Goal: Transaction & Acquisition: Purchase product/service

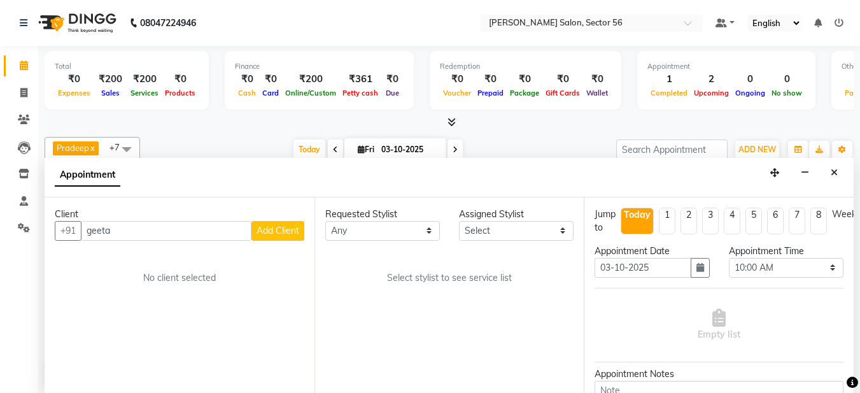
select select "600"
select select "tentative"
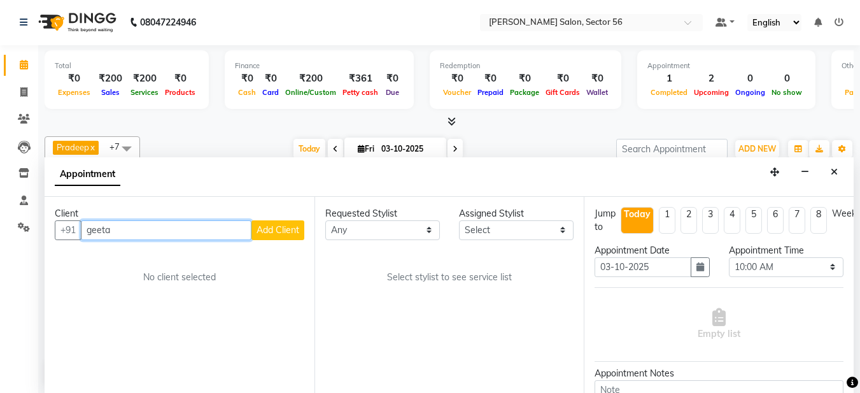
click at [145, 235] on input "geeta" at bounding box center [166, 230] width 171 height 20
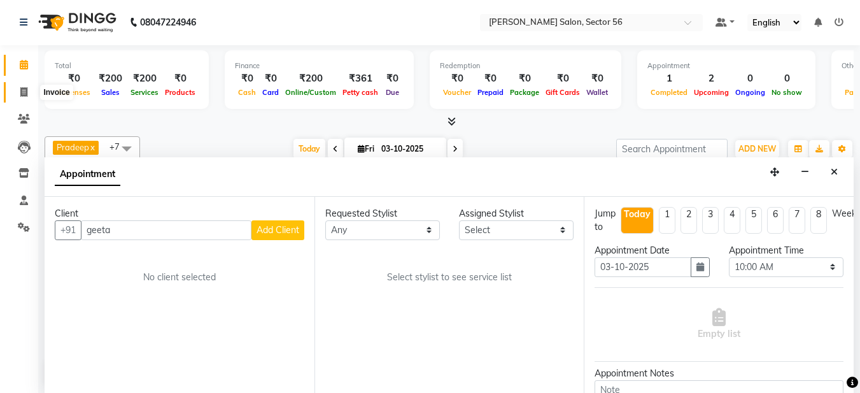
drag, startPoint x: 16, startPoint y: 89, endPoint x: 42, endPoint y: 90, distance: 26.1
click at [17, 89] on span at bounding box center [24, 92] width 22 height 15
select select "service"
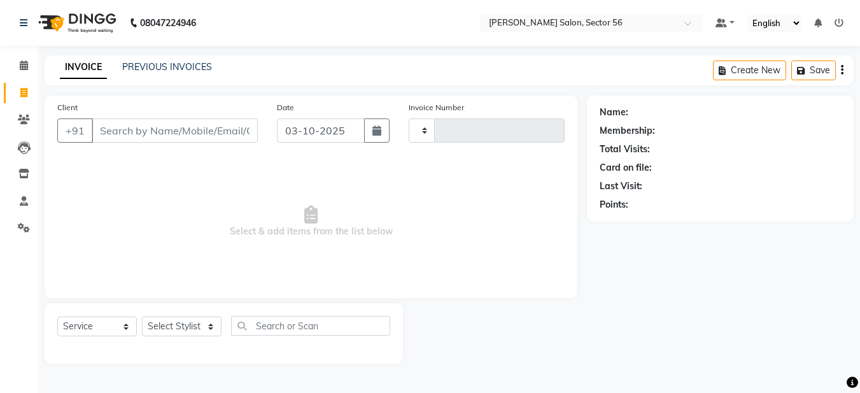
type input "0381"
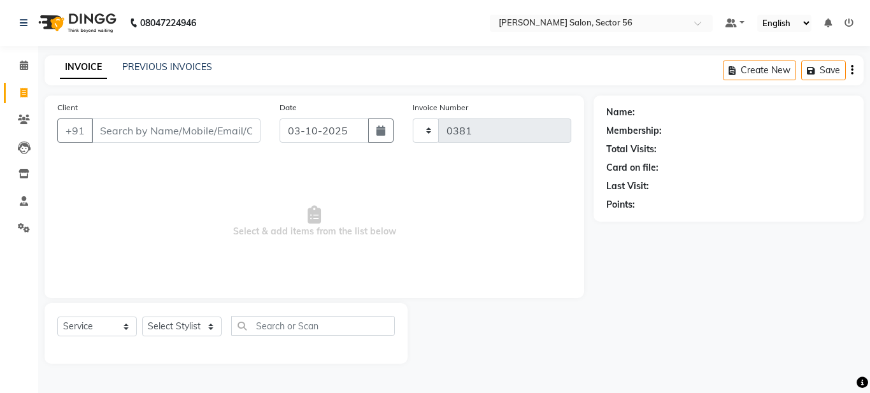
select select "9000"
click at [106, 129] on input "Client" at bounding box center [176, 130] width 169 height 24
click at [104, 129] on input "Client" at bounding box center [176, 130] width 169 height 24
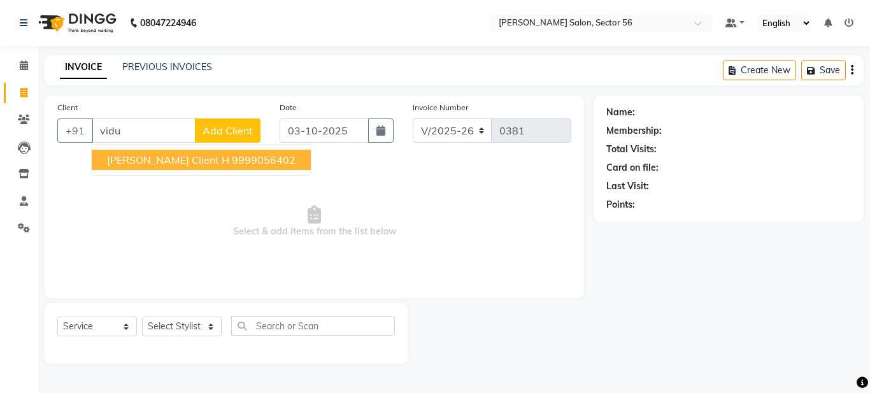
click at [167, 158] on span "vidushi Client H" at bounding box center [168, 159] width 122 height 13
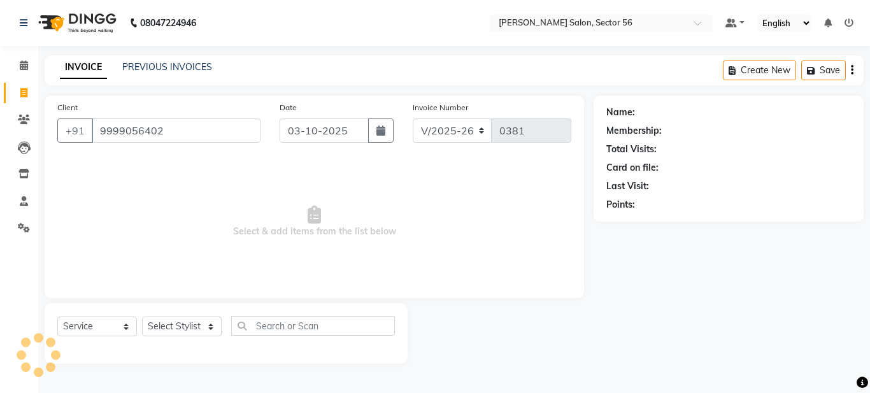
type input "9999056402"
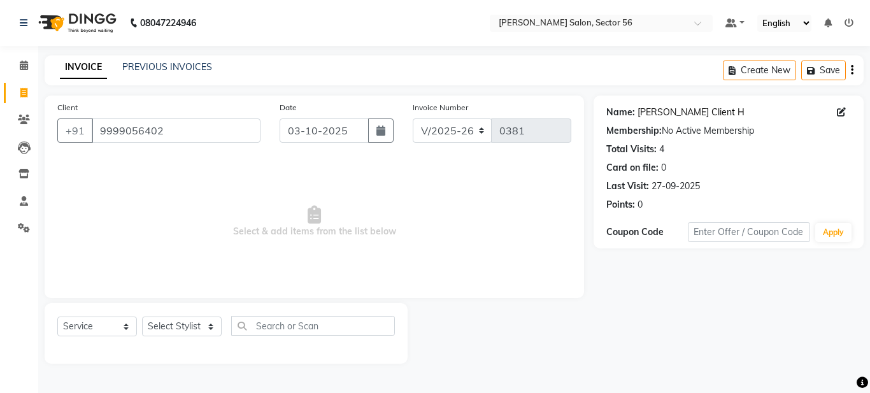
click at [684, 110] on link "Vidushi Client H" at bounding box center [690, 112] width 107 height 13
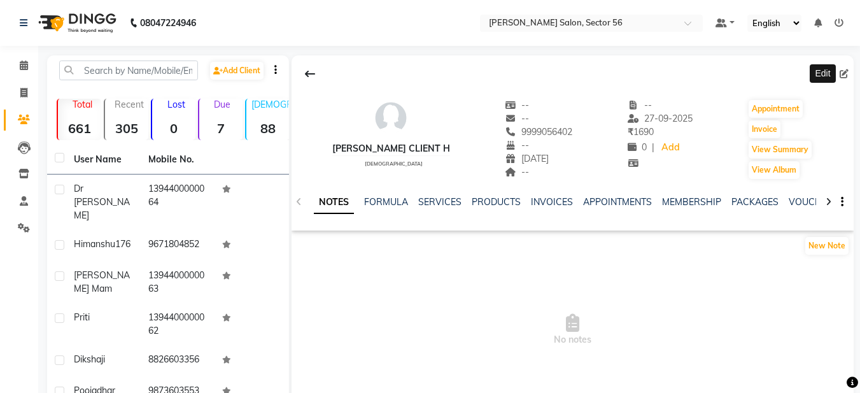
click at [844, 72] on icon at bounding box center [844, 73] width 9 height 9
select select "female"
select select "06"
select select "01"
select select "2021"
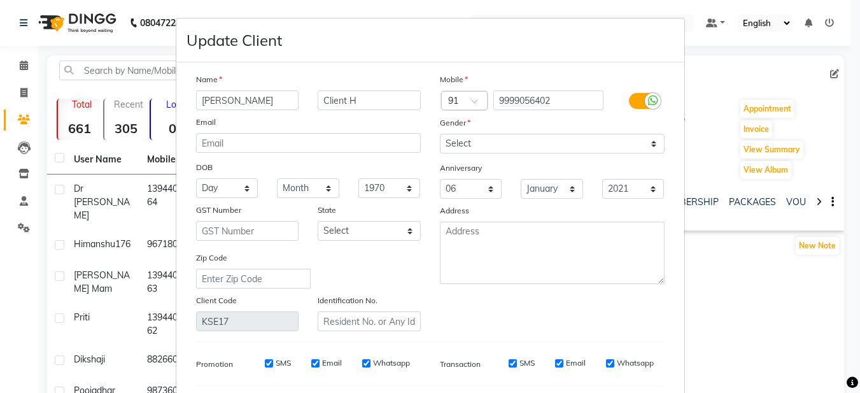
click at [843, 74] on ngb-modal-window "Update Client Name vidushi Client H Email DOB Day 01 02 03 04 05 06 07 08 09 10…" at bounding box center [430, 196] width 860 height 393
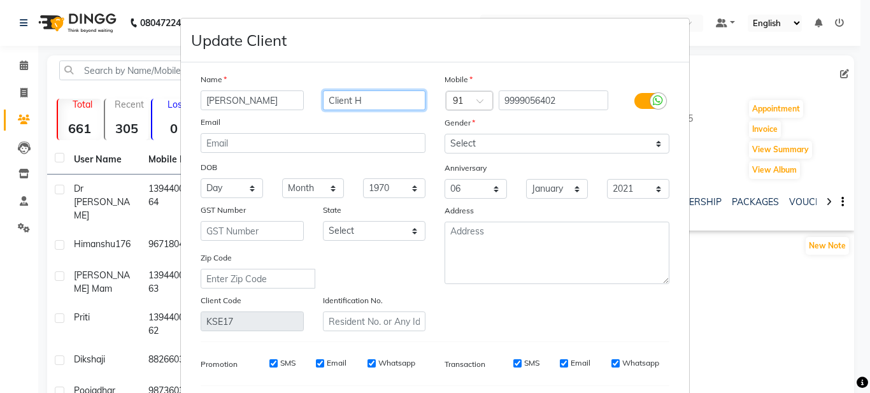
click at [381, 101] on input "Client H" at bounding box center [374, 100] width 103 height 20
type input "C"
type input "ji"
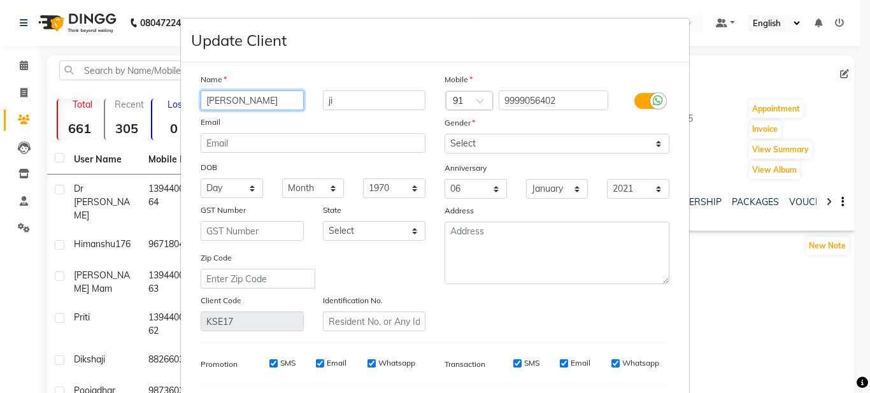
click at [206, 101] on input "vidushi" at bounding box center [252, 100] width 103 height 20
type input "[PERSON_NAME]"
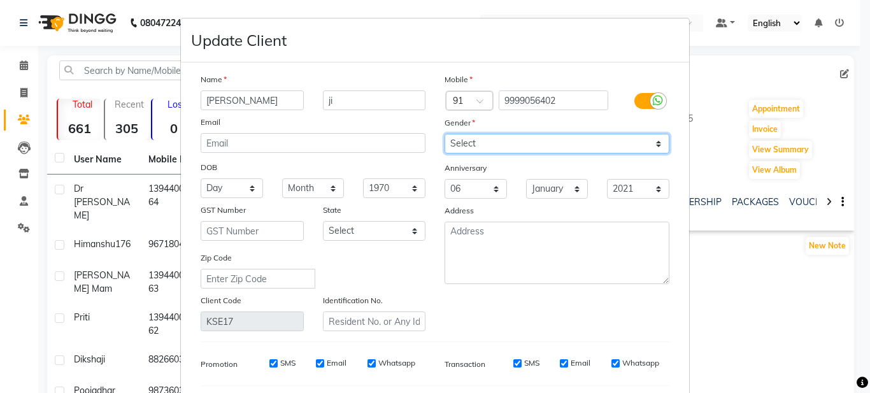
click at [554, 146] on select "Select [DEMOGRAPHIC_DATA] [DEMOGRAPHIC_DATA] Other Prefer Not To Say" at bounding box center [556, 144] width 225 height 20
click at [444, 134] on select "Select [DEMOGRAPHIC_DATA] [DEMOGRAPHIC_DATA] Other Prefer Not To Say" at bounding box center [556, 144] width 225 height 20
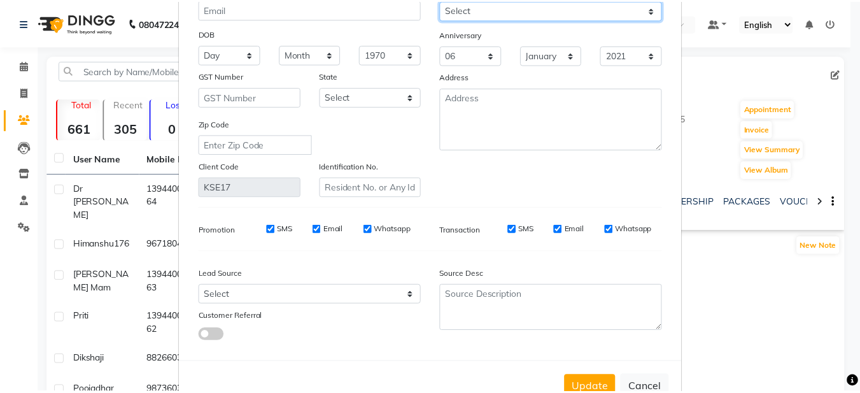
scroll to position [172, 0]
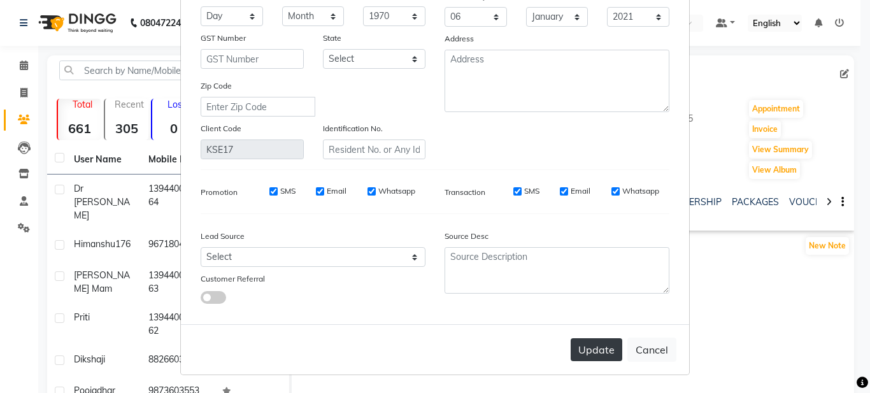
click at [585, 353] on button "Update" at bounding box center [597, 349] width 52 height 23
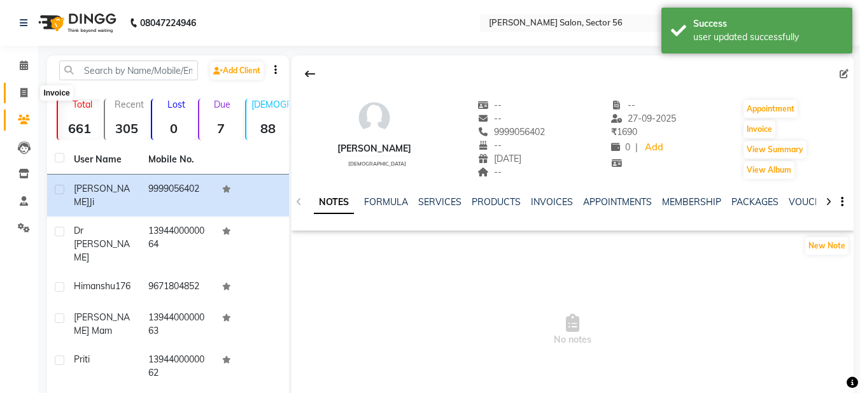
click at [28, 99] on span at bounding box center [24, 93] width 22 height 15
select select "9000"
select select "service"
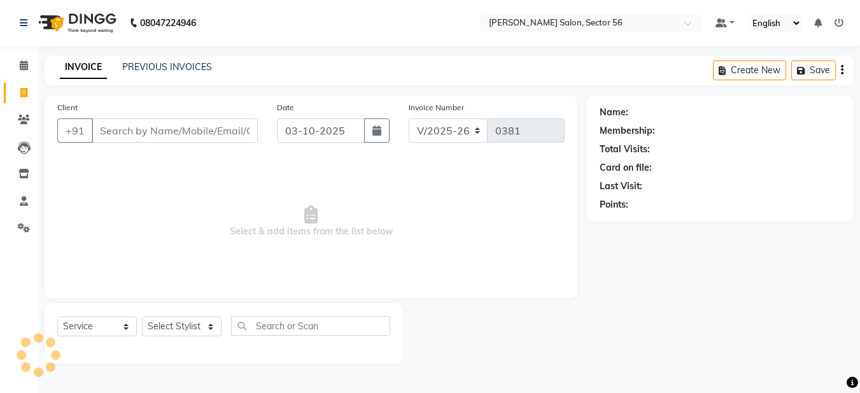
click at [111, 126] on input "Client" at bounding box center [175, 130] width 166 height 24
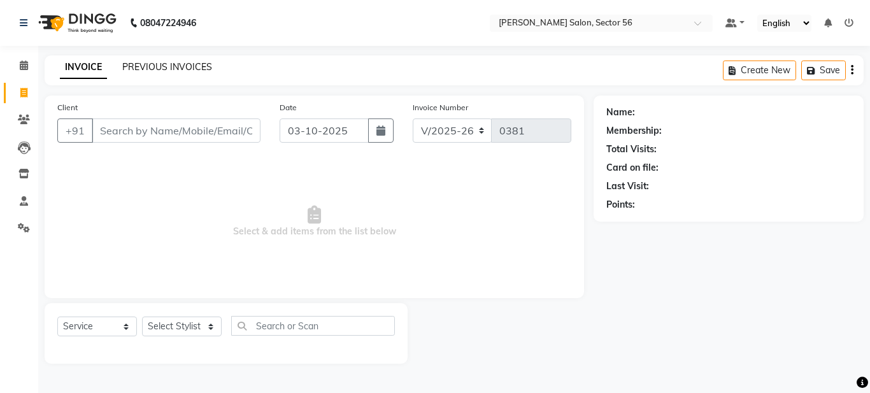
drag, startPoint x: 173, startPoint y: 55, endPoint x: 169, endPoint y: 62, distance: 7.1
click at [169, 61] on div "INVOICE PREVIOUS INVOICES Create New Save" at bounding box center [454, 70] width 819 height 30
click at [167, 63] on link "PREVIOUS INVOICES" at bounding box center [167, 66] width 90 height 11
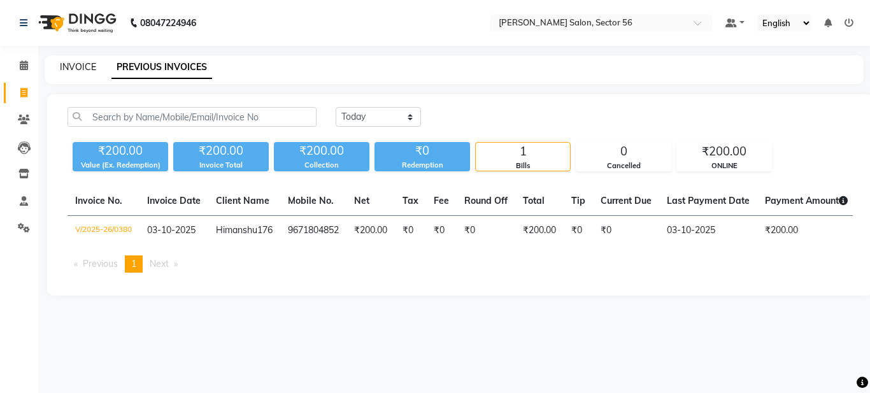
click at [73, 70] on link "INVOICE" at bounding box center [78, 66] width 36 height 11
select select "service"
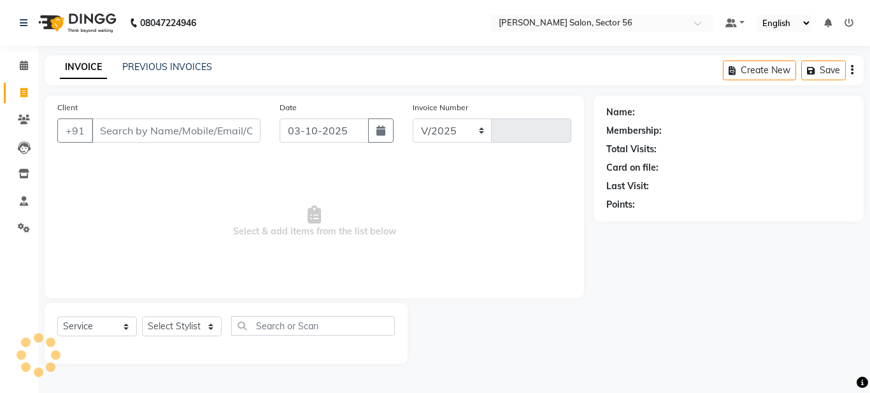
select select "9000"
type input "0381"
click at [114, 132] on input "Client" at bounding box center [176, 130] width 169 height 24
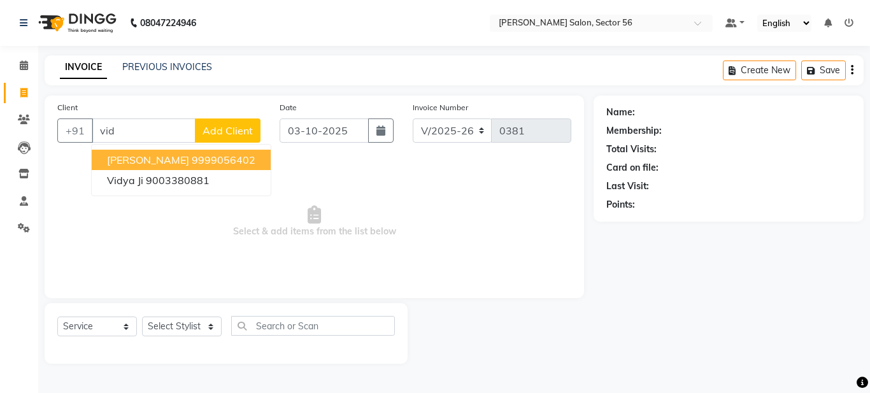
click at [142, 163] on span "Vidushi ji" at bounding box center [148, 159] width 82 height 13
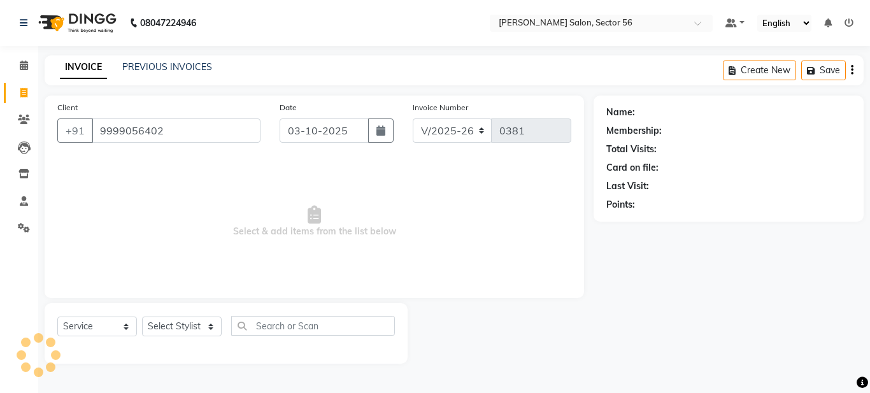
type input "9999056402"
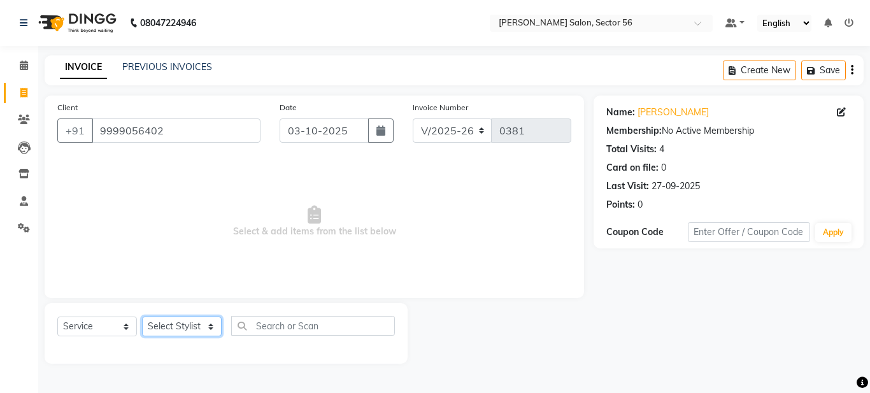
drag, startPoint x: 196, startPoint y: 318, endPoint x: 194, endPoint y: 327, distance: 9.9
click at [195, 322] on select "Select Stylist Aadil Husain Joy Jyoty Mangal Mohamad Gulzar Neelam Pradeep Rosh…" at bounding box center [182, 326] width 80 height 20
select select "91308"
click at [142, 316] on select "Select Stylist Aadil Husain Joy Jyoty Mangal Mohamad Gulzar Neelam Pradeep Rosh…" at bounding box center [182, 326] width 80 height 20
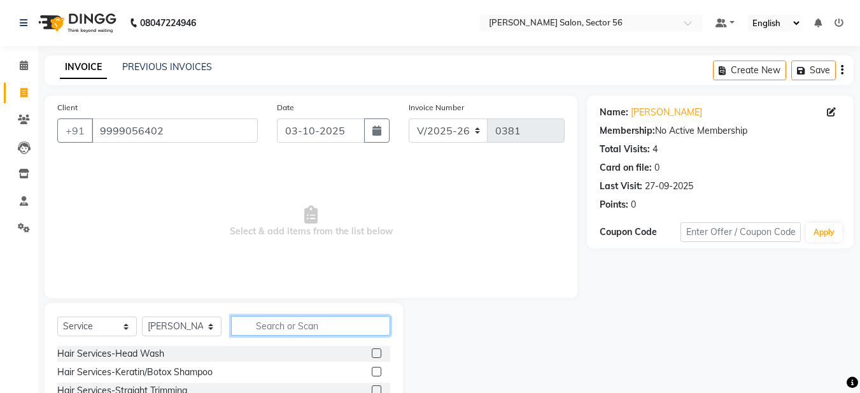
click at [270, 320] on input "text" at bounding box center [310, 326] width 159 height 20
click at [372, 374] on label at bounding box center [377, 372] width 10 height 10
click at [372, 374] on input "checkbox" at bounding box center [376, 372] width 8 height 8
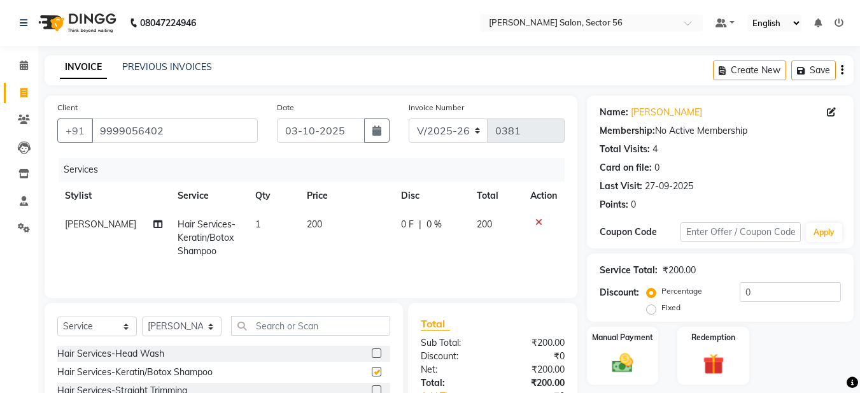
checkbox input "false"
click at [296, 327] on input "text" at bounding box center [310, 326] width 159 height 20
click at [258, 326] on input "text" at bounding box center [310, 326] width 159 height 20
click at [194, 330] on select "Select Stylist Aadil Husain Joy Jyoty Mangal Mohamad Gulzar Neelam Pradeep Rosh…" at bounding box center [182, 326] width 80 height 20
select select "92143"
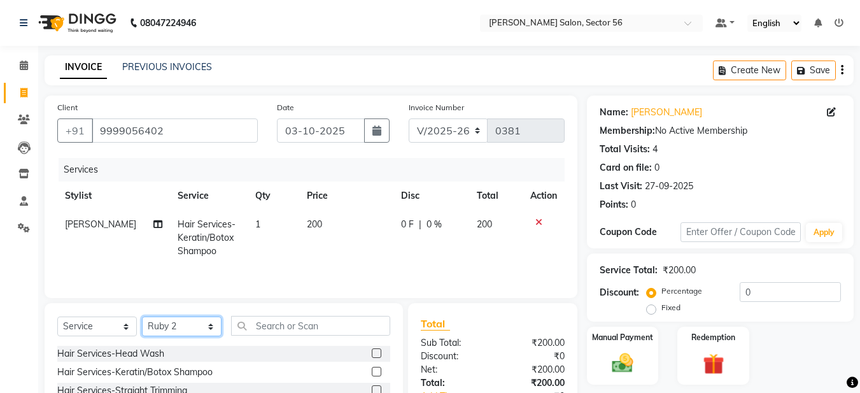
click at [142, 316] on select "Select Stylist Aadil Husain Joy Jyoty Mangal Mohamad Gulzar Neelam Pradeep Rosh…" at bounding box center [182, 326] width 80 height 20
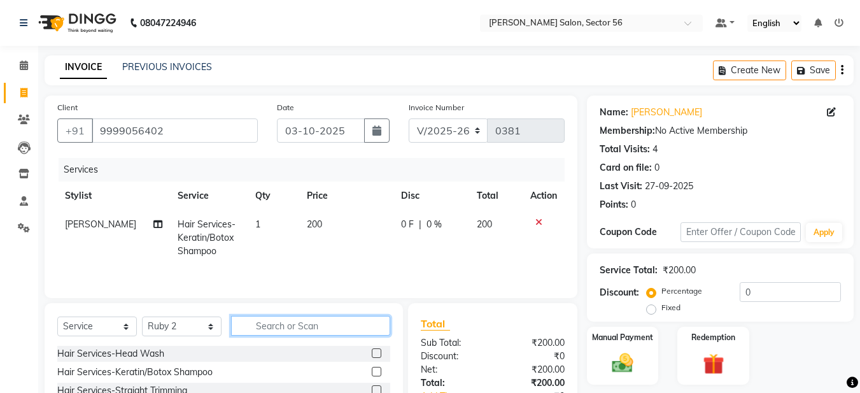
click at [283, 336] on div "Select Service Product Membership Package Voucher Prepaid Gift Card Select Styl…" at bounding box center [223, 331] width 333 height 30
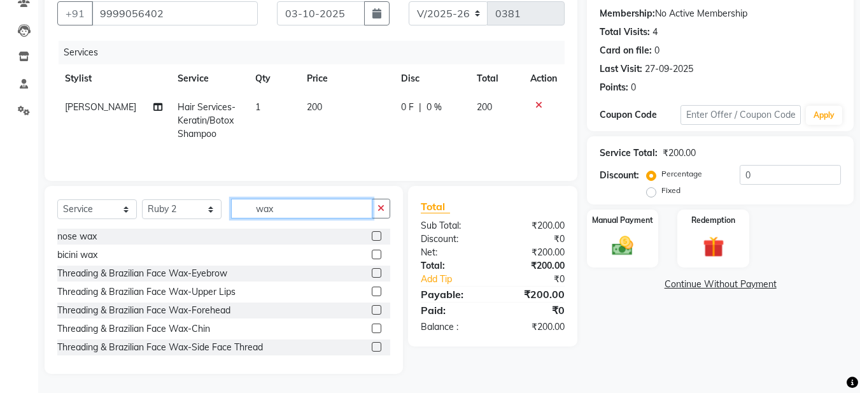
type input "wax"
click at [372, 271] on label at bounding box center [377, 273] width 10 height 10
click at [372, 271] on input "checkbox" at bounding box center [376, 273] width 8 height 8
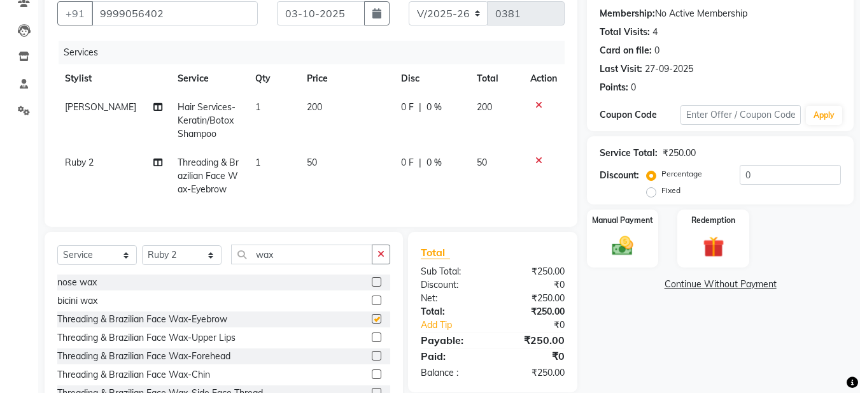
checkbox input "false"
click at [361, 342] on div "Threading & Brazilian Face Wax-Upper Lips" at bounding box center [223, 338] width 333 height 16
click at [372, 346] on div at bounding box center [376, 338] width 8 height 13
click at [372, 342] on label at bounding box center [377, 337] width 10 height 10
click at [372, 342] on input "checkbox" at bounding box center [376, 338] width 8 height 8
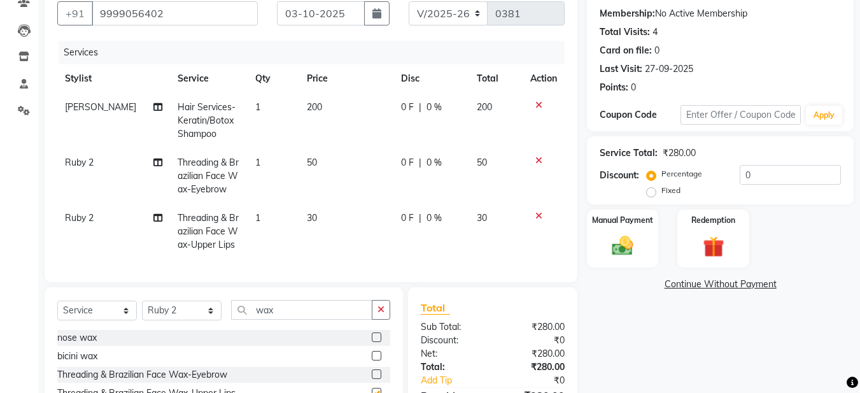
checkbox input "false"
click at [411, 106] on div "0 F | 0 %" at bounding box center [431, 107] width 60 height 13
select select "91308"
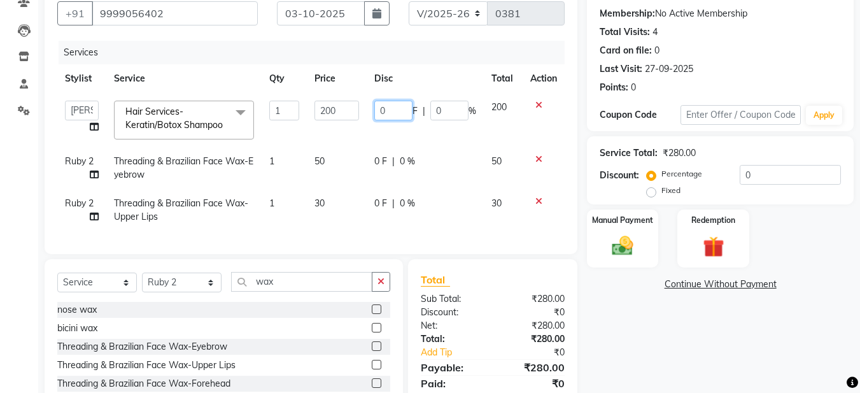
click at [402, 115] on input "0" at bounding box center [393, 111] width 38 height 20
type input "20"
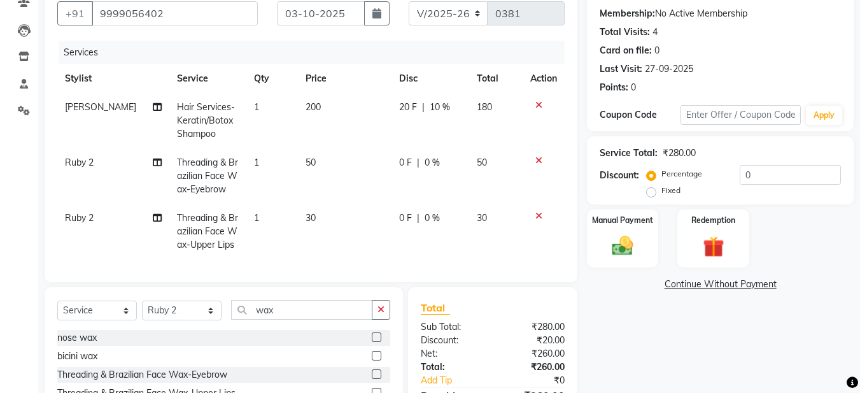
drag, startPoint x: 381, startPoint y: 129, endPoint x: 411, endPoint y: 180, distance: 59.1
click at [411, 180] on tbody "Roshan Thapa Hair Services-Keratin/Botox Shampoo 1 200 20 F | 10 % 180 Ruby 2 T…" at bounding box center [310, 176] width 507 height 166
click at [624, 250] on img at bounding box center [623, 245] width 36 height 25
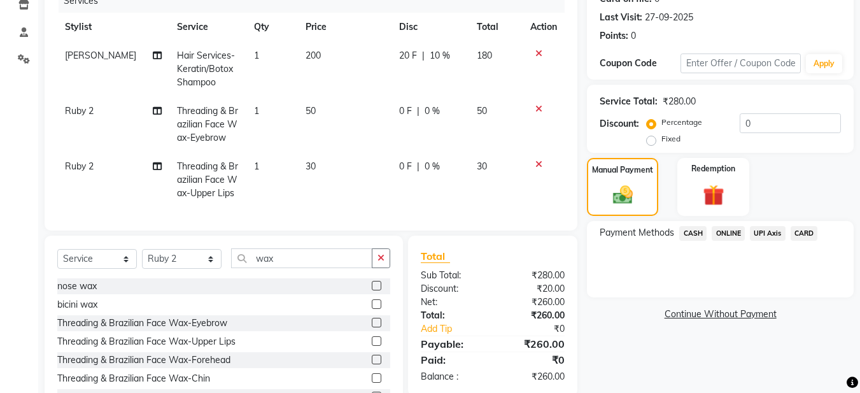
scroll to position [228, 0]
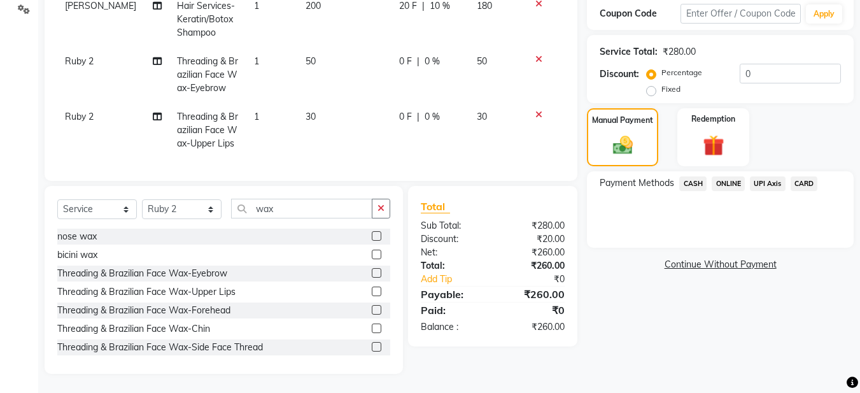
click at [733, 176] on span "ONLINE" at bounding box center [728, 183] width 33 height 15
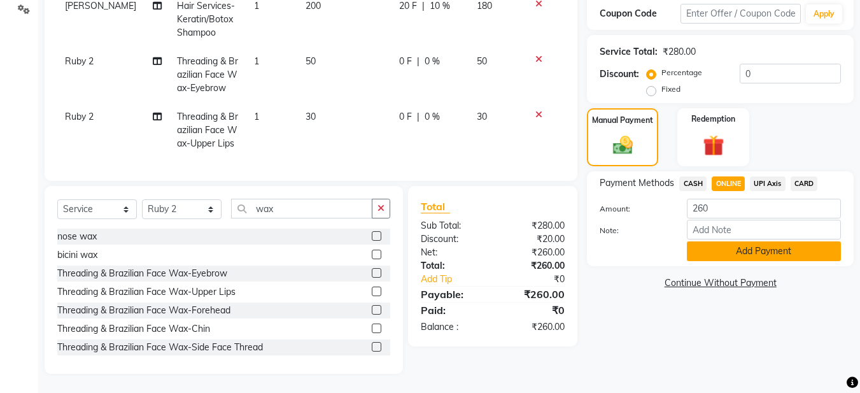
click at [753, 241] on button "Add Payment" at bounding box center [764, 251] width 154 height 20
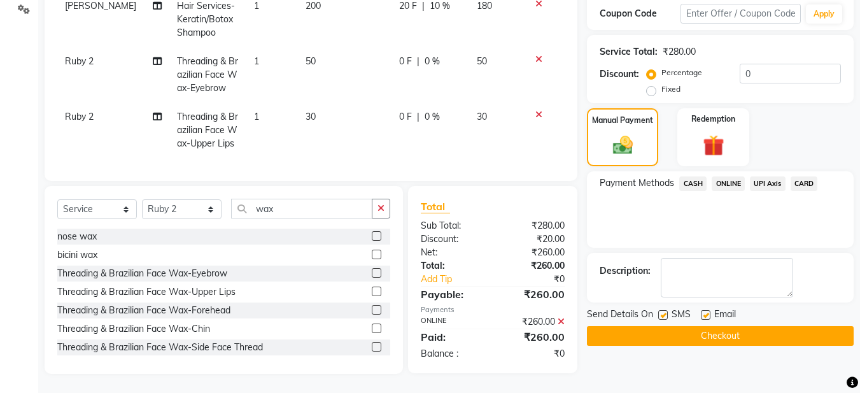
click at [709, 310] on label at bounding box center [706, 315] width 10 height 10
click at [709, 311] on input "checkbox" at bounding box center [705, 315] width 8 height 8
checkbox input "false"
click at [700, 326] on button "Checkout" at bounding box center [720, 336] width 267 height 20
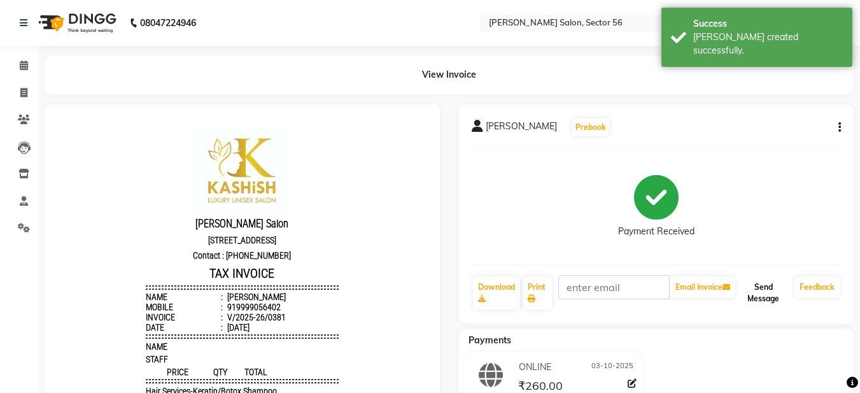
click at [779, 290] on button "Send Message" at bounding box center [764, 292] width 52 height 33
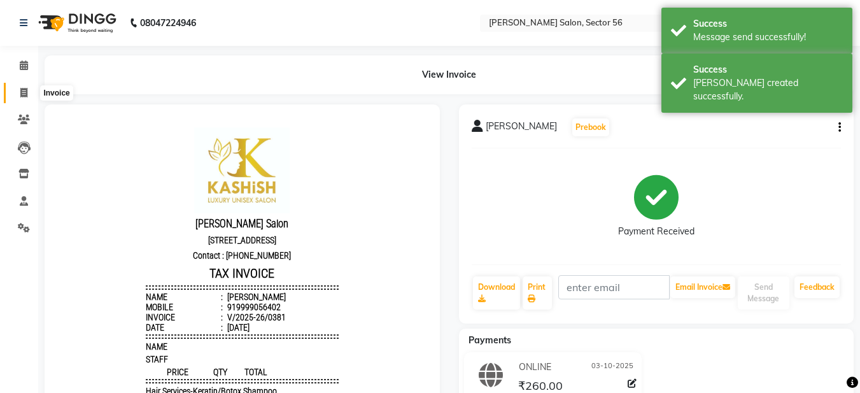
click at [25, 92] on icon at bounding box center [23, 93] width 7 height 10
select select "service"
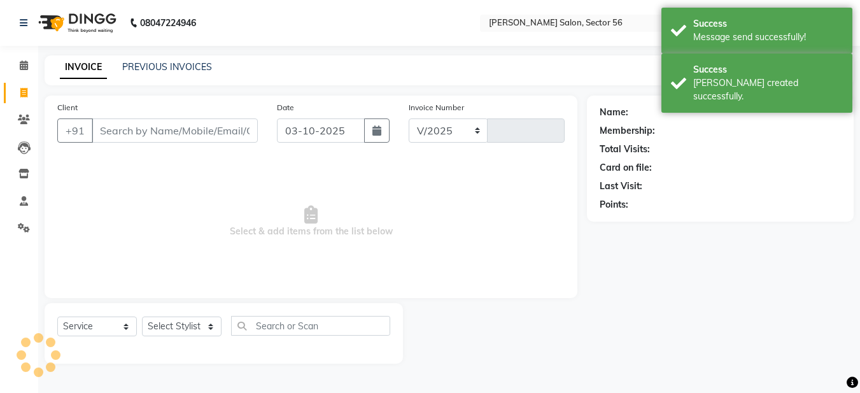
select select "9000"
type input "0382"
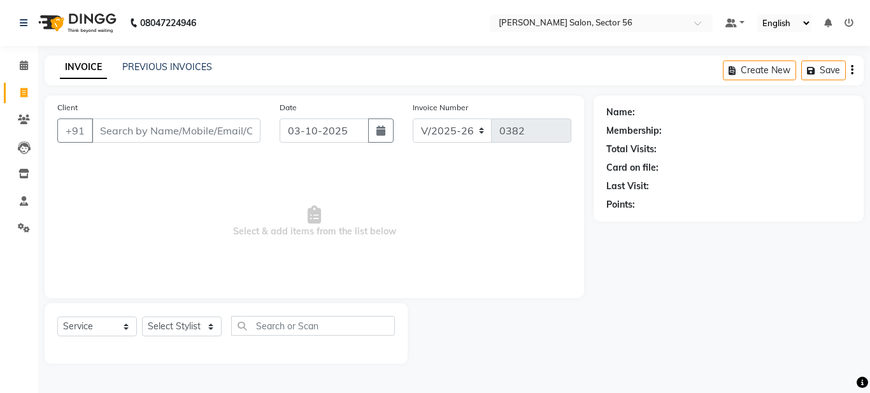
click at [127, 131] on input "Client" at bounding box center [176, 130] width 169 height 24
click at [115, 129] on input "Client" at bounding box center [176, 130] width 169 height 24
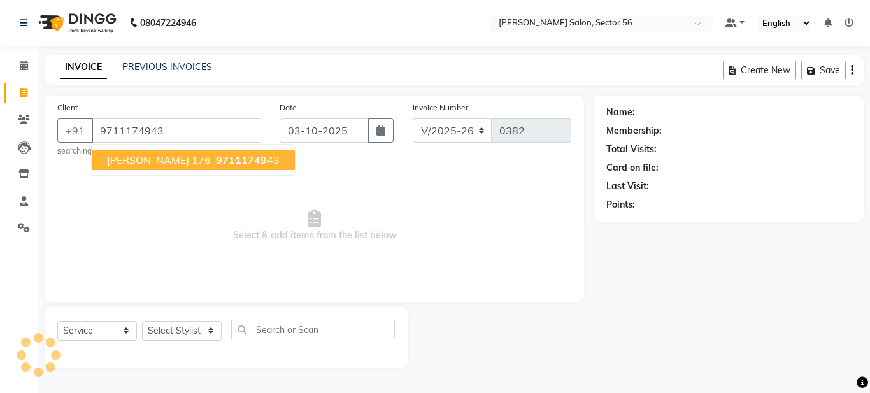
type input "9711174943"
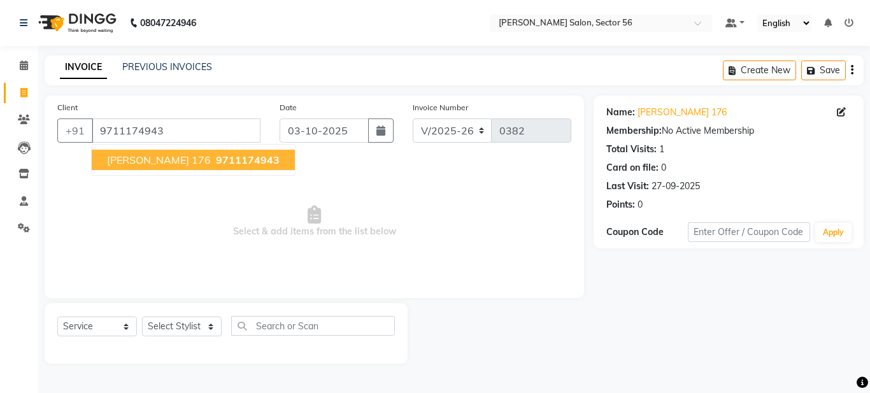
click at [129, 160] on span "Surbhi 176" at bounding box center [159, 159] width 104 height 13
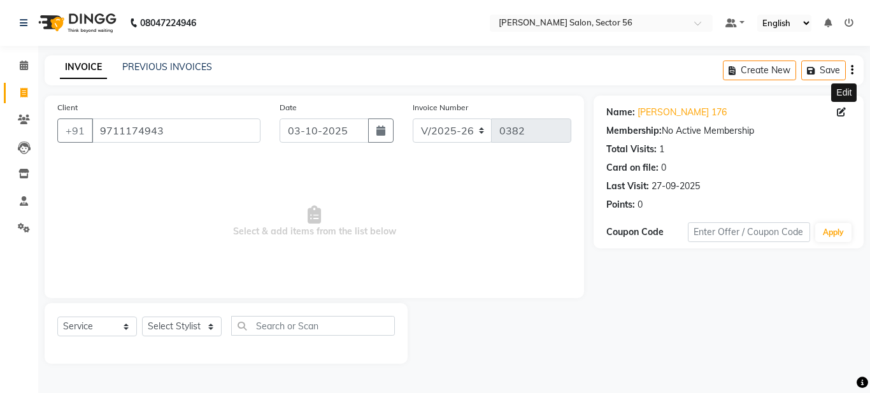
click at [844, 110] on icon at bounding box center [841, 112] width 9 height 9
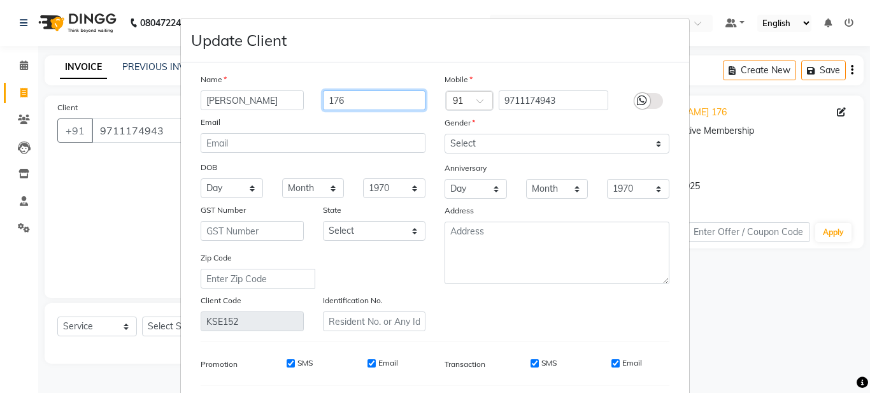
click at [350, 100] on input "176" at bounding box center [374, 100] width 103 height 20
type input "1"
click at [325, 100] on input "text" at bounding box center [374, 100] width 103 height 20
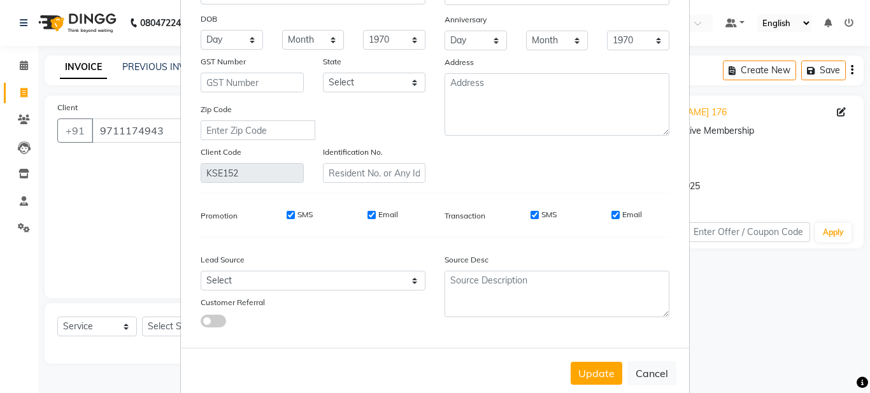
scroll to position [172, 0]
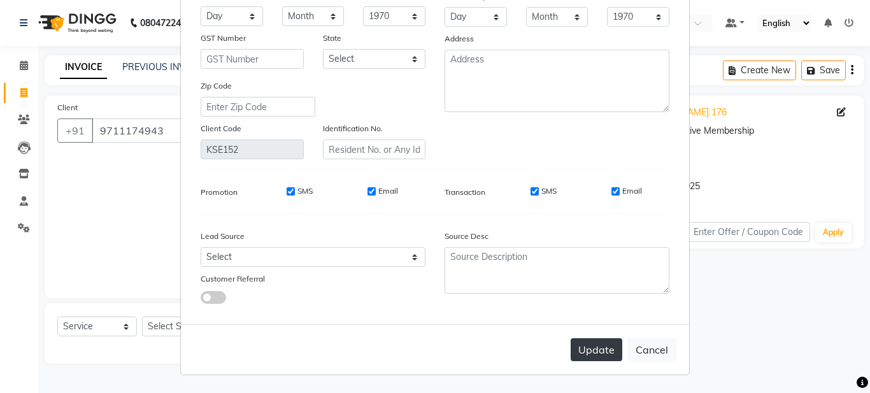
type input "ji"
click at [578, 344] on button "Update" at bounding box center [597, 349] width 52 height 23
click at [591, 350] on button "Update" at bounding box center [597, 349] width 52 height 23
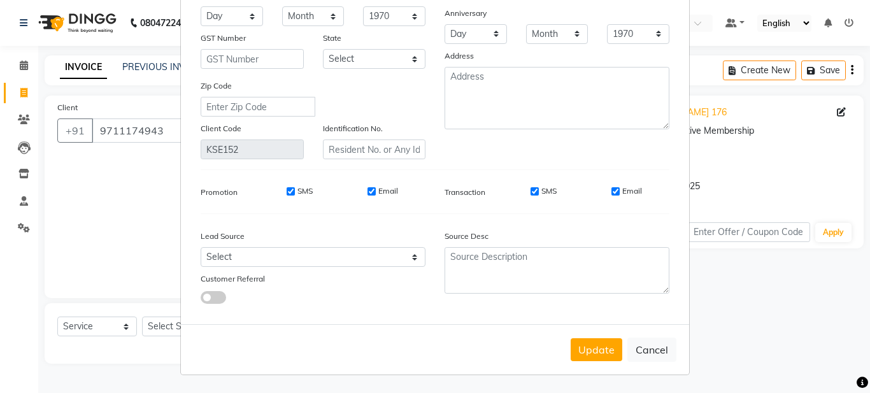
scroll to position [0, 0]
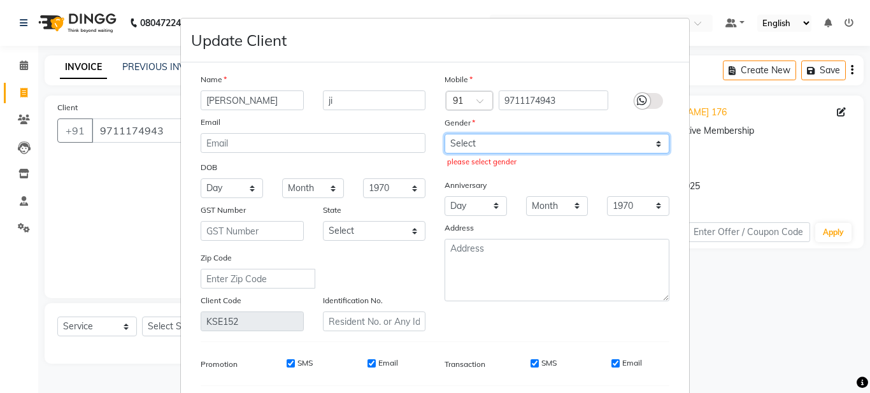
click at [550, 148] on select "Select [DEMOGRAPHIC_DATA] [DEMOGRAPHIC_DATA] Other Prefer Not To Say" at bounding box center [556, 144] width 225 height 20
select select "[DEMOGRAPHIC_DATA]"
click at [444, 134] on select "Select [DEMOGRAPHIC_DATA] [DEMOGRAPHIC_DATA] Other Prefer Not To Say" at bounding box center [556, 144] width 225 height 20
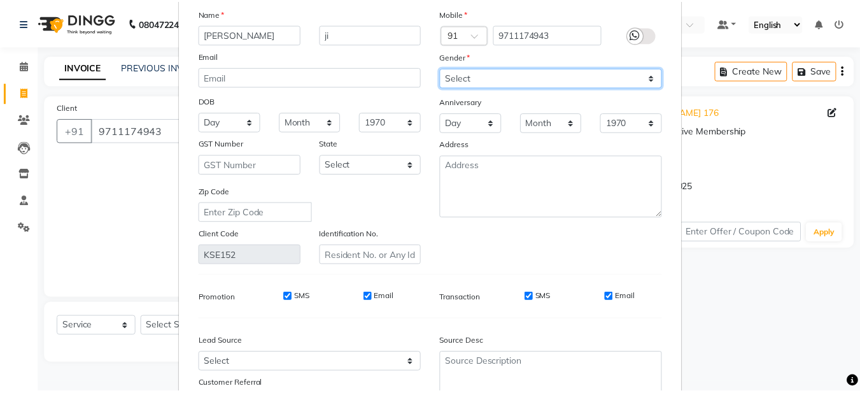
scroll to position [172, 0]
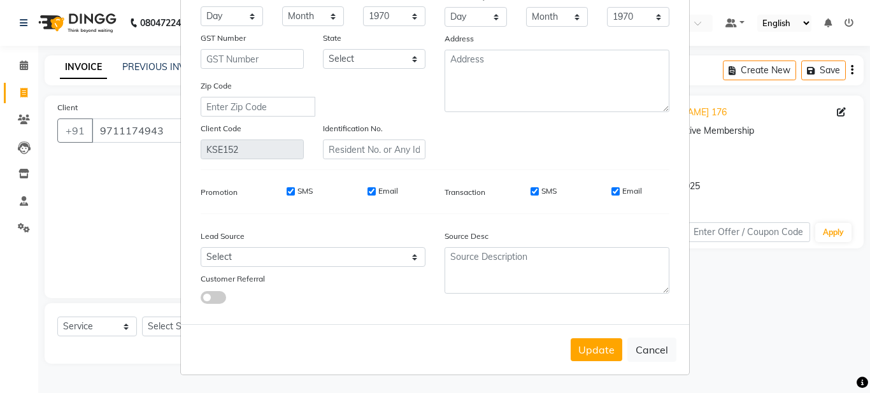
click at [597, 351] on button "Update" at bounding box center [597, 349] width 52 height 23
click at [599, 350] on button "Update" at bounding box center [597, 349] width 52 height 23
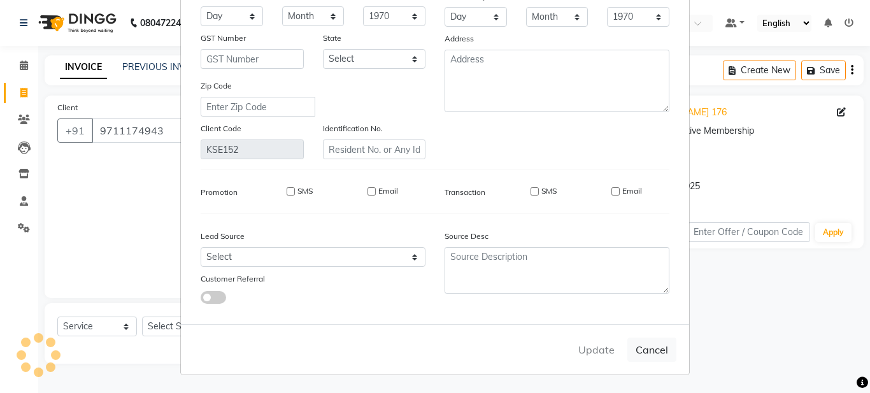
select select
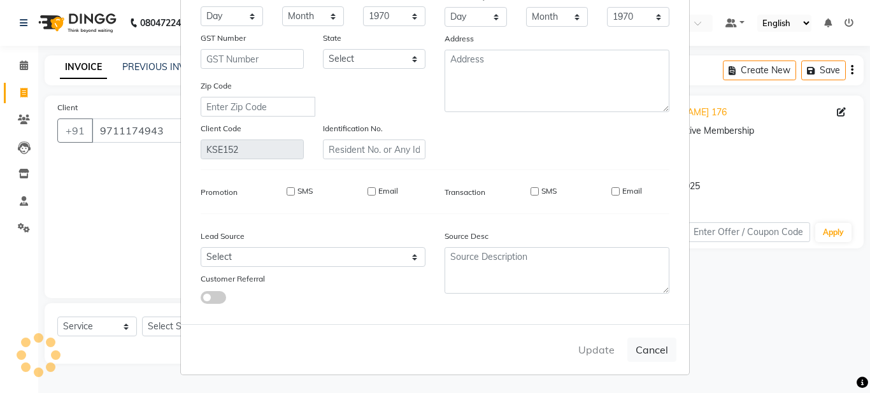
select select
checkbox input "false"
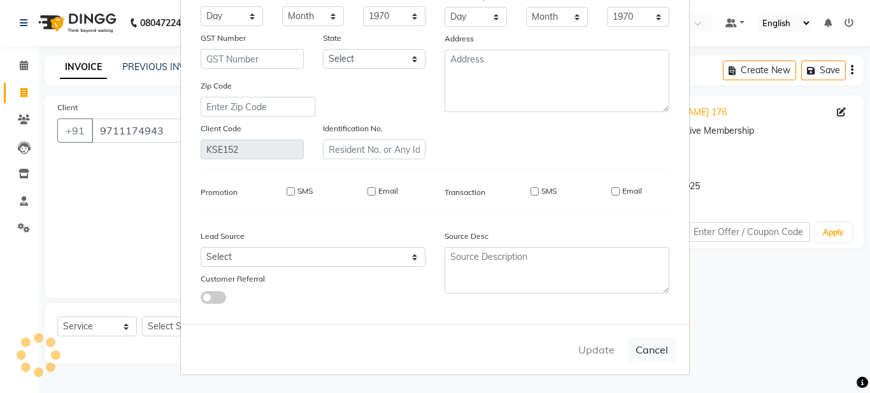
checkbox input "false"
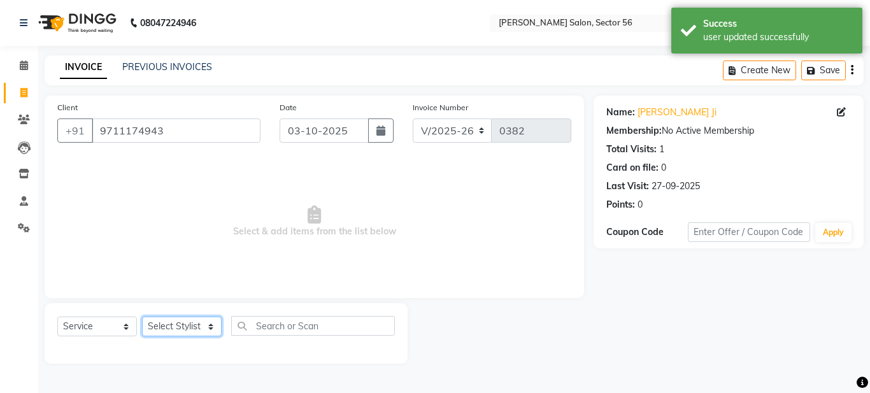
click at [199, 329] on select "Select Stylist Aadil Husain Joy Jyoty Mangal Mohamad Gulzar Neelam Pradeep Rosh…" at bounding box center [182, 326] width 80 height 20
select select "91304"
click at [142, 316] on select "Select Stylist Aadil Husain Joy Jyoty Mangal Mohamad Gulzar Neelam Pradeep Rosh…" at bounding box center [182, 326] width 80 height 20
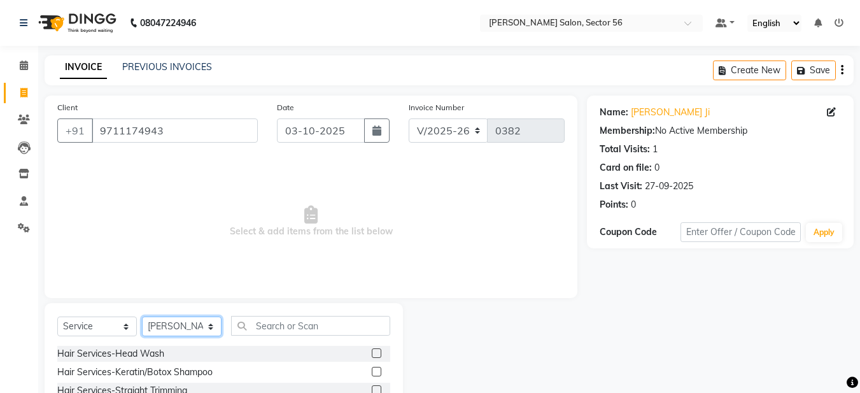
scroll to position [117, 0]
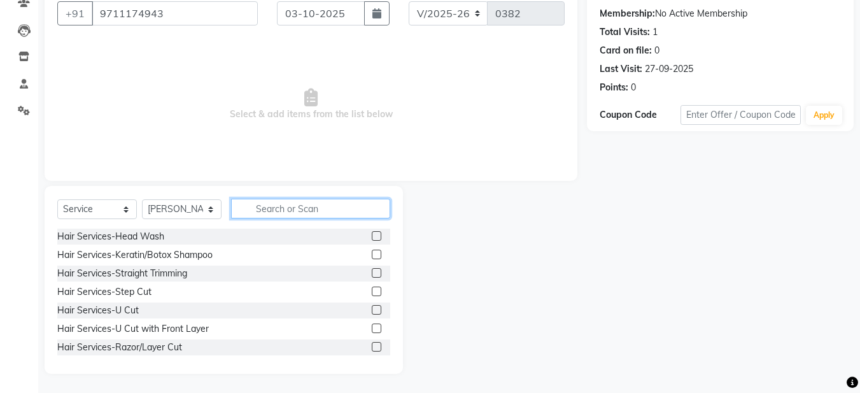
click at [276, 212] on input "text" at bounding box center [310, 209] width 159 height 20
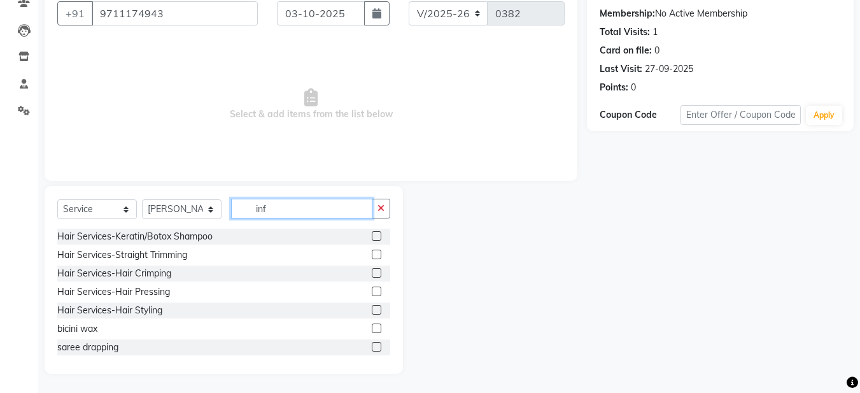
scroll to position [8, 0]
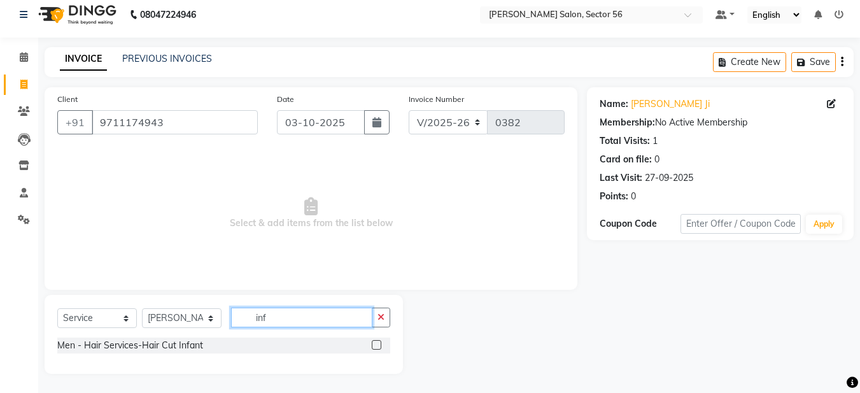
type input "inf"
click at [380, 344] on label at bounding box center [377, 345] width 10 height 10
click at [380, 344] on input "checkbox" at bounding box center [376, 345] width 8 height 8
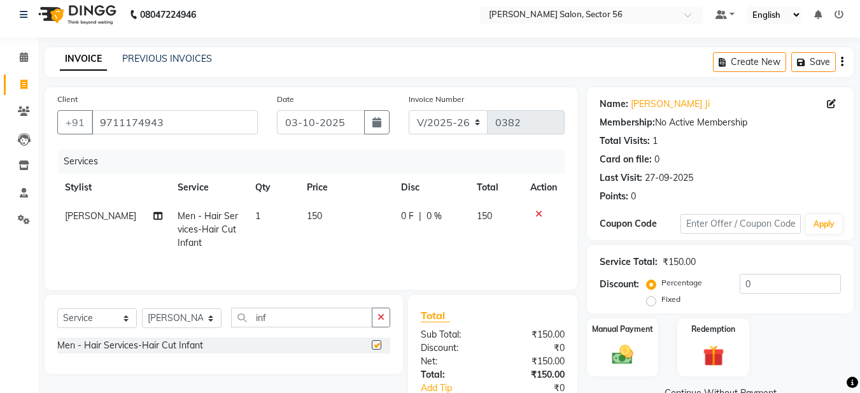
checkbox input "false"
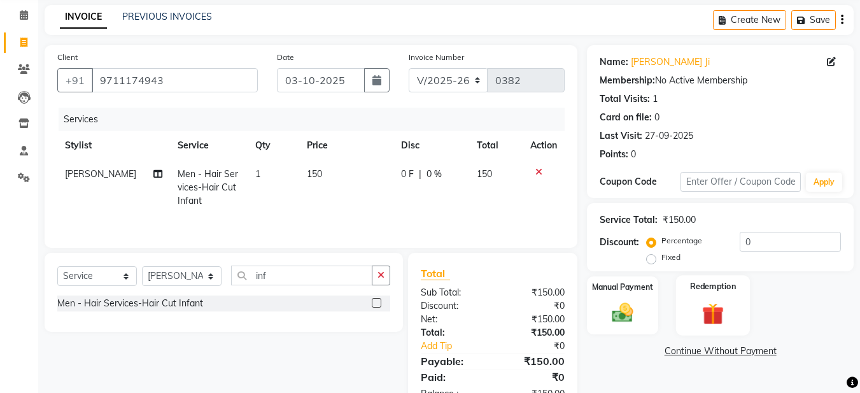
scroll to position [90, 0]
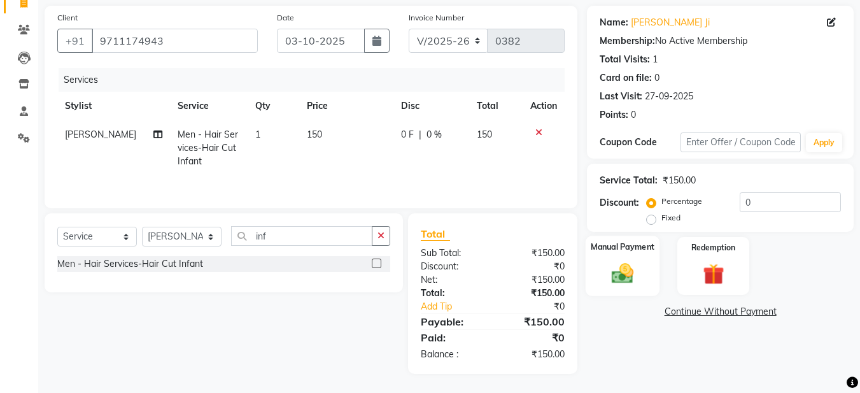
click at [621, 277] on img at bounding box center [623, 272] width 36 height 25
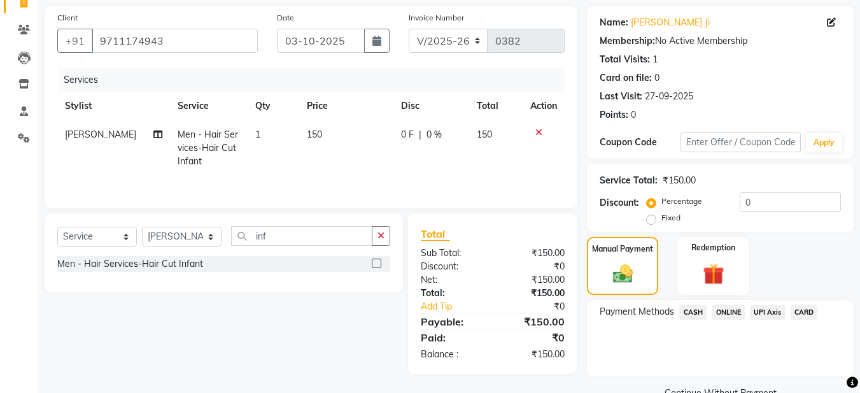
click at [693, 316] on span "CASH" at bounding box center [692, 312] width 27 height 15
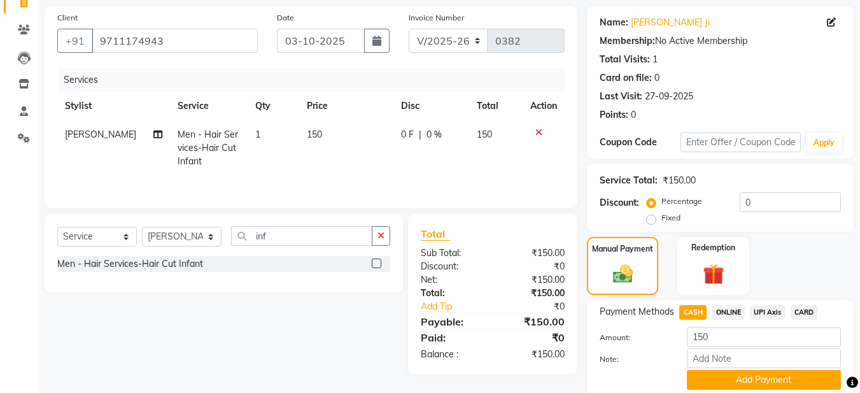
scroll to position [137, 0]
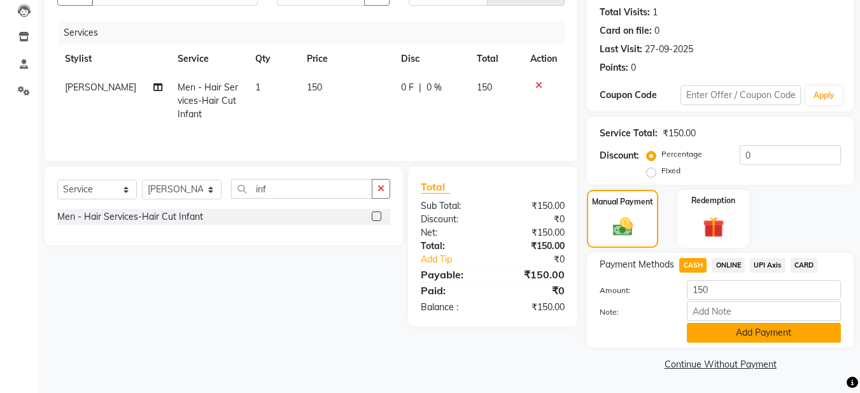
click at [756, 337] on button "Add Payment" at bounding box center [764, 333] width 154 height 20
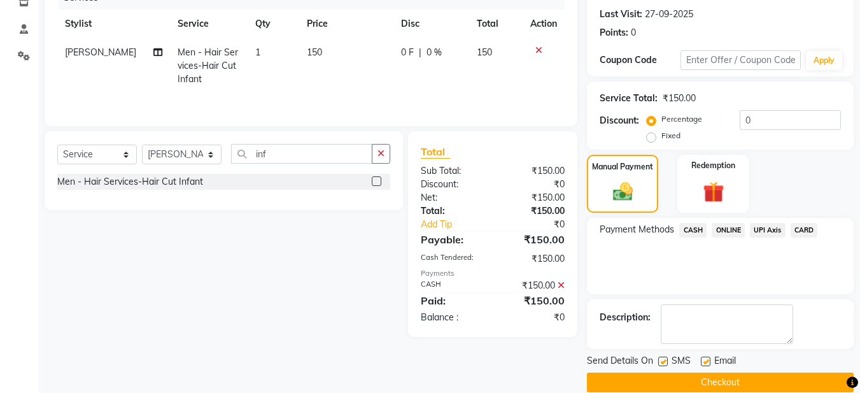
scroll to position [190, 0]
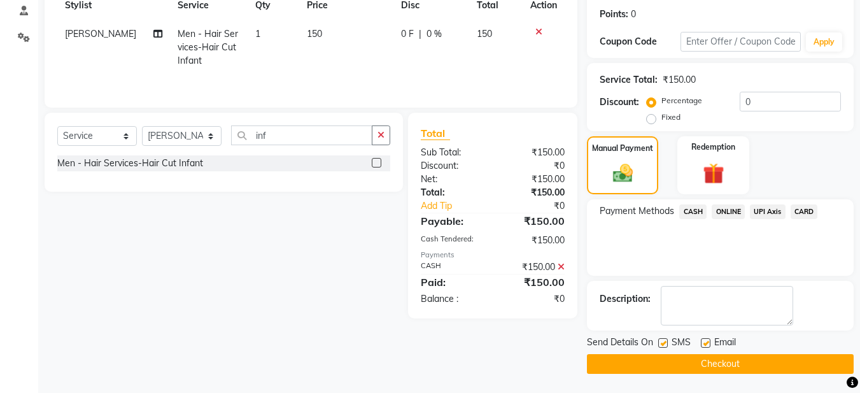
click at [705, 339] on label at bounding box center [706, 343] width 10 height 10
click at [705, 339] on input "checkbox" at bounding box center [705, 343] width 8 height 8
checkbox input "false"
click at [710, 359] on button "Checkout" at bounding box center [720, 364] width 267 height 20
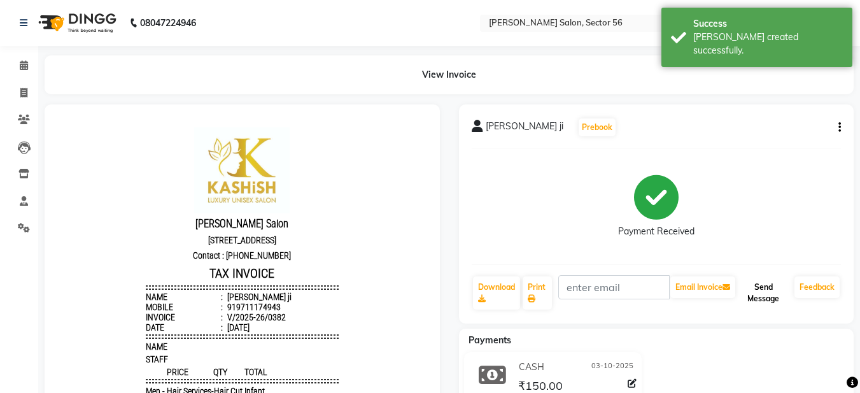
click at [766, 291] on button "Send Message" at bounding box center [764, 292] width 52 height 33
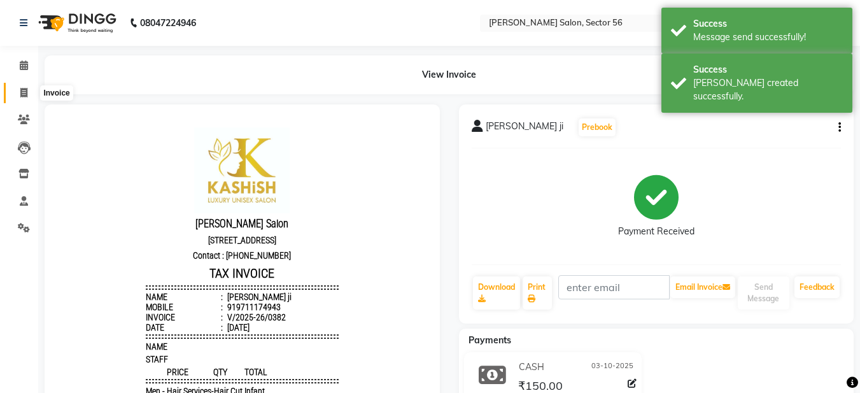
click at [24, 86] on span at bounding box center [24, 93] width 22 height 15
select select "service"
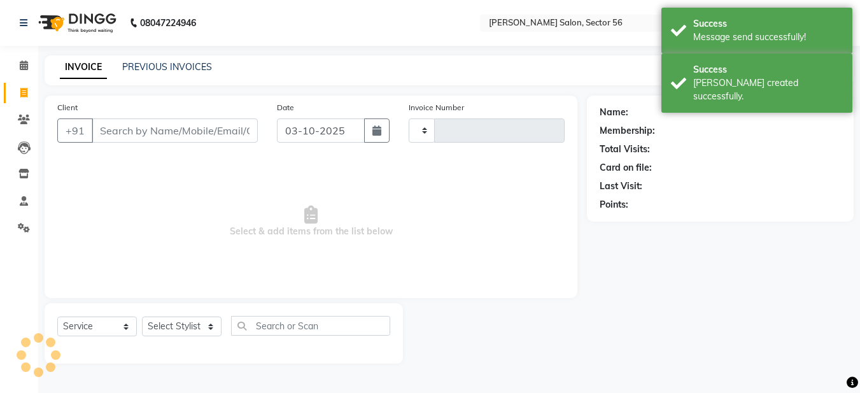
type input "0383"
select select "9000"
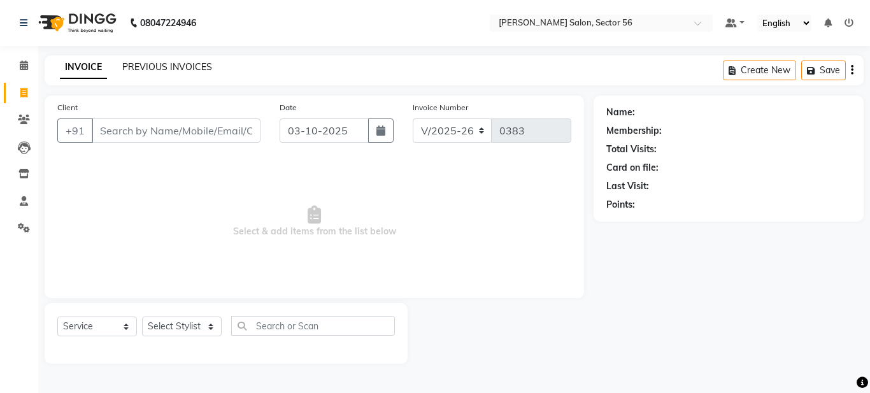
click at [204, 66] on link "PREVIOUS INVOICES" at bounding box center [167, 66] width 90 height 11
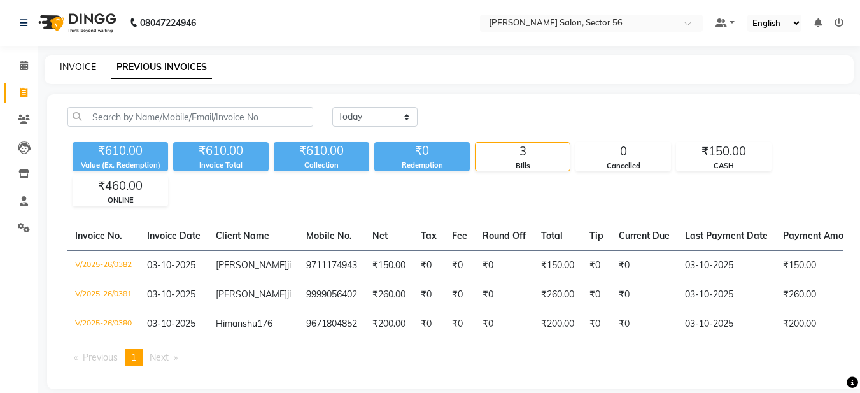
click at [80, 68] on link "INVOICE" at bounding box center [78, 66] width 36 height 11
select select "service"
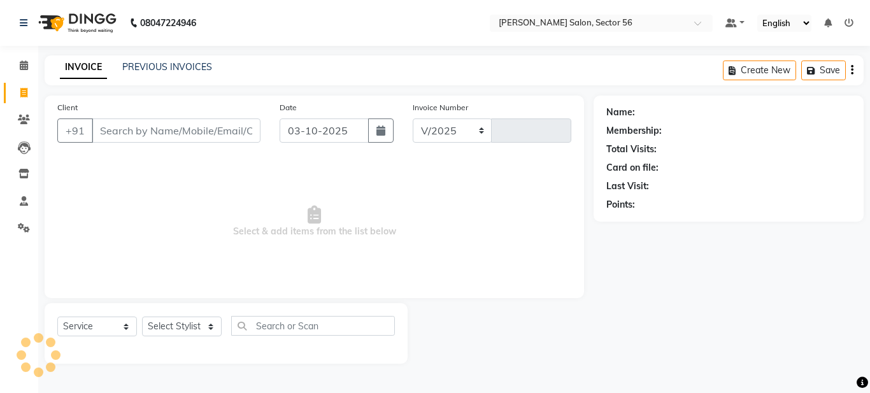
select select "9000"
type input "0383"
click at [105, 133] on input "Client" at bounding box center [176, 130] width 169 height 24
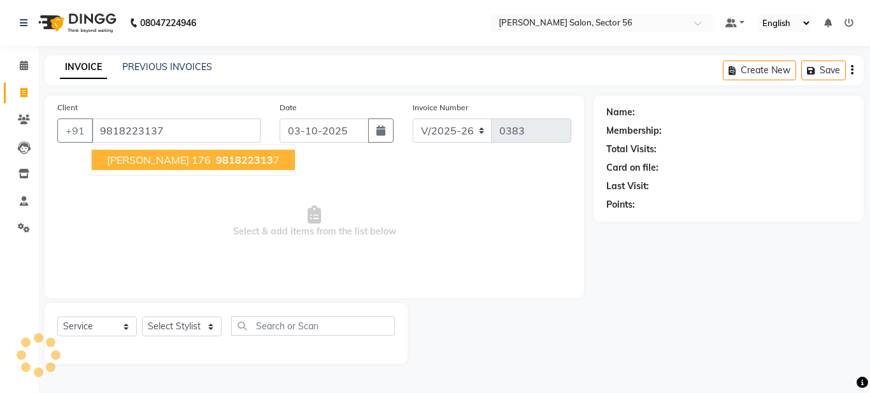
type input "9818223137"
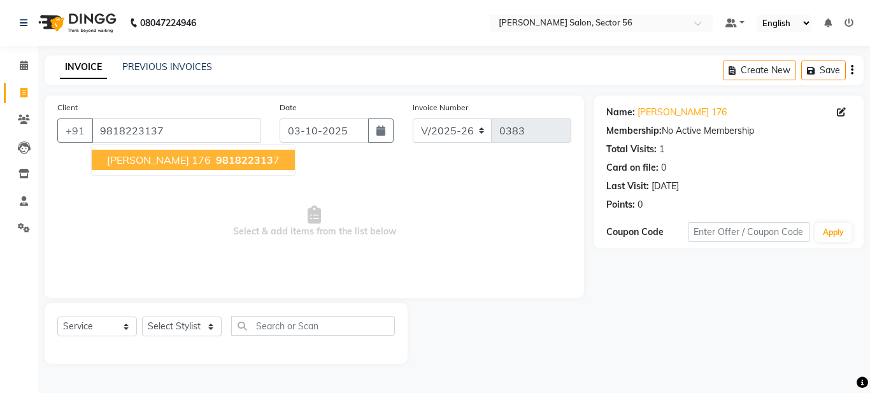
click at [131, 159] on span "Bhawna 176" at bounding box center [159, 159] width 104 height 13
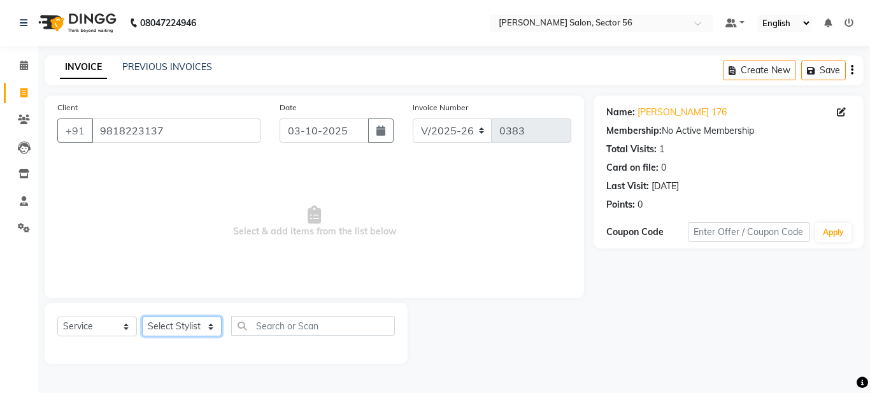
click at [201, 325] on select "Select Stylist Aadil Husain Joy Jyoty Mangal Mohamad Gulzar Neelam Pradeep Rosh…" at bounding box center [182, 326] width 80 height 20
select select "91302"
click at [142, 316] on select "Select Stylist Aadil Husain Joy Jyoty Mangal Mohamad Gulzar Neelam Pradeep Rosh…" at bounding box center [182, 326] width 80 height 20
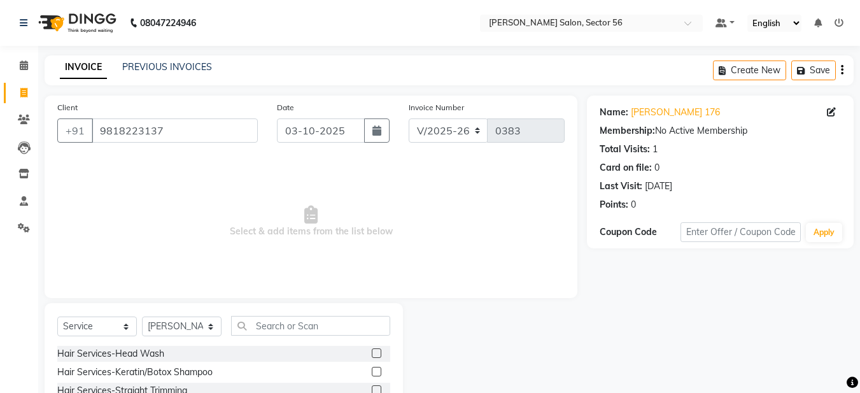
drag, startPoint x: 278, startPoint y: 351, endPoint x: 276, endPoint y: 334, distance: 16.7
click at [278, 345] on div "Select Service Product Membership Package Voucher Prepaid Gift Card Select Styl…" at bounding box center [223, 331] width 333 height 30
click at [274, 332] on input "text" at bounding box center [310, 326] width 159 height 20
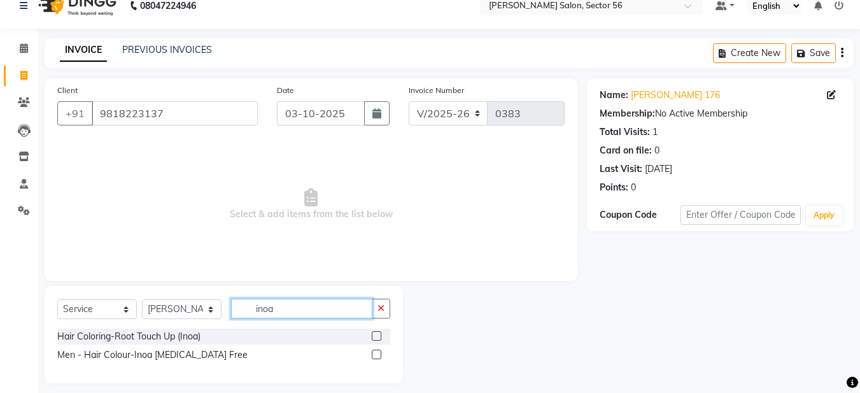
scroll to position [27, 0]
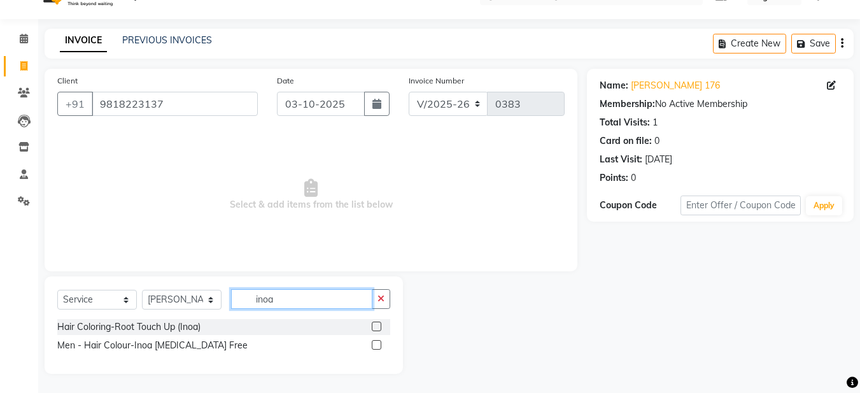
type input "inoa"
click at [372, 328] on label at bounding box center [377, 327] width 10 height 10
click at [372, 328] on input "checkbox" at bounding box center [376, 327] width 8 height 8
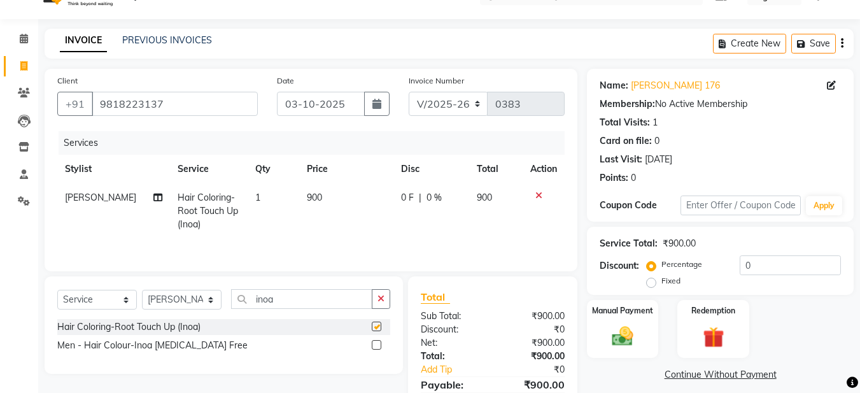
checkbox input "false"
click at [410, 199] on span "0 F" at bounding box center [407, 197] width 13 height 13
select select "91302"
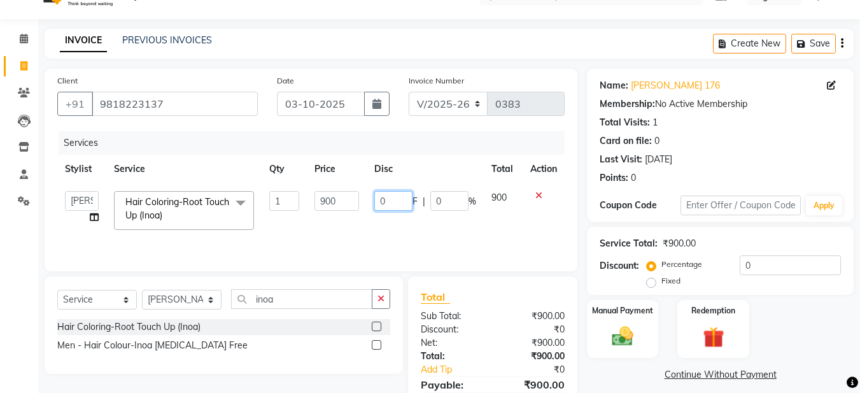
click at [400, 199] on input "0" at bounding box center [393, 201] width 38 height 20
click at [393, 205] on input "50" at bounding box center [393, 201] width 38 height 20
type input "5"
type input "100"
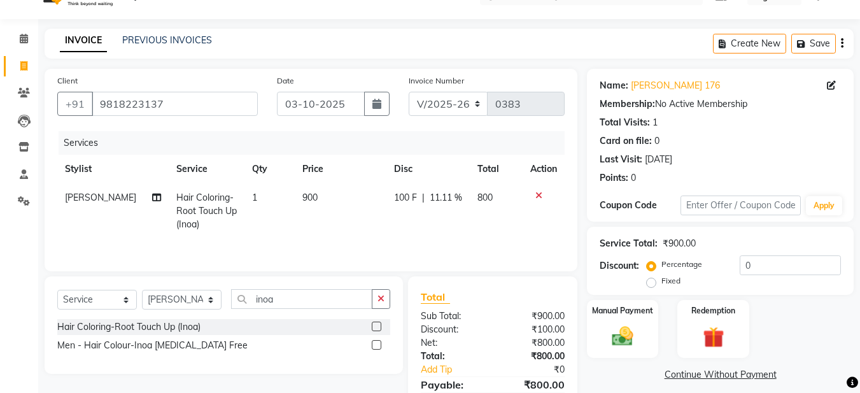
click at [390, 225] on td "100 F | 11.11 %" at bounding box center [427, 210] width 83 height 55
select select "91302"
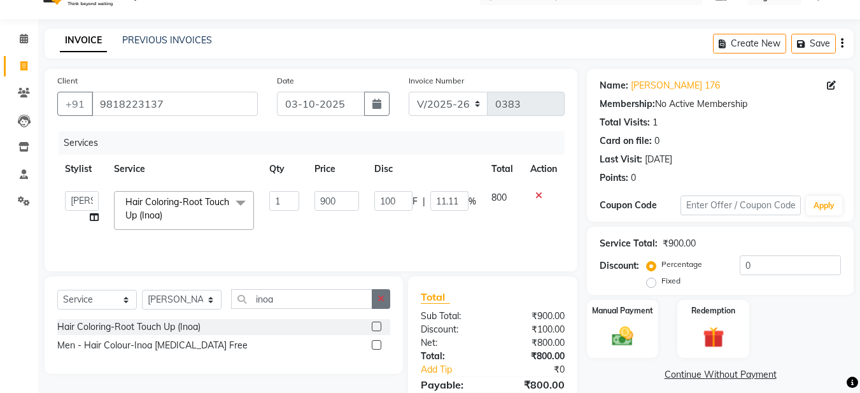
click at [387, 296] on button "button" at bounding box center [381, 299] width 18 height 20
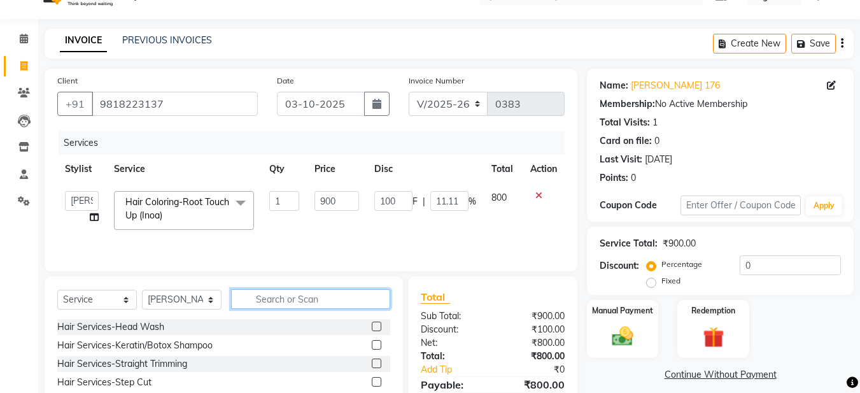
click at [304, 300] on input "text" at bounding box center [310, 299] width 159 height 20
click at [283, 301] on input "text" at bounding box center [310, 299] width 159 height 20
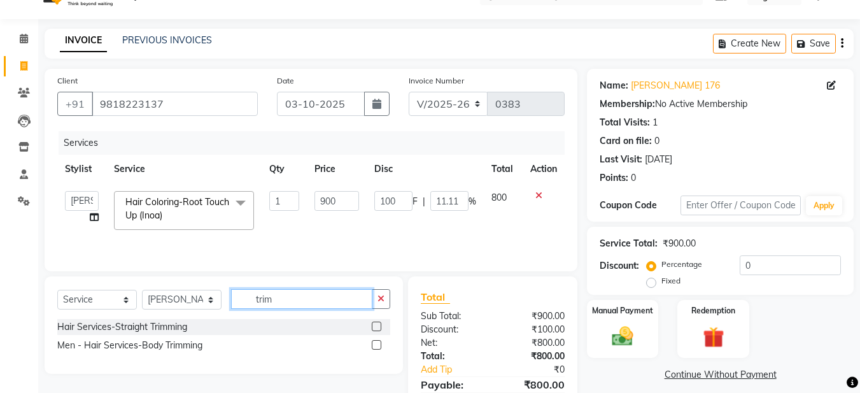
type input "trim"
click at [375, 326] on label at bounding box center [377, 327] width 10 height 10
click at [375, 326] on input "checkbox" at bounding box center [376, 327] width 8 height 8
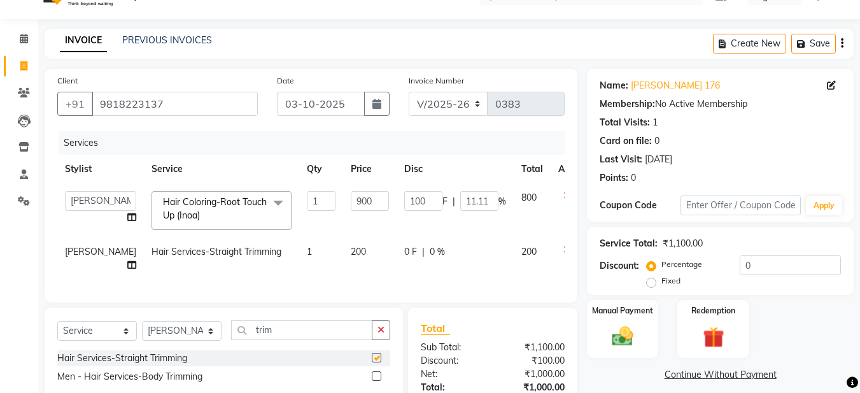
checkbox input "false"
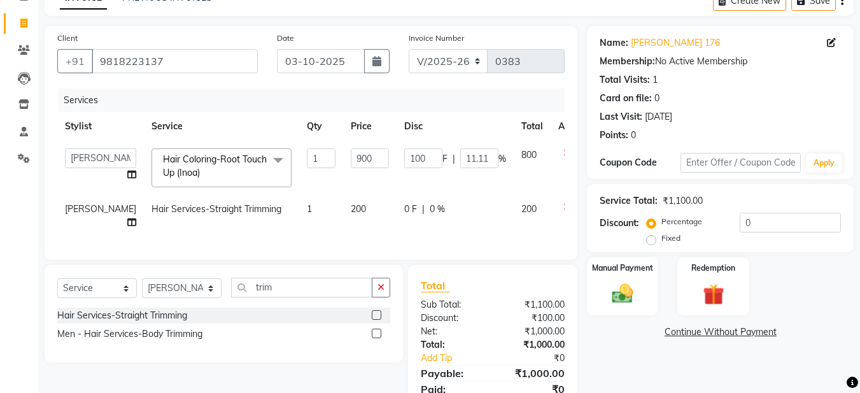
scroll to position [131, 0]
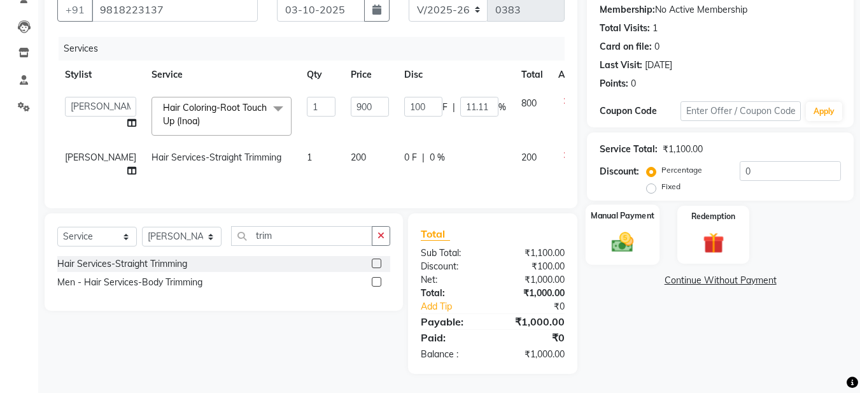
click at [630, 237] on img at bounding box center [623, 241] width 36 height 25
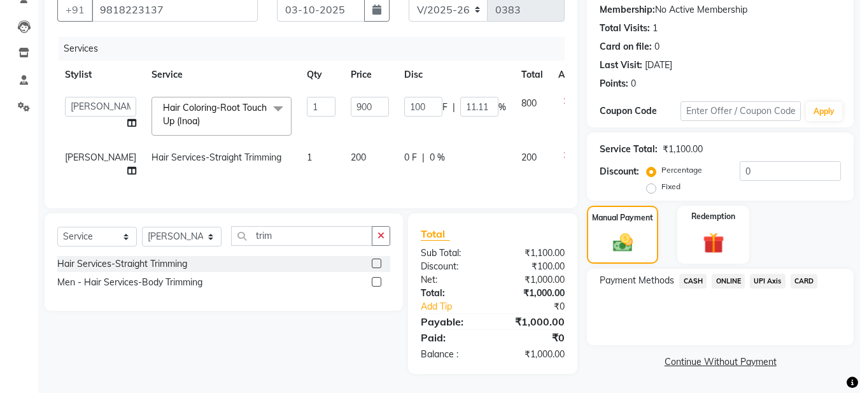
click at [723, 269] on div "Payment Methods CASH ONLINE UPI Axis CARD" at bounding box center [720, 307] width 267 height 76
click at [448, 151] on div "0 F | 0 %" at bounding box center [455, 157] width 102 height 13
select select "91302"
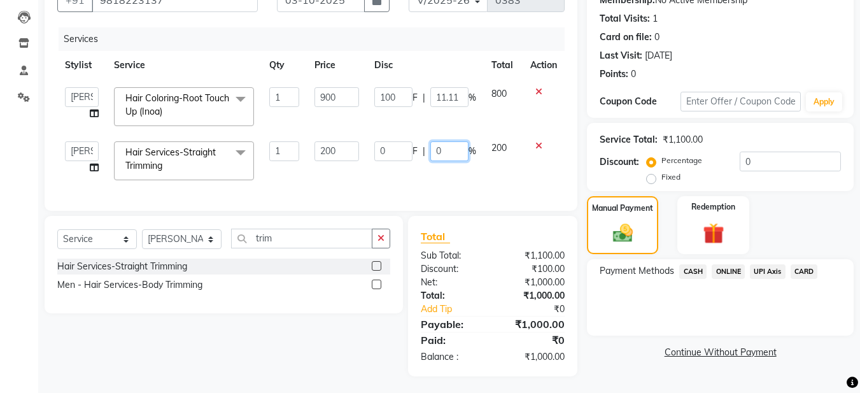
click at [470, 176] on td "0 F | 0 %" at bounding box center [425, 161] width 117 height 54
click at [560, 104] on td at bounding box center [544, 107] width 42 height 54
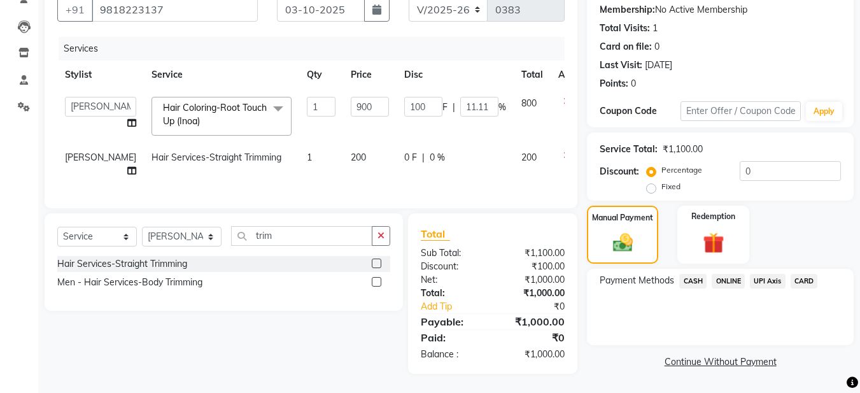
click at [716, 274] on span "ONLINE" at bounding box center [728, 281] width 33 height 15
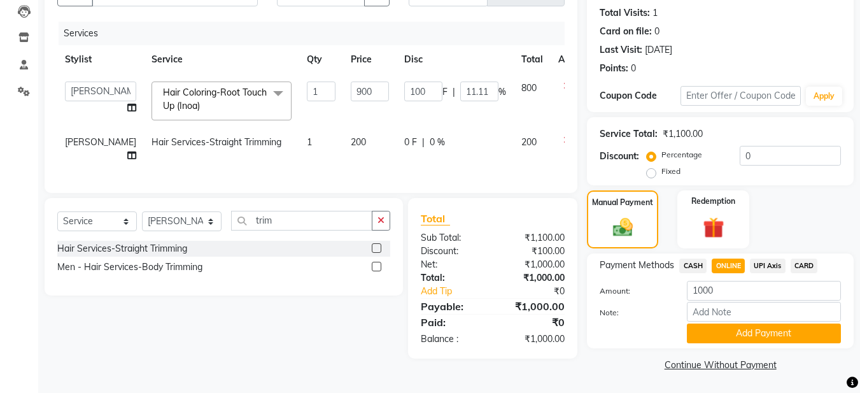
scroll to position [137, 0]
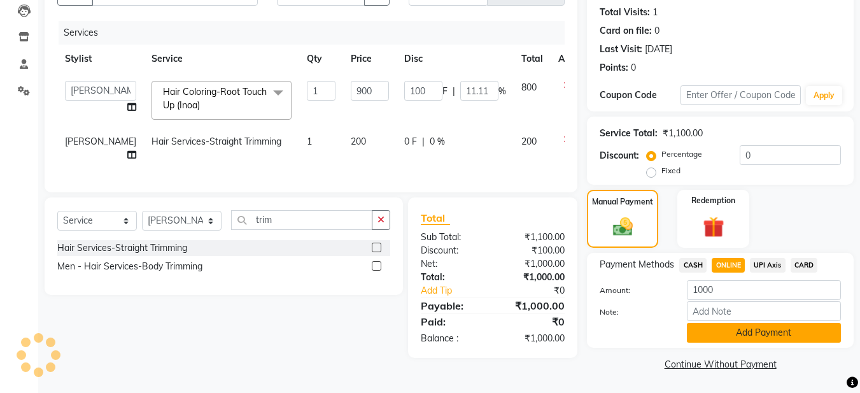
click at [770, 334] on button "Add Payment" at bounding box center [764, 333] width 154 height 20
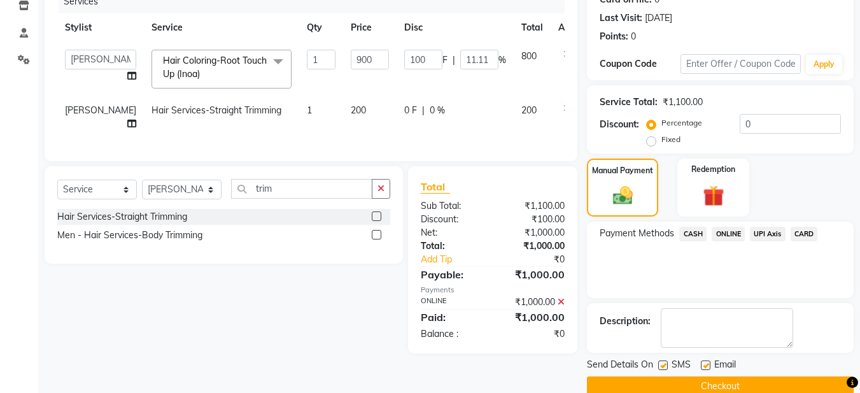
scroll to position [190, 0]
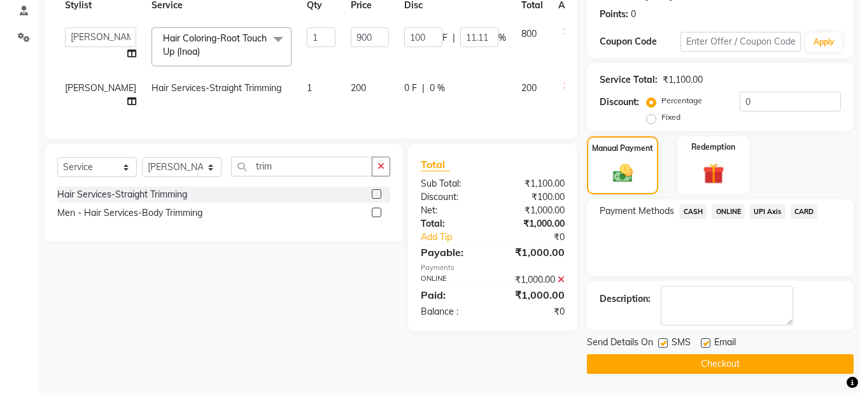
click at [707, 347] on label at bounding box center [706, 343] width 10 height 10
click at [707, 347] on input "checkbox" at bounding box center [705, 343] width 8 height 8
checkbox input "false"
click at [735, 329] on div "Description:" at bounding box center [720, 306] width 267 height 50
click at [718, 356] on button "Checkout" at bounding box center [720, 364] width 267 height 20
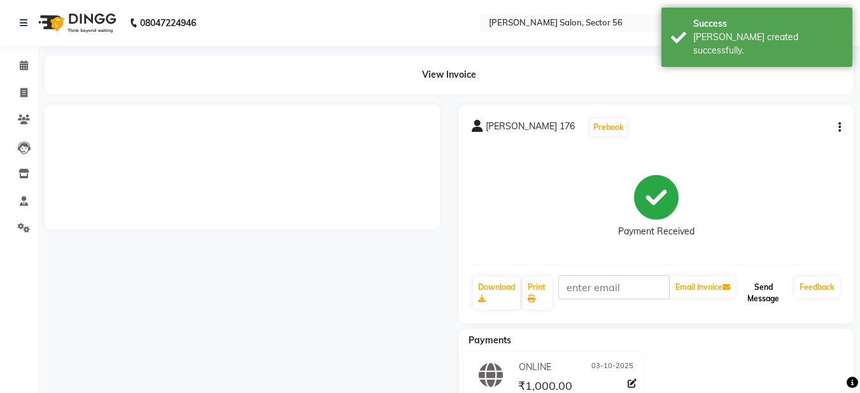
click at [763, 290] on button "Send Message" at bounding box center [764, 292] width 52 height 33
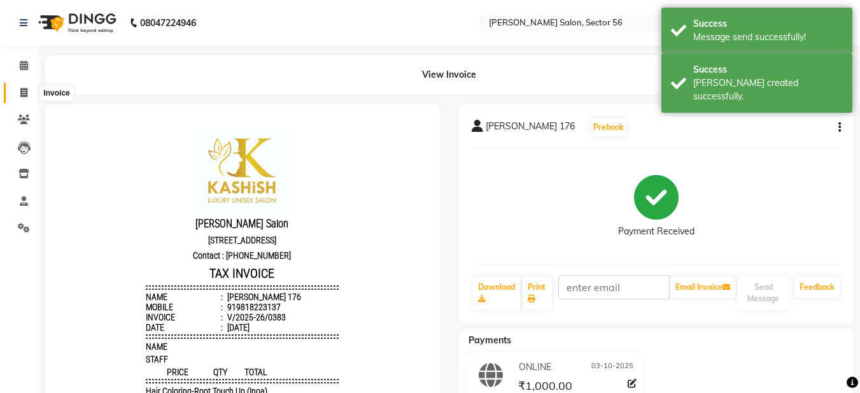
click at [27, 87] on span at bounding box center [24, 93] width 22 height 15
select select "service"
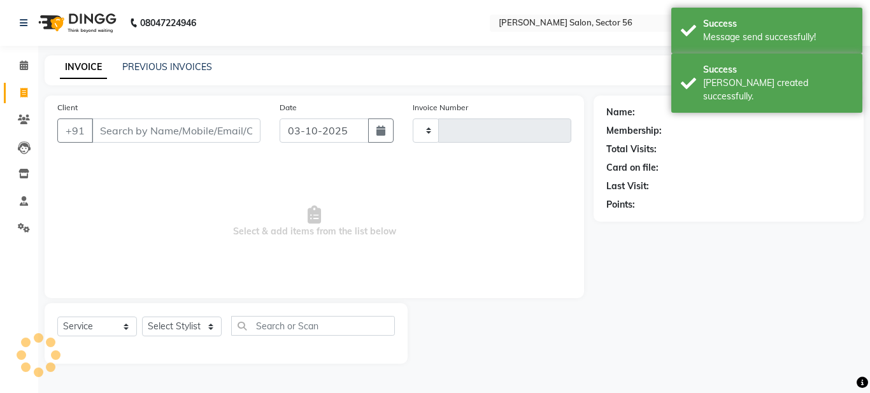
type input "0384"
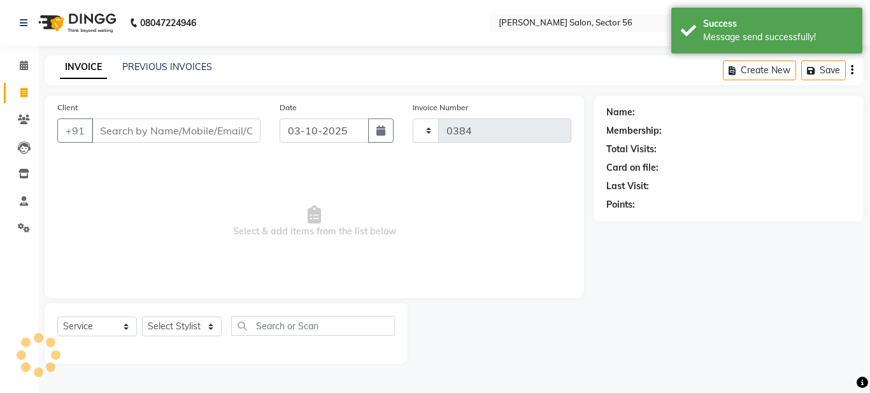
select select "9000"
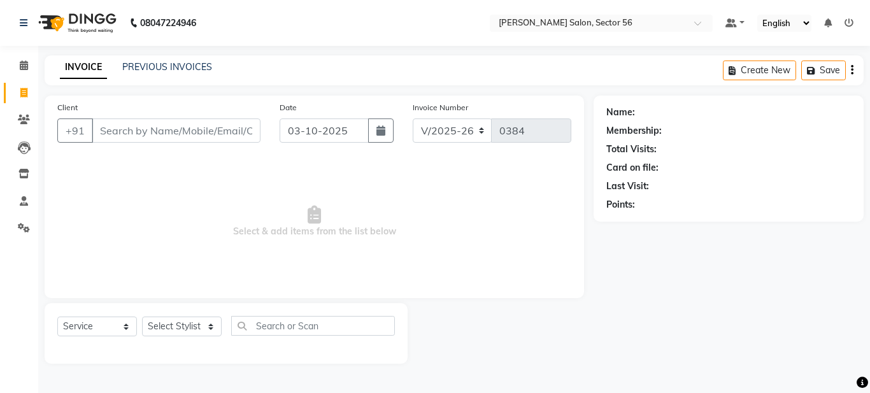
click at [120, 127] on input "Client" at bounding box center [176, 130] width 169 height 24
click at [115, 131] on input "Client" at bounding box center [176, 130] width 169 height 24
click at [118, 130] on input "Client" at bounding box center [176, 130] width 169 height 24
click at [102, 127] on input "Client" at bounding box center [176, 130] width 169 height 24
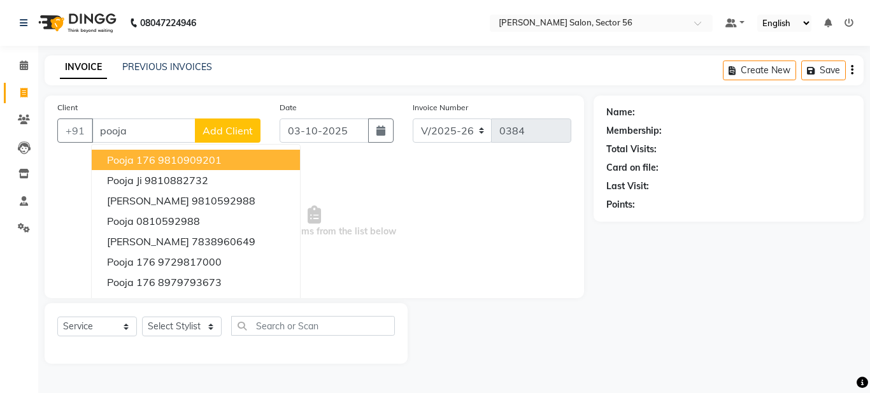
click at [143, 131] on input "pooja" at bounding box center [144, 130] width 104 height 24
type input "p"
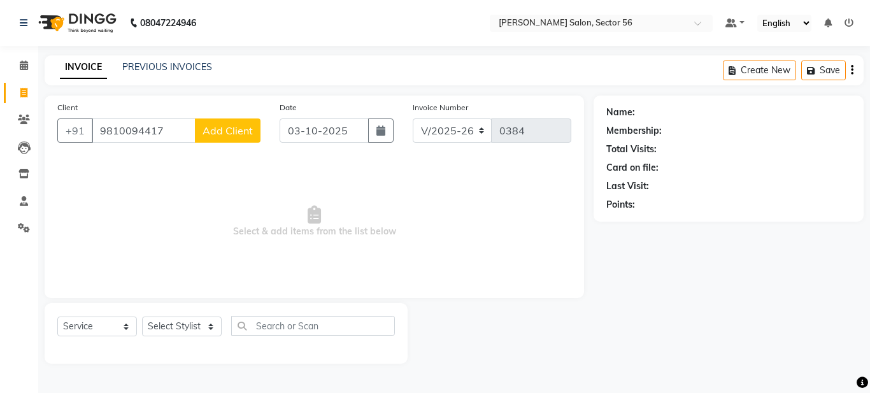
type input "9810094417"
click at [229, 129] on span "Add Client" at bounding box center [227, 130] width 50 height 13
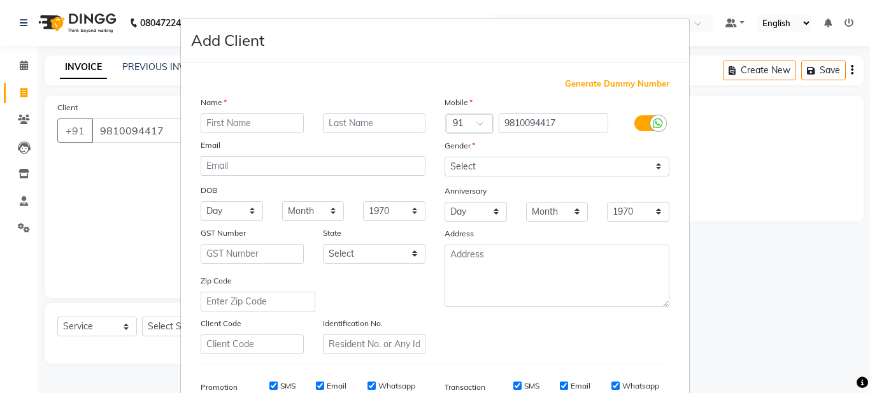
click at [213, 123] on input "text" at bounding box center [252, 123] width 103 height 20
click at [205, 122] on input "pooja" at bounding box center [252, 123] width 103 height 20
type input "Pooja"
click at [342, 121] on input "text" at bounding box center [374, 123] width 103 height 20
type input "Malhotra"
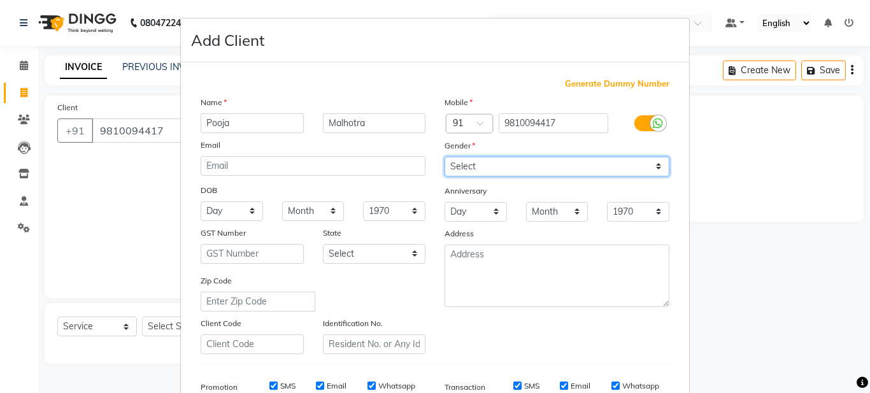
click at [649, 167] on select "Select [DEMOGRAPHIC_DATA] [DEMOGRAPHIC_DATA] Other Prefer Not To Say" at bounding box center [556, 167] width 225 height 20
select select "[DEMOGRAPHIC_DATA]"
click at [444, 157] on select "Select [DEMOGRAPHIC_DATA] [DEMOGRAPHIC_DATA] Other Prefer Not To Say" at bounding box center [556, 167] width 225 height 20
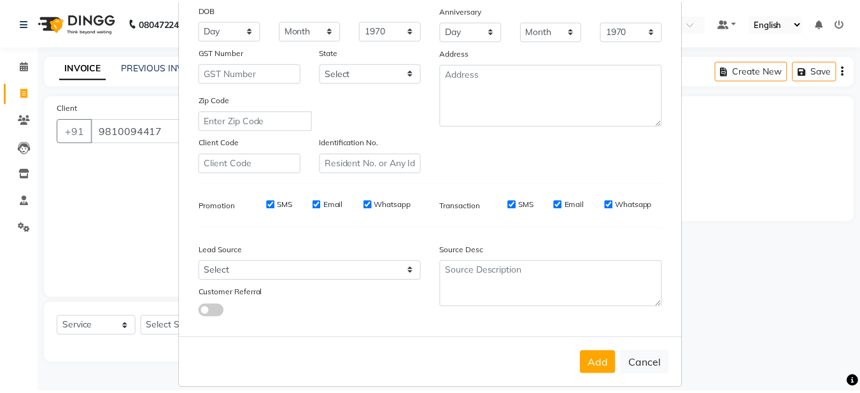
scroll to position [195, 0]
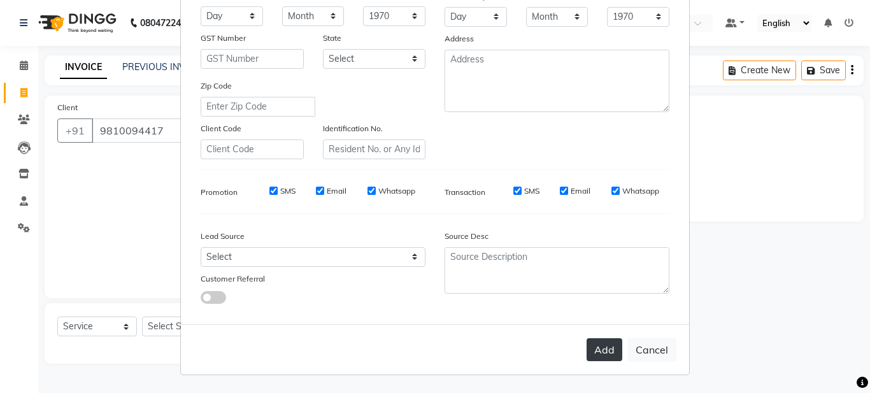
click at [590, 358] on button "Add" at bounding box center [604, 349] width 36 height 23
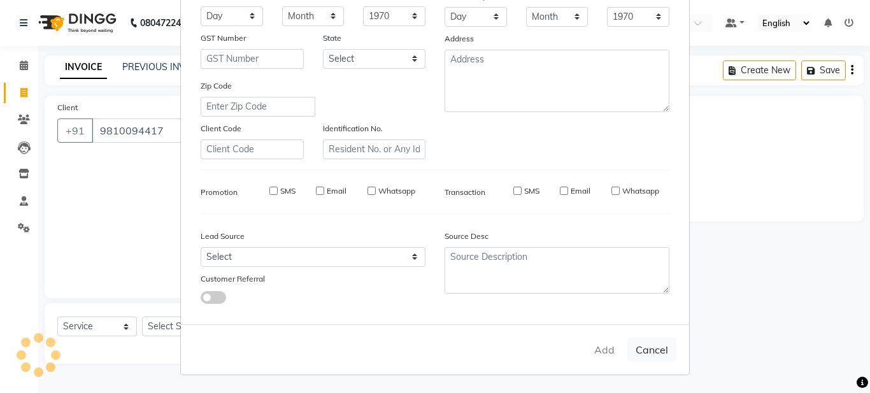
select select
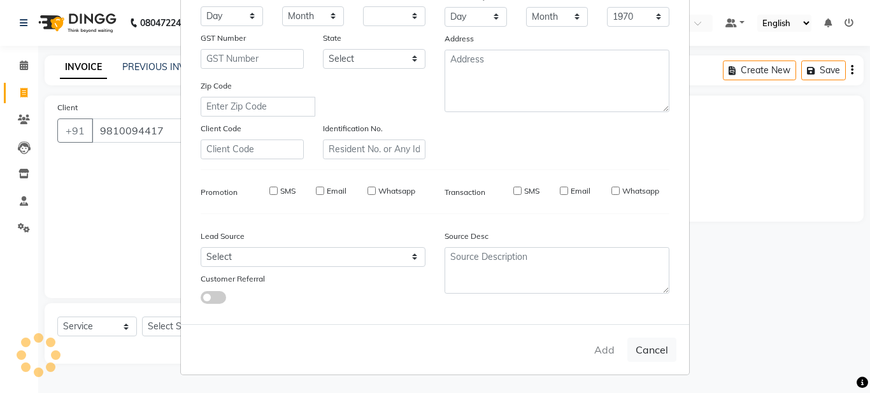
select select
checkbox input "false"
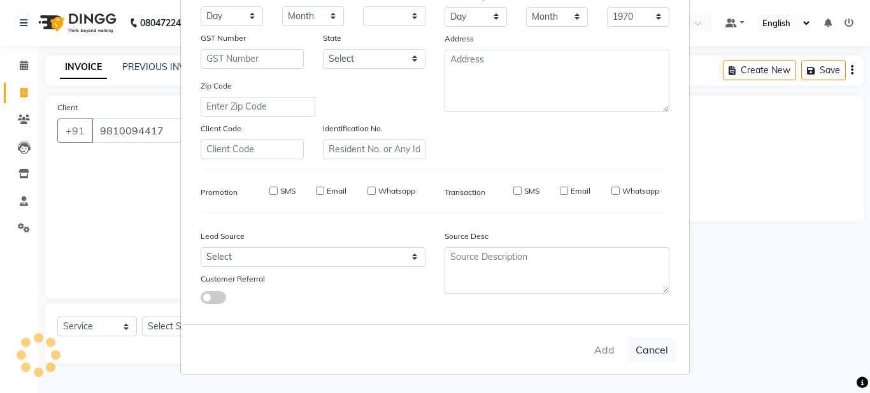
checkbox input "false"
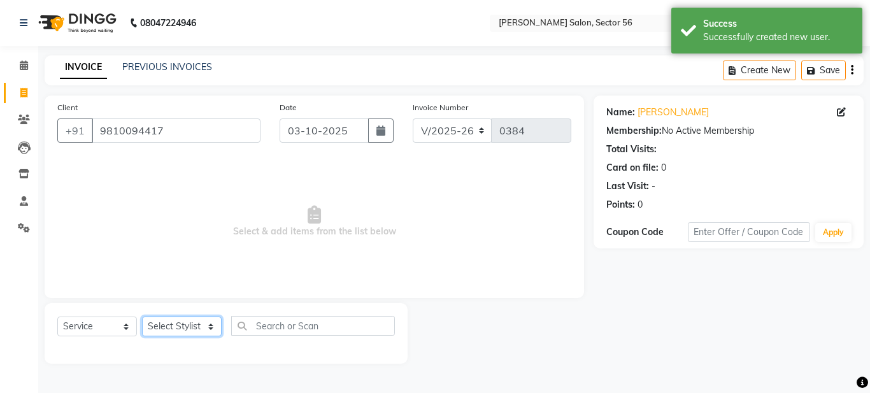
click at [201, 330] on select "Select Stylist Aadil Husain Joy Jyoty Mangal Mohamad Gulzar Neelam Pradeep Rosh…" at bounding box center [182, 326] width 80 height 20
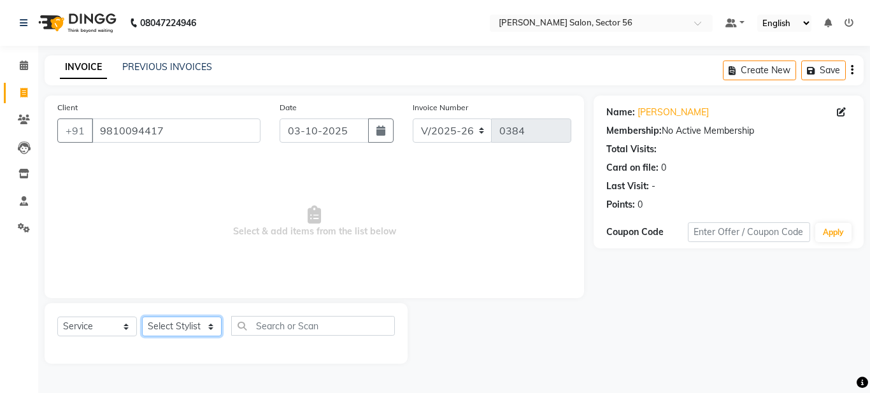
select select "92143"
click at [142, 316] on select "Select Stylist Aadil Husain Joy Jyoty Mangal Mohamad Gulzar Neelam Pradeep Rosh…" at bounding box center [182, 326] width 80 height 20
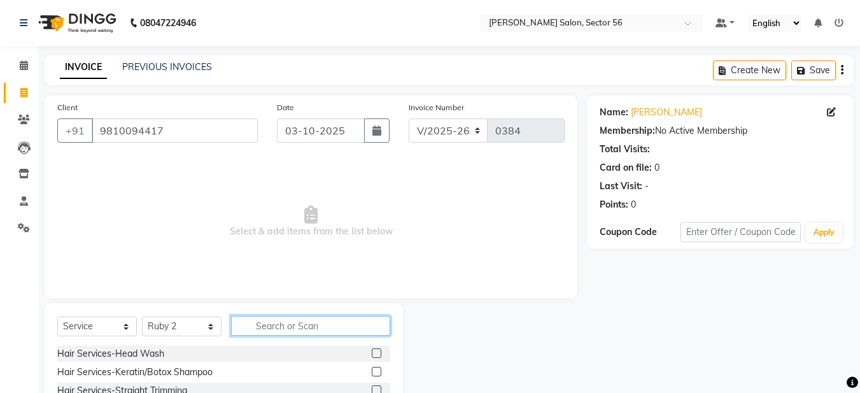
click at [292, 327] on input "text" at bounding box center [310, 326] width 159 height 20
drag, startPoint x: 492, startPoint y: 252, endPoint x: 494, endPoint y: 234, distance: 18.0
click at [493, 245] on span "Select & add items from the list below" at bounding box center [310, 221] width 507 height 127
click at [475, 338] on div at bounding box center [495, 397] width 184 height 188
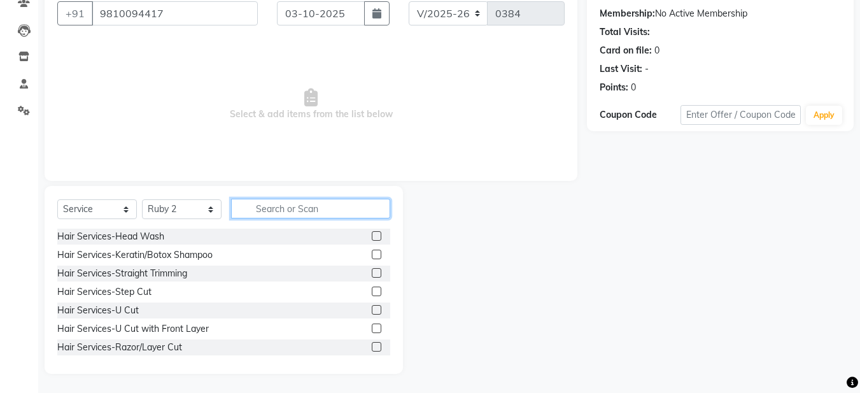
click at [321, 209] on input "text" at bounding box center [310, 209] width 159 height 20
click at [269, 207] on input "text" at bounding box center [310, 209] width 159 height 20
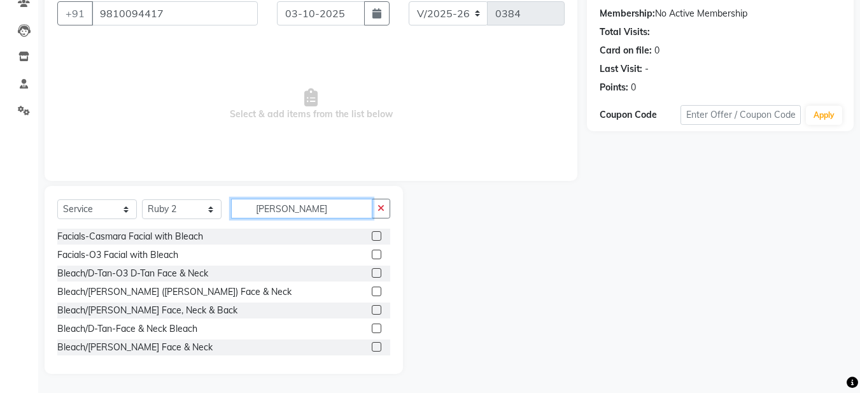
type input "blea"
click at [372, 274] on label at bounding box center [377, 273] width 10 height 10
click at [372, 274] on input "checkbox" at bounding box center [376, 273] width 8 height 8
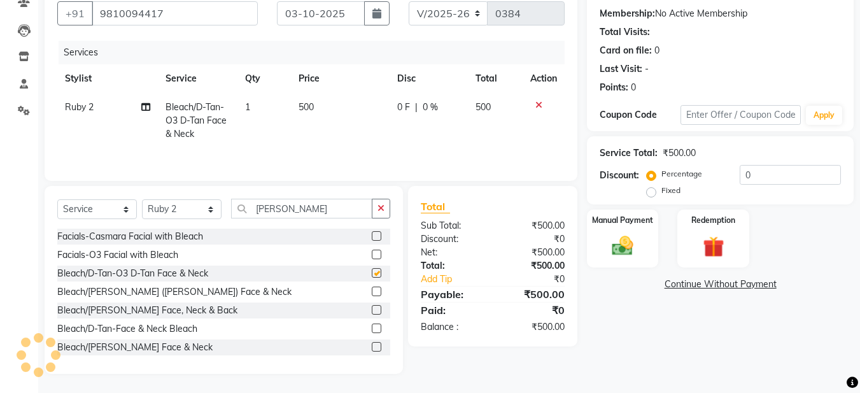
checkbox input "false"
click at [372, 326] on label at bounding box center [377, 328] width 10 height 10
click at [372, 326] on input "checkbox" at bounding box center [376, 329] width 8 height 8
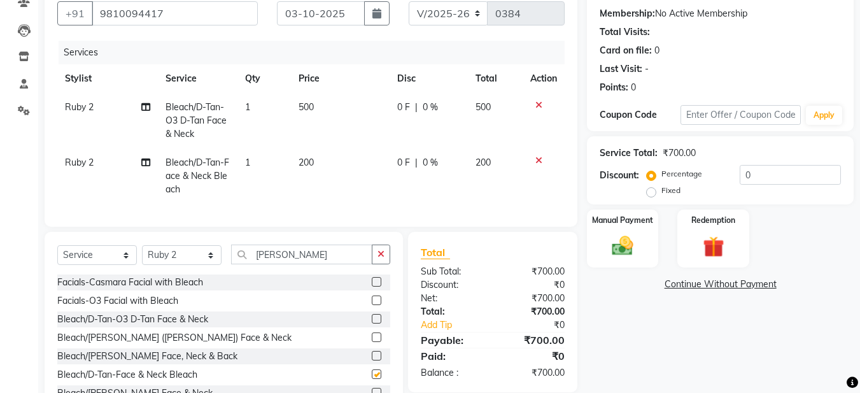
checkbox input "false"
click at [535, 106] on icon at bounding box center [538, 105] width 7 height 9
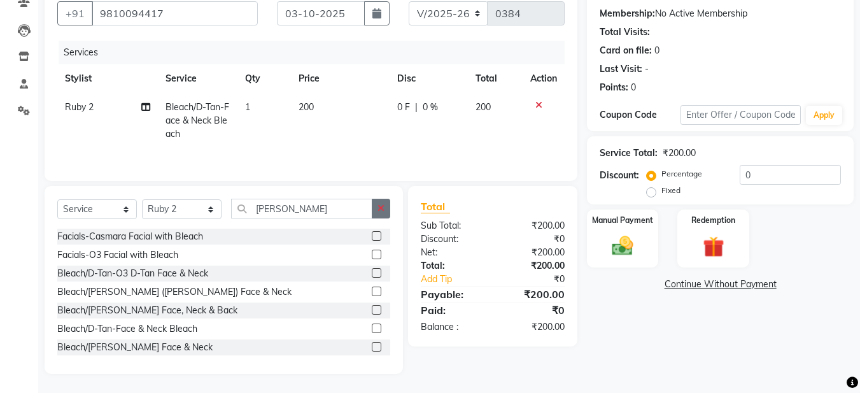
click at [388, 211] on button "button" at bounding box center [381, 209] width 18 height 20
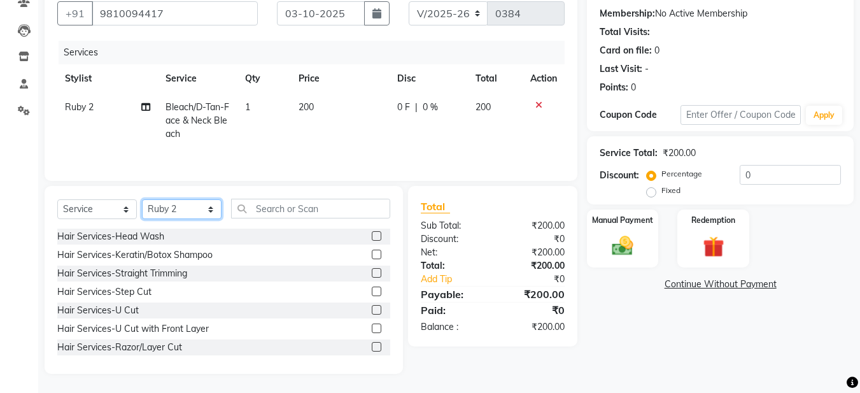
drag, startPoint x: 199, startPoint y: 209, endPoint x: 199, endPoint y: 201, distance: 8.3
click at [199, 209] on select "Select Stylist Aadil Husain Joy Jyoty Mangal Mohamad Gulzar Neelam Pradeep Rosh…" at bounding box center [182, 209] width 80 height 20
select select "91304"
click at [142, 199] on select "Select Stylist Aadil Husain Joy Jyoty Mangal Mohamad Gulzar Neelam Pradeep Rosh…" at bounding box center [182, 209] width 80 height 20
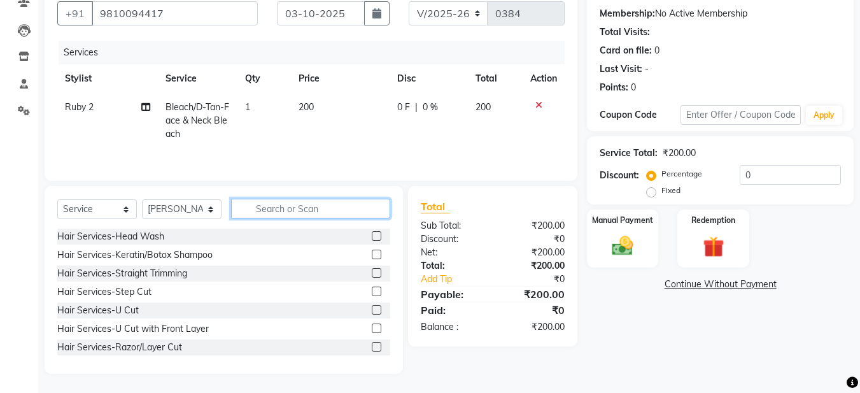
click at [273, 213] on input "text" at bounding box center [310, 209] width 159 height 20
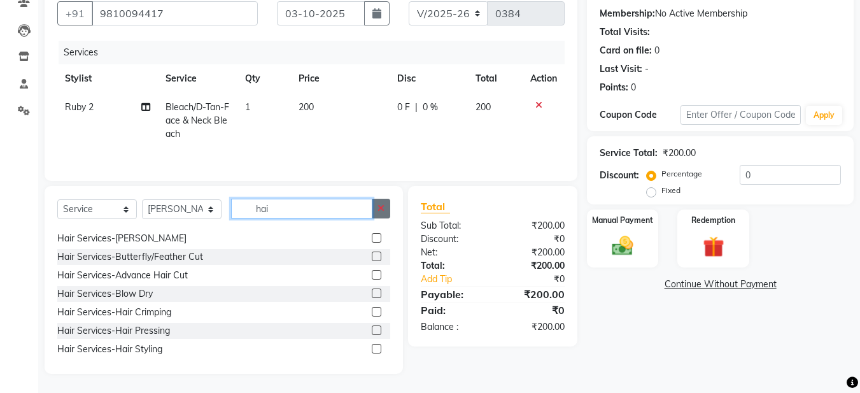
type input "hai"
click at [379, 210] on icon "button" at bounding box center [381, 208] width 7 height 9
click at [273, 206] on input "text" at bounding box center [310, 209] width 159 height 20
drag, startPoint x: 275, startPoint y: 198, endPoint x: 285, endPoint y: 203, distance: 10.8
click at [285, 203] on div "Select Service Product Membership Package Voucher Prepaid Gift Card Select Styl…" at bounding box center [224, 280] width 358 height 188
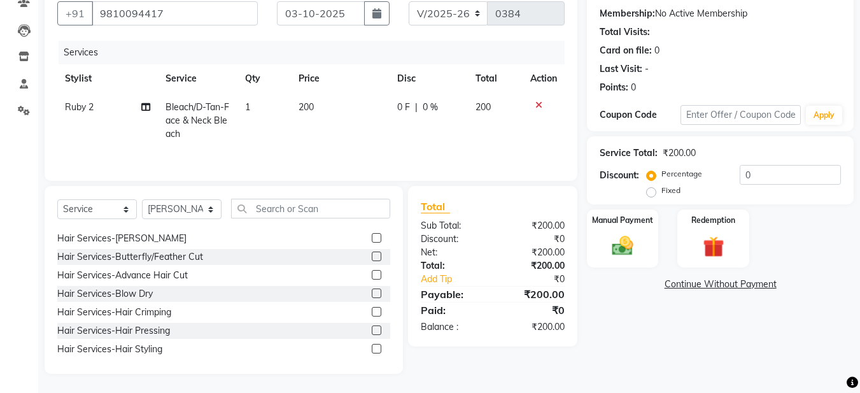
click at [246, 238] on div "Hair Services-[PERSON_NAME]" at bounding box center [223, 238] width 333 height 16
click at [246, 211] on input "text" at bounding box center [310, 209] width 159 height 20
click at [262, 209] on input "text" at bounding box center [310, 209] width 159 height 20
drag, startPoint x: 379, startPoint y: 212, endPoint x: 246, endPoint y: 207, distance: 133.8
click at [246, 207] on div at bounding box center [311, 209] width 159 height 20
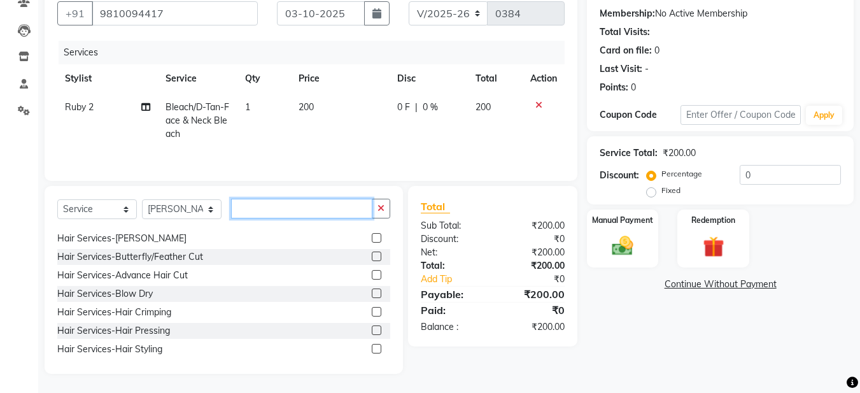
click at [246, 207] on input "text" at bounding box center [301, 209] width 141 height 20
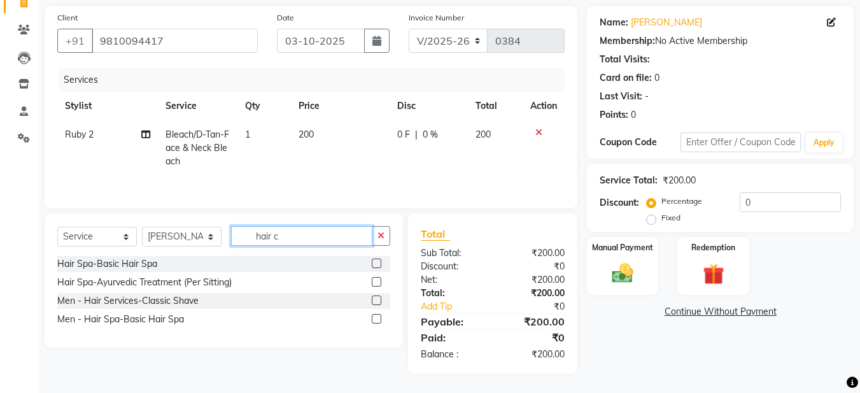
scroll to position [90, 0]
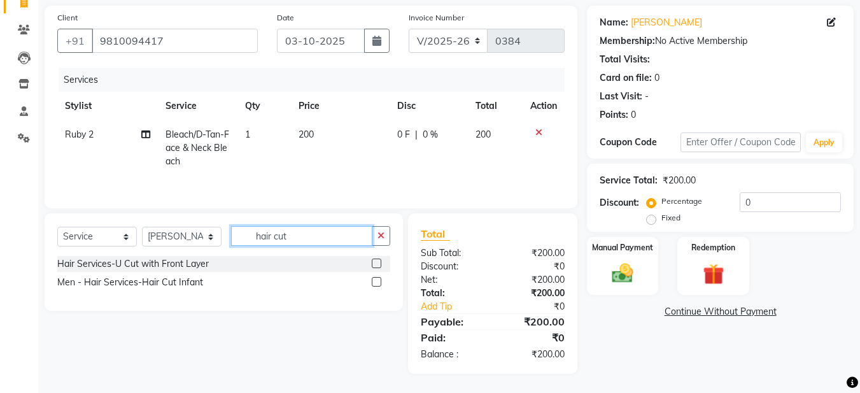
type input "hair cut"
click at [376, 285] on label at bounding box center [377, 282] width 10 height 10
click at [376, 285] on input "checkbox" at bounding box center [376, 282] width 8 height 8
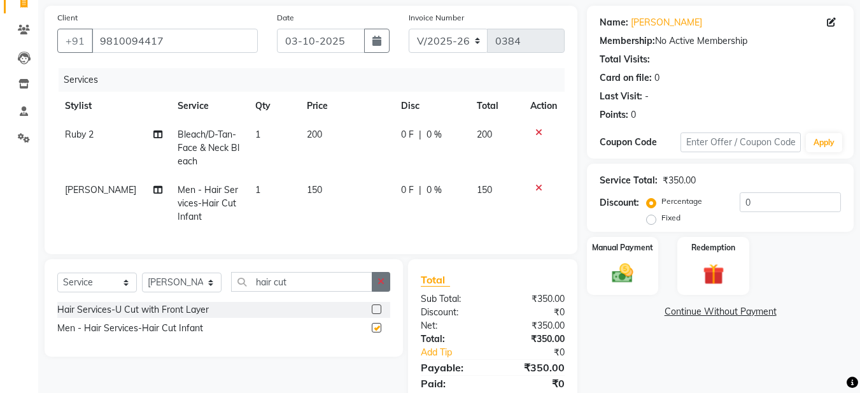
checkbox input "false"
click at [384, 285] on button "button" at bounding box center [381, 282] width 18 height 20
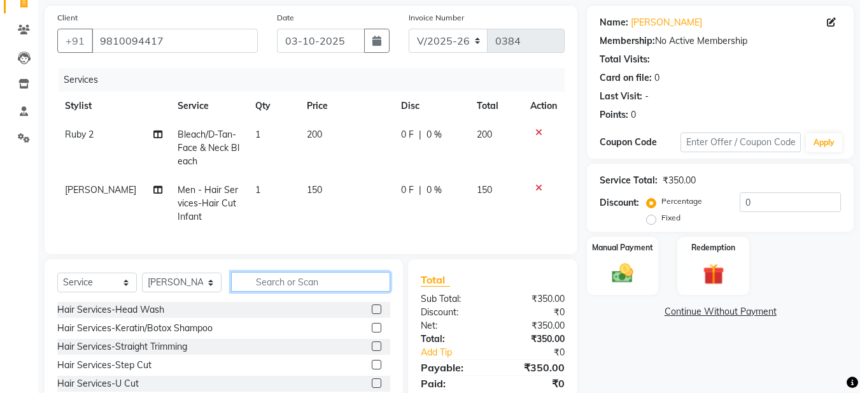
click at [293, 292] on input "text" at bounding box center [310, 282] width 159 height 20
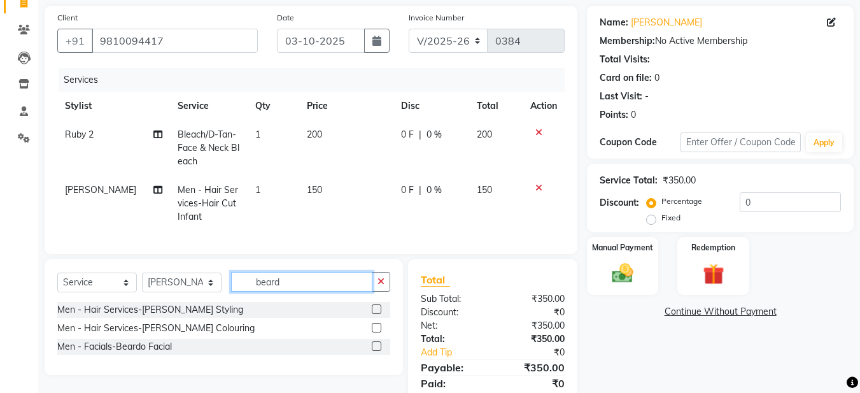
click at [295, 288] on input "beard" at bounding box center [301, 282] width 141 height 20
click at [294, 292] on input "beard" at bounding box center [301, 282] width 141 height 20
type input "b"
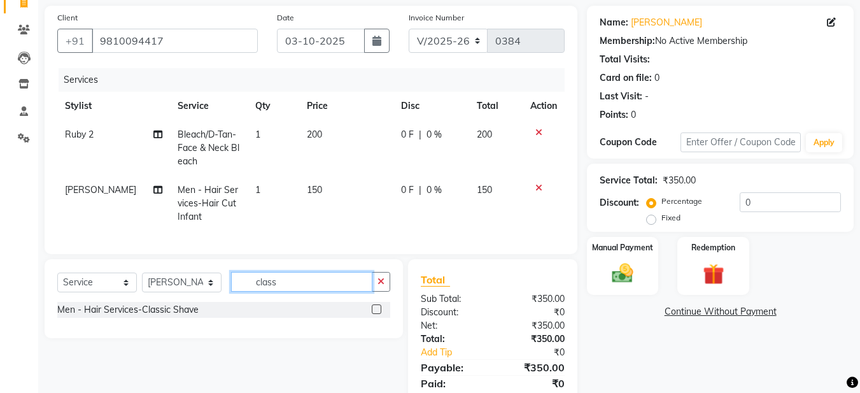
type input "class"
click at [375, 314] on label at bounding box center [377, 309] width 10 height 10
click at [375, 314] on input "checkbox" at bounding box center [376, 310] width 8 height 8
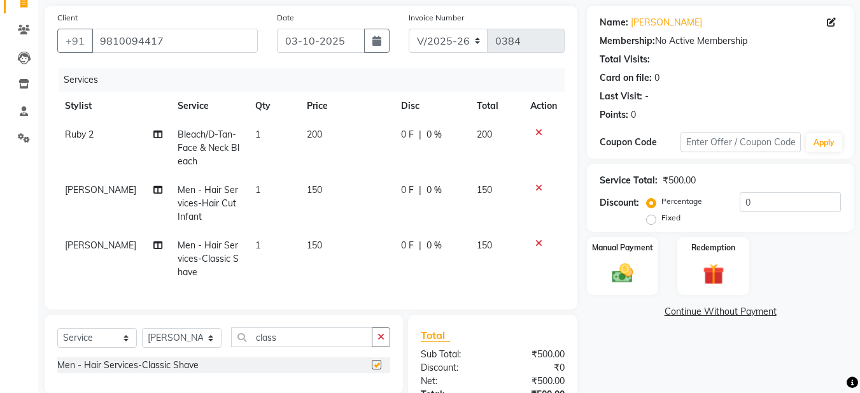
checkbox input "false"
click at [541, 189] on icon at bounding box center [538, 187] width 7 height 9
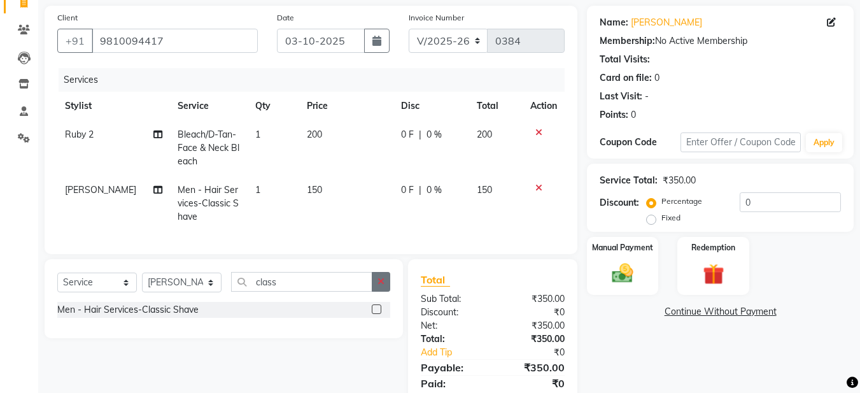
click at [383, 286] on icon "button" at bounding box center [381, 281] width 7 height 9
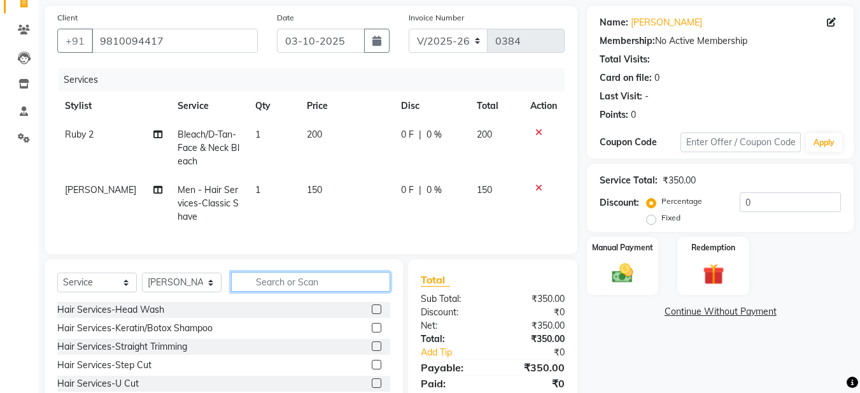
click at [319, 292] on input "text" at bounding box center [310, 282] width 159 height 20
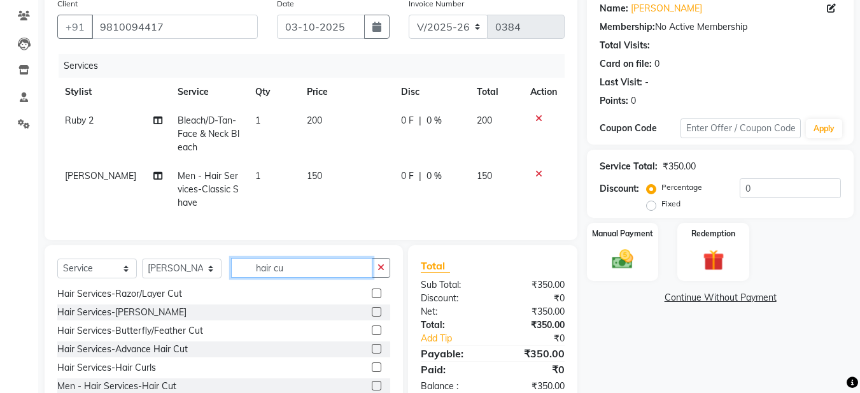
scroll to position [173, 0]
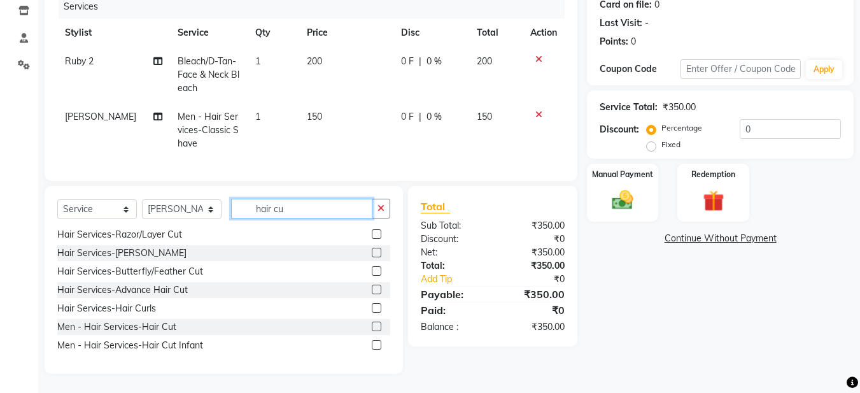
type input "hair cu"
click at [372, 325] on label at bounding box center [377, 327] width 10 height 10
click at [372, 325] on input "checkbox" at bounding box center [376, 327] width 8 height 8
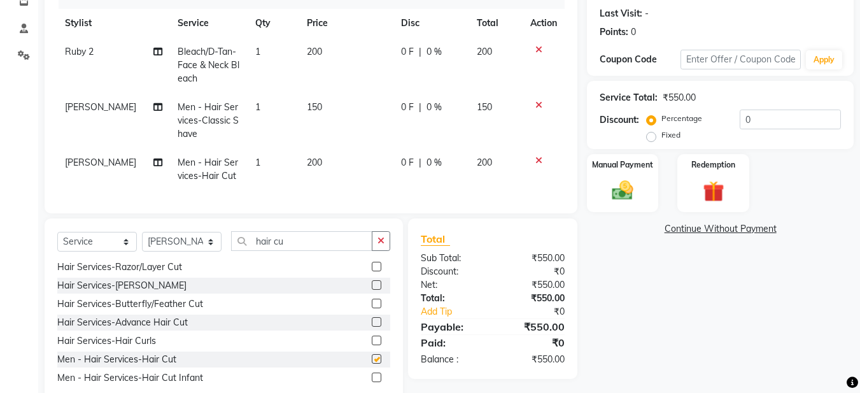
checkbox input "false"
click at [378, 251] on button "button" at bounding box center [381, 241] width 18 height 20
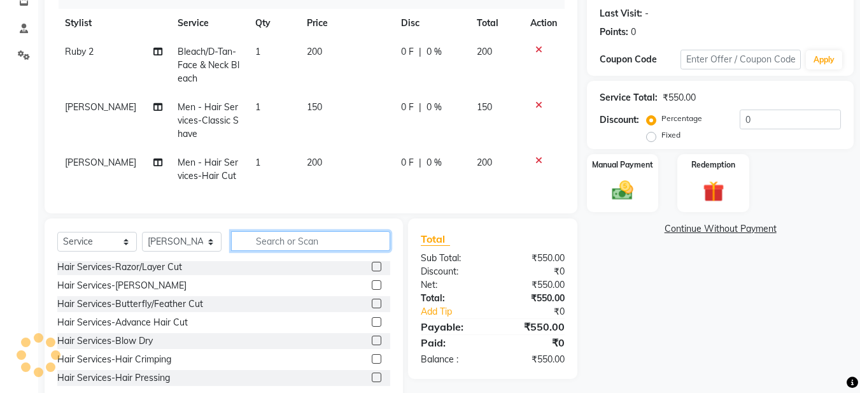
click at [311, 251] on input "text" at bounding box center [310, 241] width 159 height 20
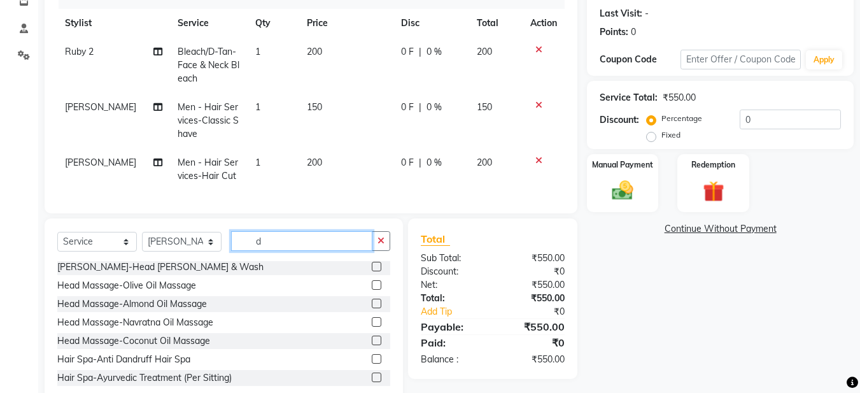
scroll to position [0, 0]
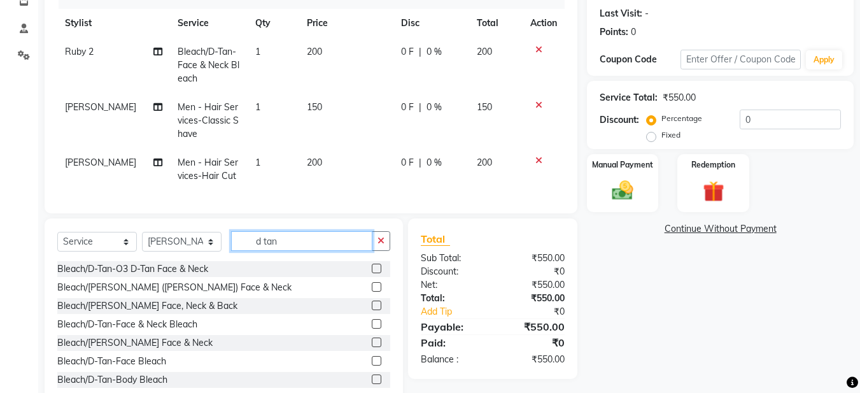
type input "d tan"
click at [372, 310] on label at bounding box center [377, 306] width 10 height 10
click at [372, 310] on input "checkbox" at bounding box center [376, 306] width 8 height 8
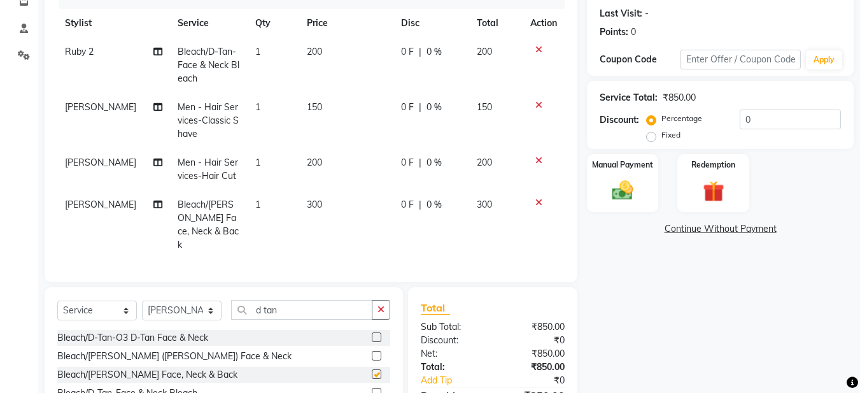
checkbox input "false"
click at [662, 134] on label "Fixed" at bounding box center [671, 134] width 19 height 11
click at [653, 134] on input "Fixed" at bounding box center [653, 135] width 9 height 9
radio input "true"
click at [662, 118] on label "Percentage" at bounding box center [682, 118] width 41 height 11
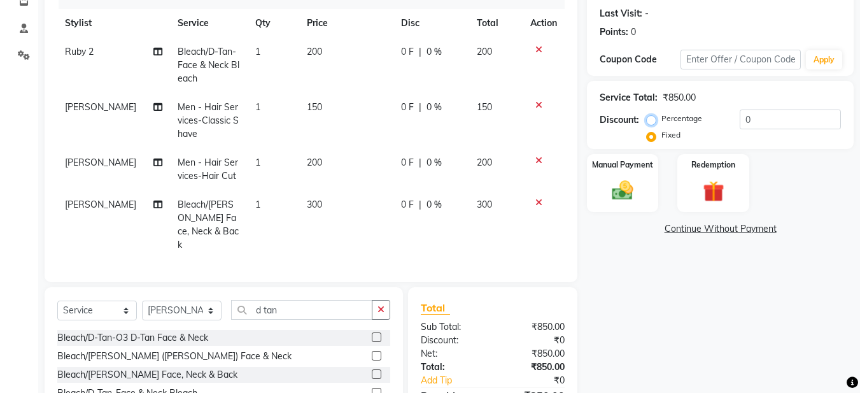
click at [649, 118] on input "Percentage" at bounding box center [653, 118] width 9 height 9
radio input "true"
click at [407, 199] on span "0 F" at bounding box center [407, 204] width 13 height 13
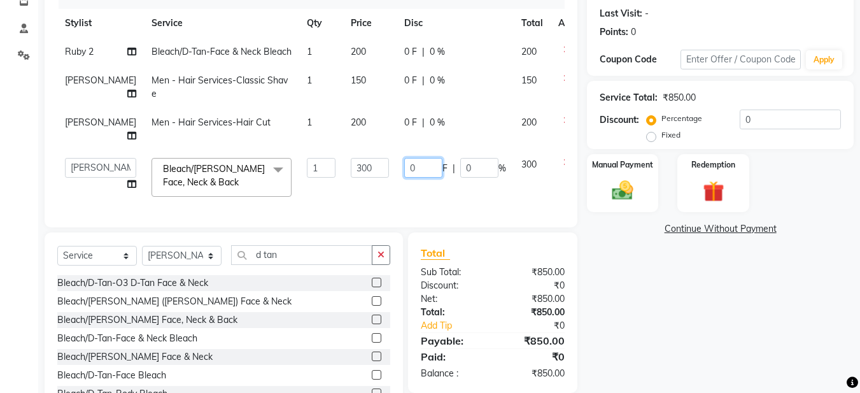
click at [404, 178] on input "0" at bounding box center [423, 168] width 38 height 20
type input "150"
click at [481, 204] on tr "Aadil Husain Joy Jyoty Mangal Mohamad Gulzar Neelam Pradeep Roshan Thapa Ruby 1…" at bounding box center [324, 177] width 535 height 54
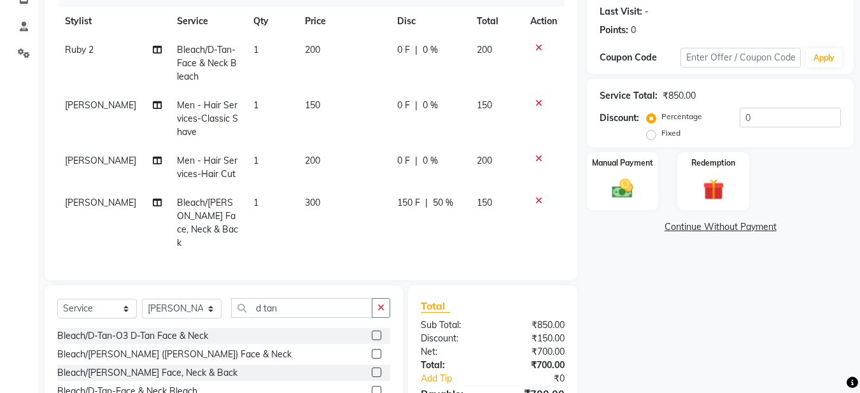
scroll to position [270, 0]
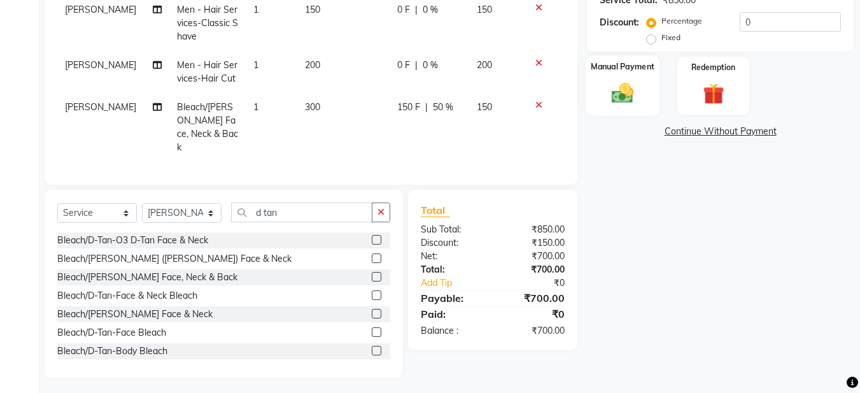
click at [609, 84] on img at bounding box center [623, 92] width 36 height 25
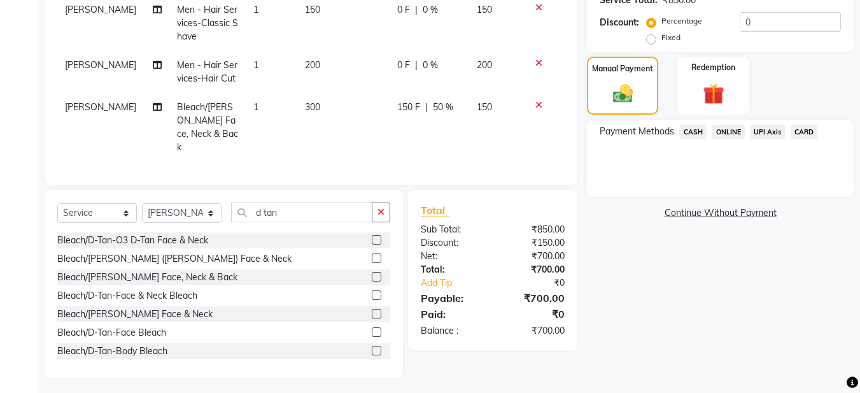
click at [693, 136] on span "CASH" at bounding box center [692, 132] width 27 height 15
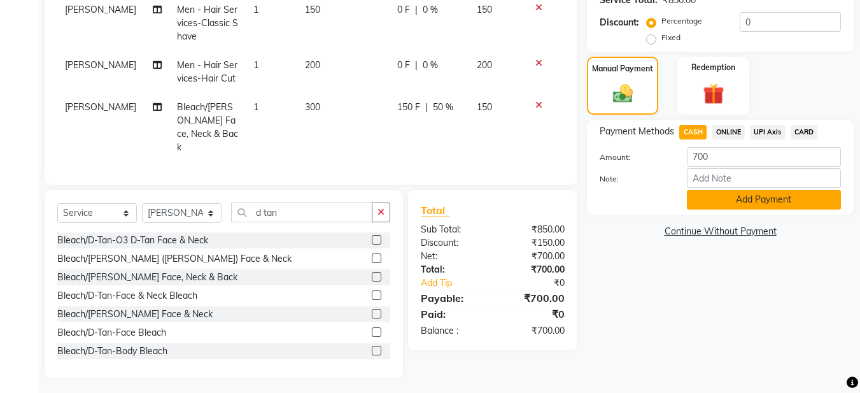
click at [728, 199] on button "Add Payment" at bounding box center [764, 200] width 154 height 20
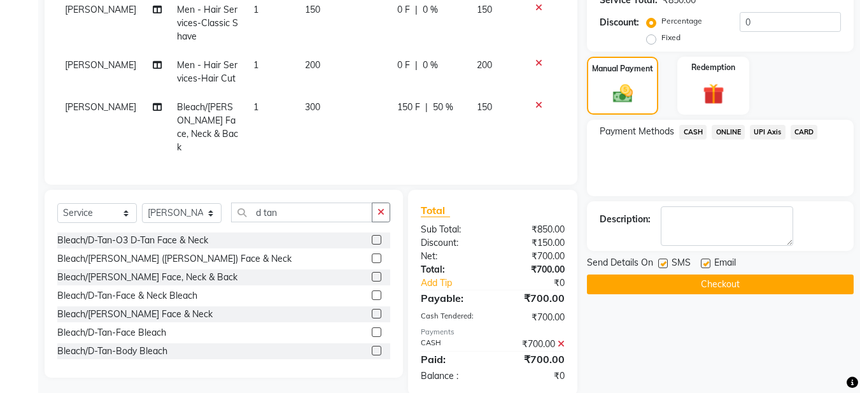
click at [705, 261] on label at bounding box center [706, 264] width 10 height 10
click at [705, 261] on input "checkbox" at bounding box center [705, 264] width 8 height 8
checkbox input "false"
click at [697, 279] on button "Checkout" at bounding box center [720, 284] width 267 height 20
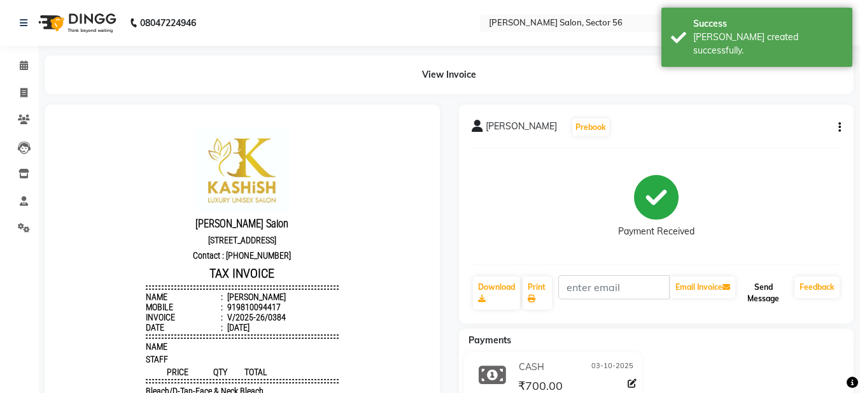
click at [770, 297] on button "Send Message" at bounding box center [764, 292] width 52 height 33
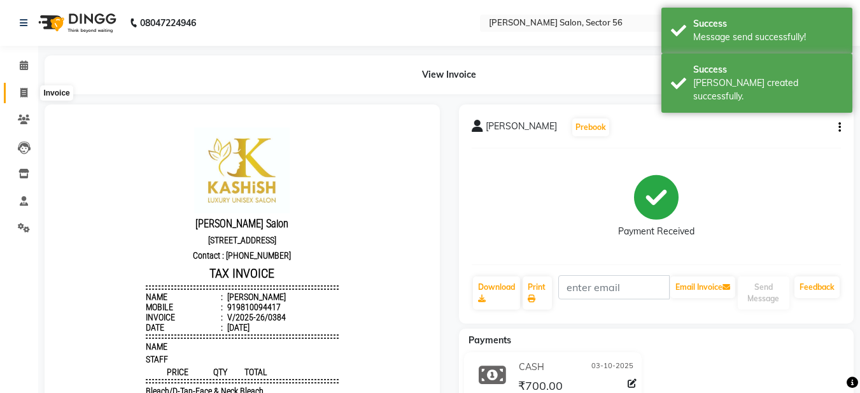
click at [20, 93] on icon at bounding box center [23, 93] width 7 height 10
select select "service"
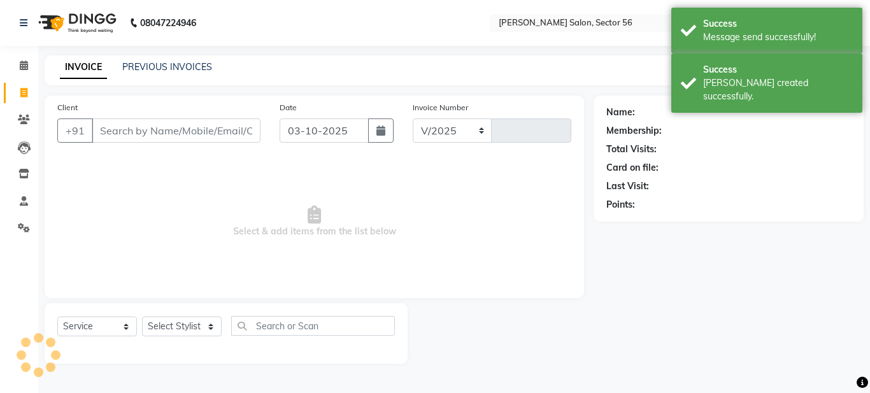
select select "9000"
type input "0385"
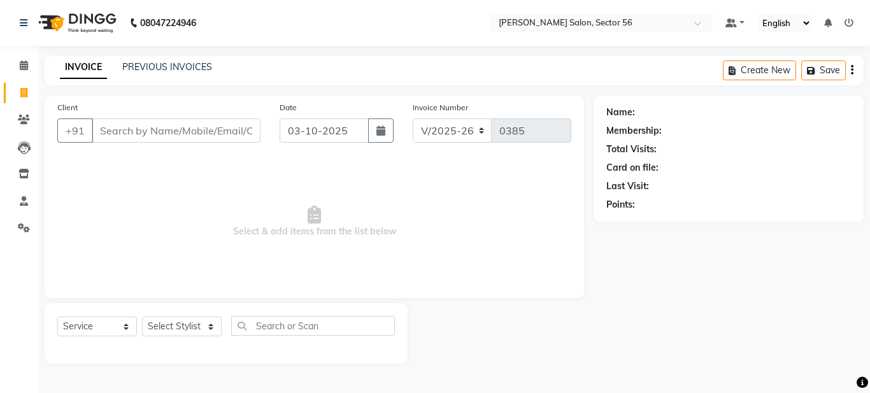
click at [149, 73] on div "PREVIOUS INVOICES" at bounding box center [167, 66] width 90 height 13
click at [148, 69] on link "PREVIOUS INVOICES" at bounding box center [167, 66] width 90 height 11
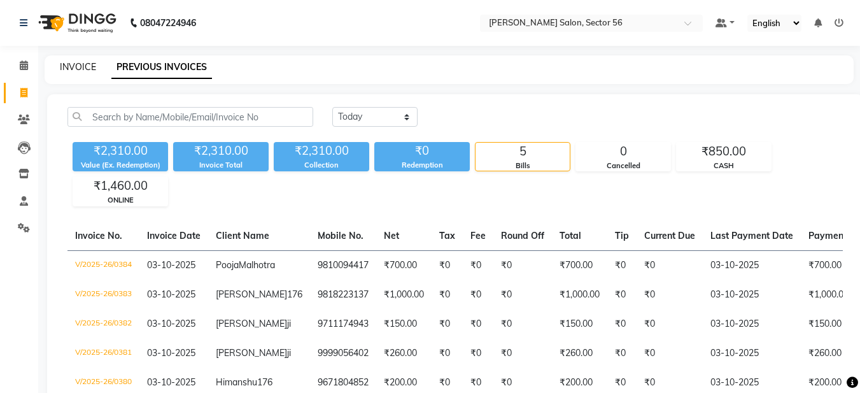
click at [73, 64] on link "INVOICE" at bounding box center [78, 66] width 36 height 11
select select "service"
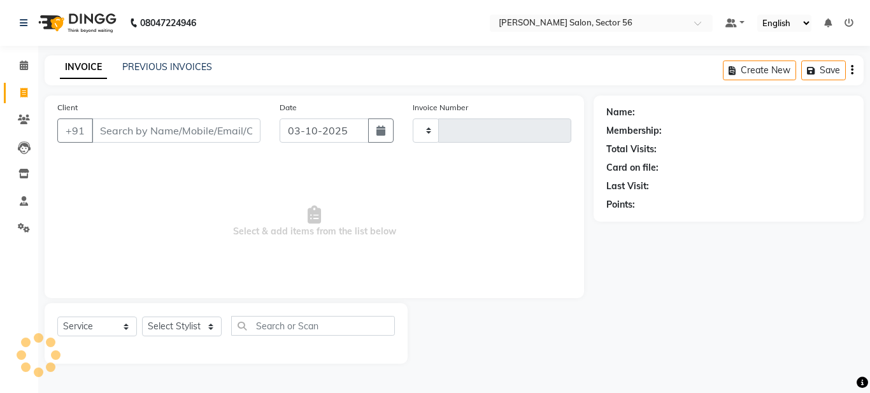
type input "0385"
select select "9000"
click at [175, 67] on link "PREVIOUS INVOICES" at bounding box center [167, 66] width 90 height 11
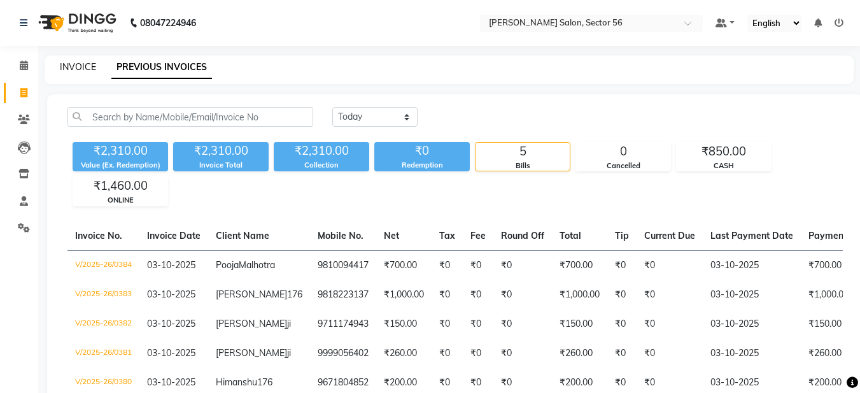
click at [90, 66] on link "INVOICE" at bounding box center [78, 66] width 36 height 11
select select "service"
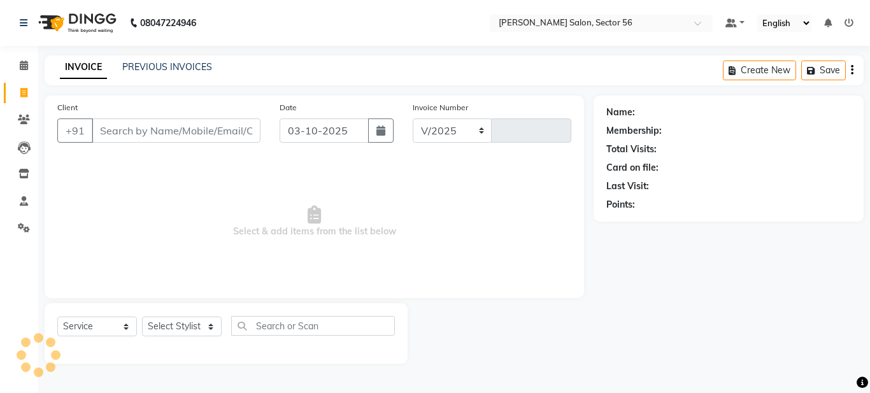
select select "9000"
type input "0385"
click at [141, 71] on link "PREVIOUS INVOICES" at bounding box center [167, 66] width 90 height 11
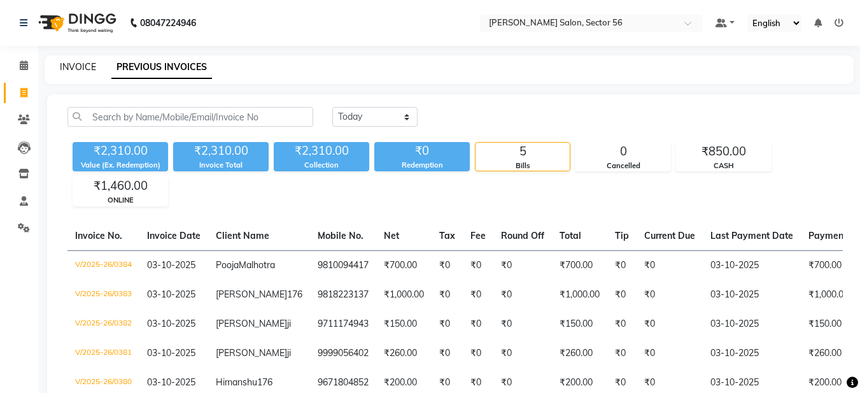
click at [88, 69] on link "INVOICE" at bounding box center [78, 66] width 36 height 11
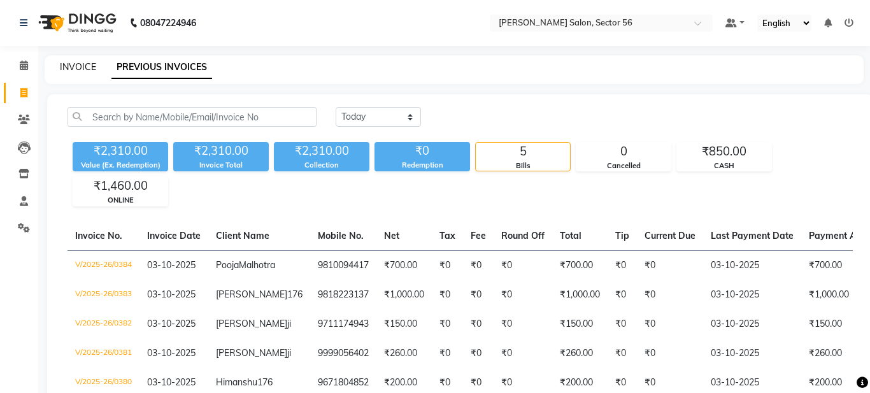
select select "service"
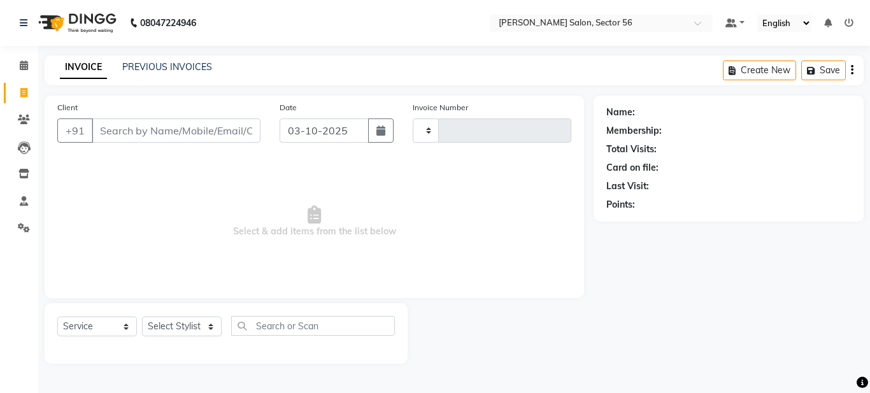
type input "0385"
select select "9000"
click at [174, 67] on link "PREVIOUS INVOICES" at bounding box center [167, 66] width 90 height 11
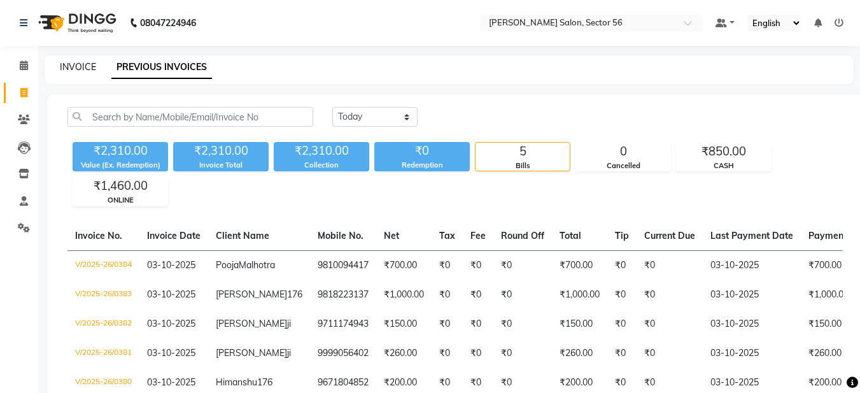
click at [72, 67] on link "INVOICE" at bounding box center [78, 66] width 36 height 11
select select "service"
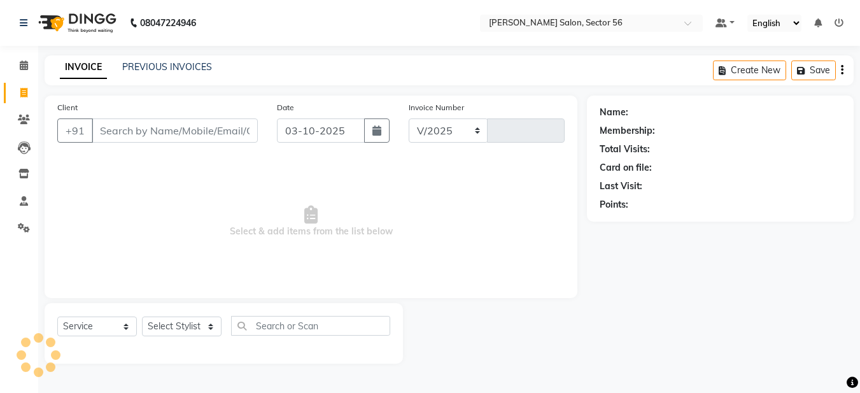
select select "9000"
type input "0385"
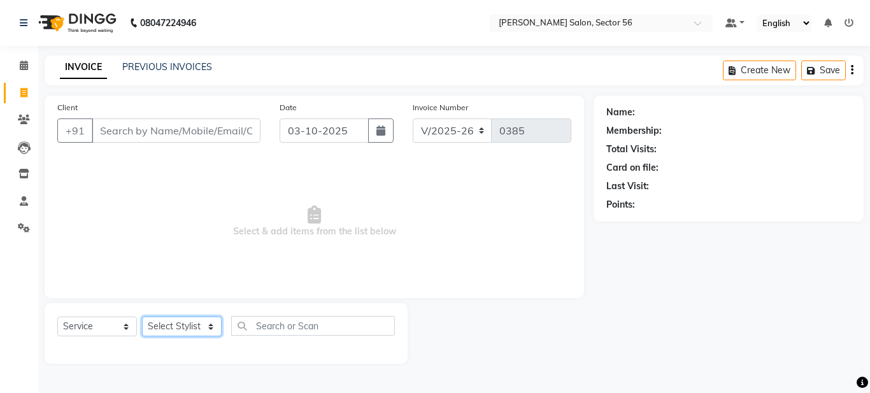
click at [208, 327] on select "Select Stylist Aadil Husain Joy Jyoty Mangal Mohamad Gulzar Neelam Pradeep Rosh…" at bounding box center [182, 326] width 80 height 20
drag, startPoint x: 323, startPoint y: 211, endPoint x: 324, endPoint y: 219, distance: 7.7
click at [324, 218] on span "Select & add items from the list below" at bounding box center [314, 221] width 514 height 127
click at [162, 70] on link "PREVIOUS INVOICES" at bounding box center [167, 66] width 90 height 11
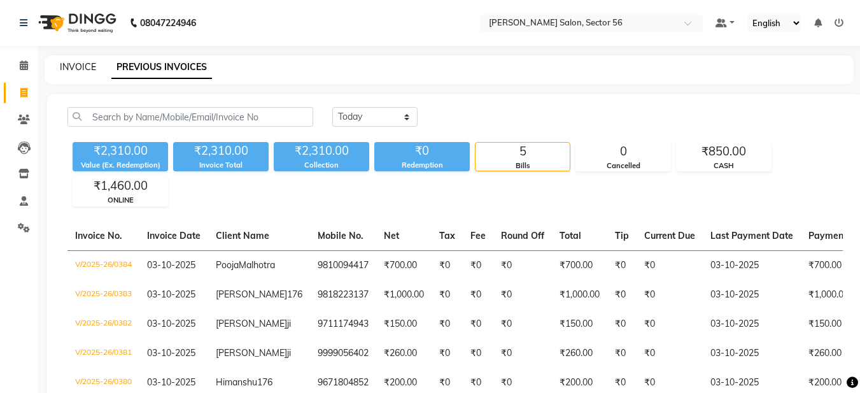
click at [70, 64] on link "INVOICE" at bounding box center [78, 66] width 36 height 11
select select "service"
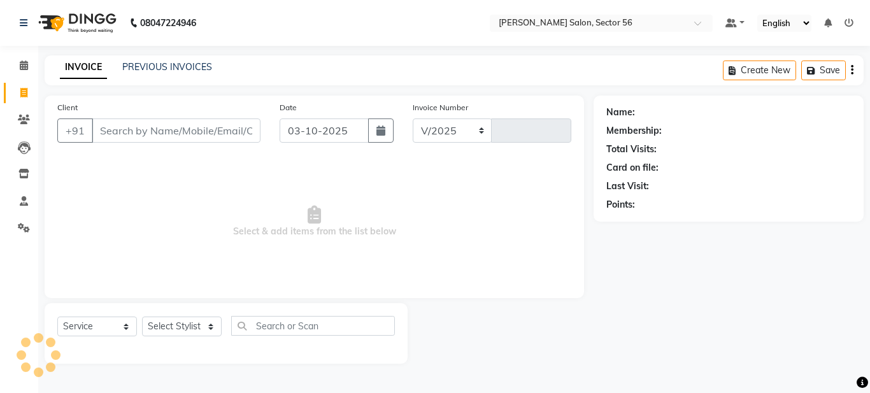
select select "9000"
type input "0385"
click at [159, 69] on link "PREVIOUS INVOICES" at bounding box center [167, 66] width 90 height 11
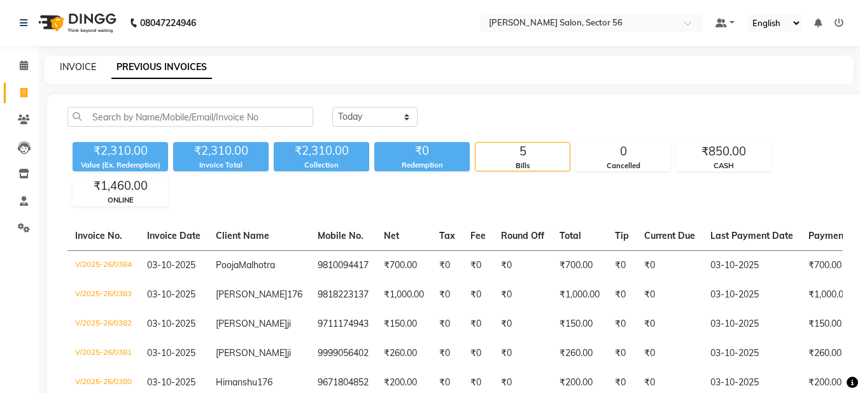
click at [74, 68] on link "INVOICE" at bounding box center [78, 66] width 36 height 11
select select "service"
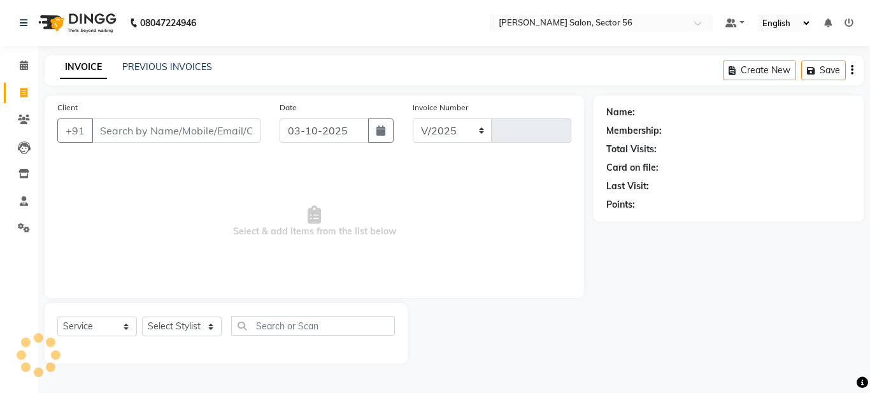
select select "9000"
type input "0385"
click at [118, 127] on input "Client" at bounding box center [176, 130] width 169 height 24
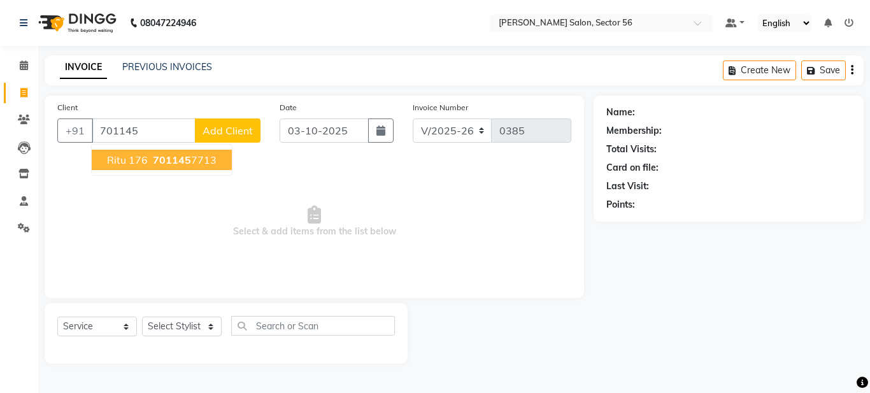
click at [191, 161] on ngb-highlight "701145 7713" at bounding box center [183, 159] width 66 height 13
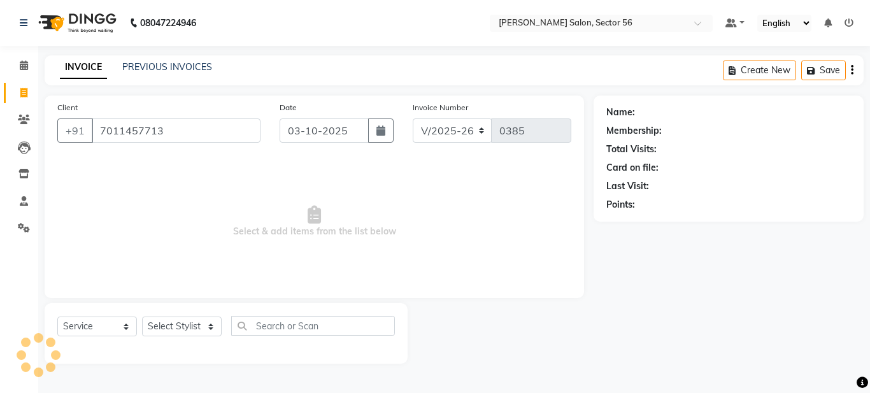
type input "7011457713"
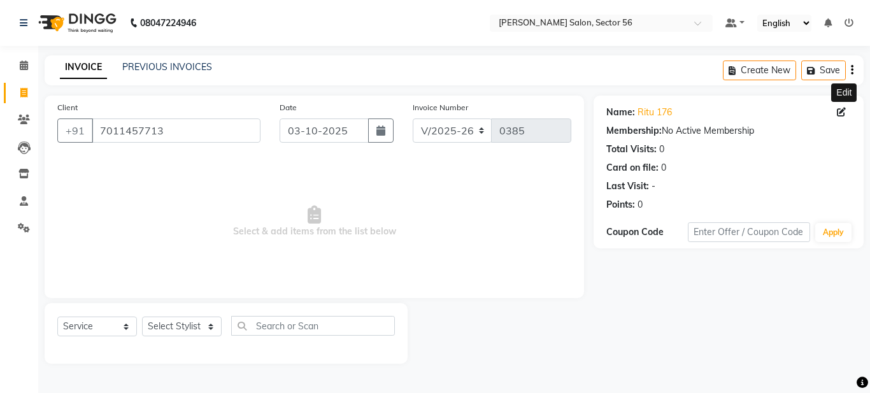
click at [842, 111] on icon at bounding box center [841, 112] width 9 height 9
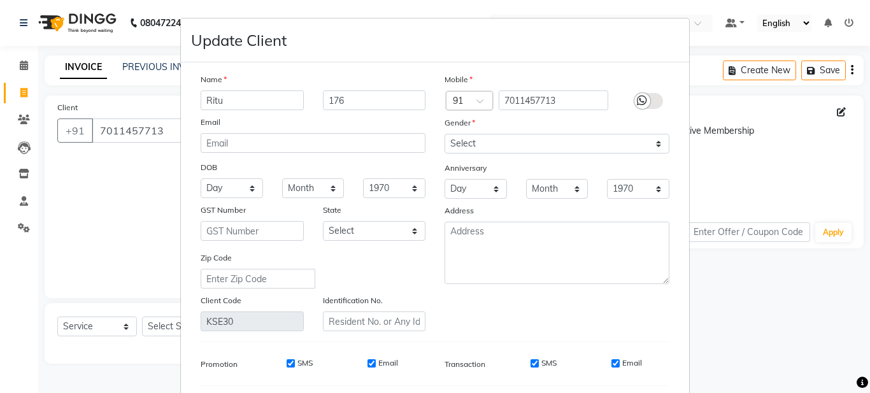
click at [225, 101] on input "Ritu" at bounding box center [252, 100] width 103 height 20
type input "R"
click at [267, 101] on input "SURBHI BANSL" at bounding box center [252, 100] width 103 height 20
click at [278, 106] on input "SURBHI BANSL" at bounding box center [252, 100] width 103 height 20
type input "[PERSON_NAME]"
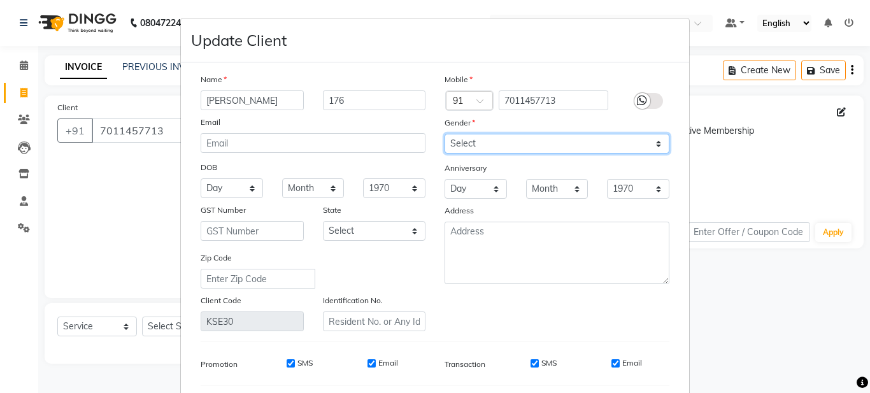
click at [504, 141] on select "Select [DEMOGRAPHIC_DATA] [DEMOGRAPHIC_DATA] Other Prefer Not To Say" at bounding box center [556, 144] width 225 height 20
select select "[DEMOGRAPHIC_DATA]"
click at [444, 134] on select "Select [DEMOGRAPHIC_DATA] [DEMOGRAPHIC_DATA] Other Prefer Not To Say" at bounding box center [556, 144] width 225 height 20
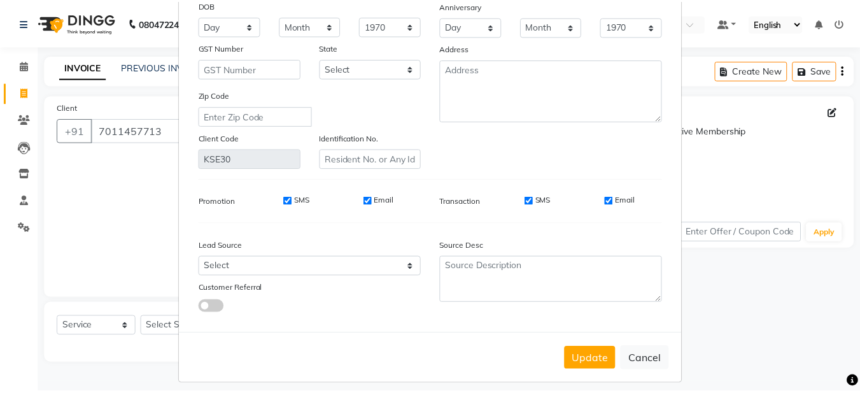
scroll to position [172, 0]
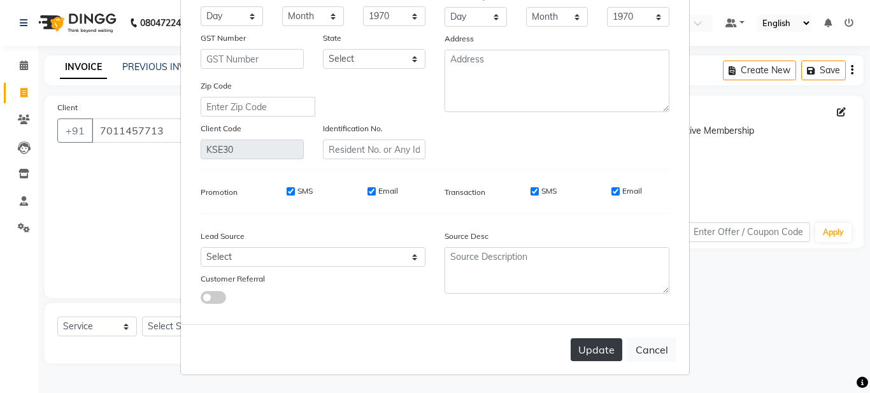
click at [578, 347] on button "Update" at bounding box center [597, 349] width 52 height 23
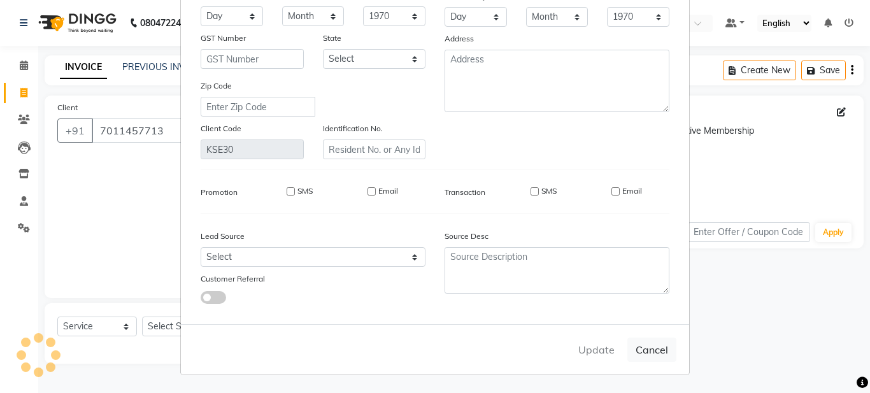
select select
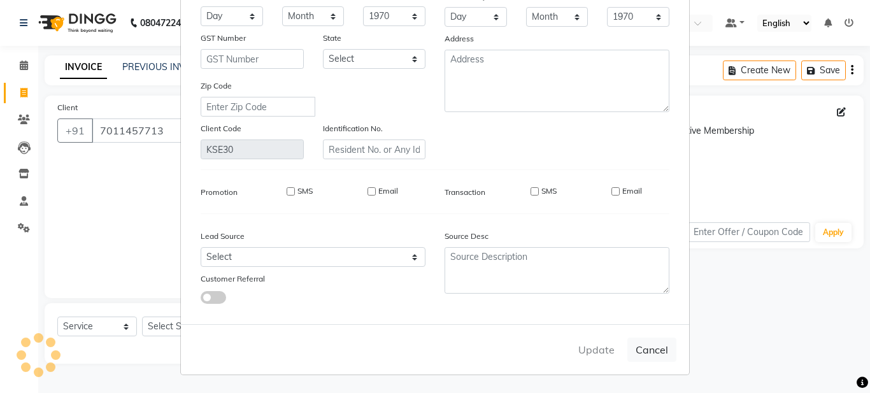
select select
checkbox input "false"
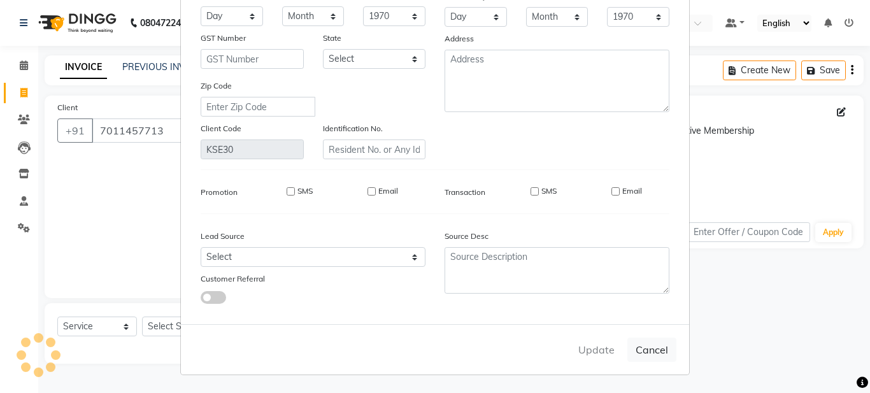
checkbox input "false"
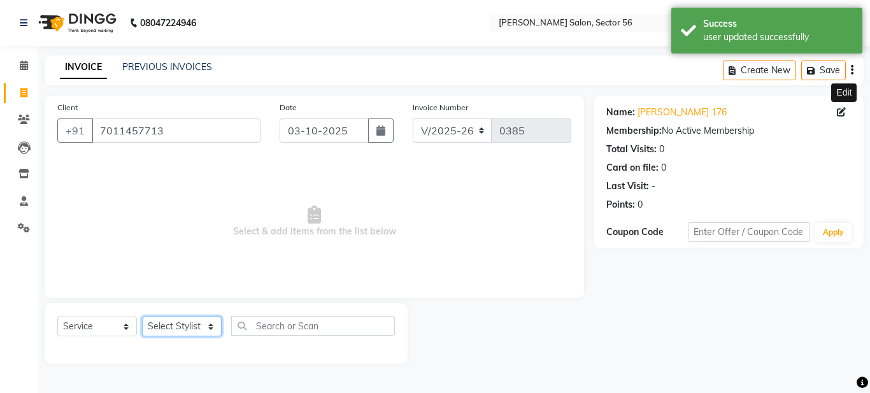
click at [209, 328] on select "Select Stylist Aadil Husain Joy Jyoty Mangal Mohamad Gulzar Neelam Pradeep Rosh…" at bounding box center [182, 326] width 80 height 20
select select "91304"
click at [142, 316] on select "Select Stylist Aadil Husain Joy Jyoty Mangal Mohamad Gulzar Neelam Pradeep Rosh…" at bounding box center [182, 326] width 80 height 20
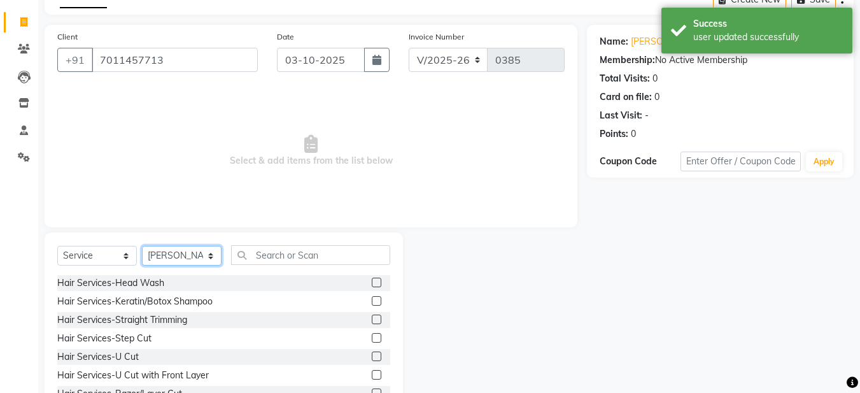
scroll to position [117, 0]
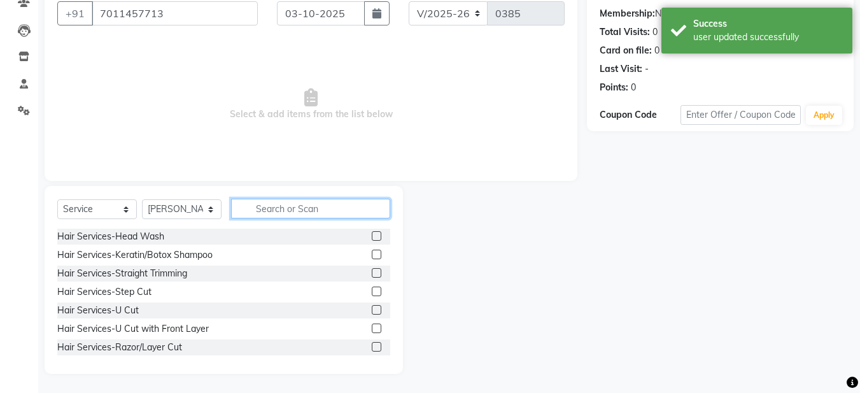
click at [260, 209] on input "text" at bounding box center [310, 209] width 159 height 20
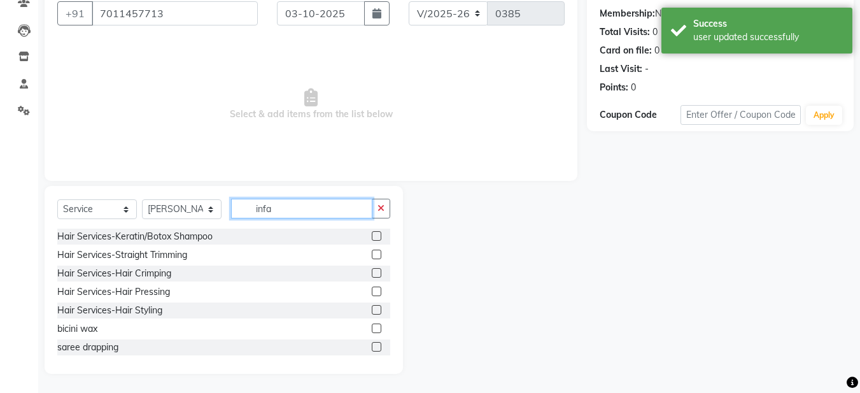
scroll to position [8, 0]
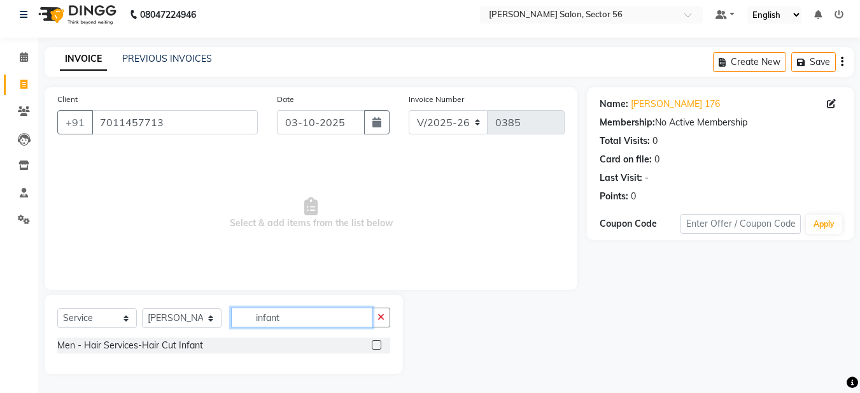
type input "infant"
click at [376, 344] on label at bounding box center [377, 345] width 10 height 10
click at [376, 344] on input "checkbox" at bounding box center [376, 345] width 8 height 8
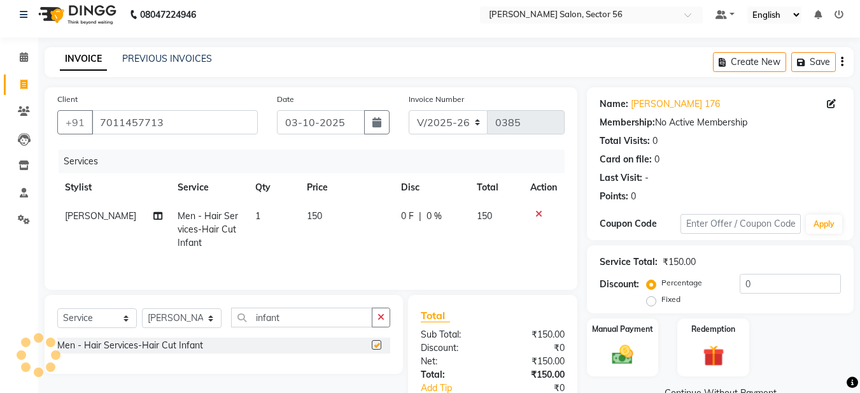
checkbox input "false"
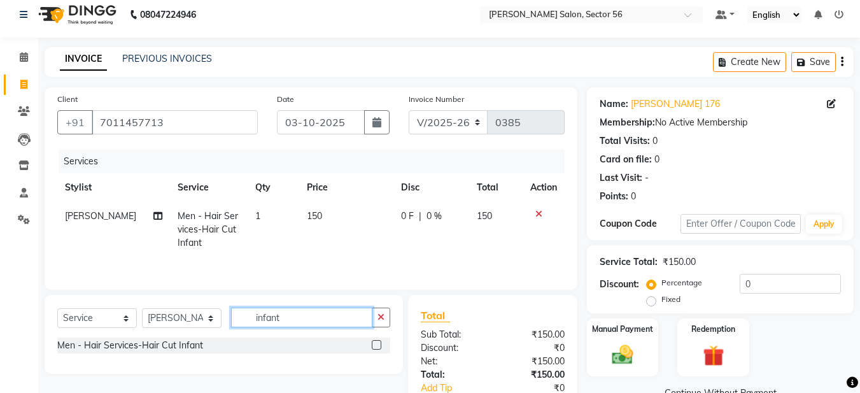
click at [369, 317] on input "infant" at bounding box center [301, 318] width 141 height 20
click at [171, 323] on select "Select Stylist Aadil Husain Joy Jyoty Mangal Mohamad Gulzar Neelam Pradeep Rosh…" at bounding box center [182, 318] width 80 height 20
select select "91302"
click at [142, 308] on select "Select Stylist Aadil Husain Joy Jyoty Mangal Mohamad Gulzar Neelam Pradeep Rosh…" at bounding box center [182, 318] width 80 height 20
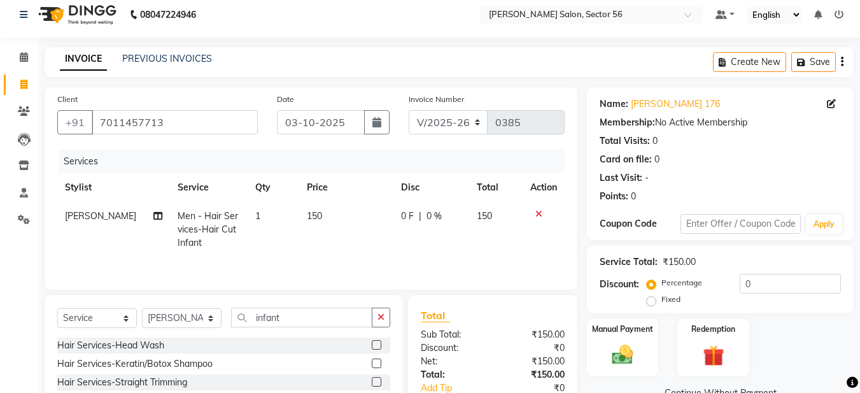
drag, startPoint x: 388, startPoint y: 314, endPoint x: 370, endPoint y: 318, distance: 18.4
click at [394, 316] on div "Select Service Product Membership Package Voucher Prepaid Gift Card Select Styl…" at bounding box center [224, 389] width 358 height 188
drag, startPoint x: 387, startPoint y: 319, endPoint x: 381, endPoint y: 316, distance: 7.1
click at [385, 319] on button "button" at bounding box center [381, 318] width 18 height 20
click at [269, 313] on input "text" at bounding box center [310, 318] width 159 height 20
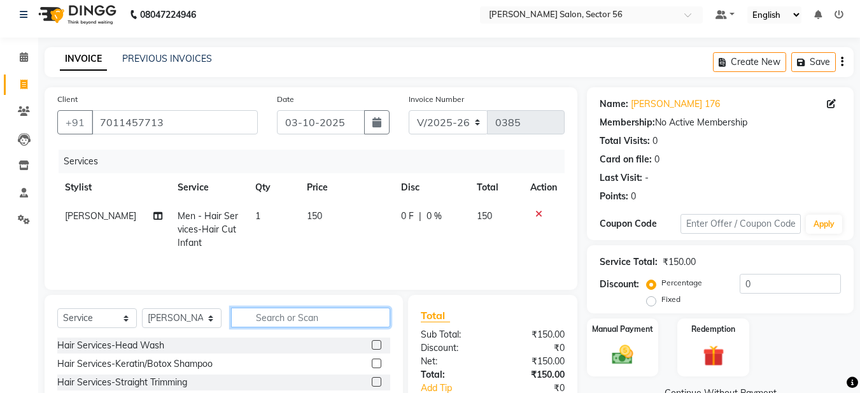
type input "b"
type input "h"
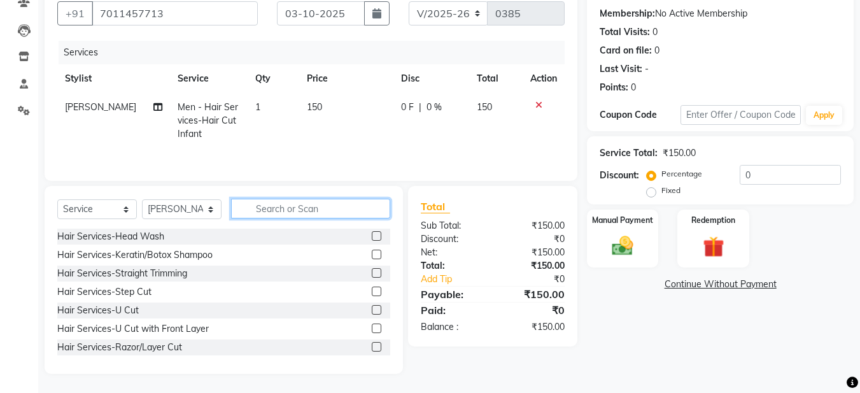
click at [256, 199] on input "text" at bounding box center [310, 209] width 159 height 20
click at [253, 206] on input "text" at bounding box center [310, 209] width 159 height 20
type input "hair"
click at [372, 330] on label at bounding box center [377, 328] width 10 height 10
click at [372, 330] on input "checkbox" at bounding box center [376, 329] width 8 height 8
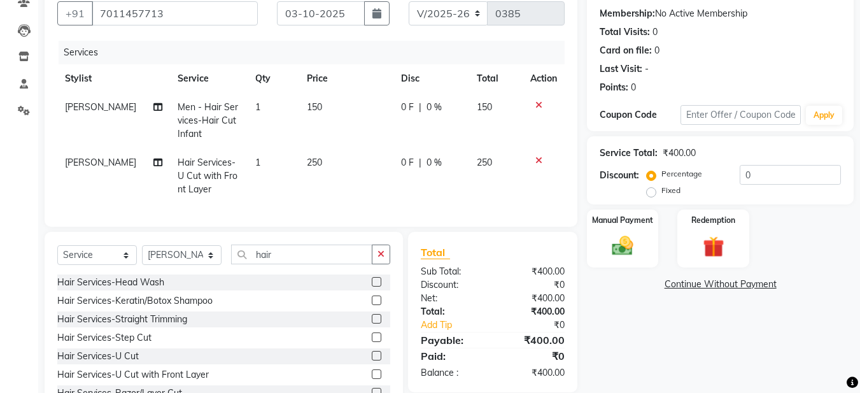
click at [372, 379] on label at bounding box center [377, 374] width 10 height 10
click at [372, 379] on input "checkbox" at bounding box center [376, 375] width 8 height 8
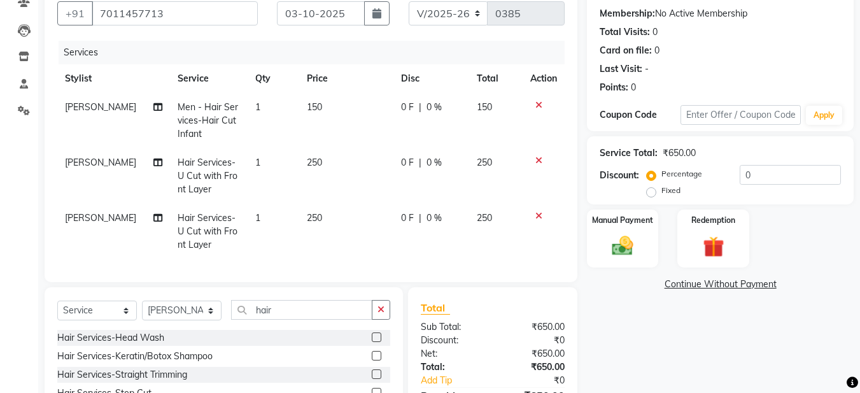
checkbox input "false"
click at [534, 214] on div at bounding box center [543, 215] width 27 height 9
click at [537, 216] on icon at bounding box center [538, 215] width 7 height 9
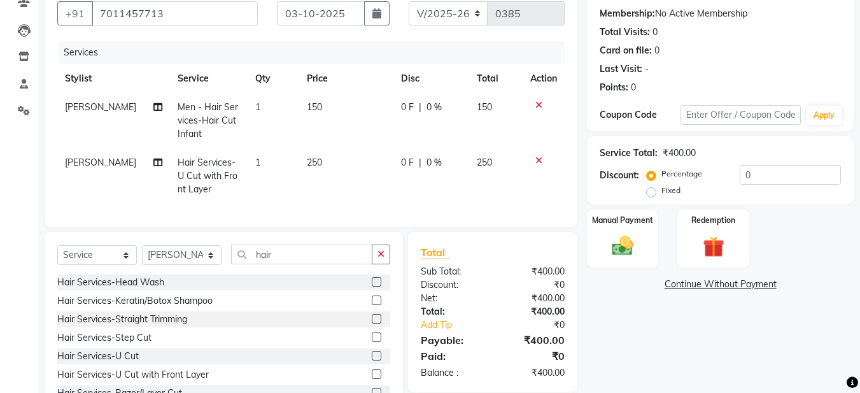
click at [372, 342] on label at bounding box center [377, 337] width 10 height 10
click at [372, 342] on input "checkbox" at bounding box center [376, 338] width 8 height 8
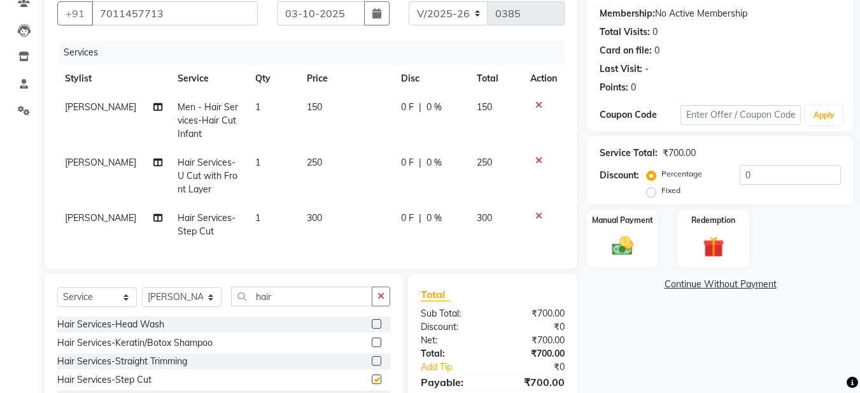
checkbox input "false"
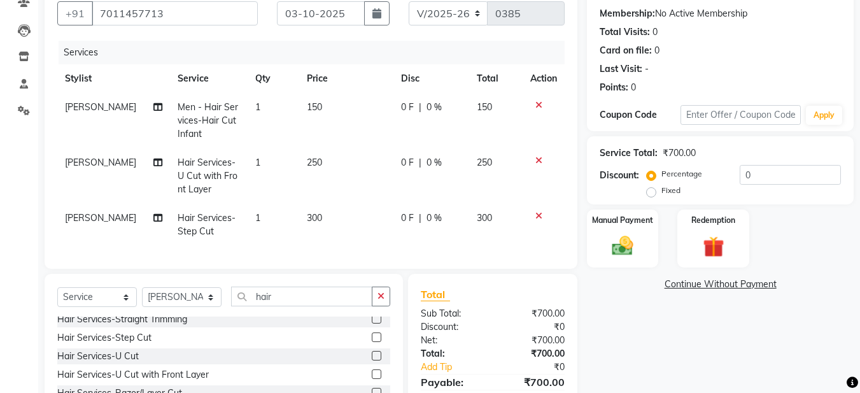
scroll to position [64, 0]
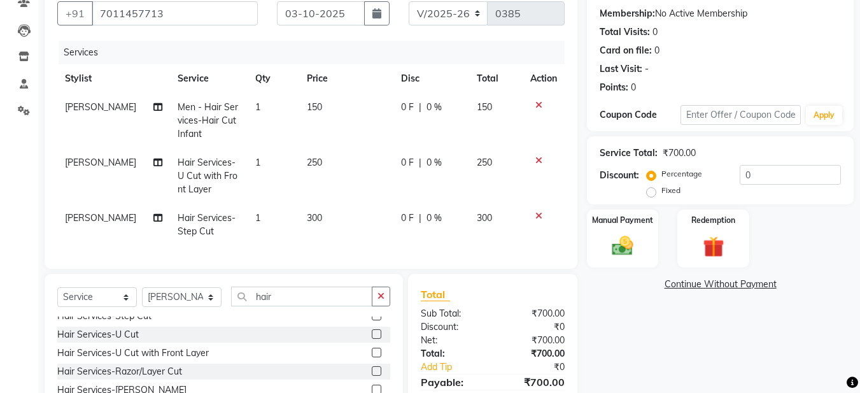
click at [372, 376] on label at bounding box center [377, 371] width 10 height 10
click at [372, 376] on input "checkbox" at bounding box center [376, 371] width 8 height 8
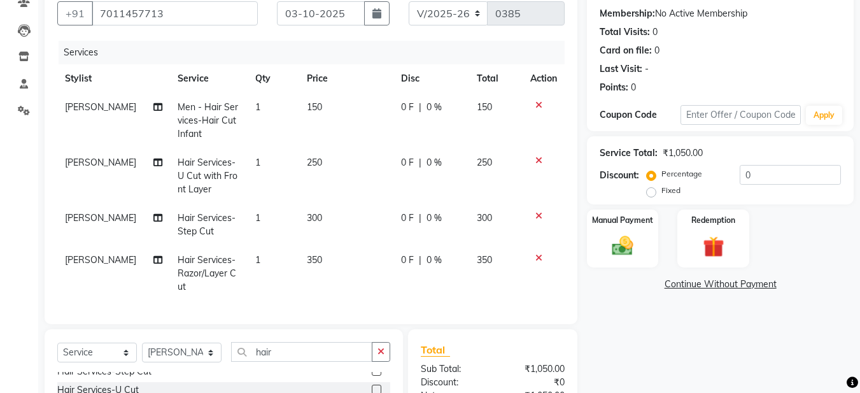
checkbox input "false"
click at [534, 218] on div at bounding box center [543, 215] width 27 height 9
click at [537, 215] on icon at bounding box center [538, 215] width 7 height 9
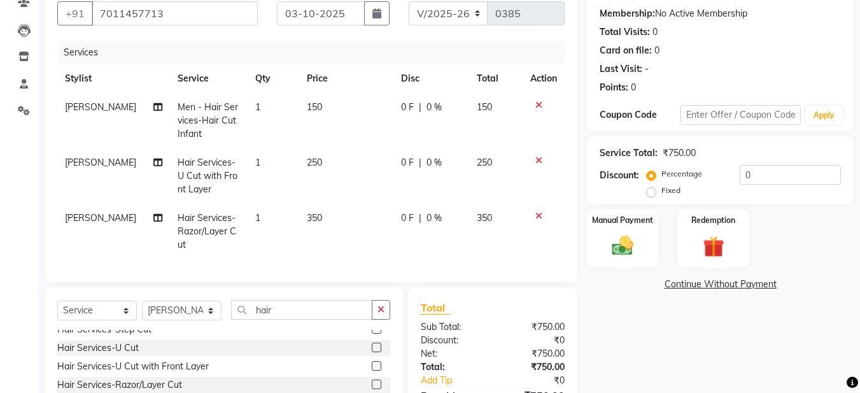
click at [534, 165] on td at bounding box center [544, 175] width 42 height 55
click at [536, 160] on icon at bounding box center [538, 160] width 7 height 9
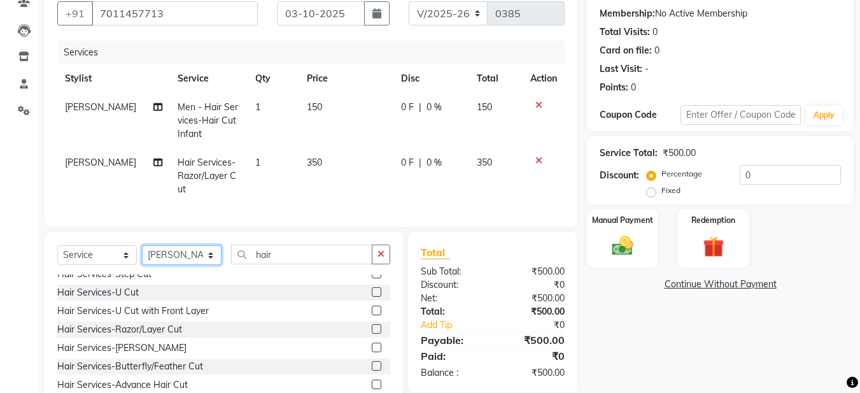
click at [171, 260] on select "Select Stylist Aadil Husain Joy Jyoty Mangal Mohamad Gulzar Neelam Pradeep Rosh…" at bounding box center [182, 255] width 80 height 20
select select "92143"
click at [142, 255] on select "Select Stylist Aadil Husain Joy Jyoty Mangal Mohamad Gulzar Neelam Pradeep Rosh…" at bounding box center [182, 255] width 80 height 20
drag, startPoint x: 404, startPoint y: 254, endPoint x: 389, endPoint y: 256, distance: 15.4
click at [398, 255] on div "Select Service Product Membership Package Voucher Prepaid Gift Card Select Styl…" at bounding box center [311, 326] width 552 height 188
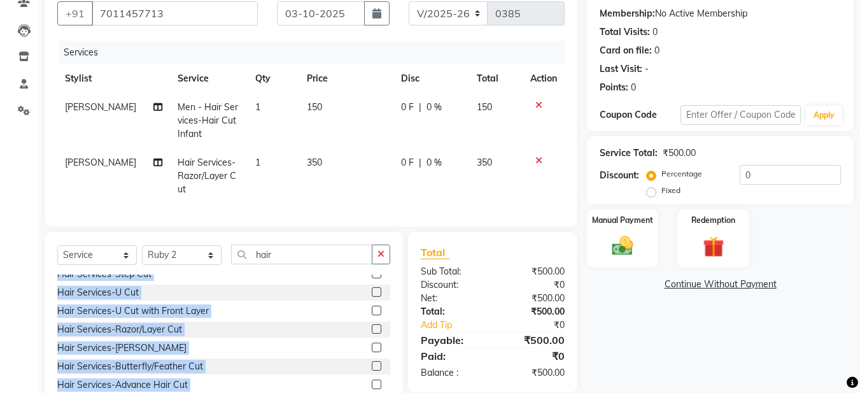
click at [383, 259] on button "button" at bounding box center [381, 255] width 18 height 20
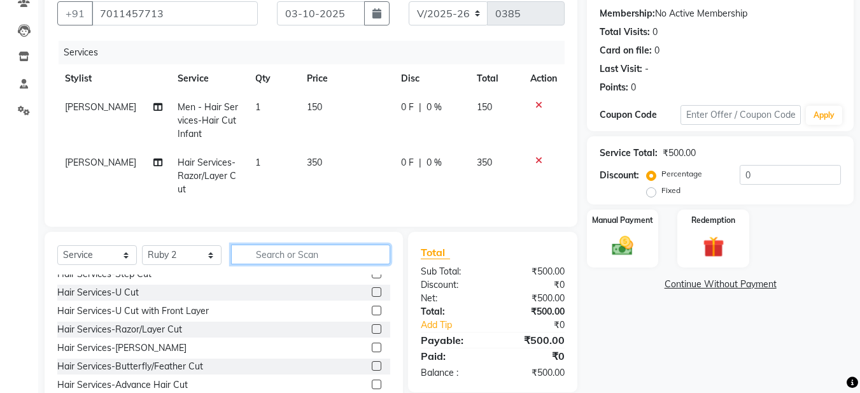
click at [304, 264] on input "text" at bounding box center [310, 255] width 159 height 20
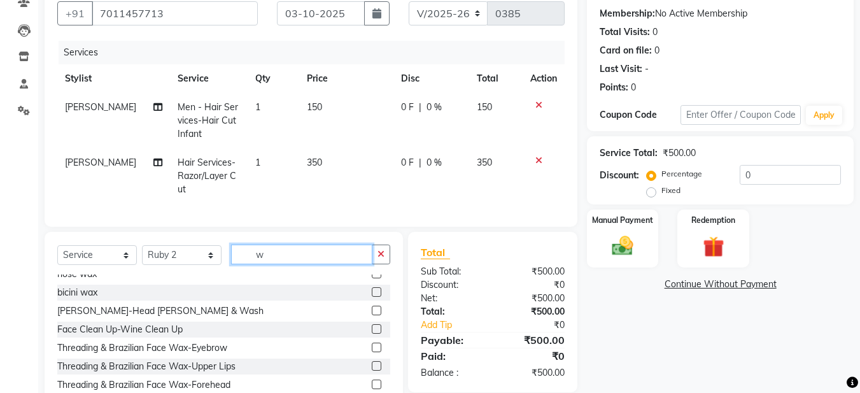
scroll to position [0, 0]
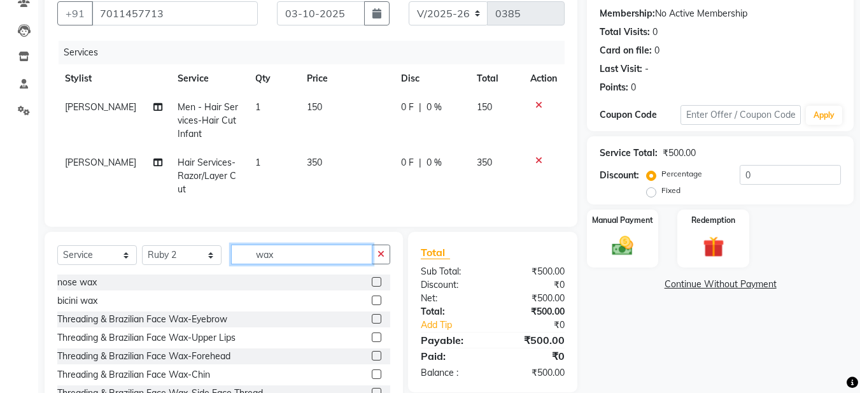
type input "wax"
click at [372, 323] on label at bounding box center [377, 319] width 10 height 10
click at [372, 323] on input "checkbox" at bounding box center [376, 319] width 8 height 8
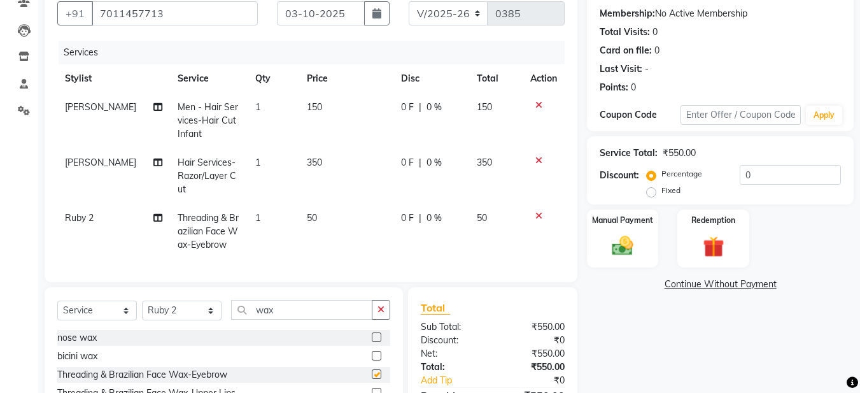
checkbox input "false"
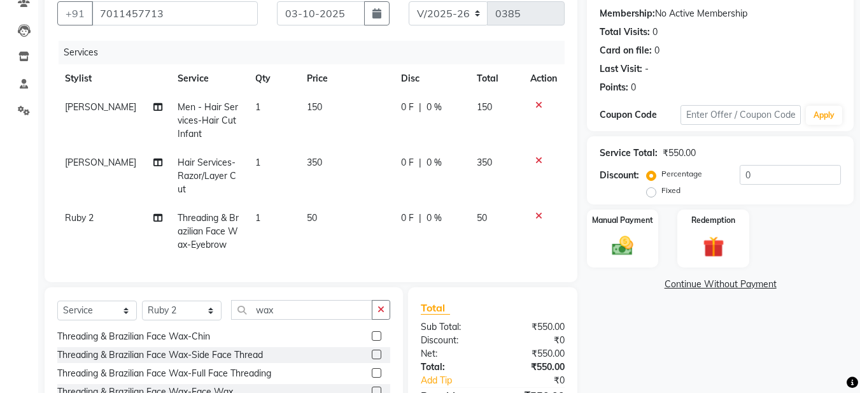
scroll to position [64, 0]
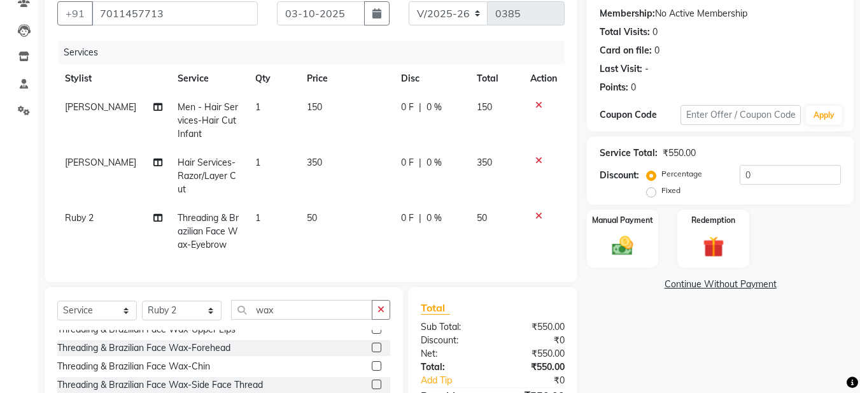
click at [372, 334] on label at bounding box center [377, 329] width 10 height 10
click at [372, 334] on input "checkbox" at bounding box center [376, 329] width 8 height 8
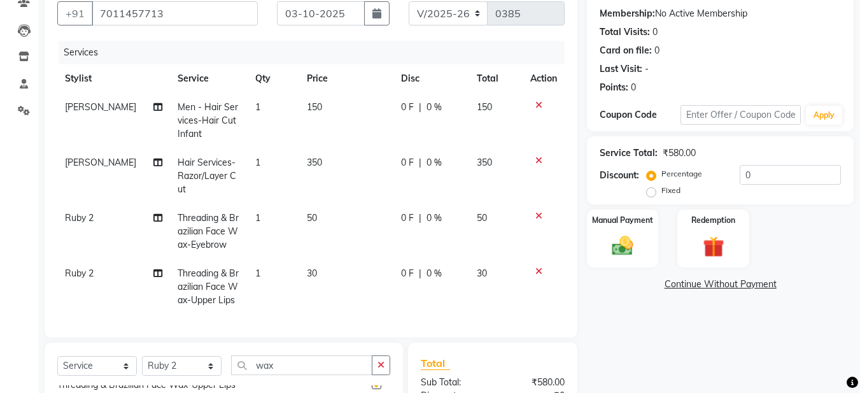
checkbox input "false"
click at [633, 241] on img at bounding box center [623, 245] width 36 height 25
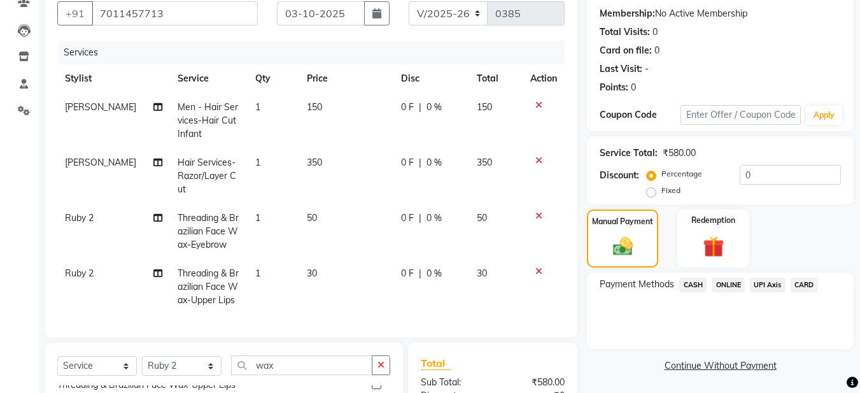
click at [690, 283] on span "CASH" at bounding box center [692, 285] width 27 height 15
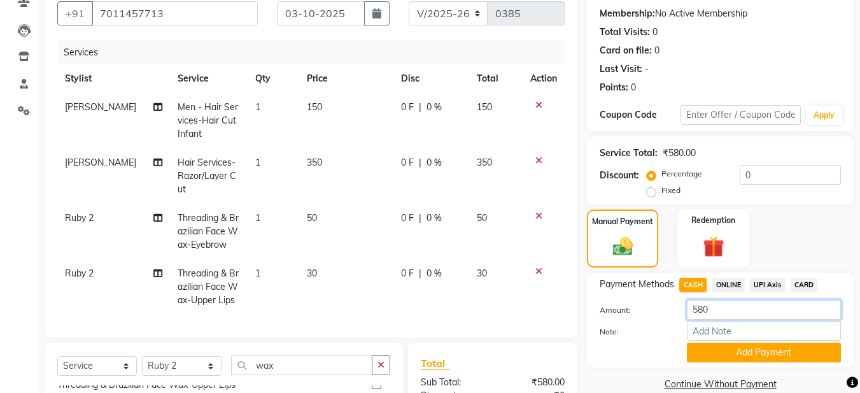
click at [707, 311] on input "580" at bounding box center [764, 310] width 154 height 20
type input "500"
click at [744, 346] on button "Add Payment" at bounding box center [764, 353] width 154 height 20
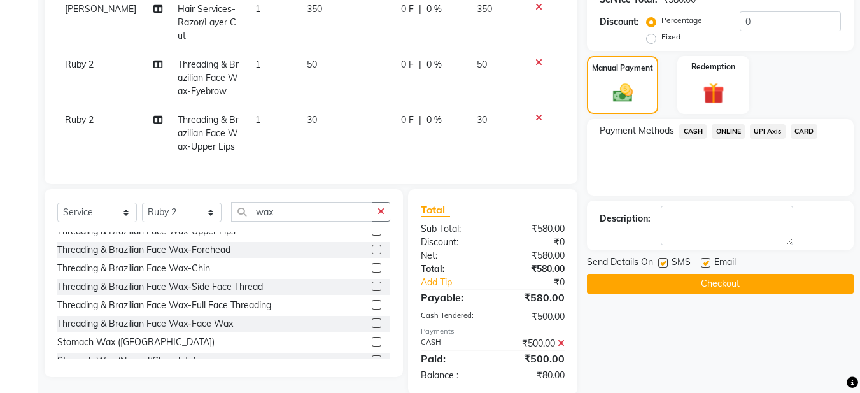
scroll to position [301, 0]
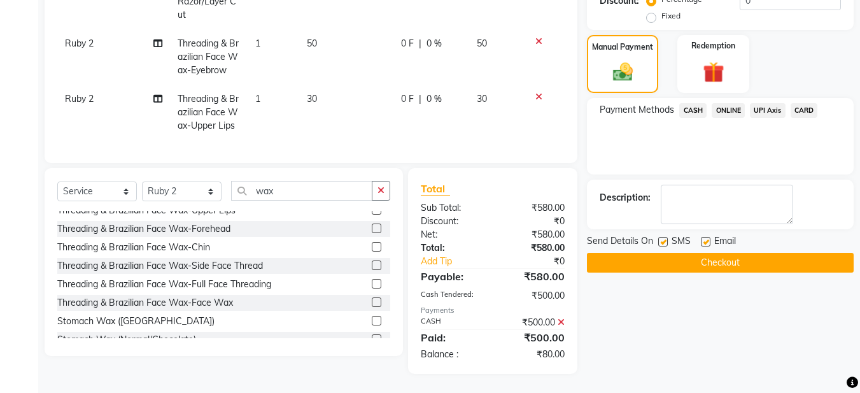
click at [723, 103] on span "ONLINE" at bounding box center [728, 110] width 33 height 15
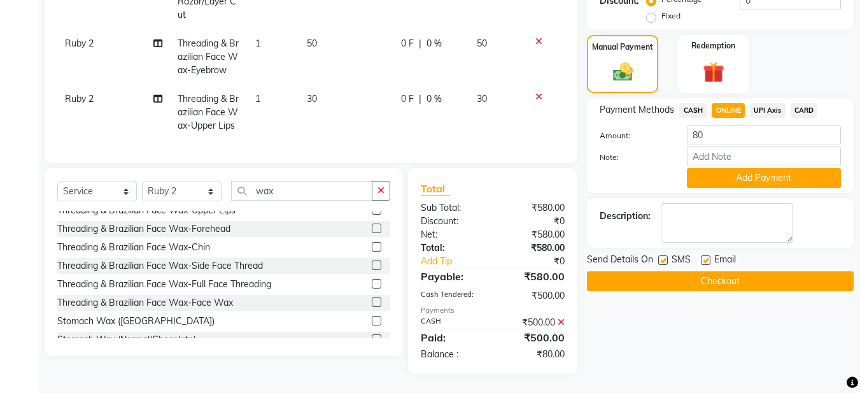
click at [706, 255] on label at bounding box center [706, 260] width 10 height 10
click at [706, 257] on input "checkbox" at bounding box center [705, 261] width 8 height 8
checkbox input "false"
click at [679, 273] on button "Checkout" at bounding box center [720, 281] width 267 height 20
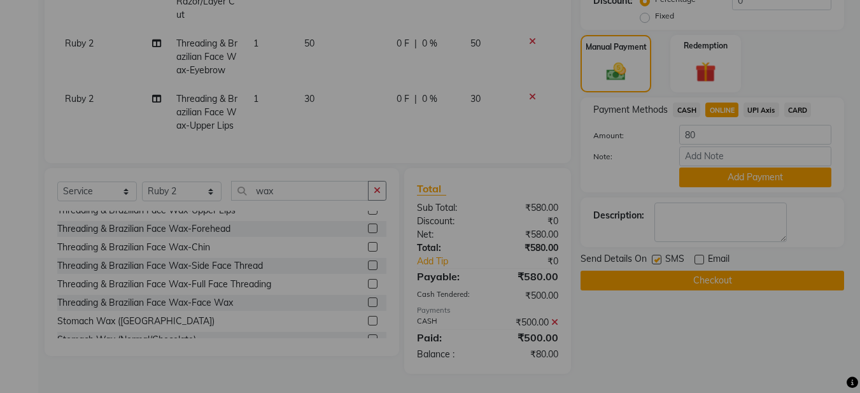
scroll to position [288, 0]
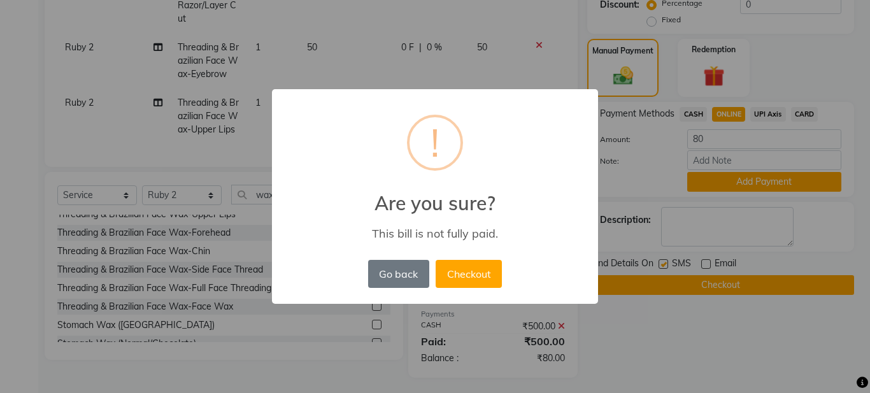
drag, startPoint x: 733, startPoint y: 343, endPoint x: 756, endPoint y: 282, distance: 65.3
click at [734, 343] on div "× ! Are you sure? This bill is not fully paid. Go back No Checkout" at bounding box center [435, 196] width 870 height 393
drag, startPoint x: 388, startPoint y: 272, endPoint x: 433, endPoint y: 263, distance: 46.1
click at [389, 272] on button "Go back" at bounding box center [398, 274] width 61 height 28
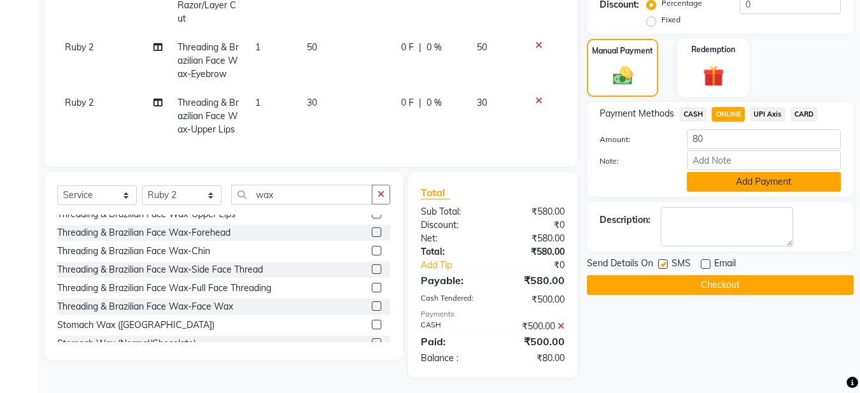
click at [745, 184] on button "Add Payment" at bounding box center [764, 182] width 154 height 20
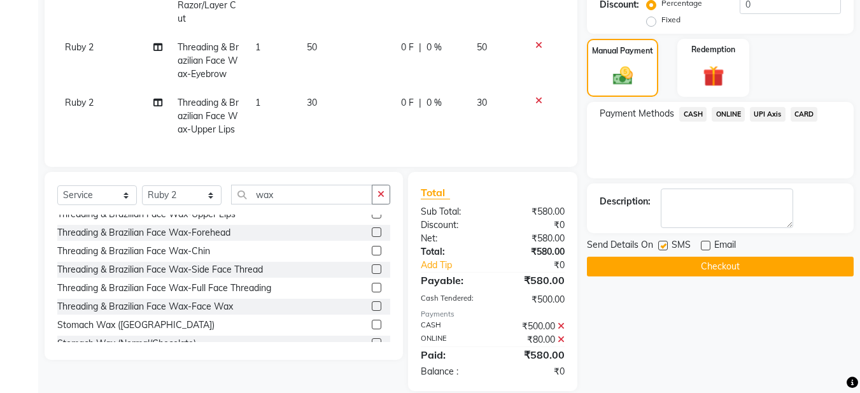
click at [697, 267] on button "Checkout" at bounding box center [720, 267] width 267 height 20
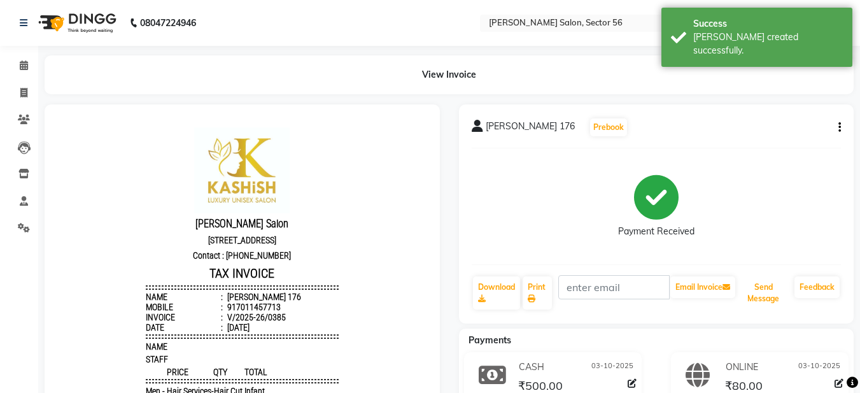
click at [759, 284] on button "Send Message" at bounding box center [764, 292] width 52 height 33
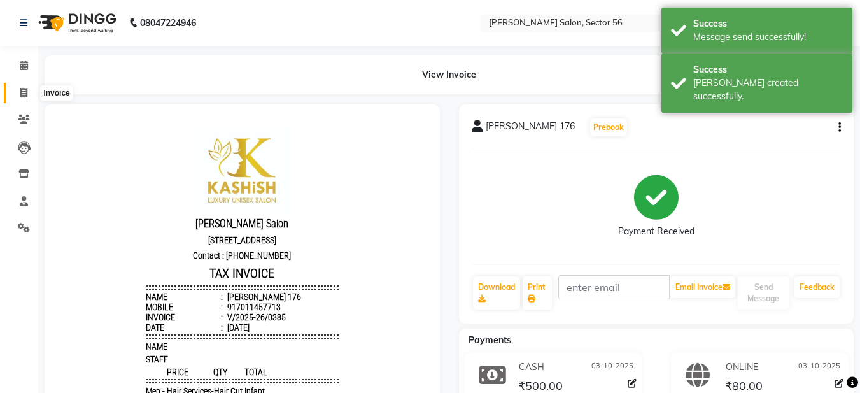
click at [15, 91] on span at bounding box center [24, 93] width 22 height 15
select select "service"
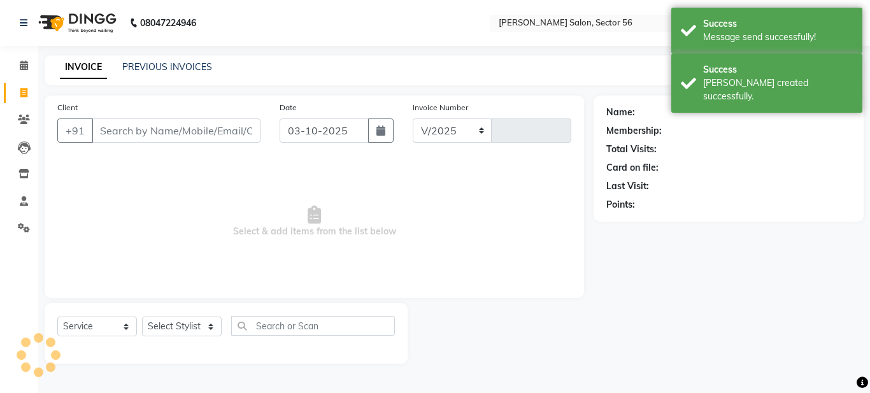
select select "9000"
type input "0386"
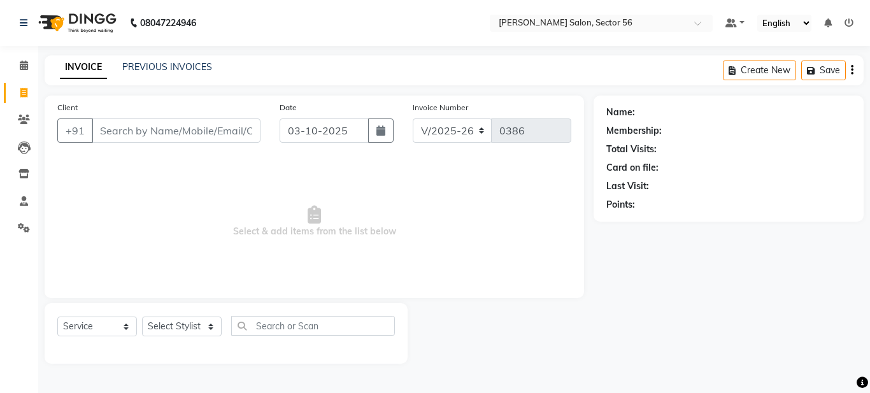
click at [139, 74] on div "INVOICE PREVIOUS INVOICES" at bounding box center [136, 67] width 183 height 15
click at [139, 68] on link "PREVIOUS INVOICES" at bounding box center [167, 66] width 90 height 11
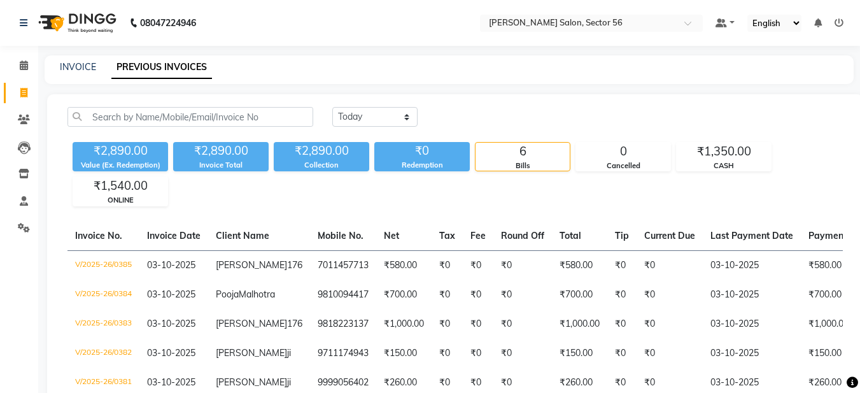
drag, startPoint x: 132, startPoint y: 78, endPoint x: 485, endPoint y: 86, distance: 352.2
click at [485, 86] on main "INVOICE PREVIOUS INVOICES Today Yesterday Custom Range ₹2,890.00 Value (Ex. Red…" at bounding box center [449, 275] width 822 height 441
click at [80, 68] on link "INVOICE" at bounding box center [78, 66] width 36 height 11
select select "service"
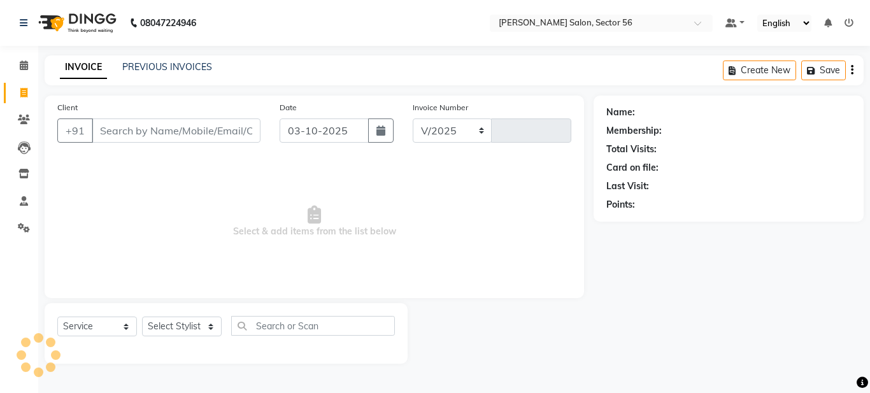
select select "9000"
type input "0386"
drag, startPoint x: 115, startPoint y: 128, endPoint x: 104, endPoint y: 121, distance: 12.4
click at [113, 128] on input "Client" at bounding box center [176, 130] width 169 height 24
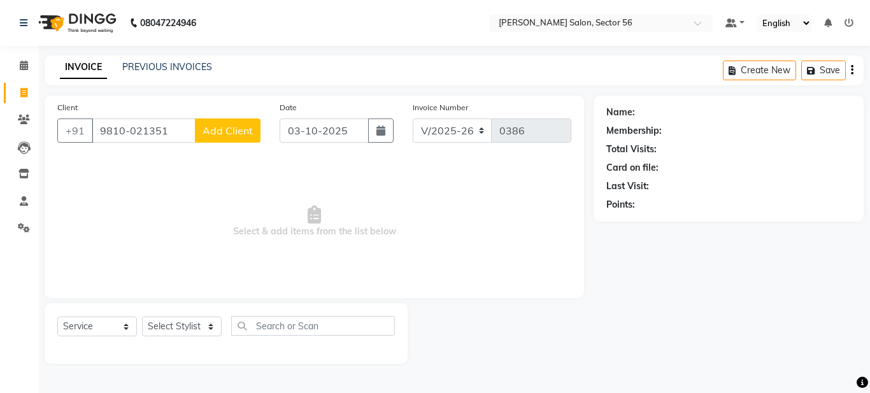
click at [127, 131] on input "9810-021351" at bounding box center [144, 130] width 104 height 24
type input "9810021351"
click at [213, 129] on span "Add Client" at bounding box center [227, 130] width 50 height 13
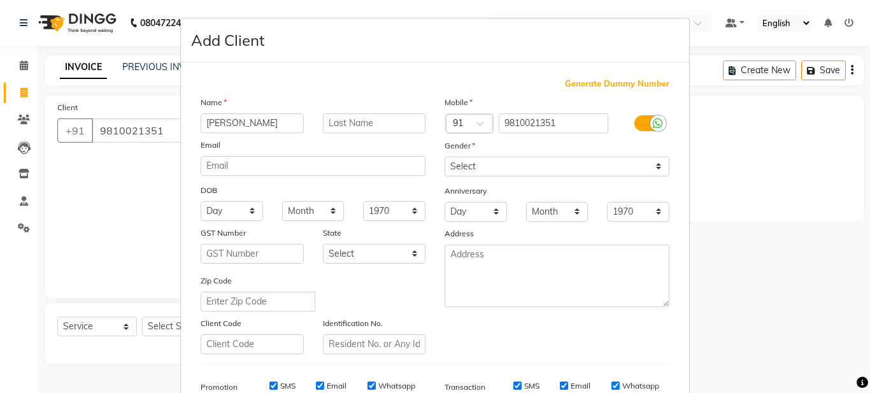
type input "[PERSON_NAME]"
click at [479, 169] on select "Select [DEMOGRAPHIC_DATA] [DEMOGRAPHIC_DATA] Other Prefer Not To Say" at bounding box center [556, 167] width 225 height 20
select select "[DEMOGRAPHIC_DATA]"
click at [444, 157] on select "Select [DEMOGRAPHIC_DATA] [DEMOGRAPHIC_DATA] Other Prefer Not To Say" at bounding box center [556, 167] width 225 height 20
click at [487, 324] on div "Mobile Country Code × 91 9810021351 Gender Select Male Female Other Prefer Not …" at bounding box center [557, 225] width 244 height 259
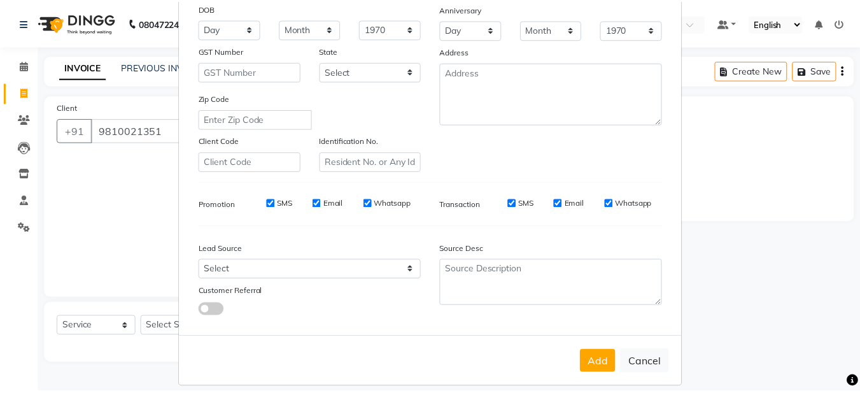
scroll to position [195, 0]
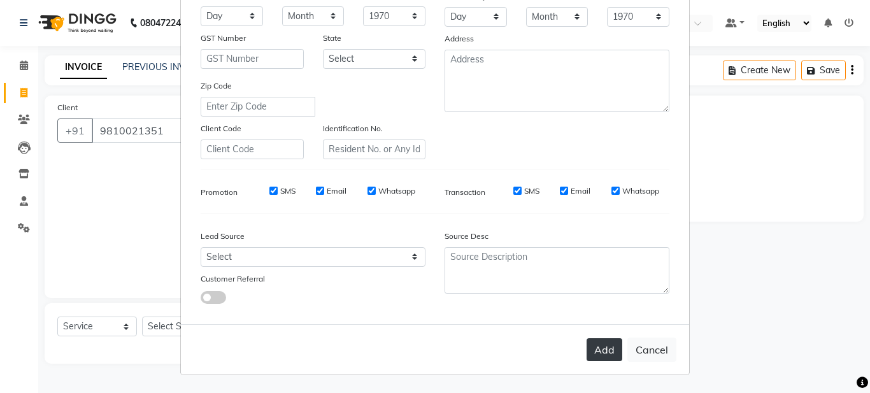
click at [602, 353] on button "Add" at bounding box center [604, 349] width 36 height 23
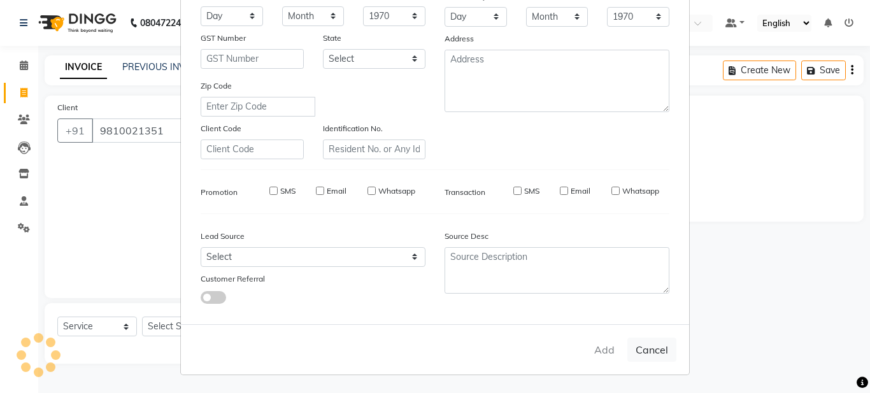
select select
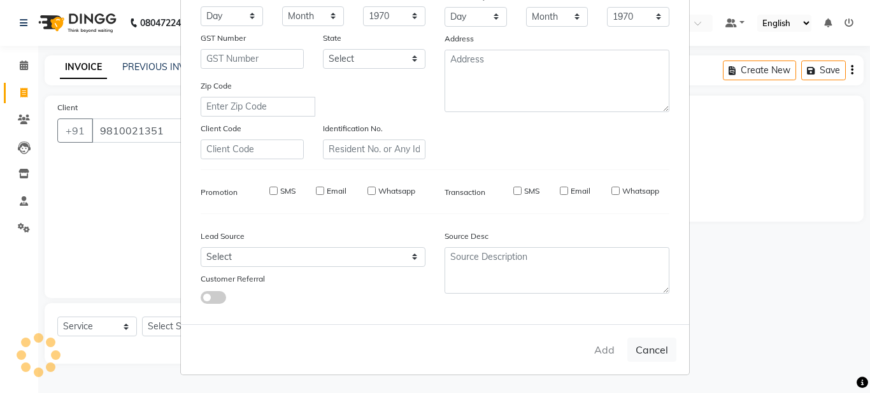
select select
checkbox input "false"
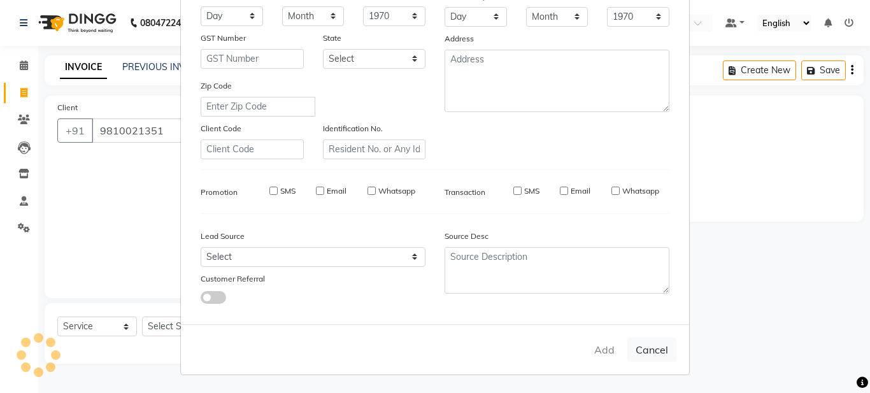
checkbox input "false"
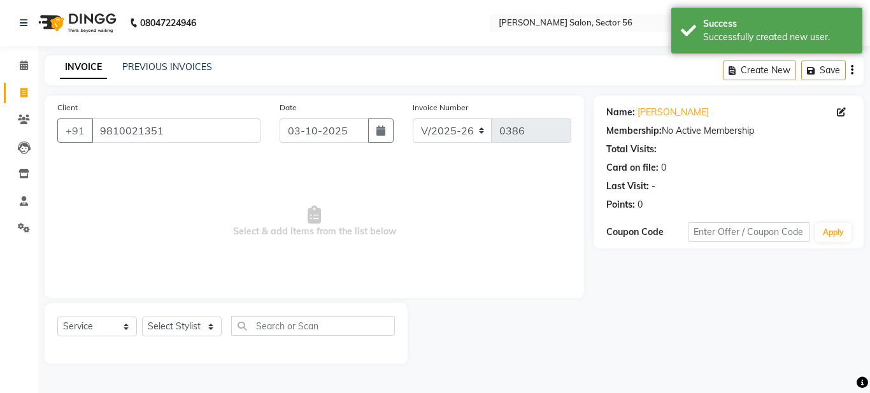
click at [667, 318] on div "Name: Namita Membership: No Active Membership Total Visits: Card on file: 0 Las…" at bounding box center [733, 230] width 280 height 268
click at [321, 269] on span "Select & add items from the list below" at bounding box center [314, 221] width 514 height 127
click at [202, 324] on select "Select Stylist Aadil Husain Joy Jyoty Mangal Mohamad Gulzar Neelam Pradeep Rosh…" at bounding box center [182, 326] width 80 height 20
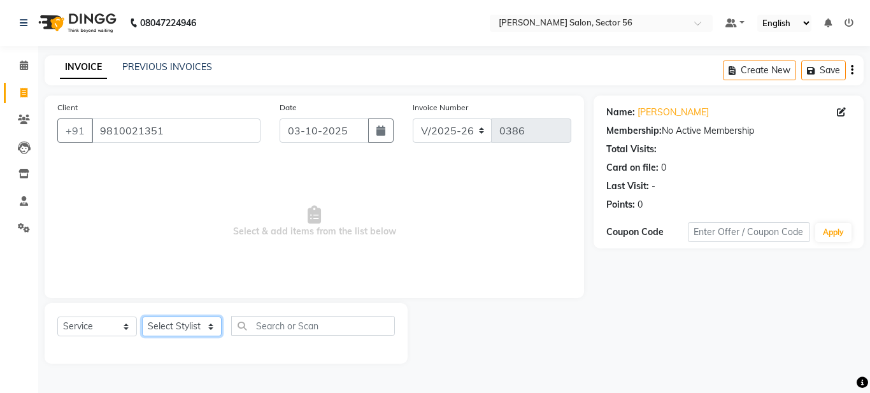
select select "91308"
click at [142, 316] on select "Select Stylist Aadil Husain Joy Jyoty Mangal Mohamad Gulzar Neelam Pradeep Rosh…" at bounding box center [182, 326] width 80 height 20
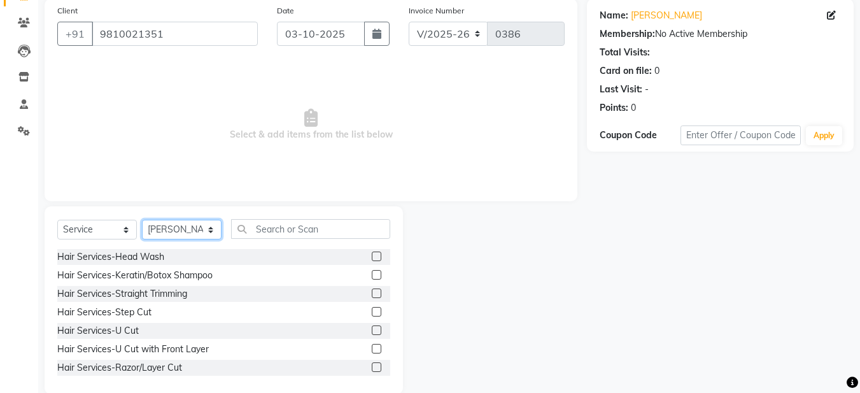
scroll to position [117, 0]
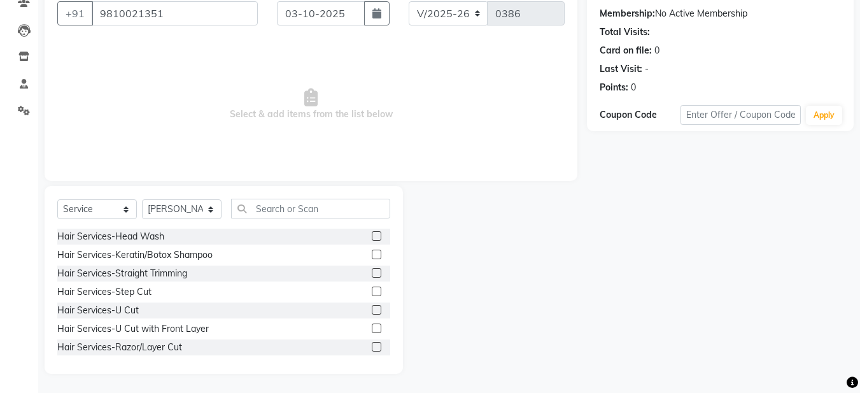
drag, startPoint x: 76, startPoint y: 48, endPoint x: 83, endPoint y: 55, distance: 9.9
click at [81, 51] on span "Select & add items from the list below" at bounding box center [310, 104] width 507 height 127
click at [372, 234] on label at bounding box center [377, 236] width 10 height 10
click at [372, 234] on input "checkbox" at bounding box center [376, 236] width 8 height 8
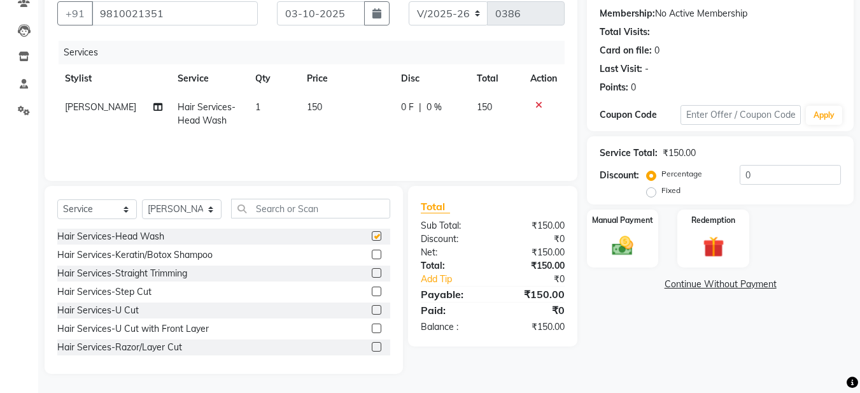
checkbox input "false"
click at [294, 210] on input "text" at bounding box center [310, 209] width 159 height 20
click at [201, 207] on select "Select Stylist Aadil Husain Joy Jyoty Mangal Mohamad Gulzar Neelam Pradeep Rosh…" at bounding box center [182, 209] width 80 height 20
select select "93435"
click at [142, 199] on select "Select Stylist Aadil Husain Joy Jyoty Mangal Mohamad Gulzar Neelam Pradeep Rosh…" at bounding box center [182, 209] width 80 height 20
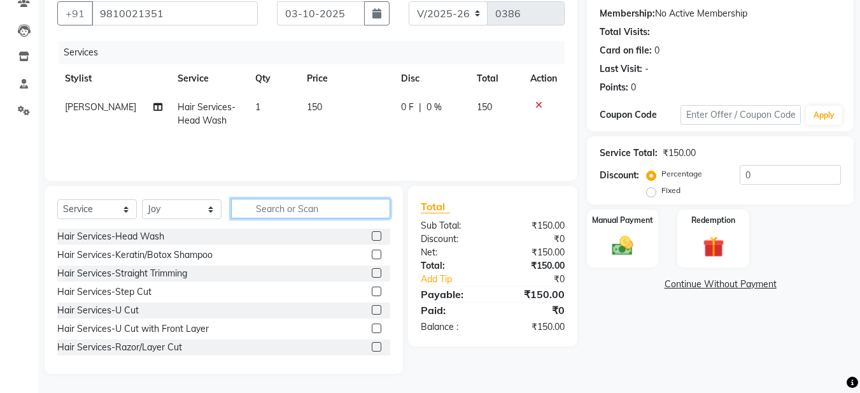
click at [260, 206] on input "text" at bounding box center [310, 209] width 159 height 20
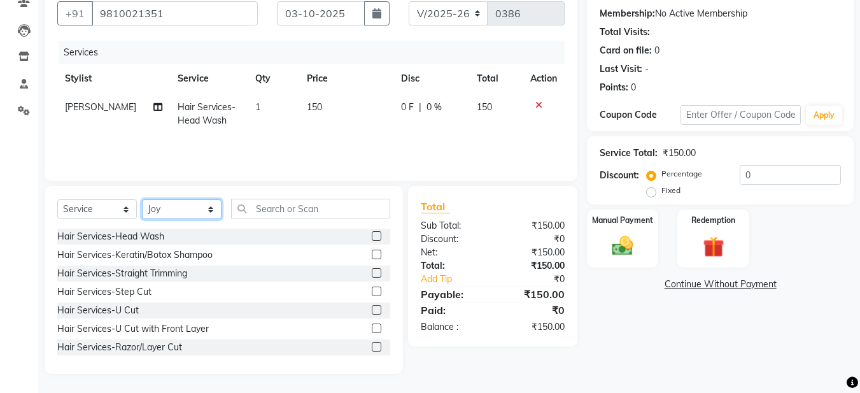
click at [173, 210] on select "Select Stylist Aadil Husain Joy Jyoty Mangal Mohamad Gulzar Neelam Pradeep Rosh…" at bounding box center [182, 209] width 80 height 20
click at [89, 115] on td "[PERSON_NAME]" at bounding box center [113, 114] width 113 height 42
select select "91308"
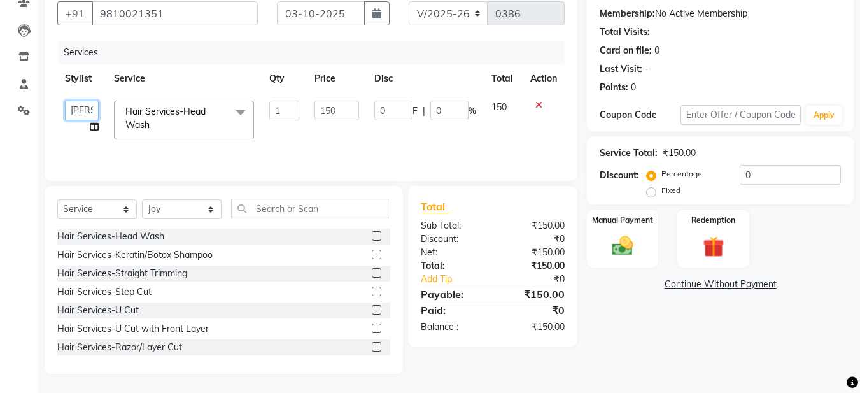
click at [78, 108] on select "Aadil Husain Joy Jyoty Mangal Mohamad Gulzar Neelam Pradeep Roshan Thapa Ruby 1…" at bounding box center [82, 111] width 34 height 20
select select "93435"
click at [175, 208] on select "Select Stylist Aadil Husain Joy Jyoty Mangal Mohamad Gulzar Neelam Pradeep Rosh…" at bounding box center [182, 209] width 80 height 20
select select "91308"
click at [142, 199] on select "Select Stylist Aadil Husain Joy Jyoty Mangal Mohamad Gulzar Neelam Pradeep Rosh…" at bounding box center [182, 209] width 80 height 20
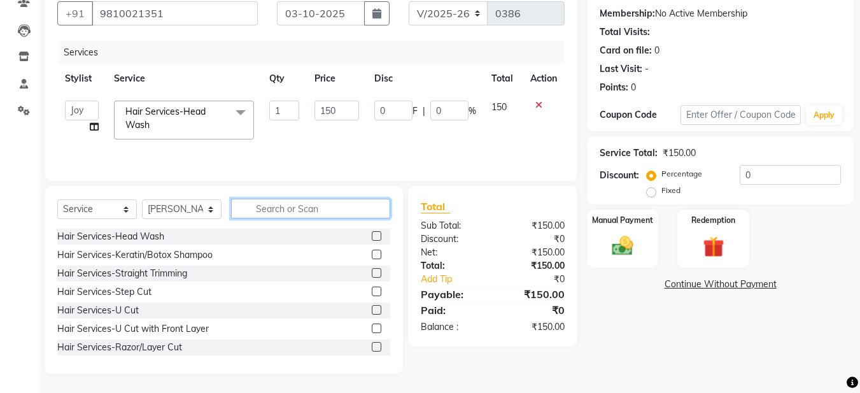
click at [268, 224] on div "Select Service Product Membership Package Voucher Prepaid Gift Card Select Styl…" at bounding box center [223, 214] width 333 height 30
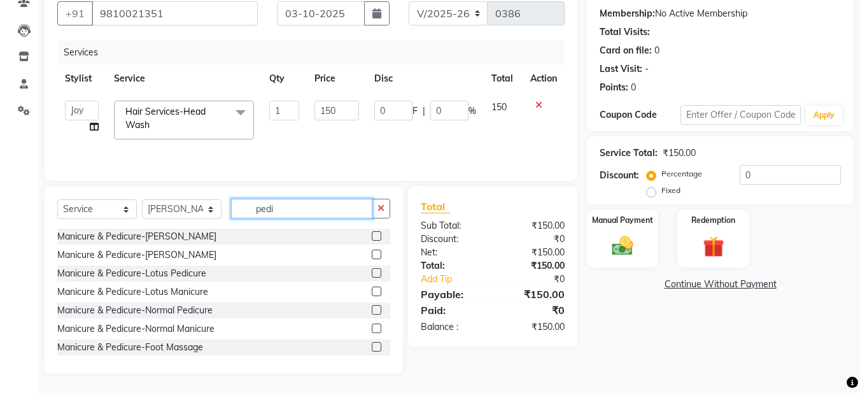
type input "pedi"
drag, startPoint x: 368, startPoint y: 274, endPoint x: 359, endPoint y: 273, distance: 9.1
click at [372, 274] on label at bounding box center [377, 273] width 10 height 10
click at [372, 274] on input "checkbox" at bounding box center [376, 273] width 8 height 8
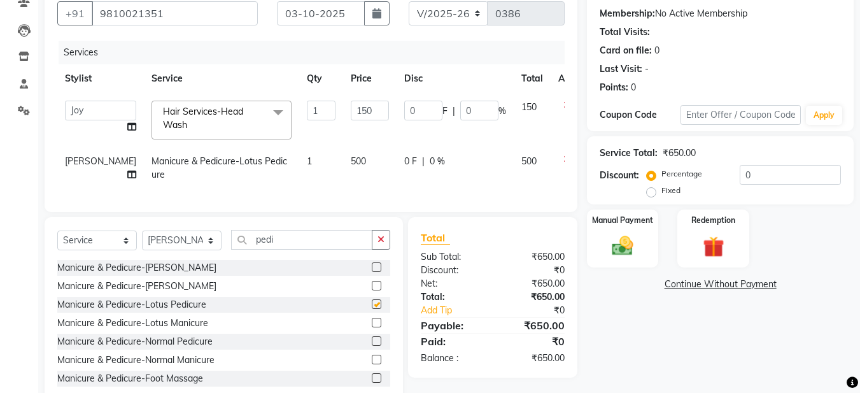
checkbox input "false"
click at [209, 249] on select "Select Stylist Aadil Husain Joy Jyoty Mangal Mohamad Gulzar Neelam Pradeep Rosh…" at bounding box center [182, 240] width 80 height 20
click at [291, 250] on input "pedi" at bounding box center [301, 240] width 141 height 20
drag, startPoint x: 386, startPoint y: 250, endPoint x: 376, endPoint y: 250, distance: 9.6
click at [385, 250] on button "button" at bounding box center [381, 240] width 18 height 20
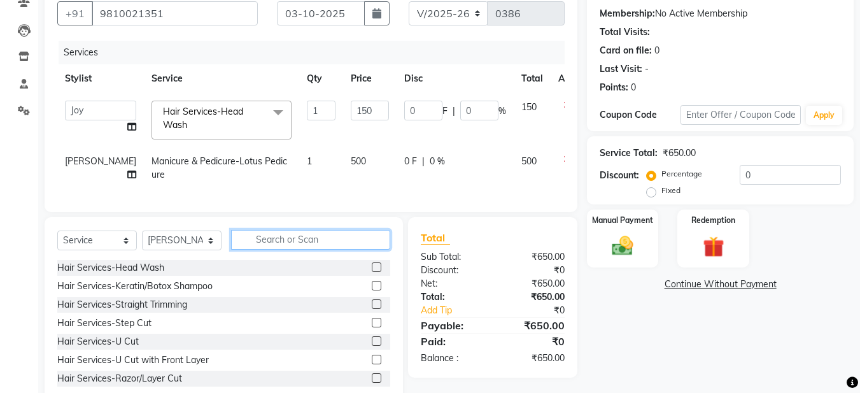
click at [294, 246] on input "text" at bounding box center [310, 240] width 159 height 20
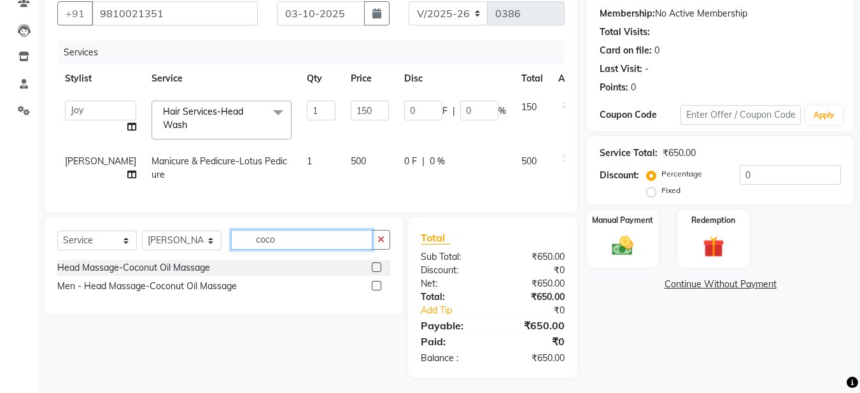
type input "coco"
click at [377, 290] on label at bounding box center [377, 286] width 10 height 10
click at [377, 290] on input "checkbox" at bounding box center [376, 286] width 8 height 8
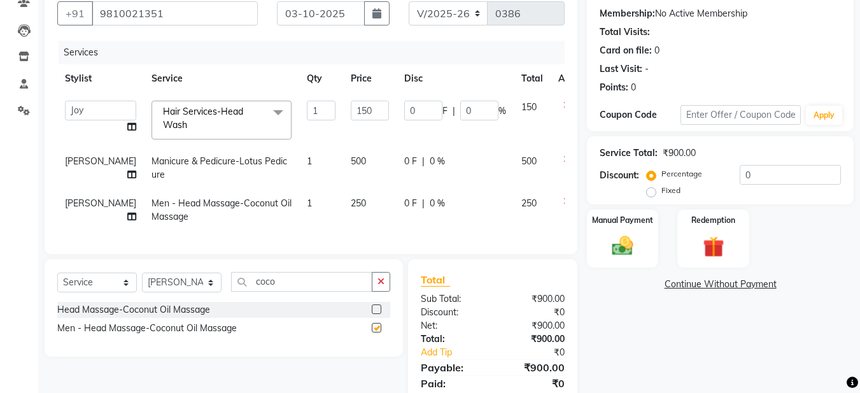
checkbox input "false"
click at [385, 281] on button "button" at bounding box center [381, 282] width 18 height 20
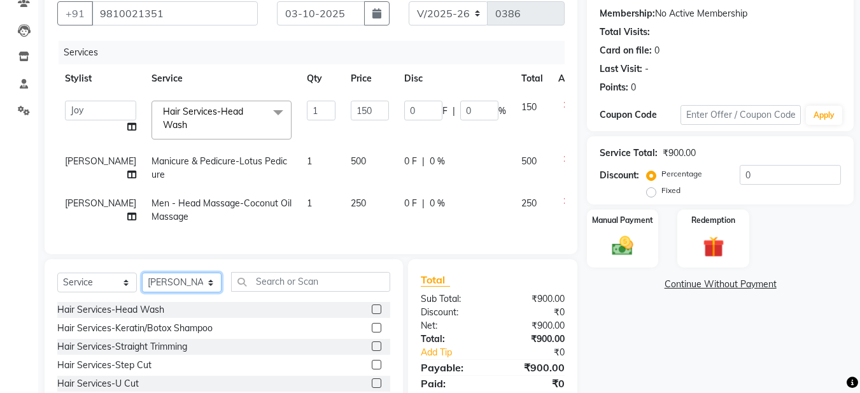
click at [203, 290] on select "Select Stylist Aadil Husain Joy Jyoty Mangal Mohamad Gulzar Neelam Pradeep Rosh…" at bounding box center [182, 283] width 80 height 20
select select "91305"
click at [142, 282] on select "Select Stylist Aadil Husain Joy Jyoty Mangal Mohamad Gulzar Neelam Pradeep Rosh…" at bounding box center [182, 283] width 80 height 20
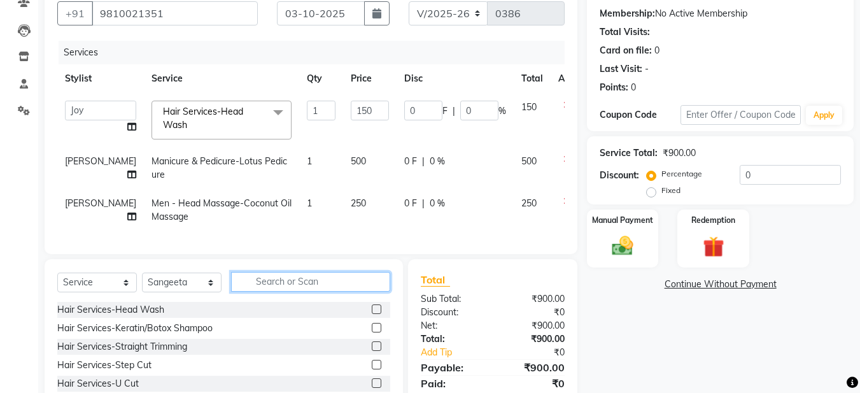
click at [299, 291] on input "text" at bounding box center [310, 282] width 159 height 20
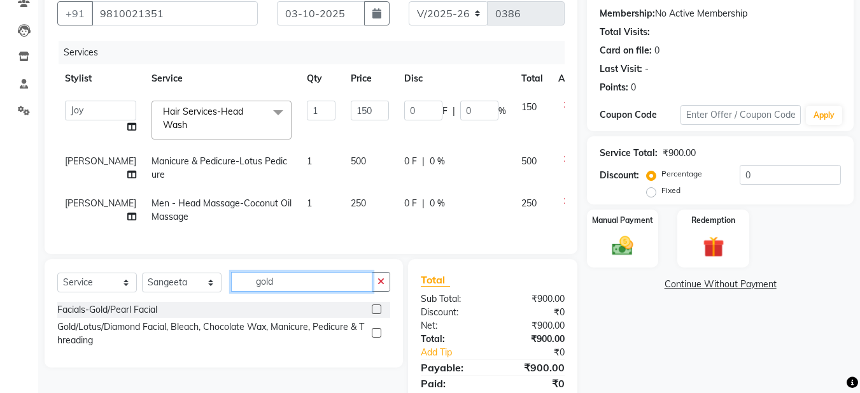
type input "gold"
click at [378, 314] on label at bounding box center [377, 309] width 10 height 10
click at [378, 314] on input "checkbox" at bounding box center [376, 310] width 8 height 8
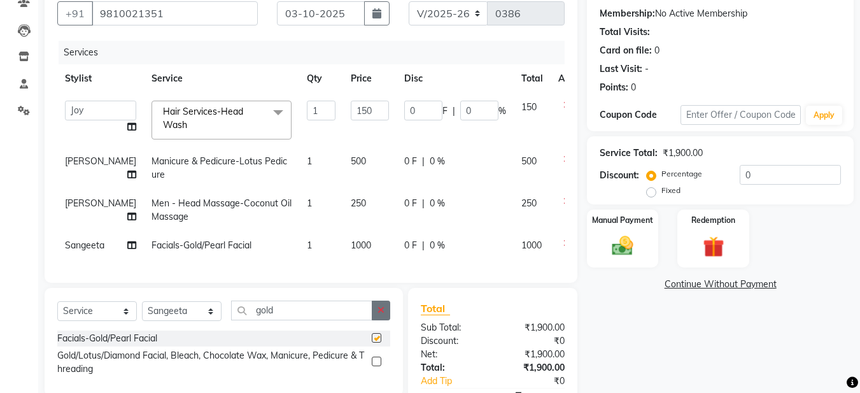
checkbox input "false"
click at [172, 321] on select "Select Stylist Aadil Husain Joy Jyoty Mangal Mohamad Gulzar Neelam Pradeep Rosh…" at bounding box center [182, 311] width 80 height 20
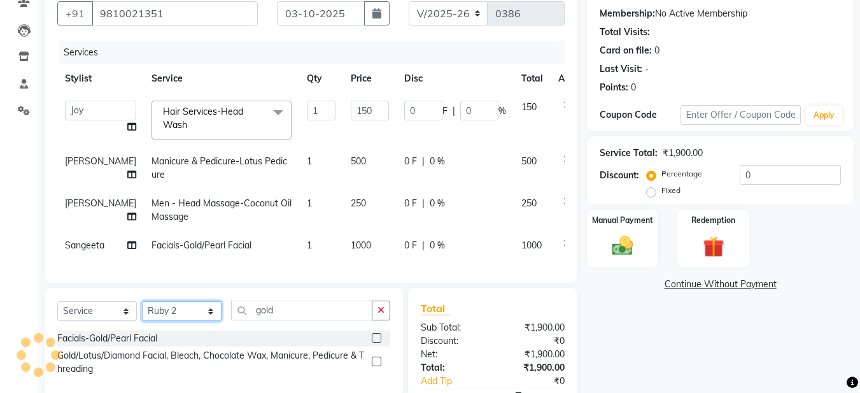
click at [142, 321] on select "Select Stylist Aadil Husain Joy Jyoty Mangal Mohamad Gulzar Neelam Pradeep Rosh…" at bounding box center [182, 311] width 80 height 20
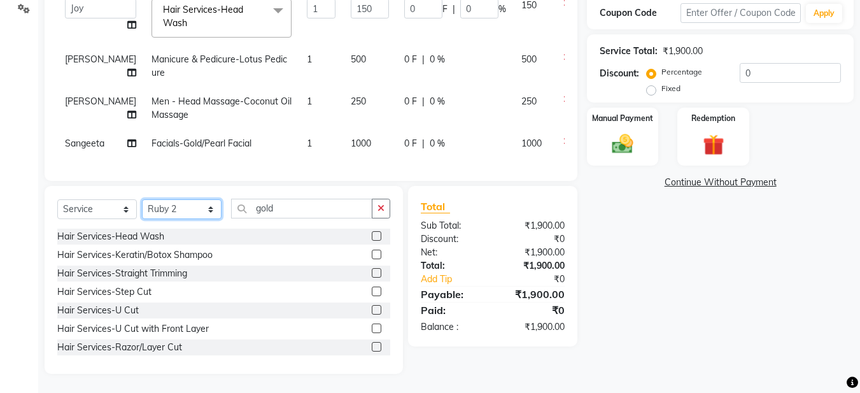
scroll to position [242, 0]
drag, startPoint x: 385, startPoint y: 210, endPoint x: 333, endPoint y: 215, distance: 51.8
click at [383, 211] on icon "button" at bounding box center [381, 208] width 7 height 9
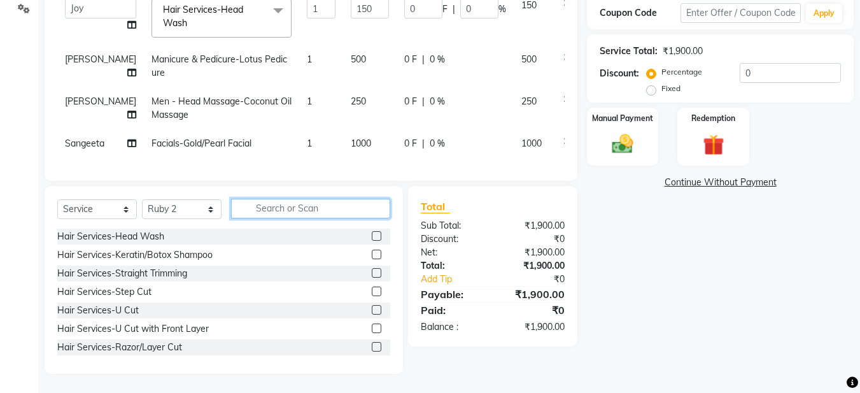
click at [290, 209] on input "text" at bounding box center [310, 209] width 159 height 20
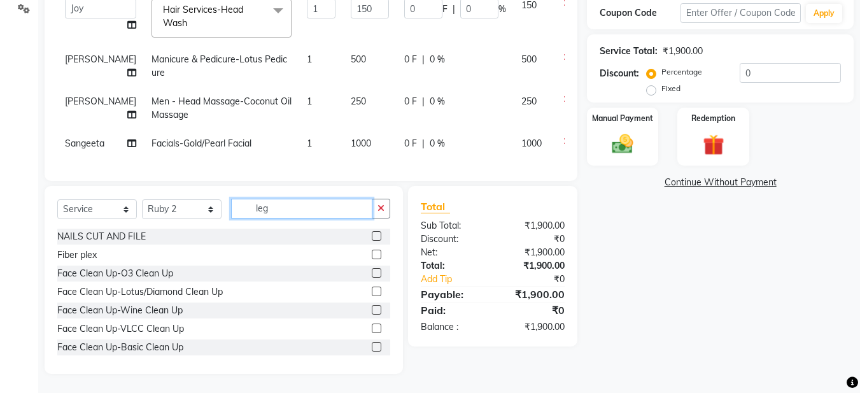
scroll to position [225, 0]
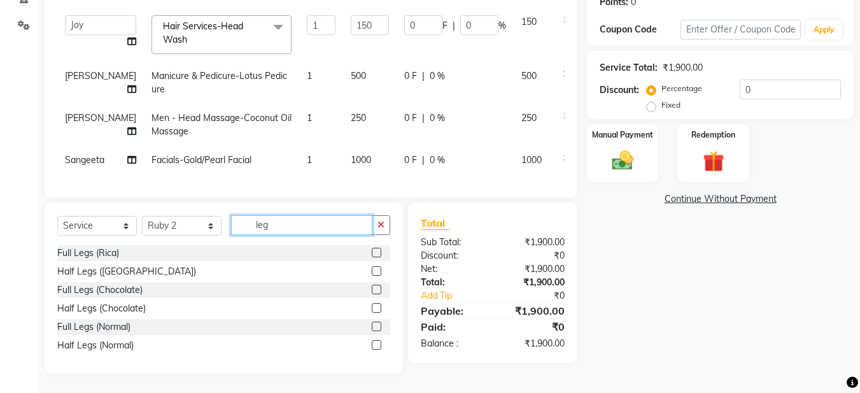
click at [330, 230] on input "leg" at bounding box center [301, 225] width 141 height 20
click at [289, 223] on input "leg" at bounding box center [301, 225] width 141 height 20
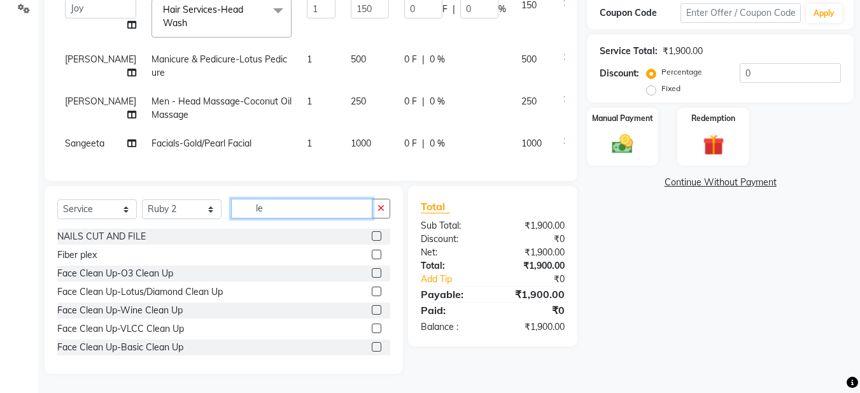
scroll to position [242, 0]
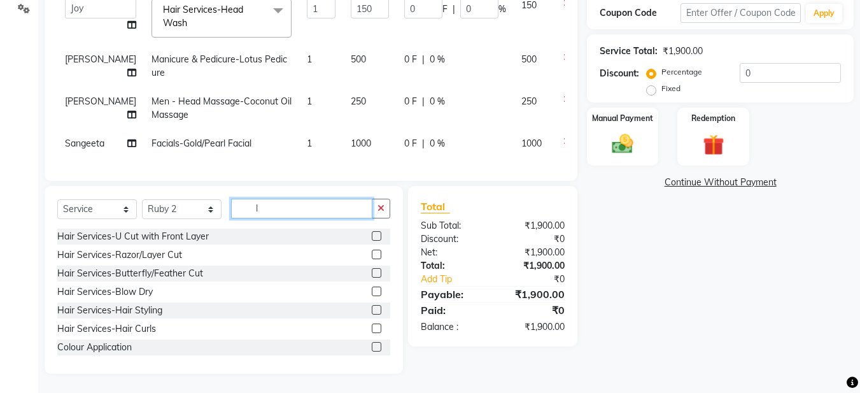
click at [248, 209] on input "l" at bounding box center [301, 209] width 141 height 20
click at [276, 202] on input "l" at bounding box center [301, 209] width 141 height 20
click at [257, 208] on input "text" at bounding box center [310, 209] width 159 height 20
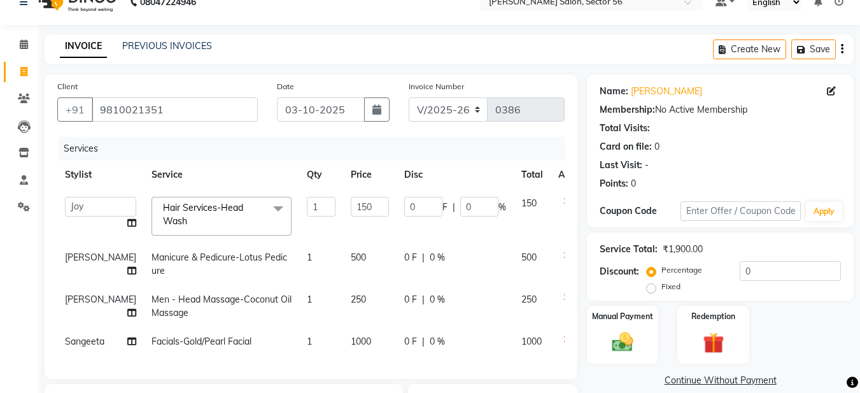
scroll to position [0, 0]
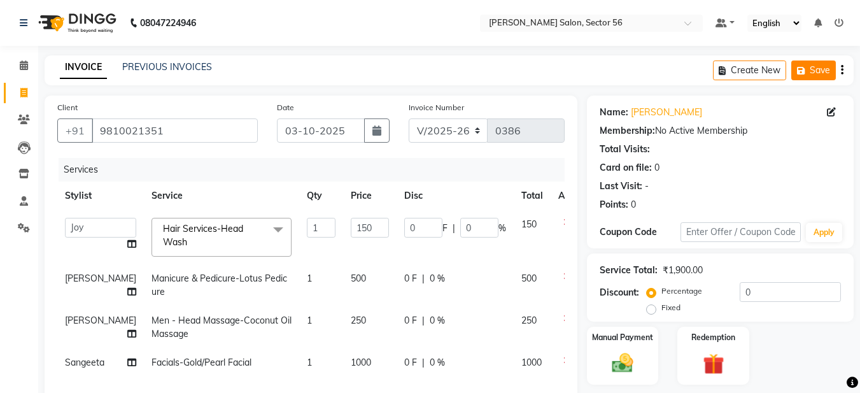
click at [822, 66] on button "Save" at bounding box center [813, 70] width 45 height 20
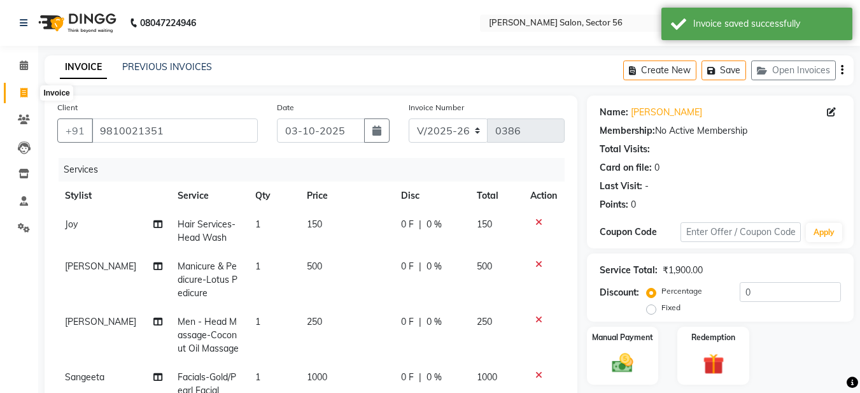
click at [22, 99] on span at bounding box center [24, 93] width 22 height 15
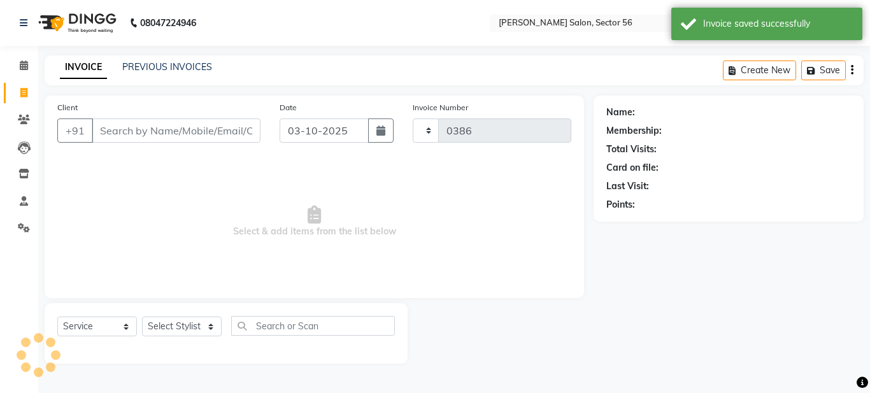
click at [26, 99] on span at bounding box center [24, 93] width 22 height 15
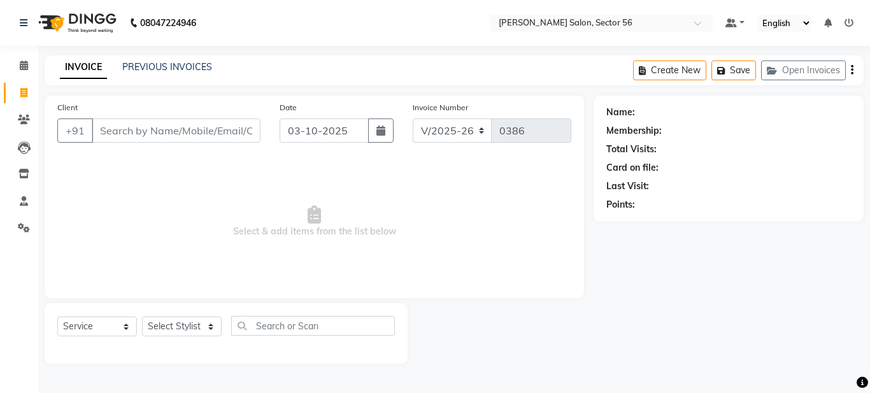
click at [138, 132] on input "Client" at bounding box center [176, 130] width 169 height 24
click at [97, 131] on input "Client" at bounding box center [176, 130] width 169 height 24
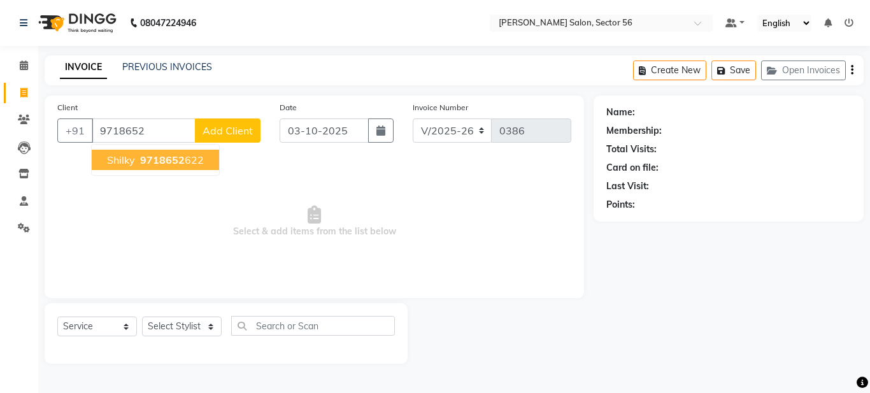
click at [127, 165] on span "shilky" at bounding box center [121, 159] width 28 height 13
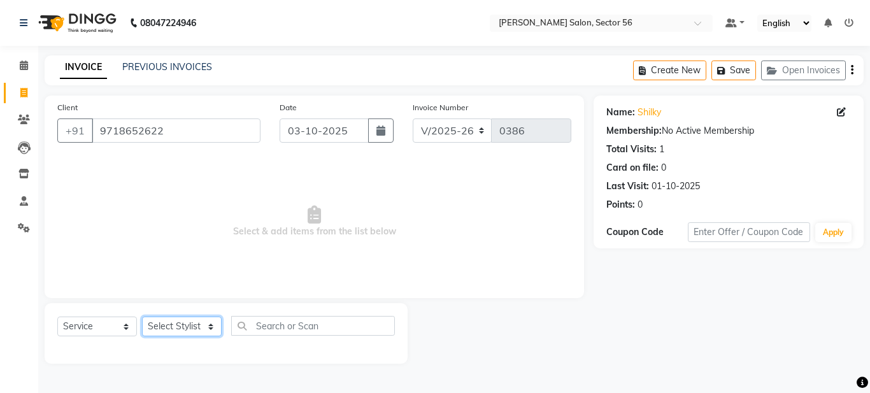
click at [192, 326] on select "Select Stylist Aadil Husain Joy Jyoty Mangal Mohamad Gulzar Neelam Pradeep Rosh…" at bounding box center [182, 326] width 80 height 20
click at [142, 316] on select "Select Stylist Aadil Husain Joy Jyoty Mangal Mohamad Gulzar Neelam Pradeep Rosh…" at bounding box center [182, 326] width 80 height 20
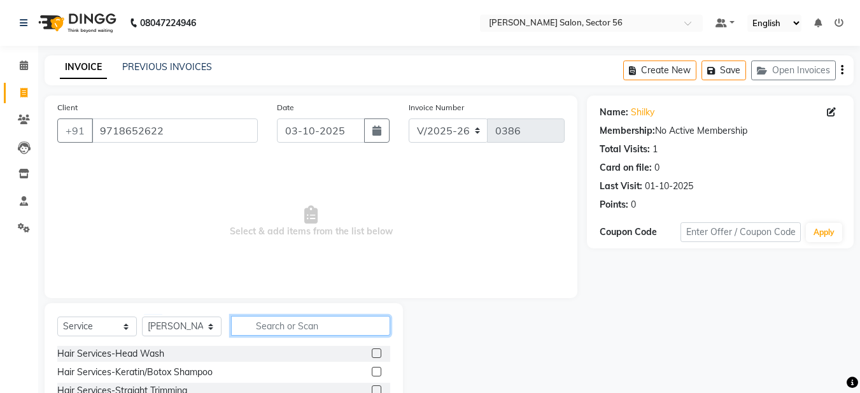
drag, startPoint x: 285, startPoint y: 323, endPoint x: 263, endPoint y: 321, distance: 21.7
click at [272, 323] on input "text" at bounding box center [310, 326] width 159 height 20
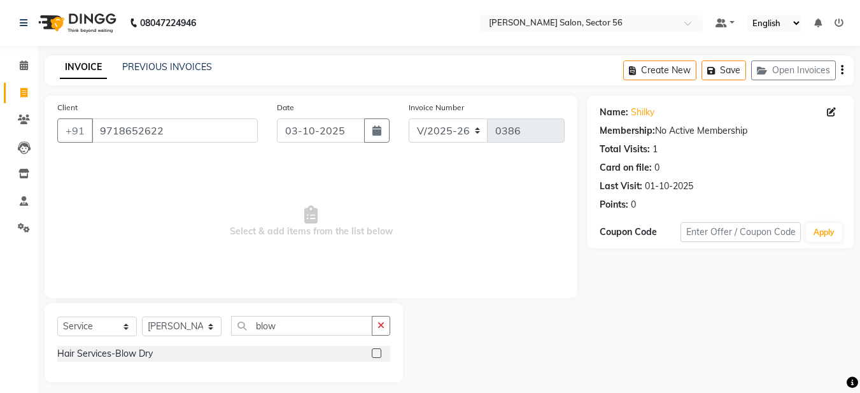
click at [374, 352] on label at bounding box center [377, 353] width 10 height 10
click at [374, 352] on input "checkbox" at bounding box center [376, 354] width 8 height 8
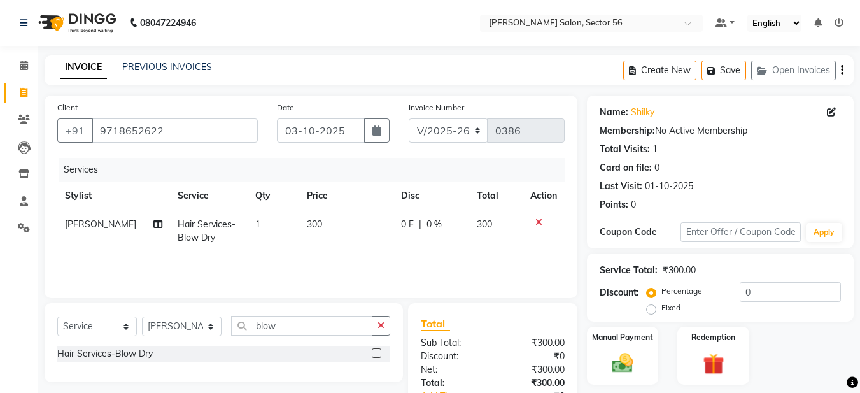
click at [307, 223] on span "300" at bounding box center [314, 223] width 15 height 11
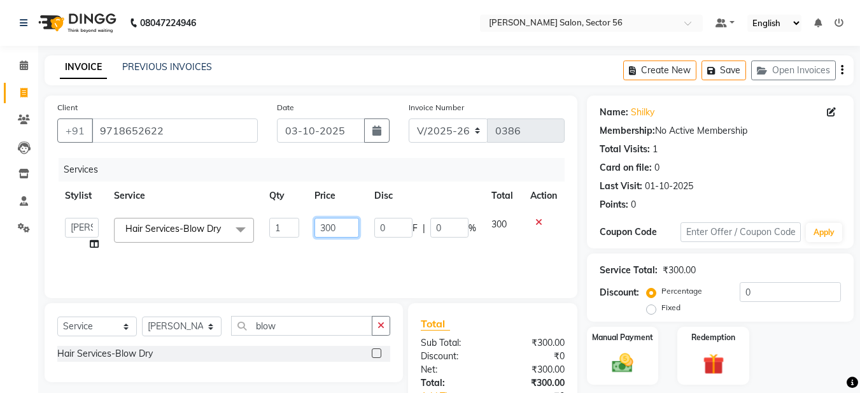
click at [328, 226] on input "300" at bounding box center [337, 228] width 44 height 20
click at [526, 259] on div "Services Stylist Service Qty Price Disc Total Action Aadil Husain Joy Jyoty Man…" at bounding box center [310, 221] width 507 height 127
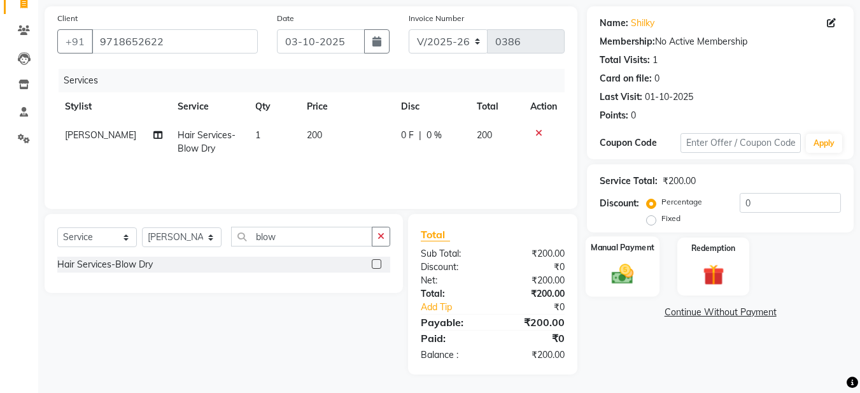
scroll to position [90, 0]
click at [632, 276] on img at bounding box center [623, 272] width 36 height 25
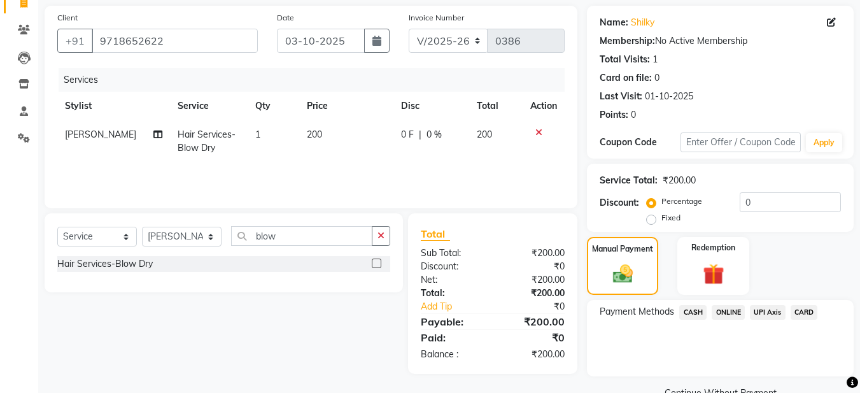
click at [741, 311] on span "ONLINE" at bounding box center [728, 312] width 33 height 15
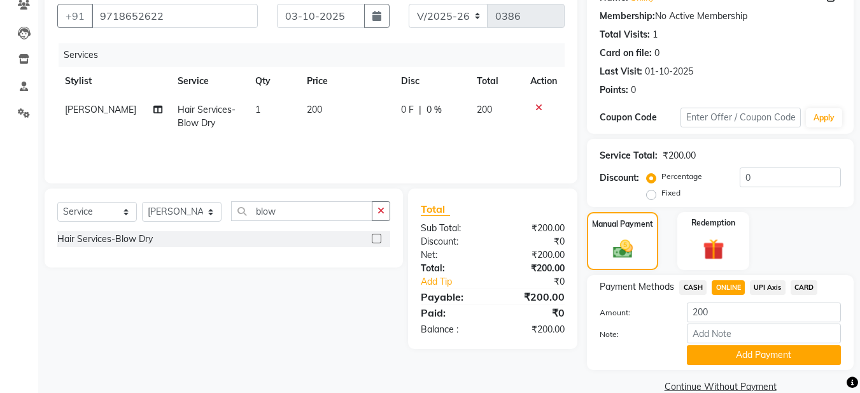
scroll to position [137, 0]
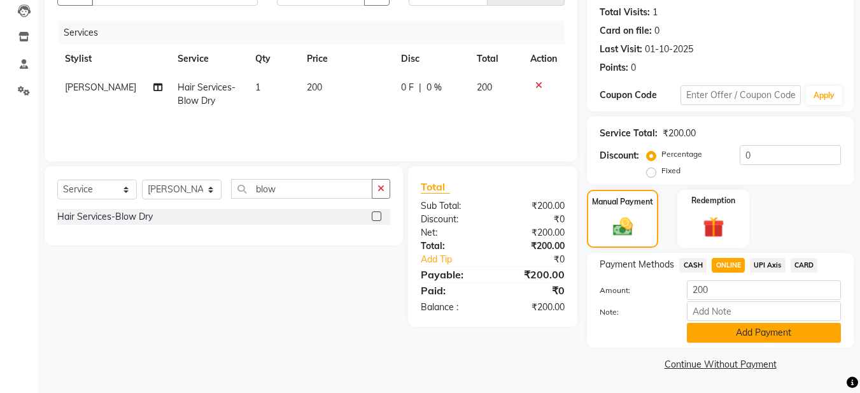
click at [729, 323] on button "Add Payment" at bounding box center [764, 333] width 154 height 20
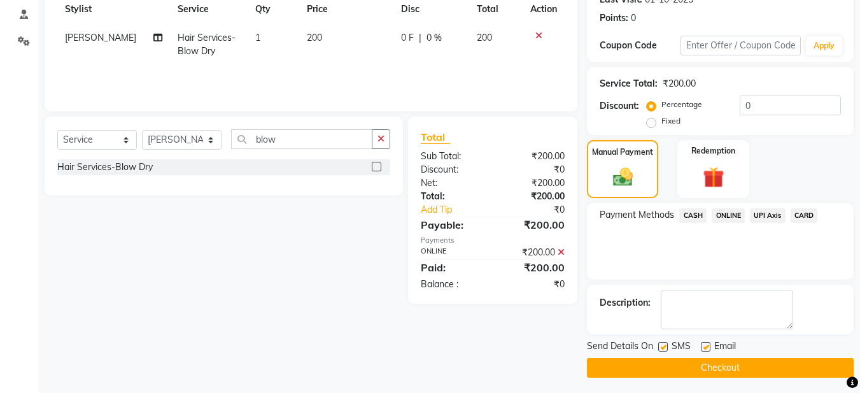
scroll to position [190, 0]
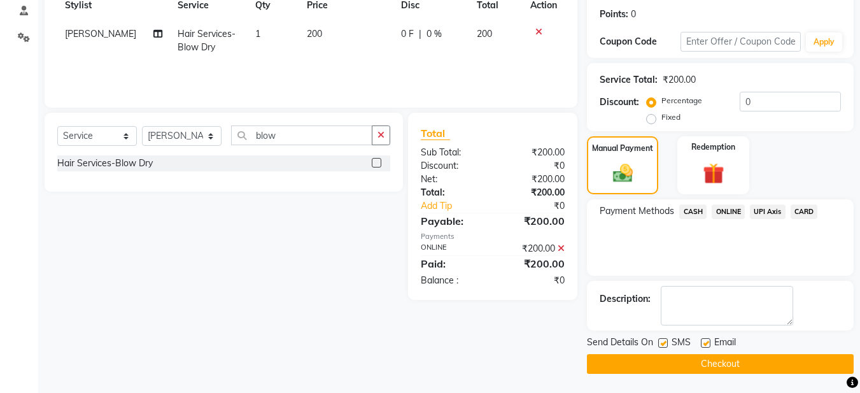
click at [707, 342] on label at bounding box center [706, 343] width 10 height 10
click at [707, 342] on input "checkbox" at bounding box center [705, 343] width 8 height 8
click at [700, 364] on button "Checkout" at bounding box center [720, 364] width 267 height 20
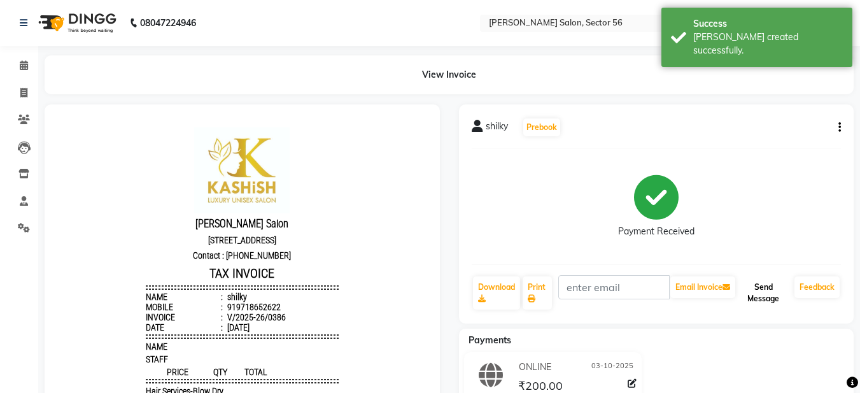
click at [751, 288] on button "Send Message" at bounding box center [764, 292] width 52 height 33
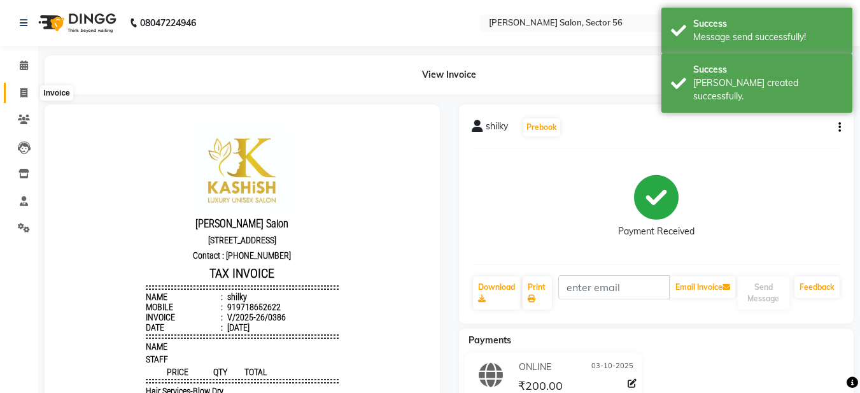
click at [31, 92] on span at bounding box center [24, 93] width 22 height 15
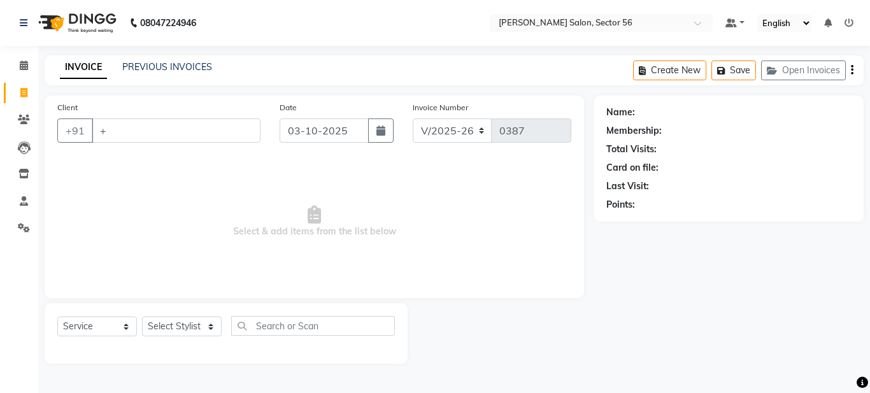
drag, startPoint x: 136, startPoint y: 176, endPoint x: 138, endPoint y: 184, distance: 7.7
click at [138, 184] on span "Select & add items from the list below" at bounding box center [314, 221] width 514 height 127
click at [120, 131] on input "+" at bounding box center [176, 130] width 169 height 24
click at [106, 130] on input "Client" at bounding box center [176, 130] width 169 height 24
click at [224, 120] on button "Add Client" at bounding box center [228, 130] width 66 height 24
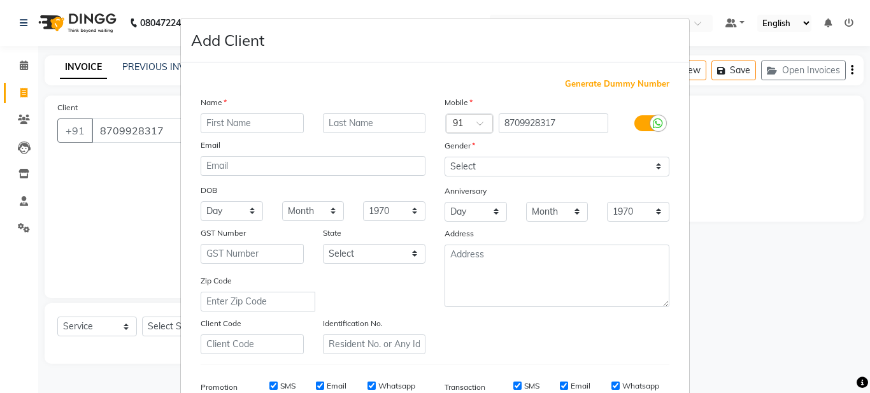
click at [224, 121] on input "text" at bounding box center [252, 123] width 103 height 20
click at [204, 124] on input "shrishti" at bounding box center [252, 123] width 103 height 20
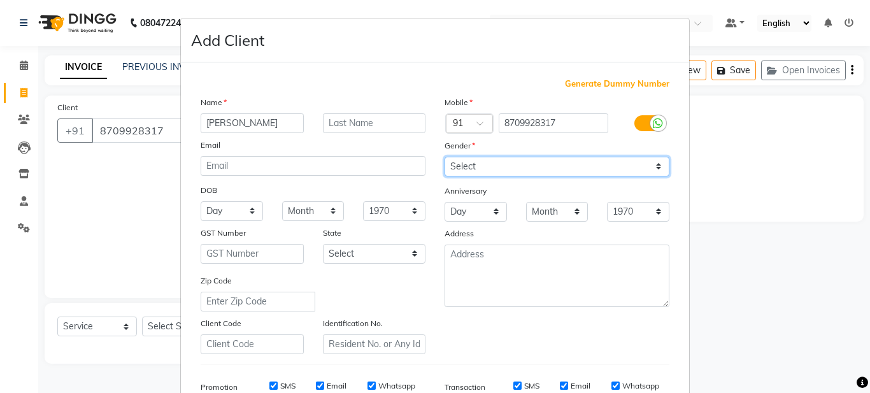
click at [633, 164] on select "Select [DEMOGRAPHIC_DATA] [DEMOGRAPHIC_DATA] Other Prefer Not To Say" at bounding box center [556, 167] width 225 height 20
click at [444, 157] on select "Select [DEMOGRAPHIC_DATA] [DEMOGRAPHIC_DATA] Other Prefer Not To Say" at bounding box center [556, 167] width 225 height 20
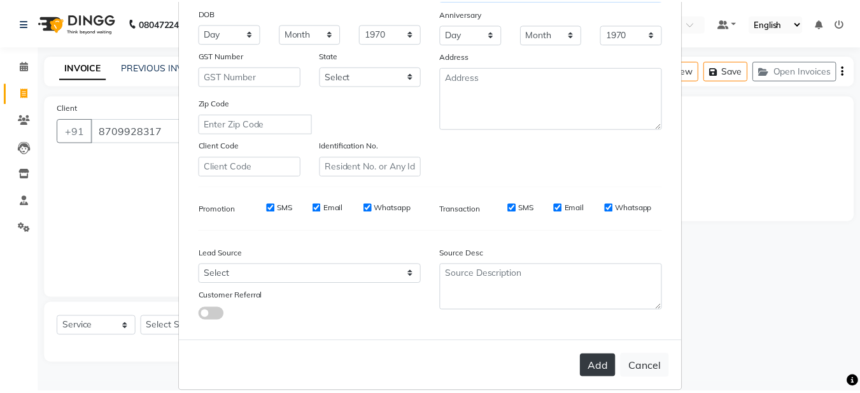
scroll to position [195, 0]
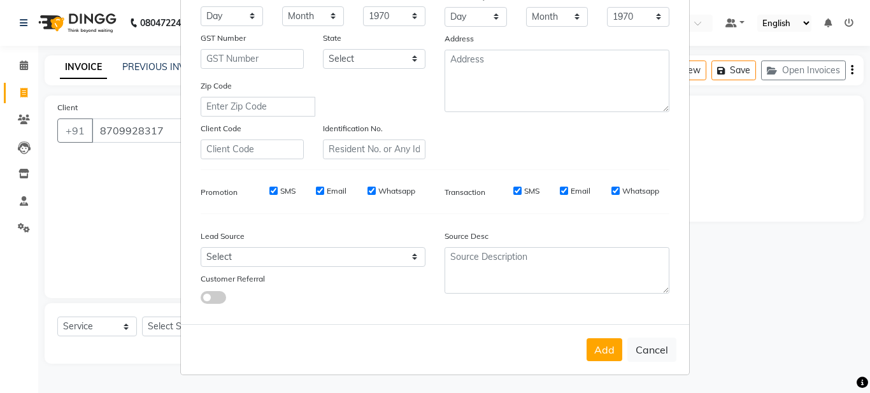
click at [602, 347] on button "Add" at bounding box center [604, 349] width 36 height 23
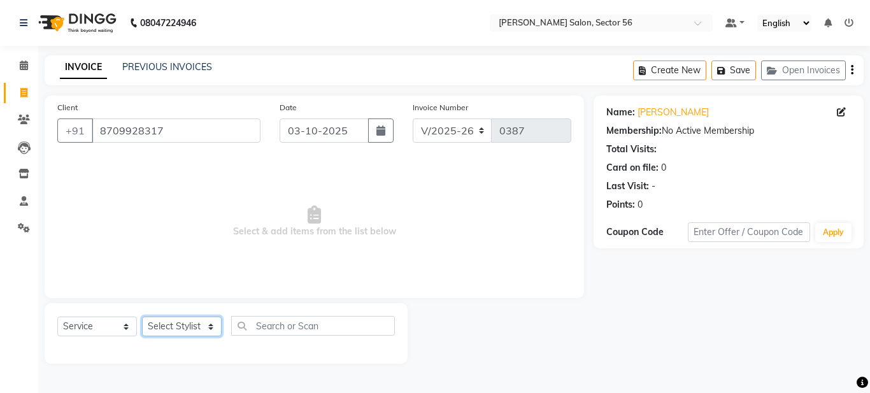
click at [207, 327] on select "Select Stylist Aadil Husain Joy Jyoty Mangal Mohamad Gulzar Neelam Pradeep Rosh…" at bounding box center [182, 326] width 80 height 20
click at [378, 234] on span "Select & add items from the list below" at bounding box center [314, 221] width 514 height 127
click at [190, 330] on select "Select Stylist Aadil Husain Joy Jyoty Mangal Mohamad Gulzar Neelam Pradeep Rosh…" at bounding box center [182, 326] width 80 height 20
click at [142, 316] on select "Select Stylist Aadil Husain Joy Jyoty Mangal Mohamad Gulzar Neelam Pradeep Rosh…" at bounding box center [182, 326] width 80 height 20
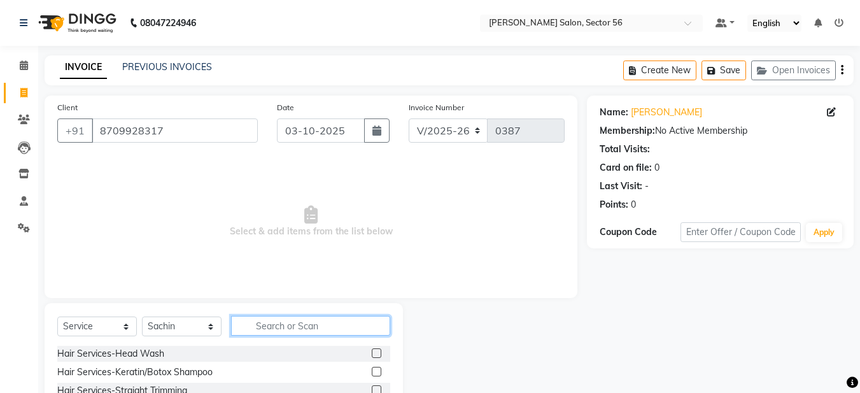
click at [281, 327] on input "text" at bounding box center [310, 326] width 159 height 20
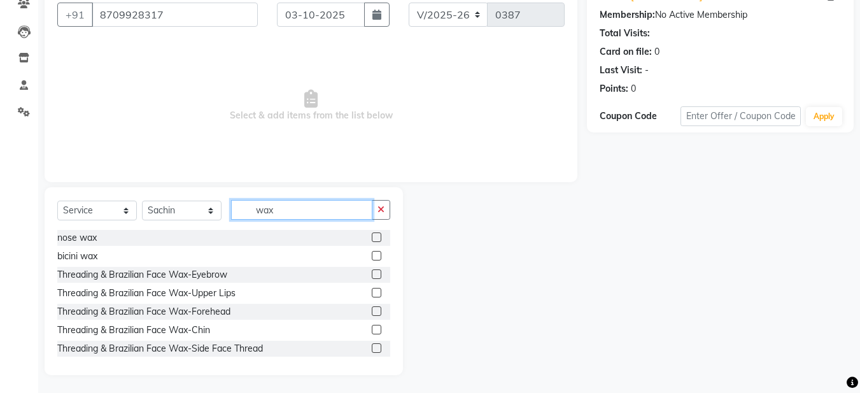
scroll to position [117, 0]
click at [372, 347] on label at bounding box center [377, 347] width 10 height 10
click at [372, 347] on input "checkbox" at bounding box center [376, 347] width 8 height 8
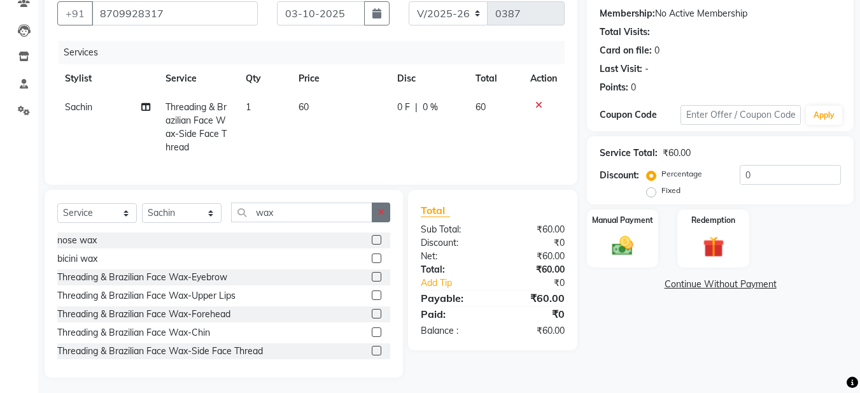
click at [372, 220] on button "button" at bounding box center [381, 212] width 18 height 20
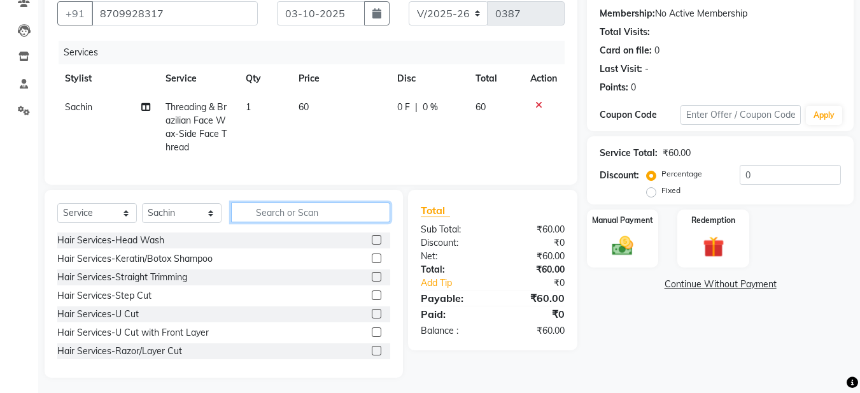
click at [284, 221] on input "text" at bounding box center [310, 212] width 159 height 20
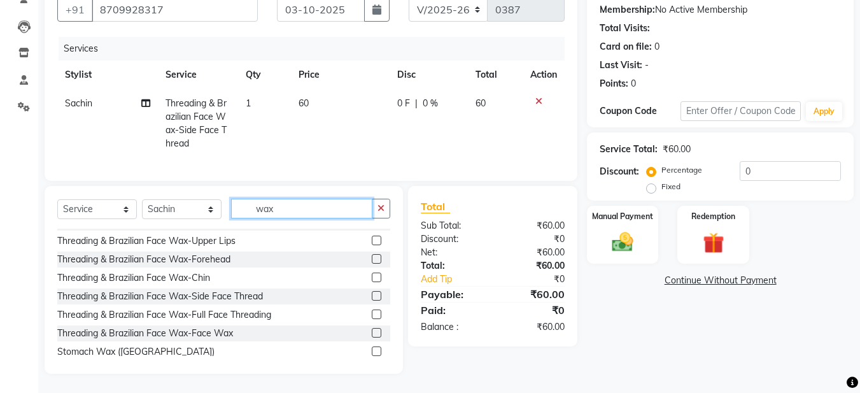
scroll to position [76, 0]
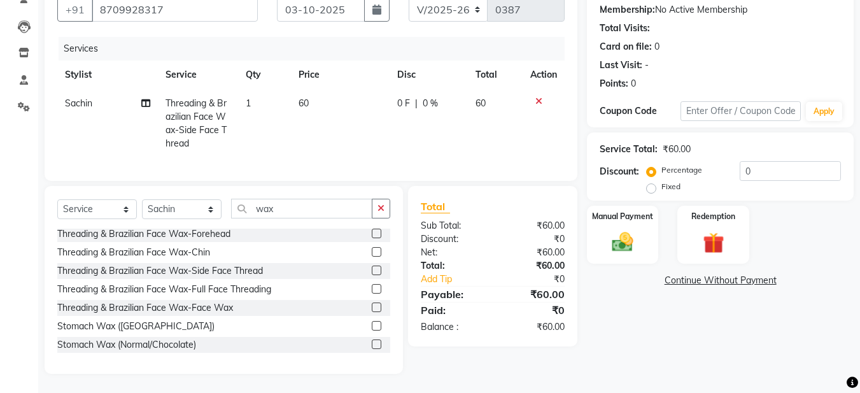
click at [372, 305] on label at bounding box center [377, 307] width 10 height 10
click at [372, 305] on input "checkbox" at bounding box center [376, 308] width 8 height 8
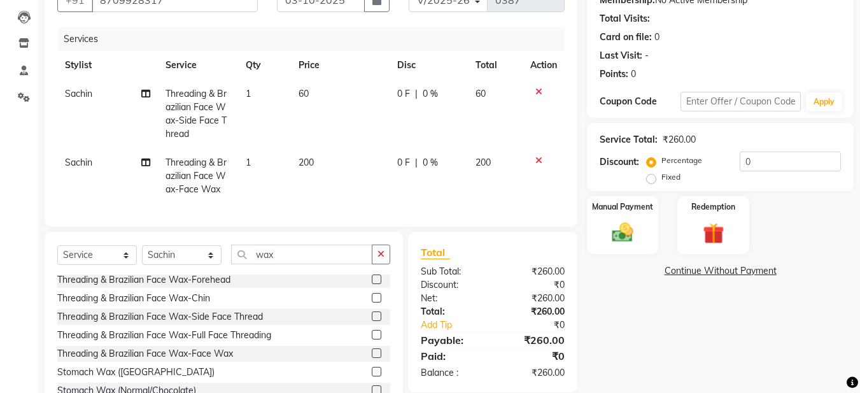
click at [538, 89] on icon at bounding box center [538, 91] width 7 height 9
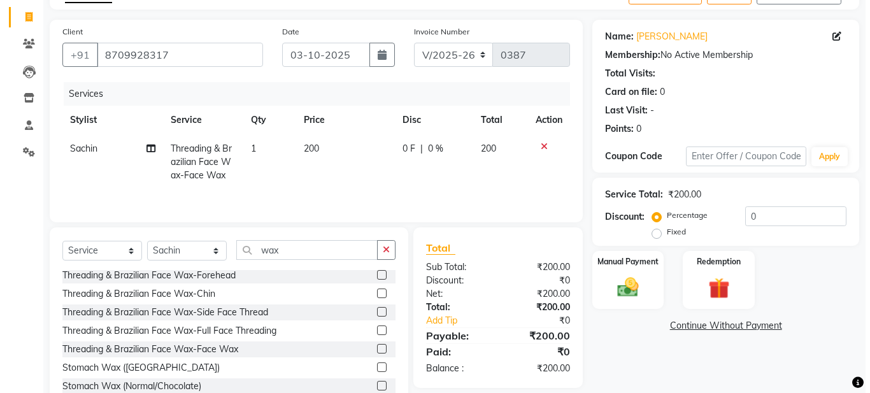
scroll to position [53, 0]
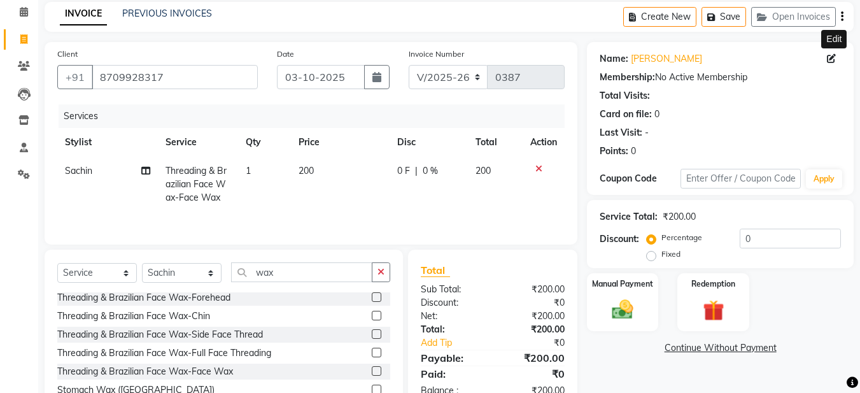
click at [830, 57] on icon at bounding box center [831, 58] width 9 height 9
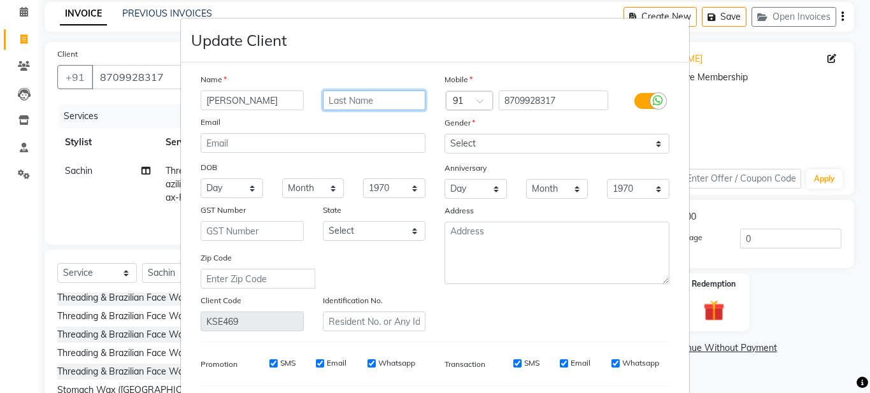
click at [356, 103] on input "text" at bounding box center [374, 100] width 103 height 20
click at [364, 96] on input "Titrki" at bounding box center [374, 100] width 103 height 20
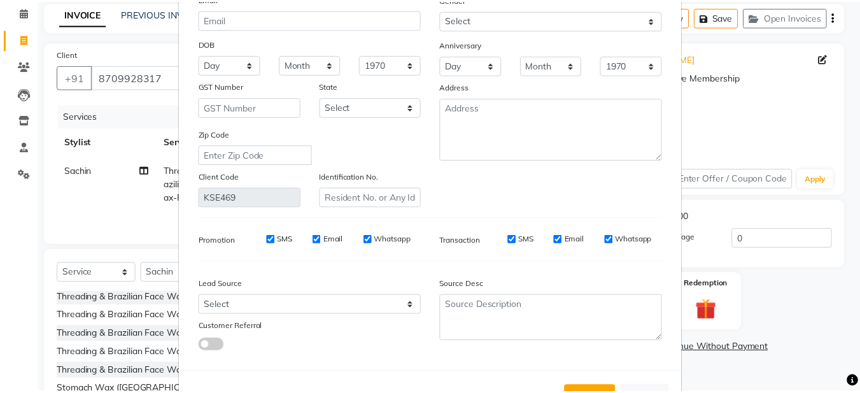
scroll to position [172, 0]
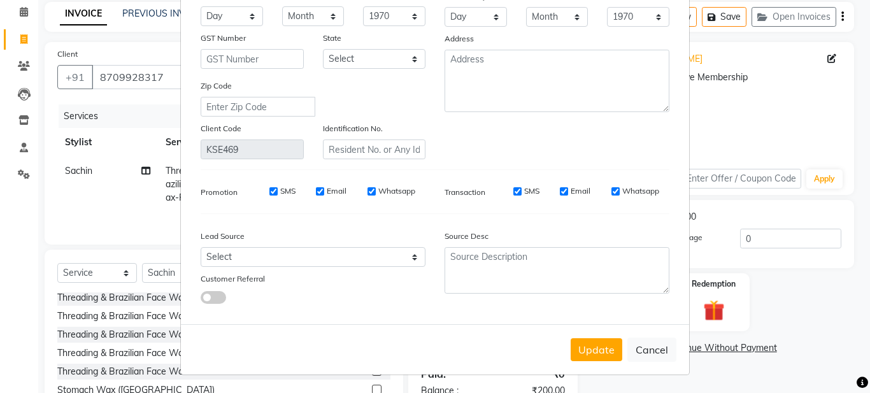
click at [578, 348] on button "Update" at bounding box center [597, 349] width 52 height 23
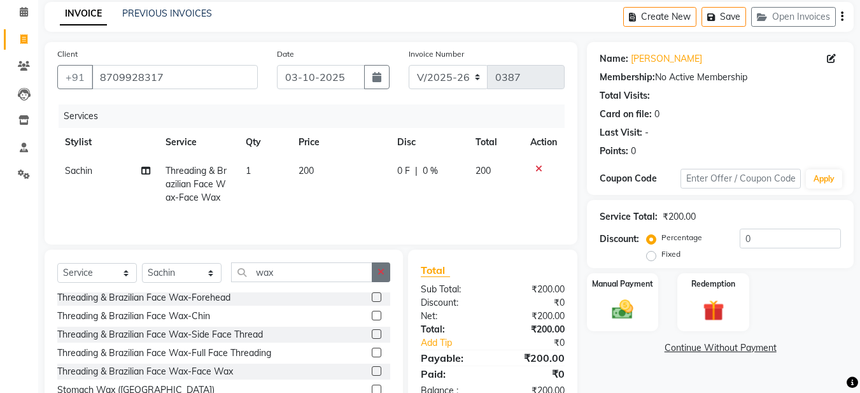
click at [382, 274] on icon "button" at bounding box center [381, 271] width 7 height 9
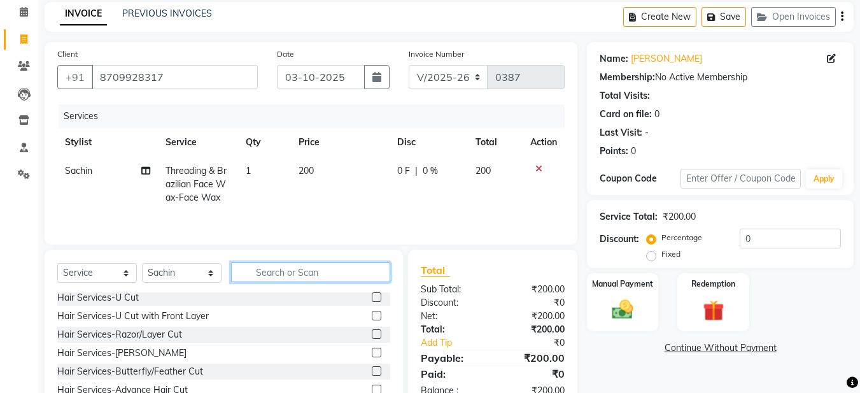
click at [267, 268] on input "text" at bounding box center [310, 272] width 159 height 20
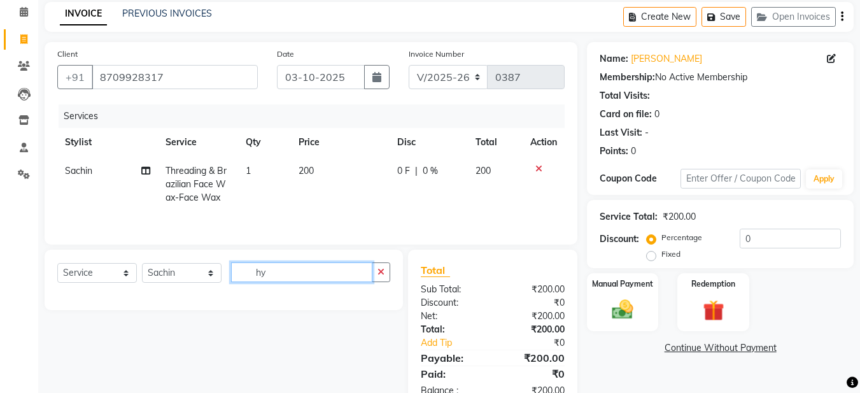
scroll to position [0, 0]
click at [384, 269] on icon "button" at bounding box center [381, 271] width 7 height 9
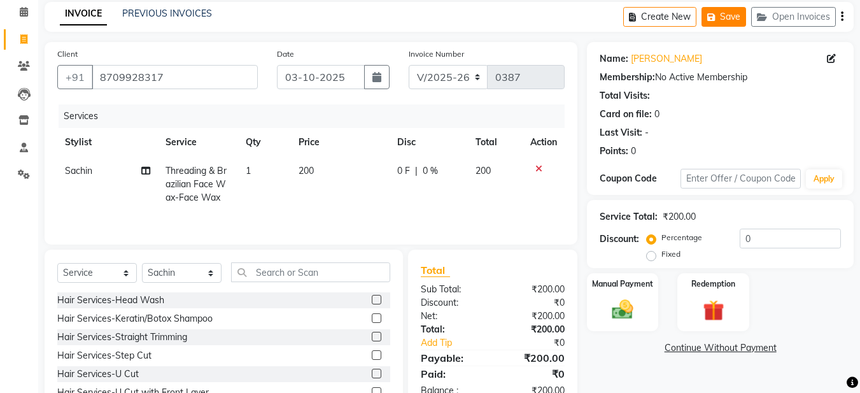
click at [739, 20] on button "Save" at bounding box center [724, 17] width 45 height 20
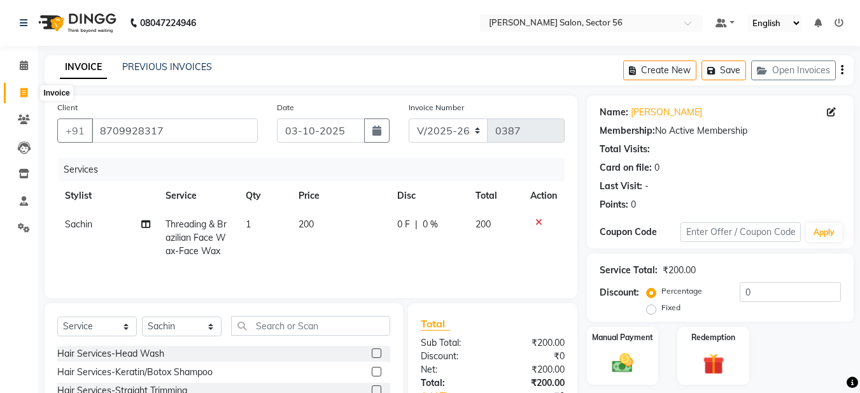
click at [18, 89] on span at bounding box center [24, 93] width 22 height 15
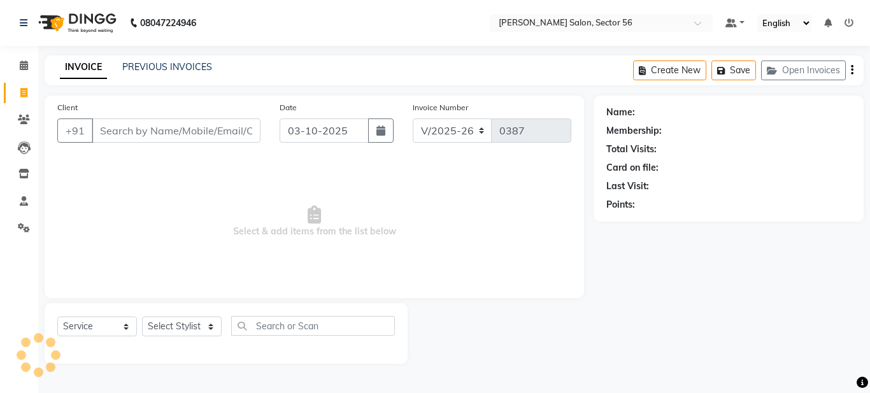
click at [24, 95] on icon at bounding box center [23, 93] width 7 height 10
click at [214, 324] on select "Select Stylist Aadil Husain Joy Jyoty Mangal Mohamad Gulzar Neelam Pradeep Rosh…" at bounding box center [182, 326] width 80 height 20
click at [142, 316] on select "Select Stylist Aadil Husain Joy Jyoty Mangal Mohamad Gulzar Neelam Pradeep Rosh…" at bounding box center [182, 326] width 80 height 20
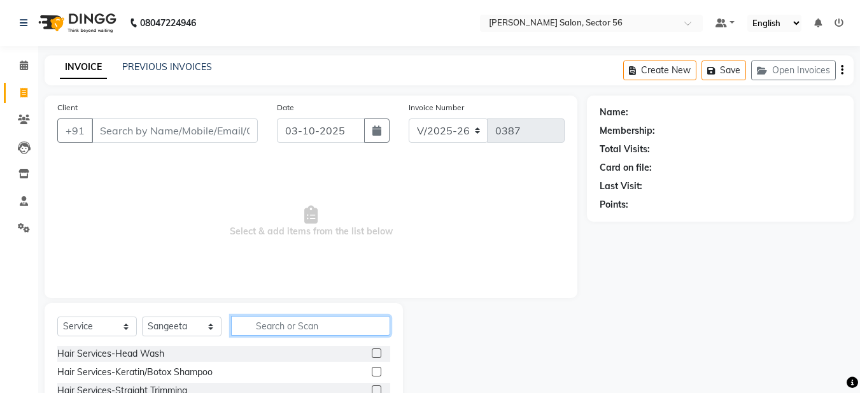
click at [277, 324] on input "text" at bounding box center [310, 326] width 159 height 20
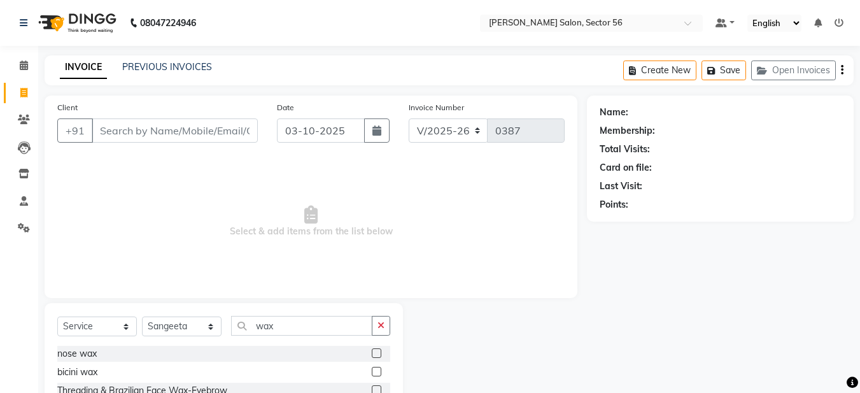
click at [542, 245] on span "Select & add items from the list below" at bounding box center [310, 221] width 507 height 127
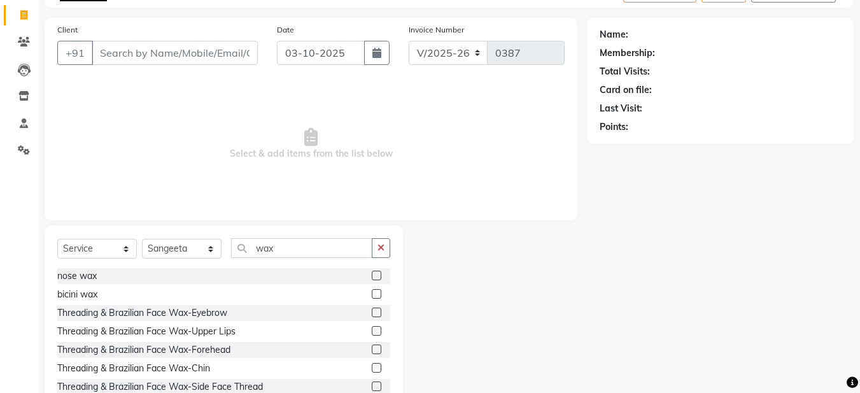
scroll to position [117, 0]
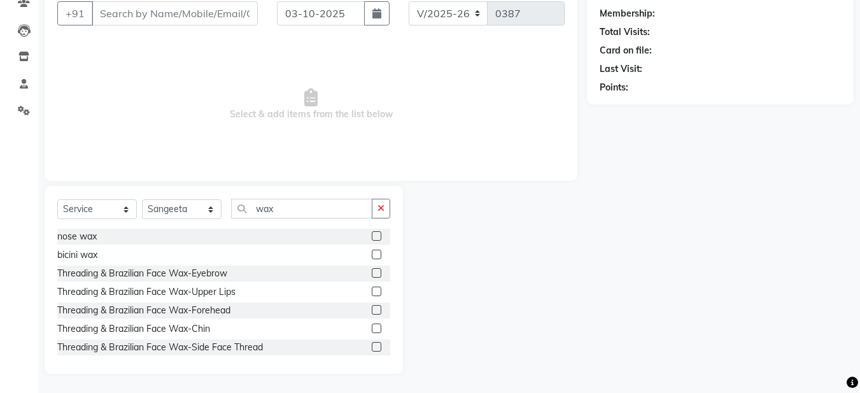
click at [391, 353] on div "Select Service Product Membership Package Voucher Prepaid Gift Card Select Styl…" at bounding box center [224, 280] width 358 height 188
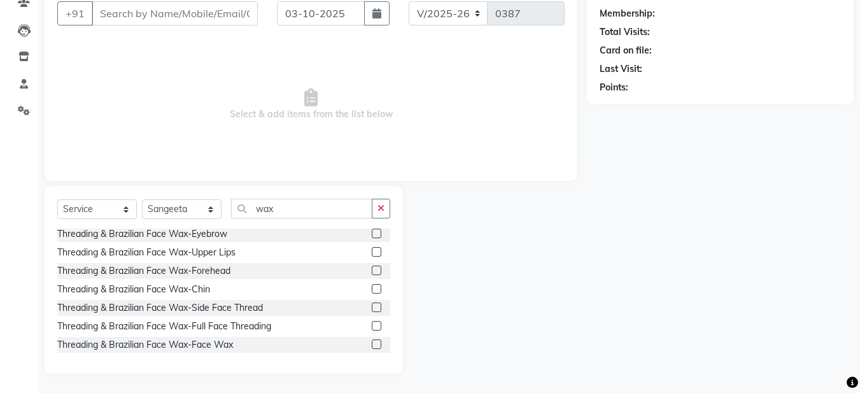
scroll to position [51, 0]
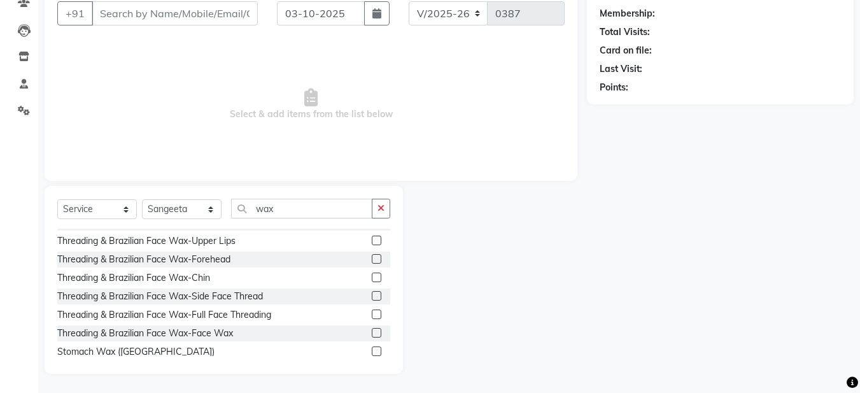
click at [372, 310] on label at bounding box center [377, 314] width 10 height 10
click at [372, 311] on input "checkbox" at bounding box center [376, 315] width 8 height 8
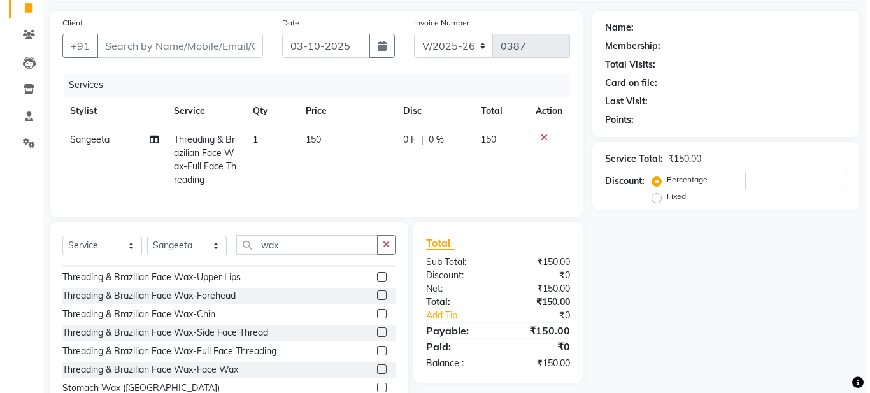
scroll to position [0, 0]
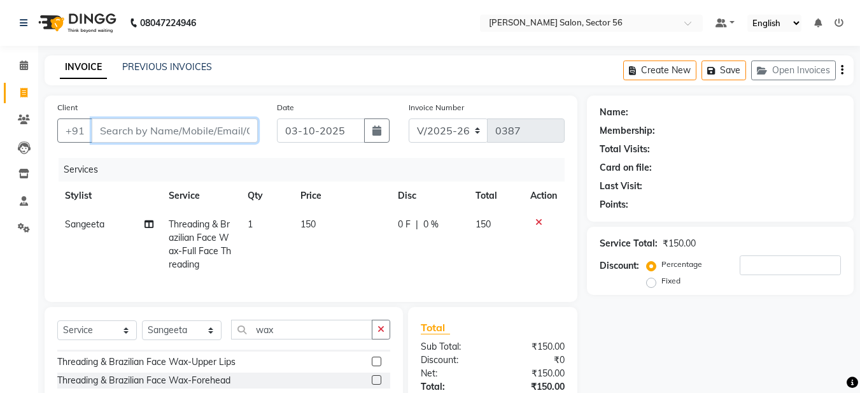
click at [131, 127] on input "Client" at bounding box center [175, 130] width 166 height 24
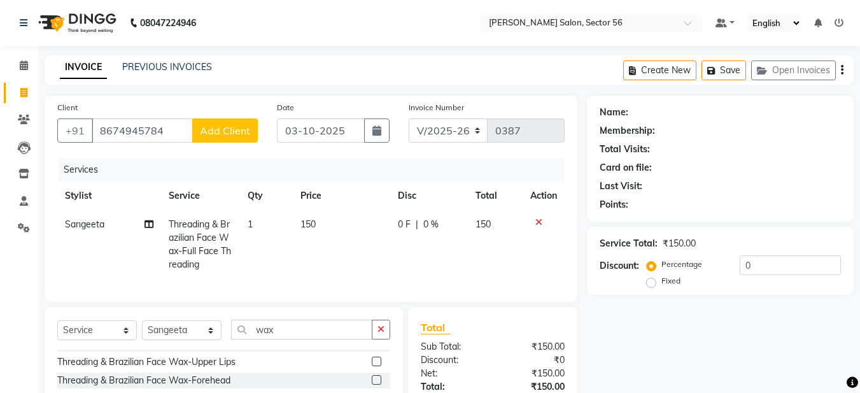
click at [238, 132] on span "Add Client" at bounding box center [225, 130] width 50 height 13
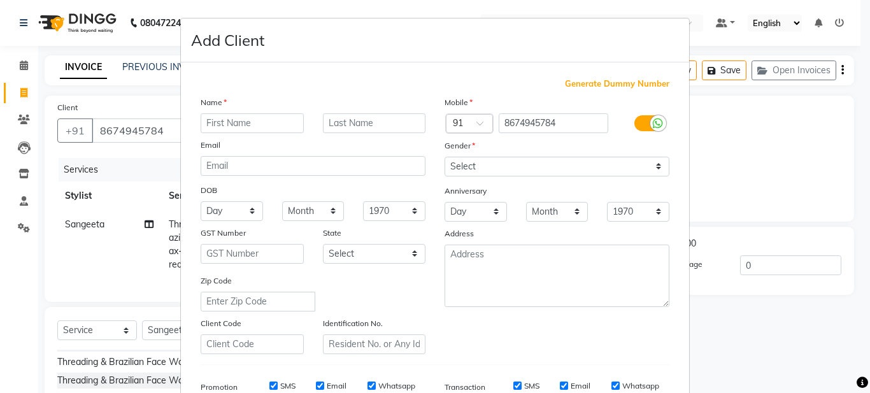
click at [229, 122] on input "text" at bounding box center [252, 123] width 103 height 20
click at [206, 124] on input "niruli" at bounding box center [252, 123] width 103 height 20
click at [205, 121] on input "niruli" at bounding box center [252, 123] width 103 height 20
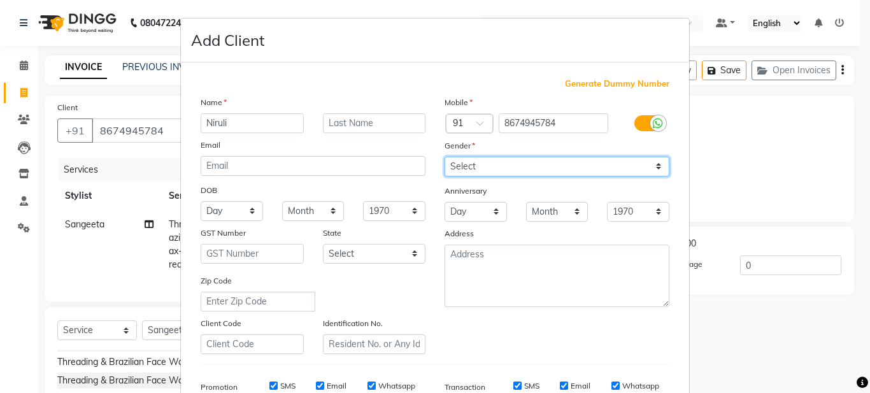
click at [495, 170] on select "Select [DEMOGRAPHIC_DATA] [DEMOGRAPHIC_DATA] Other Prefer Not To Say" at bounding box center [556, 167] width 225 height 20
click at [444, 157] on select "Select [DEMOGRAPHIC_DATA] [DEMOGRAPHIC_DATA] Other Prefer Not To Say" at bounding box center [556, 167] width 225 height 20
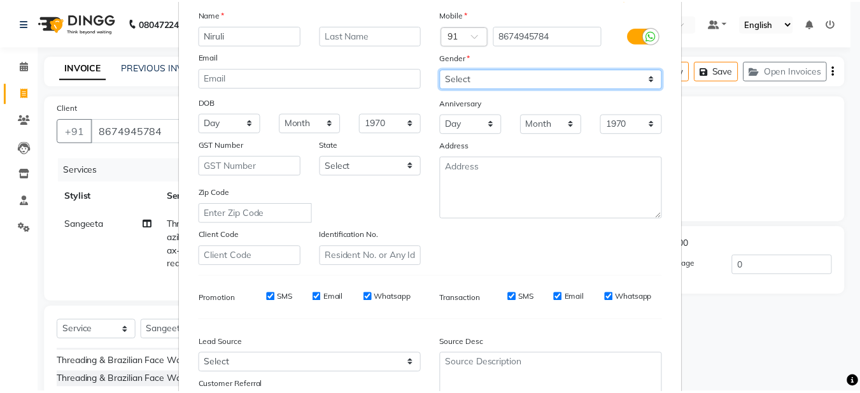
scroll to position [195, 0]
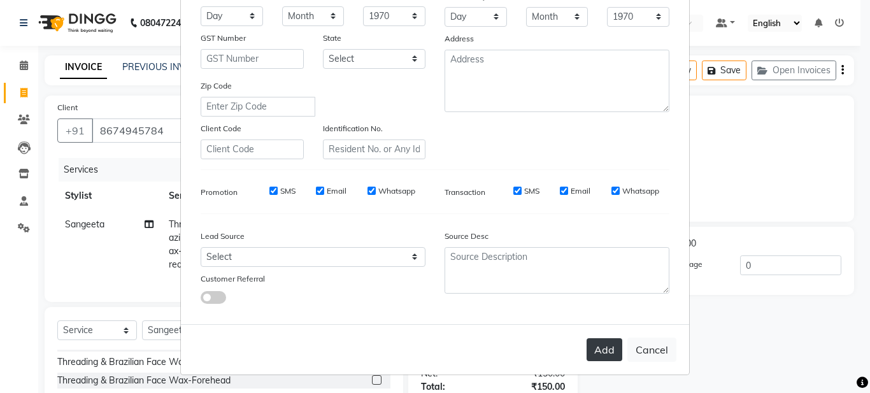
click at [603, 347] on button "Add" at bounding box center [604, 349] width 36 height 23
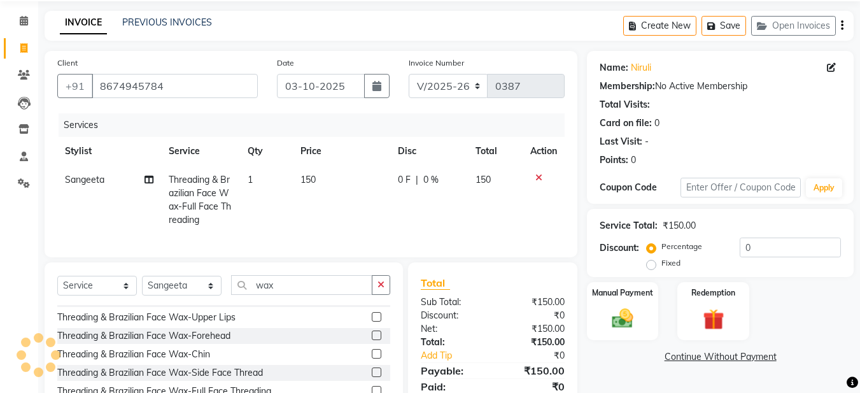
scroll to position [0, 0]
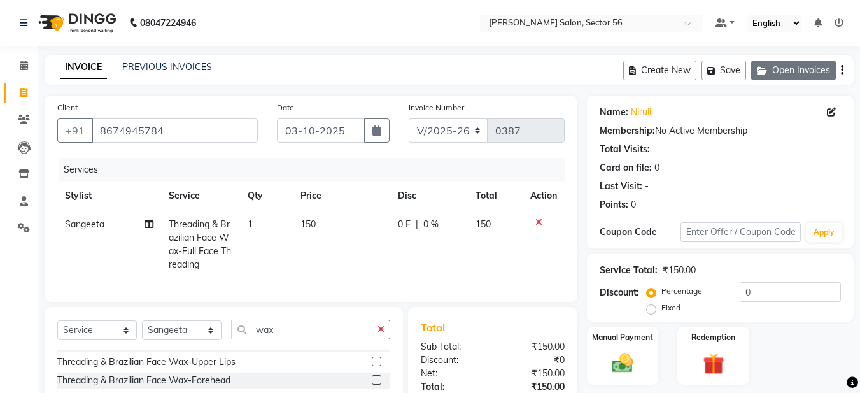
click at [784, 64] on button "Open Invoices" at bounding box center [793, 70] width 85 height 20
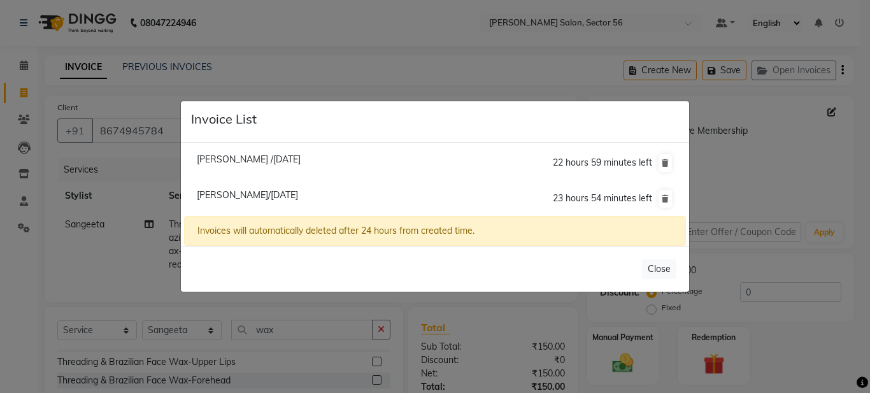
click at [105, 267] on ngb-modal-window "Invoice List Namita /03 October 2025 22 hours 59 minutes left Shrishti Tirki/03…" at bounding box center [435, 196] width 870 height 393
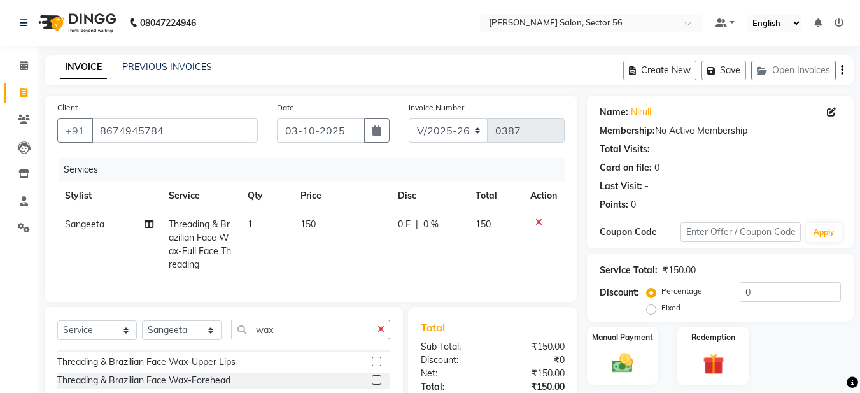
click at [80, 225] on span "Sangeeta" at bounding box center [84, 223] width 39 height 11
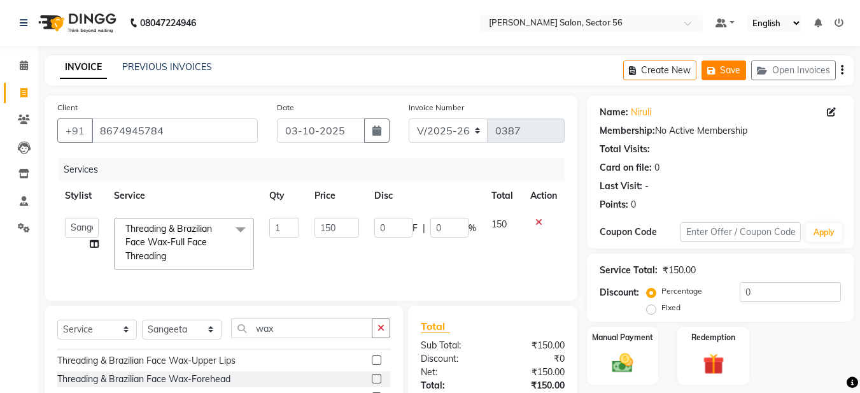
click at [720, 75] on button "Save" at bounding box center [724, 70] width 45 height 20
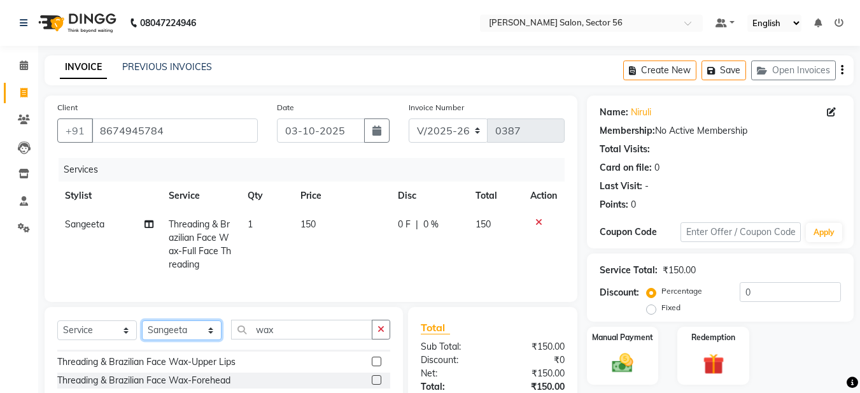
click at [199, 332] on select "Select Stylist Aadil Husain Joy Jyoty Mangal Mohamad Gulzar Neelam Pradeep Rosh…" at bounding box center [182, 330] width 80 height 20
click at [209, 336] on select "Select Stylist Aadil Husain Joy Jyoty Mangal Mohamad Gulzar Neelam Pradeep Rosh…" at bounding box center [182, 330] width 80 height 20
click at [209, 333] on select "Select Stylist Aadil Husain Joy Jyoty Mangal Mohamad Gulzar Neelam Pradeep Rosh…" at bounding box center [182, 330] width 80 height 20
click at [35, 296] on div "Client +91 8674945784 Date 03-10-2025 Invoice Number V/2025 V/2025-26 0387 Serv…" at bounding box center [311, 295] width 552 height 399
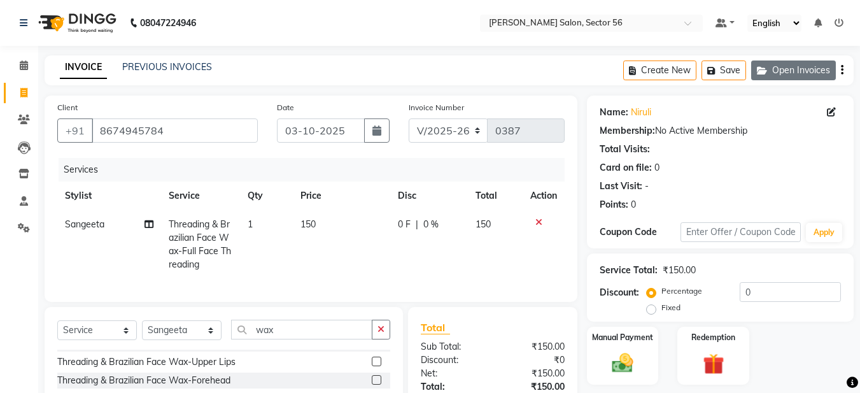
click at [794, 78] on button "Open Invoices" at bounding box center [793, 70] width 85 height 20
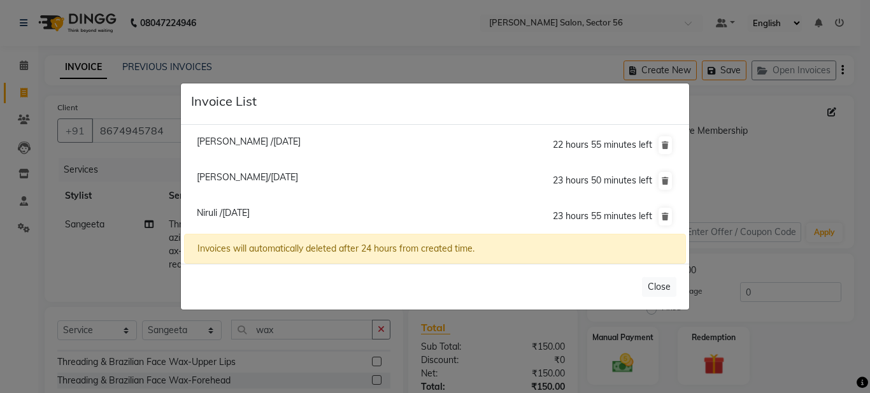
click at [515, 330] on ngb-modal-window "Invoice List Namita /03 October 2025 22 hours 55 minutes left Shrishti Tirki/03…" at bounding box center [435, 196] width 870 height 393
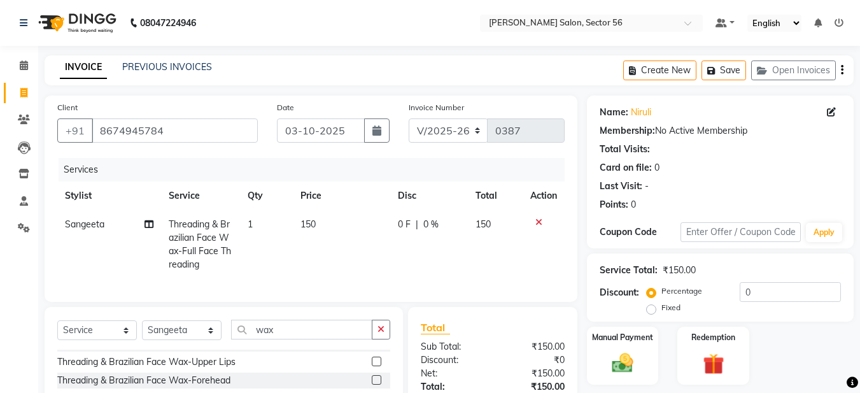
click at [782, 57] on div "Create New Save Open Invoices" at bounding box center [738, 70] width 230 height 30
click at [790, 65] on button "Open Invoices" at bounding box center [793, 70] width 85 height 20
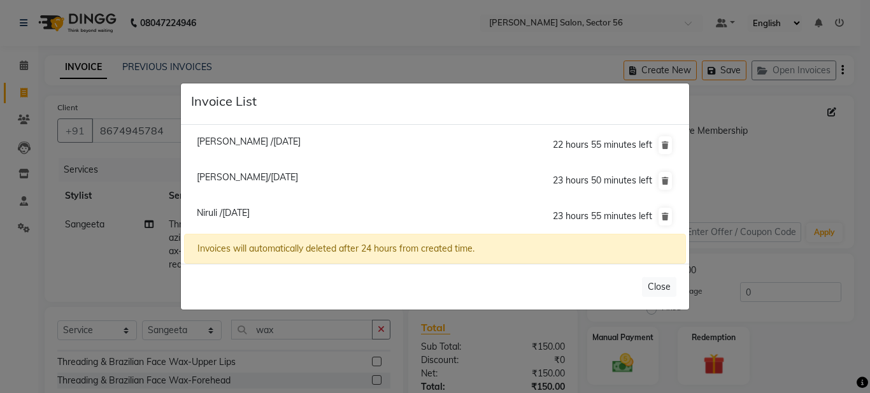
drag, startPoint x: 749, startPoint y: 124, endPoint x: 759, endPoint y: 122, distance: 9.7
click at [755, 124] on ngb-modal-window "Invoice List Namita /03 October 2025 22 hours 55 minutes left Shrishti Tirki/03…" at bounding box center [435, 196] width 870 height 393
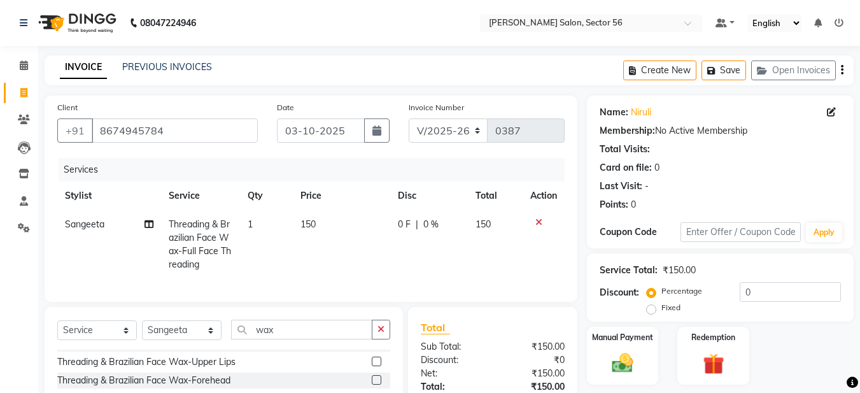
click at [82, 71] on link "INVOICE" at bounding box center [83, 67] width 47 height 23
click at [84, 63] on link "INVOICE" at bounding box center [83, 67] width 47 height 23
drag, startPoint x: 27, startPoint y: 95, endPoint x: 74, endPoint y: 86, distance: 48.0
click at [26, 95] on icon at bounding box center [23, 93] width 7 height 10
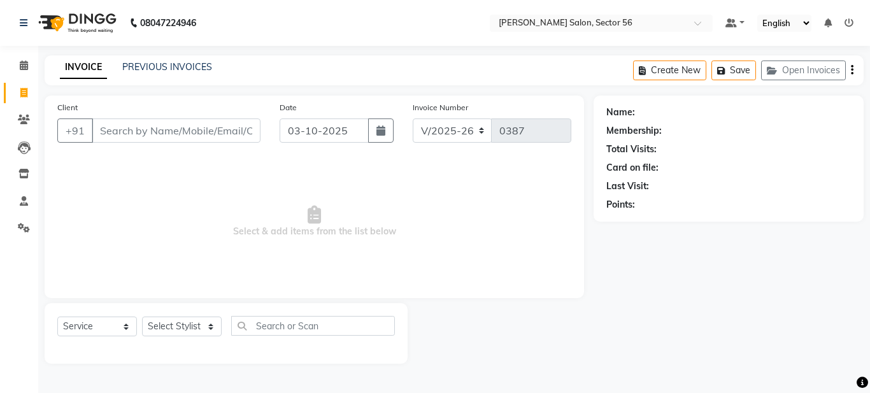
drag, startPoint x: 460, startPoint y: 236, endPoint x: 143, endPoint y: 166, distance: 324.7
click at [143, 166] on span "Select & add items from the list below" at bounding box center [314, 221] width 514 height 127
click at [230, 328] on div "Select Service Product Membership Package Voucher Prepaid Gift Card Select Styl…" at bounding box center [225, 331] width 337 height 30
click at [723, 120] on div "Name: Membership: Total Visits: Card on file: Last Visit: Points:" at bounding box center [728, 156] width 245 height 111
click at [70, 103] on label "Client" at bounding box center [67, 107] width 20 height 11
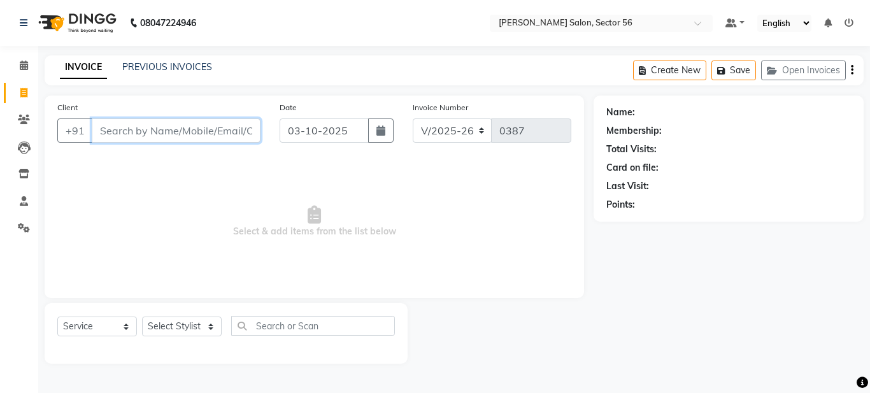
click at [92, 118] on input "Client" at bounding box center [176, 130] width 169 height 24
click at [103, 120] on input "Client" at bounding box center [176, 130] width 169 height 24
click at [225, 129] on span "Add Client" at bounding box center [227, 130] width 50 height 13
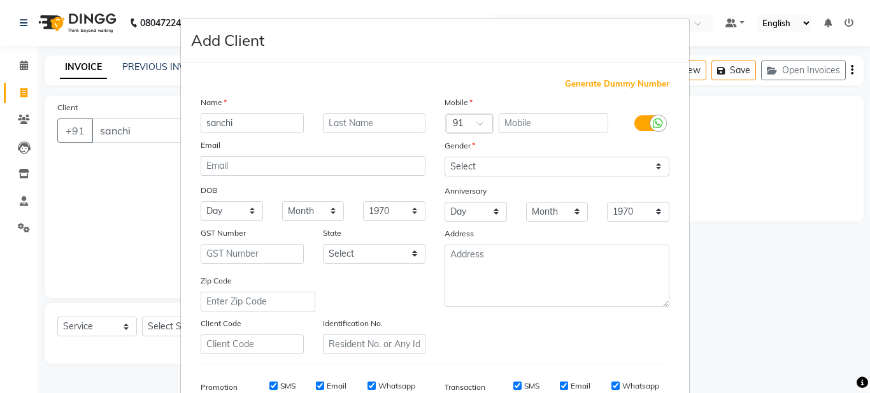
click at [578, 83] on span "Generate Dummy Number" at bounding box center [617, 84] width 104 height 13
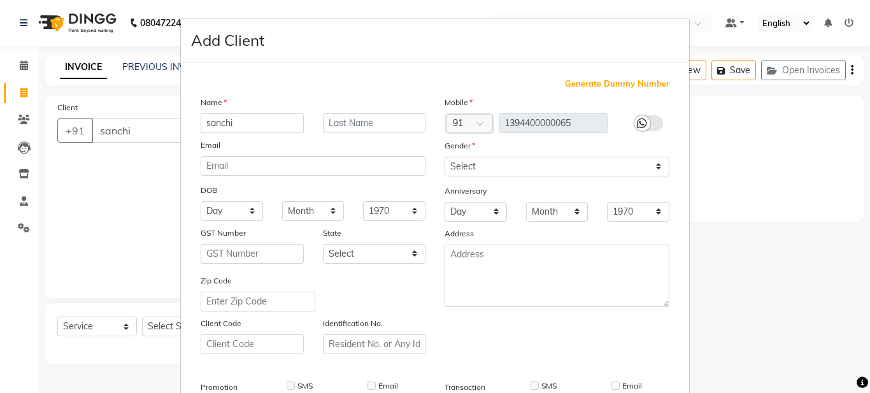
click at [564, 348] on div "Mobile Country Code × 91 1394400000065 Gender Select Male Female Other Prefer N…" at bounding box center [557, 225] width 244 height 259
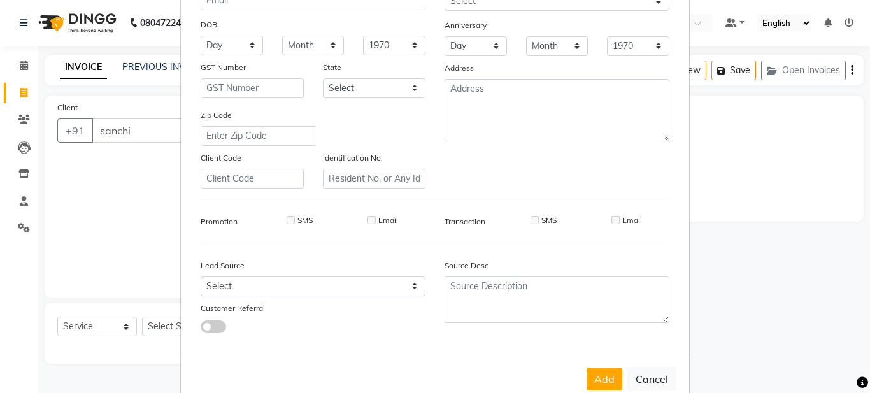
scroll to position [195, 0]
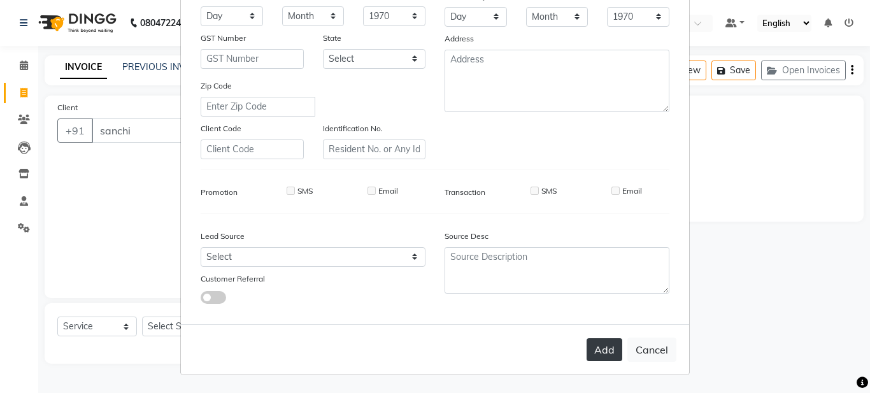
click at [597, 349] on button "Add" at bounding box center [604, 349] width 36 height 23
click at [611, 351] on button "Add" at bounding box center [604, 349] width 36 height 23
click at [612, 344] on button "Add" at bounding box center [604, 349] width 36 height 23
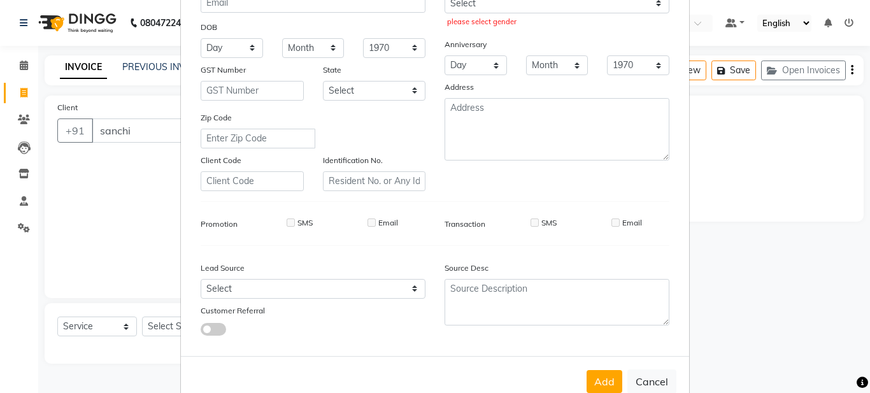
scroll to position [0, 0]
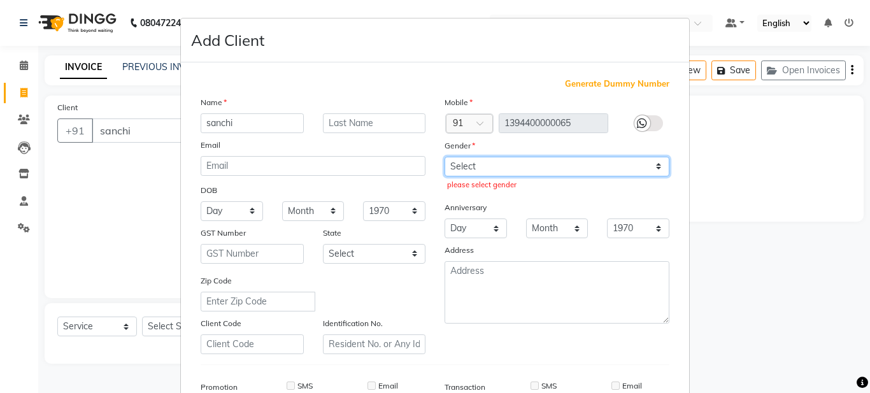
drag, startPoint x: 600, startPoint y: 157, endPoint x: 611, endPoint y: 159, distance: 10.9
click at [608, 158] on select "Select [DEMOGRAPHIC_DATA] [DEMOGRAPHIC_DATA] Other Prefer Not To Say" at bounding box center [556, 167] width 225 height 20
click at [444, 157] on select "Select [DEMOGRAPHIC_DATA] [DEMOGRAPHIC_DATA] Other Prefer Not To Say" at bounding box center [556, 167] width 225 height 20
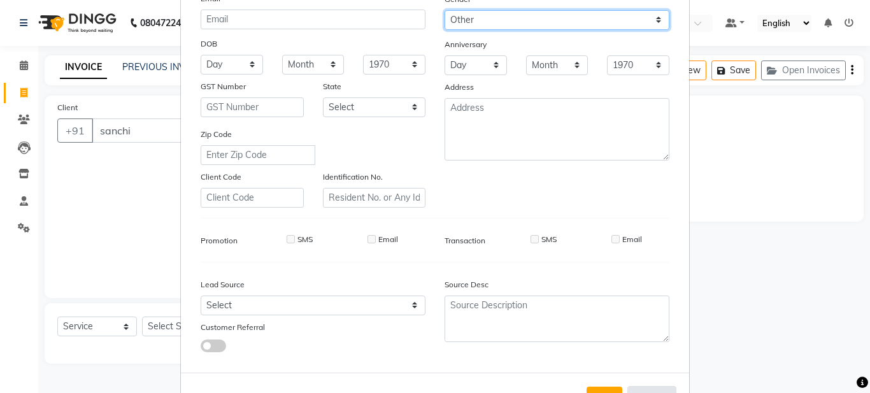
scroll to position [195, 0]
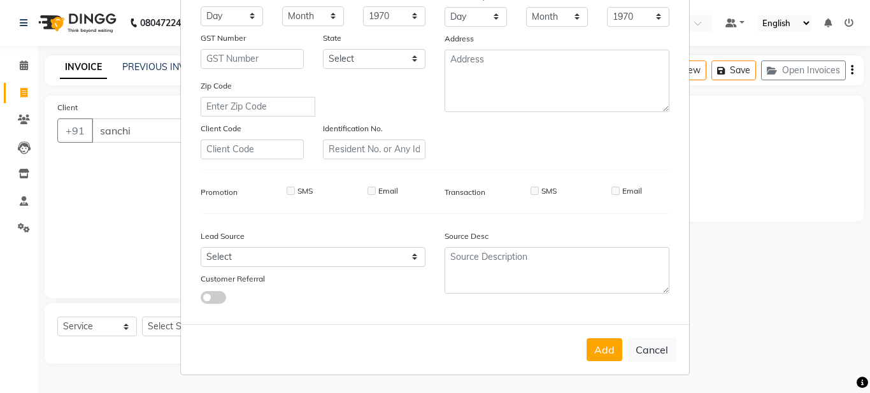
click at [600, 349] on button "Add" at bounding box center [604, 349] width 36 height 23
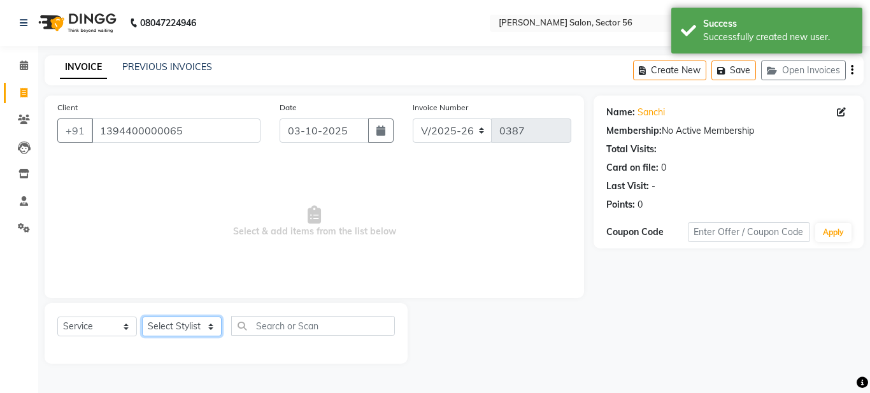
click at [197, 334] on select "Select Stylist [PERSON_NAME] [PERSON_NAME] [PERSON_NAME] [PERSON_NAME] [PERSON_…" at bounding box center [182, 326] width 80 height 20
click at [142, 316] on select "Select Stylist [PERSON_NAME] [PERSON_NAME] [PERSON_NAME] [PERSON_NAME] [PERSON_…" at bounding box center [182, 326] width 80 height 20
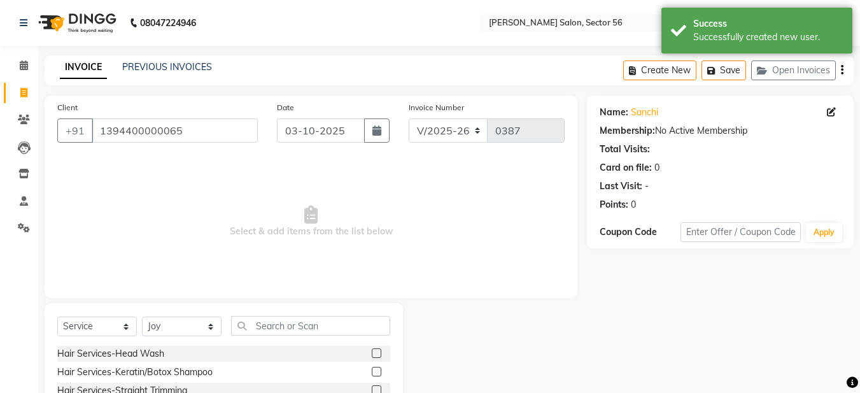
click at [372, 370] on label at bounding box center [377, 372] width 10 height 10
click at [372, 370] on input "checkbox" at bounding box center [376, 372] width 8 height 8
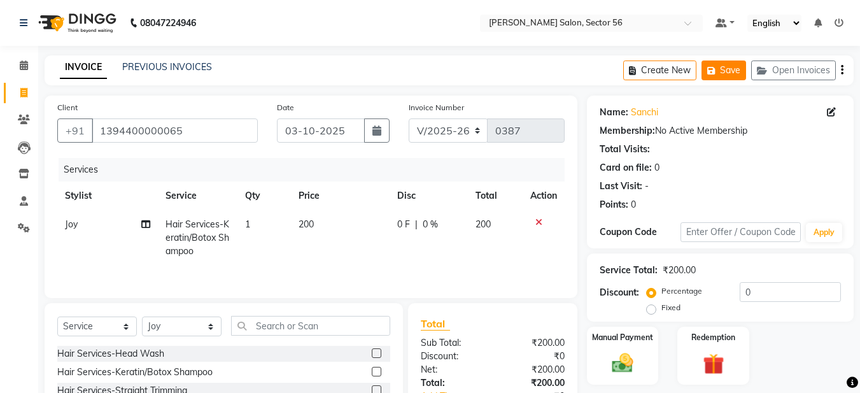
click at [728, 77] on button "Save" at bounding box center [724, 70] width 45 height 20
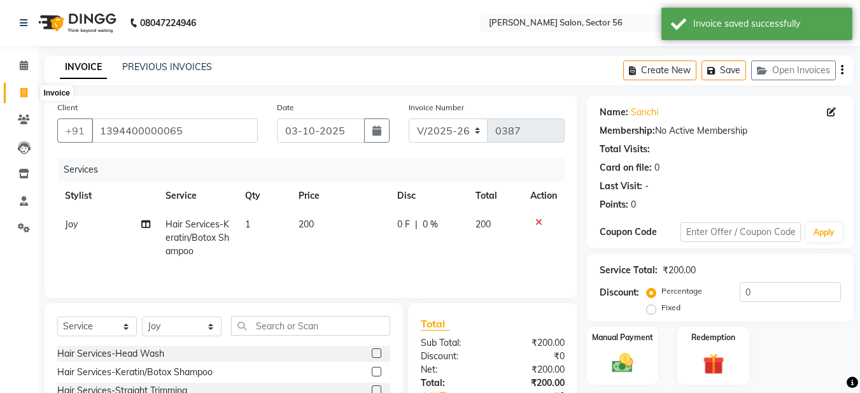
click at [18, 99] on span at bounding box center [24, 93] width 22 height 15
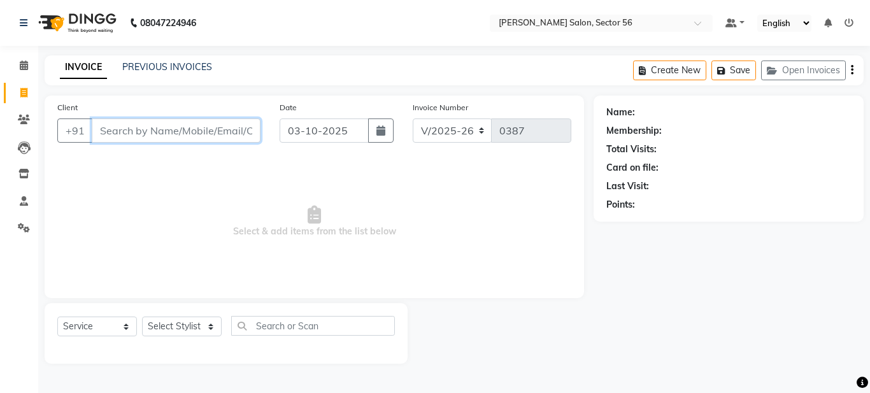
click at [120, 132] on input "Client" at bounding box center [176, 130] width 169 height 24
click at [227, 139] on button "Add Client" at bounding box center [228, 130] width 66 height 24
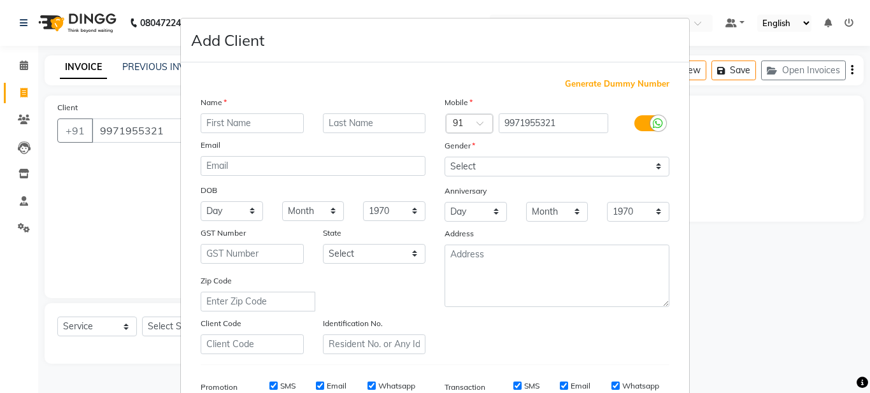
click at [230, 122] on input "text" at bounding box center [252, 123] width 103 height 20
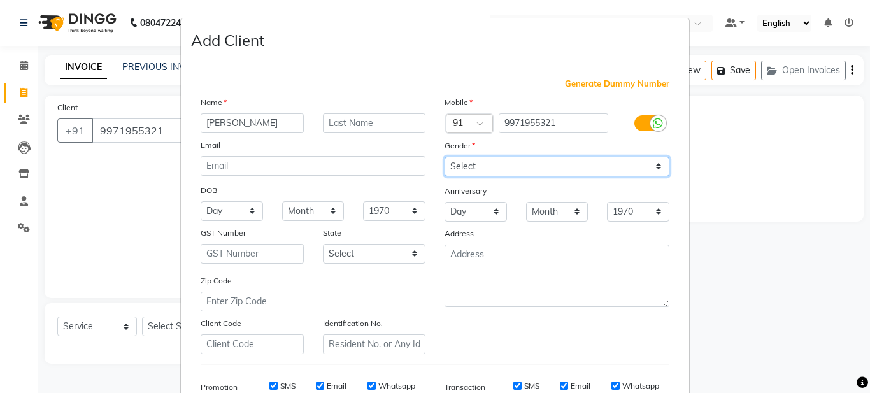
click at [509, 163] on select "Select [DEMOGRAPHIC_DATA] [DEMOGRAPHIC_DATA] Other Prefer Not To Say" at bounding box center [556, 167] width 225 height 20
click at [444, 157] on select "Select [DEMOGRAPHIC_DATA] [DEMOGRAPHIC_DATA] Other Prefer Not To Say" at bounding box center [556, 167] width 225 height 20
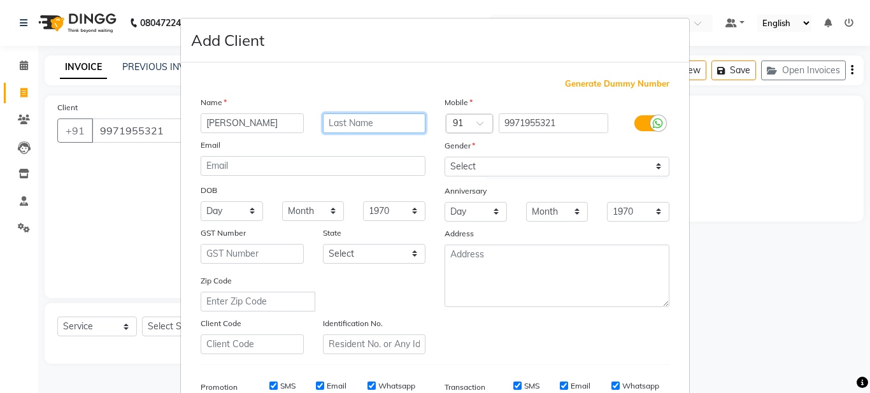
click at [355, 118] on input "text" at bounding box center [374, 123] width 103 height 20
click at [497, 348] on div "Mobile Country Code × 91 9971955321 Gender Select Male Female Other Prefer Not …" at bounding box center [557, 225] width 244 height 259
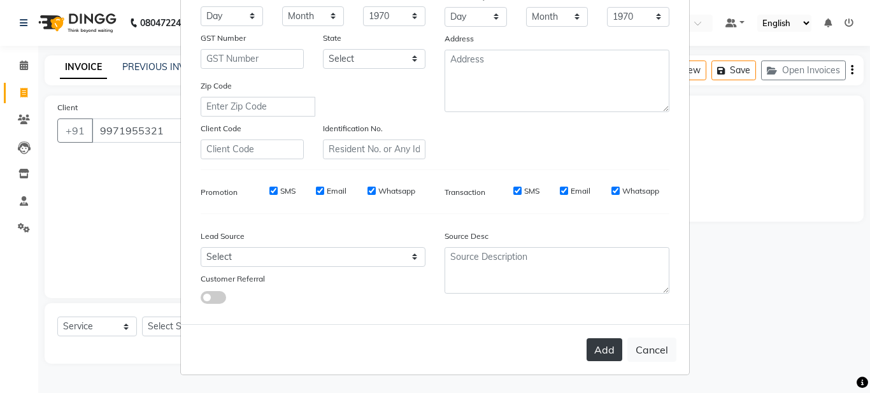
click at [593, 344] on button "Add" at bounding box center [604, 349] width 36 height 23
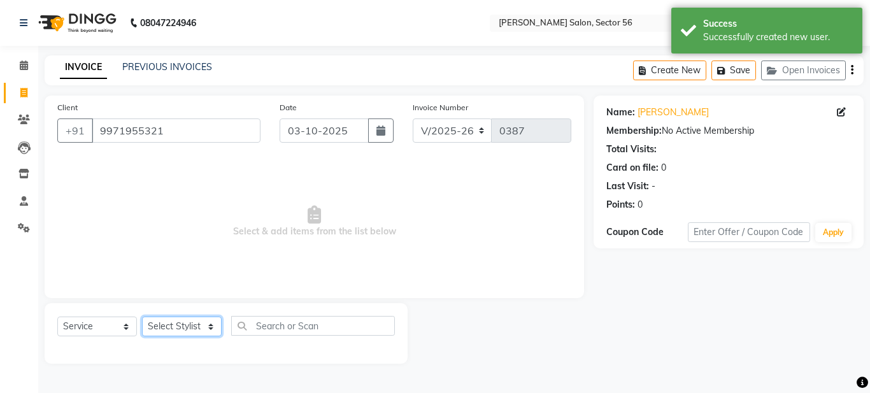
click at [172, 323] on select "Select Stylist [PERSON_NAME] [PERSON_NAME] [PERSON_NAME] [PERSON_NAME] [PERSON_…" at bounding box center [182, 326] width 80 height 20
click at [142, 316] on select "Select Stylist [PERSON_NAME] [PERSON_NAME] [PERSON_NAME] [PERSON_NAME] [PERSON_…" at bounding box center [182, 326] width 80 height 20
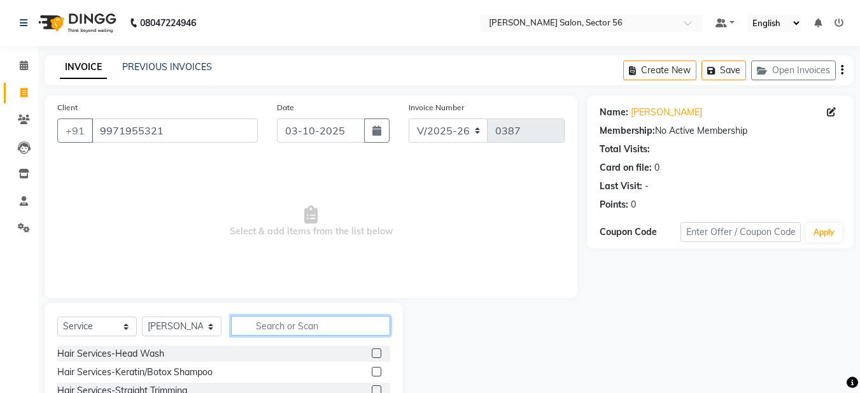
click at [268, 329] on input "text" at bounding box center [310, 326] width 159 height 20
click at [261, 327] on input "text" at bounding box center [310, 326] width 159 height 20
click at [280, 323] on input "text" at bounding box center [310, 326] width 159 height 20
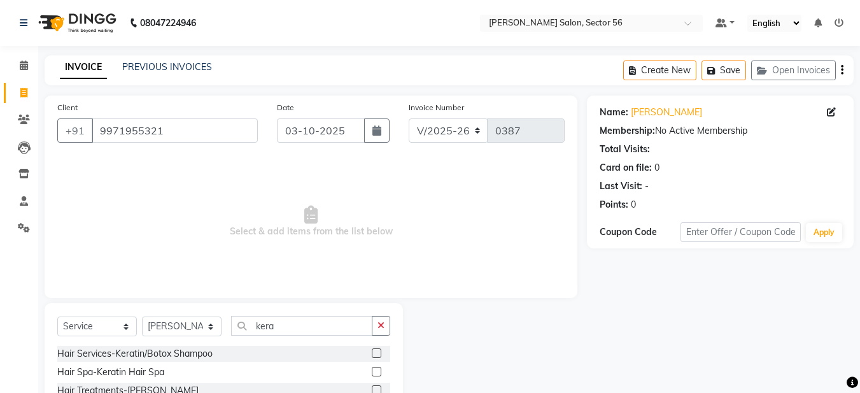
click at [379, 371] on label at bounding box center [377, 372] width 10 height 10
click at [379, 371] on input "checkbox" at bounding box center [376, 372] width 8 height 8
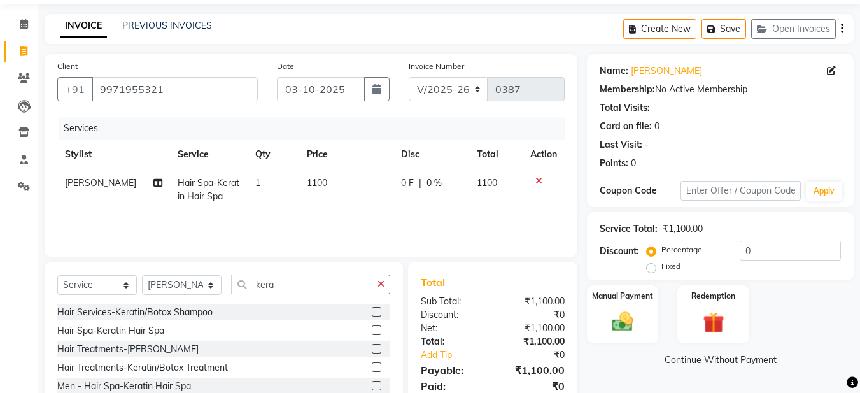
scroll to position [64, 0]
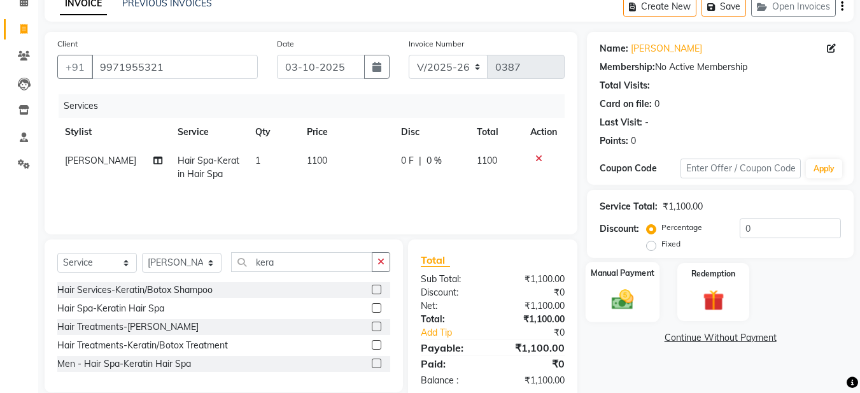
click at [601, 301] on div "Manual Payment" at bounding box center [623, 292] width 74 height 60
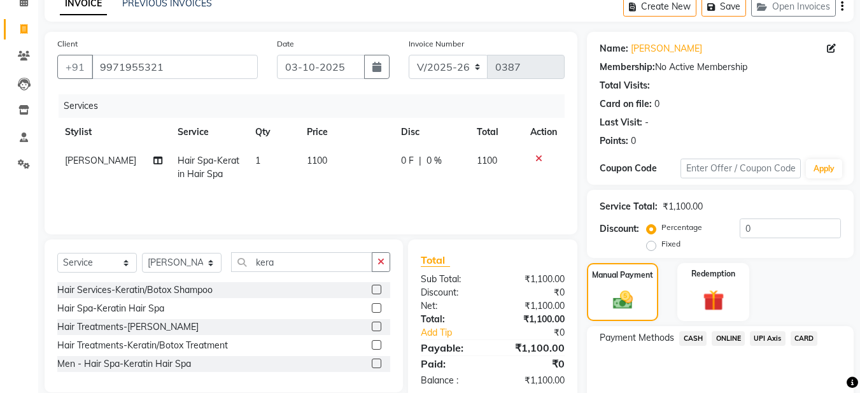
click at [739, 337] on span "ONLINE" at bounding box center [728, 338] width 33 height 15
click at [307, 160] on span "1100" at bounding box center [317, 160] width 20 height 11
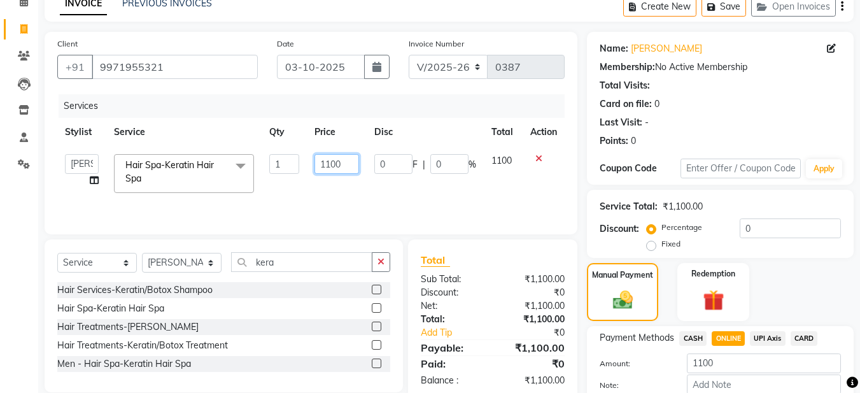
click at [330, 164] on input "1100" at bounding box center [337, 164] width 44 height 20
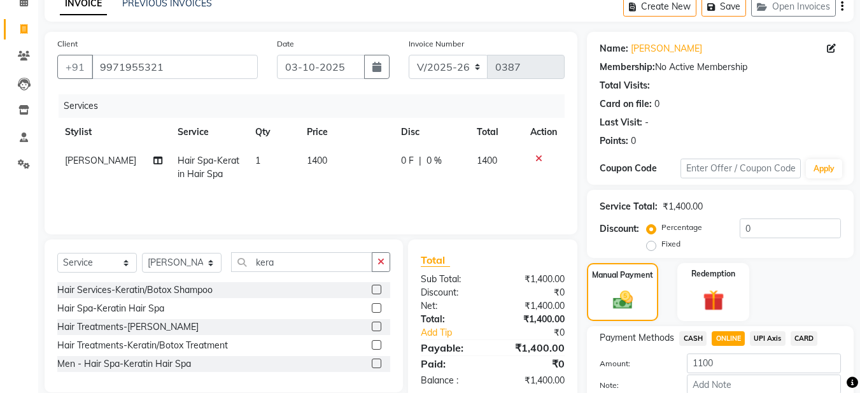
click at [345, 182] on td "1400" at bounding box center [346, 167] width 94 height 42
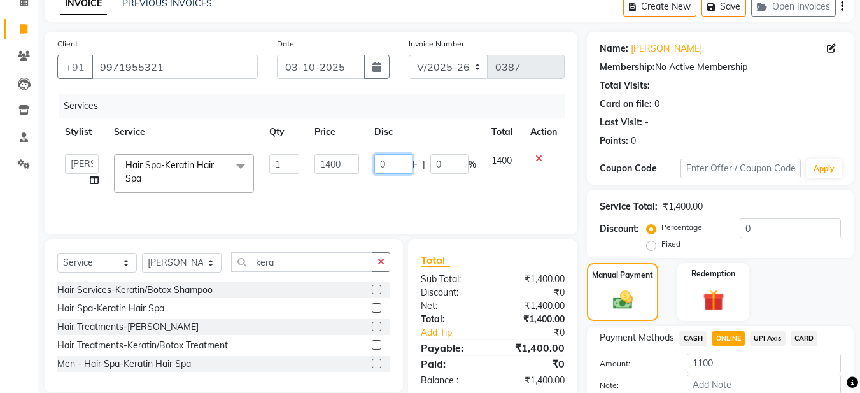
click at [388, 162] on input "0" at bounding box center [393, 164] width 38 height 20
click at [344, 184] on td "1400" at bounding box center [336, 173] width 59 height 54
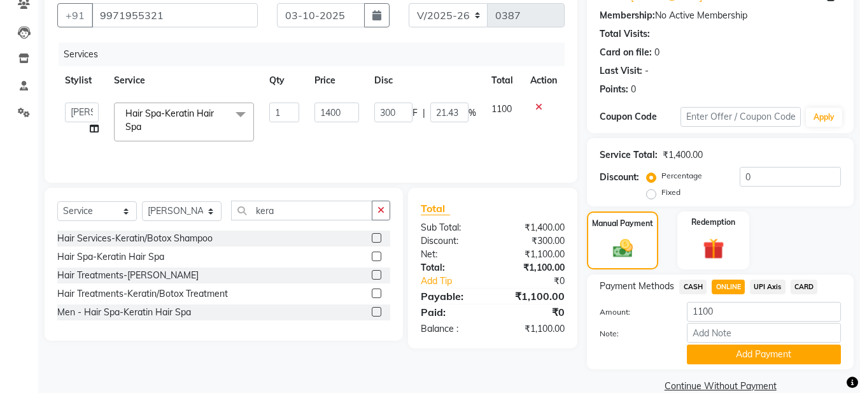
scroll to position [137, 0]
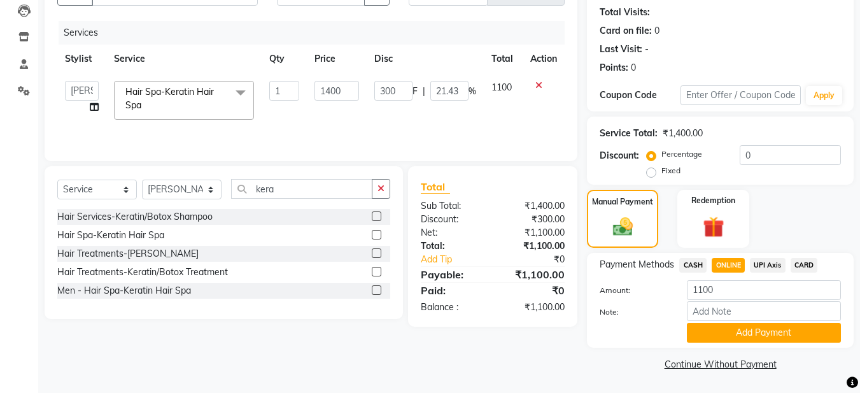
click at [765, 327] on button "Add Payment" at bounding box center [764, 333] width 154 height 20
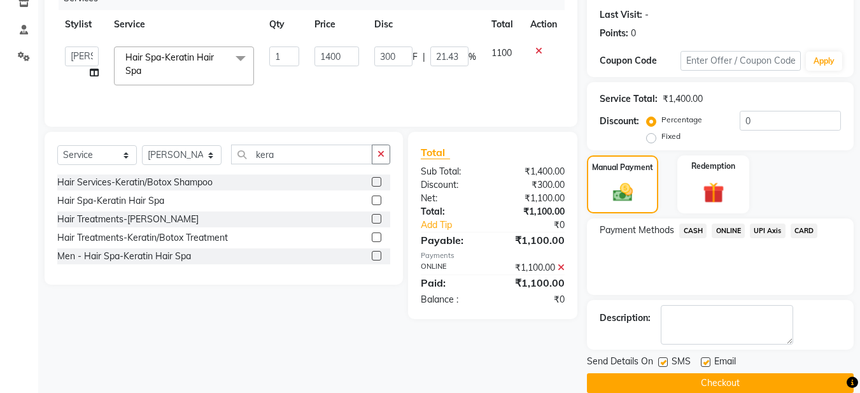
scroll to position [190, 0]
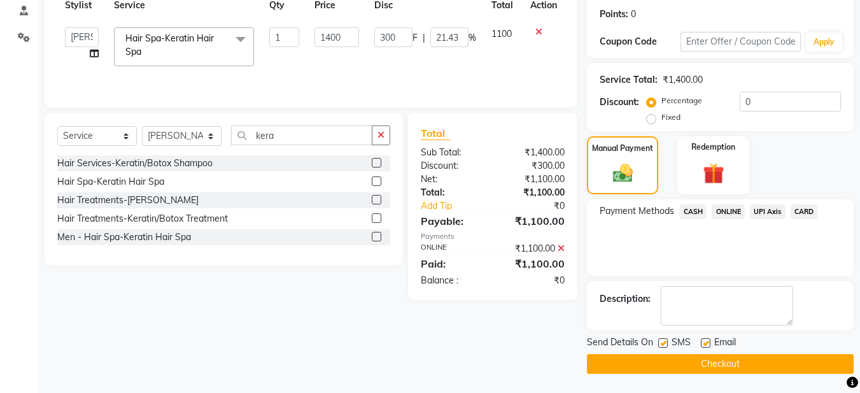
click at [728, 360] on button "Checkout" at bounding box center [720, 364] width 267 height 20
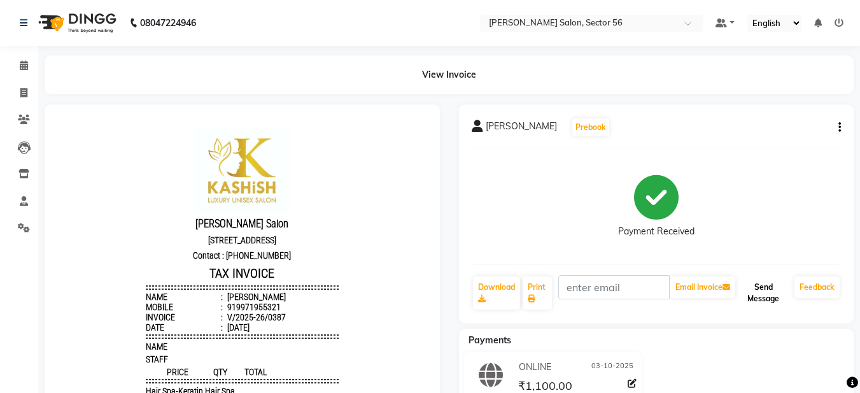
click at [758, 300] on button "Send Message" at bounding box center [764, 292] width 52 height 33
drag, startPoint x: 24, startPoint y: 89, endPoint x: 38, endPoint y: 88, distance: 14.0
click at [23, 89] on icon at bounding box center [23, 93] width 7 height 10
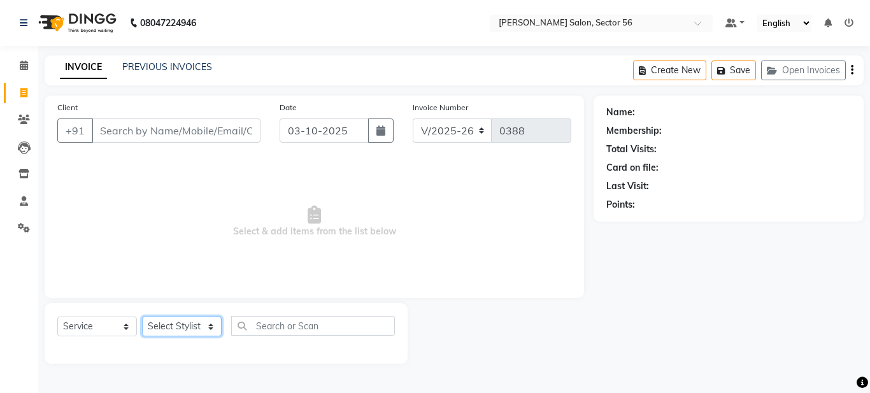
drag, startPoint x: 204, startPoint y: 324, endPoint x: 225, endPoint y: 346, distance: 30.2
click at [225, 346] on div "Select Service Product Membership Package Voucher Prepaid Gift Card Select Styl…" at bounding box center [226, 333] width 363 height 60
click at [315, 245] on span "Select & add items from the list below" at bounding box center [314, 221] width 514 height 127
click at [237, 250] on span "Select & add items from the list below" at bounding box center [314, 221] width 514 height 127
click at [166, 67] on link "PREVIOUS INVOICES" at bounding box center [167, 66] width 90 height 11
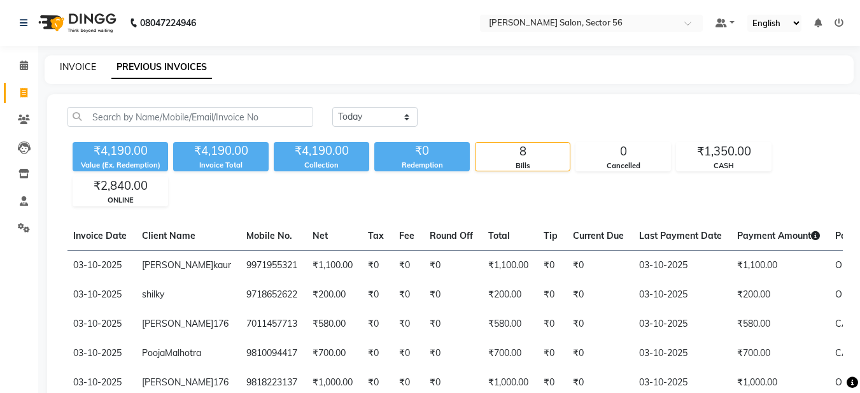
click at [66, 69] on link "INVOICE" at bounding box center [78, 66] width 36 height 11
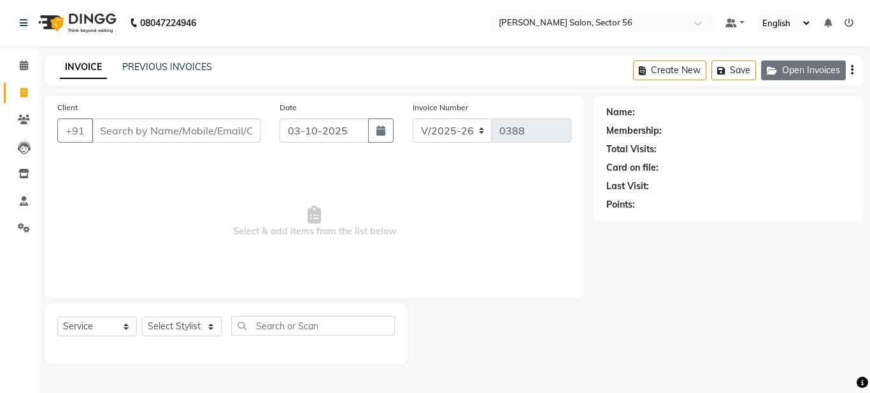
click at [813, 67] on button "Open Invoices" at bounding box center [803, 70] width 85 height 20
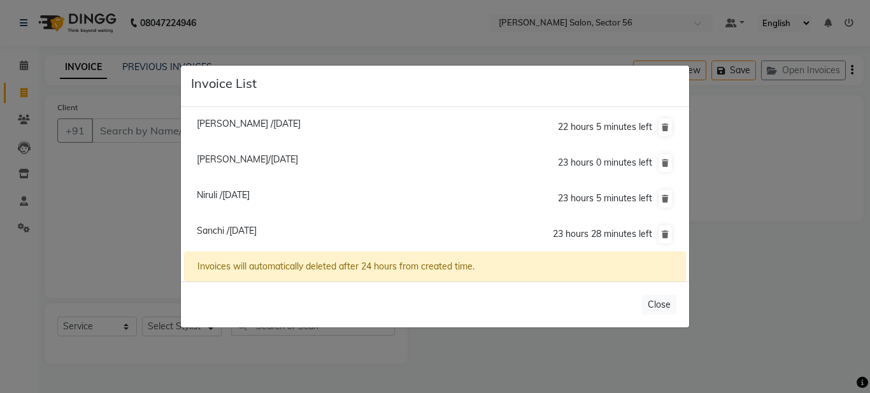
click at [129, 223] on ngb-modal-window "Invoice List Namita /03 October 2025 22 hours 5 minutes left Shrishti Tirki/03 …" at bounding box center [435, 196] width 870 height 393
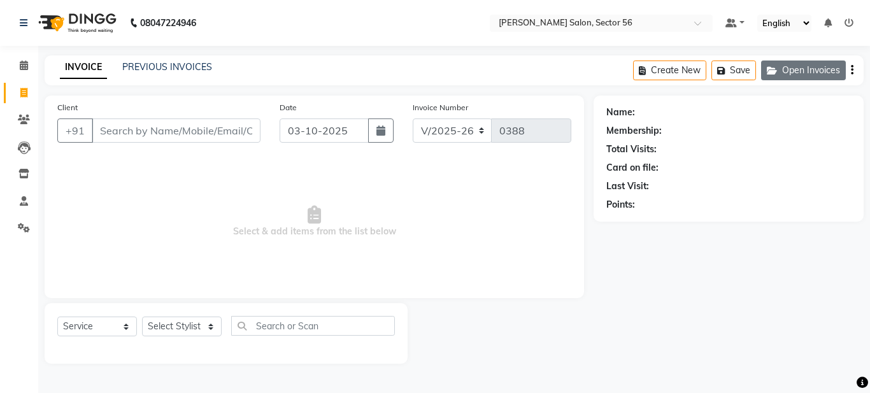
click at [795, 67] on button "Open Invoices" at bounding box center [803, 70] width 85 height 20
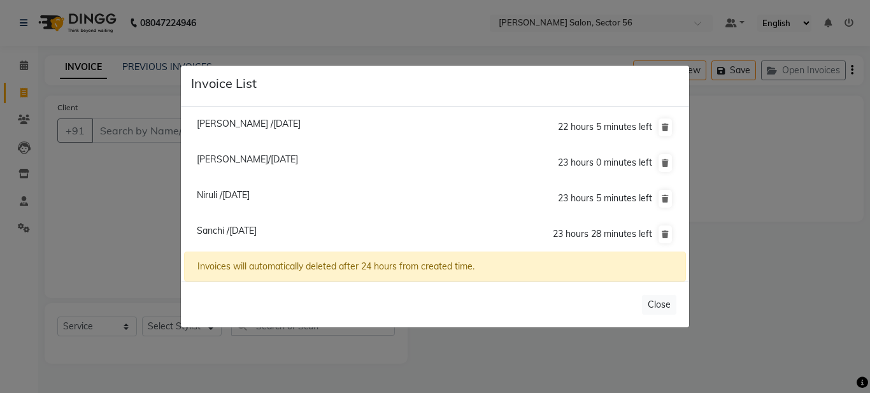
click at [257, 229] on span "Sanchi /03 October 2025" at bounding box center [227, 230] width 60 height 11
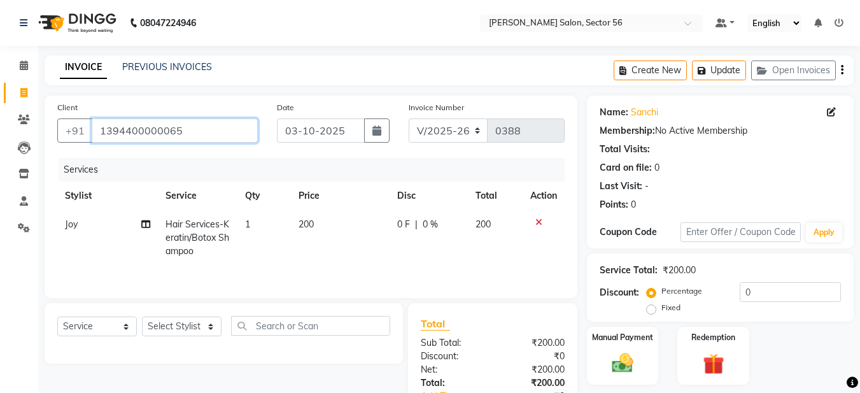
click at [198, 131] on input "1394400000065" at bounding box center [175, 130] width 166 height 24
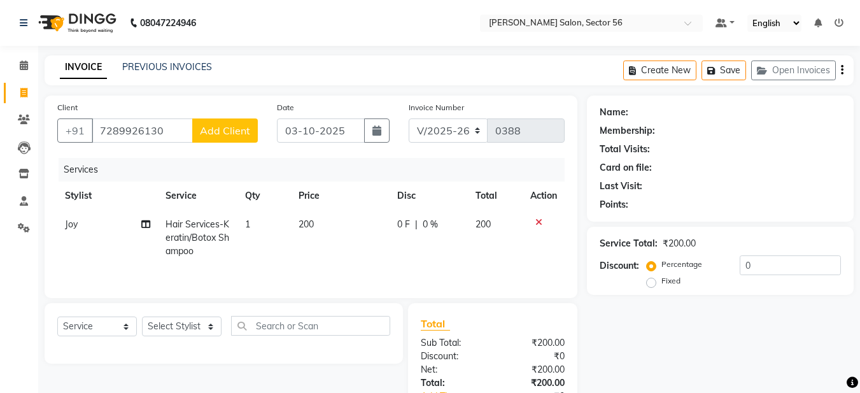
click at [206, 128] on span "Add Client" at bounding box center [225, 130] width 50 height 13
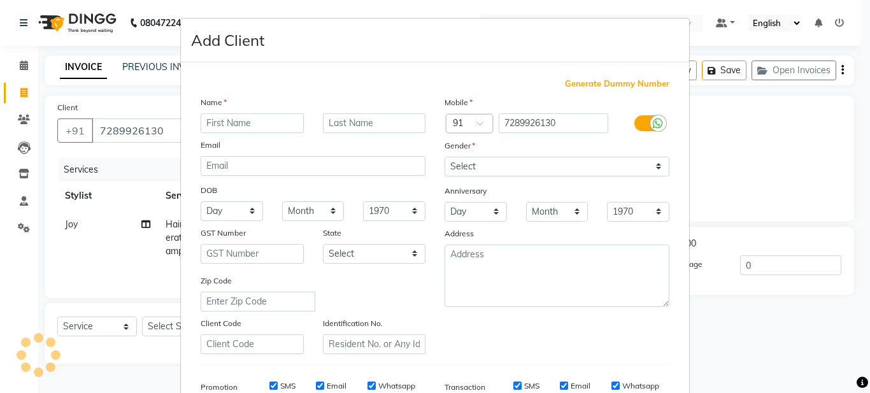
click at [250, 124] on input "text" at bounding box center [252, 123] width 103 height 20
click at [206, 124] on input "sanchi" at bounding box center [252, 123] width 103 height 20
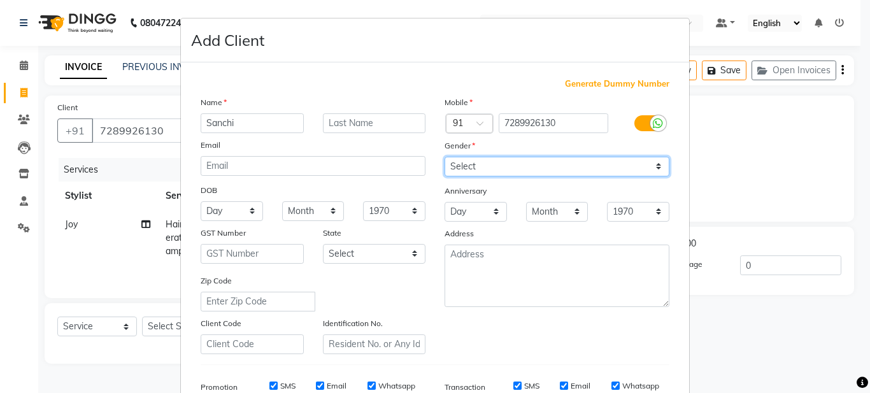
click at [449, 162] on select "Select [DEMOGRAPHIC_DATA] [DEMOGRAPHIC_DATA] Other Prefer Not To Say" at bounding box center [556, 167] width 225 height 20
click at [444, 157] on select "Select [DEMOGRAPHIC_DATA] [DEMOGRAPHIC_DATA] Other Prefer Not To Say" at bounding box center [556, 167] width 225 height 20
click at [534, 344] on div "Mobile Country Code × 91 7289926130 Gender Select Male Female Other Prefer Not …" at bounding box center [557, 225] width 244 height 259
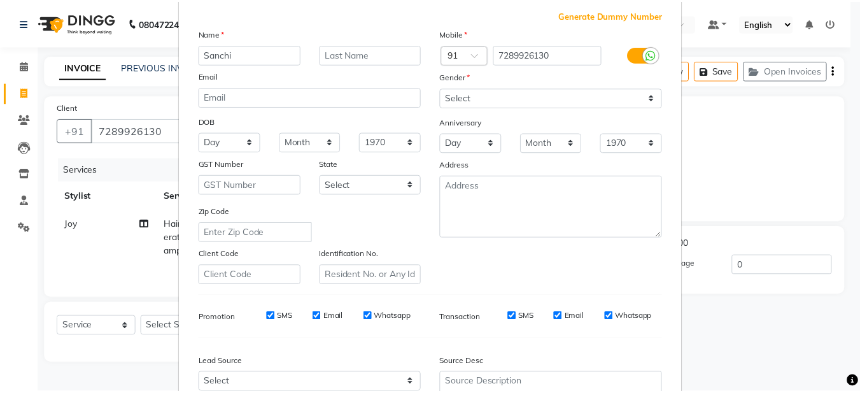
scroll to position [195, 0]
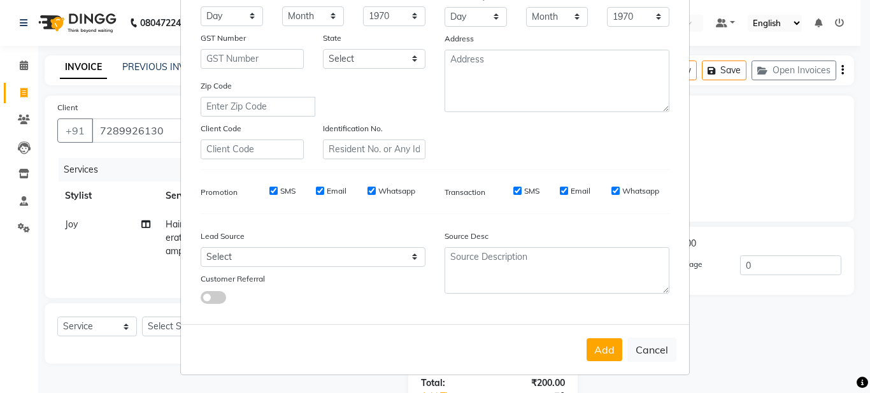
click at [613, 360] on button "Add" at bounding box center [604, 349] width 36 height 23
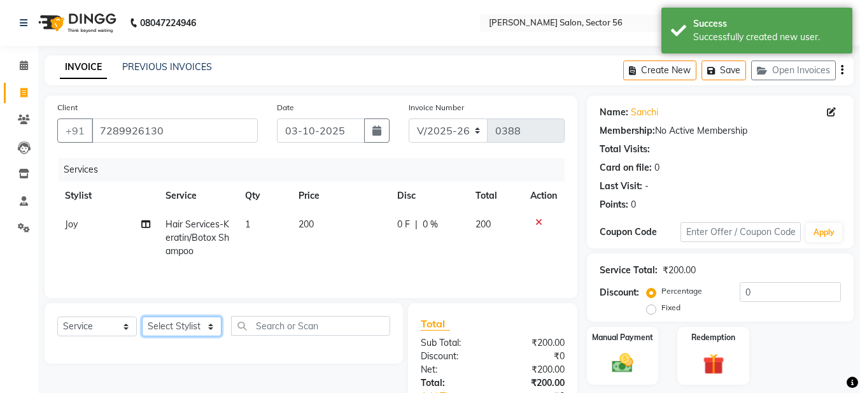
click at [200, 323] on select "Select Stylist [PERSON_NAME] [PERSON_NAME] [PERSON_NAME] [PERSON_NAME] [PERSON_…" at bounding box center [182, 326] width 80 height 20
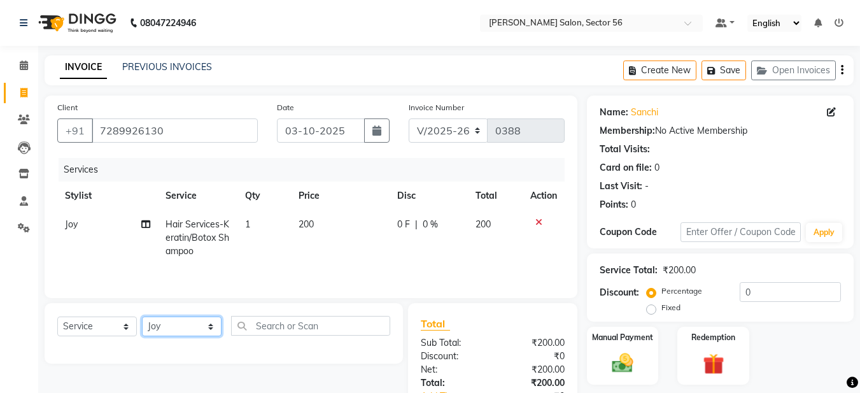
click at [142, 316] on select "Select Stylist [PERSON_NAME] [PERSON_NAME] [PERSON_NAME] [PERSON_NAME] [PERSON_…" at bounding box center [182, 326] width 80 height 20
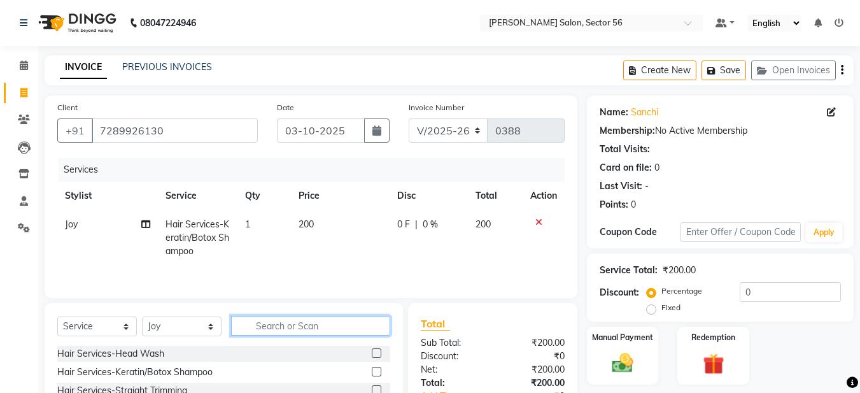
click at [254, 323] on input "text" at bounding box center [310, 326] width 159 height 20
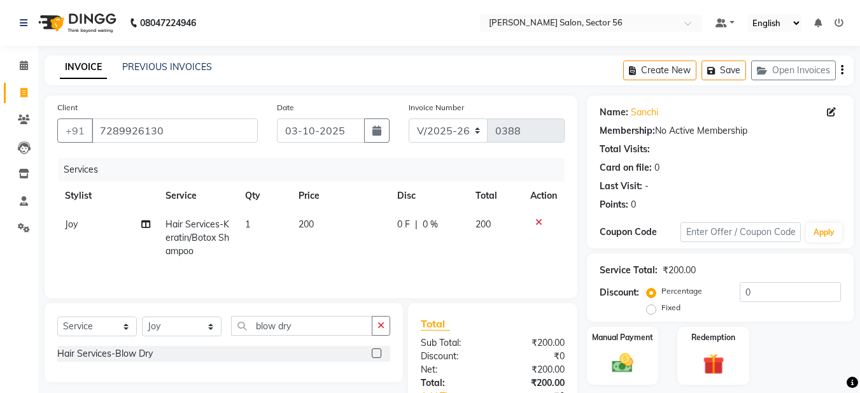
click at [376, 355] on label at bounding box center [377, 353] width 10 height 10
click at [376, 355] on input "checkbox" at bounding box center [376, 354] width 8 height 8
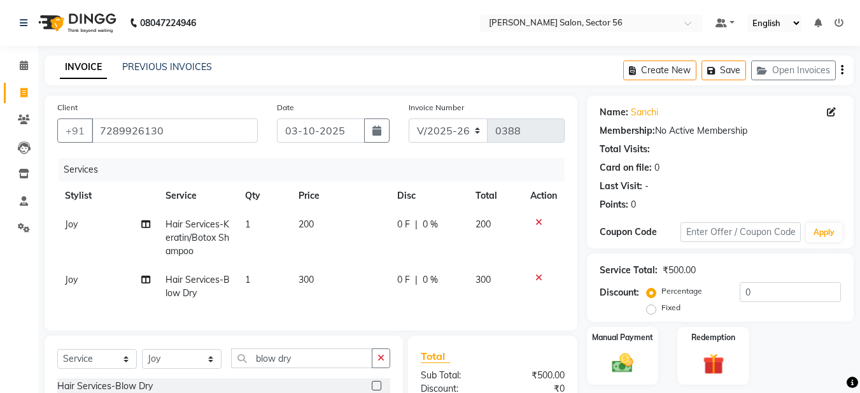
click at [76, 274] on span "Joy" at bounding box center [71, 279] width 13 height 11
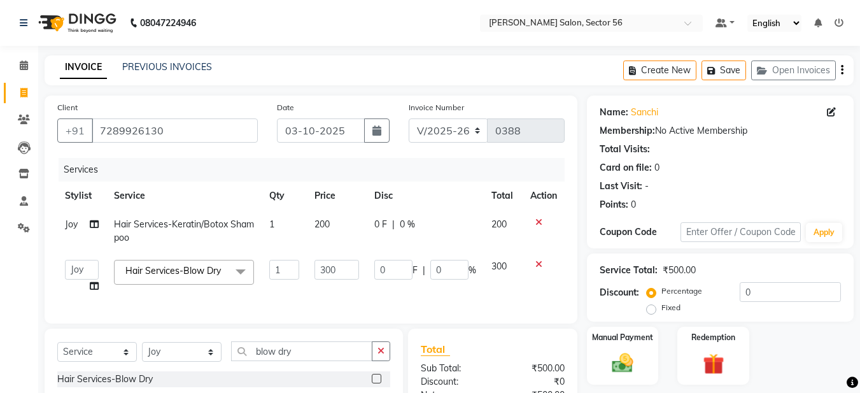
click at [75, 229] on span "Joy" at bounding box center [71, 223] width 13 height 11
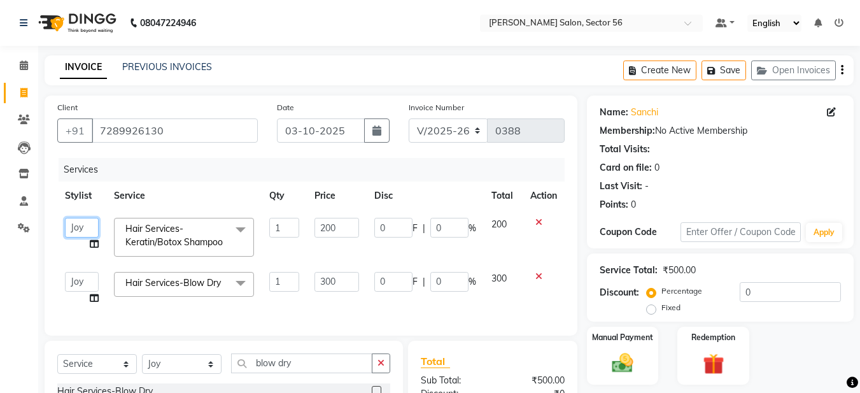
click at [75, 229] on select "Aadil Husain Joy Jyoty Mangal Mohamad Gulzar Neelam Pradeep Roshan Thapa Ruby 1…" at bounding box center [82, 228] width 34 height 20
click at [281, 313] on td "1" at bounding box center [285, 288] width 46 height 48
click at [388, 292] on input "0" at bounding box center [393, 282] width 38 height 20
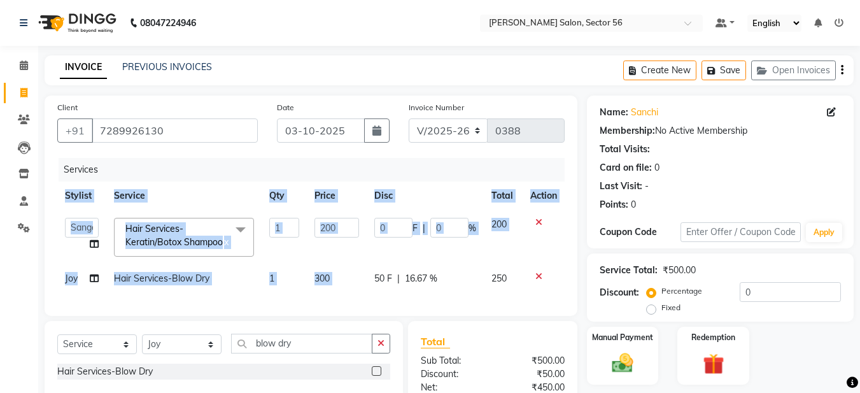
drag, startPoint x: 370, startPoint y: 301, endPoint x: 369, endPoint y: 323, distance: 22.3
click at [369, 303] on div "Services Stylist Service Qty Price Disc Total Action Aadil Husain Joy Jyoty Man…" at bounding box center [310, 230] width 507 height 145
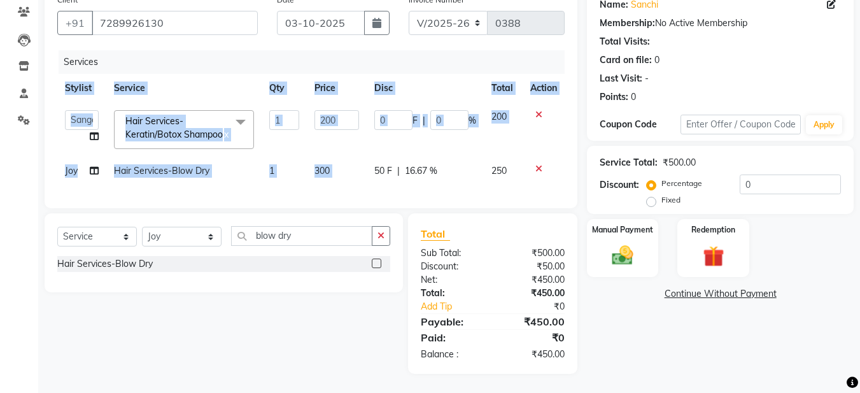
scroll to position [131, 0]
click at [625, 243] on img at bounding box center [623, 255] width 36 height 25
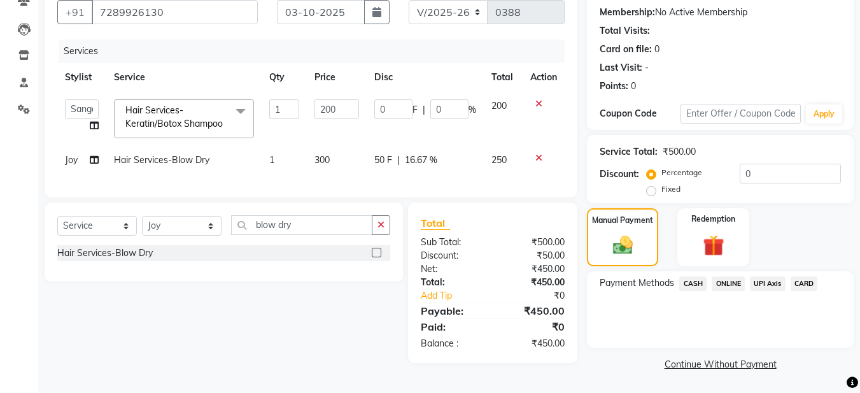
click at [730, 276] on span "ONLINE" at bounding box center [728, 283] width 33 height 15
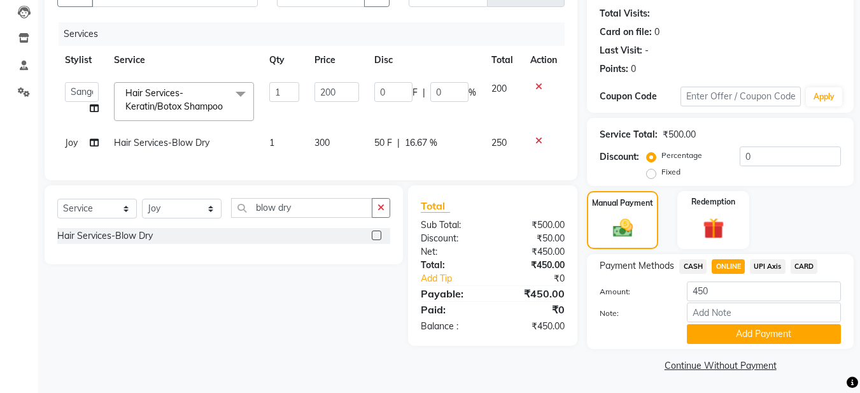
scroll to position [137, 0]
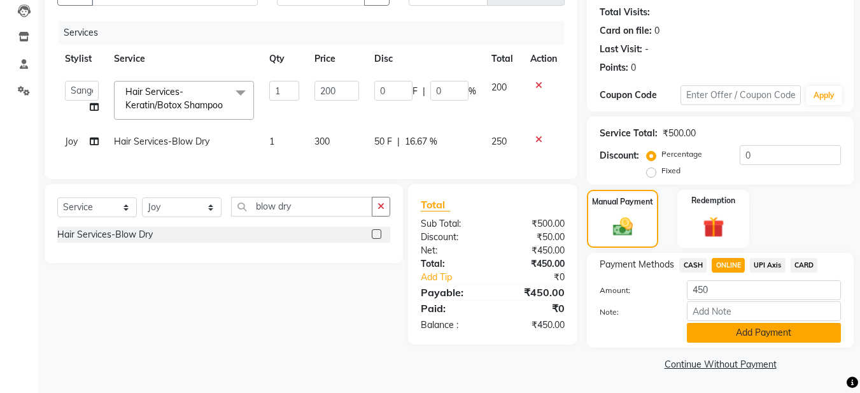
click at [716, 334] on button "Add Payment" at bounding box center [764, 333] width 154 height 20
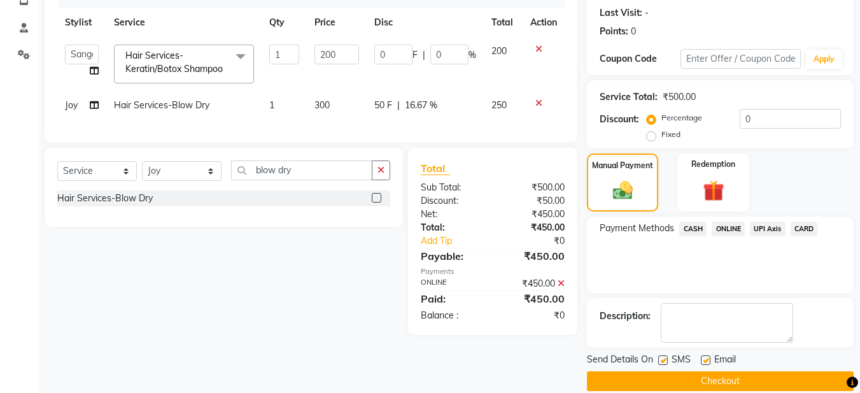
scroll to position [190, 0]
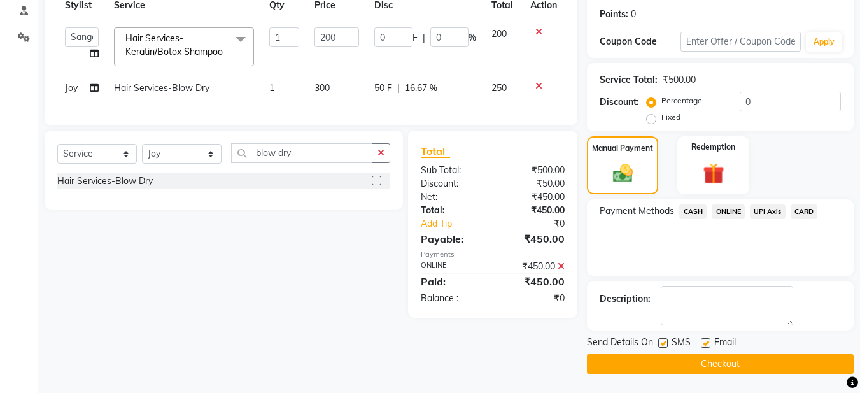
click at [703, 346] on label at bounding box center [706, 343] width 10 height 10
click at [703, 346] on input "checkbox" at bounding box center [705, 343] width 8 height 8
click at [702, 358] on button "Checkout" at bounding box center [720, 364] width 267 height 20
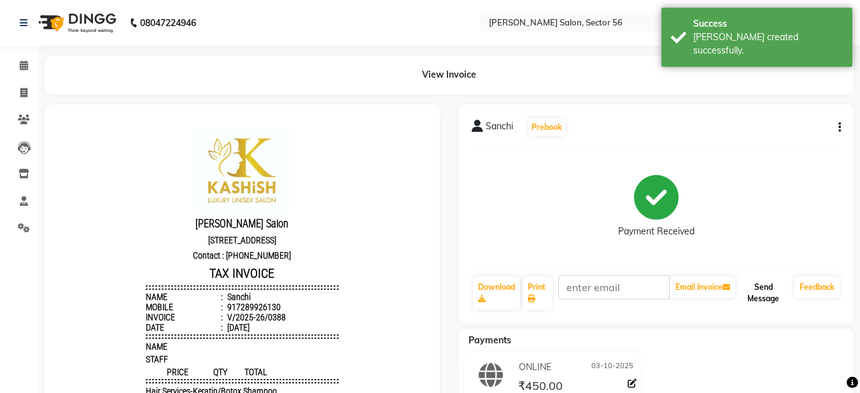
click at [765, 289] on button "Send Message" at bounding box center [764, 292] width 52 height 33
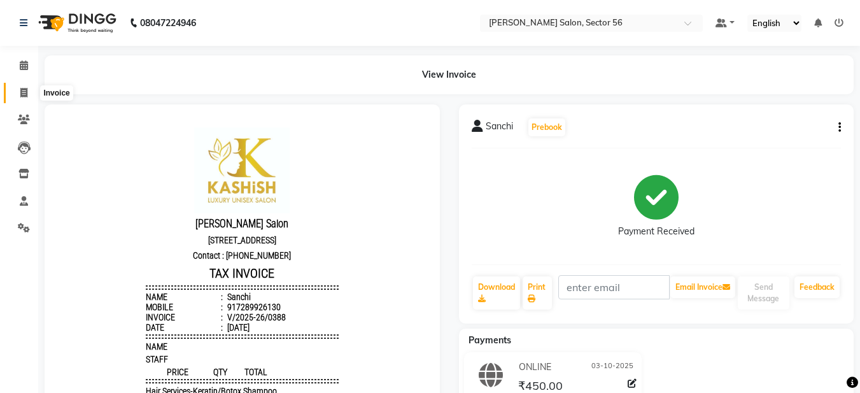
click at [30, 89] on span at bounding box center [24, 93] width 22 height 15
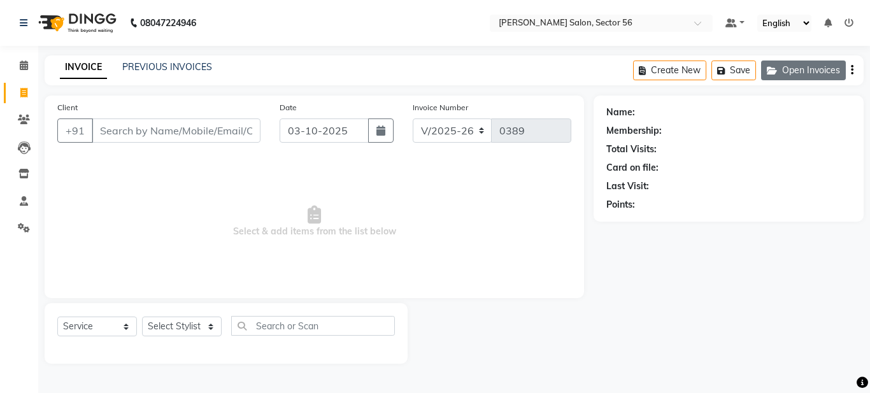
click at [821, 65] on button "Open Invoices" at bounding box center [803, 70] width 85 height 20
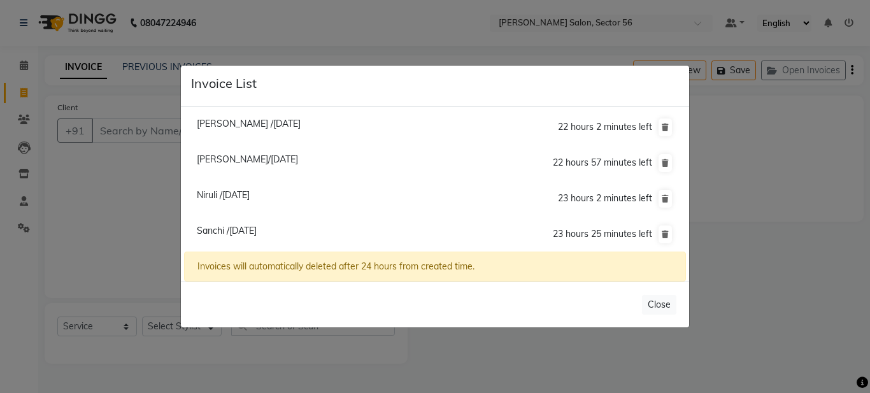
click at [257, 225] on span "Sanchi /03 October 2025" at bounding box center [227, 230] width 60 height 11
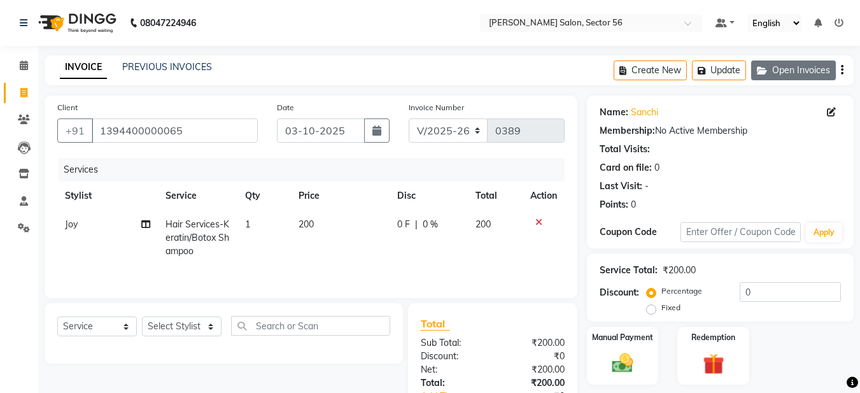
click at [812, 72] on button "Open Invoices" at bounding box center [793, 70] width 85 height 20
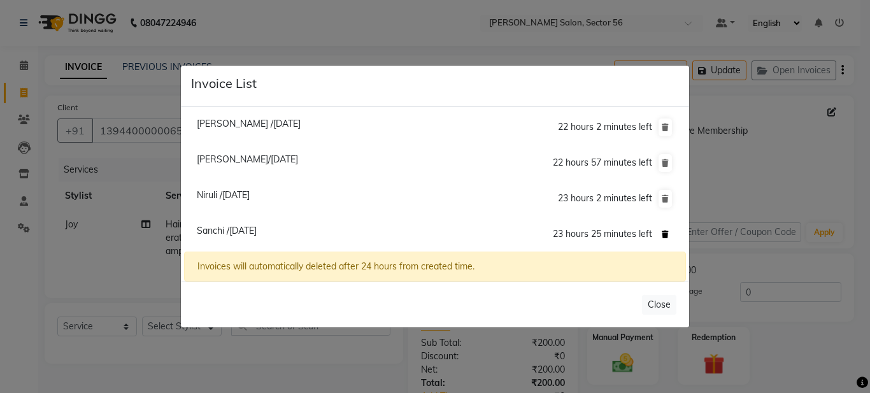
click at [667, 236] on icon at bounding box center [665, 234] width 7 height 8
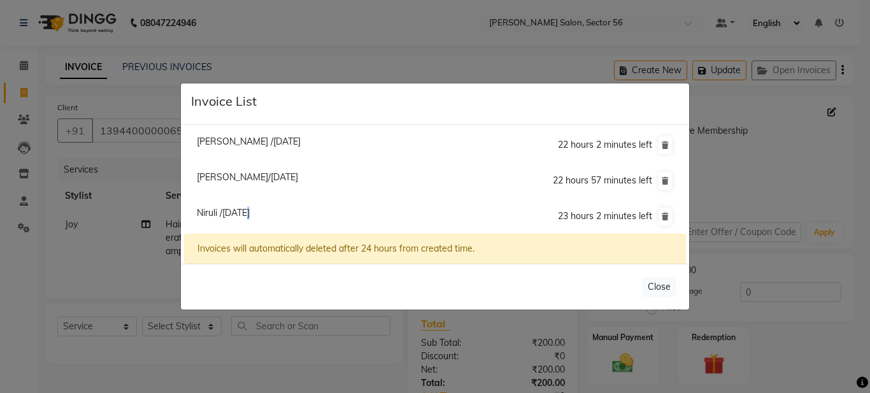
click at [245, 208] on span "Niruli /03 October 2025" at bounding box center [223, 212] width 53 height 11
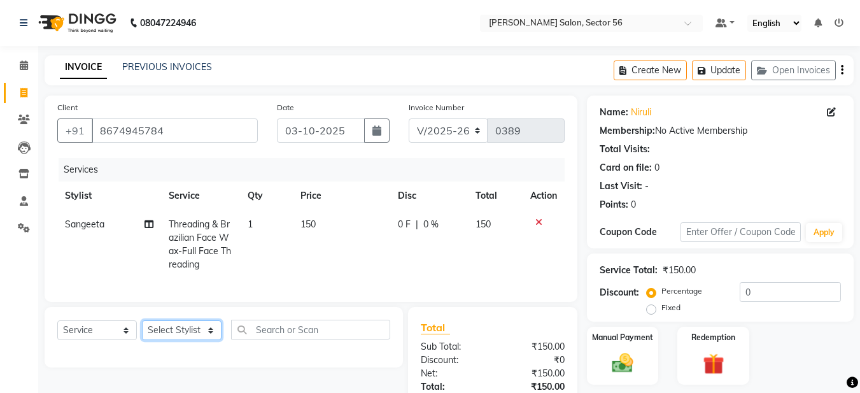
click at [167, 337] on select "Select Stylist [PERSON_NAME] [PERSON_NAME] [PERSON_NAME] [PERSON_NAME] [PERSON_…" at bounding box center [182, 330] width 80 height 20
click at [142, 330] on select "Select Stylist [PERSON_NAME] [PERSON_NAME] [PERSON_NAME] [PERSON_NAME] [PERSON_…" at bounding box center [182, 330] width 80 height 20
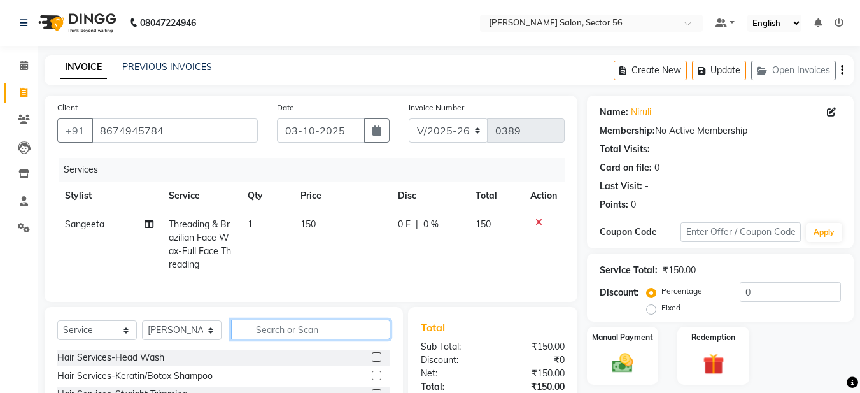
click at [263, 335] on input "text" at bounding box center [310, 330] width 159 height 20
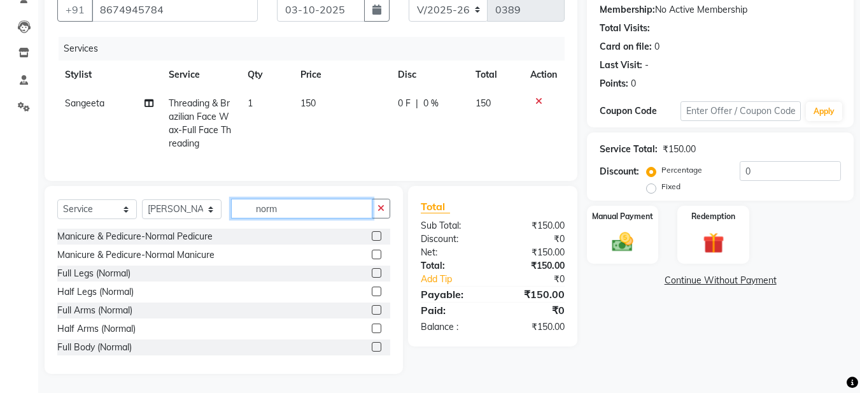
scroll to position [131, 0]
click at [372, 292] on label at bounding box center [377, 292] width 10 height 10
click at [372, 292] on input "checkbox" at bounding box center [376, 292] width 8 height 8
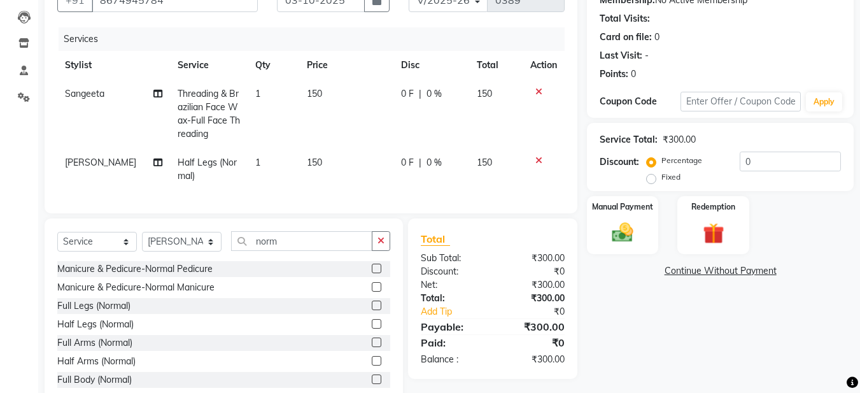
click at [372, 329] on label at bounding box center [377, 324] width 10 height 10
click at [372, 329] on input "checkbox" at bounding box center [376, 324] width 8 height 8
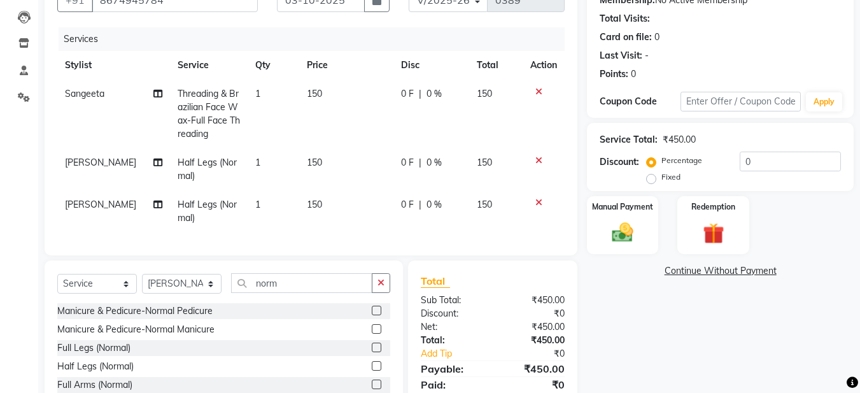
click at [535, 199] on icon at bounding box center [538, 202] width 7 height 9
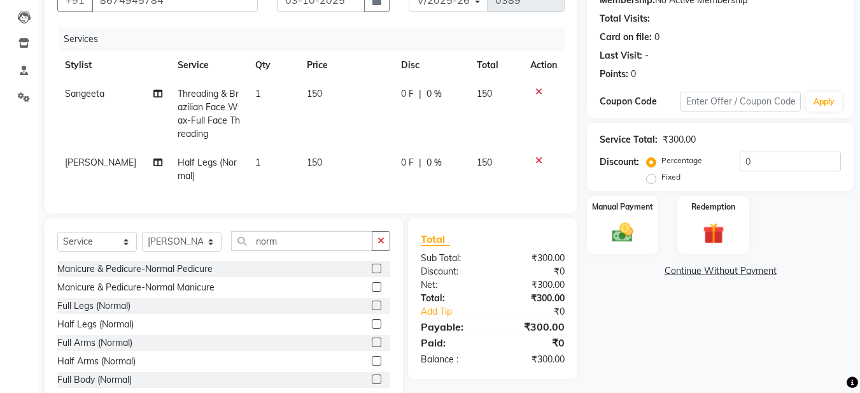
click at [536, 160] on icon at bounding box center [538, 160] width 7 height 9
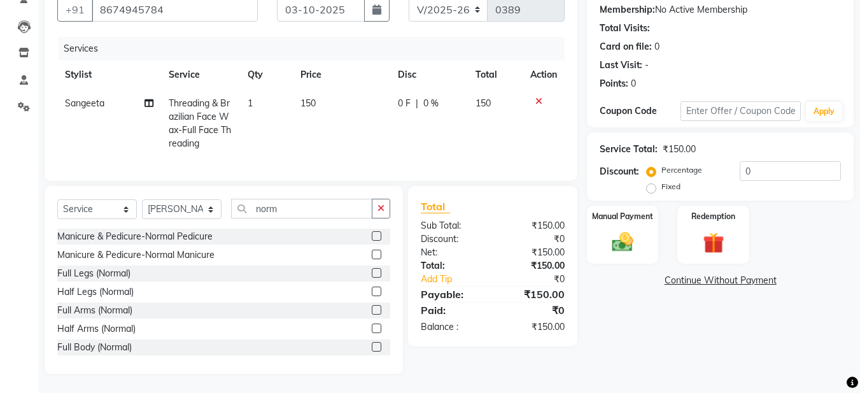
click at [372, 271] on label at bounding box center [377, 273] width 10 height 10
click at [372, 271] on input "checkbox" at bounding box center [376, 273] width 8 height 8
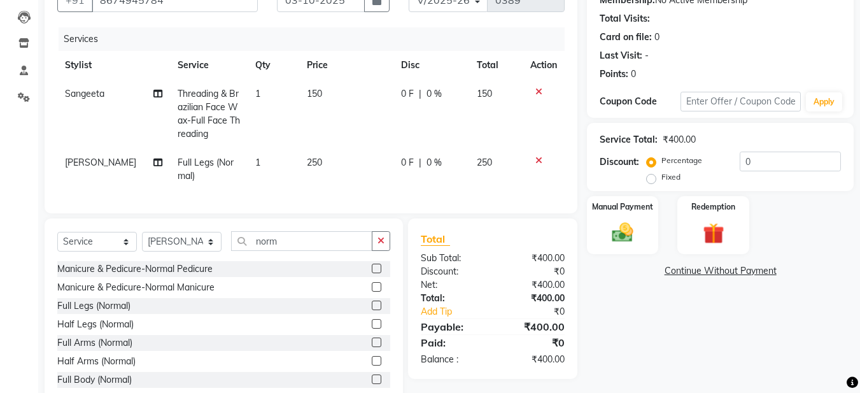
click at [89, 99] on td "Sangeeta" at bounding box center [113, 114] width 113 height 69
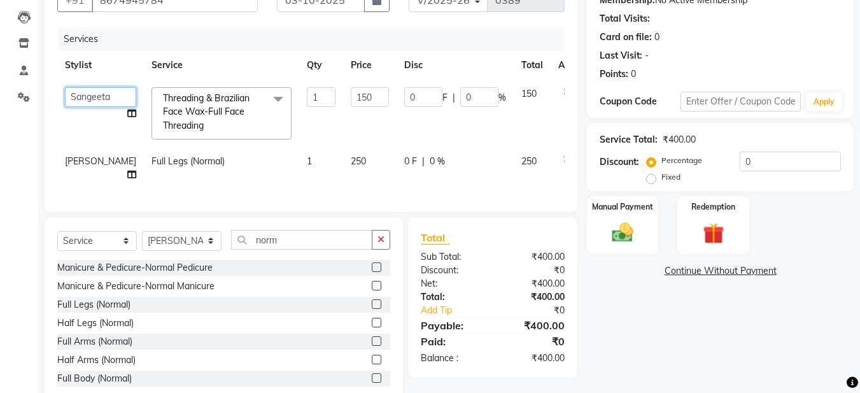
click at [83, 96] on select "Aadil Husain Joy Jyoty Mangal Mohamad Gulzar Neelam Pradeep Roshan Thapa Ruby 1…" at bounding box center [100, 97] width 71 height 20
click at [80, 165] on span "[PERSON_NAME]" at bounding box center [100, 160] width 71 height 11
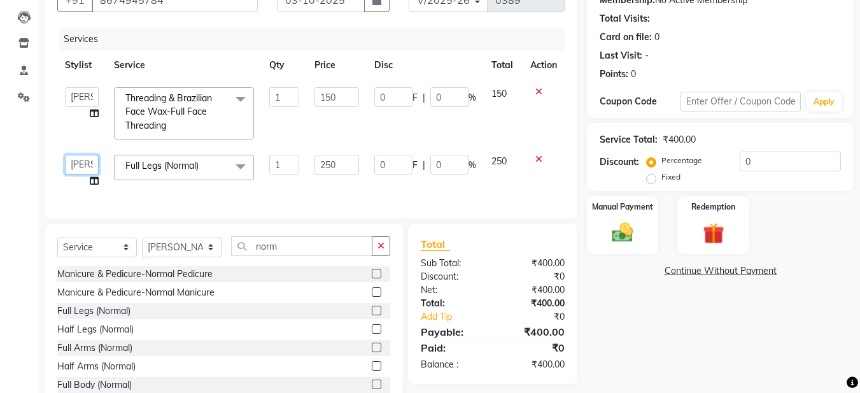
click at [80, 165] on select "Aadil Husain Joy Jyoty Mangal Mohamad Gulzar Neelam Pradeep Roshan Thapa Ruby 1…" at bounding box center [82, 165] width 34 height 20
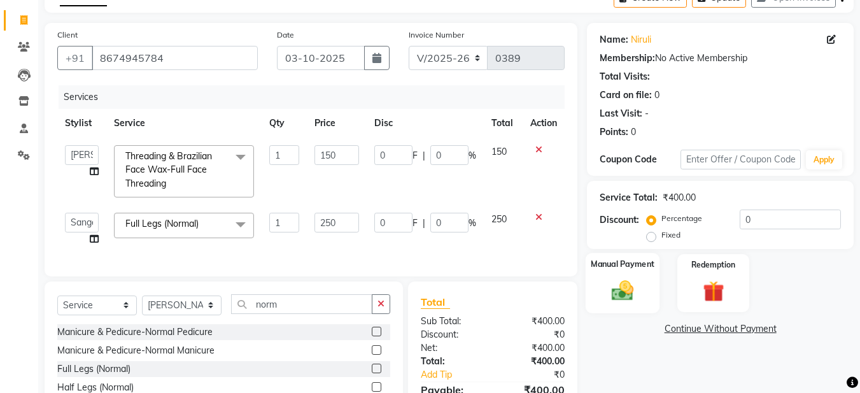
scroll to position [50, 0]
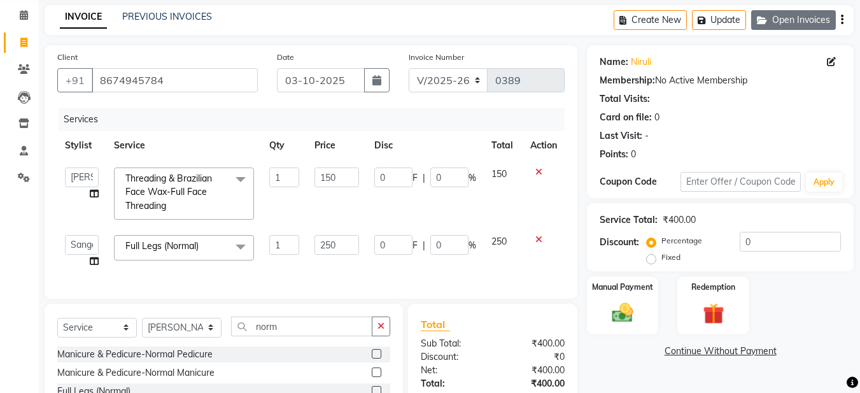
drag, startPoint x: 770, startPoint y: 10, endPoint x: 779, endPoint y: 16, distance: 11.0
click at [779, 16] on div "Create New Update Open Invoices" at bounding box center [734, 20] width 240 height 30
click at [779, 16] on button "Open Invoices" at bounding box center [793, 20] width 85 height 20
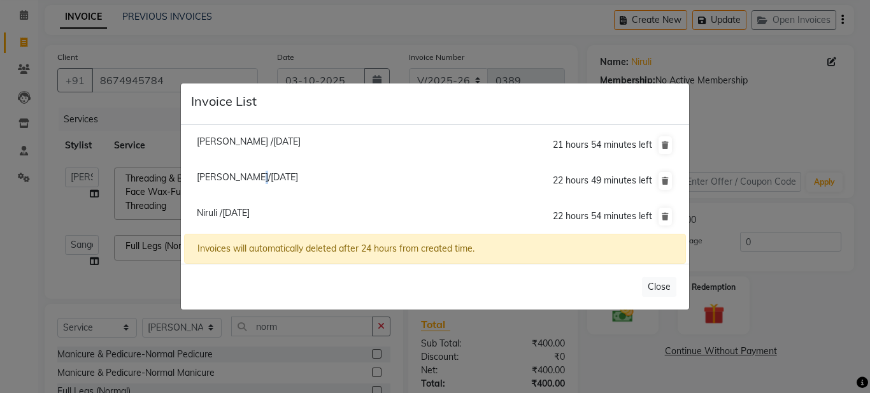
click at [241, 174] on span "Shrishti Tirki/03 October 2025" at bounding box center [247, 176] width 101 height 11
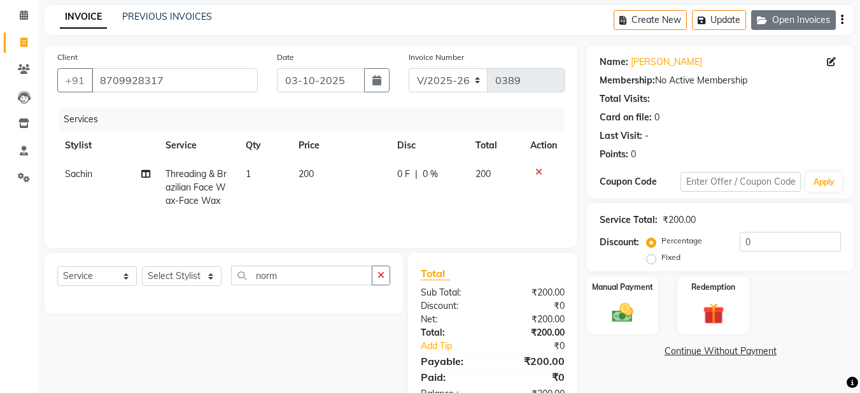
click at [771, 25] on button "Open Invoices" at bounding box center [793, 20] width 85 height 20
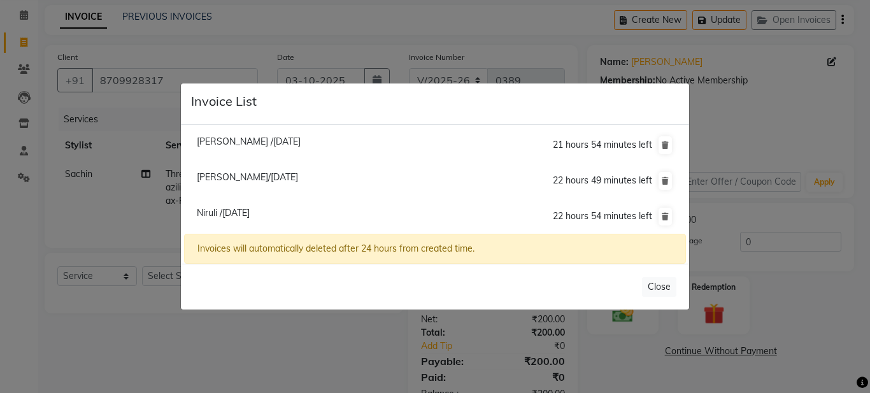
click at [209, 212] on span "Niruli /03 October 2025" at bounding box center [223, 212] width 53 height 11
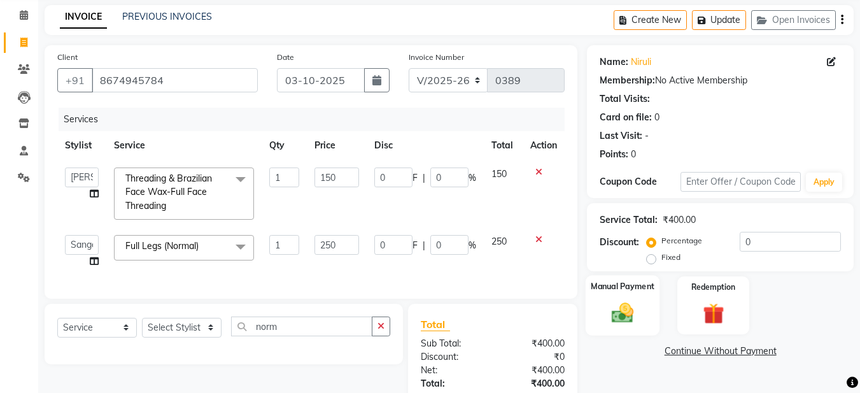
click at [622, 314] on img at bounding box center [623, 312] width 36 height 25
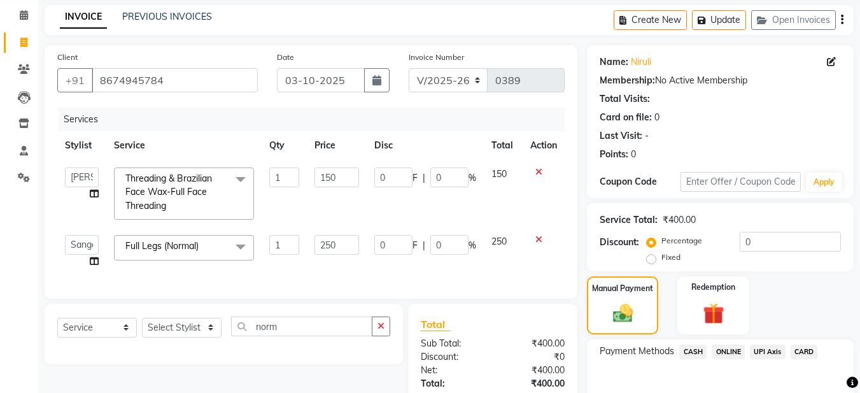
click at [727, 353] on span "ONLINE" at bounding box center [728, 351] width 33 height 15
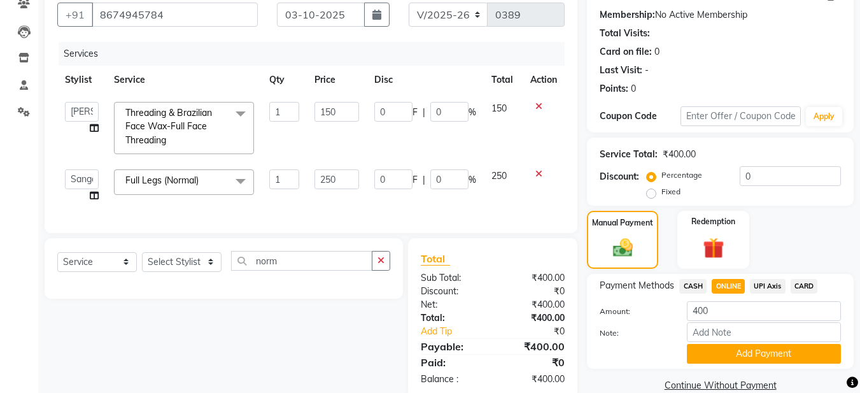
scroll to position [150, 0]
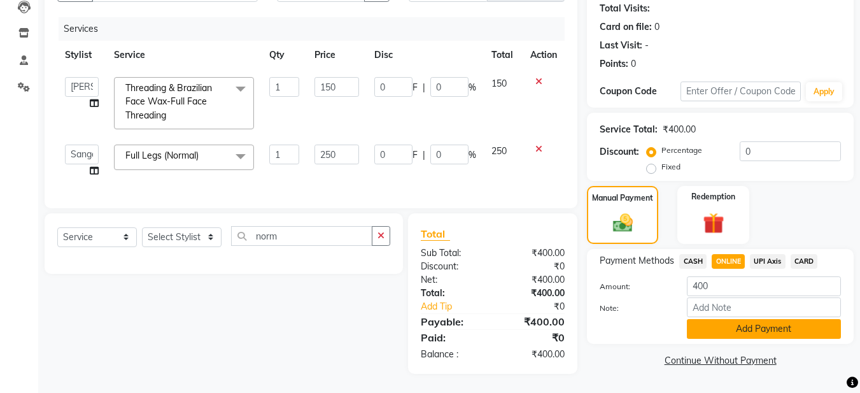
click at [760, 319] on button "Add Payment" at bounding box center [764, 329] width 154 height 20
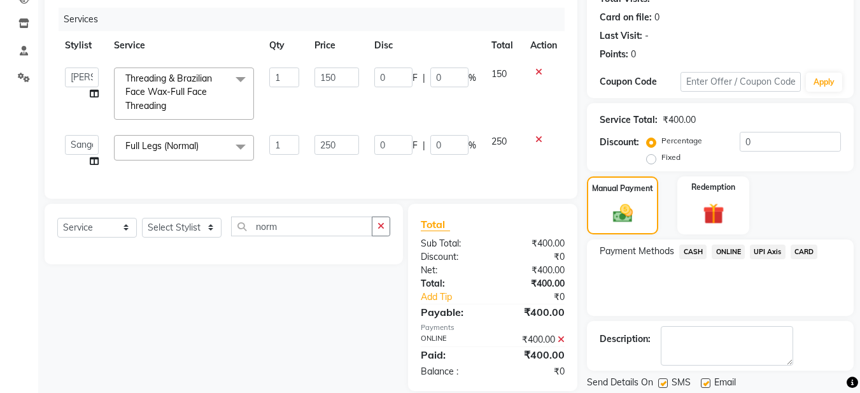
click at [735, 272] on div "Payment Methods CASH ONLINE UPI Axis CARD" at bounding box center [720, 277] width 267 height 76
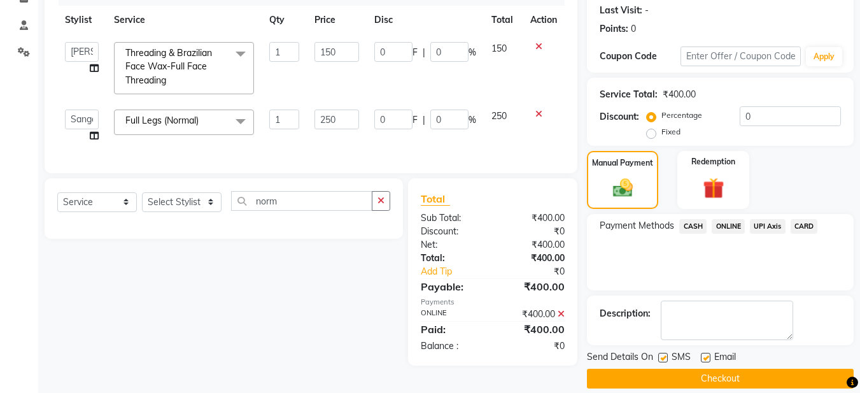
scroll to position [190, 0]
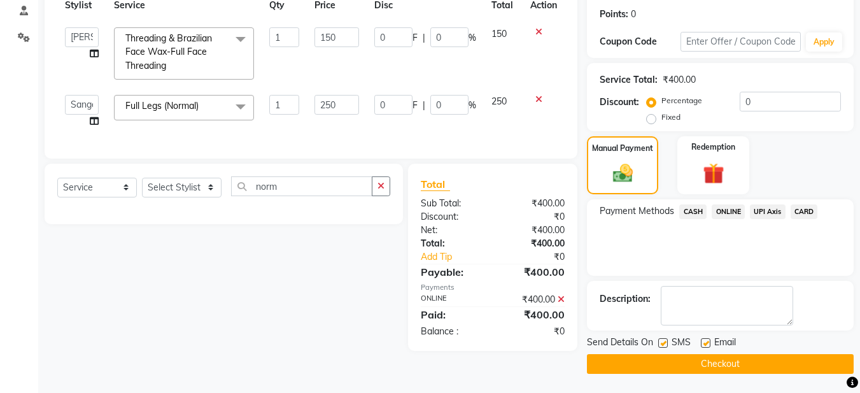
click at [707, 342] on label at bounding box center [706, 343] width 10 height 10
click at [707, 342] on input "checkbox" at bounding box center [705, 343] width 8 height 8
click at [693, 362] on button "Checkout" at bounding box center [720, 364] width 267 height 20
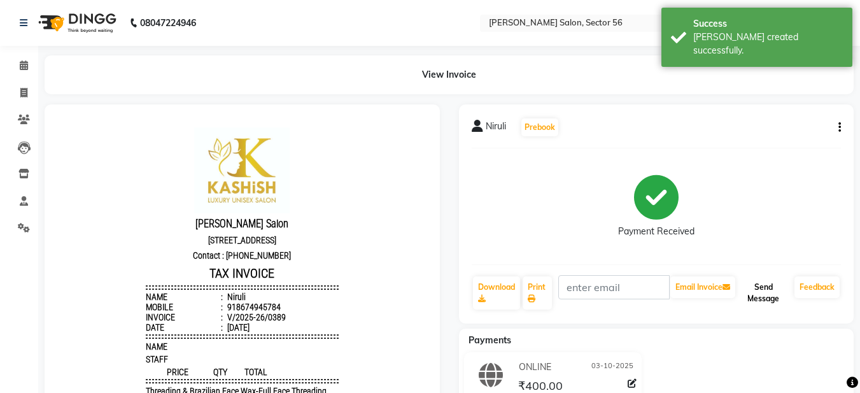
click at [763, 301] on button "Send Message" at bounding box center [764, 292] width 52 height 33
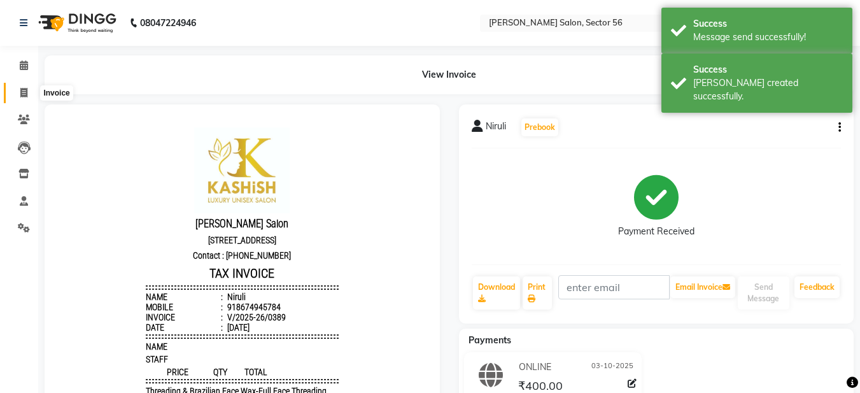
click at [25, 91] on icon at bounding box center [23, 93] width 7 height 10
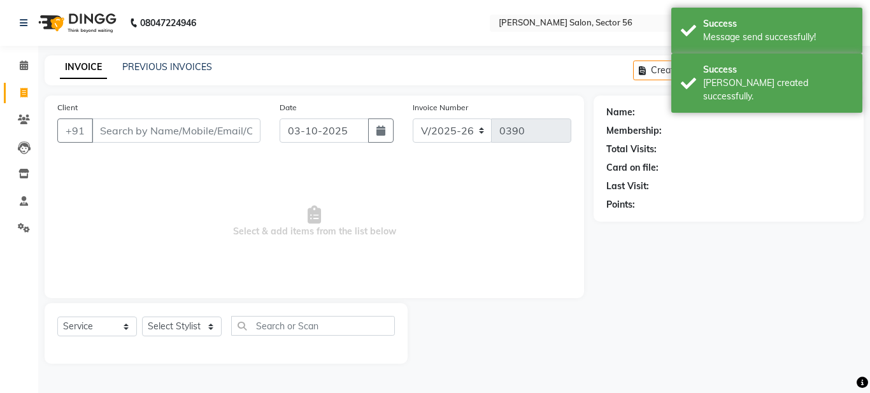
click at [120, 134] on input "Client" at bounding box center [176, 130] width 169 height 24
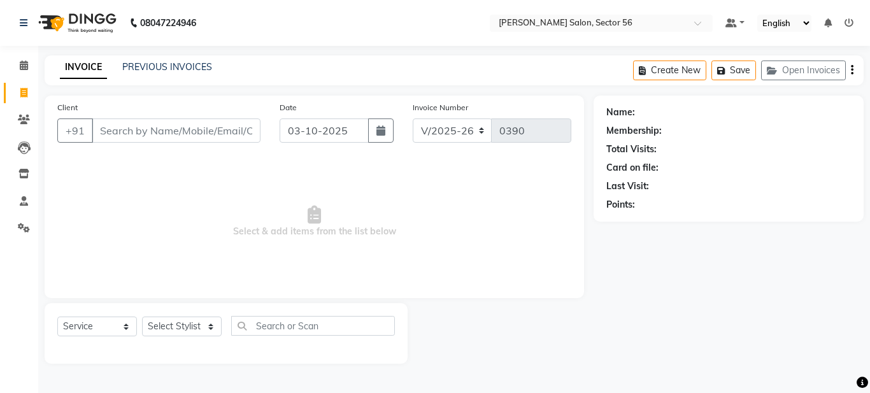
click at [101, 130] on input "Client" at bounding box center [176, 130] width 169 height 24
click at [786, 72] on button "Open Invoices" at bounding box center [803, 70] width 85 height 20
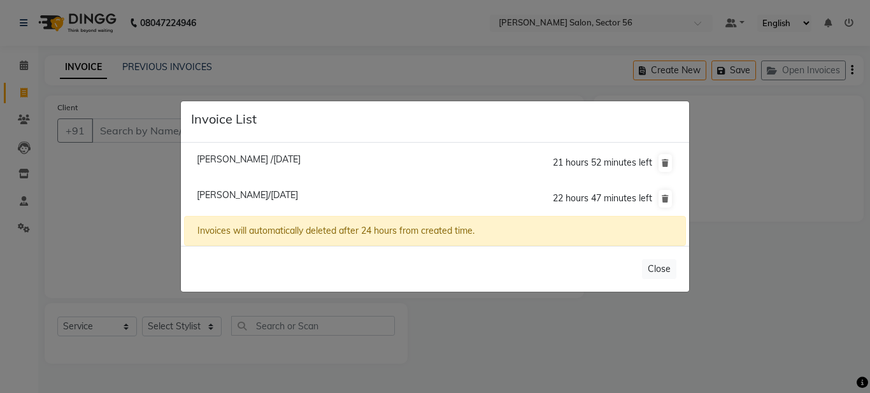
click at [277, 196] on span "Shrishti Tirki/03 October 2025" at bounding box center [247, 194] width 101 height 11
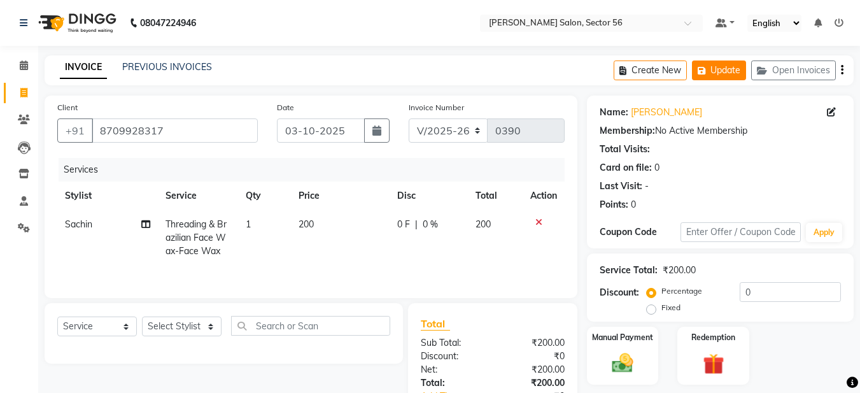
click at [734, 67] on button "Update" at bounding box center [719, 70] width 54 height 20
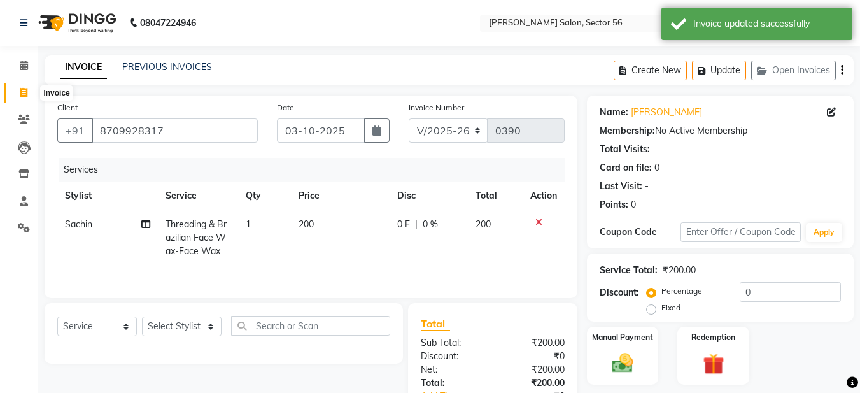
click at [25, 90] on icon at bounding box center [23, 93] width 7 height 10
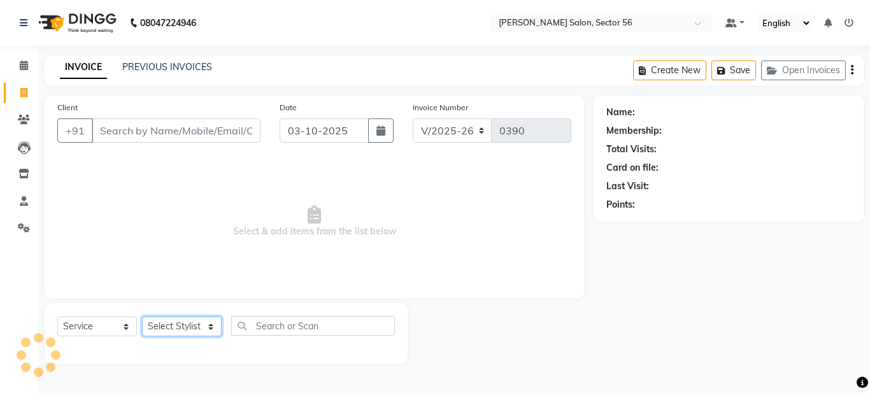
click at [201, 323] on select "Select Stylist [PERSON_NAME] [PERSON_NAME] [PERSON_NAME] [PERSON_NAME] [PERSON_…" at bounding box center [182, 326] width 80 height 20
click at [142, 316] on select "Select Stylist [PERSON_NAME] [PERSON_NAME] [PERSON_NAME] [PERSON_NAME] [PERSON_…" at bounding box center [182, 326] width 80 height 20
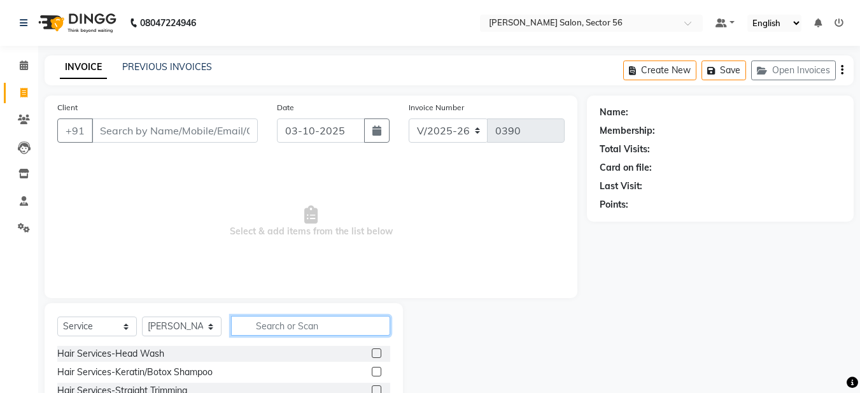
click at [263, 329] on input "text" at bounding box center [310, 326] width 159 height 20
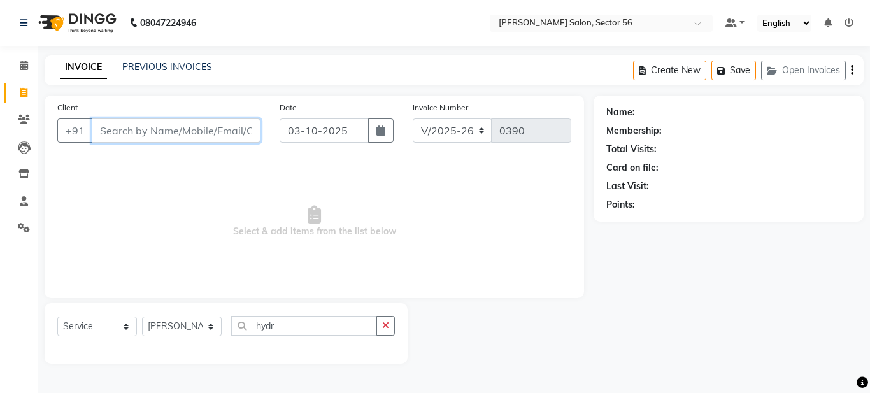
click at [127, 132] on input "Client" at bounding box center [176, 130] width 169 height 24
drag, startPoint x: 136, startPoint y: 134, endPoint x: 123, endPoint y: 124, distance: 16.7
click at [133, 134] on input "hydr" at bounding box center [144, 130] width 104 height 24
click at [385, 330] on button "button" at bounding box center [385, 326] width 18 height 20
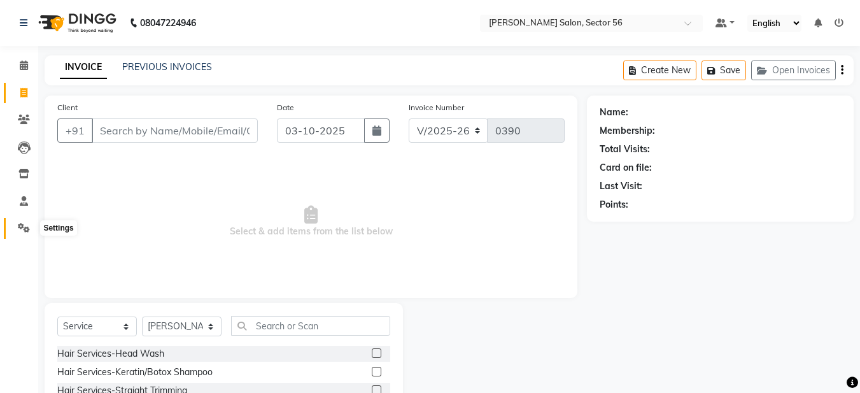
click at [18, 227] on icon at bounding box center [24, 228] width 12 height 10
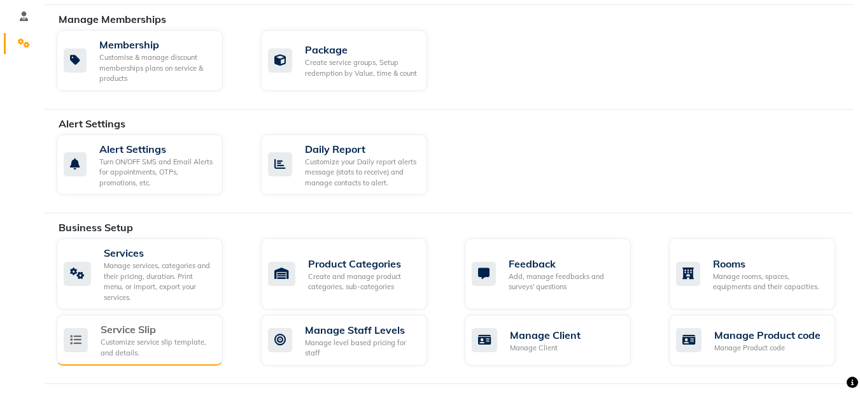
scroll to position [155, 0]
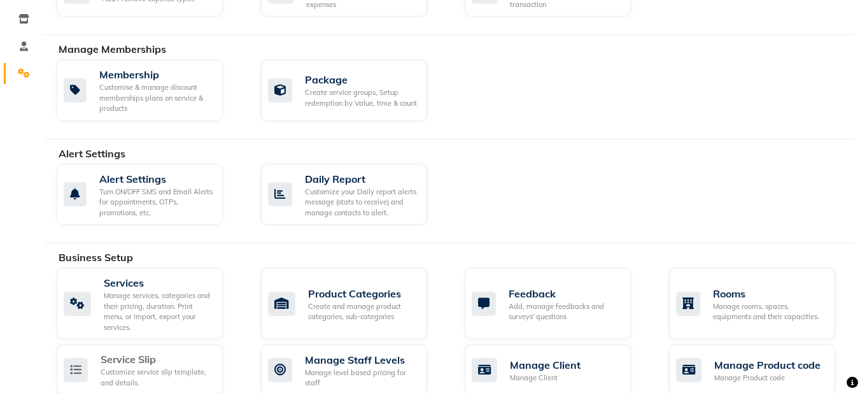
click at [78, 358] on icon at bounding box center [76, 370] width 24 height 24
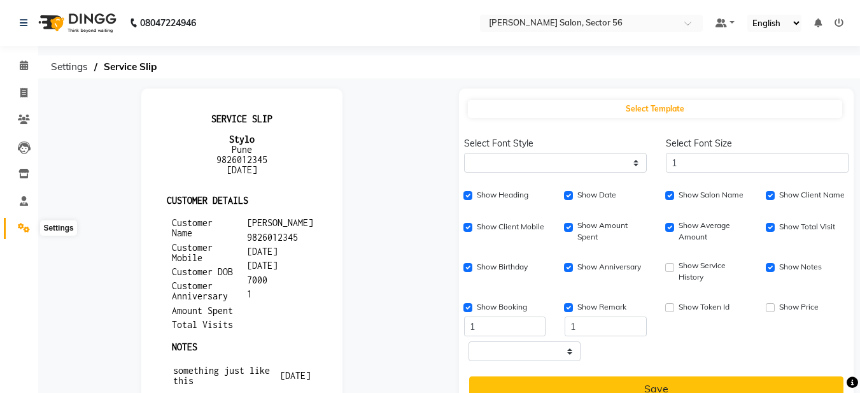
click at [25, 232] on span at bounding box center [24, 228] width 22 height 15
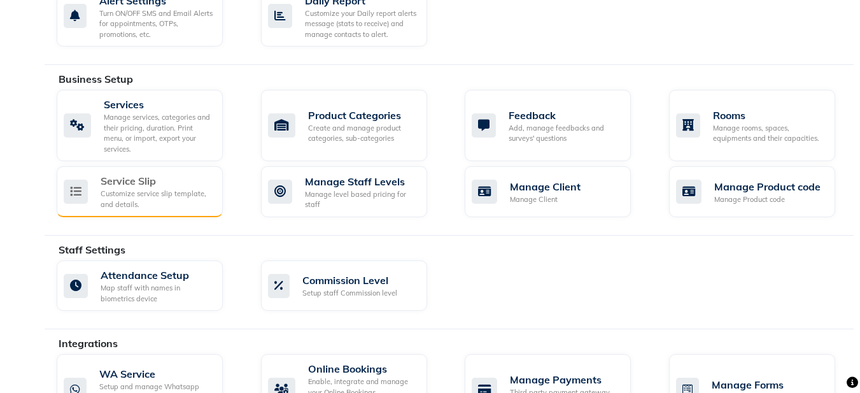
scroll to position [318, 0]
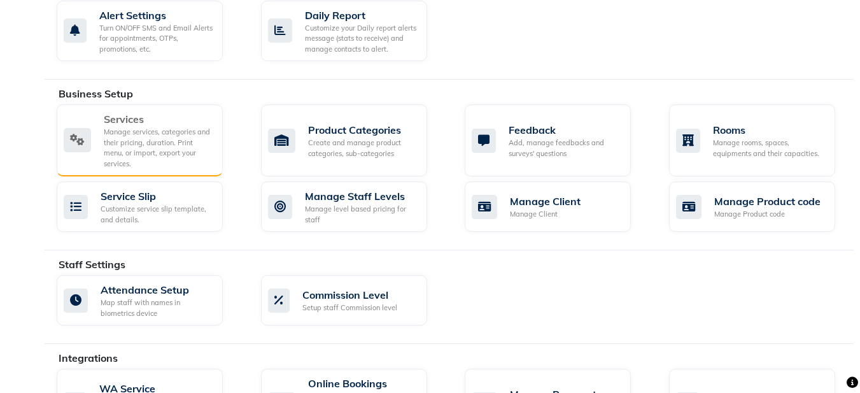
click at [106, 124] on div "Services" at bounding box center [158, 118] width 109 height 15
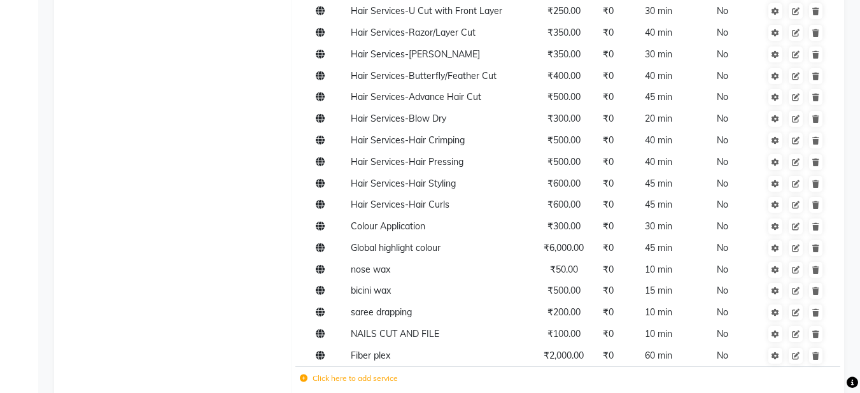
scroll to position [509, 0]
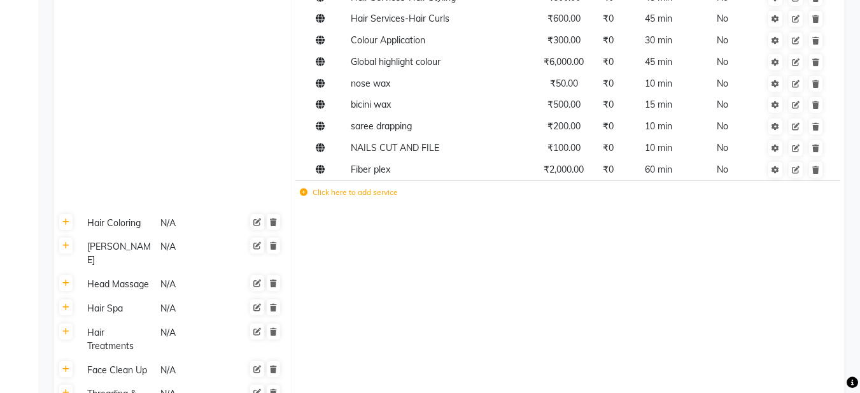
click at [316, 192] on label "Click here to add service" at bounding box center [349, 192] width 98 height 11
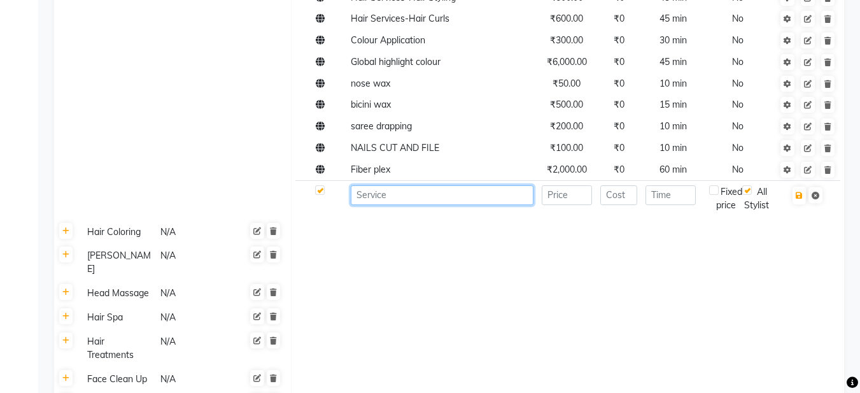
click at [358, 194] on input at bounding box center [442, 195] width 183 height 20
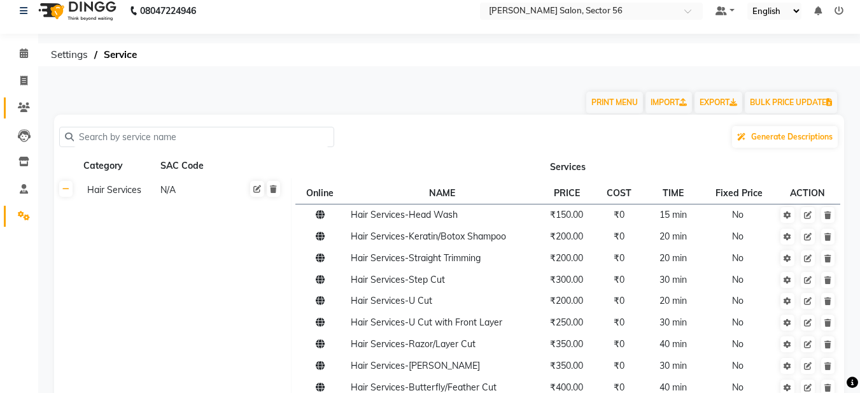
scroll to position [0, 0]
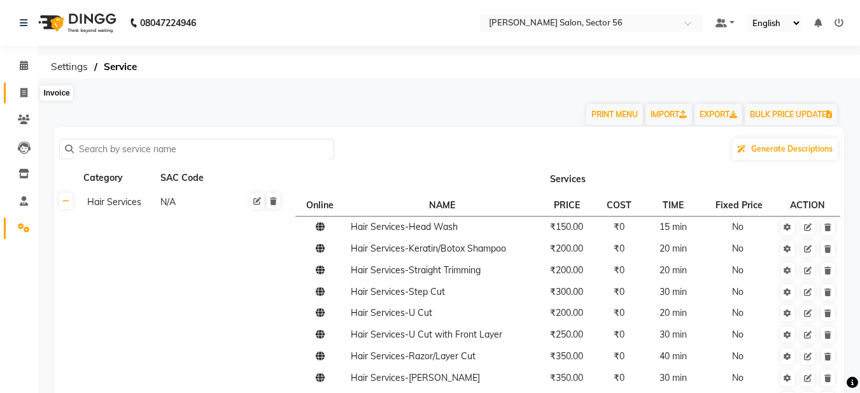
click at [29, 93] on span at bounding box center [24, 93] width 22 height 15
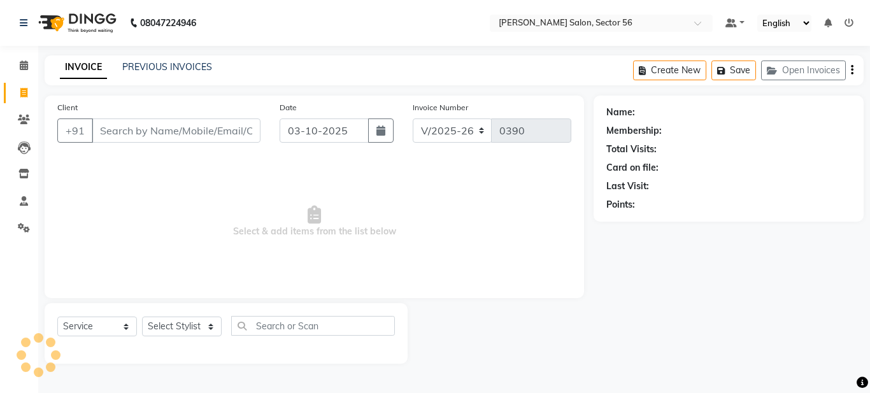
drag, startPoint x: 121, startPoint y: 134, endPoint x: 110, endPoint y: 133, distance: 10.8
click at [120, 134] on input "Client" at bounding box center [176, 130] width 169 height 24
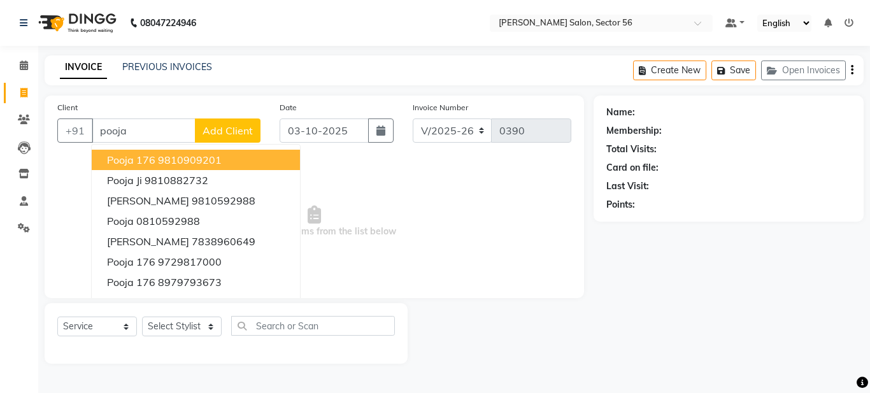
drag, startPoint x: 136, startPoint y: 130, endPoint x: 138, endPoint y: 104, distance: 26.2
click at [136, 127] on input "pooja" at bounding box center [144, 130] width 104 height 24
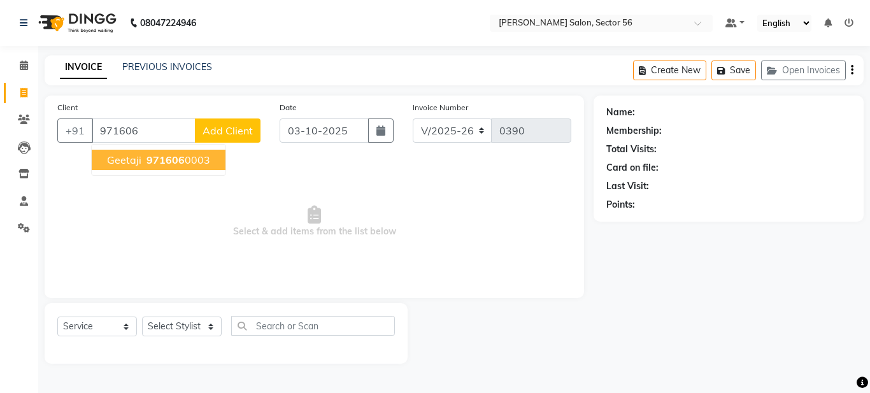
click at [127, 161] on span "geetaji" at bounding box center [124, 159] width 34 height 13
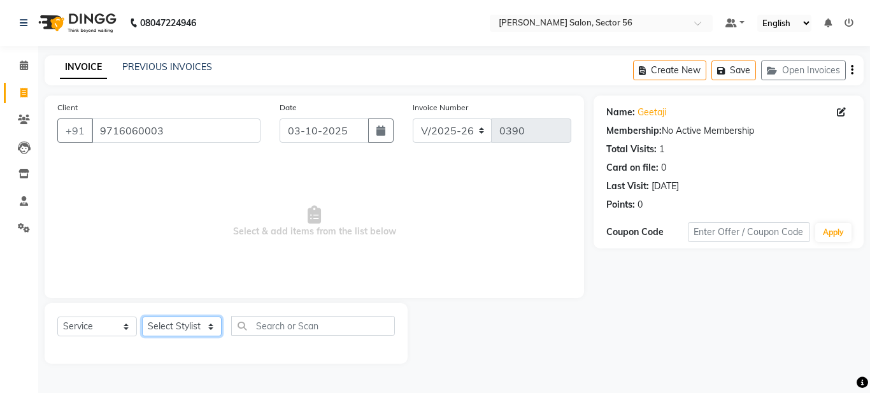
drag, startPoint x: 207, startPoint y: 329, endPoint x: 215, endPoint y: 329, distance: 7.6
click at [215, 329] on select "Select Stylist [PERSON_NAME] [PERSON_NAME] [PERSON_NAME] [PERSON_NAME] [PERSON_…" at bounding box center [182, 326] width 80 height 20
click at [142, 316] on select "Select Stylist [PERSON_NAME] [PERSON_NAME] [PERSON_NAME] [PERSON_NAME] [PERSON_…" at bounding box center [182, 326] width 80 height 20
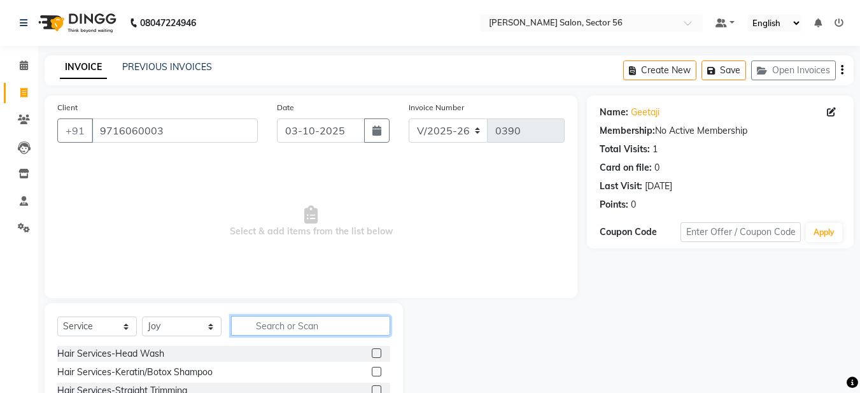
click at [247, 331] on input "text" at bounding box center [310, 326] width 159 height 20
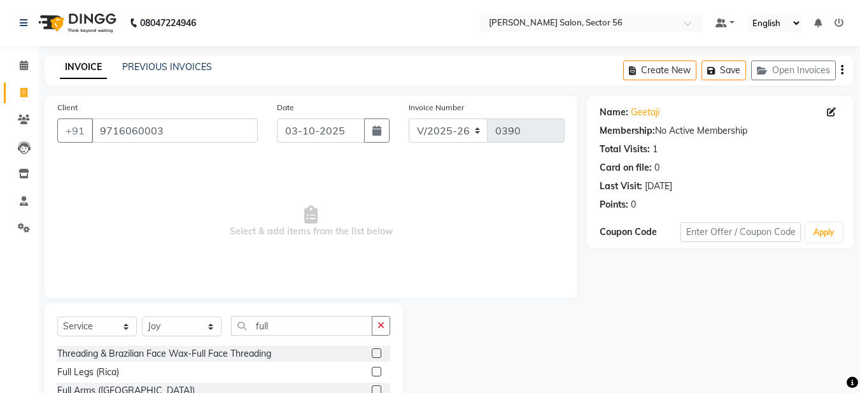
click at [466, 230] on span "Select & add items from the list below" at bounding box center [310, 221] width 507 height 127
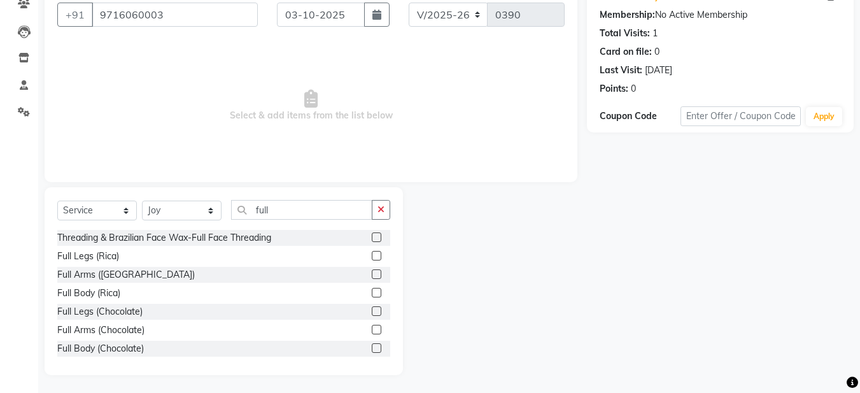
scroll to position [117, 0]
click at [276, 209] on input "full" at bounding box center [301, 209] width 141 height 20
click at [385, 201] on button "button" at bounding box center [381, 209] width 18 height 20
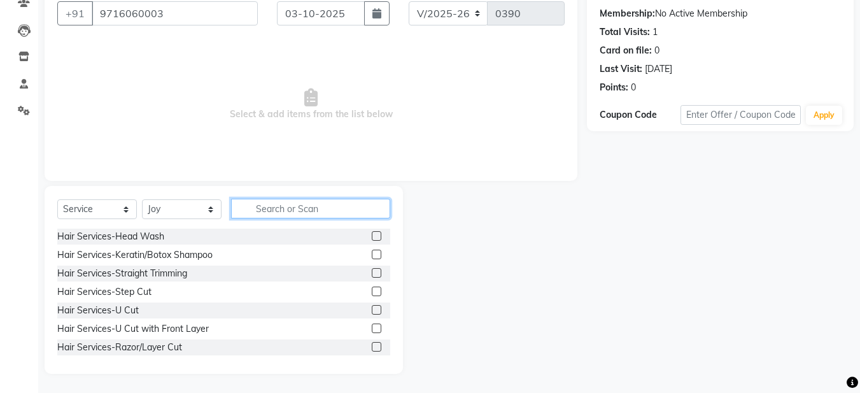
click at [306, 209] on input "text" at bounding box center [310, 209] width 159 height 20
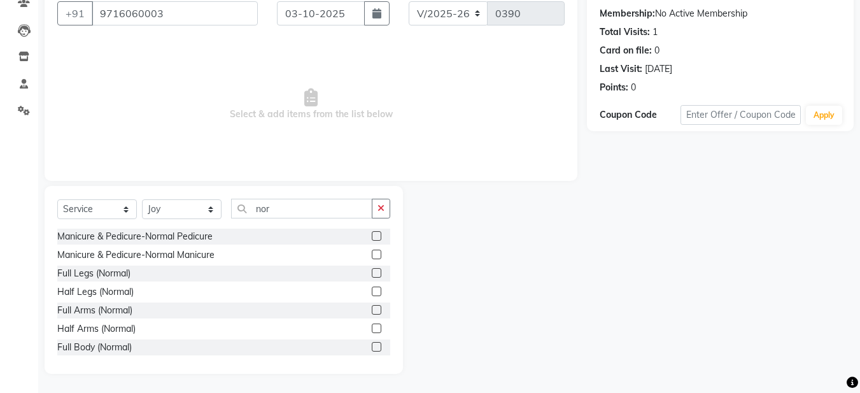
click at [372, 310] on label at bounding box center [377, 310] width 10 height 10
click at [372, 310] on input "checkbox" at bounding box center [376, 310] width 8 height 8
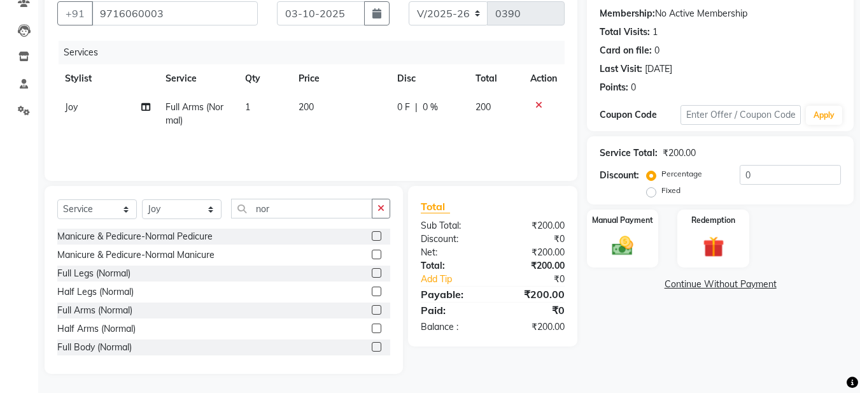
click at [540, 104] on icon at bounding box center [538, 105] width 7 height 9
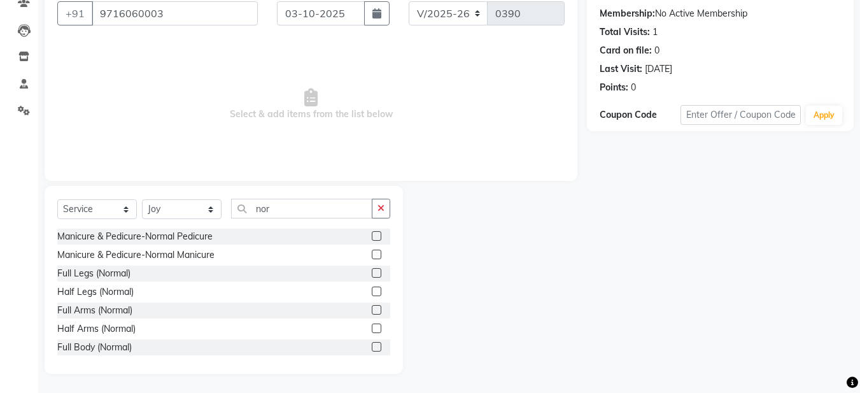
click at [372, 232] on label at bounding box center [377, 236] width 10 height 10
click at [372, 232] on input "checkbox" at bounding box center [376, 236] width 8 height 8
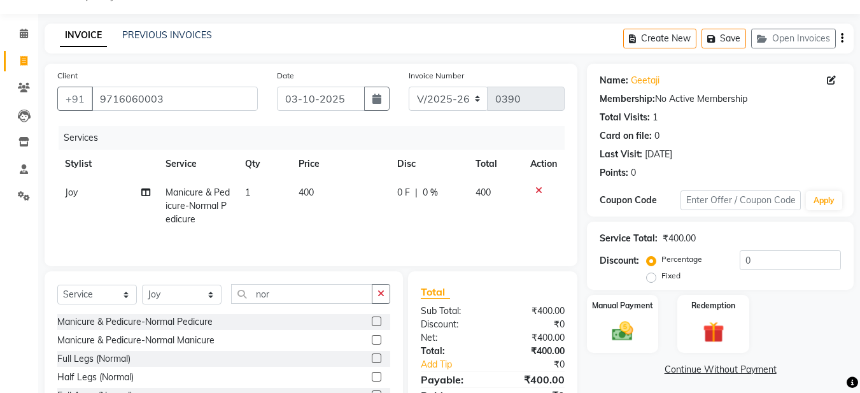
scroll to position [1, 0]
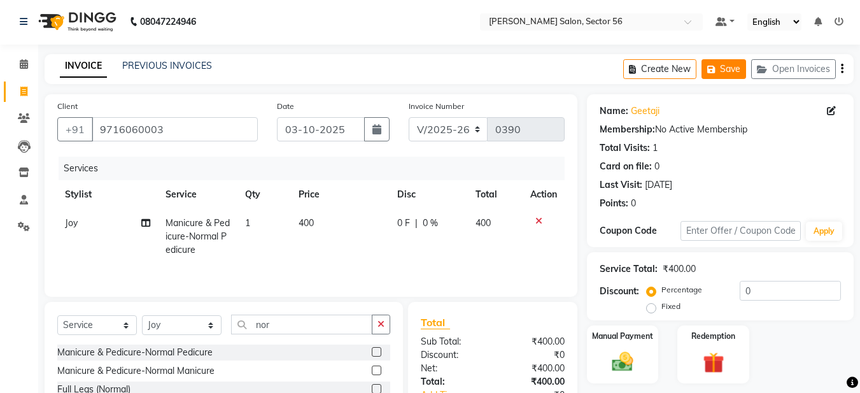
click at [731, 64] on button "Save" at bounding box center [724, 69] width 45 height 20
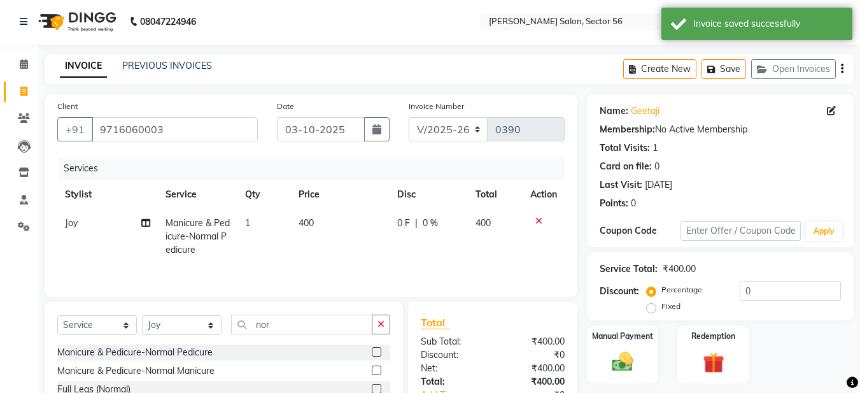
click at [90, 67] on link "INVOICE" at bounding box center [83, 66] width 47 height 23
click at [32, 85] on span at bounding box center [24, 92] width 22 height 15
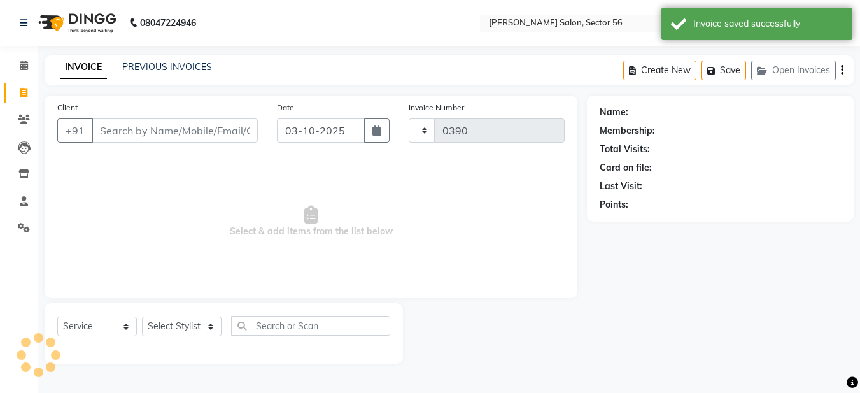
scroll to position [0, 0]
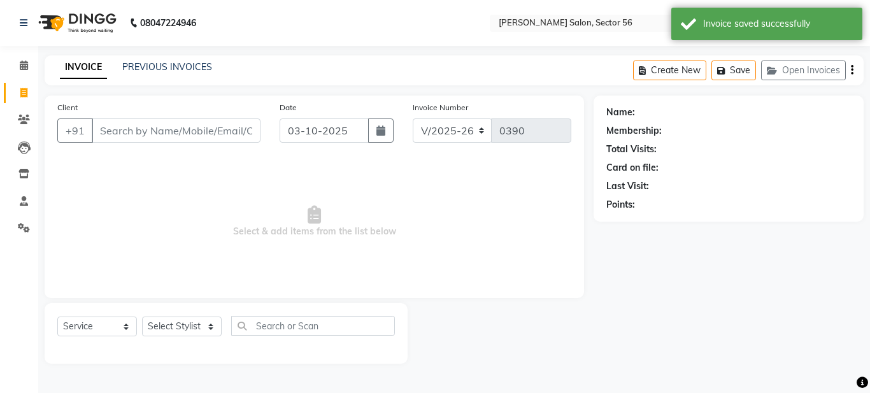
click at [127, 131] on input "Client" at bounding box center [176, 130] width 169 height 24
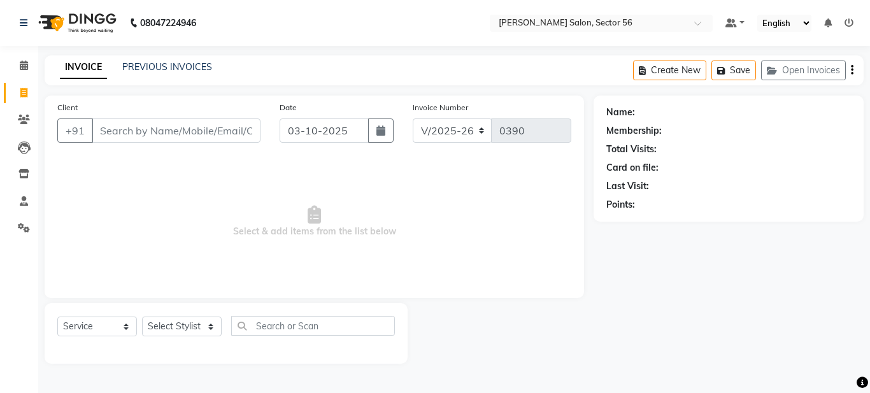
click at [104, 133] on input "Client" at bounding box center [176, 130] width 169 height 24
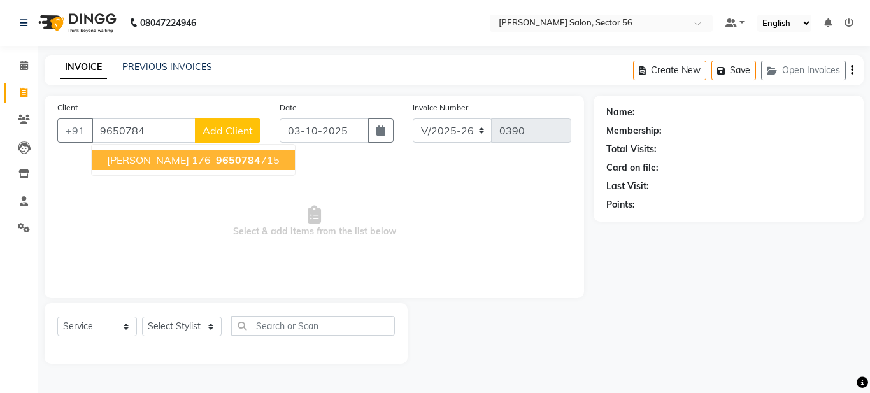
click at [160, 163] on span "Navneet 176" at bounding box center [159, 159] width 104 height 13
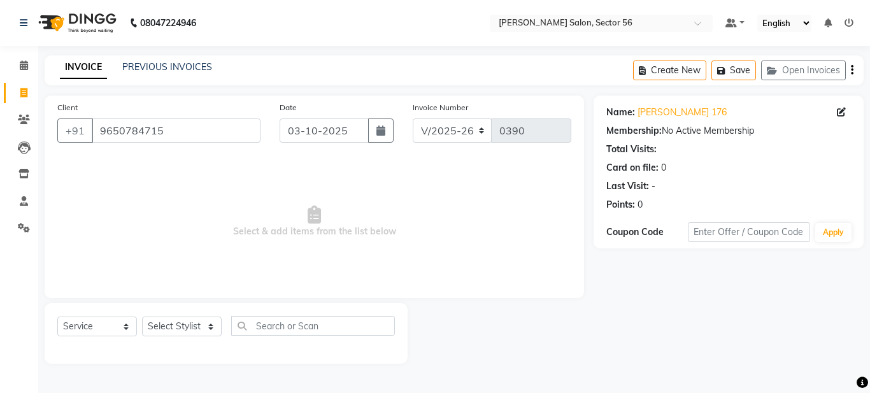
click at [151, 178] on span "Select & add items from the list below" at bounding box center [314, 221] width 514 height 127
click at [187, 328] on select "Select Stylist [PERSON_NAME] [PERSON_NAME] [PERSON_NAME] [PERSON_NAME] [PERSON_…" at bounding box center [182, 326] width 80 height 20
click at [142, 316] on select "Select Stylist [PERSON_NAME] [PERSON_NAME] [PERSON_NAME] [PERSON_NAME] [PERSON_…" at bounding box center [182, 326] width 80 height 20
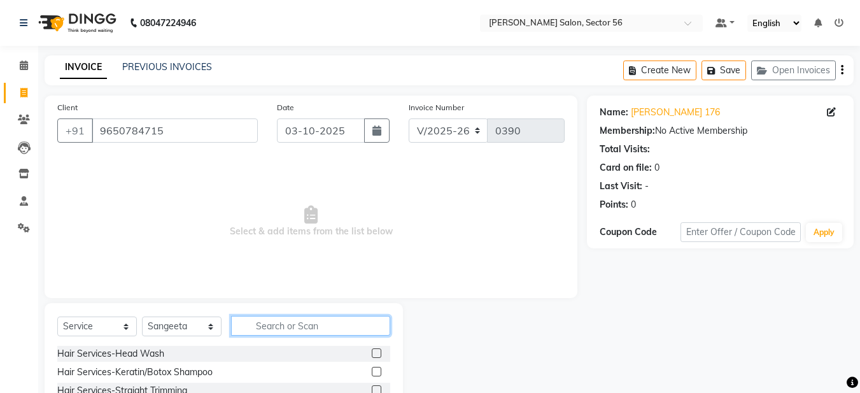
click at [255, 321] on input "text" at bounding box center [310, 326] width 159 height 20
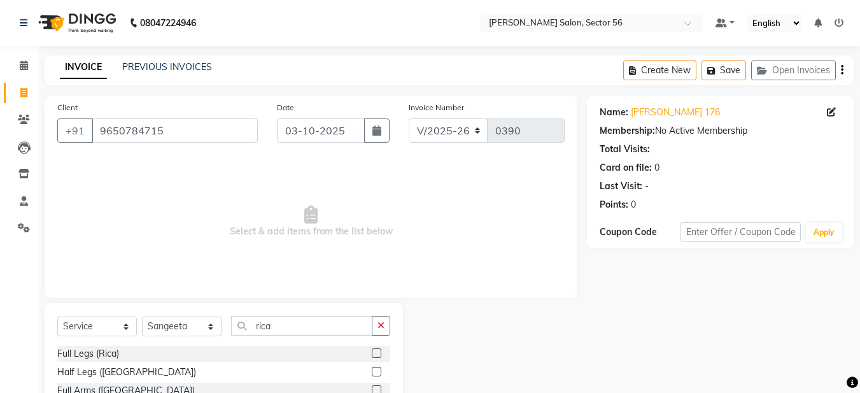
click at [372, 371] on label at bounding box center [377, 372] width 10 height 10
click at [372, 371] on input "checkbox" at bounding box center [376, 372] width 8 height 8
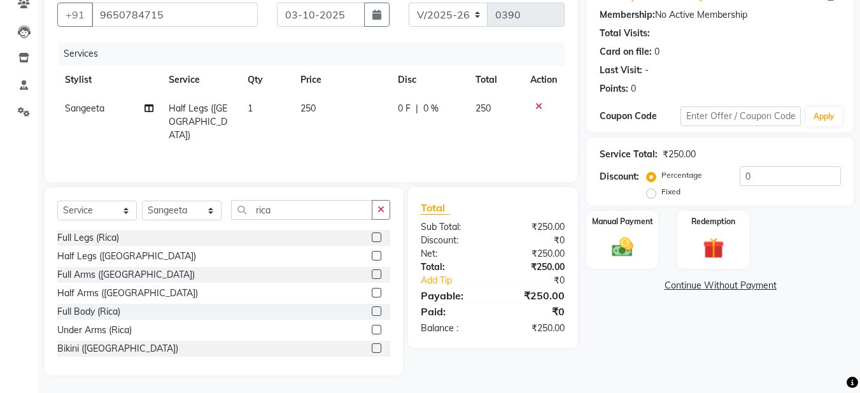
scroll to position [117, 0]
click at [372, 294] on label at bounding box center [377, 292] width 10 height 10
click at [372, 294] on input "checkbox" at bounding box center [376, 292] width 8 height 8
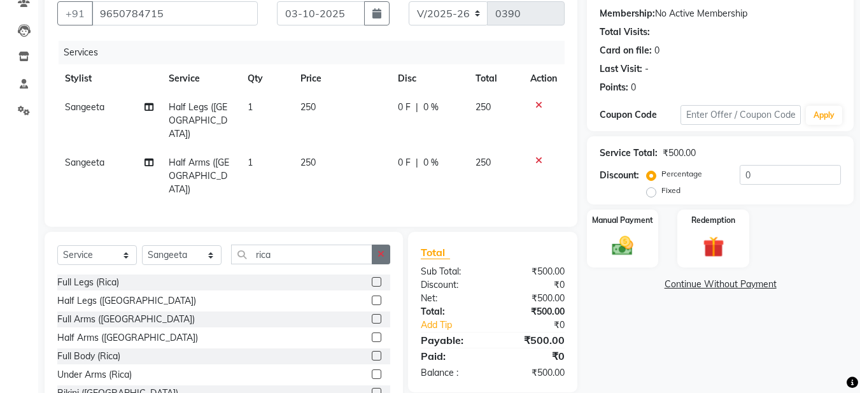
click at [376, 245] on button "button" at bounding box center [381, 255] width 18 height 20
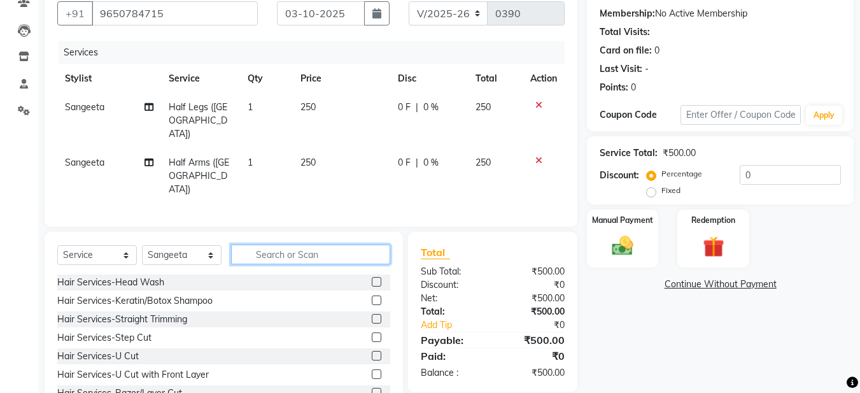
click at [294, 245] on input "text" at bounding box center [310, 255] width 159 height 20
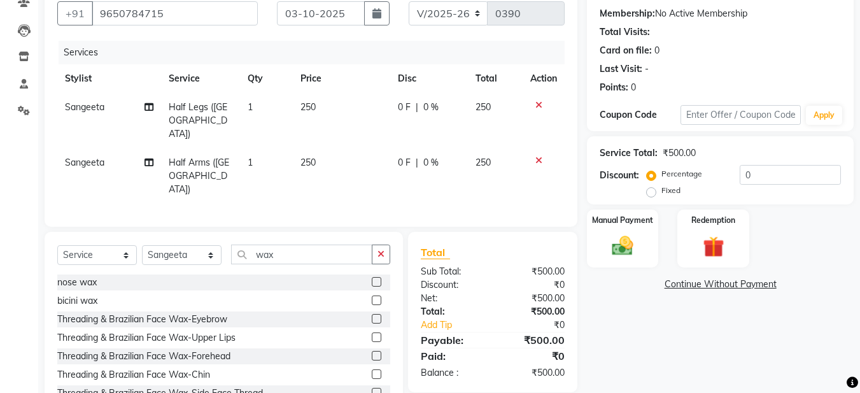
click at [372, 314] on label at bounding box center [377, 319] width 10 height 10
click at [372, 315] on input "checkbox" at bounding box center [376, 319] width 8 height 8
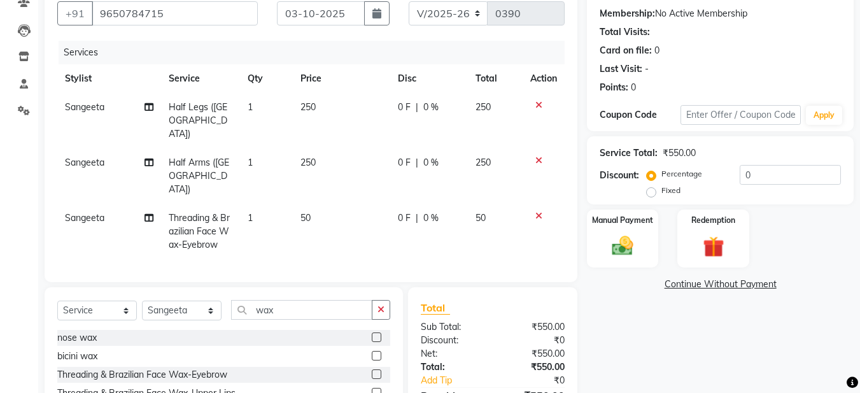
click at [372, 388] on label at bounding box center [377, 393] width 10 height 10
click at [372, 389] on input "checkbox" at bounding box center [376, 393] width 8 height 8
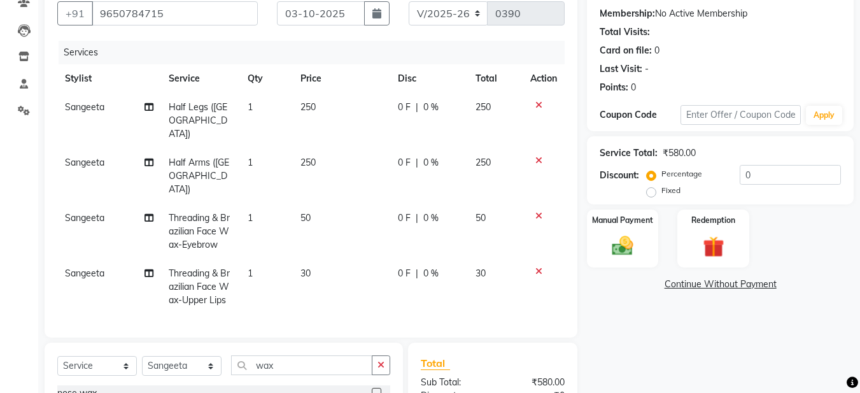
scroll to position [257, 0]
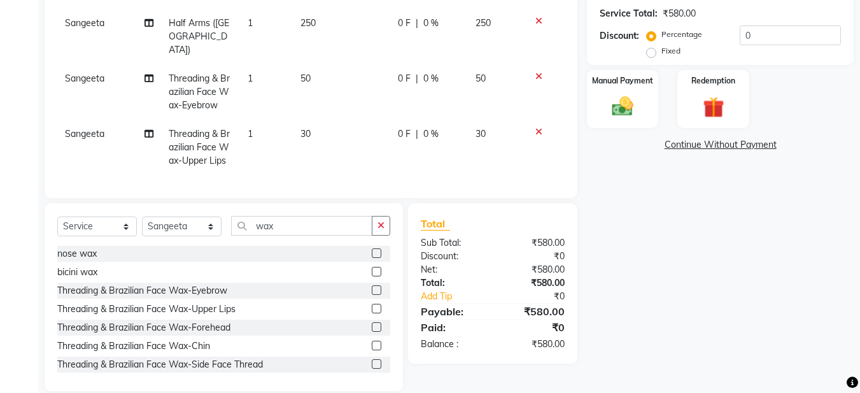
click at [372, 322] on label at bounding box center [377, 327] width 10 height 10
click at [372, 323] on input "checkbox" at bounding box center [376, 327] width 8 height 8
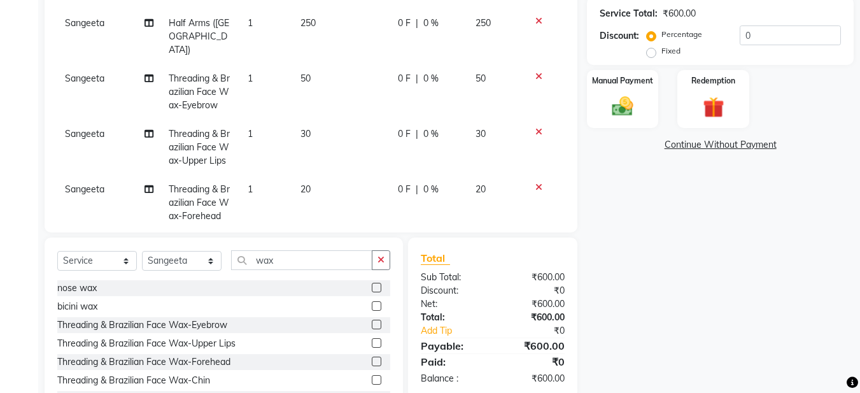
click at [535, 72] on icon at bounding box center [538, 76] width 7 height 9
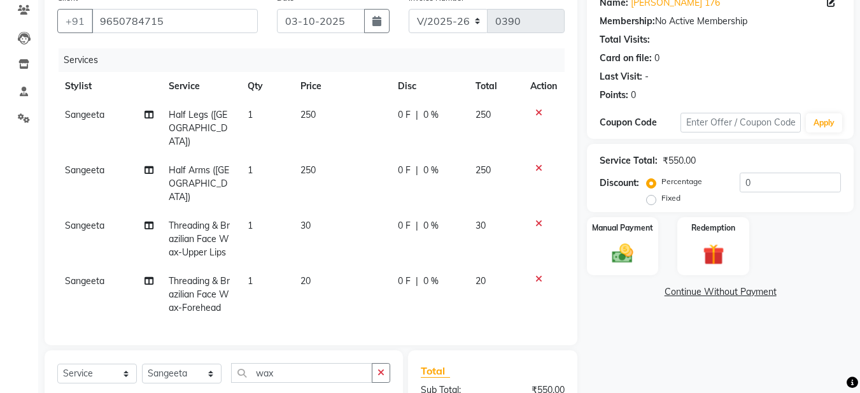
scroll to position [0, 0]
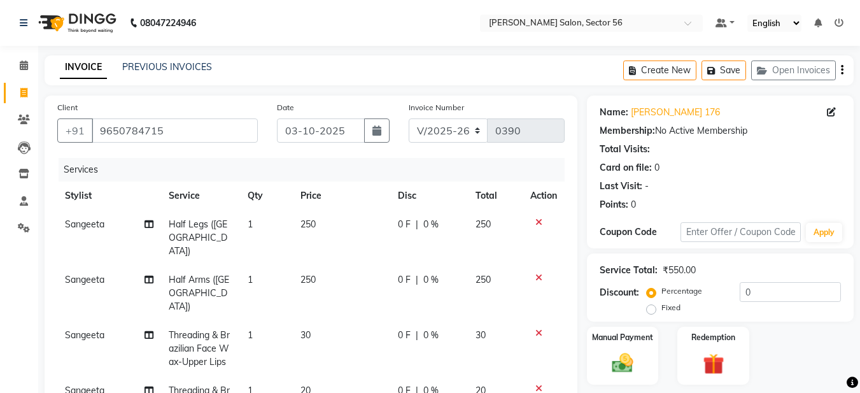
click at [542, 273] on div at bounding box center [543, 277] width 27 height 9
click at [527, 266] on td at bounding box center [544, 293] width 42 height 55
click at [535, 273] on icon at bounding box center [538, 277] width 7 height 9
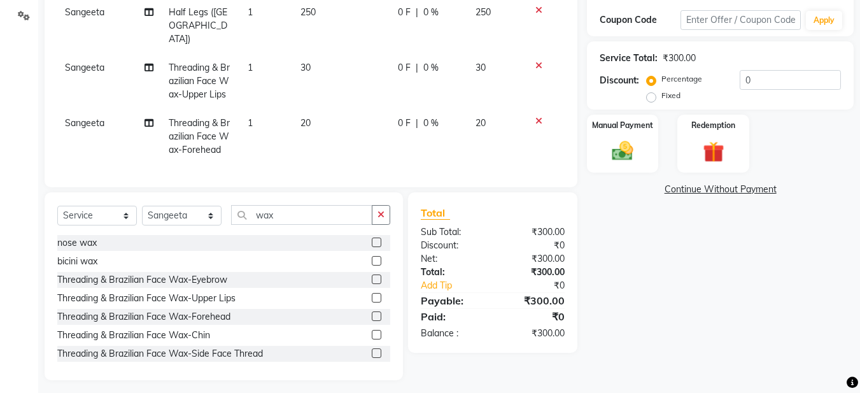
scroll to position [215, 0]
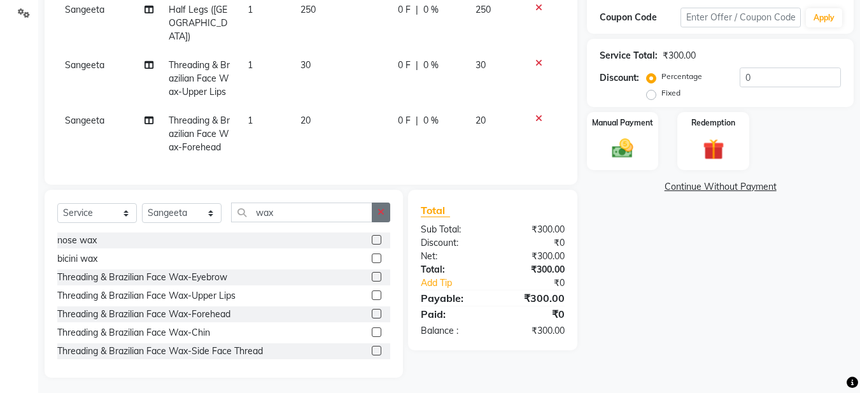
click at [381, 211] on icon "button" at bounding box center [381, 212] width 7 height 9
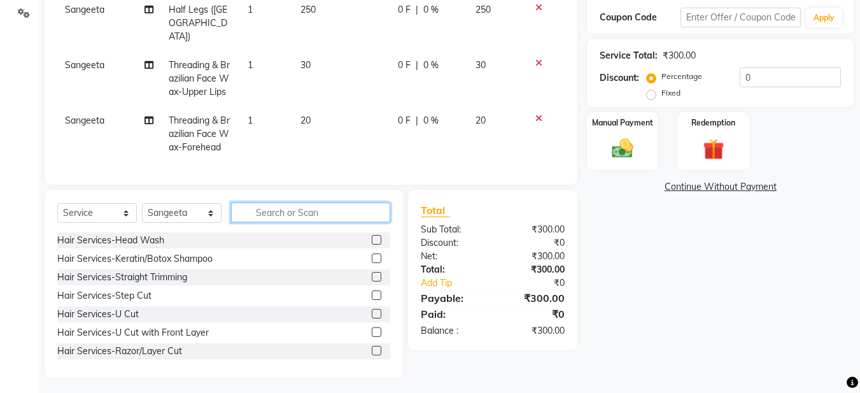
click at [280, 211] on input "text" at bounding box center [310, 212] width 159 height 20
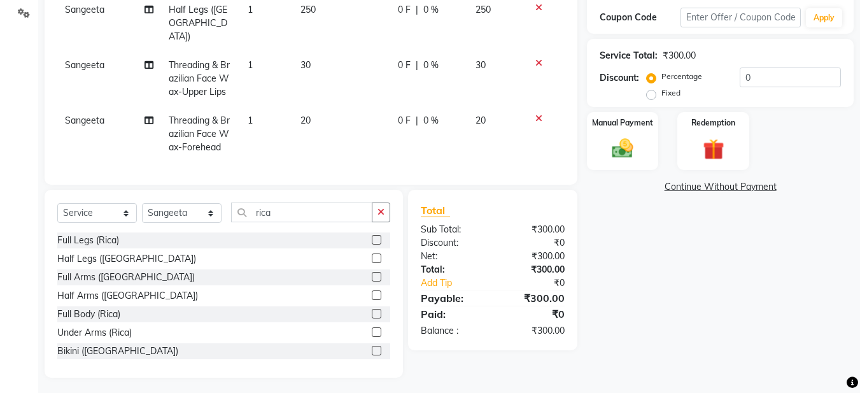
click at [372, 272] on label at bounding box center [377, 277] width 10 height 10
click at [372, 273] on input "checkbox" at bounding box center [376, 277] width 8 height 8
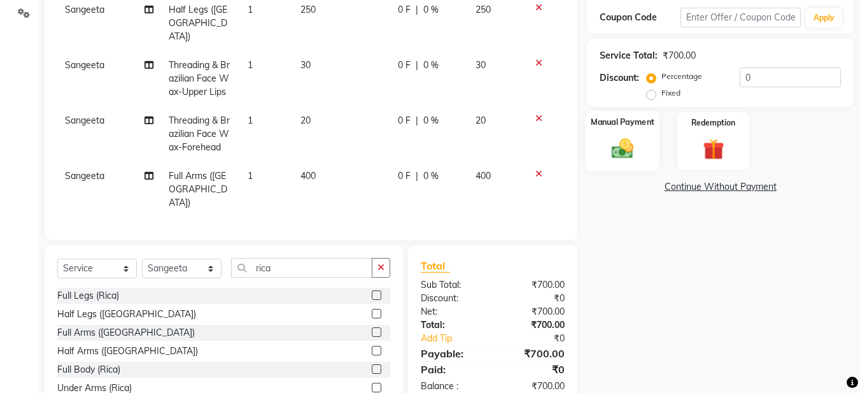
click at [616, 156] on img at bounding box center [623, 148] width 36 height 25
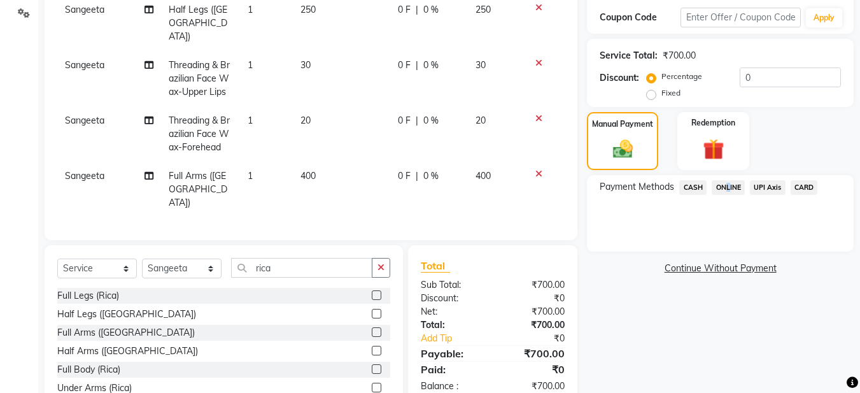
click at [723, 186] on span "ONLINE" at bounding box center [728, 187] width 33 height 15
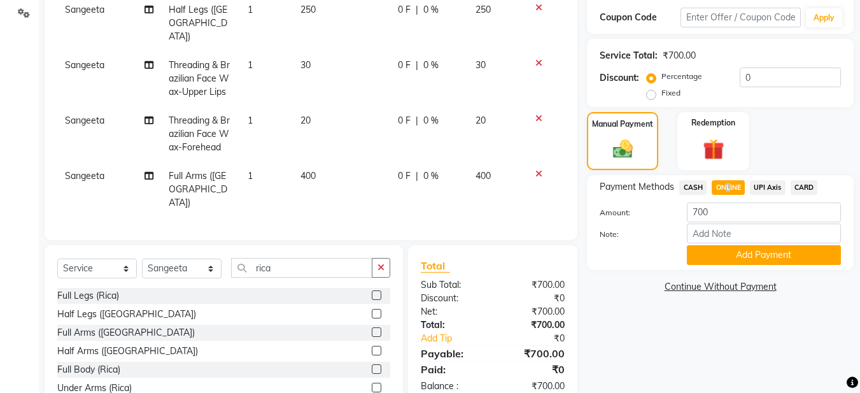
click at [786, 254] on button "Add Payment" at bounding box center [764, 255] width 154 height 20
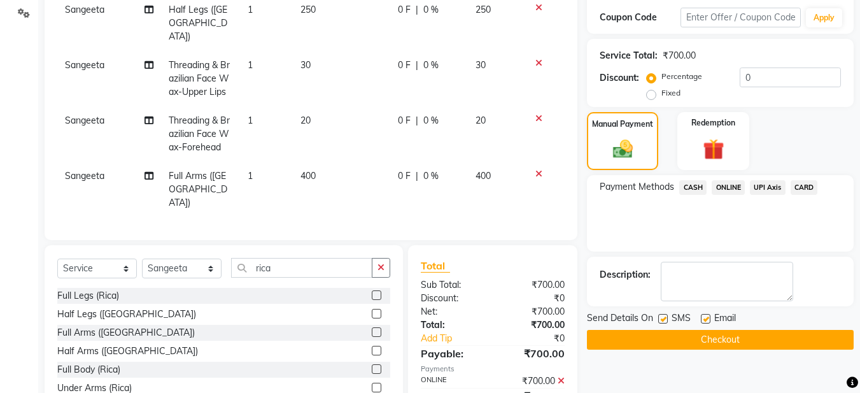
click at [706, 316] on label at bounding box center [706, 319] width 10 height 10
click at [706, 316] on input "checkbox" at bounding box center [705, 319] width 8 height 8
click at [728, 334] on button "Checkout" at bounding box center [720, 340] width 267 height 20
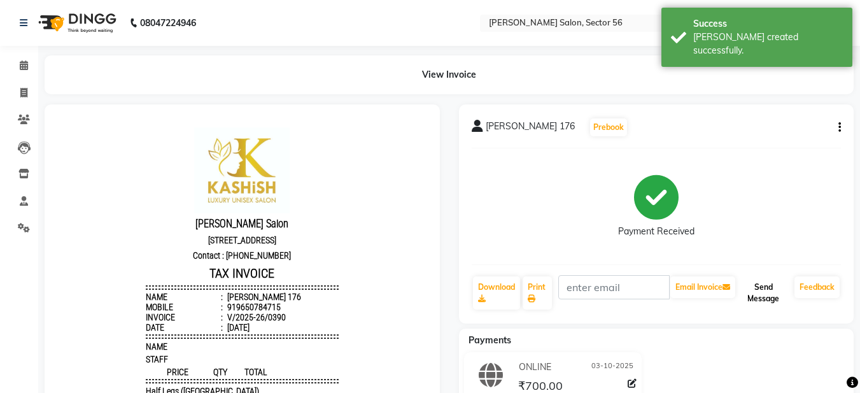
click at [749, 291] on button "Send Message" at bounding box center [764, 292] width 52 height 33
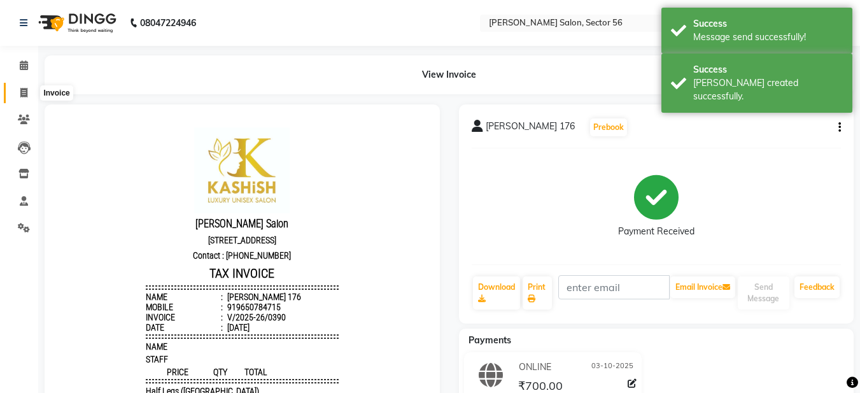
click at [17, 96] on span at bounding box center [24, 93] width 22 height 15
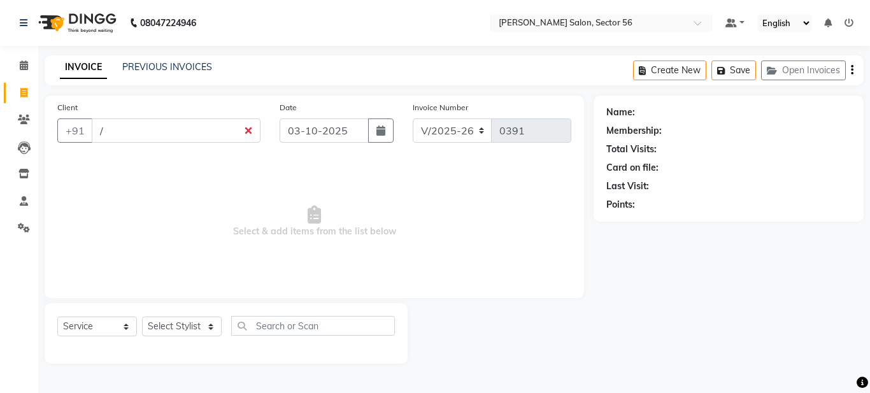
click at [248, 138] on input "/" at bounding box center [176, 130] width 169 height 24
click at [248, 136] on input "/" at bounding box center [176, 130] width 169 height 24
click at [248, 133] on input "/" at bounding box center [176, 130] width 169 height 24
click at [281, 224] on span "Select & add items from the list below" at bounding box center [314, 221] width 514 height 127
click at [248, 131] on input "/" at bounding box center [176, 130] width 169 height 24
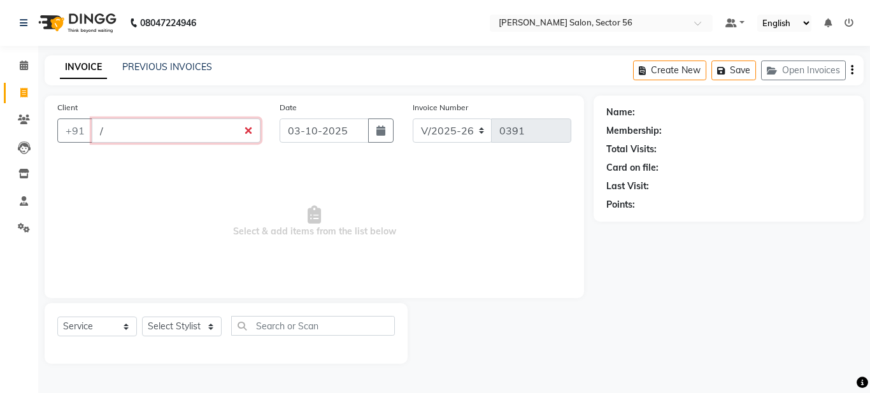
click at [106, 135] on input "/" at bounding box center [176, 130] width 169 height 24
click at [153, 59] on div "INVOICE PREVIOUS INVOICES Create New Save Open Invoices" at bounding box center [454, 70] width 819 height 30
click at [109, 135] on input "Client" at bounding box center [176, 130] width 169 height 24
click at [220, 122] on button "Add Client" at bounding box center [228, 130] width 66 height 24
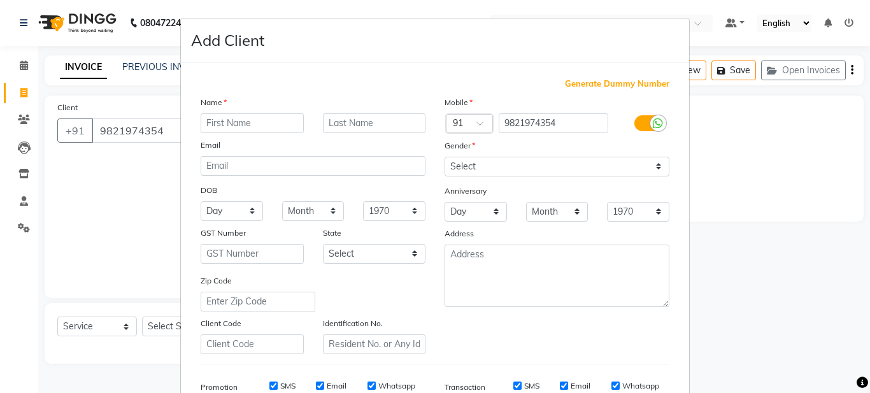
click at [215, 120] on input "text" at bounding box center [252, 123] width 103 height 20
click at [451, 163] on select "Select [DEMOGRAPHIC_DATA] [DEMOGRAPHIC_DATA] Other Prefer Not To Say" at bounding box center [556, 167] width 225 height 20
click at [444, 157] on select "Select [DEMOGRAPHIC_DATA] [DEMOGRAPHIC_DATA] Other Prefer Not To Say" at bounding box center [556, 167] width 225 height 20
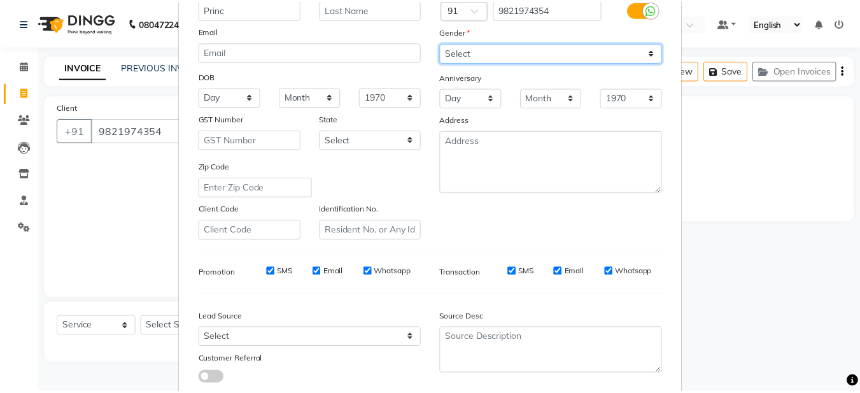
scroll to position [195, 0]
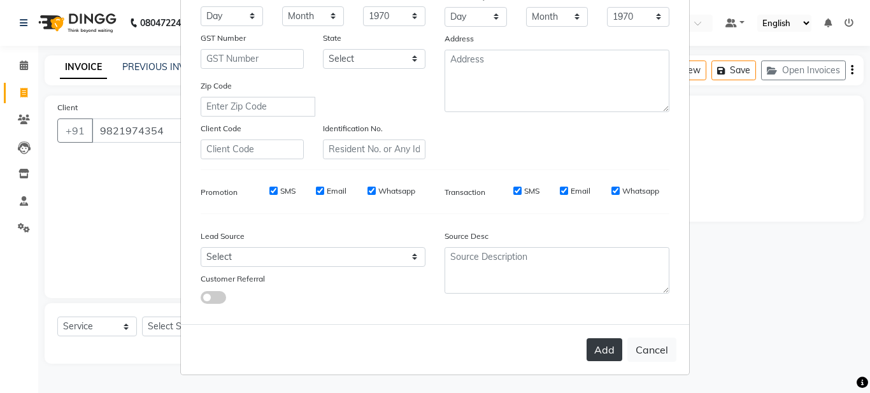
click at [599, 346] on button "Add" at bounding box center [604, 349] width 36 height 23
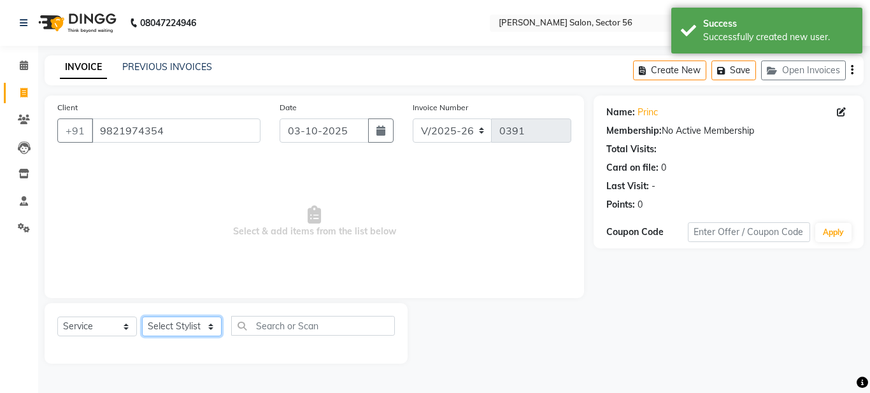
click at [181, 323] on select "Select Stylist [PERSON_NAME] [PERSON_NAME] [PERSON_NAME] [PERSON_NAME] [PERSON_…" at bounding box center [182, 326] width 80 height 20
click at [142, 316] on select "Select Stylist [PERSON_NAME] [PERSON_NAME] [PERSON_NAME] [PERSON_NAME] [PERSON_…" at bounding box center [182, 326] width 80 height 20
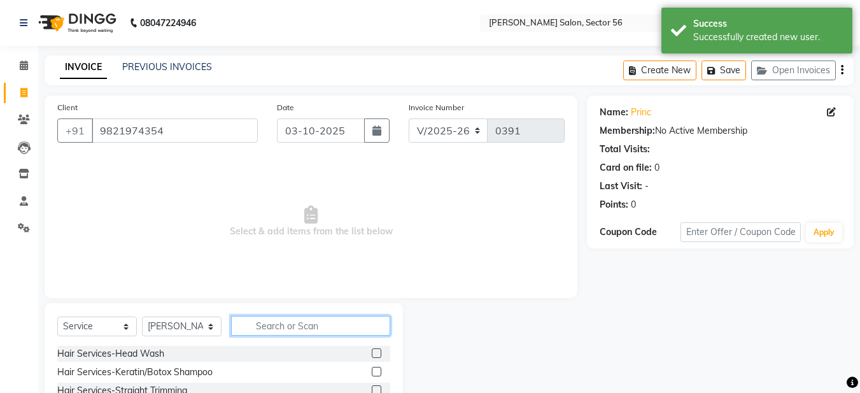
click at [299, 324] on input "text" at bounding box center [310, 326] width 159 height 20
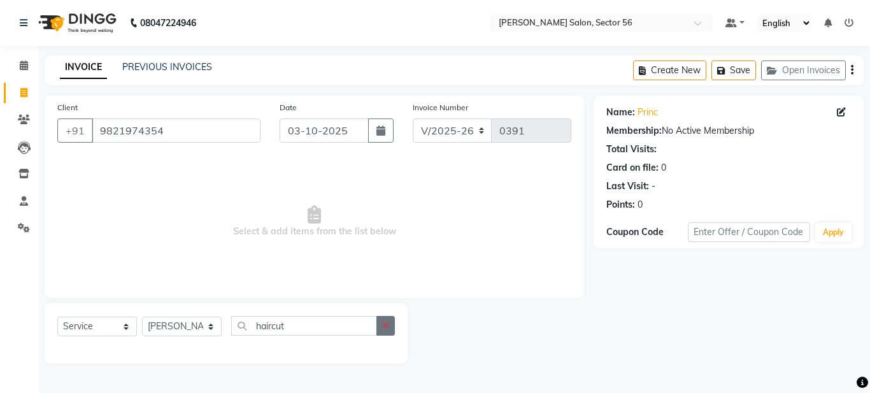
click at [382, 327] on icon "button" at bounding box center [385, 325] width 7 height 9
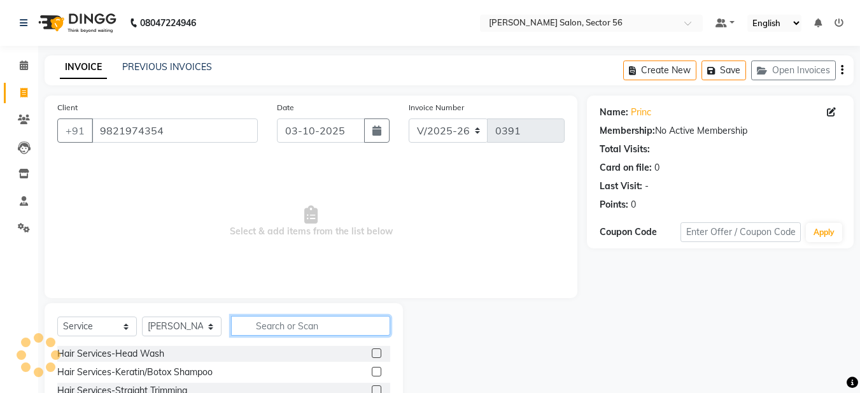
click at [330, 330] on input "text" at bounding box center [310, 326] width 159 height 20
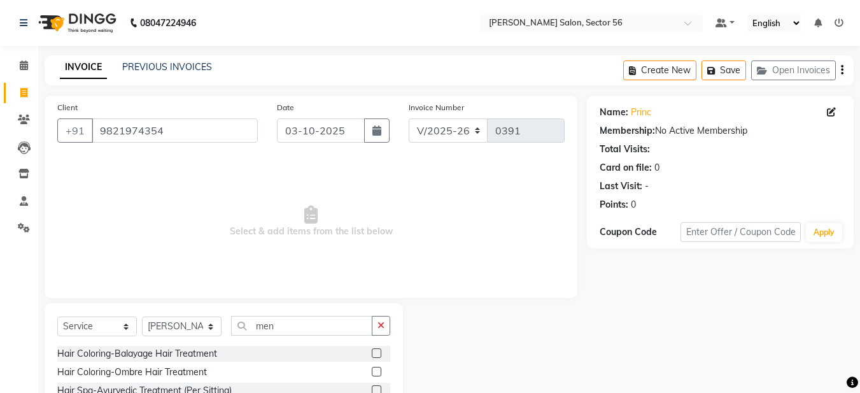
click at [358, 271] on span "Select & add items from the list below" at bounding box center [310, 221] width 507 height 127
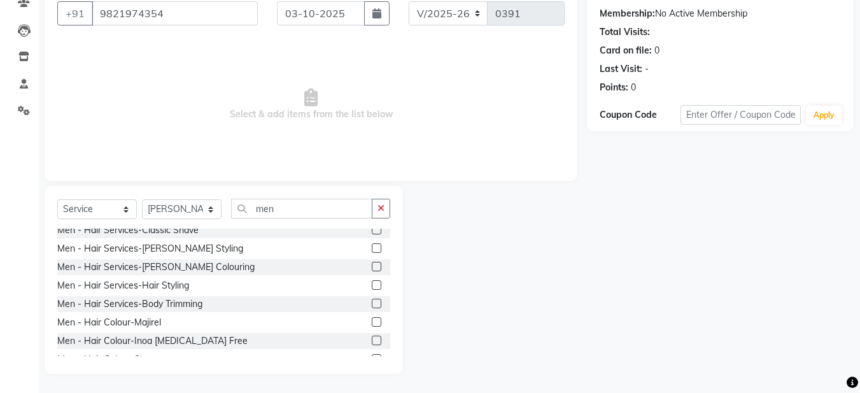
scroll to position [127, 0]
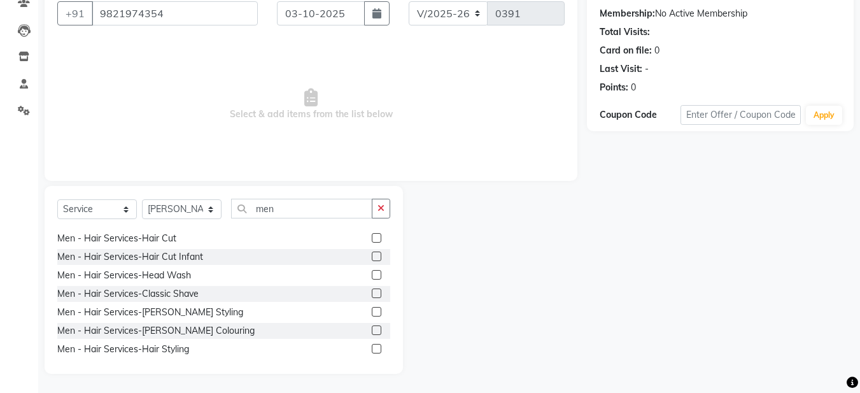
click at [372, 238] on label at bounding box center [377, 238] width 10 height 10
click at [372, 238] on input "checkbox" at bounding box center [376, 238] width 8 height 8
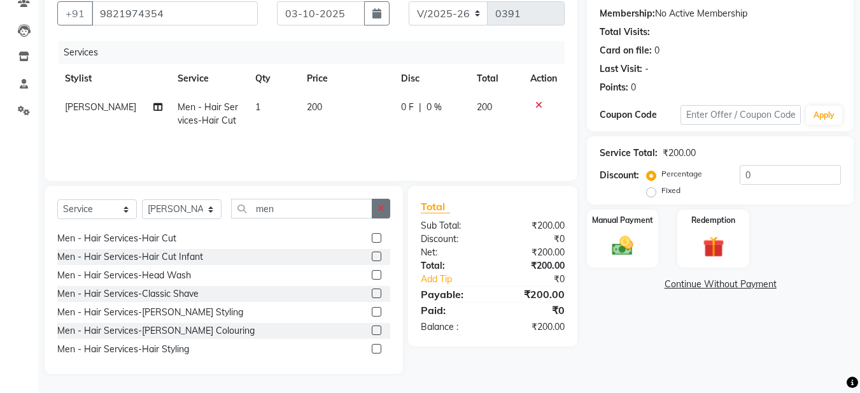
click at [379, 208] on icon "button" at bounding box center [381, 208] width 7 height 9
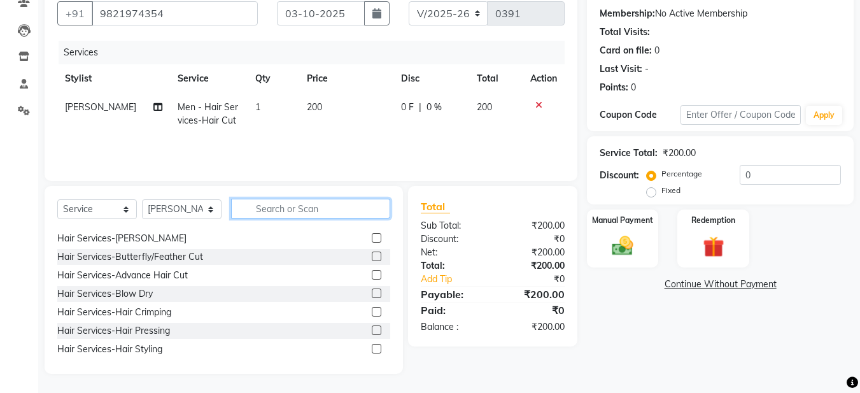
click at [326, 201] on input "text" at bounding box center [310, 209] width 159 height 20
click at [330, 213] on input "text" at bounding box center [310, 209] width 159 height 20
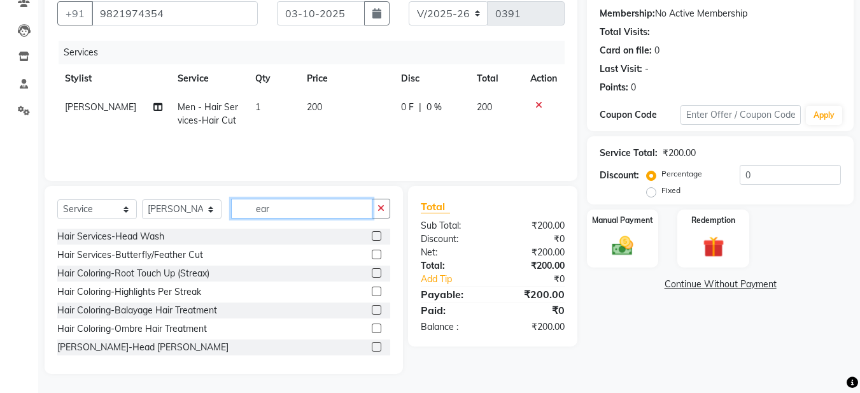
scroll to position [90, 0]
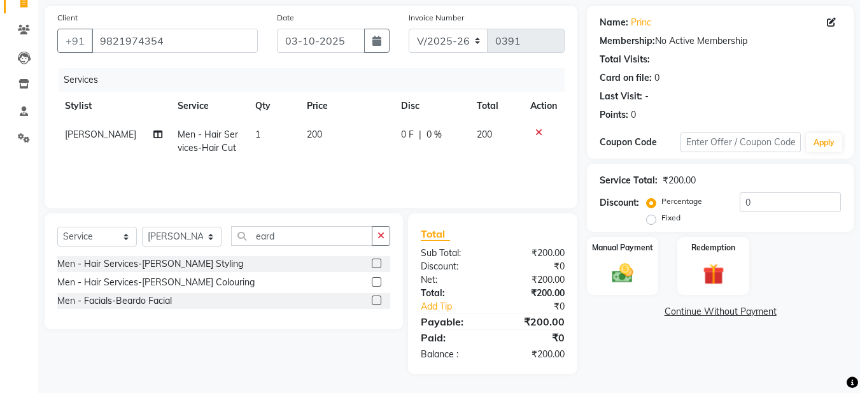
drag, startPoint x: 376, startPoint y: 260, endPoint x: 378, endPoint y: 266, distance: 6.5
click at [378, 266] on label at bounding box center [377, 264] width 10 height 10
click at [378, 266] on input "checkbox" at bounding box center [376, 264] width 8 height 8
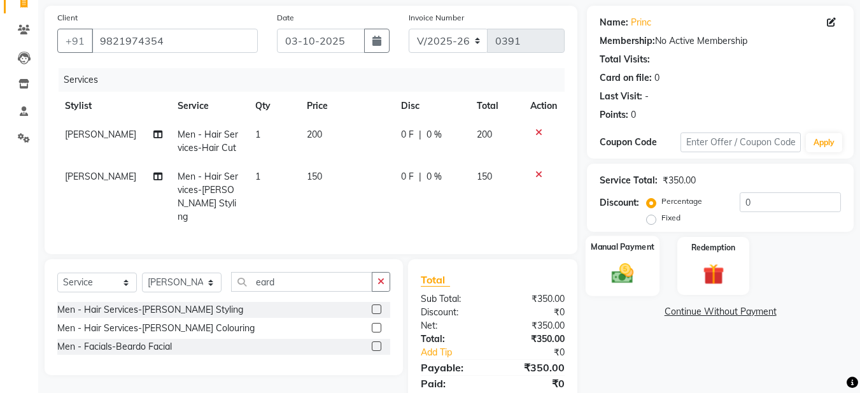
drag, startPoint x: 622, startPoint y: 288, endPoint x: 615, endPoint y: 286, distance: 7.3
click at [620, 288] on div "Manual Payment" at bounding box center [623, 266] width 74 height 60
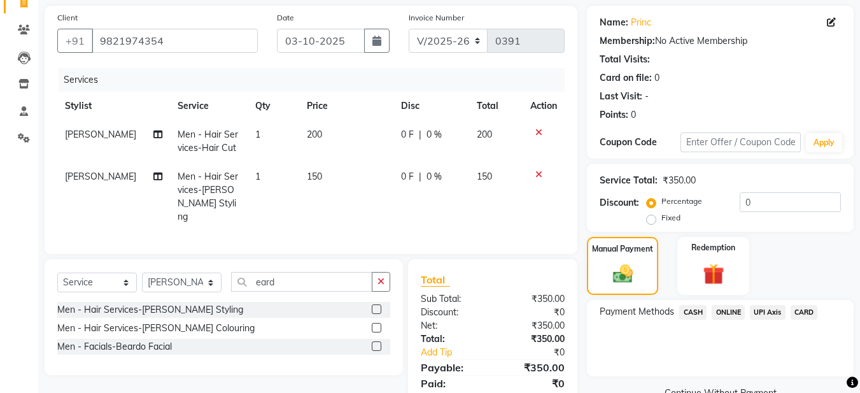
click at [721, 315] on span "ONLINE" at bounding box center [728, 312] width 33 height 15
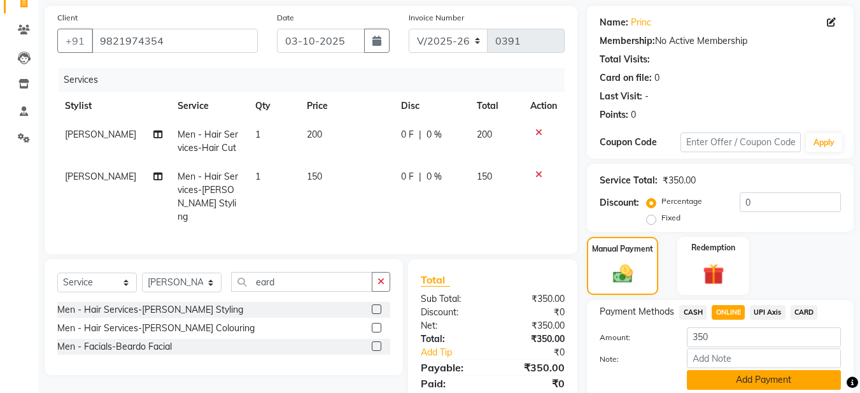
click at [718, 379] on button "Add Payment" at bounding box center [764, 380] width 154 height 20
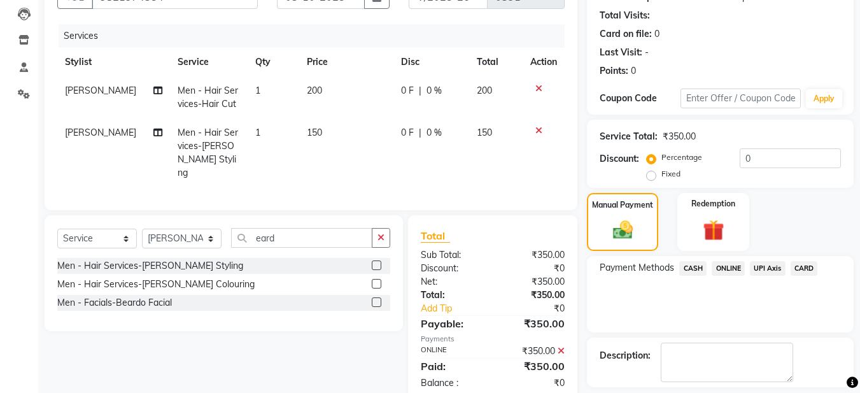
scroll to position [190, 0]
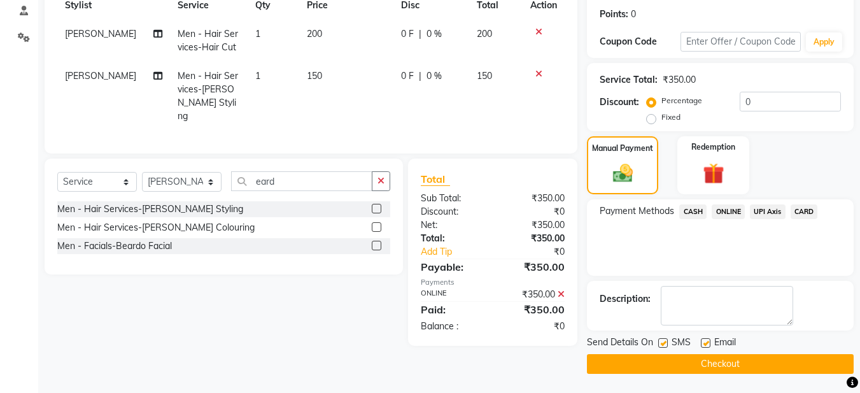
click at [707, 343] on label at bounding box center [706, 343] width 10 height 10
click at [707, 343] on input "checkbox" at bounding box center [705, 343] width 8 height 8
click at [700, 359] on button "Checkout" at bounding box center [720, 364] width 267 height 20
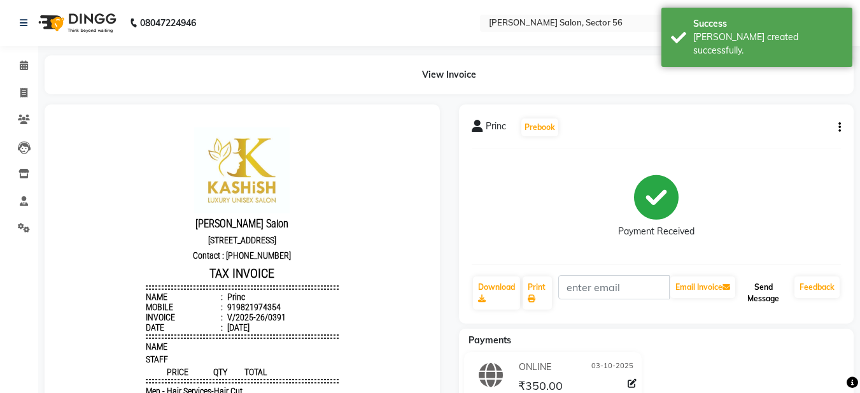
click at [742, 287] on button "Send Message" at bounding box center [764, 292] width 52 height 33
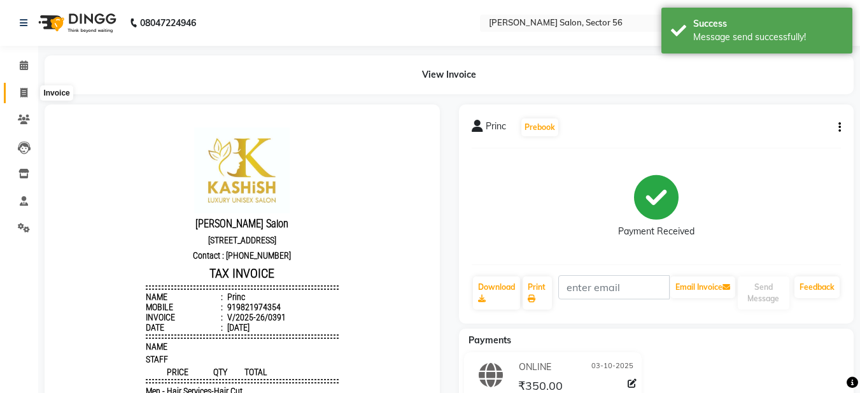
click at [26, 89] on icon at bounding box center [23, 93] width 7 height 10
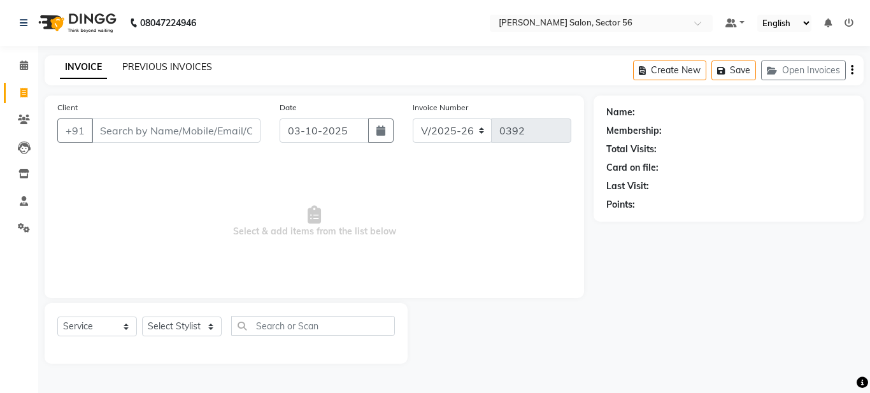
click at [149, 67] on link "PREVIOUS INVOICES" at bounding box center [167, 66] width 90 height 11
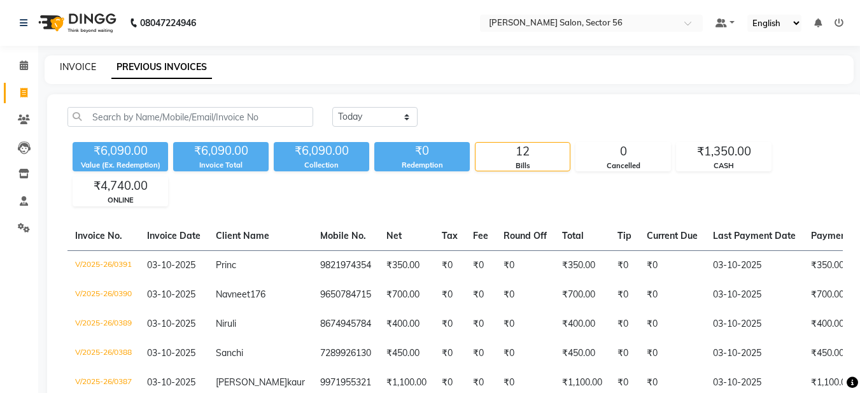
click at [88, 66] on link "INVOICE" at bounding box center [78, 66] width 36 height 11
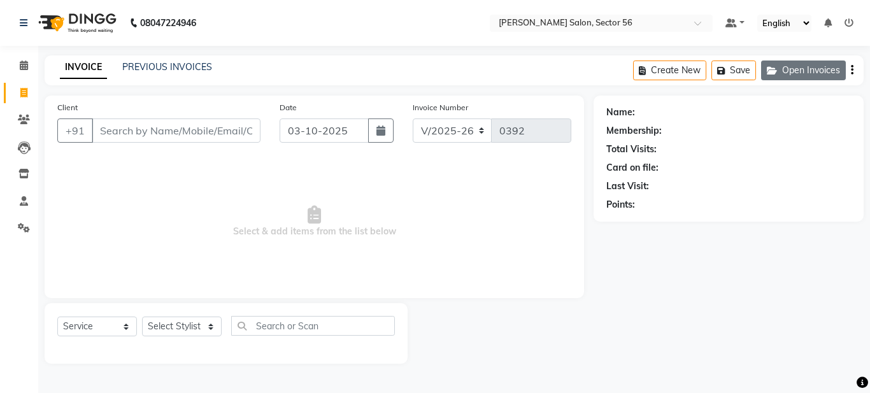
click at [782, 74] on button "Open Invoices" at bounding box center [803, 70] width 85 height 20
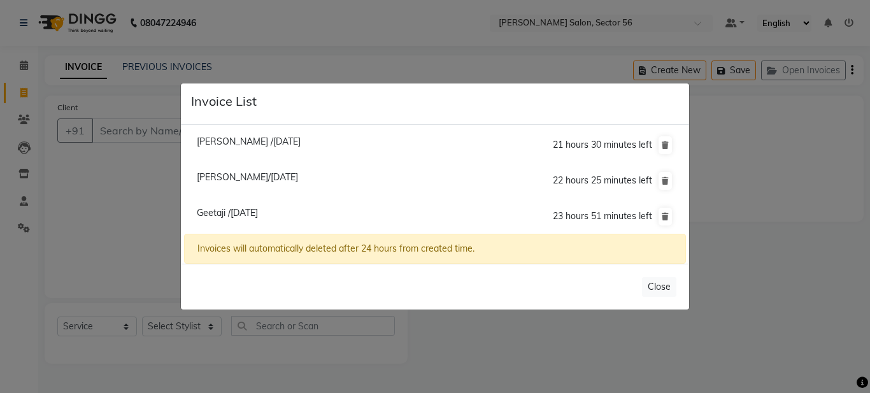
click at [258, 214] on span "Geetaji /03 October 2025" at bounding box center [227, 212] width 61 height 11
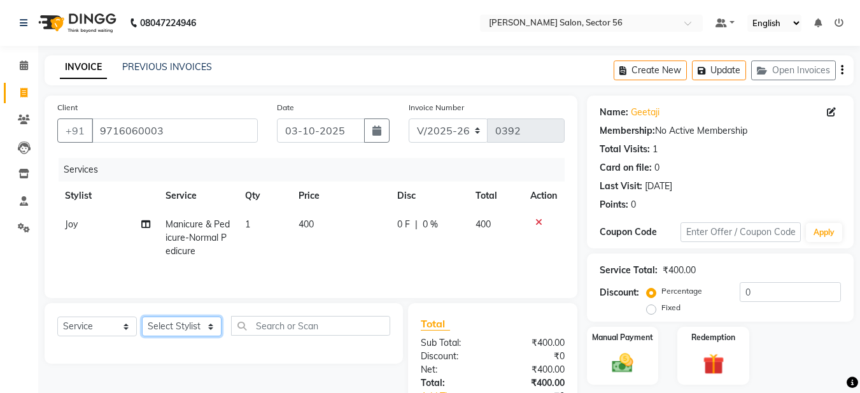
click at [206, 325] on select "Select Stylist [PERSON_NAME] [PERSON_NAME] [PERSON_NAME] [PERSON_NAME] [PERSON_…" at bounding box center [182, 326] width 80 height 20
click at [142, 316] on select "Select Stylist [PERSON_NAME] [PERSON_NAME] [PERSON_NAME] [PERSON_NAME] [PERSON_…" at bounding box center [182, 326] width 80 height 20
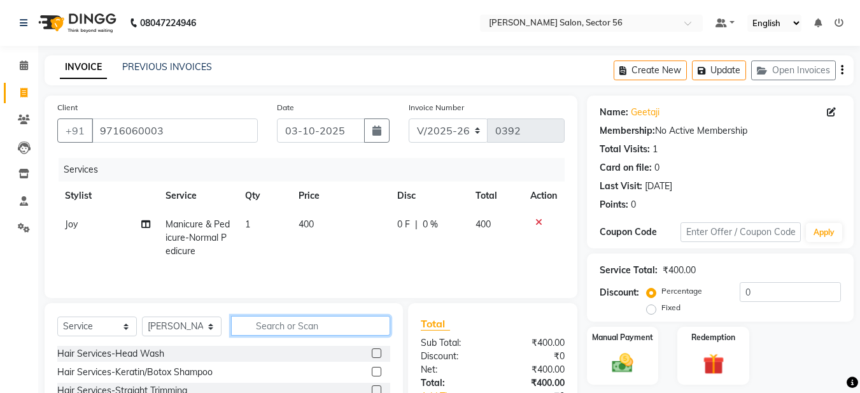
click at [279, 325] on input "text" at bounding box center [310, 326] width 159 height 20
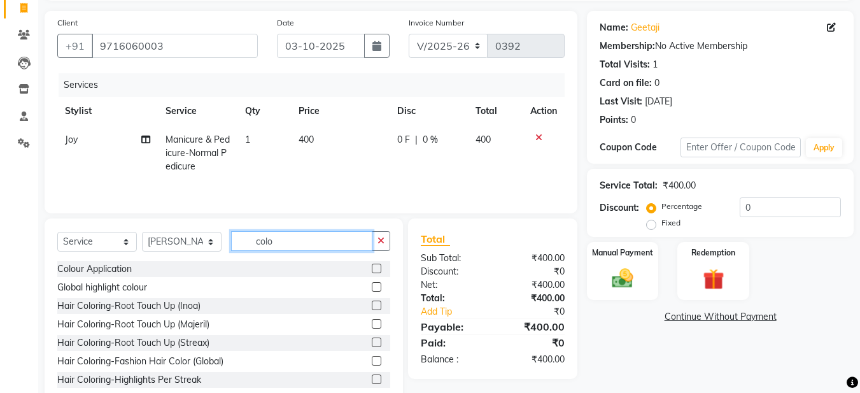
scroll to position [117, 0]
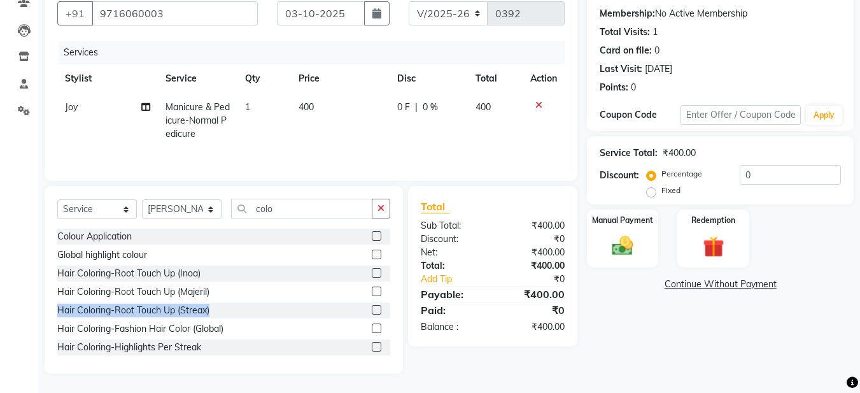
drag, startPoint x: 368, startPoint y: 290, endPoint x: 368, endPoint y: 301, distance: 10.2
click at [368, 301] on div "Colour Application Global highlight colour Hair Coloring-Root Touch Up (Inoa) H…" at bounding box center [223, 292] width 333 height 127
click at [372, 288] on label at bounding box center [377, 292] width 10 height 10
click at [372, 288] on input "checkbox" at bounding box center [376, 292] width 8 height 8
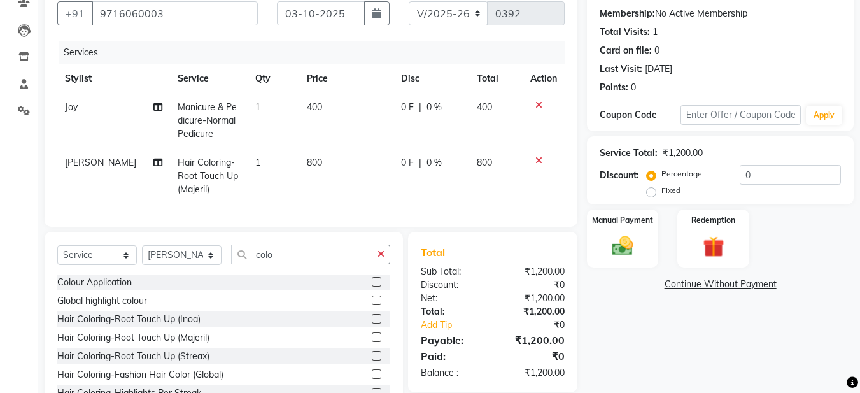
click at [409, 160] on span "0 F" at bounding box center [407, 162] width 13 height 13
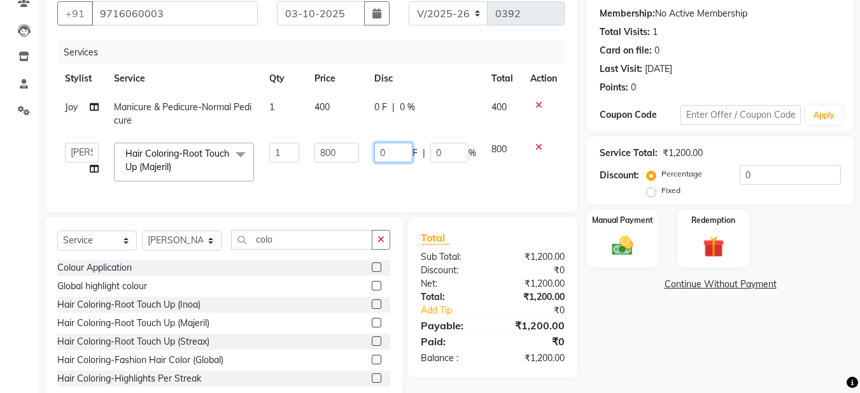
click at [387, 150] on input "0" at bounding box center [393, 153] width 38 height 20
click at [409, 150] on input "011111111" at bounding box center [393, 153] width 38 height 20
click at [448, 180] on td "100 F | 0 %" at bounding box center [425, 162] width 117 height 54
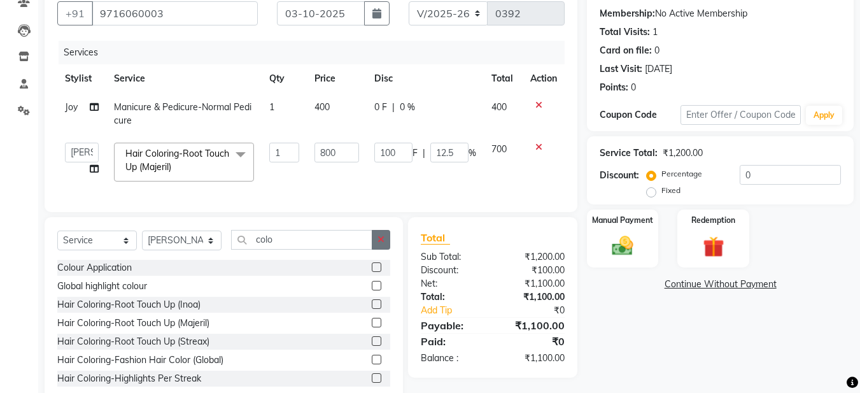
click at [383, 244] on icon "button" at bounding box center [381, 239] width 7 height 9
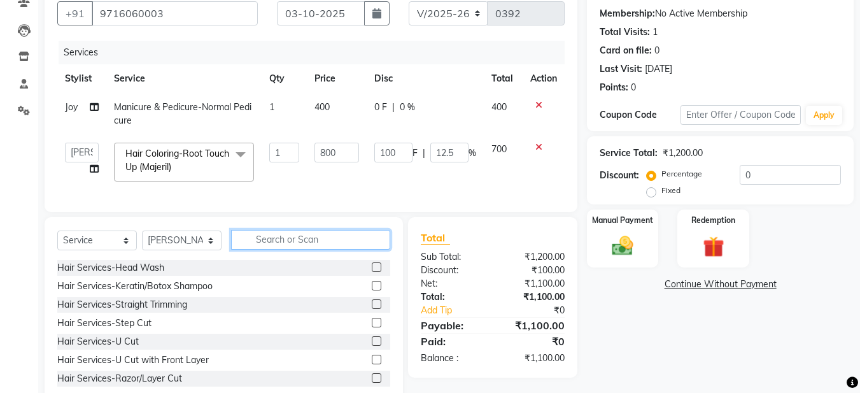
click at [334, 248] on input "text" at bounding box center [310, 240] width 159 height 20
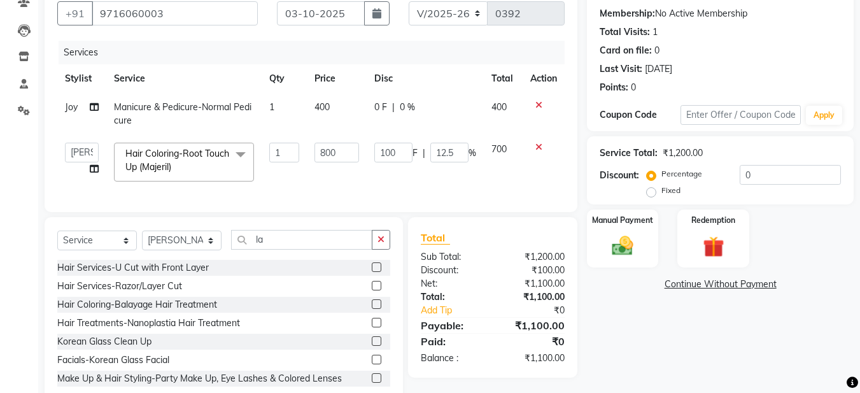
click at [372, 290] on label at bounding box center [377, 286] width 10 height 10
click at [372, 290] on input "checkbox" at bounding box center [376, 286] width 8 height 8
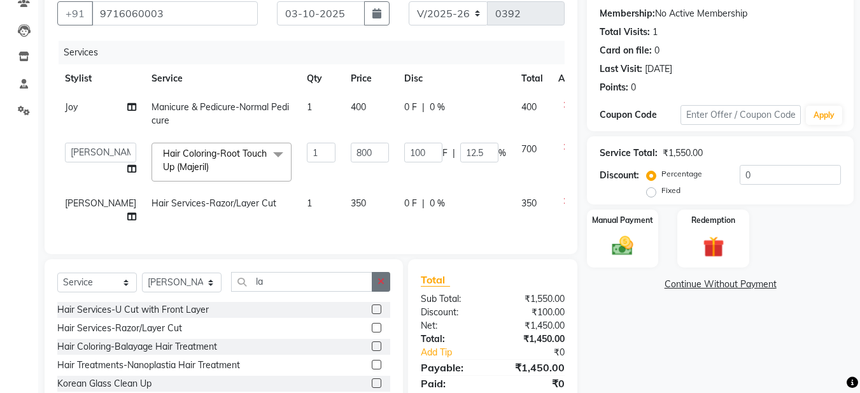
click at [380, 286] on icon "button" at bounding box center [381, 281] width 7 height 9
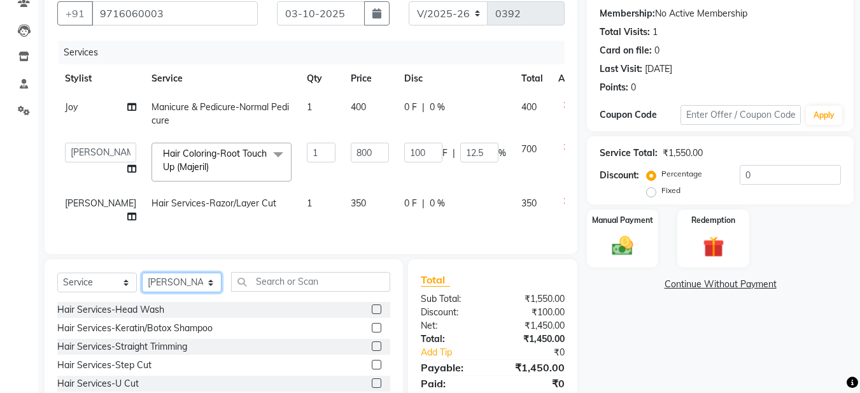
click at [201, 292] on select "Select Stylist [PERSON_NAME] [PERSON_NAME] [PERSON_NAME] [PERSON_NAME] [PERSON_…" at bounding box center [182, 283] width 80 height 20
click at [142, 282] on select "Select Stylist [PERSON_NAME] [PERSON_NAME] [PERSON_NAME] [PERSON_NAME] [PERSON_…" at bounding box center [182, 283] width 80 height 20
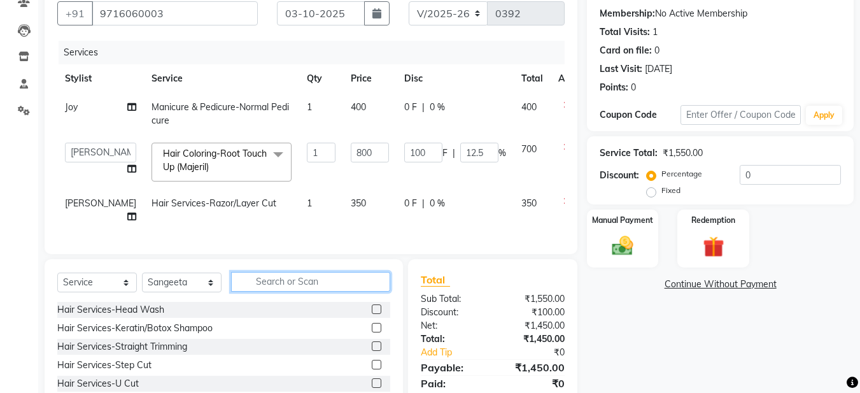
click at [257, 292] on input "text" at bounding box center [310, 282] width 159 height 20
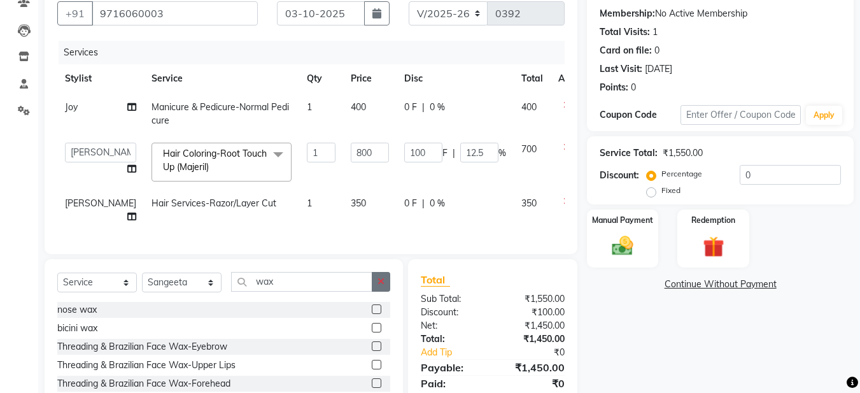
click at [380, 292] on button "button" at bounding box center [381, 282] width 18 height 20
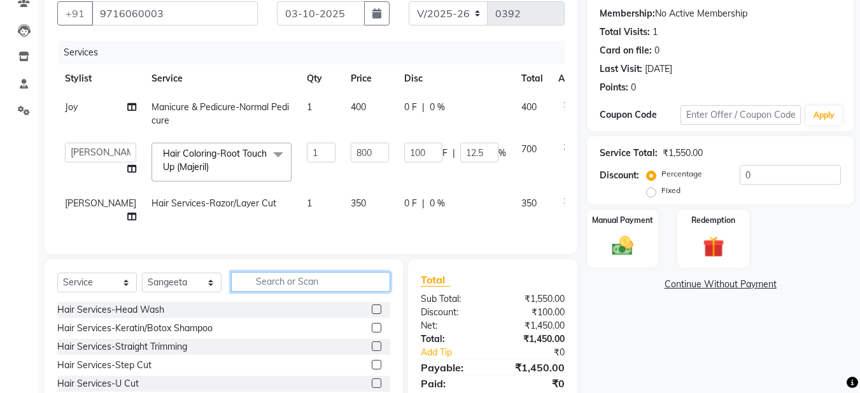
click at [256, 288] on input "text" at bounding box center [310, 282] width 159 height 20
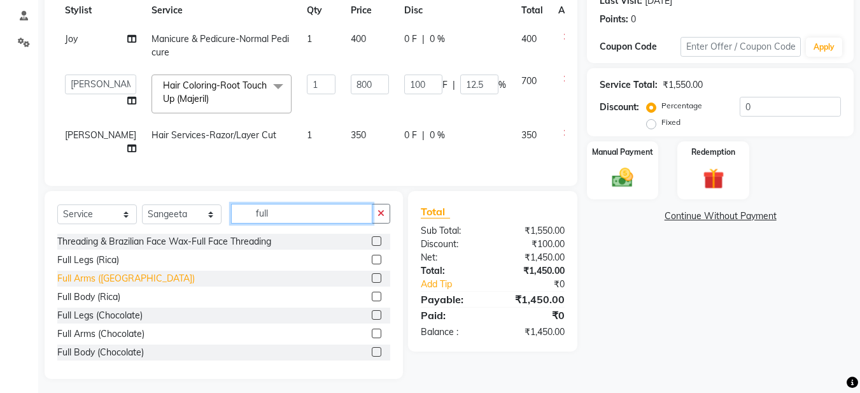
scroll to position [200, 0]
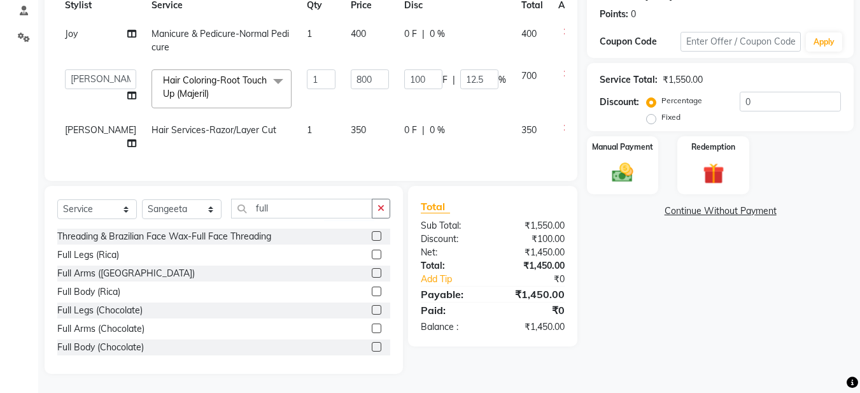
drag, startPoint x: 379, startPoint y: 207, endPoint x: 335, endPoint y: 211, distance: 44.8
click at [373, 208] on button "button" at bounding box center [381, 209] width 18 height 20
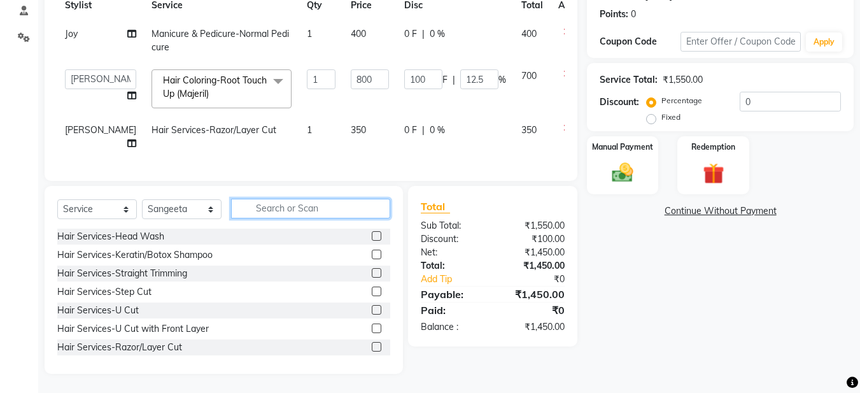
click at [289, 210] on input "text" at bounding box center [310, 209] width 159 height 20
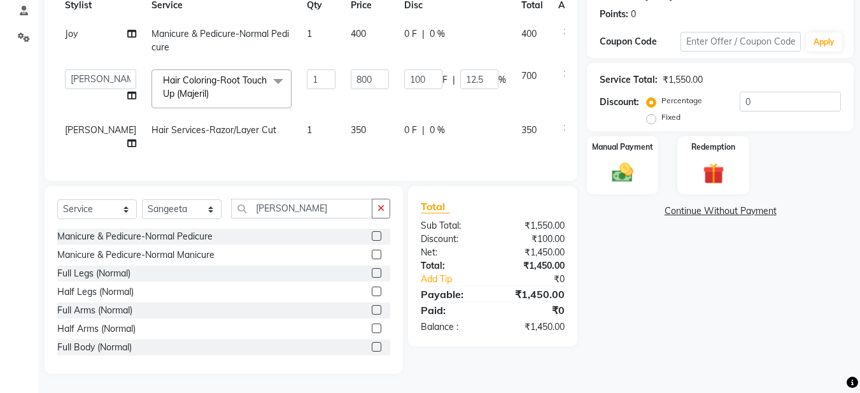
click at [372, 311] on label at bounding box center [377, 310] width 10 height 10
click at [372, 311] on input "checkbox" at bounding box center [376, 310] width 8 height 8
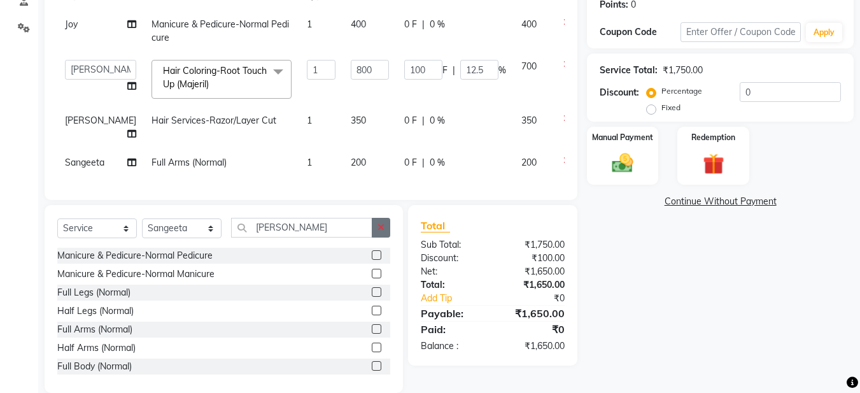
click at [383, 232] on icon "button" at bounding box center [381, 227] width 7 height 9
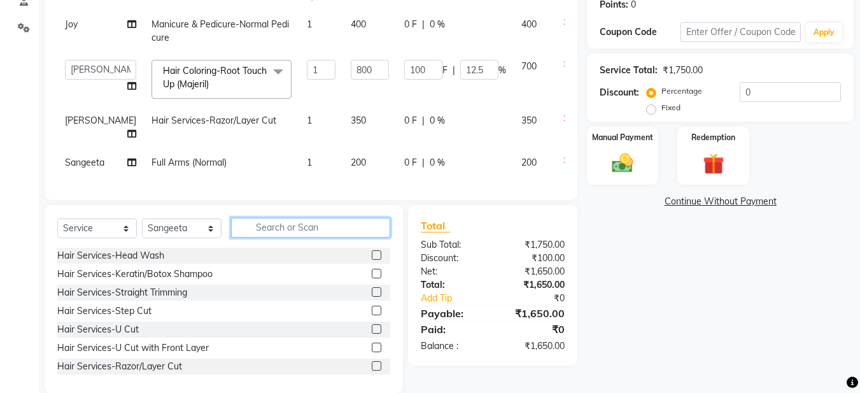
click at [260, 238] on input "text" at bounding box center [310, 228] width 159 height 20
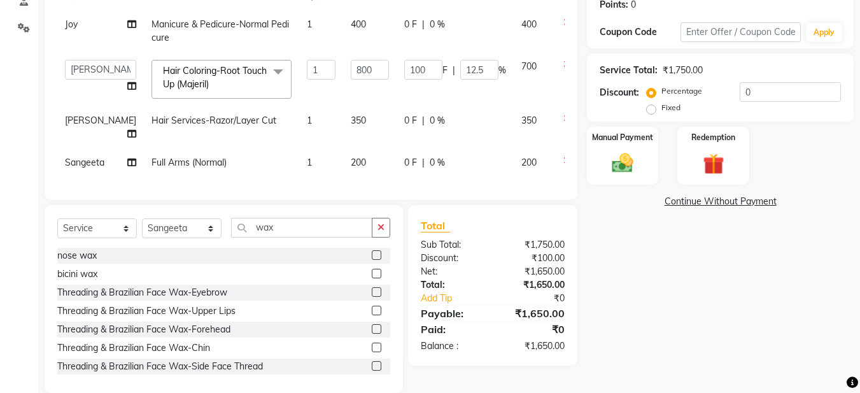
click at [372, 297] on label at bounding box center [377, 292] width 10 height 10
click at [372, 297] on input "checkbox" at bounding box center [376, 292] width 8 height 8
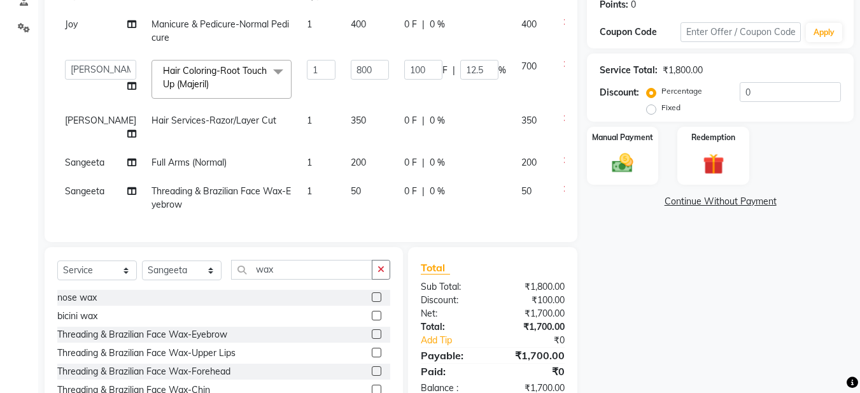
click at [372, 357] on label at bounding box center [377, 353] width 10 height 10
click at [372, 357] on input "checkbox" at bounding box center [376, 353] width 8 height 8
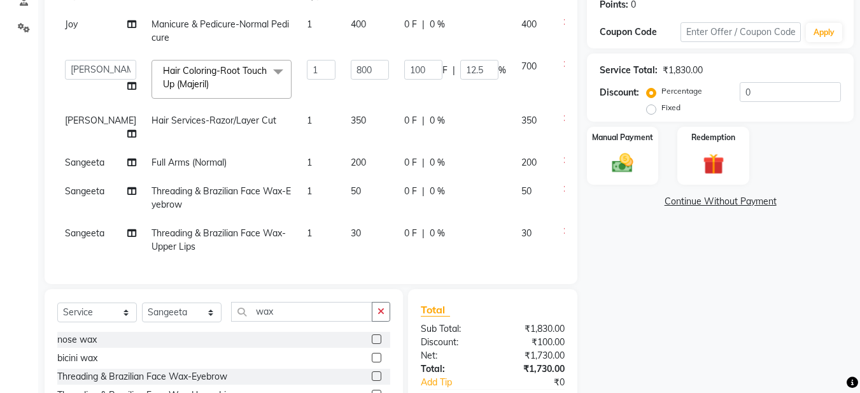
click at [334, 359] on div "bicini wax" at bounding box center [223, 358] width 333 height 16
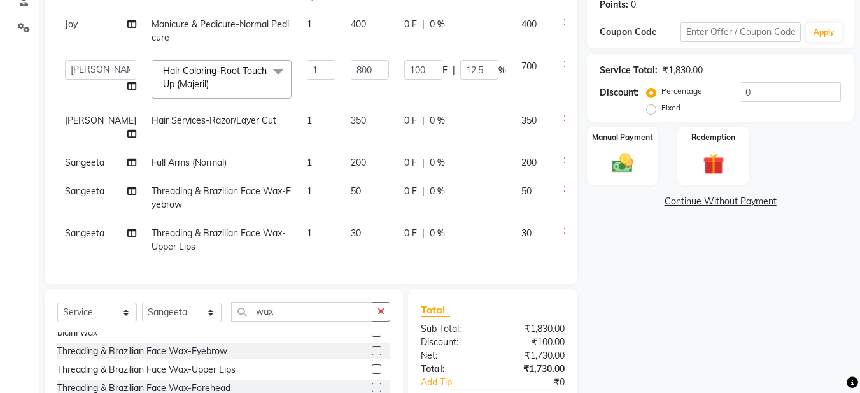
scroll to position [51, 0]
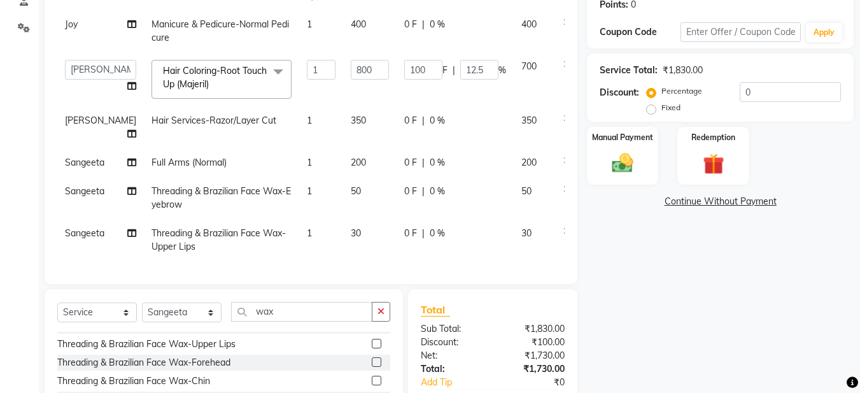
click at [372, 385] on label at bounding box center [377, 381] width 10 height 10
click at [372, 385] on input "checkbox" at bounding box center [376, 381] width 8 height 8
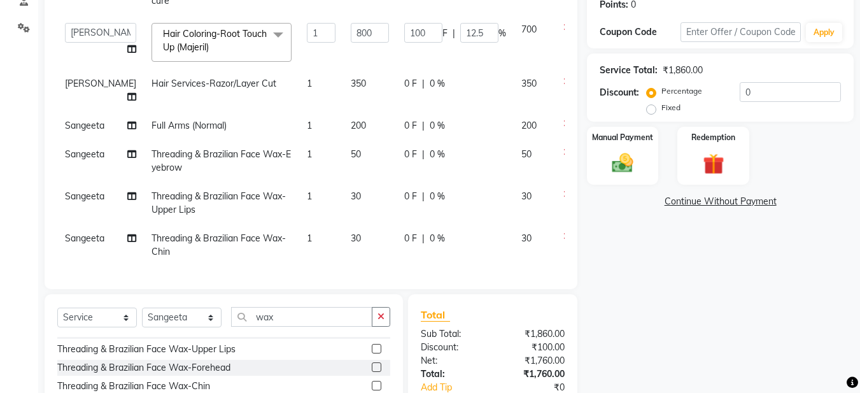
click at [351, 236] on span "30" at bounding box center [356, 237] width 10 height 11
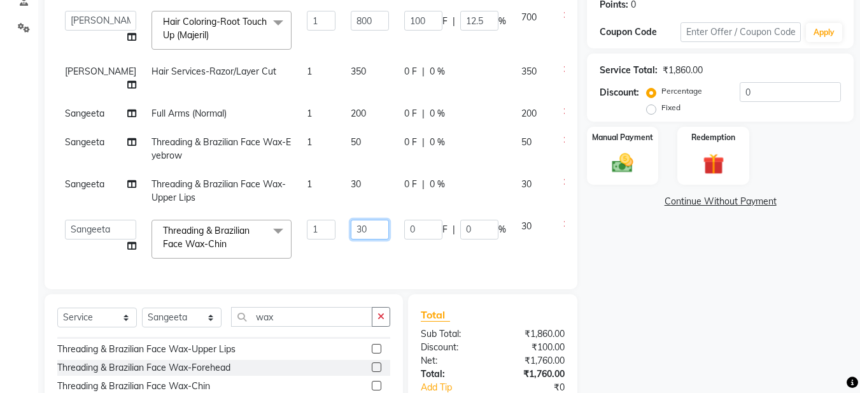
click at [351, 239] on input "30" at bounding box center [370, 230] width 38 height 20
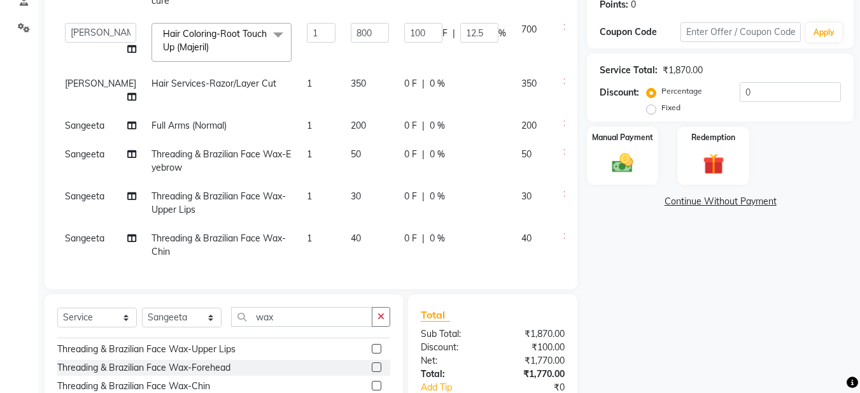
click at [351, 194] on span "30" at bounding box center [356, 195] width 10 height 11
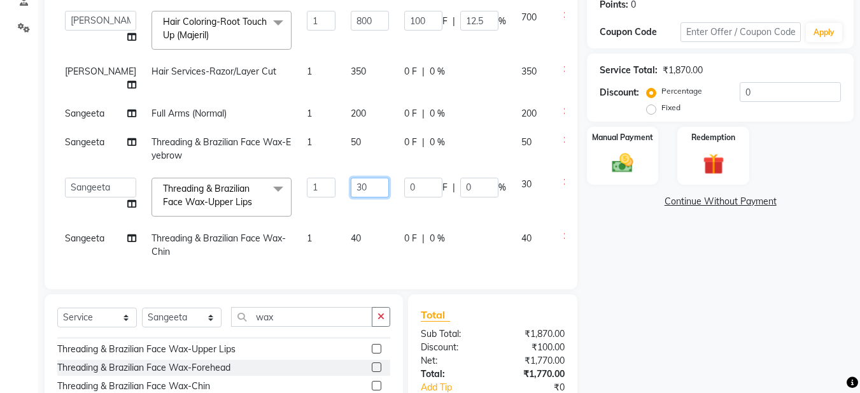
click at [351, 197] on input "30" at bounding box center [370, 188] width 38 height 20
click at [343, 218] on td "40" at bounding box center [369, 197] width 53 height 54
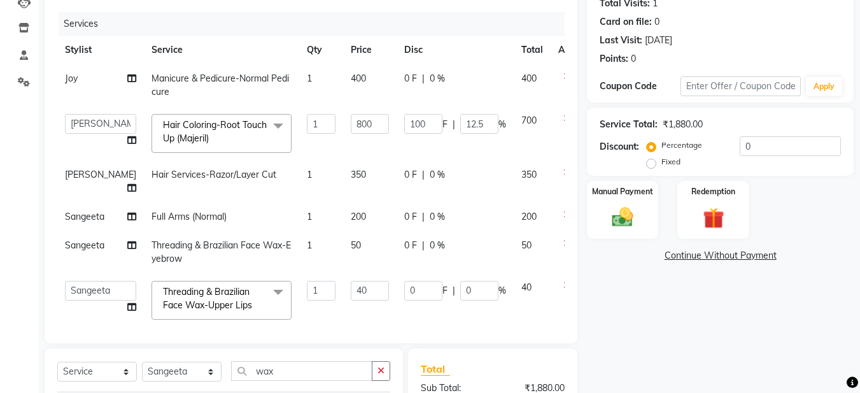
scroll to position [127, 0]
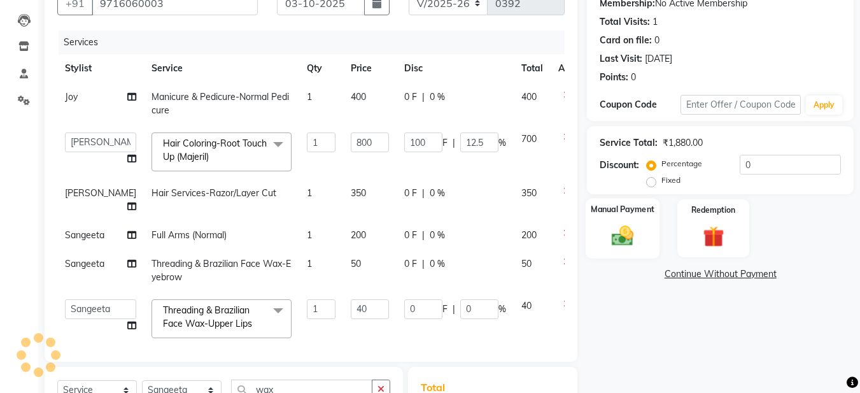
click at [617, 243] on img at bounding box center [623, 235] width 36 height 25
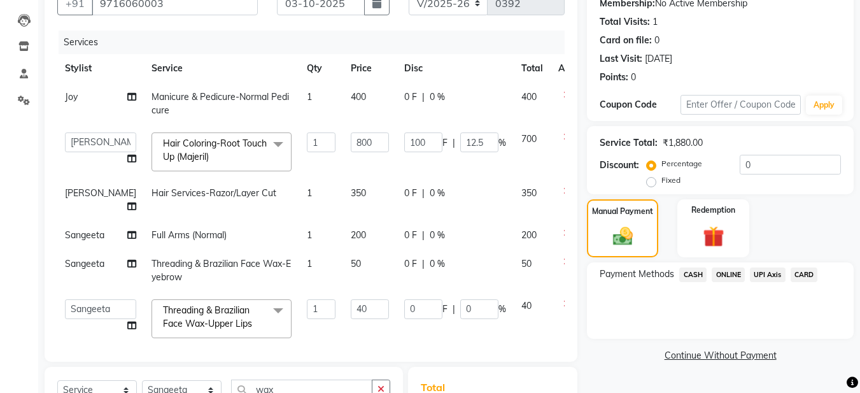
click at [725, 274] on span "ONLINE" at bounding box center [728, 274] width 33 height 15
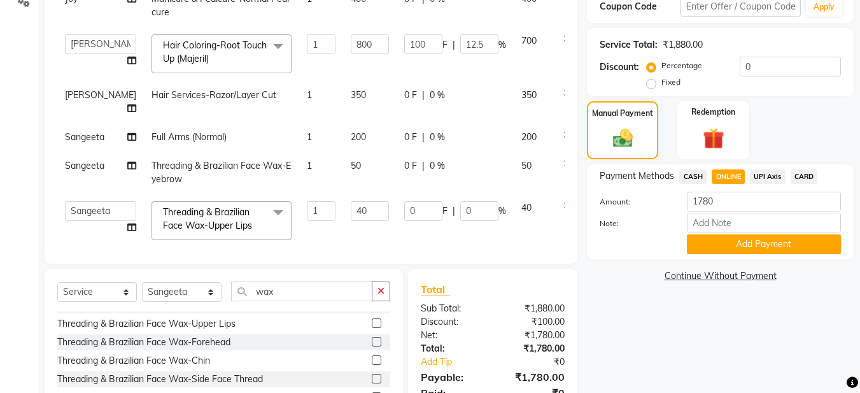
scroll to position [181, 0]
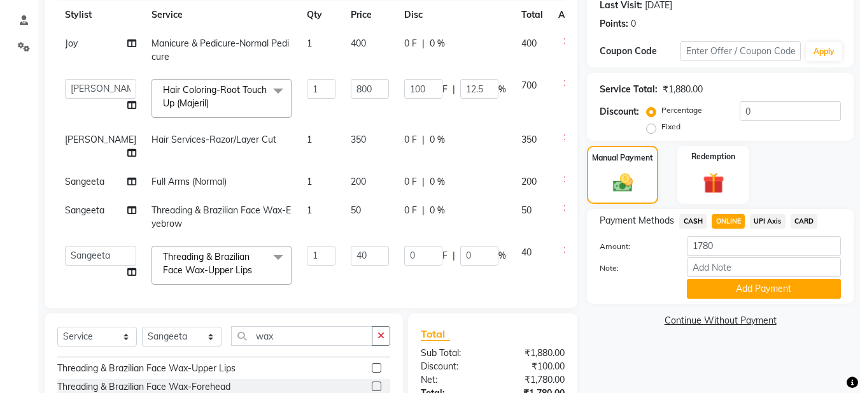
drag, startPoint x: 653, startPoint y: 129, endPoint x: 660, endPoint y: 129, distance: 7.0
click at [662, 131] on label "Fixed" at bounding box center [671, 126] width 19 height 11
click at [655, 131] on input "Fixed" at bounding box center [653, 126] width 9 height 9
click at [756, 106] on input "0" at bounding box center [790, 111] width 101 height 20
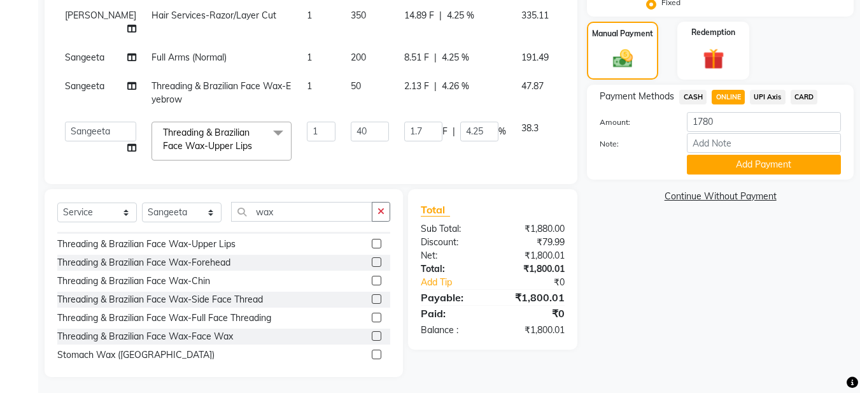
scroll to position [308, 0]
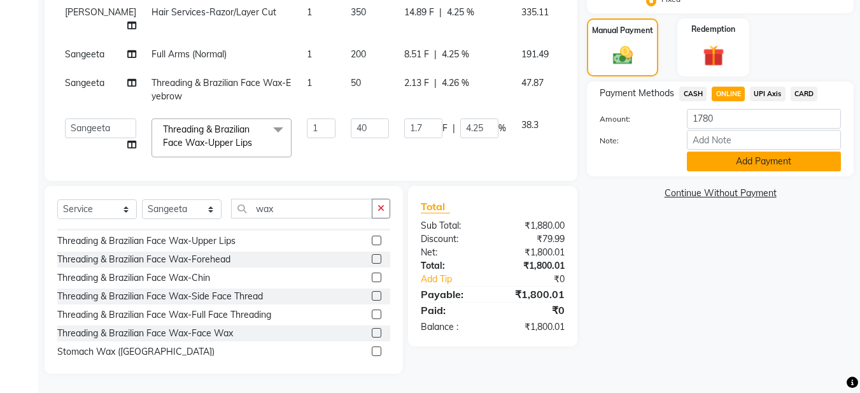
click at [756, 161] on button "Add Payment" at bounding box center [764, 162] width 154 height 20
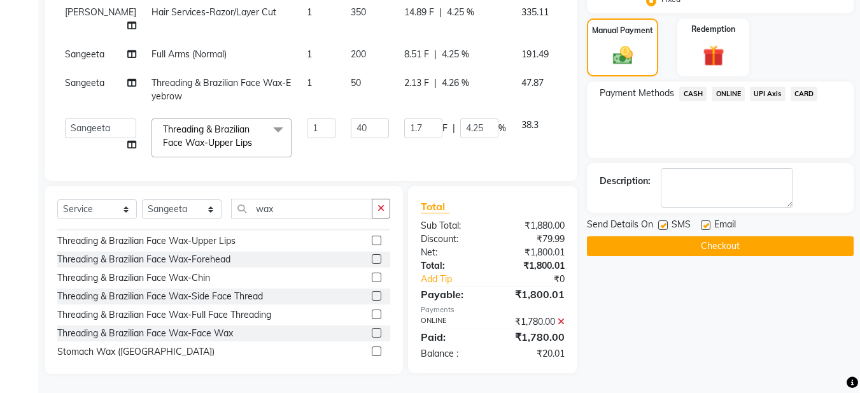
click at [708, 227] on label at bounding box center [706, 225] width 10 height 10
click at [708, 227] on input "checkbox" at bounding box center [705, 226] width 8 height 8
click at [704, 245] on button "Checkout" at bounding box center [720, 246] width 267 height 20
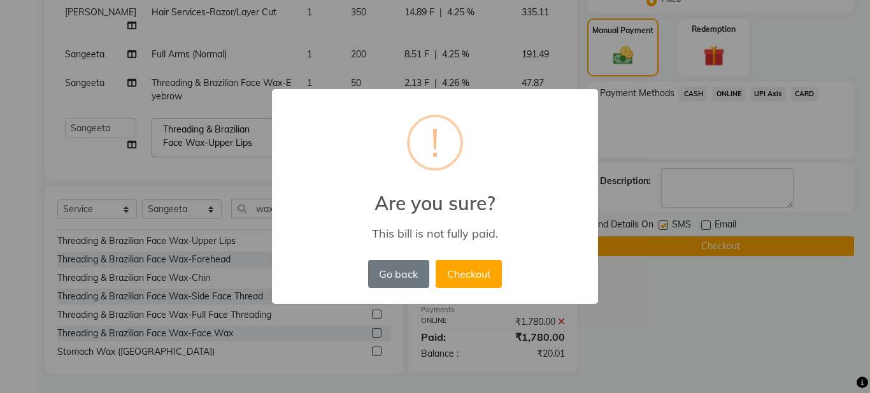
drag, startPoint x: 418, startPoint y: 273, endPoint x: 451, endPoint y: 262, distance: 35.4
click at [420, 273] on button "Go back" at bounding box center [398, 274] width 61 height 28
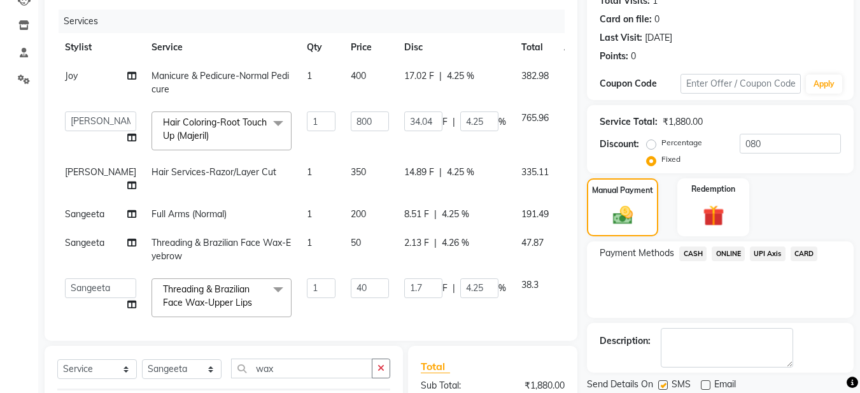
scroll to position [117, 0]
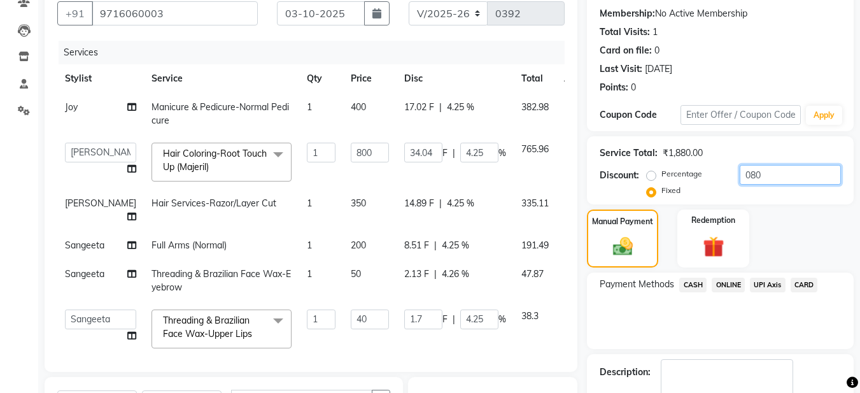
click at [748, 171] on input "080" at bounding box center [790, 175] width 101 height 20
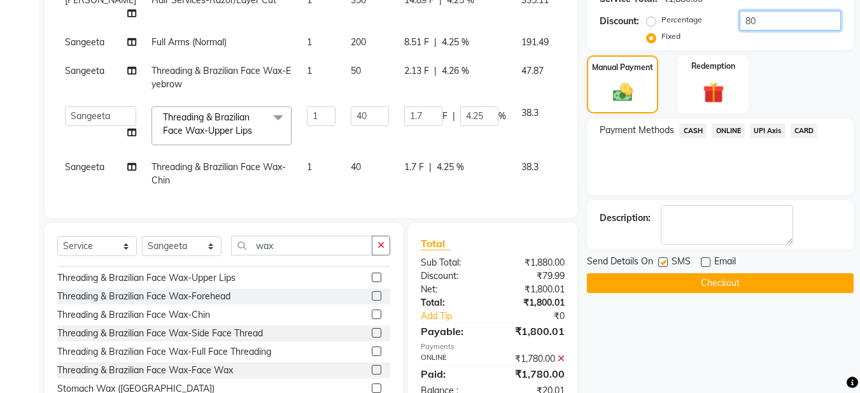
scroll to position [308, 0]
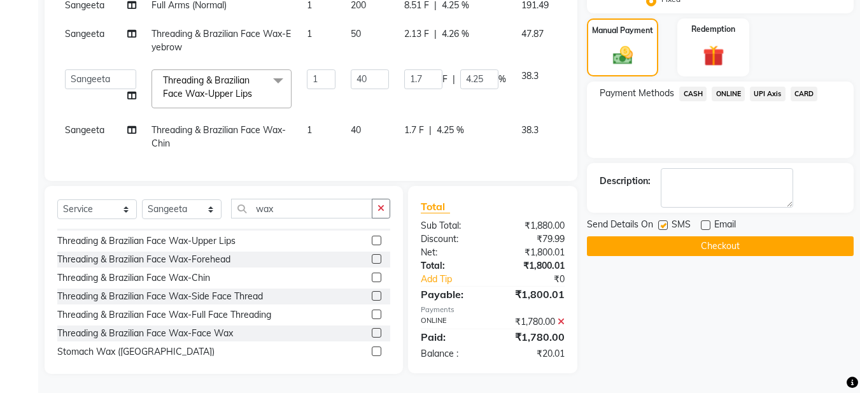
click at [656, 245] on button "Checkout" at bounding box center [720, 246] width 267 height 20
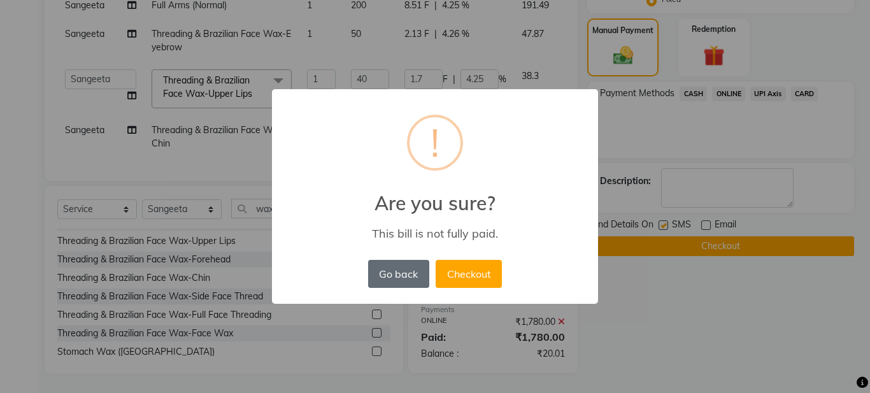
click at [396, 269] on button "Go back" at bounding box center [398, 274] width 61 height 28
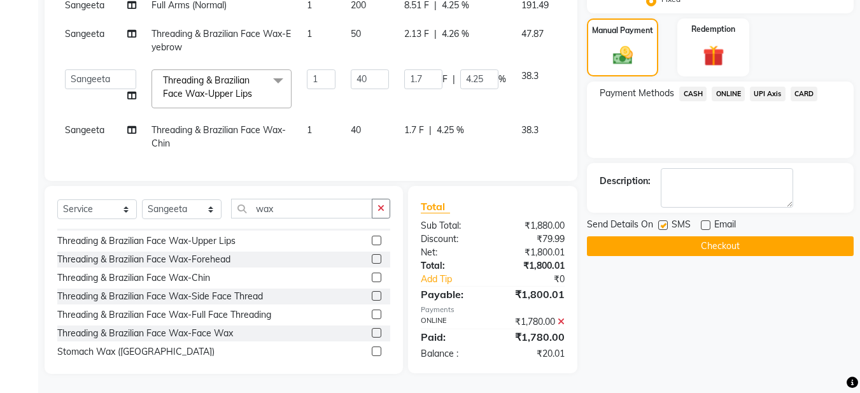
click at [564, 320] on icon at bounding box center [561, 321] width 7 height 9
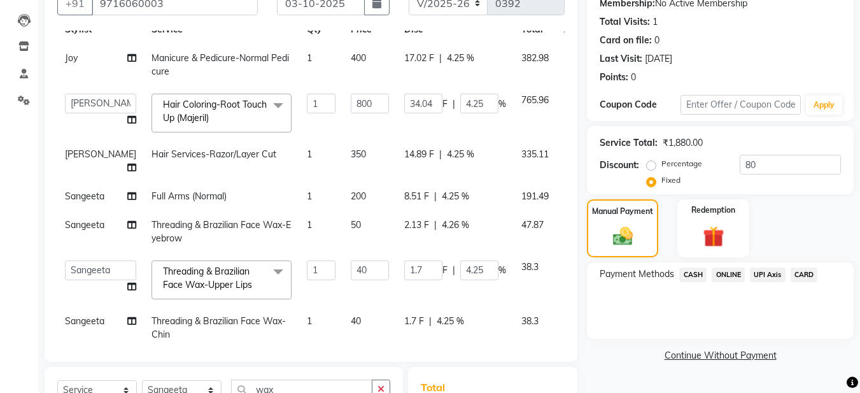
scroll to position [8, 0]
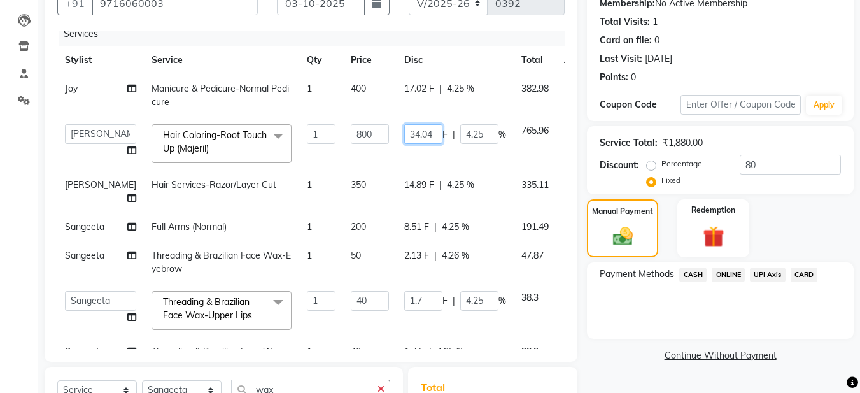
click at [405, 137] on input "34.04" at bounding box center [423, 134] width 38 height 20
click at [418, 162] on tbody "Joy Manicure & Pedicure-Normal Pedicure 1 400 17.02 F | 4.25 % 382.98 Aadil Hus…" at bounding box center [327, 226] width 541 height 305
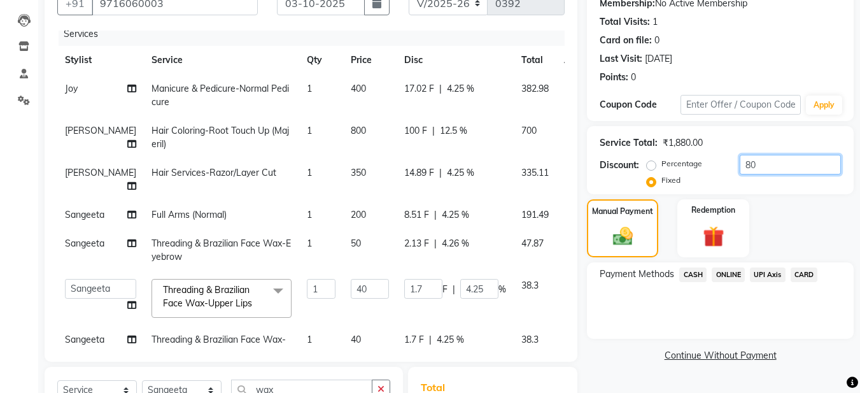
click at [760, 163] on input "80" at bounding box center [790, 165] width 101 height 20
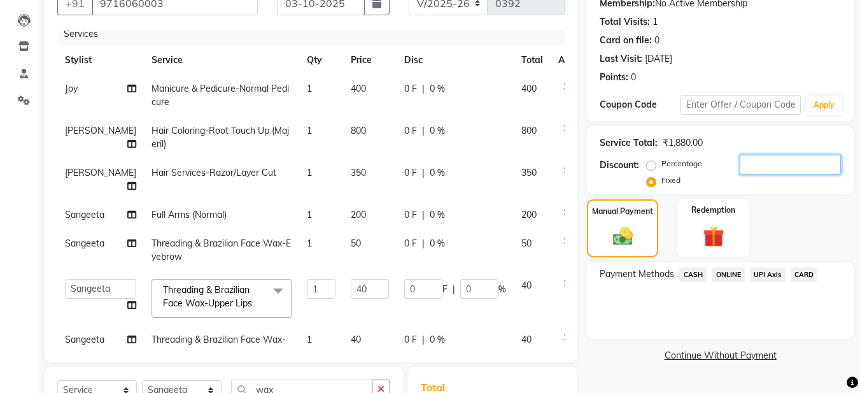
drag, startPoint x: 760, startPoint y: 163, endPoint x: 658, endPoint y: 185, distance: 103.5
click at [658, 185] on div "Percentage Fixed" at bounding box center [745, 172] width 192 height 34
click at [404, 129] on div "0 F | 0 %" at bounding box center [455, 130] width 102 height 13
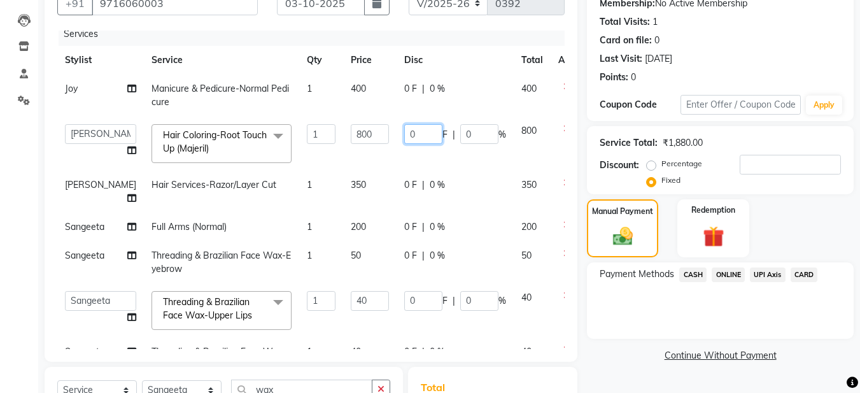
click at [404, 134] on input "0" at bounding box center [423, 134] width 38 height 20
click at [397, 158] on td "100 F | 0 %" at bounding box center [455, 144] width 117 height 54
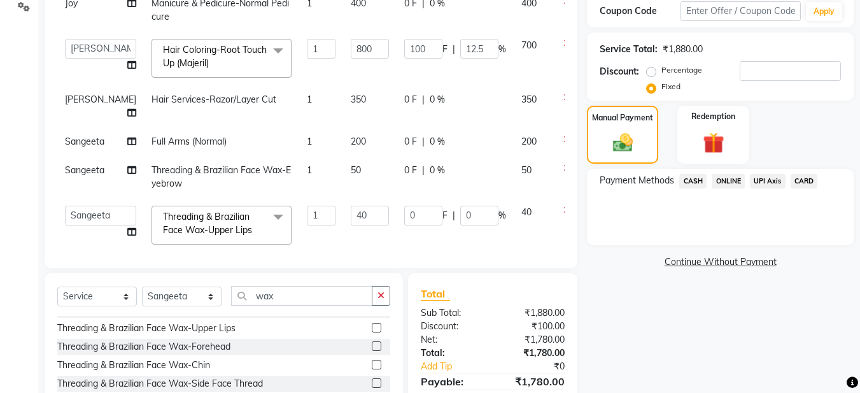
scroll to position [191, 0]
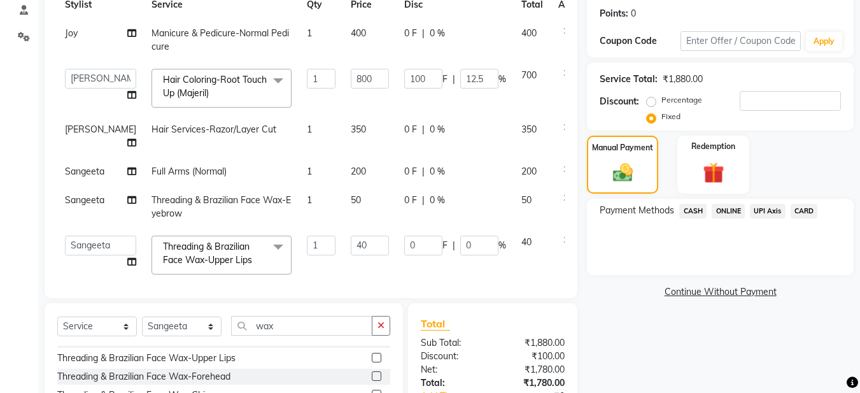
click at [404, 130] on div "0 F | 0 %" at bounding box center [455, 129] width 102 height 13
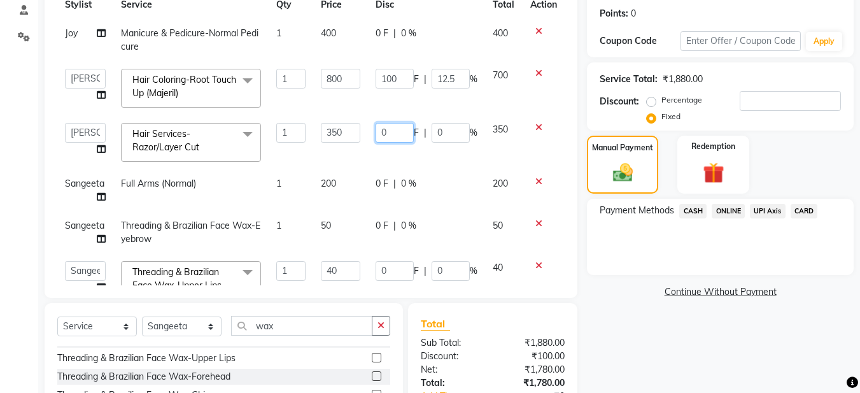
click at [393, 127] on input "0" at bounding box center [395, 133] width 38 height 20
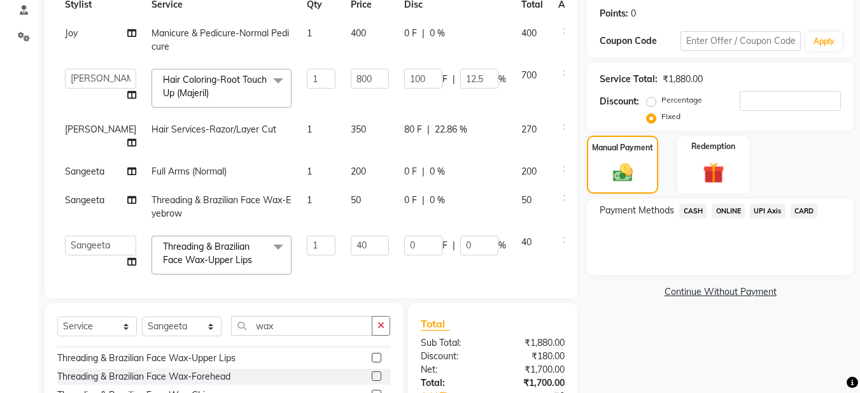
drag, startPoint x: 416, startPoint y: 162, endPoint x: 421, endPoint y: 158, distance: 6.8
click at [417, 160] on tbody "Joy Manicure & Pedicure-Normal Pedicure 1 400 0 F | 0 % 400 Aadil Husain Joy Jy…" at bounding box center [324, 171] width 535 height 305
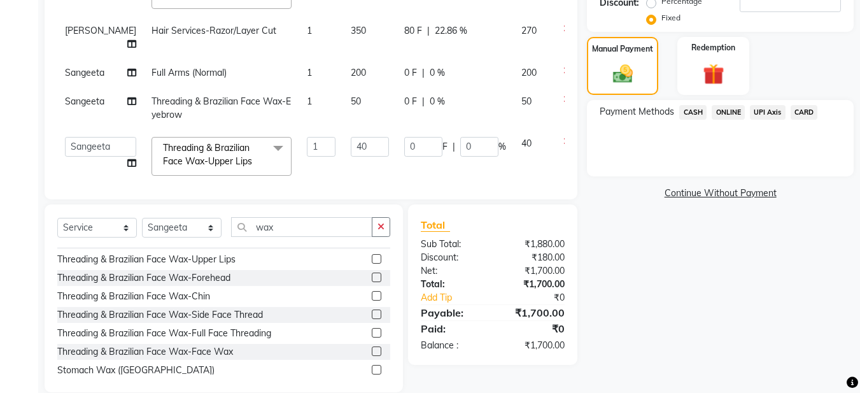
scroll to position [308, 0]
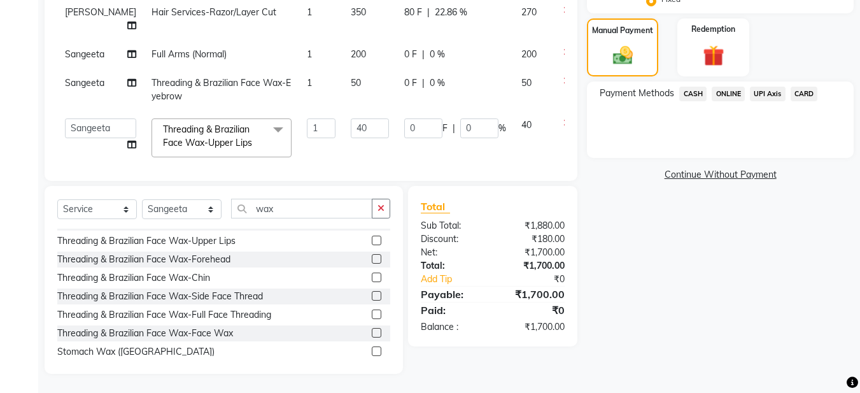
click at [684, 96] on span "CASH" at bounding box center [692, 94] width 27 height 15
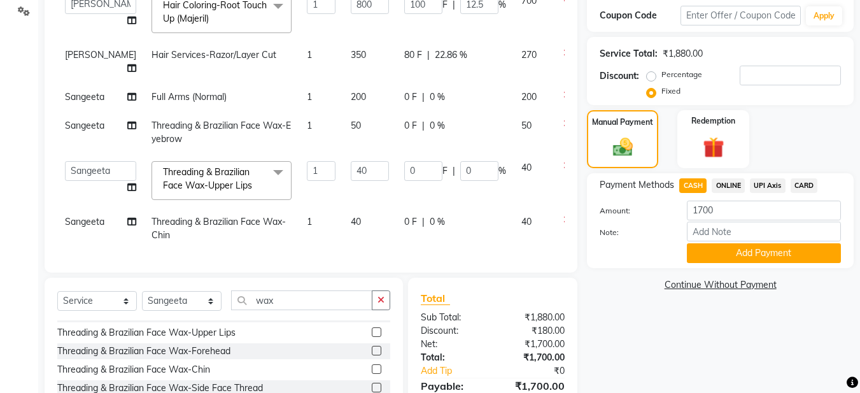
scroll to position [255, 0]
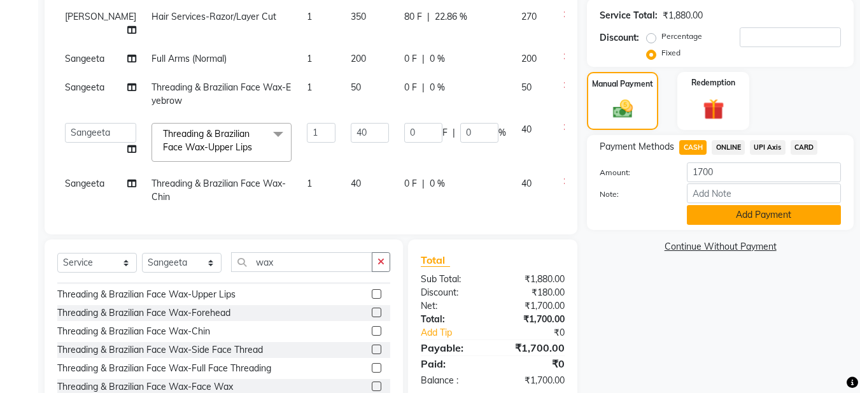
click at [726, 212] on button "Add Payment" at bounding box center [764, 215] width 154 height 20
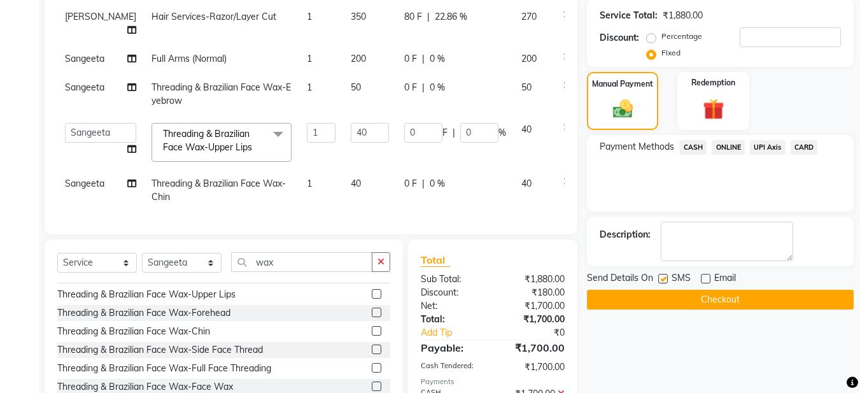
click at [694, 297] on button "Checkout" at bounding box center [720, 300] width 267 height 20
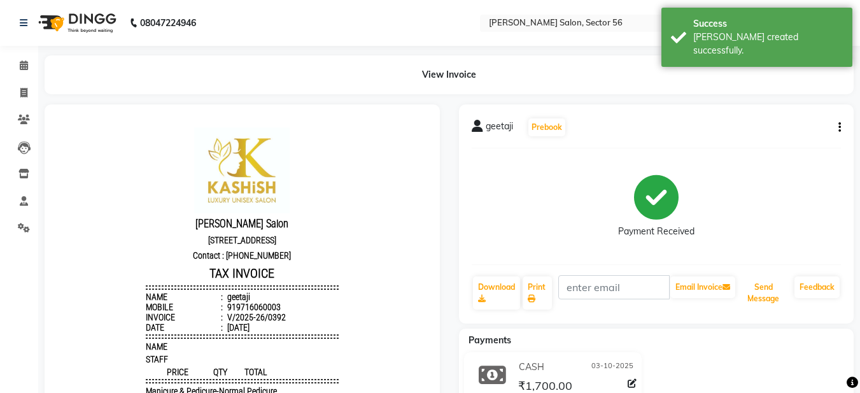
drag, startPoint x: 762, startPoint y: 292, endPoint x: 704, endPoint y: 258, distance: 66.5
click at [763, 297] on button "Send Message" at bounding box center [764, 292] width 52 height 33
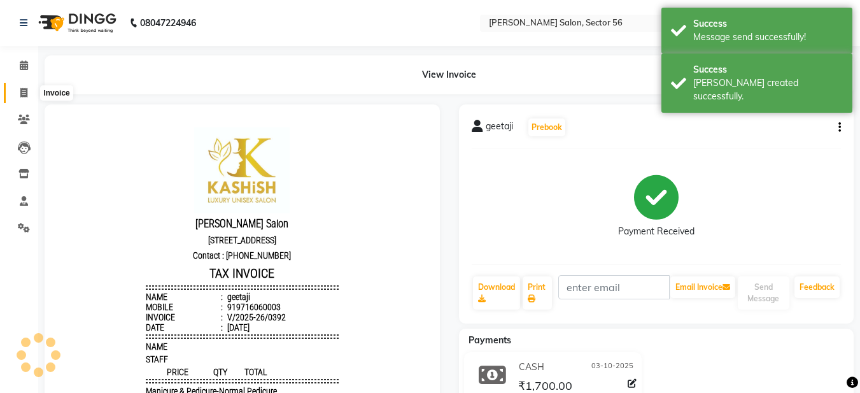
click at [24, 91] on icon at bounding box center [23, 93] width 7 height 10
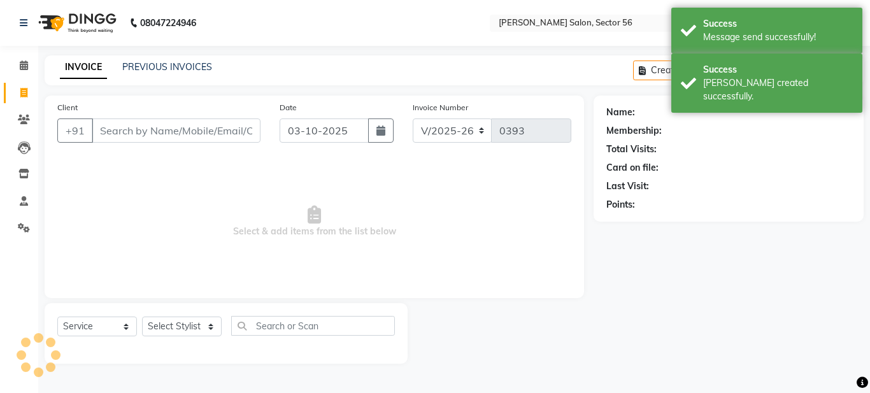
click at [135, 116] on div "Client +91" at bounding box center [159, 127] width 222 height 52
click at [132, 127] on input "Client" at bounding box center [176, 130] width 169 height 24
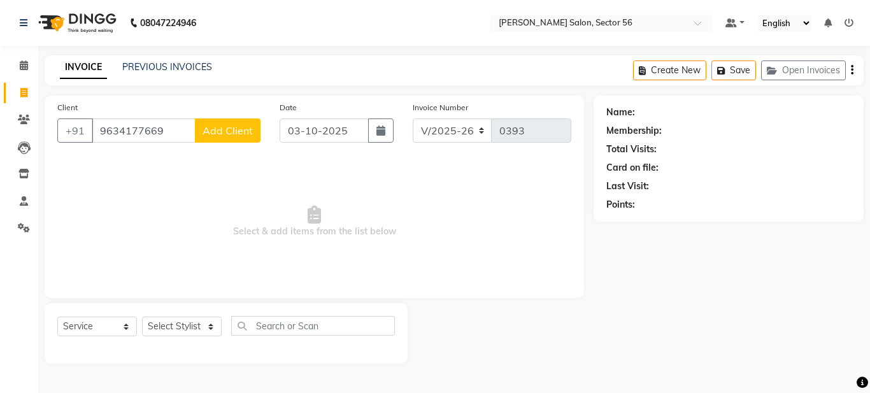
click at [206, 140] on button "Add Client" at bounding box center [228, 130] width 66 height 24
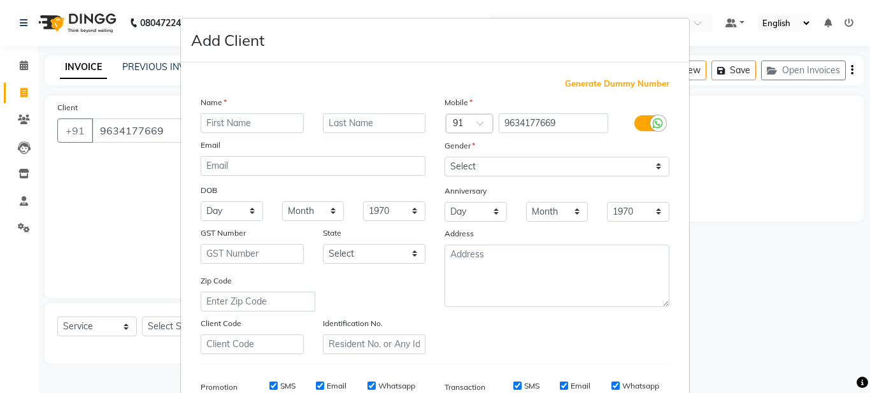
click at [213, 128] on input "text" at bounding box center [252, 123] width 103 height 20
click at [567, 169] on select "Select [DEMOGRAPHIC_DATA] [DEMOGRAPHIC_DATA] Other Prefer Not To Say" at bounding box center [556, 167] width 225 height 20
click at [444, 157] on select "Select [DEMOGRAPHIC_DATA] [DEMOGRAPHIC_DATA] Other Prefer Not To Say" at bounding box center [556, 167] width 225 height 20
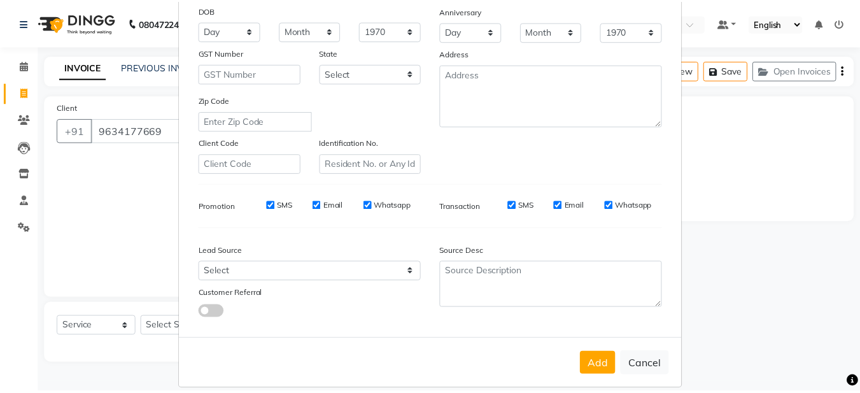
scroll to position [195, 0]
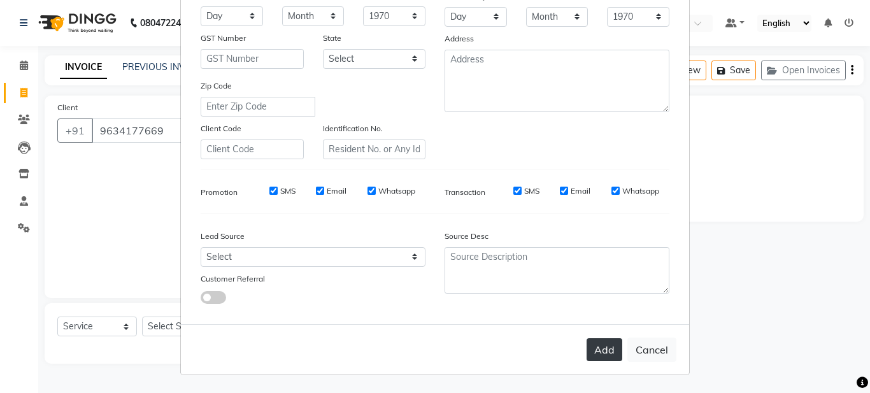
click at [609, 353] on button "Add" at bounding box center [604, 349] width 36 height 23
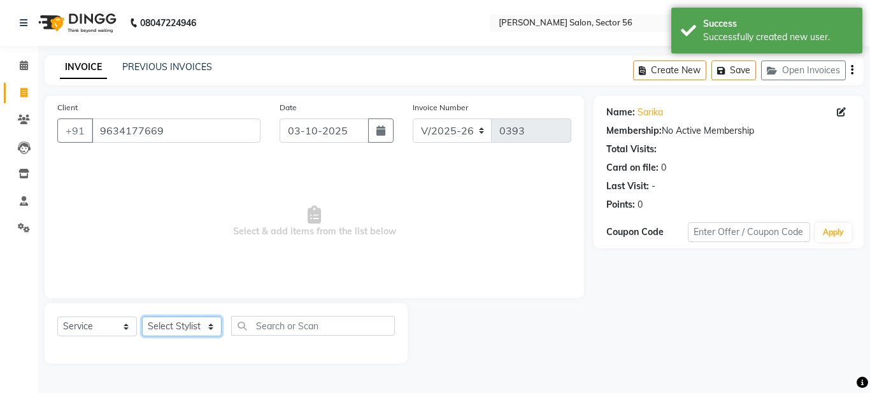
click at [201, 326] on select "Select Stylist [PERSON_NAME] [PERSON_NAME] [PERSON_NAME] [PERSON_NAME] [PERSON_…" at bounding box center [182, 326] width 80 height 20
click at [142, 316] on select "Select Stylist [PERSON_NAME] [PERSON_NAME] [PERSON_NAME] [PERSON_NAME] [PERSON_…" at bounding box center [182, 326] width 80 height 20
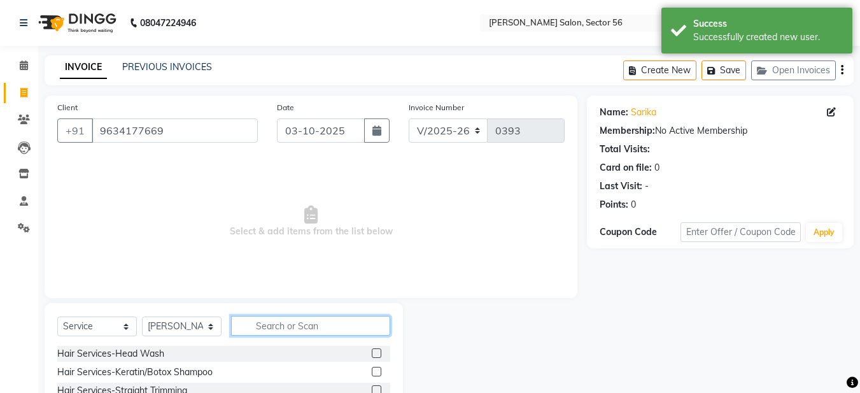
click at [253, 323] on input "text" at bounding box center [310, 326] width 159 height 20
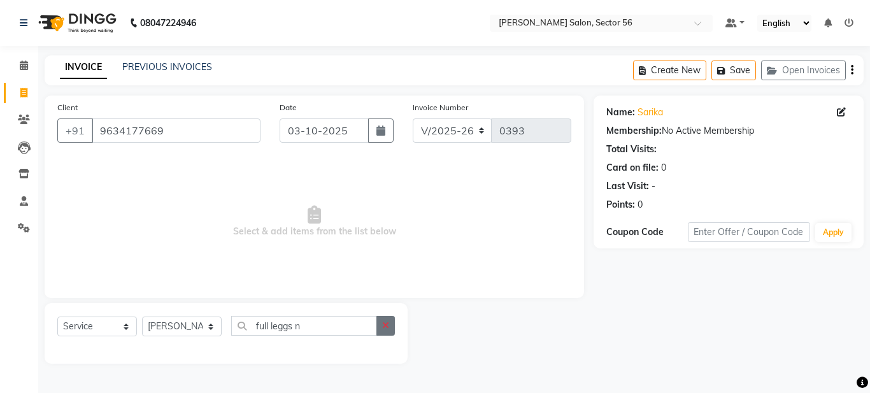
click at [390, 328] on button "button" at bounding box center [385, 326] width 18 height 20
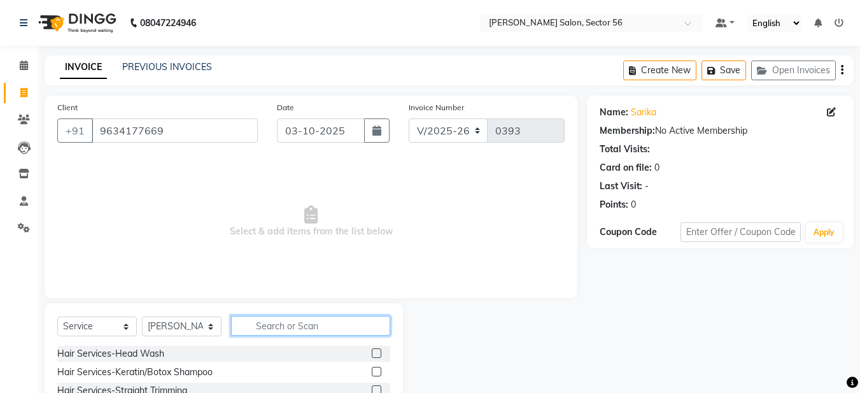
click at [362, 322] on input "text" at bounding box center [310, 326] width 159 height 20
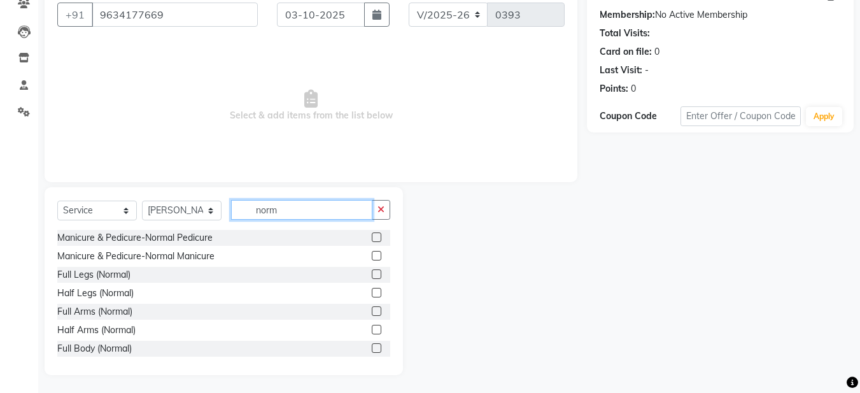
scroll to position [117, 0]
click at [372, 273] on label at bounding box center [377, 273] width 10 height 10
click at [372, 273] on input "checkbox" at bounding box center [376, 273] width 8 height 8
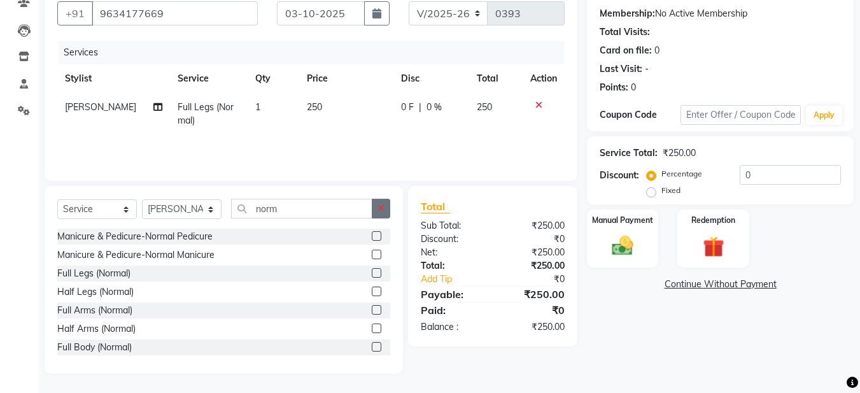
click at [376, 209] on button "button" at bounding box center [381, 209] width 18 height 20
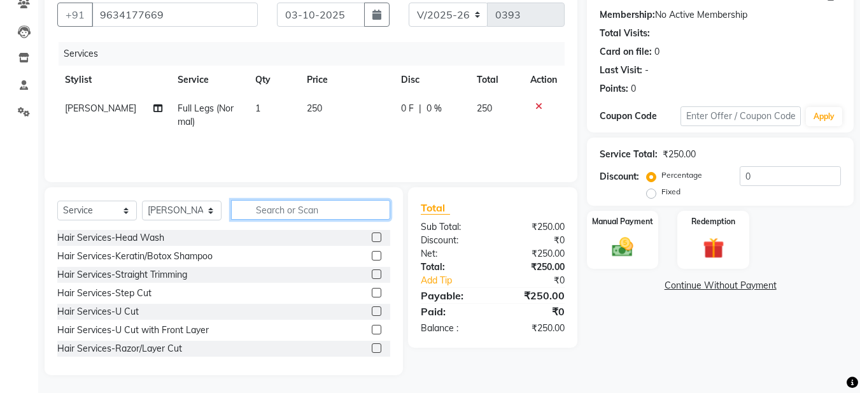
scroll to position [53, 0]
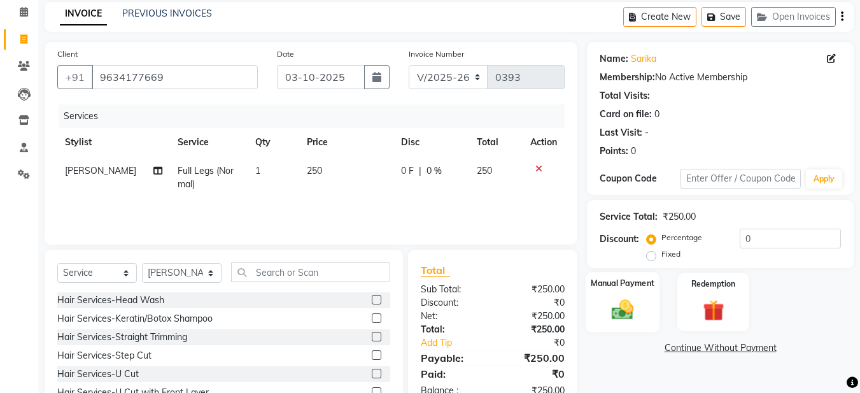
click at [630, 309] on img at bounding box center [623, 309] width 36 height 25
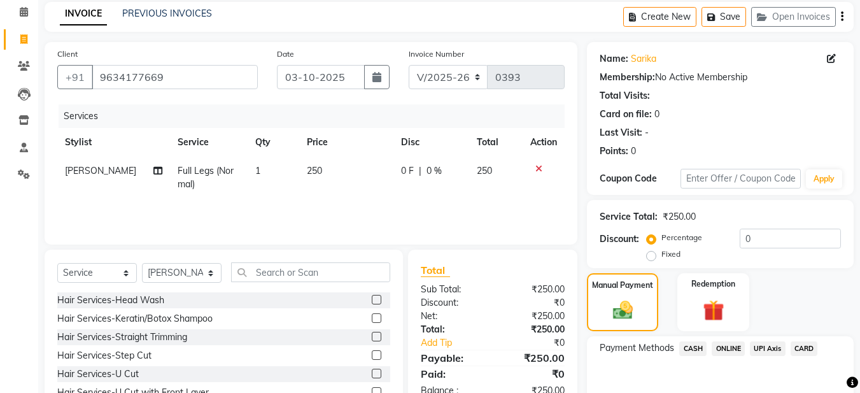
click at [728, 348] on span "ONLINE" at bounding box center [728, 348] width 33 height 15
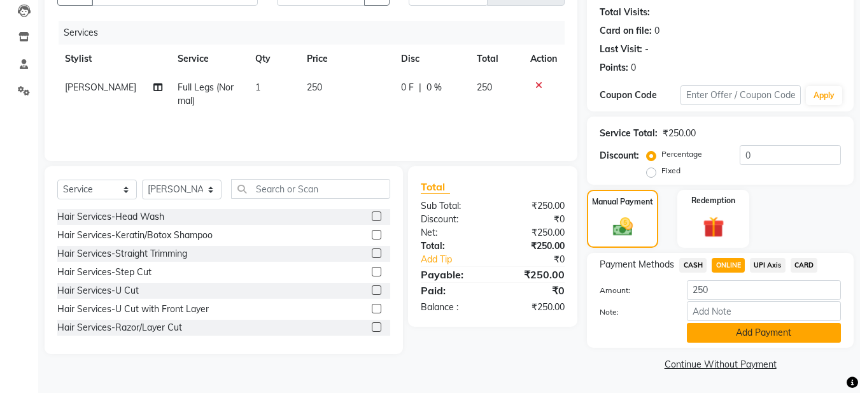
click at [759, 330] on button "Add Payment" at bounding box center [764, 333] width 154 height 20
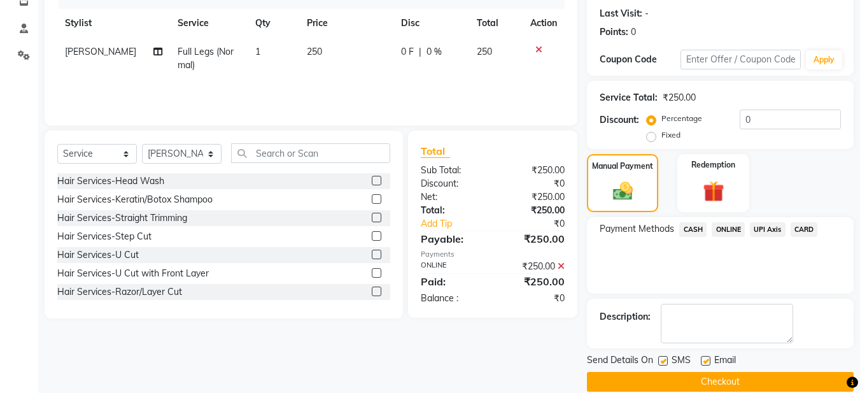
scroll to position [190, 0]
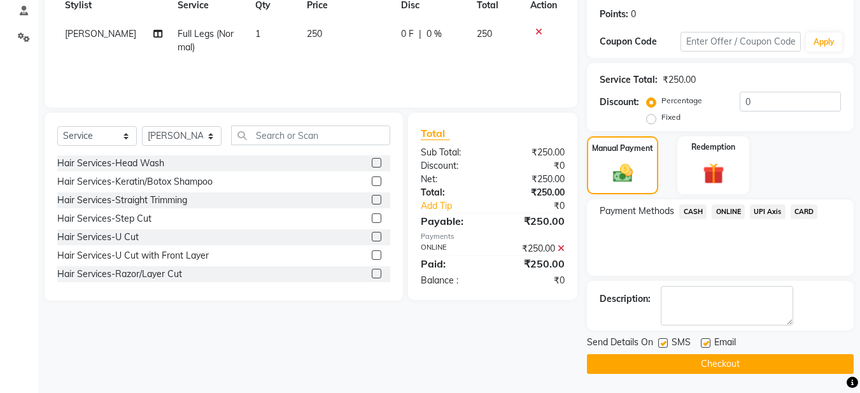
click at [707, 343] on label at bounding box center [706, 343] width 10 height 10
click at [707, 343] on input "checkbox" at bounding box center [705, 343] width 8 height 8
click at [704, 360] on button "Checkout" at bounding box center [720, 364] width 267 height 20
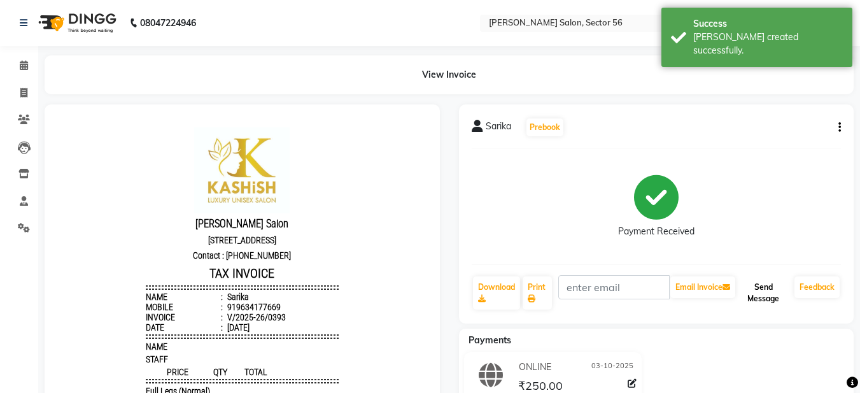
click at [761, 290] on button "Send Message" at bounding box center [764, 292] width 52 height 33
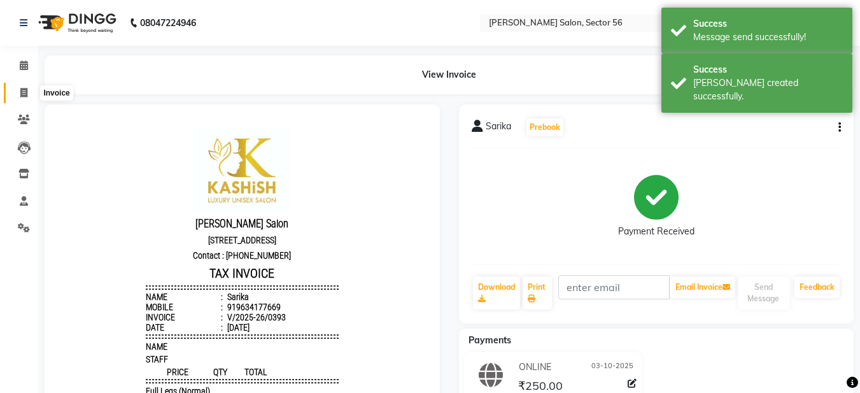
click at [24, 86] on span at bounding box center [24, 93] width 22 height 15
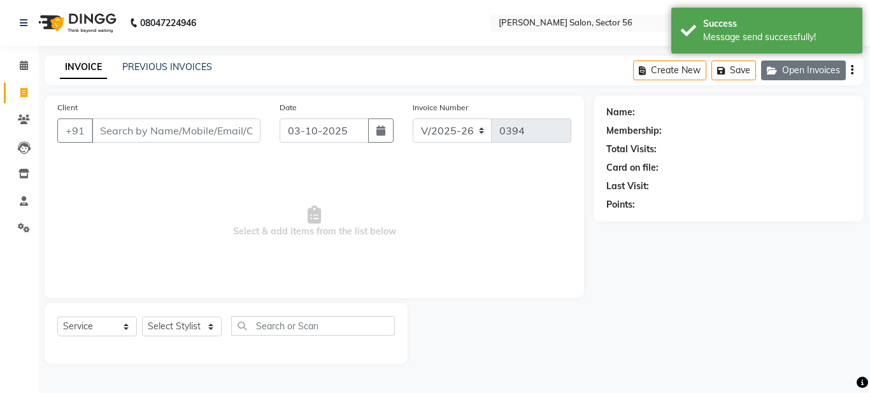
click at [804, 71] on button "Open Invoices" at bounding box center [803, 70] width 85 height 20
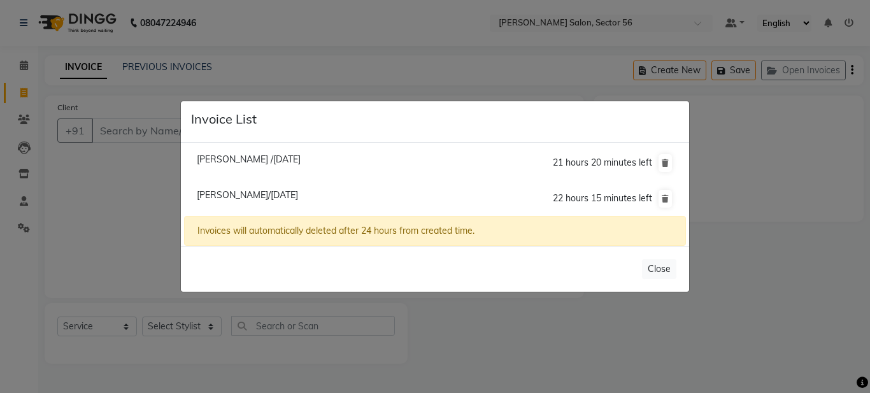
click at [267, 153] on span "Namita /03 October 2025" at bounding box center [249, 158] width 104 height 11
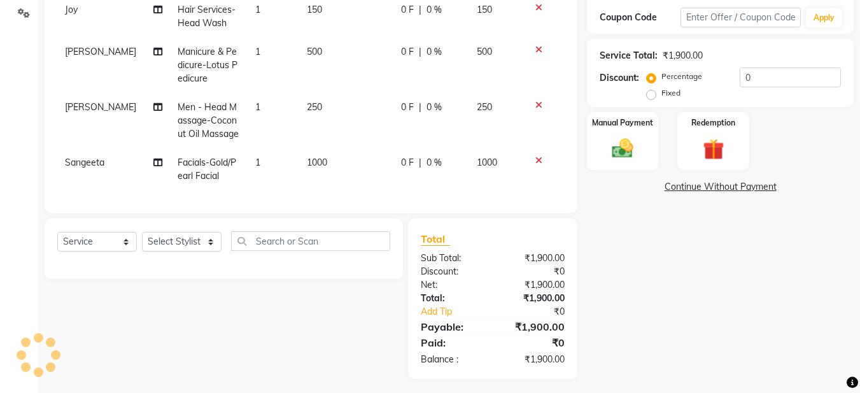
scroll to position [229, 0]
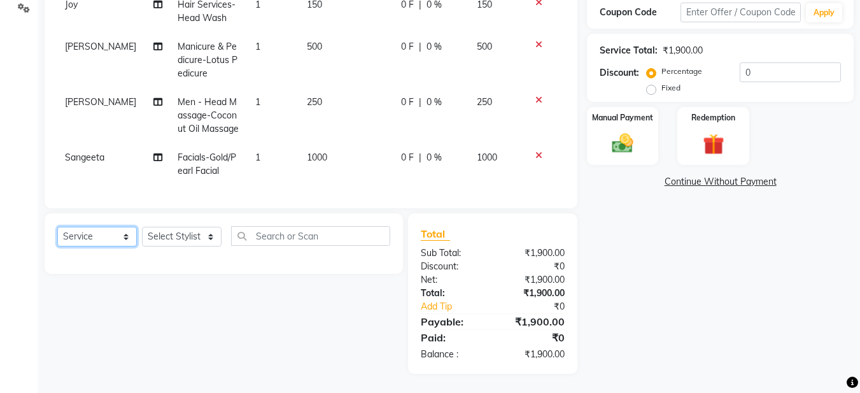
click at [103, 238] on select "Select Service Product Membership Package Voucher Prepaid Gift Card" at bounding box center [97, 237] width 80 height 20
click at [171, 233] on select "Select Stylist [PERSON_NAME] [PERSON_NAME] [PERSON_NAME] [PERSON_NAME] [PERSON_…" at bounding box center [182, 237] width 80 height 20
click at [142, 227] on select "Select Stylist [PERSON_NAME] [PERSON_NAME] [PERSON_NAME] [PERSON_NAME] [PERSON_…" at bounding box center [182, 237] width 80 height 20
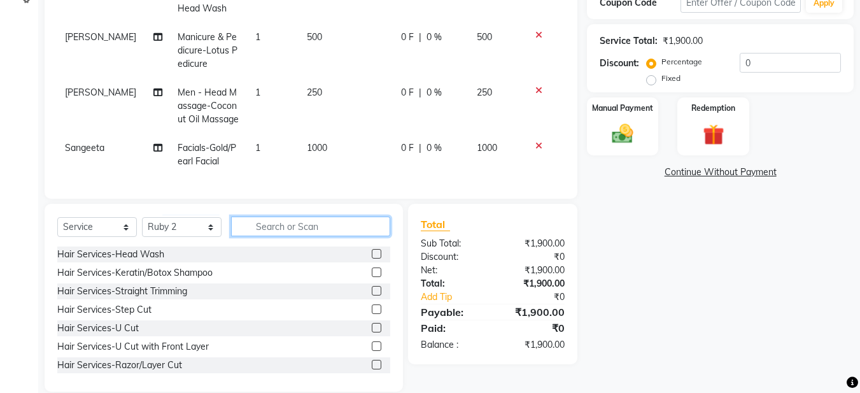
click at [255, 236] on input "text" at bounding box center [310, 226] width 159 height 20
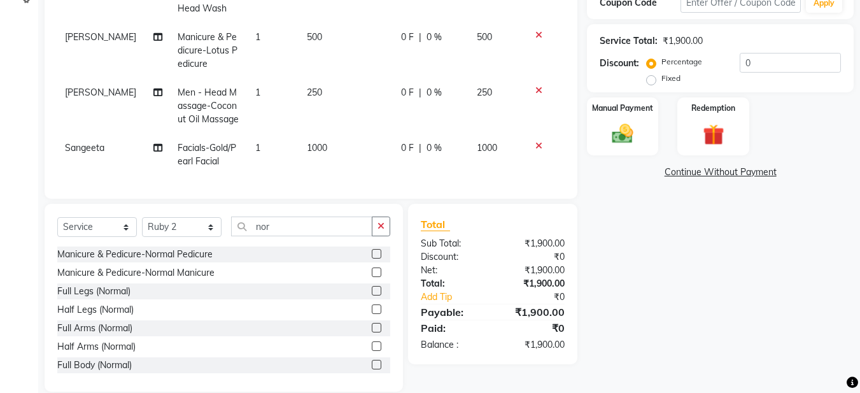
click at [372, 314] on label at bounding box center [377, 309] width 10 height 10
click at [372, 314] on input "checkbox" at bounding box center [376, 310] width 8 height 8
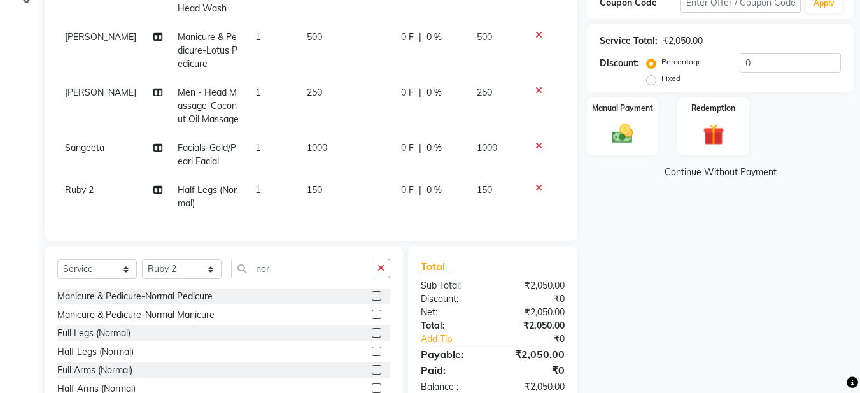
click at [662, 83] on label "Fixed" at bounding box center [671, 78] width 19 height 11
click at [651, 83] on input "Fixed" at bounding box center [653, 78] width 9 height 9
click at [756, 63] on input "0" at bounding box center [790, 63] width 101 height 20
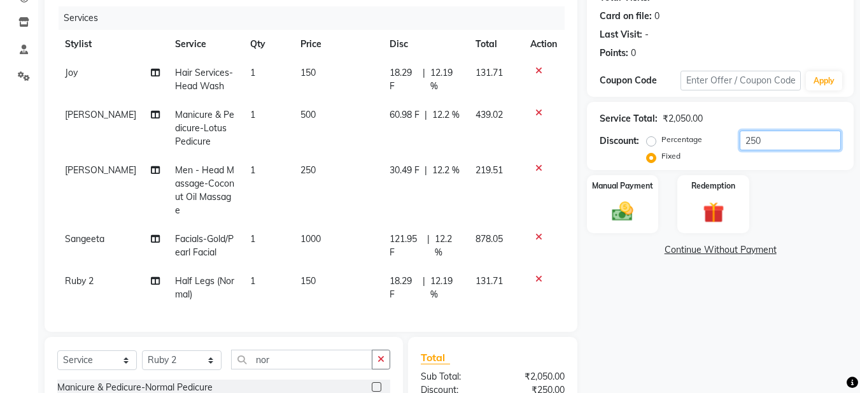
scroll to position [0, 0]
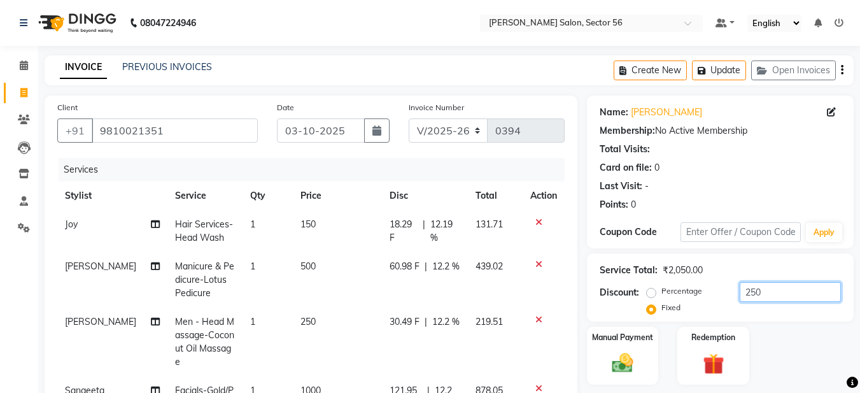
click at [767, 294] on input "250" at bounding box center [790, 292] width 101 height 20
click at [760, 286] on input "250" at bounding box center [790, 292] width 101 height 20
click at [662, 289] on label "Percentage" at bounding box center [682, 290] width 41 height 11
click at [652, 289] on input "Percentage" at bounding box center [653, 291] width 9 height 9
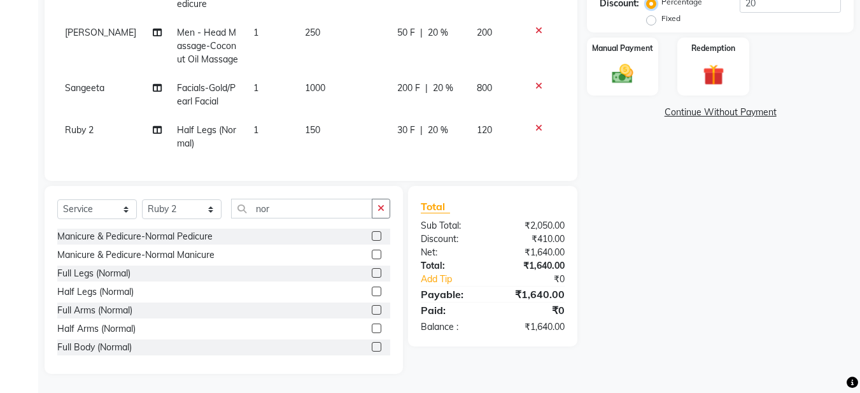
scroll to position [299, 0]
click at [615, 61] on img at bounding box center [623, 73] width 36 height 25
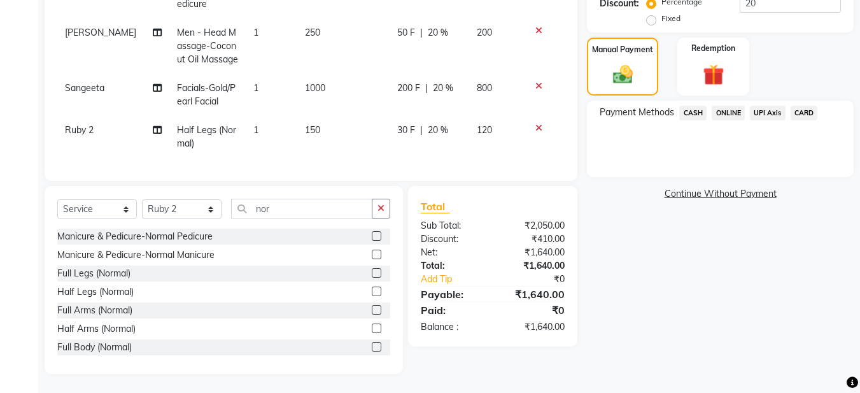
click at [693, 106] on span "CASH" at bounding box center [692, 113] width 27 height 15
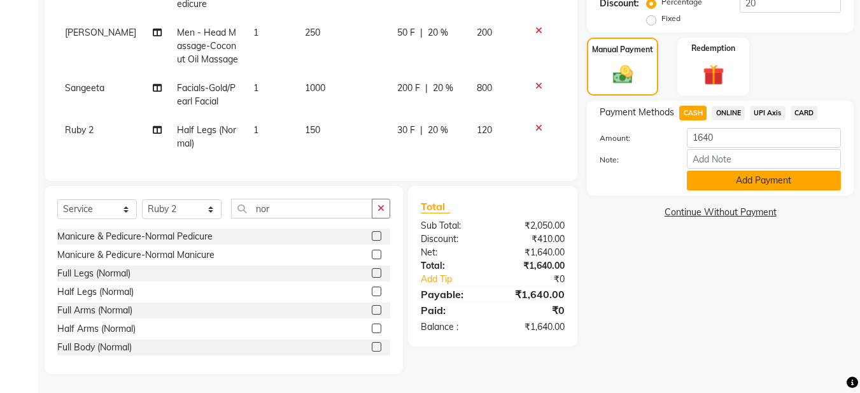
click at [725, 177] on button "Add Payment" at bounding box center [764, 181] width 154 height 20
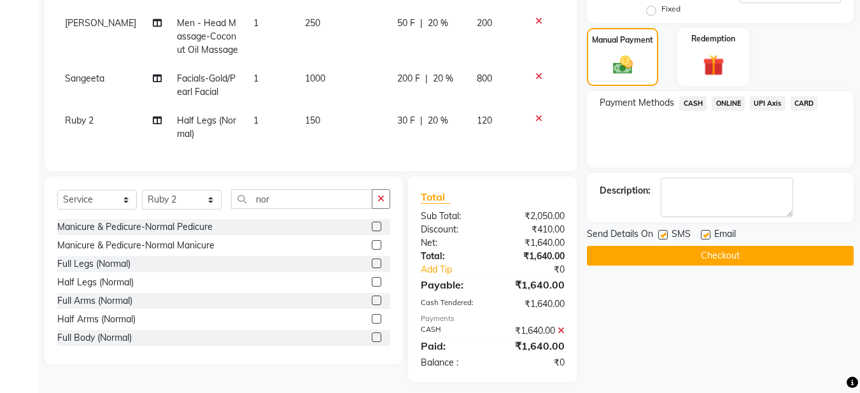
click at [707, 232] on label at bounding box center [706, 235] width 10 height 10
click at [707, 232] on input "checkbox" at bounding box center [705, 235] width 8 height 8
click at [678, 258] on button "Checkout" at bounding box center [720, 256] width 267 height 20
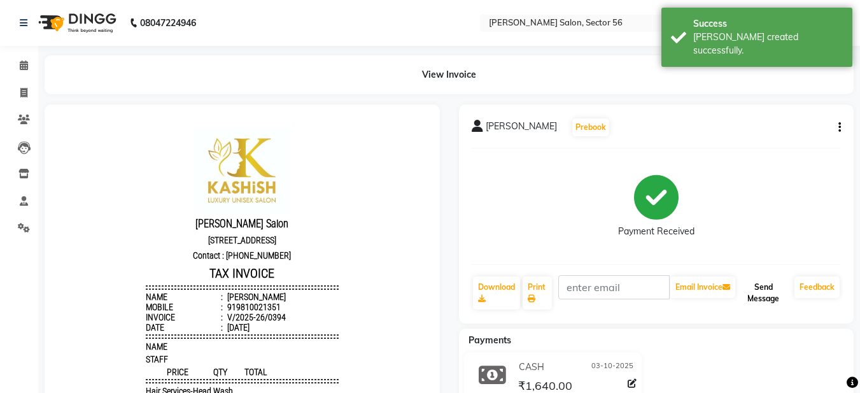
drag, startPoint x: 770, startPoint y: 302, endPoint x: 745, endPoint y: 285, distance: 30.7
click at [771, 286] on button "Send Message" at bounding box center [764, 292] width 52 height 33
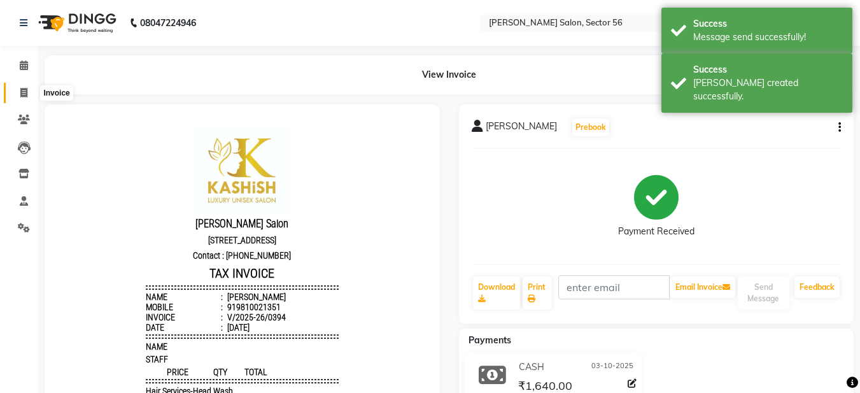
click at [22, 98] on span at bounding box center [24, 93] width 22 height 15
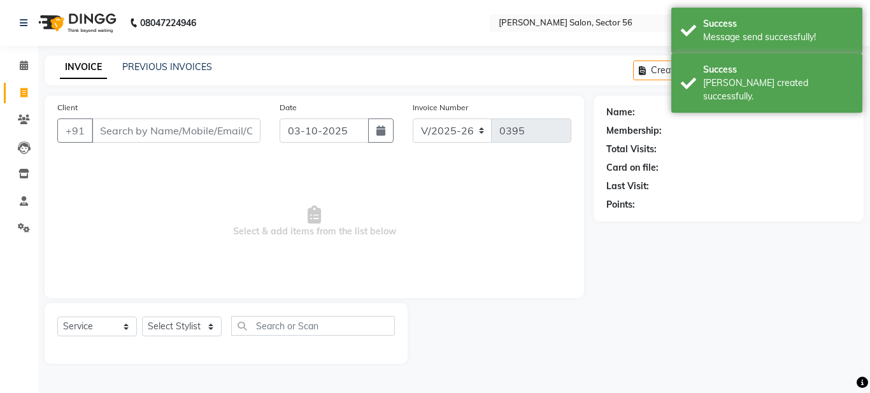
click at [750, 164] on div "Card on file:" at bounding box center [728, 167] width 245 height 13
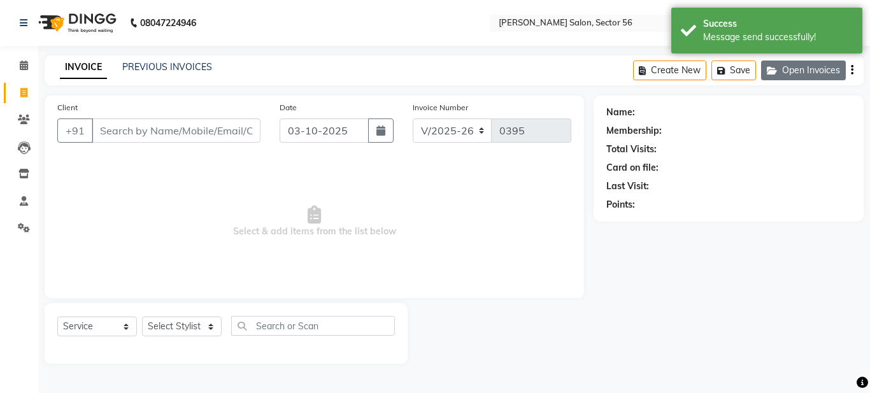
click at [786, 64] on button "Open Invoices" at bounding box center [803, 70] width 85 height 20
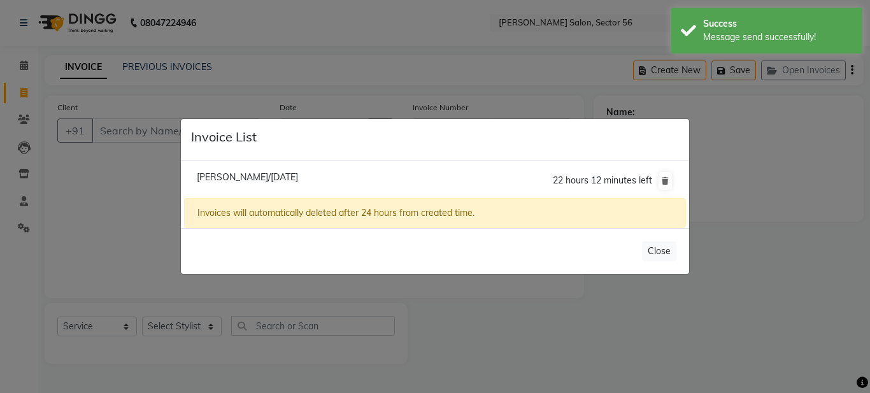
click at [238, 172] on span "Shrishti Tirki/03 October 2025" at bounding box center [247, 176] width 101 height 11
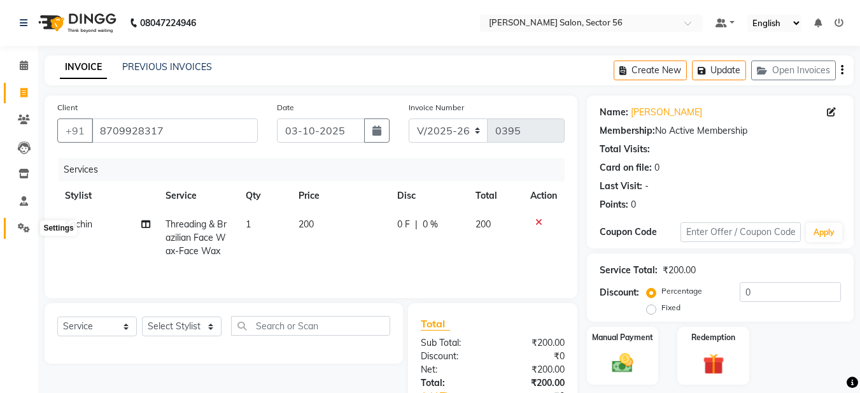
click at [20, 229] on icon at bounding box center [24, 228] width 12 height 10
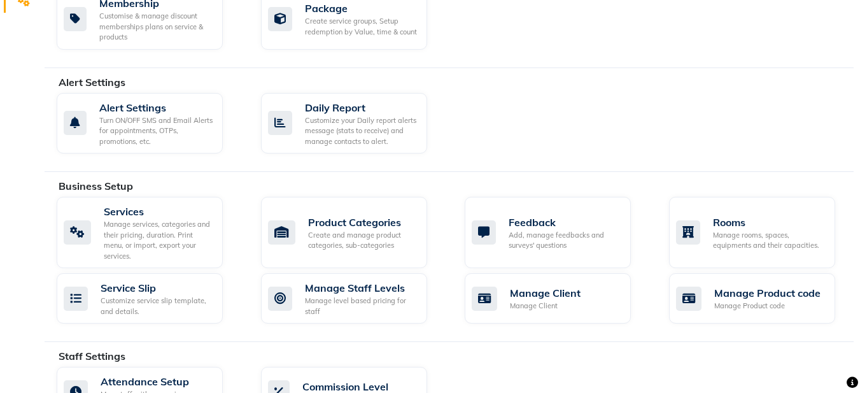
scroll to position [255, 0]
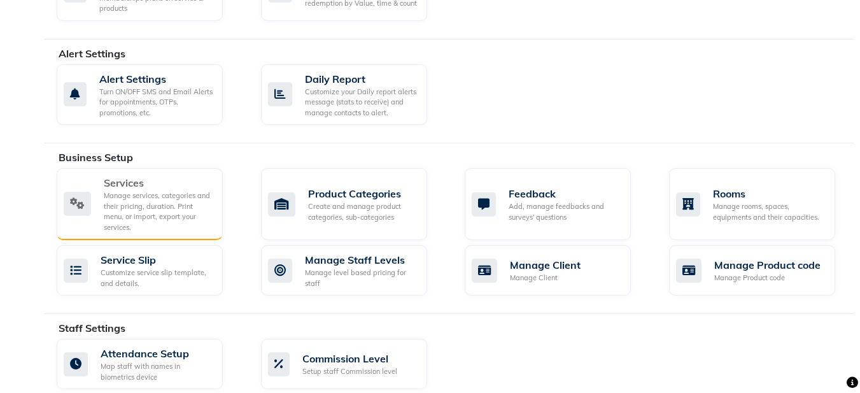
click at [131, 205] on div "Manage services, categories and their pricing, duration. Print menu, or import,…" at bounding box center [158, 211] width 109 height 42
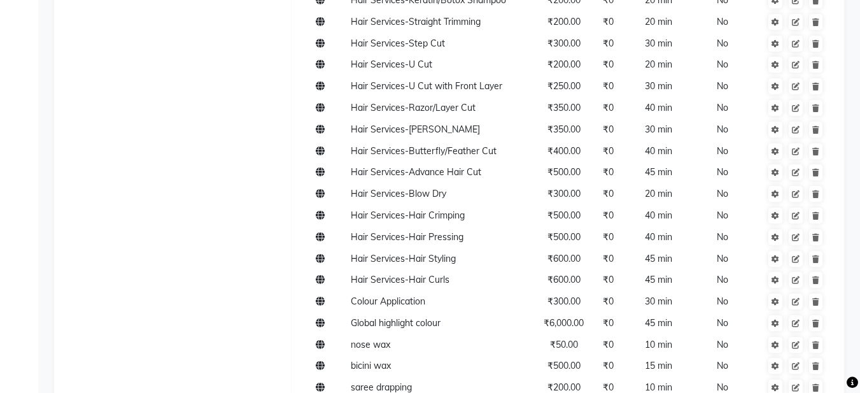
scroll to position [509, 0]
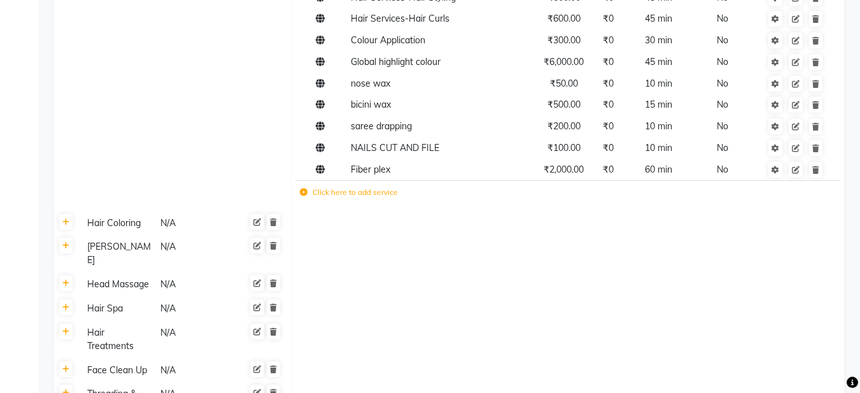
click at [347, 201] on td "Click here to add service" at bounding box center [460, 194] width 331 height 26
click at [347, 199] on td "Click here to add service" at bounding box center [460, 194] width 331 height 26
click at [302, 194] on icon at bounding box center [304, 192] width 8 height 8
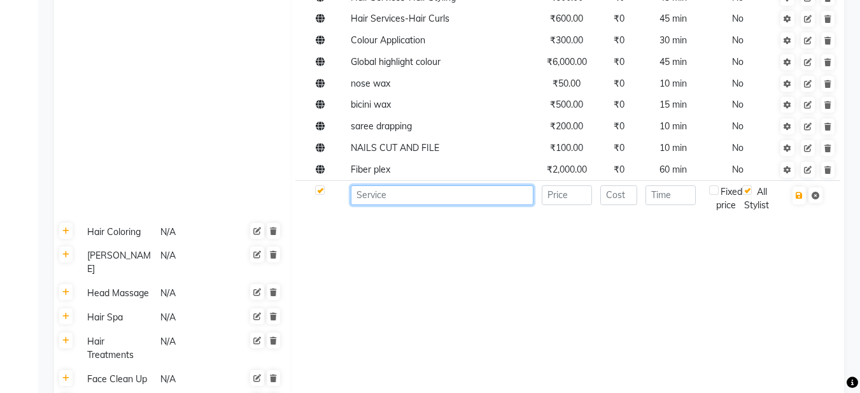
click at [374, 197] on input at bounding box center [442, 195] width 183 height 20
click at [360, 195] on input "hydra" at bounding box center [442, 195] width 183 height 20
click at [386, 195] on input "Hydra" at bounding box center [442, 195] width 183 height 20
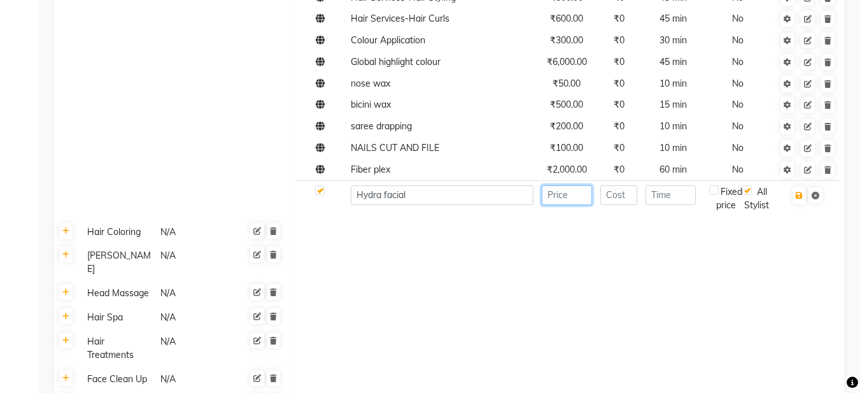
click at [558, 187] on input "number" at bounding box center [567, 195] width 50 height 20
click at [626, 197] on input "number" at bounding box center [619, 195] width 38 height 20
click at [659, 200] on input "number" at bounding box center [671, 195] width 50 height 20
click at [804, 203] on button "button" at bounding box center [799, 196] width 13 height 18
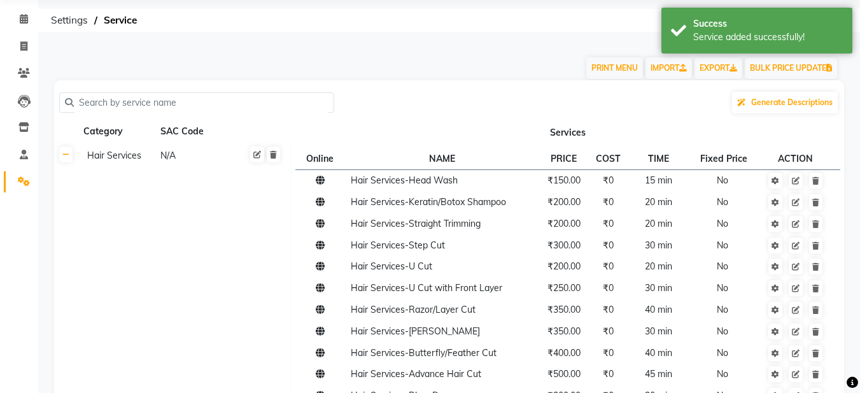
scroll to position [0, 0]
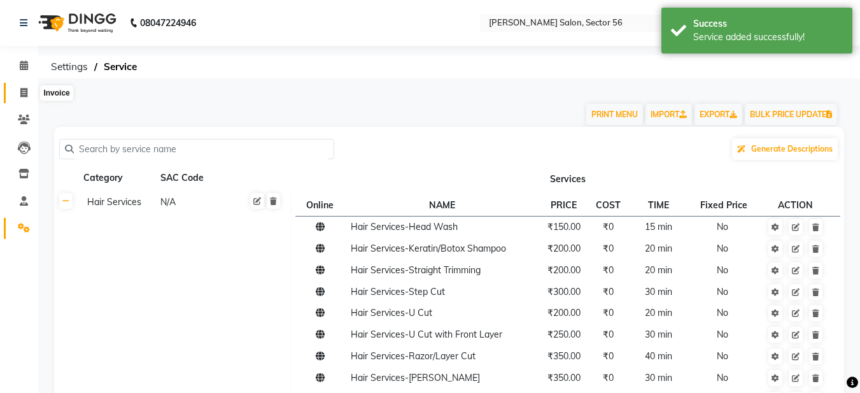
click at [22, 92] on icon at bounding box center [23, 93] width 7 height 10
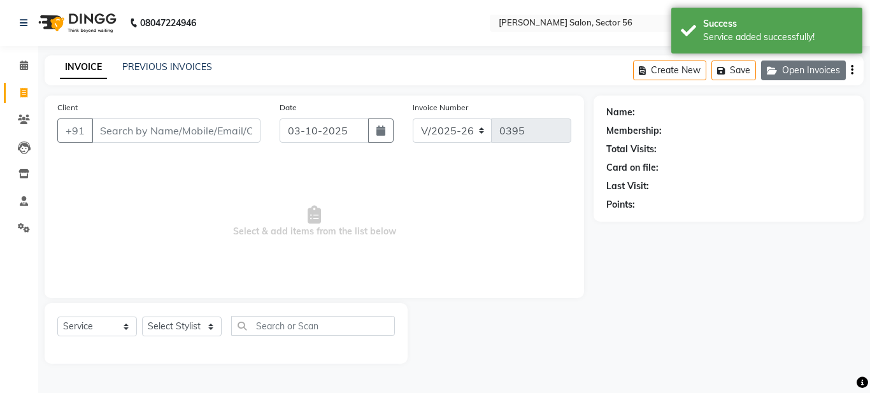
click at [793, 67] on button "Open Invoices" at bounding box center [803, 70] width 85 height 20
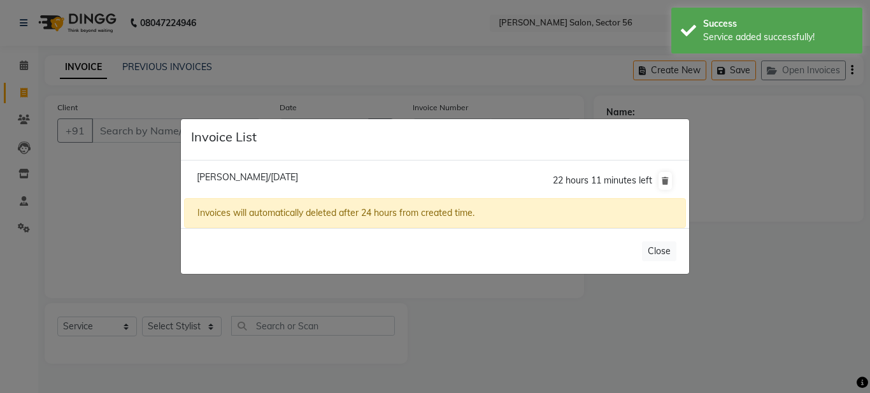
click at [262, 175] on span "Shrishti Tirki/03 October 2025" at bounding box center [247, 176] width 101 height 11
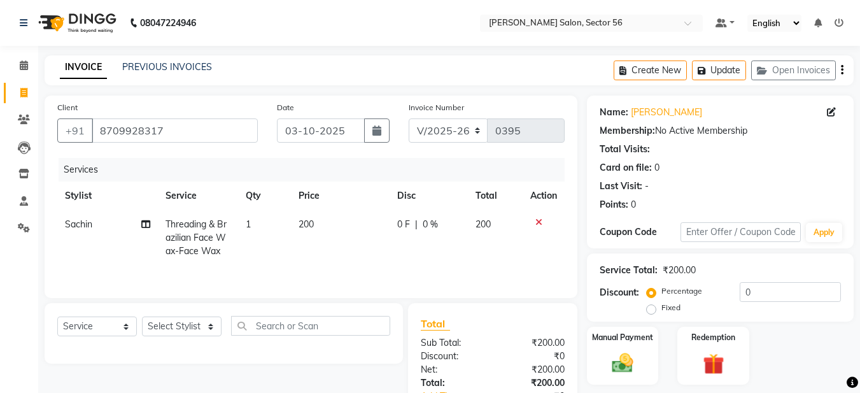
click at [84, 226] on span "Sachin" at bounding box center [78, 223] width 27 height 11
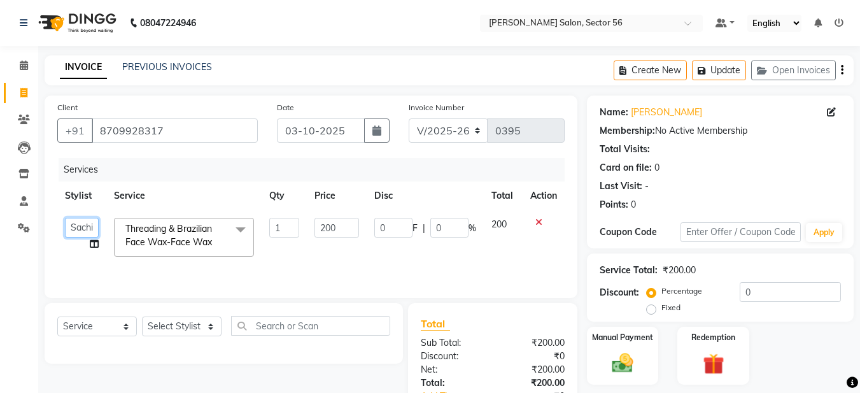
click at [84, 226] on select "Aadil Husain Joy Jyoty Mangal Mohamad Gulzar Neelam Pradeep Roshan Thapa Ruby 1…" at bounding box center [82, 228] width 34 height 20
click at [164, 327] on select "Select Stylist [PERSON_NAME] [PERSON_NAME] [PERSON_NAME] [PERSON_NAME] [PERSON_…" at bounding box center [182, 326] width 80 height 20
click at [142, 316] on select "Select Stylist [PERSON_NAME] [PERSON_NAME] [PERSON_NAME] [PERSON_NAME] [PERSON_…" at bounding box center [182, 326] width 80 height 20
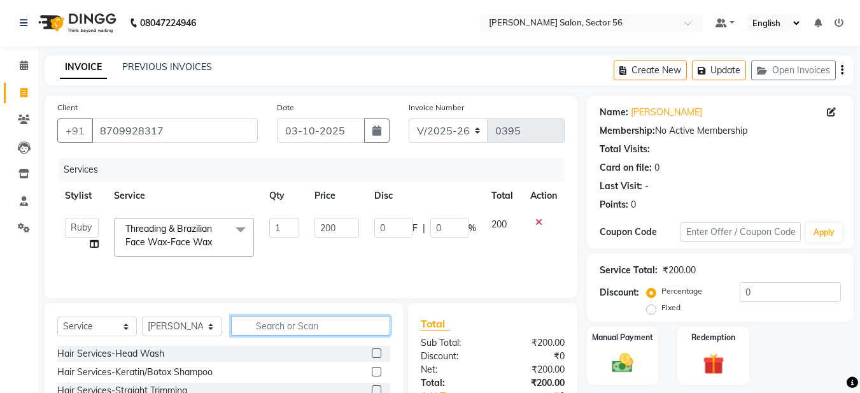
click at [267, 323] on input "text" at bounding box center [310, 326] width 159 height 20
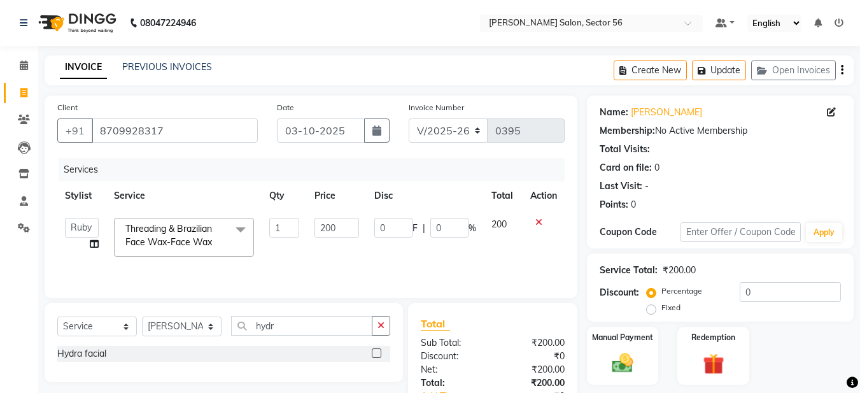
click at [379, 355] on label at bounding box center [377, 353] width 10 height 10
click at [379, 355] on input "checkbox" at bounding box center [376, 354] width 8 height 8
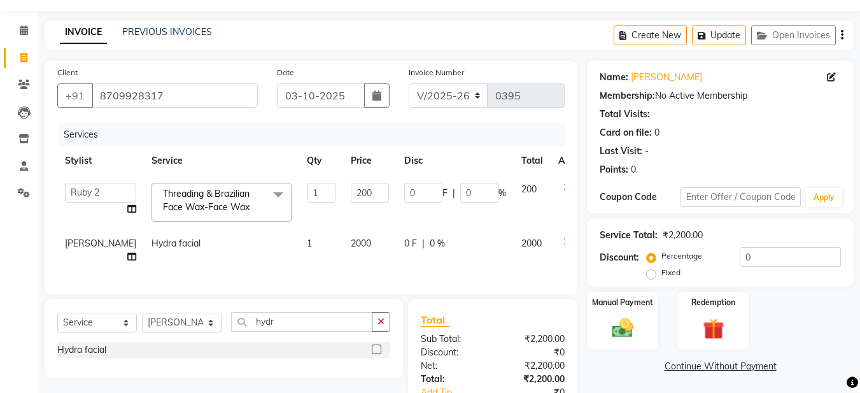
scroll to position [64, 0]
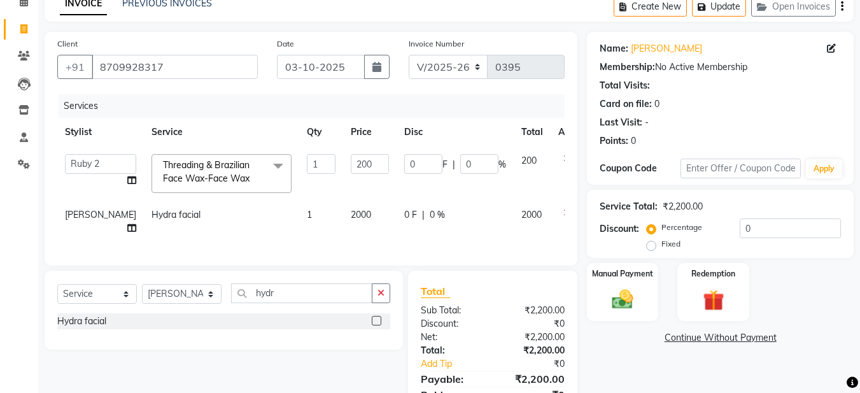
drag, startPoint x: 381, startPoint y: 292, endPoint x: 380, endPoint y: 285, distance: 6.5
click at [387, 287] on button "button" at bounding box center [381, 293] width 18 height 20
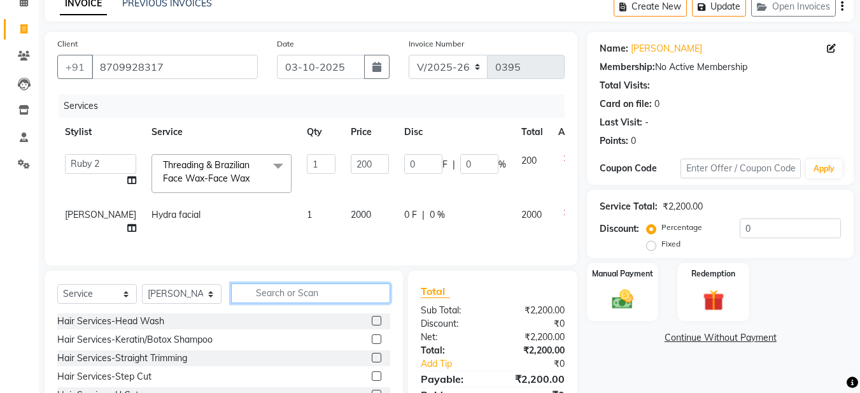
click at [290, 290] on input "text" at bounding box center [310, 293] width 159 height 20
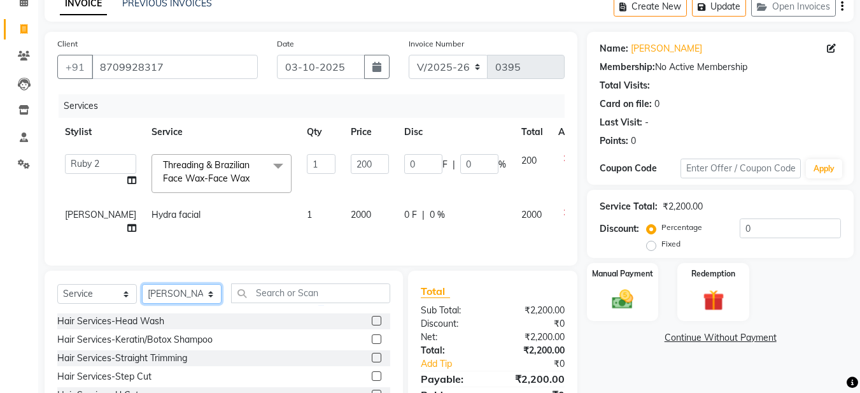
click at [157, 290] on select "Select Stylist [PERSON_NAME] [PERSON_NAME] [PERSON_NAME] [PERSON_NAME] [PERSON_…" at bounding box center [182, 294] width 80 height 20
click at [142, 284] on select "Select Stylist [PERSON_NAME] [PERSON_NAME] [PERSON_NAME] [PERSON_NAME] [PERSON_…" at bounding box center [182, 294] width 80 height 20
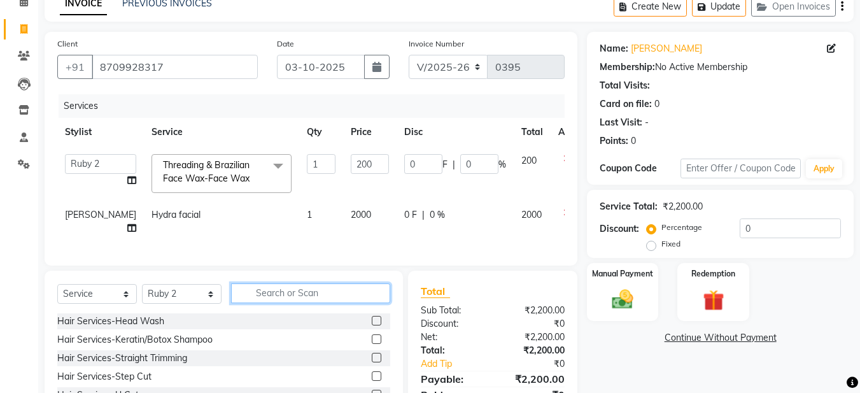
click at [250, 288] on input "text" at bounding box center [310, 293] width 159 height 20
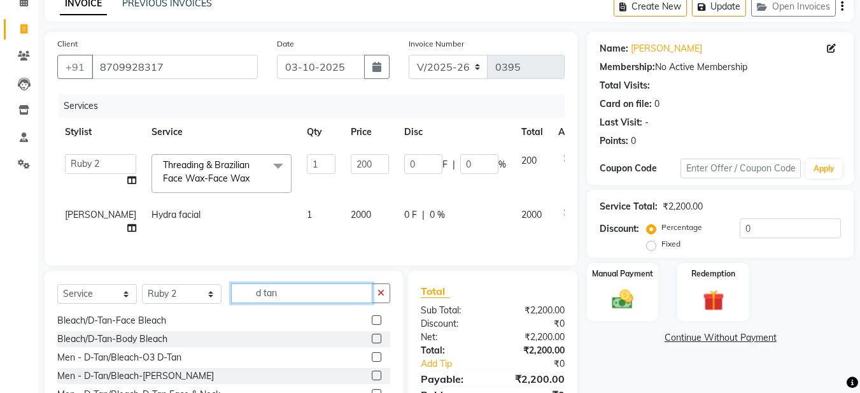
scroll to position [94, 0]
click at [372, 332] on label at bounding box center [377, 337] width 10 height 10
click at [372, 334] on input "checkbox" at bounding box center [376, 338] width 8 height 8
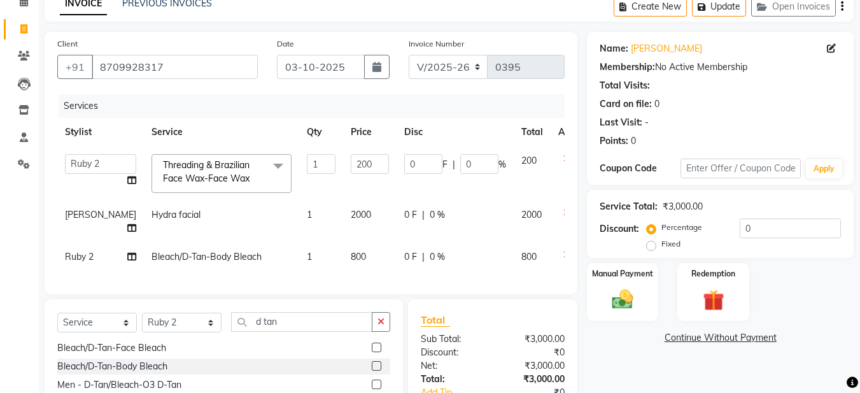
click at [351, 251] on span "800" at bounding box center [358, 256] width 15 height 11
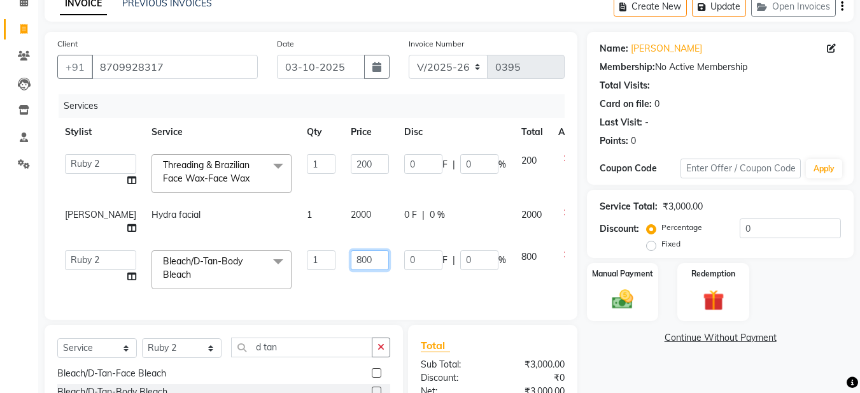
click at [351, 250] on input "800" at bounding box center [370, 260] width 38 height 20
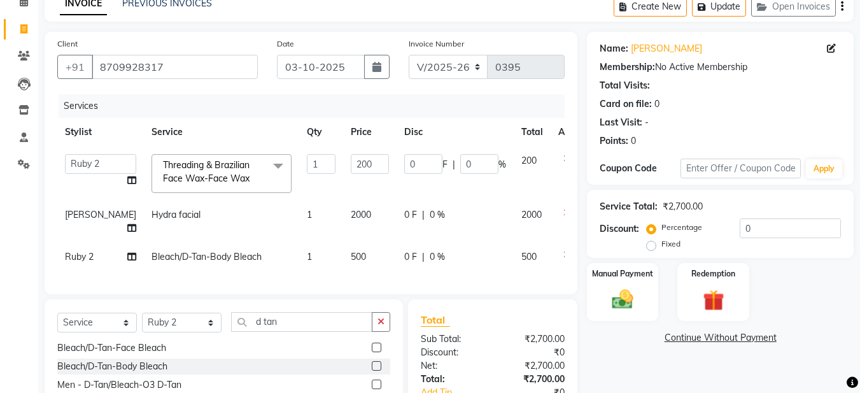
click at [404, 250] on span "0 F" at bounding box center [410, 256] width 13 height 13
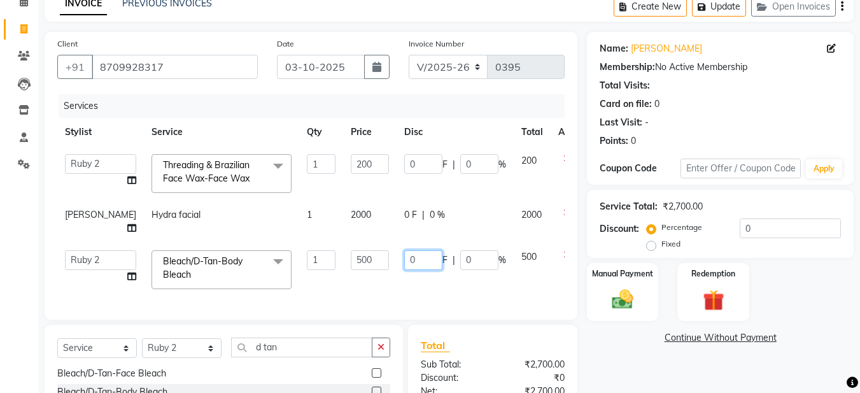
click at [404, 250] on input "0" at bounding box center [423, 260] width 38 height 20
click at [395, 280] on div "Services Stylist Service Qty Price Disc Total Action Aadil Husain Joy Jyoty Man…" at bounding box center [310, 200] width 507 height 213
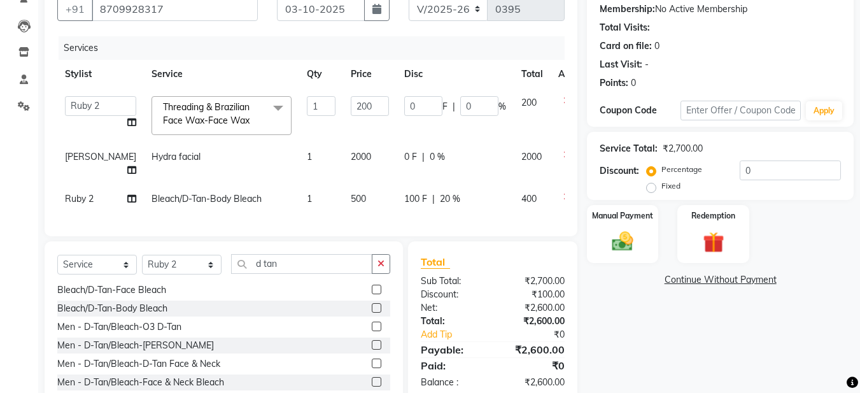
scroll to position [187, 0]
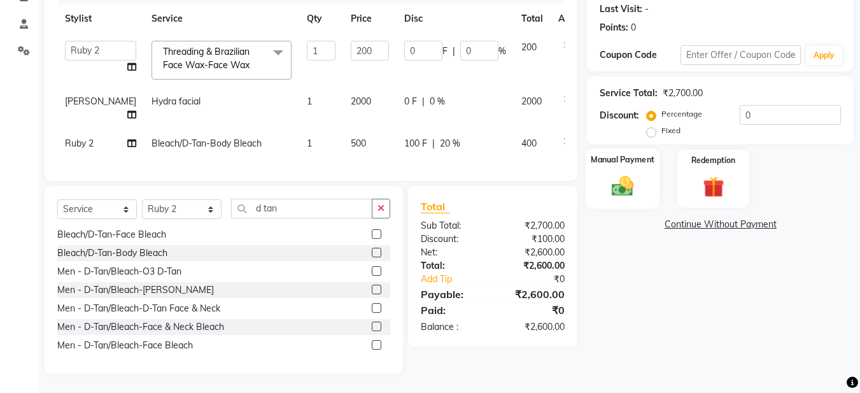
click at [633, 177] on img at bounding box center [623, 185] width 36 height 25
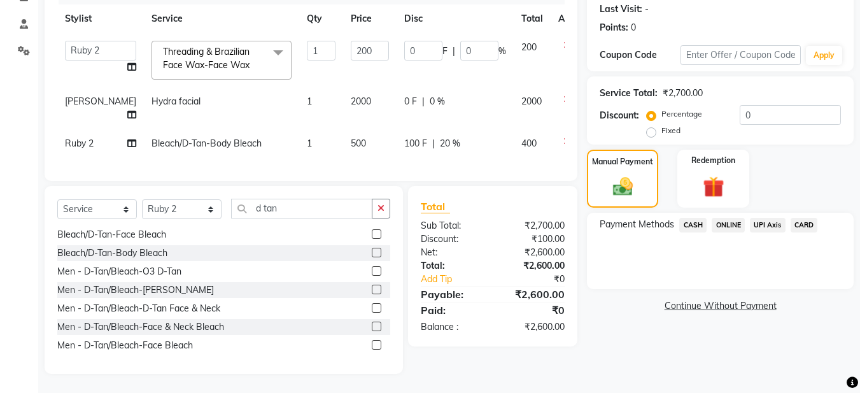
click at [732, 218] on span "ONLINE" at bounding box center [728, 225] width 33 height 15
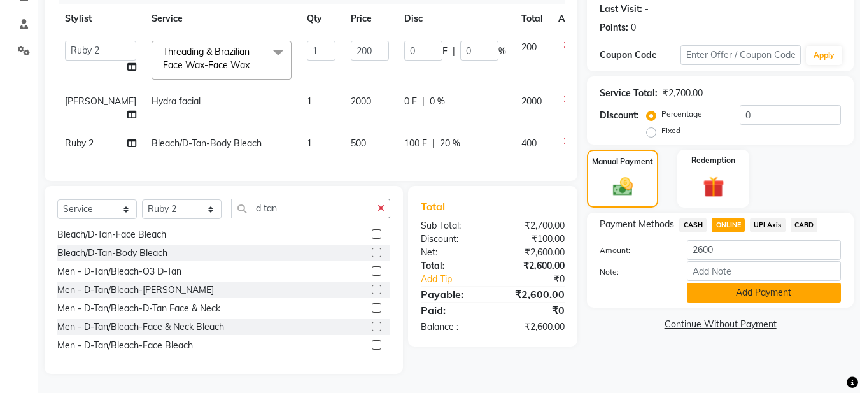
click at [740, 283] on button "Add Payment" at bounding box center [764, 293] width 154 height 20
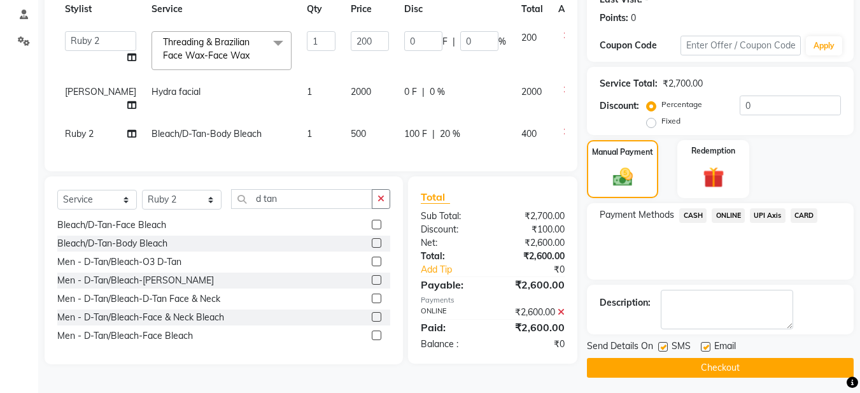
click at [706, 346] on label at bounding box center [706, 347] width 10 height 10
click at [706, 346] on input "checkbox" at bounding box center [705, 347] width 8 height 8
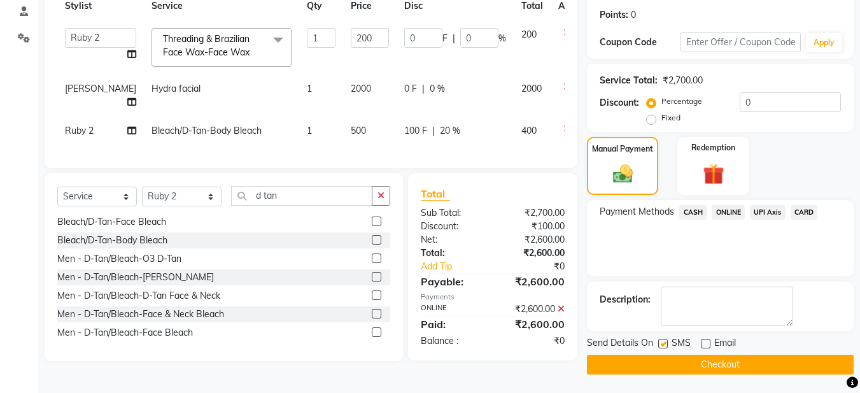
scroll to position [190, 0]
click at [716, 364] on button "Checkout" at bounding box center [720, 364] width 267 height 20
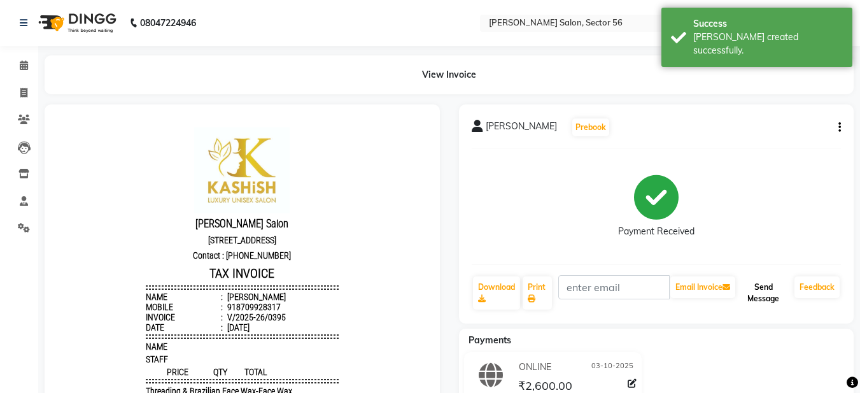
click at [751, 285] on button "Send Message" at bounding box center [764, 292] width 52 height 33
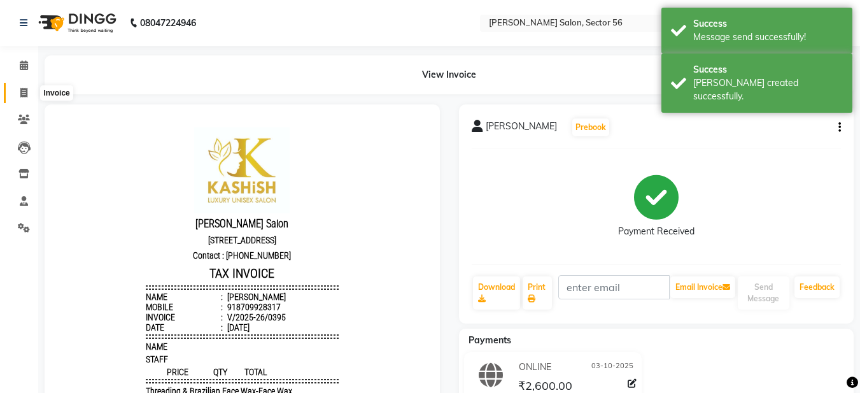
click at [26, 90] on icon at bounding box center [23, 93] width 7 height 10
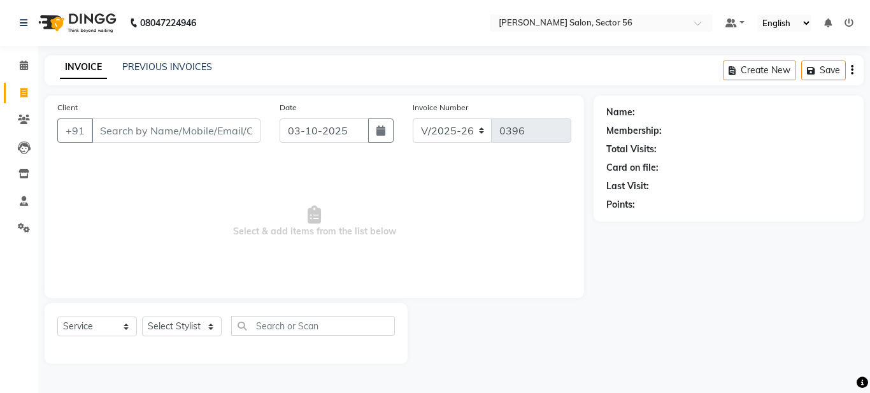
click at [174, 99] on div "Client +91 Date 03-10-2025 Invoice Number V/2025 V/2025-26 0396 Select & add it…" at bounding box center [314, 197] width 539 height 202
click at [181, 65] on link "PREVIOUS INVOICES" at bounding box center [167, 66] width 90 height 11
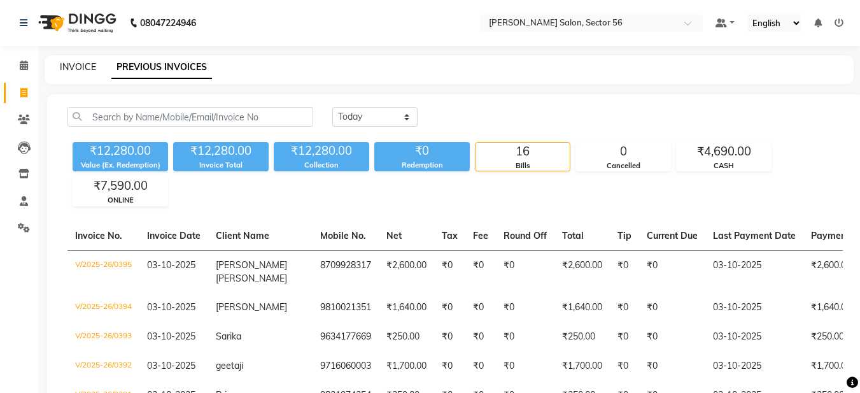
click at [76, 68] on link "INVOICE" at bounding box center [78, 66] width 36 height 11
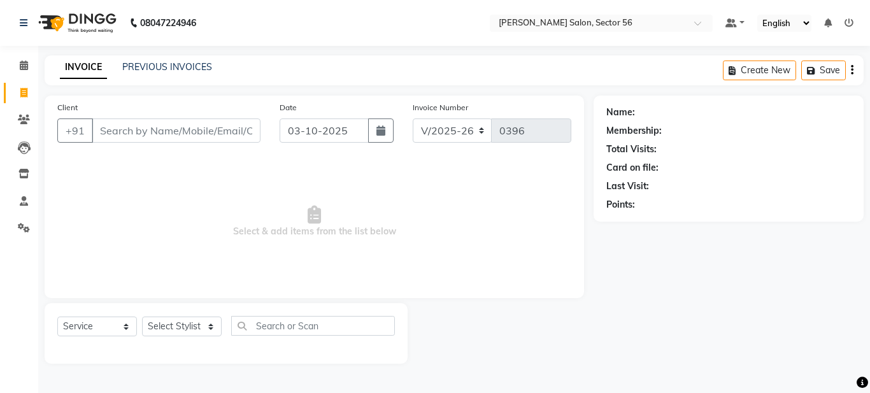
click at [125, 136] on input "Client" at bounding box center [176, 130] width 169 height 24
click at [133, 70] on link "PREVIOUS INVOICES" at bounding box center [167, 66] width 90 height 11
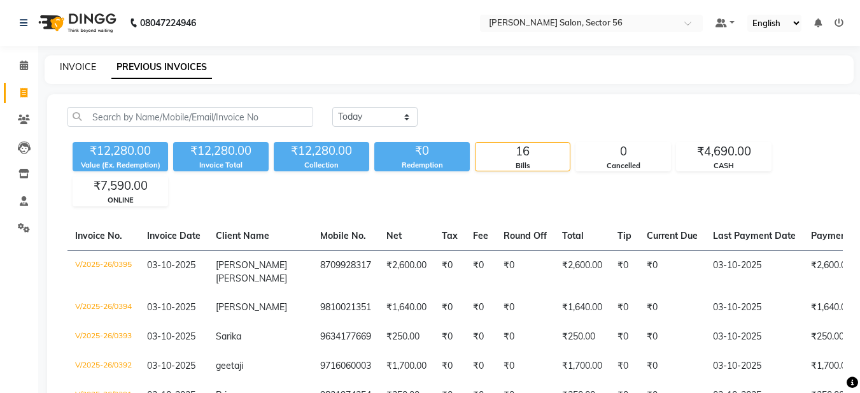
click at [92, 69] on link "INVOICE" at bounding box center [78, 66] width 36 height 11
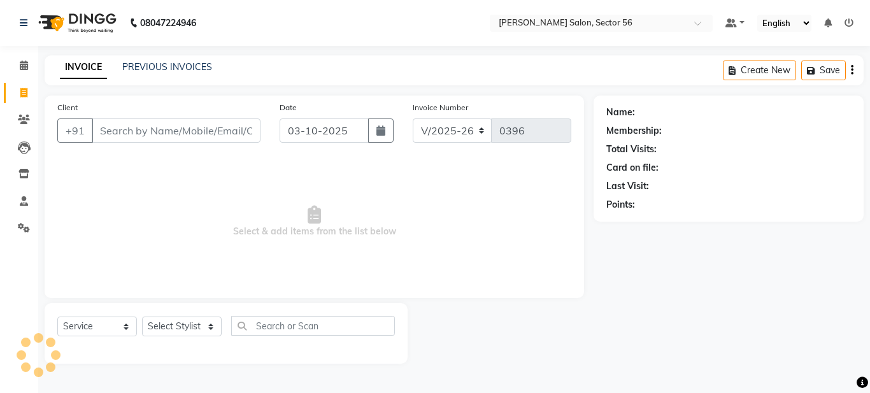
click at [124, 131] on input "Client" at bounding box center [176, 130] width 169 height 24
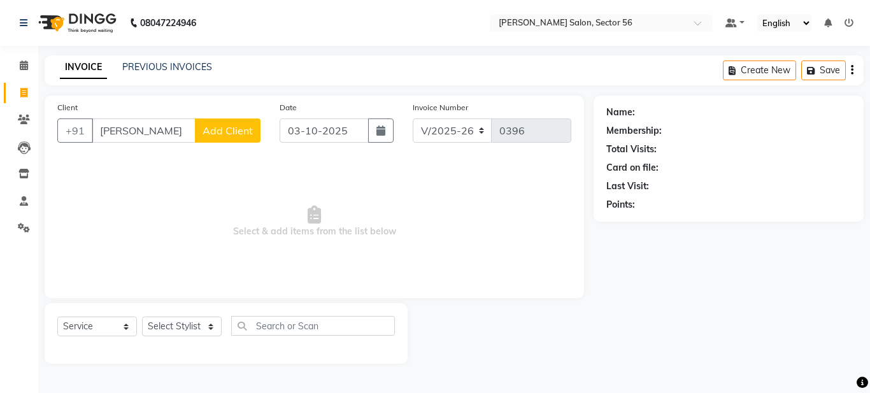
click at [156, 129] on input "pooja jin" at bounding box center [144, 130] width 104 height 24
click at [132, 127] on input "Client" at bounding box center [176, 130] width 169 height 24
click at [103, 133] on input "Client" at bounding box center [176, 130] width 169 height 24
drag, startPoint x: 791, startPoint y: -77, endPoint x: 394, endPoint y: 208, distance: 488.2
click at [394, 208] on span "Select & add items from the list below" at bounding box center [314, 221] width 514 height 127
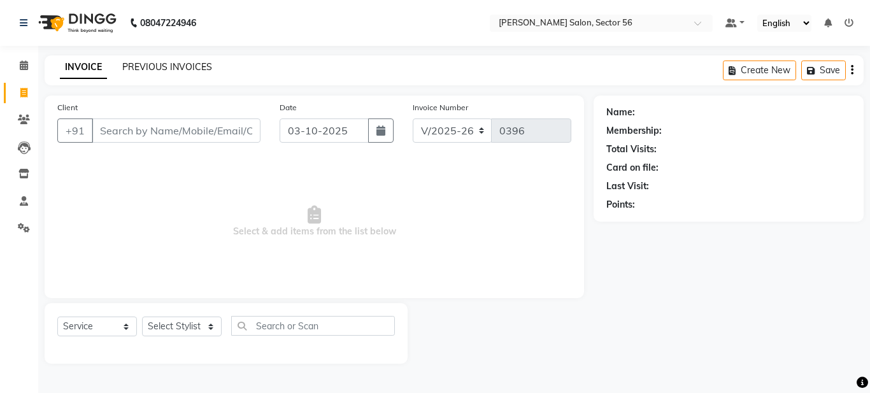
click at [166, 69] on link "PREVIOUS INVOICES" at bounding box center [167, 66] width 90 height 11
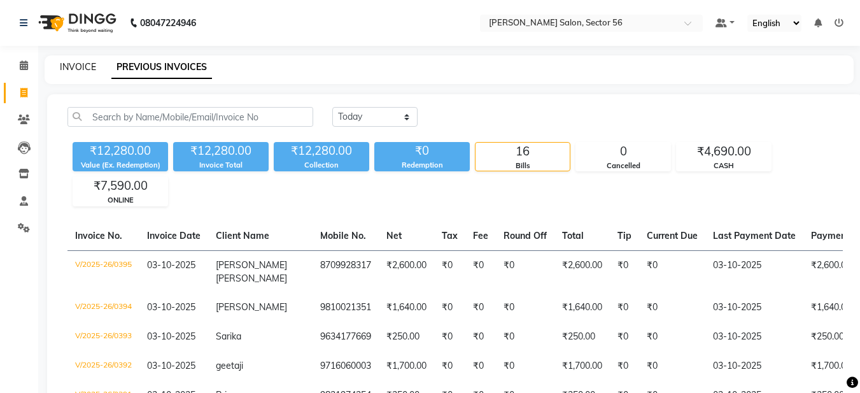
click at [77, 67] on link "INVOICE" at bounding box center [78, 66] width 36 height 11
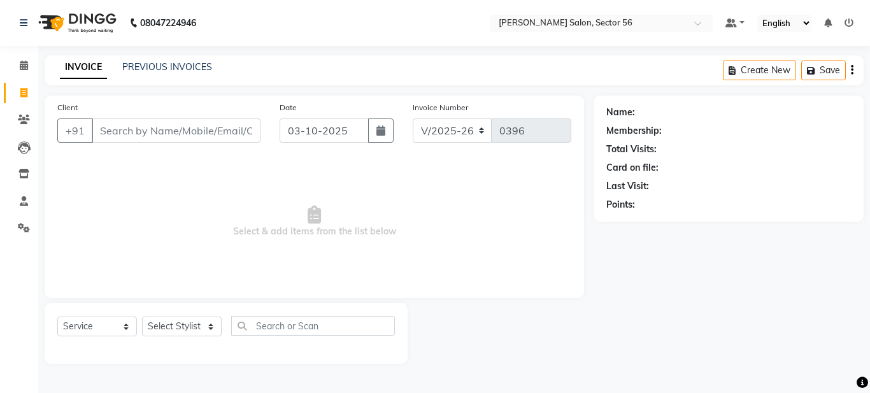
click at [100, 130] on input "Client" at bounding box center [176, 130] width 169 height 24
select select "9000"
select select "service"
type input "9999097447"
click at [233, 124] on span "Add Client" at bounding box center [227, 130] width 50 height 13
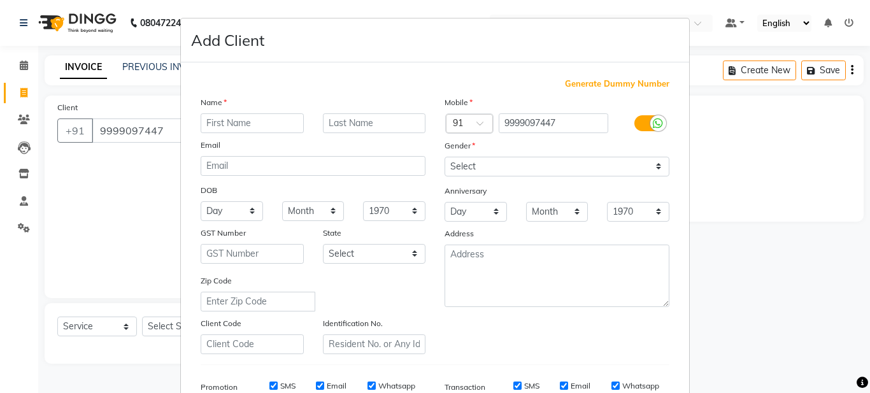
click at [222, 122] on input "text" at bounding box center [252, 123] width 103 height 20
click at [232, 120] on input "P00ja" at bounding box center [252, 123] width 103 height 20
type input "Pooja"
click at [337, 124] on input "text" at bounding box center [374, 123] width 103 height 20
click at [357, 128] on input "JindL" at bounding box center [374, 123] width 103 height 20
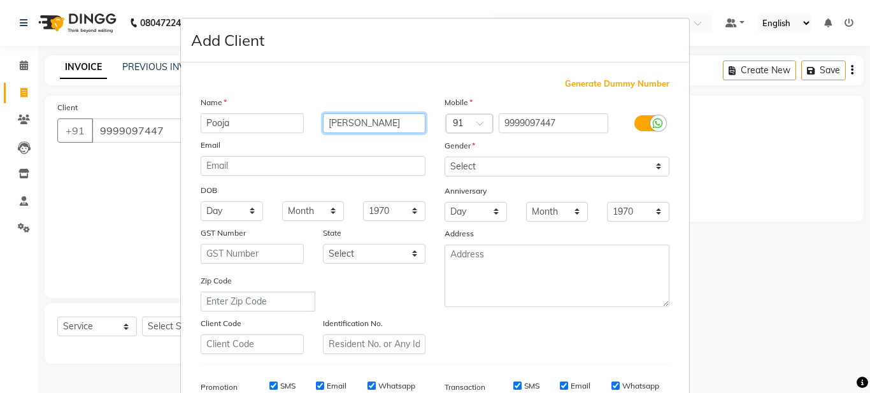
type input "Jindal"
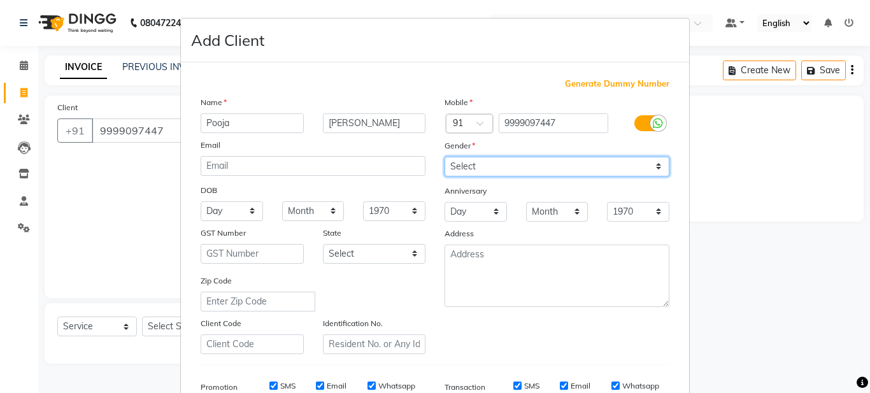
click at [467, 161] on select "Select Male Female Other Prefer Not To Say" at bounding box center [556, 167] width 225 height 20
select select "female"
click at [444, 157] on select "Select Male Female Other Prefer Not To Say" at bounding box center [556, 167] width 225 height 20
click at [509, 327] on div "Mobile Country Code × 91 9999097447 Gender Select Male Female Other Prefer Not …" at bounding box center [557, 225] width 244 height 259
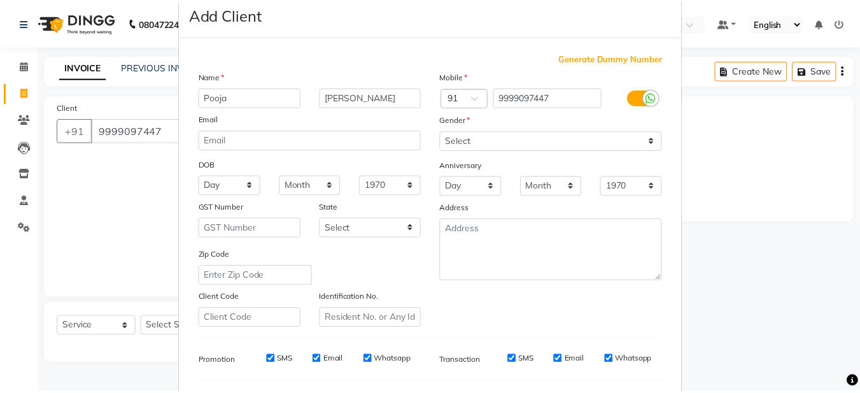
scroll to position [195, 0]
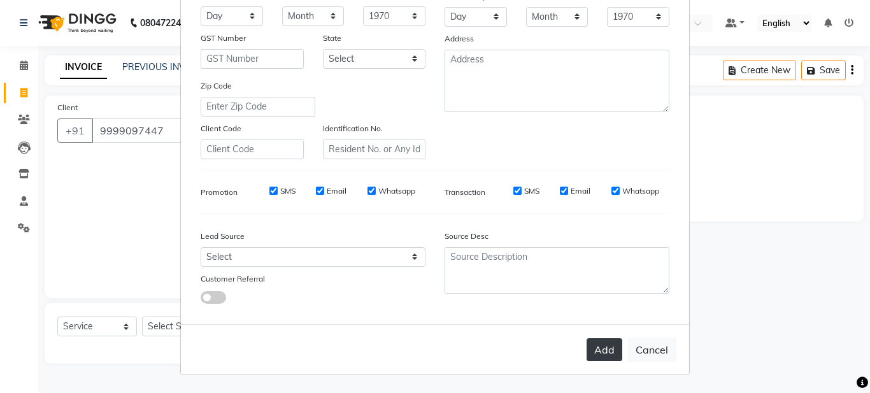
click at [597, 346] on button "Add" at bounding box center [604, 349] width 36 height 23
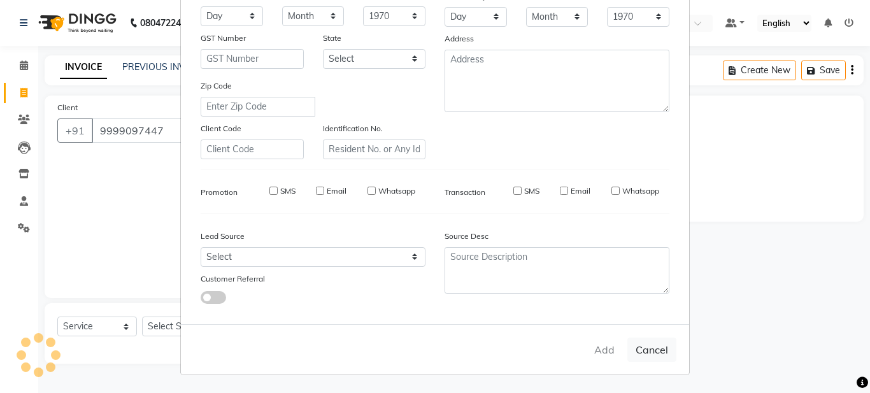
select select
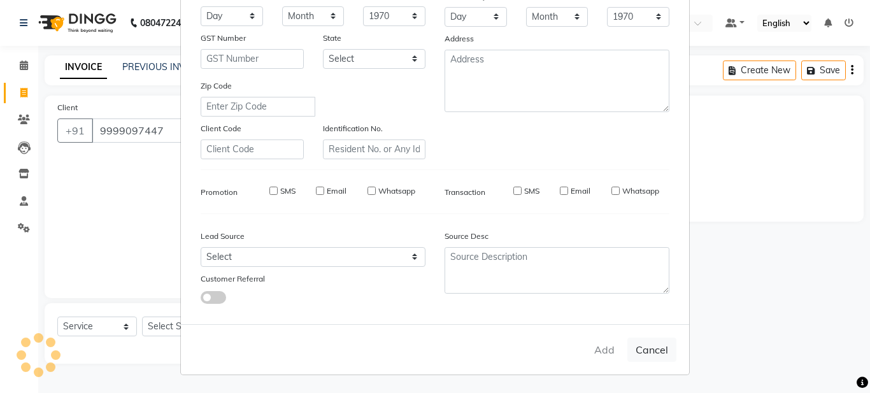
select select
checkbox input "false"
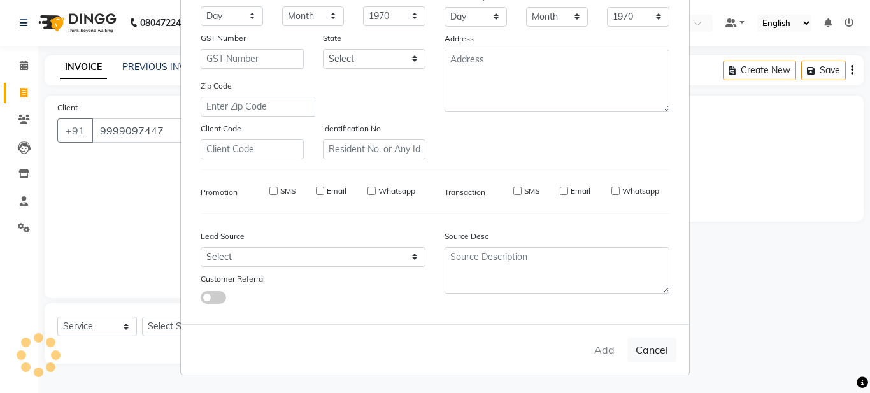
checkbox input "false"
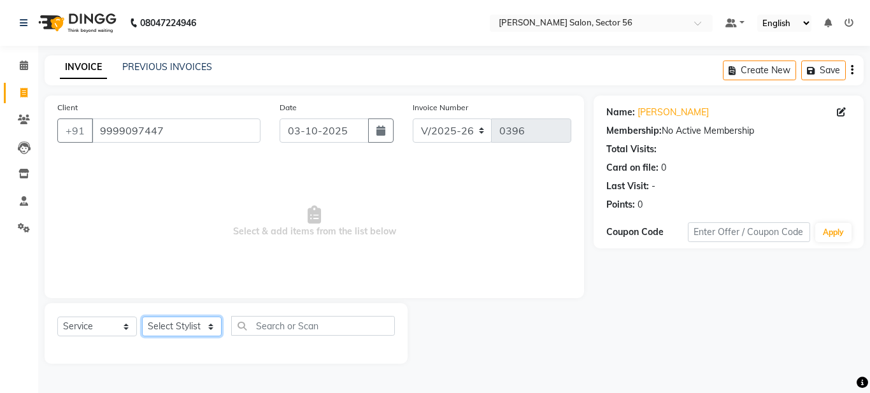
click at [208, 325] on select "Select Stylist [PERSON_NAME] [PERSON_NAME] [PERSON_NAME] [PERSON_NAME] [PERSON_…" at bounding box center [182, 326] width 80 height 20
select select "91302"
click at [142, 316] on select "Select Stylist [PERSON_NAME] [PERSON_NAME] [PERSON_NAME] [PERSON_NAME] [PERSON_…" at bounding box center [182, 326] width 80 height 20
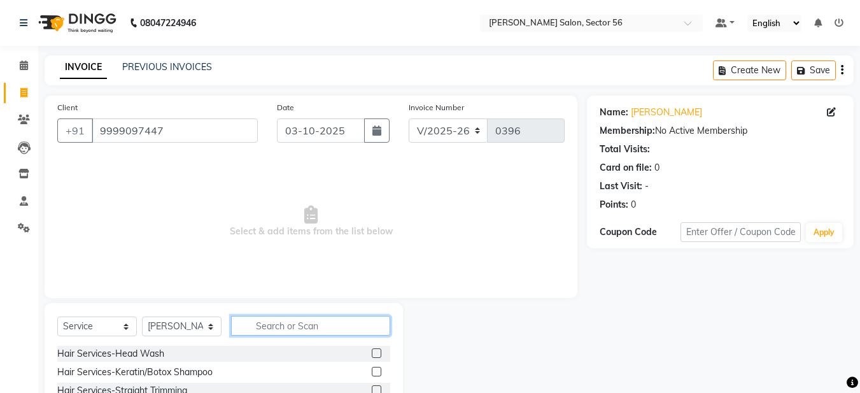
click at [271, 328] on input "text" at bounding box center [310, 326] width 159 height 20
click at [273, 325] on input "text" at bounding box center [310, 326] width 159 height 20
click at [263, 326] on input "text" at bounding box center [310, 326] width 159 height 20
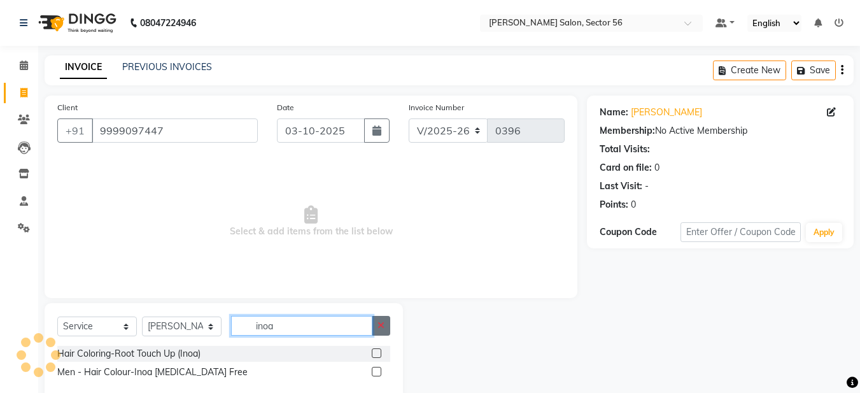
type input "inoa"
click at [385, 327] on icon "button" at bounding box center [381, 325] width 7 height 9
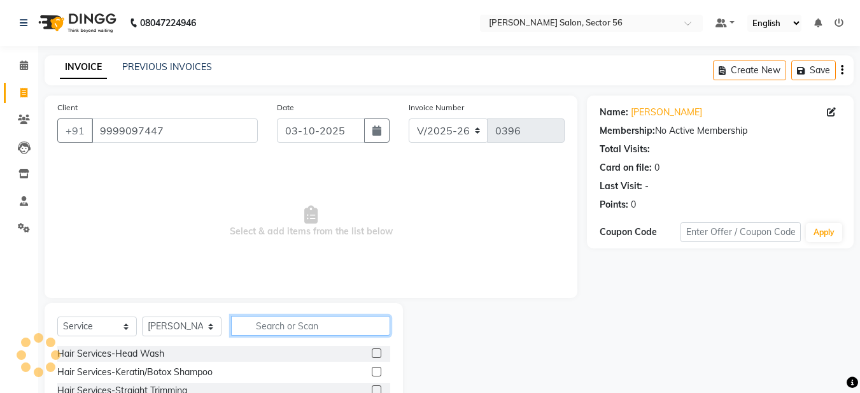
click at [276, 327] on input "text" at bounding box center [310, 326] width 159 height 20
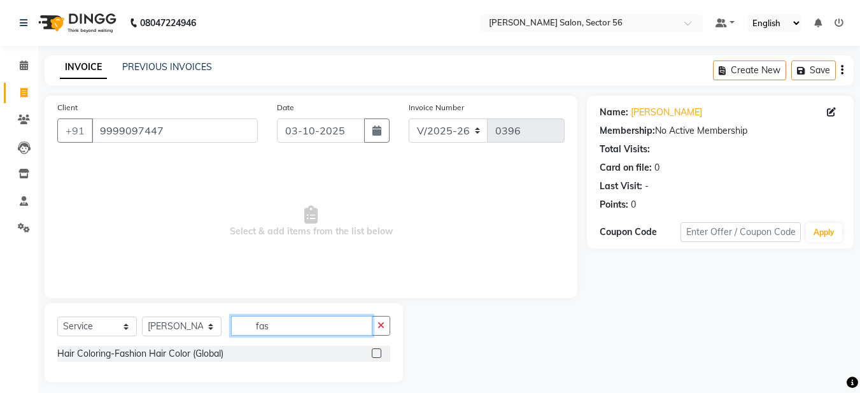
type input "fas"
click at [376, 352] on label at bounding box center [377, 353] width 10 height 10
click at [376, 352] on input "checkbox" at bounding box center [376, 354] width 8 height 8
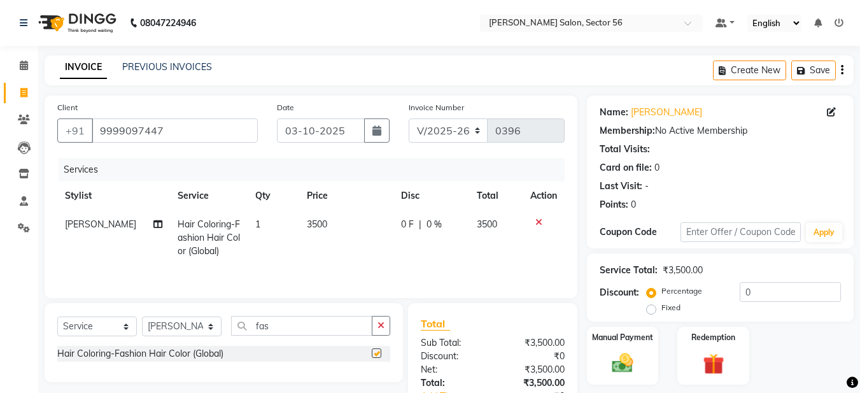
checkbox input "false"
click at [384, 323] on icon "button" at bounding box center [381, 325] width 7 height 9
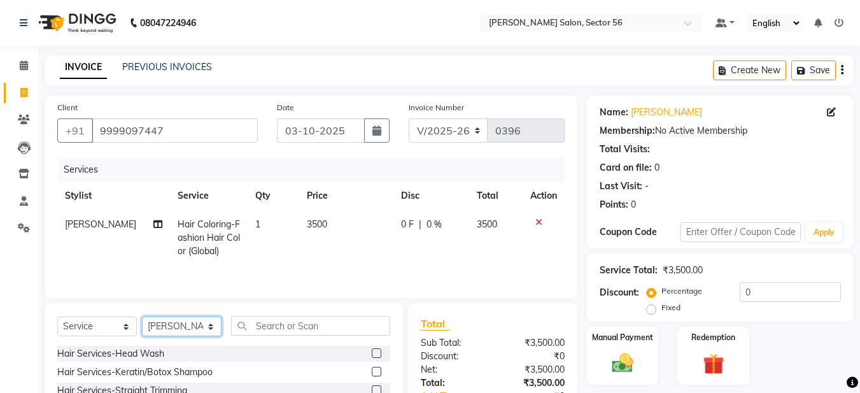
click at [202, 328] on select "Select Stylist [PERSON_NAME] [PERSON_NAME] [PERSON_NAME] [PERSON_NAME] [PERSON_…" at bounding box center [182, 326] width 80 height 20
select select "91308"
click at [142, 316] on select "Select Stylist [PERSON_NAME] [PERSON_NAME] [PERSON_NAME] [PERSON_NAME] [PERSON_…" at bounding box center [182, 326] width 80 height 20
click at [197, 211] on td "Hair Coloring-Fashion Hair Color (Global)" at bounding box center [209, 237] width 78 height 55
select select "91302"
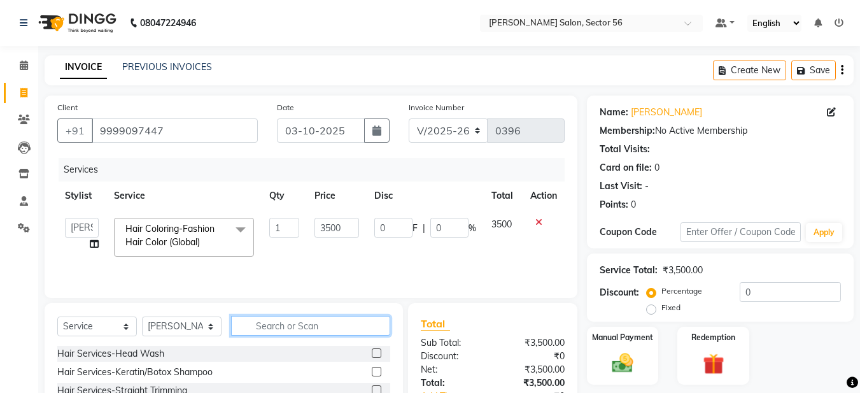
click at [257, 328] on input "text" at bounding box center [310, 326] width 159 height 20
type input "nor"
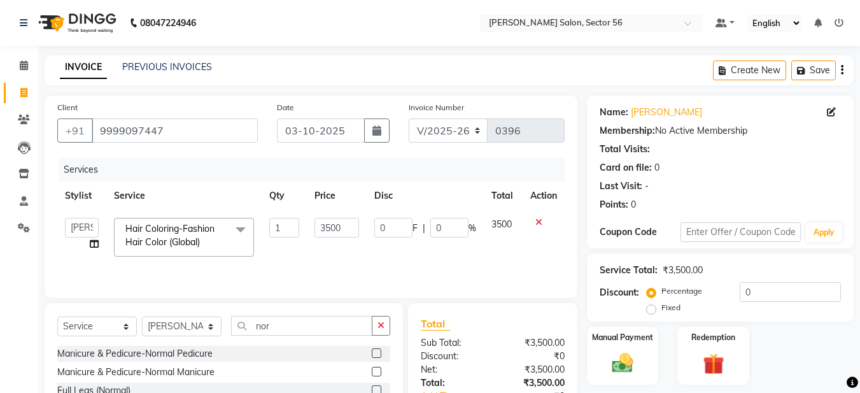
click at [372, 351] on label at bounding box center [377, 353] width 10 height 10
click at [372, 351] on input "checkbox" at bounding box center [376, 354] width 8 height 8
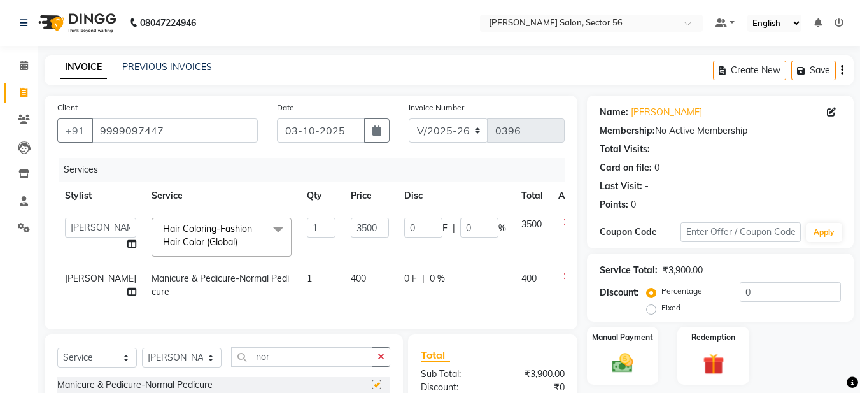
checkbox input "false"
click at [382, 361] on icon "button" at bounding box center [381, 356] width 7 height 9
click at [203, 367] on select "Select Stylist [PERSON_NAME] [PERSON_NAME] [PERSON_NAME] [PERSON_NAME] [PERSON_…" at bounding box center [182, 358] width 80 height 20
select select "92143"
click at [142, 357] on select "Select Stylist [PERSON_NAME] [PERSON_NAME] [PERSON_NAME] [PERSON_NAME] [PERSON_…" at bounding box center [182, 358] width 80 height 20
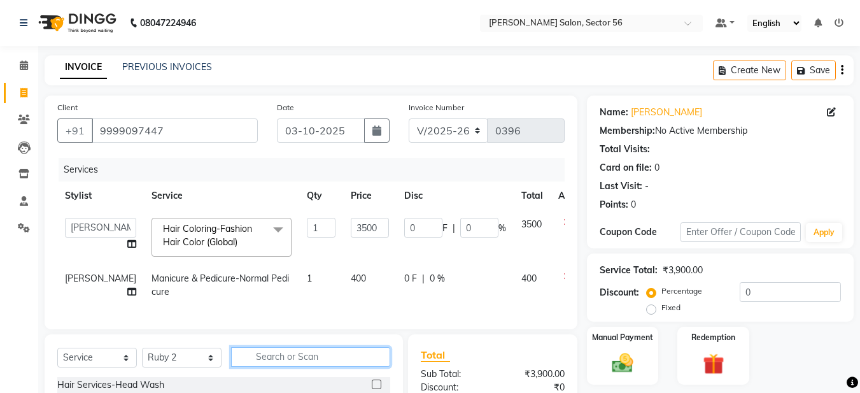
click at [252, 363] on input "text" at bounding box center [310, 357] width 159 height 20
type input "ma"
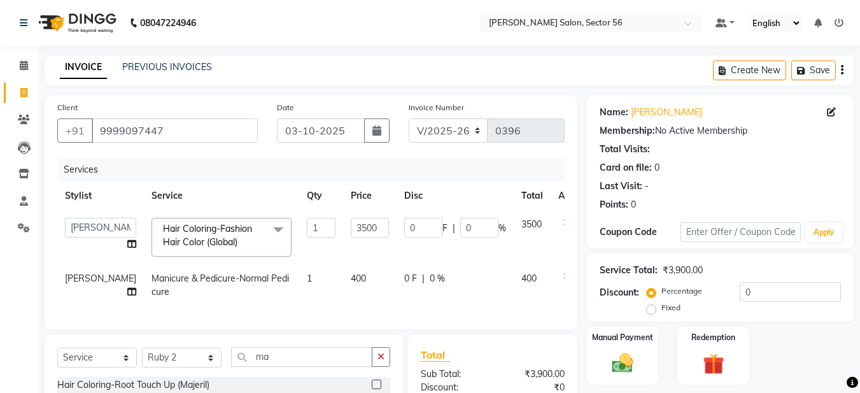
click at [280, 328] on div "Client +91 9999097447 Date 03-10-2025 Invoice Number V/2025 V/2025-26 0396 Serv…" at bounding box center [311, 213] width 533 height 234
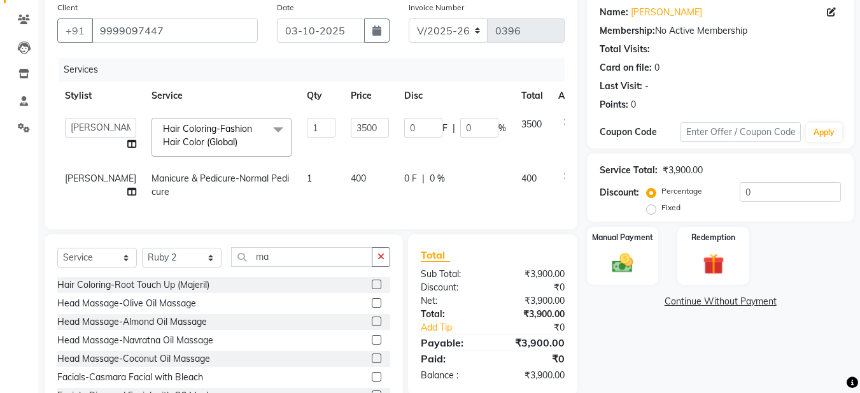
scroll to position [102, 0]
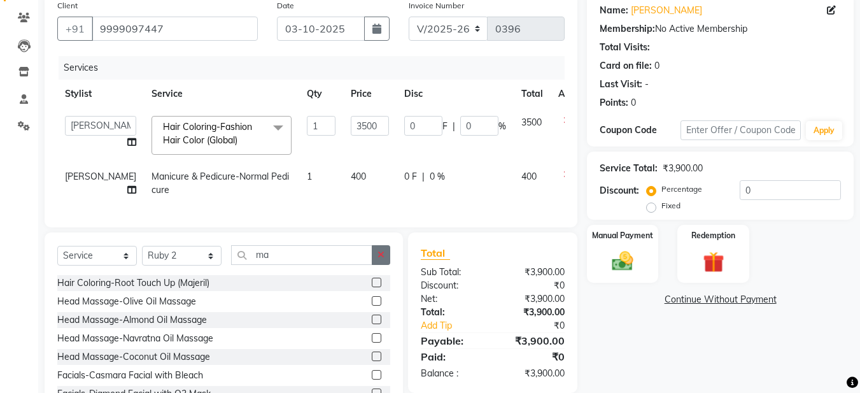
click at [380, 259] on icon "button" at bounding box center [381, 254] width 7 height 9
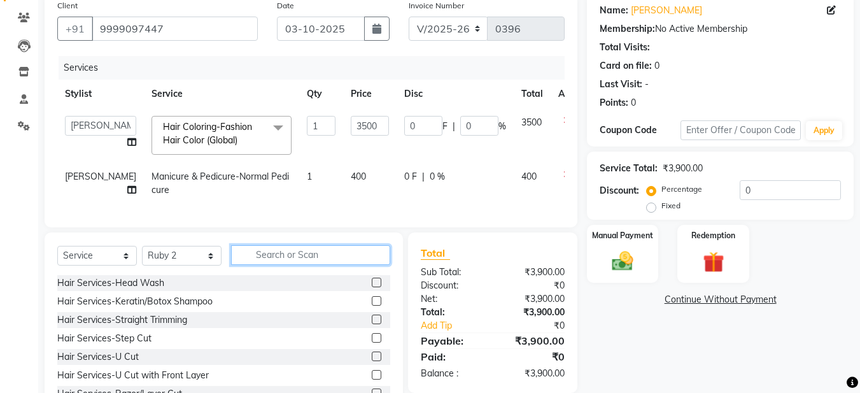
click at [337, 262] on input "text" at bounding box center [310, 255] width 159 height 20
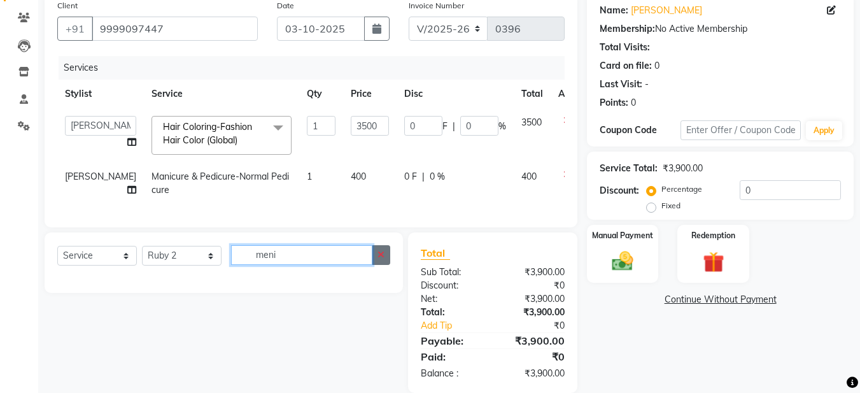
type input "meni"
click at [383, 259] on icon "button" at bounding box center [381, 254] width 7 height 9
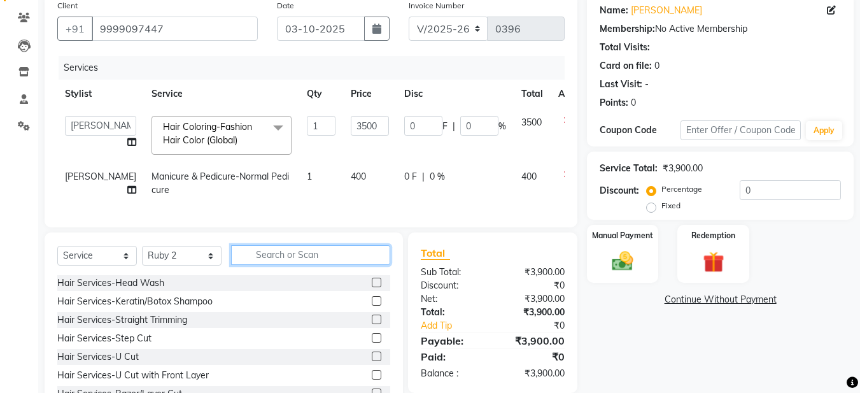
click at [281, 262] on input "text" at bounding box center [310, 255] width 159 height 20
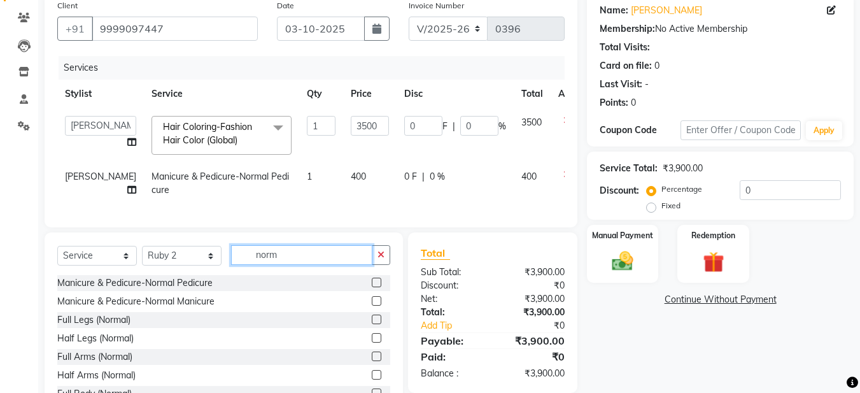
type input "norm"
click at [372, 306] on label at bounding box center [377, 301] width 10 height 10
click at [372, 306] on input "checkbox" at bounding box center [376, 301] width 8 height 8
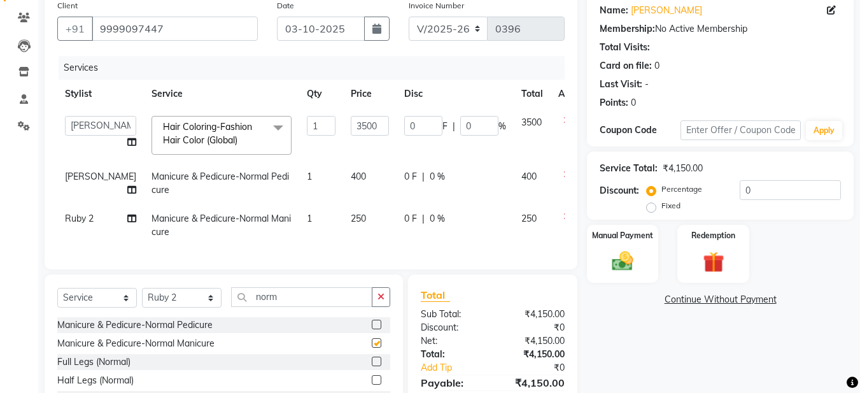
checkbox input "false"
click at [78, 224] on td "Ruby 2" at bounding box center [100, 225] width 87 height 42
select select "92143"
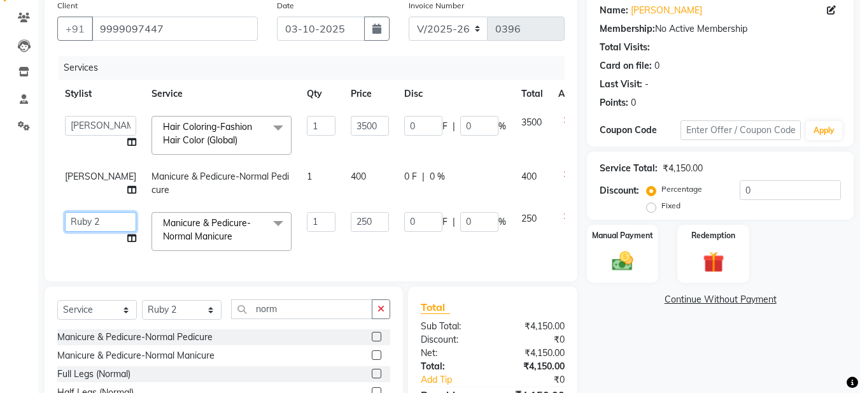
click at [78, 224] on select "Aadil Husain Joy Jyoty Mangal Mohamad Gulzar Neelam Pradeep Roshan Thapa Ruby 1…" at bounding box center [100, 222] width 71 height 20
select select "91308"
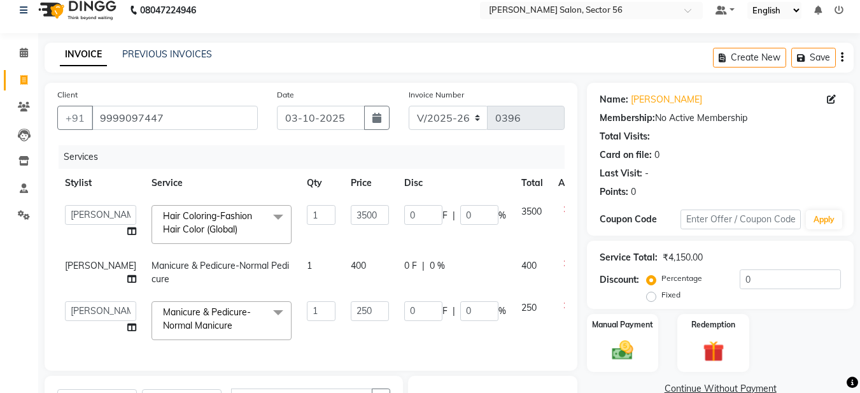
scroll to position [0, 0]
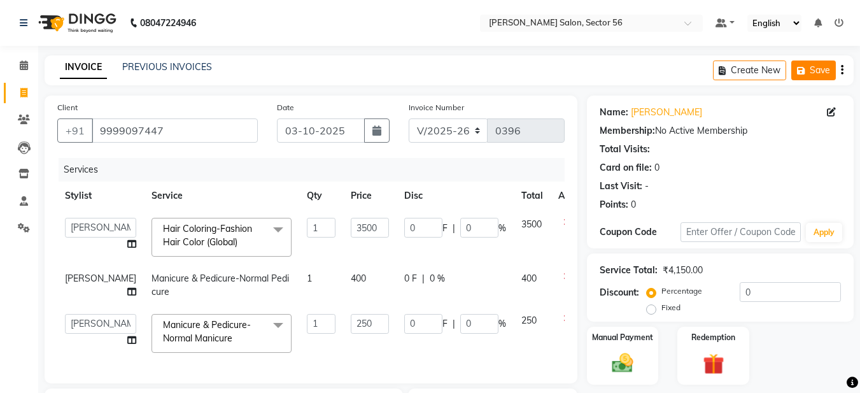
click at [809, 65] on button "Save" at bounding box center [813, 70] width 45 height 20
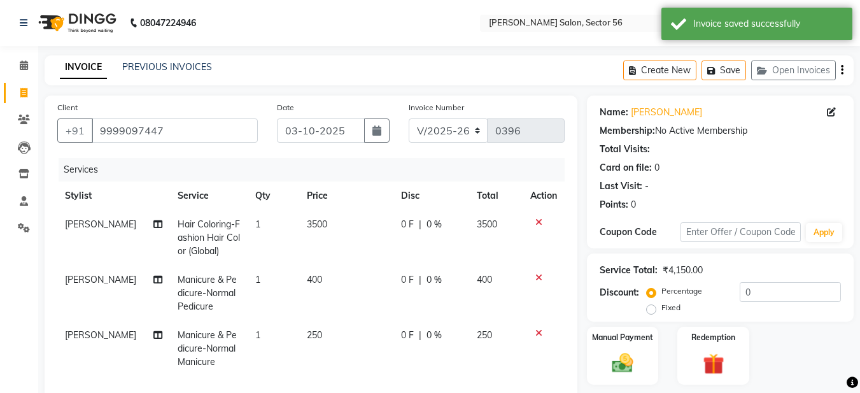
click at [98, 62] on link "INVOICE" at bounding box center [83, 67] width 47 height 23
click at [662, 71] on button "Create New" at bounding box center [659, 70] width 73 height 20
select select "service"
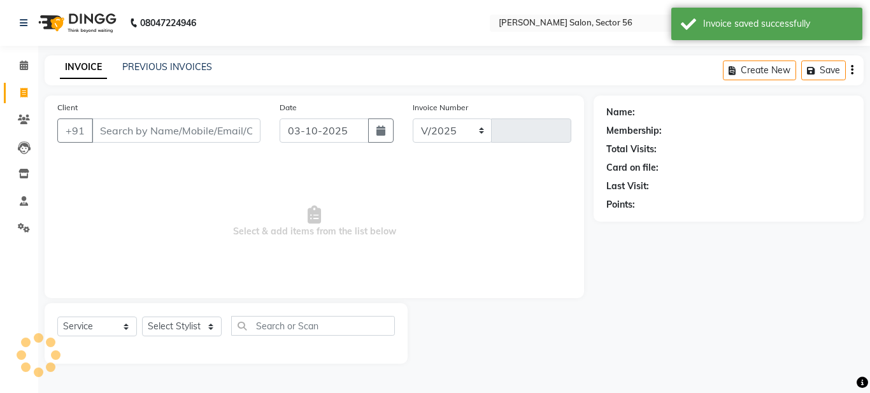
select select "9000"
type input "0396"
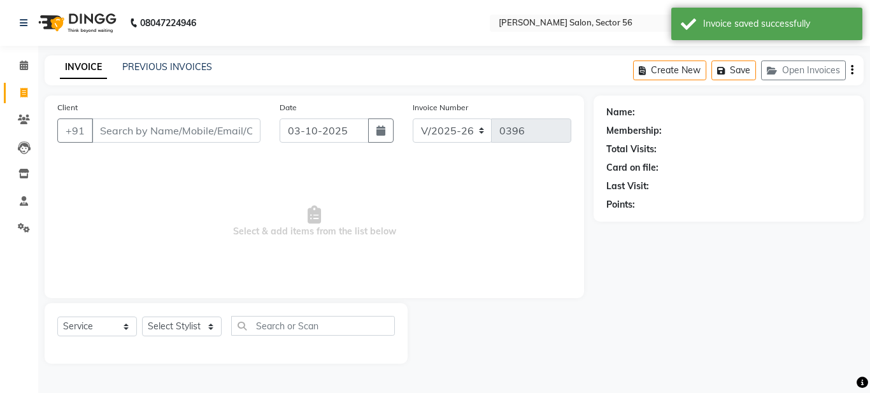
click at [122, 140] on input "Client" at bounding box center [176, 130] width 169 height 24
click at [118, 129] on input "Client" at bounding box center [176, 130] width 169 height 24
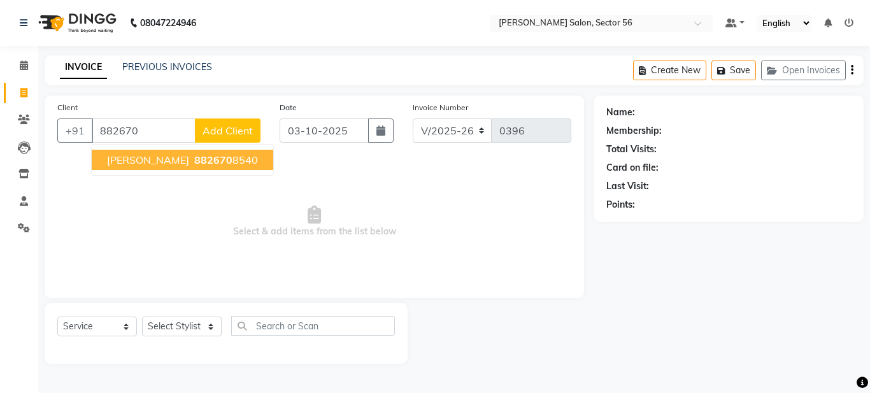
click at [157, 158] on span "geeta singh" at bounding box center [148, 159] width 82 height 13
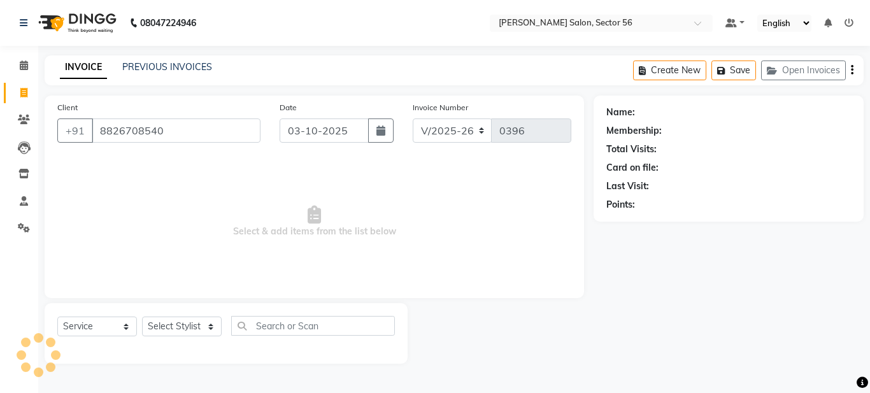
type input "8826708540"
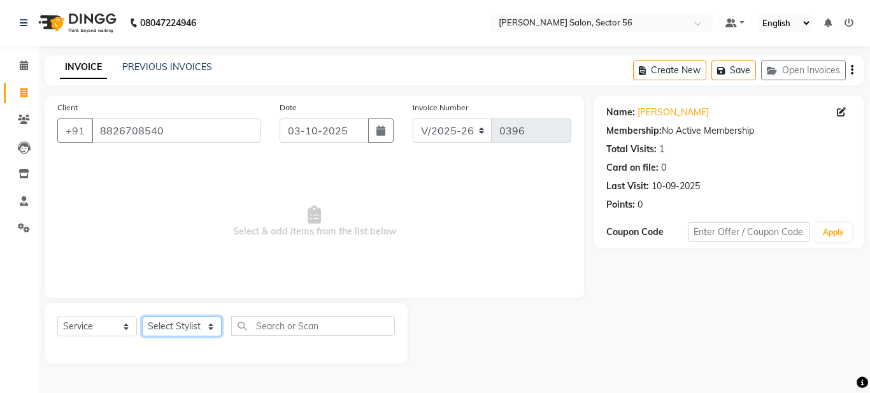
click at [196, 322] on select "Select Stylist [PERSON_NAME] [PERSON_NAME] [PERSON_NAME] [PERSON_NAME] [PERSON_…" at bounding box center [182, 326] width 80 height 20
select select "91302"
click at [142, 316] on select "Select Stylist [PERSON_NAME] [PERSON_NAME] [PERSON_NAME] [PERSON_NAME] [PERSON_…" at bounding box center [182, 326] width 80 height 20
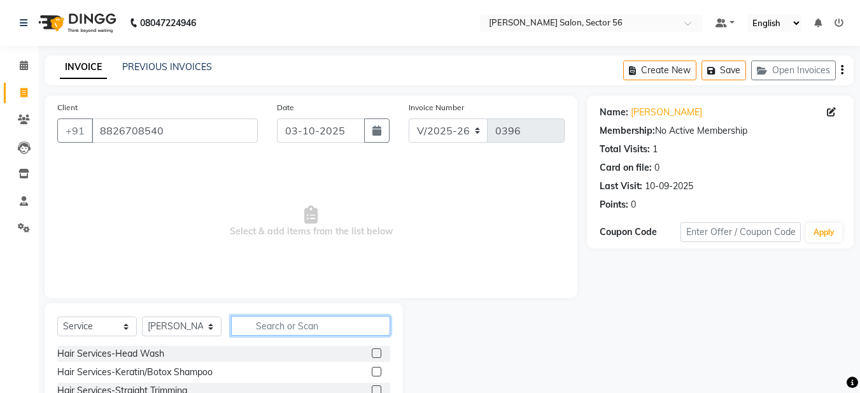
click at [274, 329] on input "text" at bounding box center [310, 326] width 159 height 20
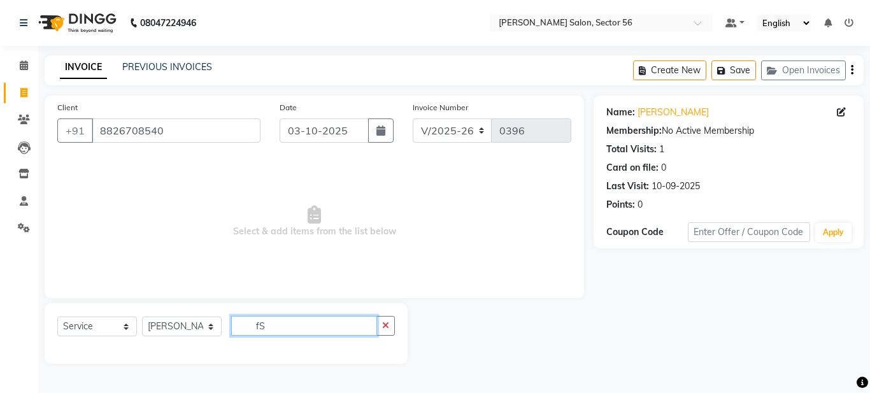
type input "fS"
drag, startPoint x: 396, startPoint y: 321, endPoint x: 386, endPoint y: 324, distance: 10.1
click at [386, 324] on div "Select Service Product Membership Package Voucher Prepaid Gift Card Select Styl…" at bounding box center [226, 333] width 363 height 60
drag, startPoint x: 381, startPoint y: 330, endPoint x: 369, endPoint y: 330, distance: 12.7
click at [374, 331] on div "fS" at bounding box center [313, 326] width 163 height 20
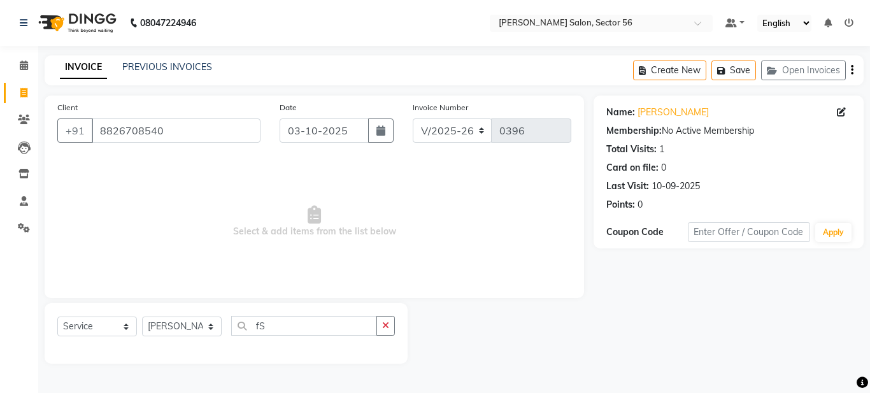
drag, startPoint x: 385, startPoint y: 323, endPoint x: 365, endPoint y: 328, distance: 19.6
click at [385, 323] on icon "button" at bounding box center [385, 325] width 7 height 9
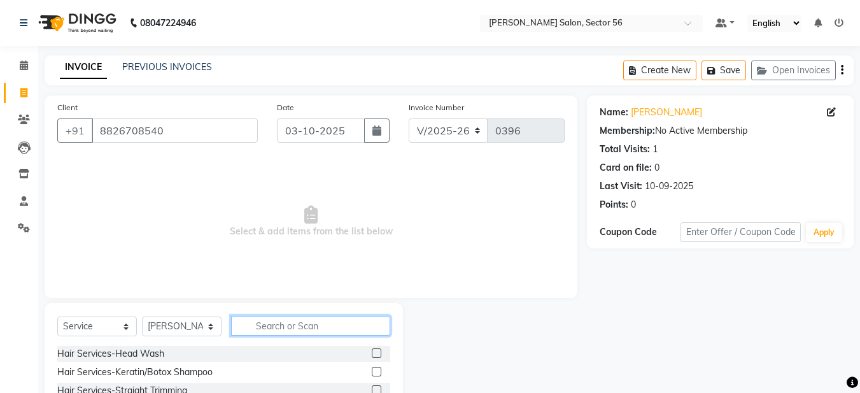
click at [288, 321] on input "text" at bounding box center [310, 326] width 159 height 20
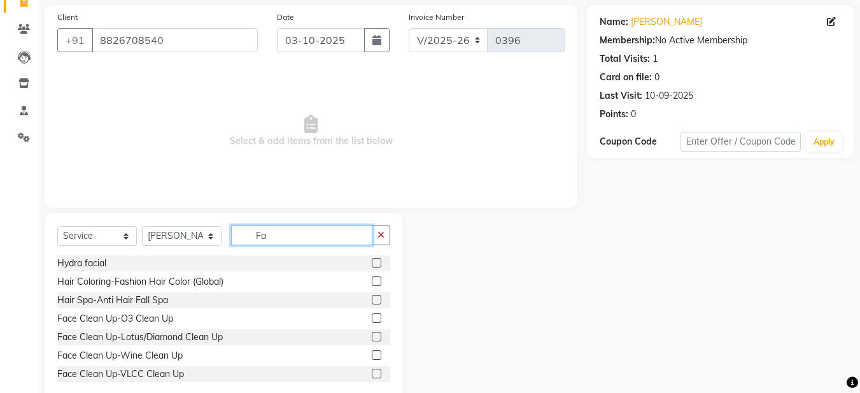
scroll to position [117, 0]
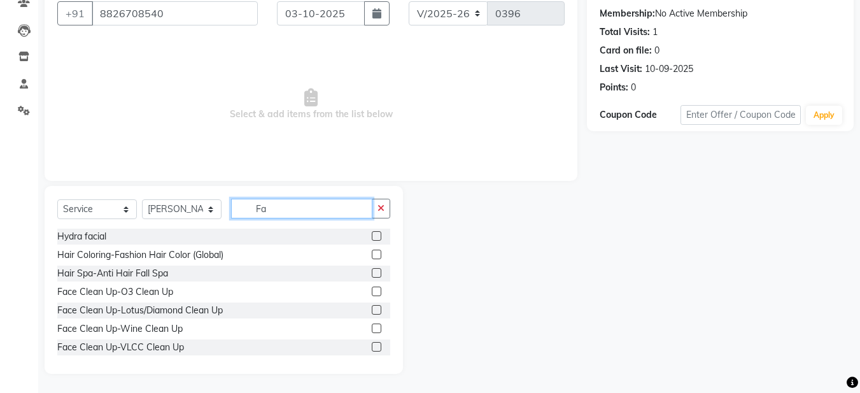
type input "Fa"
click at [372, 251] on label at bounding box center [377, 255] width 10 height 10
click at [372, 251] on input "checkbox" at bounding box center [376, 255] width 8 height 8
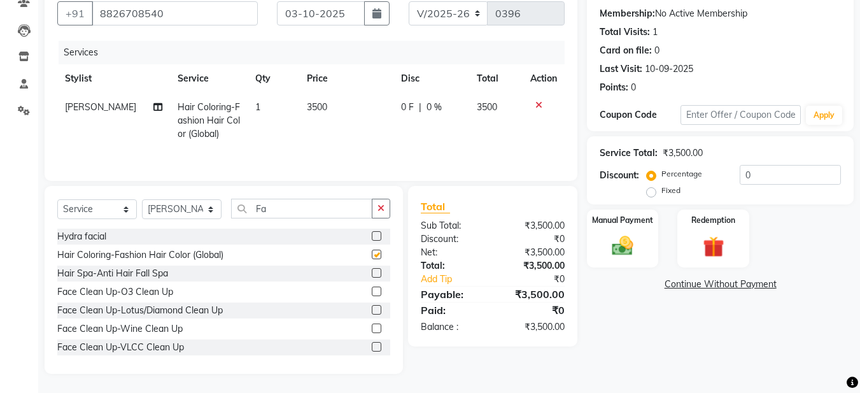
checkbox input "false"
click at [625, 243] on img at bounding box center [623, 245] width 36 height 25
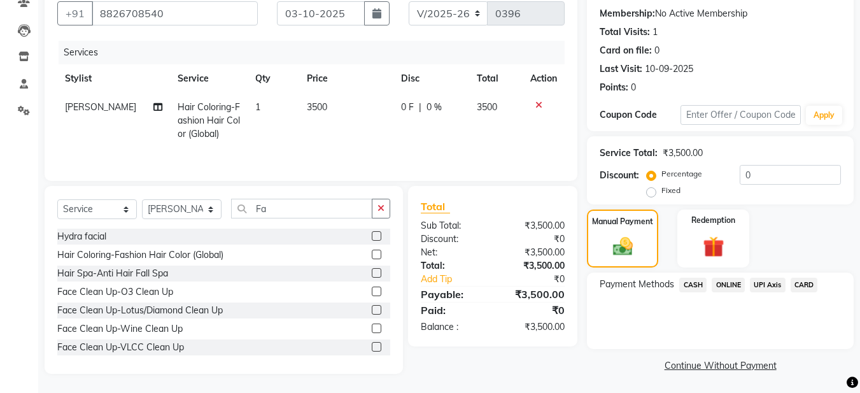
click at [686, 283] on span "CASH" at bounding box center [692, 285] width 27 height 15
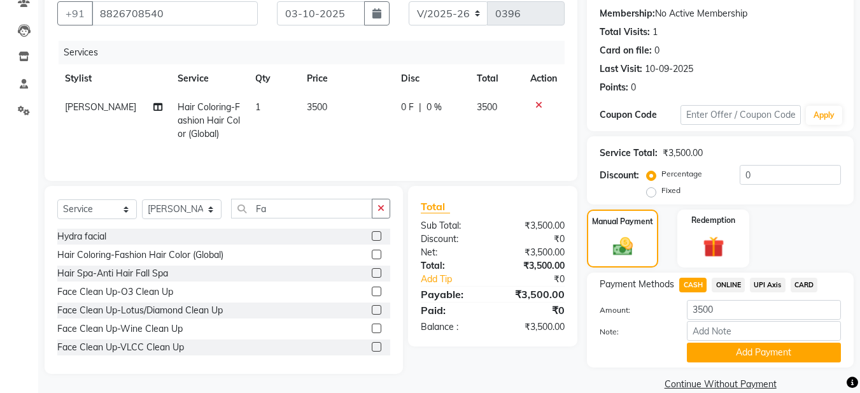
click at [744, 351] on button "Add Payment" at bounding box center [764, 353] width 154 height 20
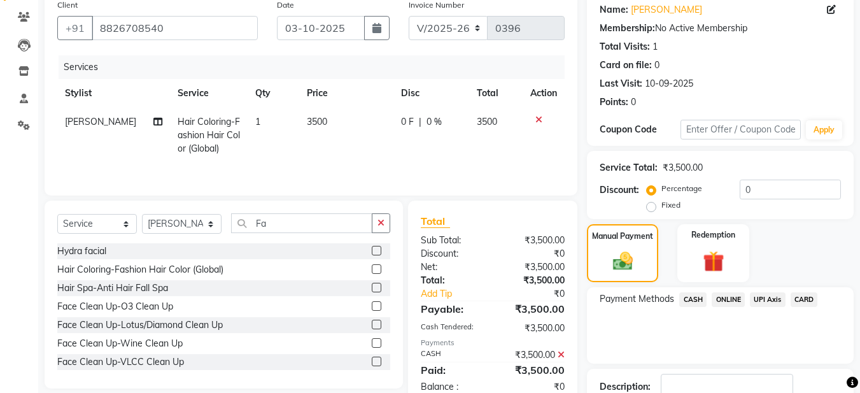
scroll to position [190, 0]
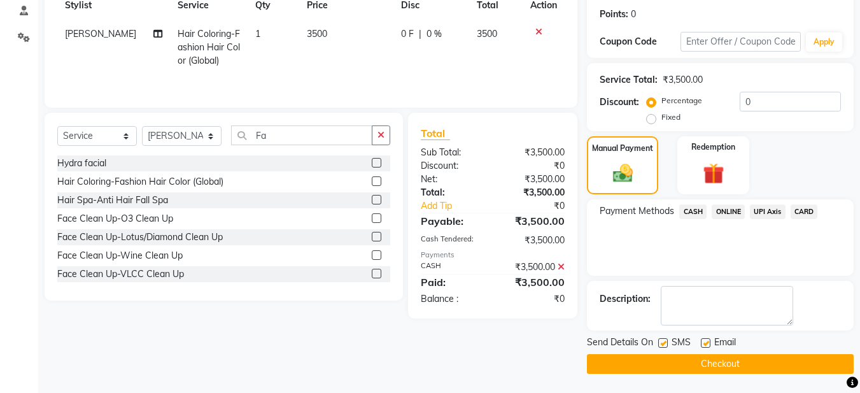
click at [702, 343] on label at bounding box center [706, 343] width 10 height 10
click at [702, 343] on input "checkbox" at bounding box center [705, 343] width 8 height 8
checkbox input "false"
click at [697, 364] on button "Checkout" at bounding box center [720, 364] width 267 height 20
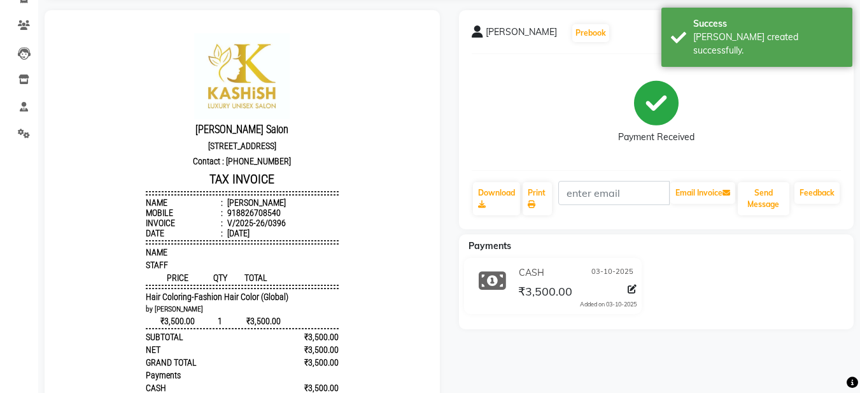
scroll to position [191, 0]
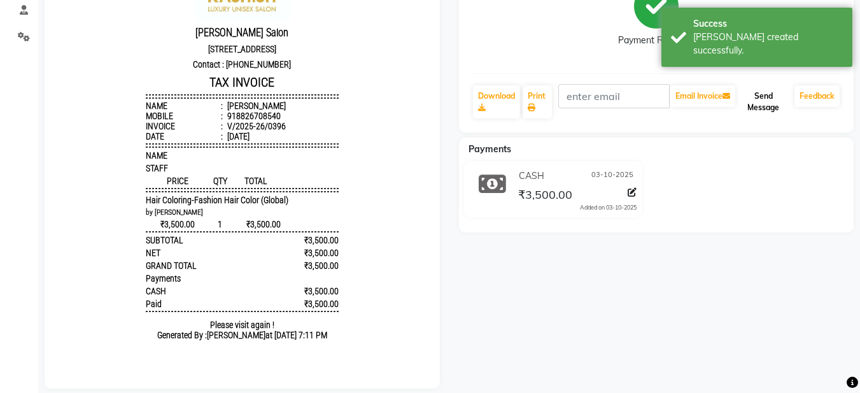
click at [762, 105] on button "Send Message" at bounding box center [764, 101] width 52 height 33
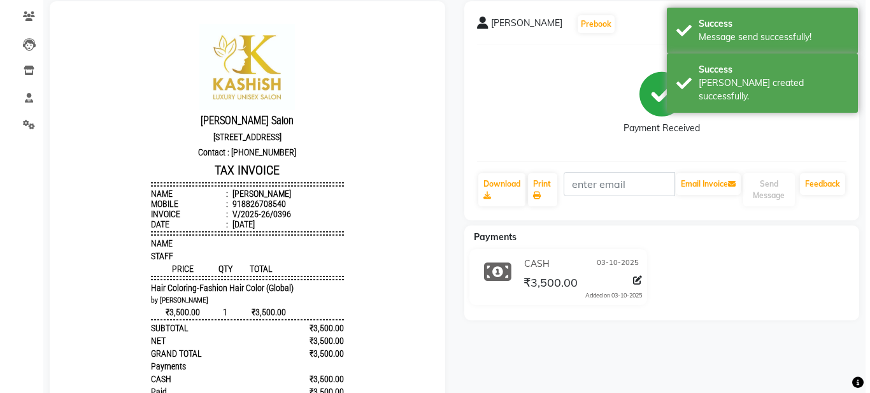
scroll to position [0, 0]
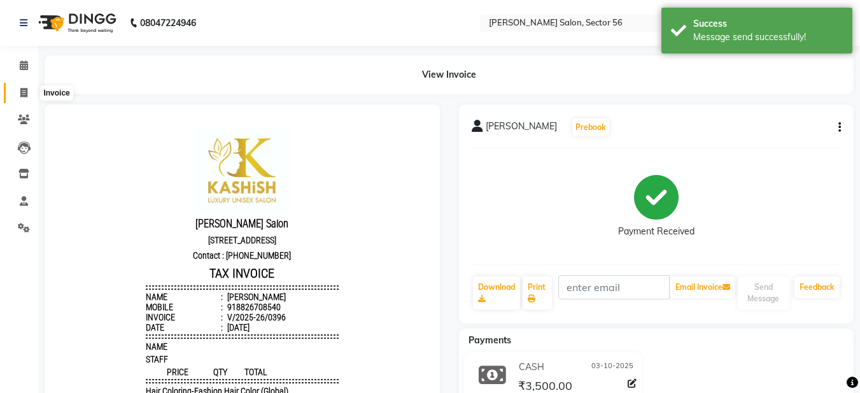
click at [23, 89] on icon at bounding box center [23, 93] width 7 height 10
select select "service"
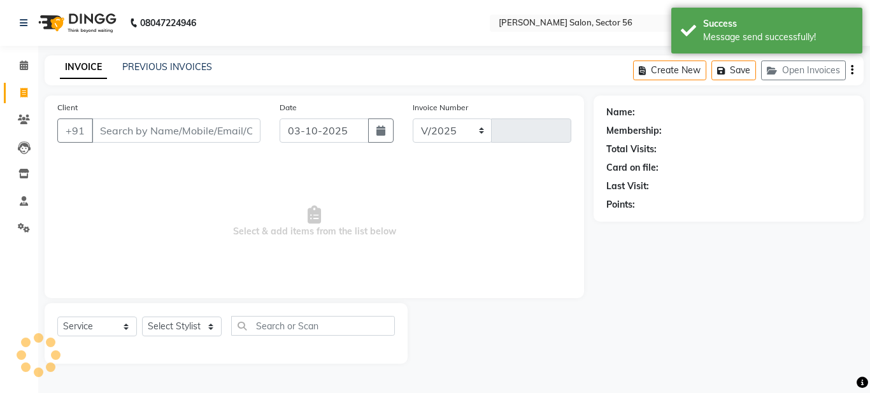
select select "9000"
type input "0397"
click at [125, 127] on input "Client" at bounding box center [176, 130] width 169 height 24
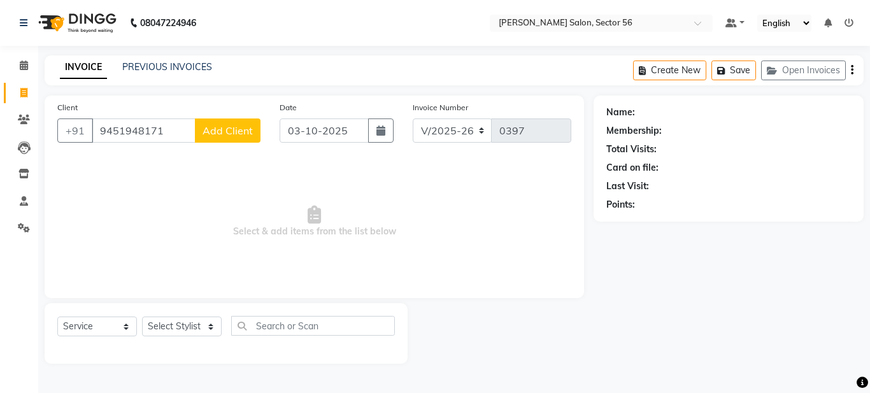
type input "9451948171"
click at [218, 132] on span "Add Client" at bounding box center [227, 130] width 50 height 13
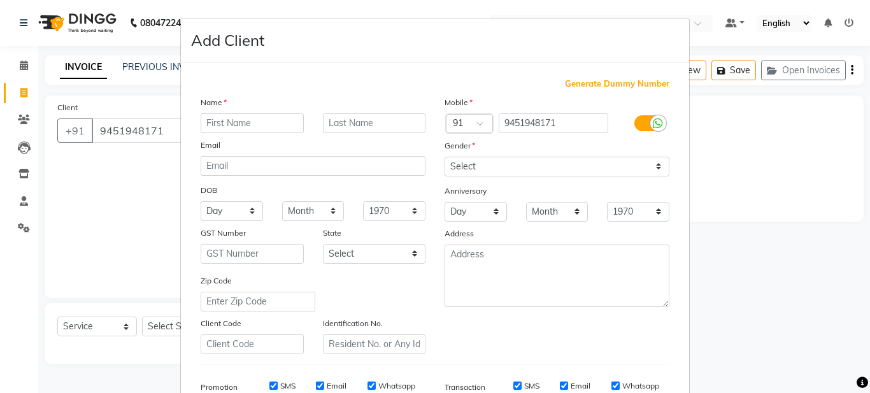
click at [219, 125] on input "text" at bounding box center [252, 123] width 103 height 20
type input ")"
click at [246, 124] on input "ojasyy" at bounding box center [252, 123] width 103 height 20
click at [235, 122] on input "ojasyy" at bounding box center [252, 123] width 103 height 20
click at [238, 127] on input "ojaswu" at bounding box center [252, 123] width 103 height 20
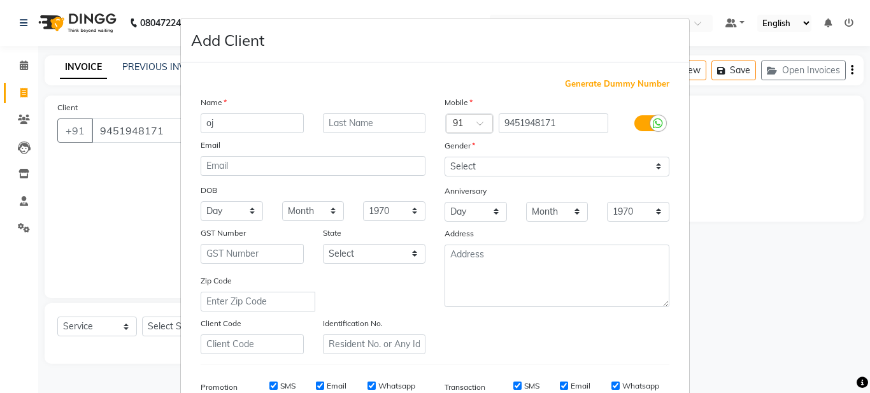
type input "o"
click at [229, 124] on input "ojaswi" at bounding box center [252, 123] width 103 height 20
click at [236, 121] on input "ojaswiO" at bounding box center [252, 123] width 103 height 20
click at [205, 123] on input "ojaswii" at bounding box center [252, 123] width 103 height 20
type input "Ojaswii"
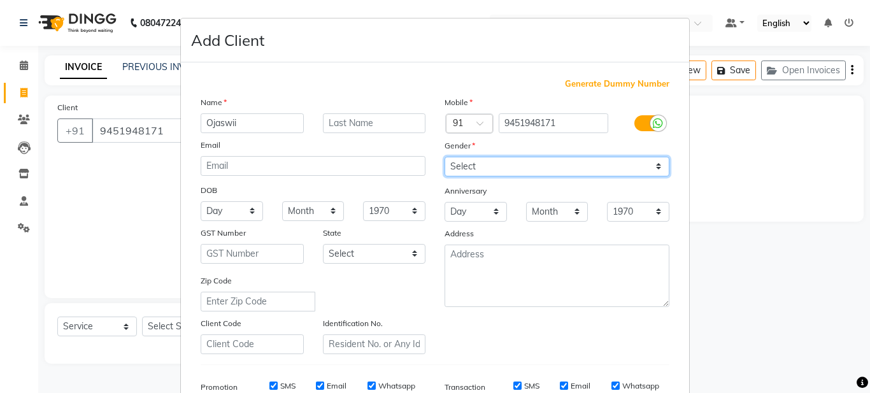
click at [625, 175] on select "Select [DEMOGRAPHIC_DATA] [DEMOGRAPHIC_DATA] Other Prefer Not To Say" at bounding box center [556, 167] width 225 height 20
select select "[DEMOGRAPHIC_DATA]"
click at [444, 157] on select "Select [DEMOGRAPHIC_DATA] [DEMOGRAPHIC_DATA] Other Prefer Not To Say" at bounding box center [556, 167] width 225 height 20
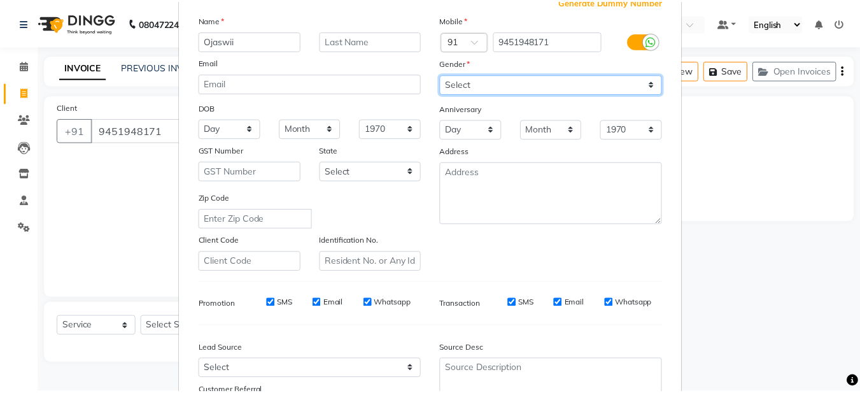
scroll to position [195, 0]
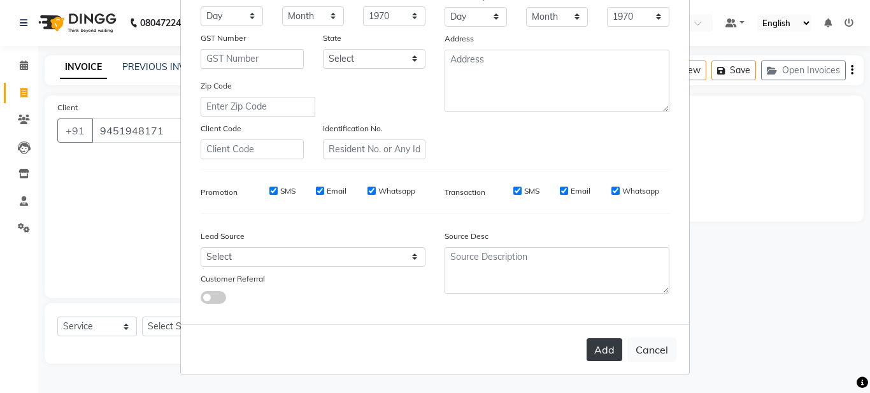
click at [602, 348] on button "Add" at bounding box center [604, 349] width 36 height 23
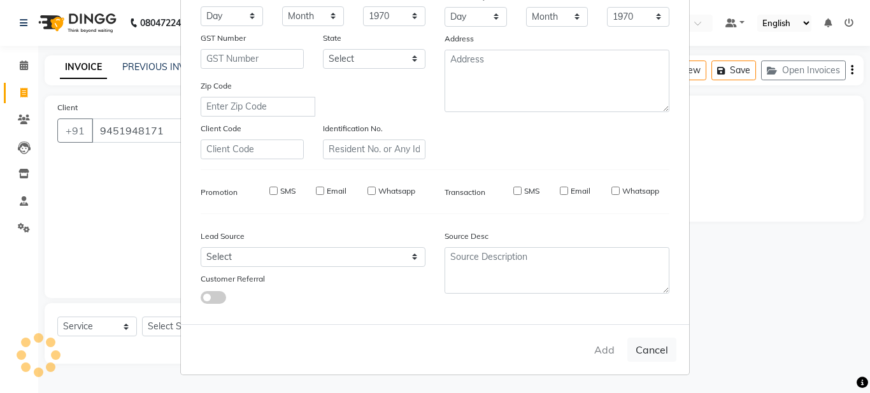
select select
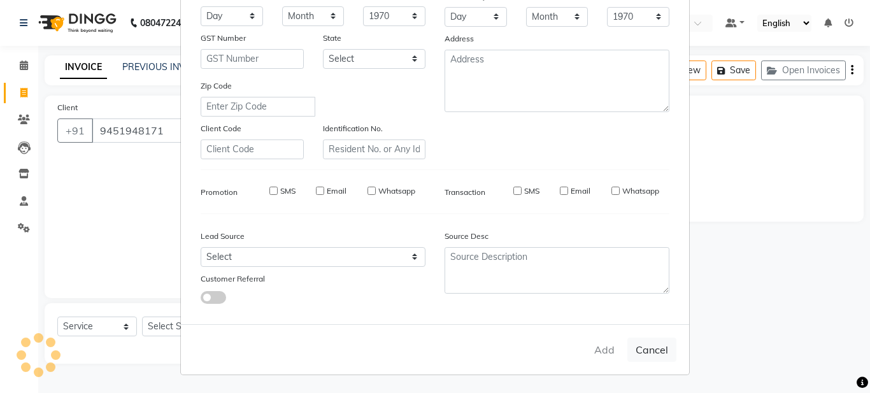
select select
checkbox input "false"
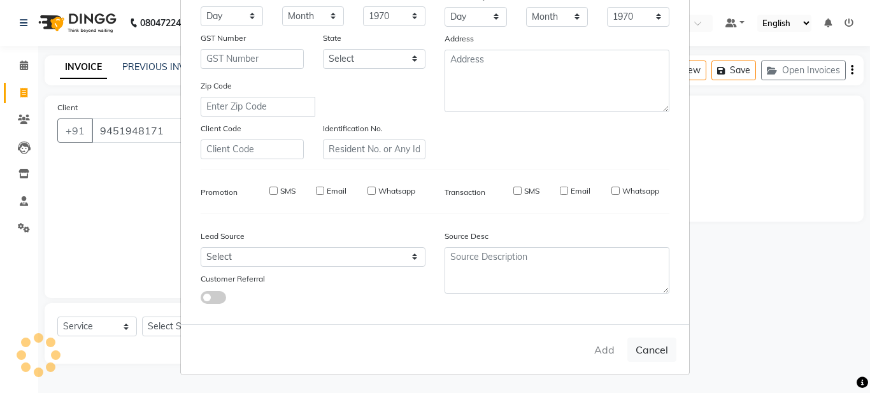
checkbox input "false"
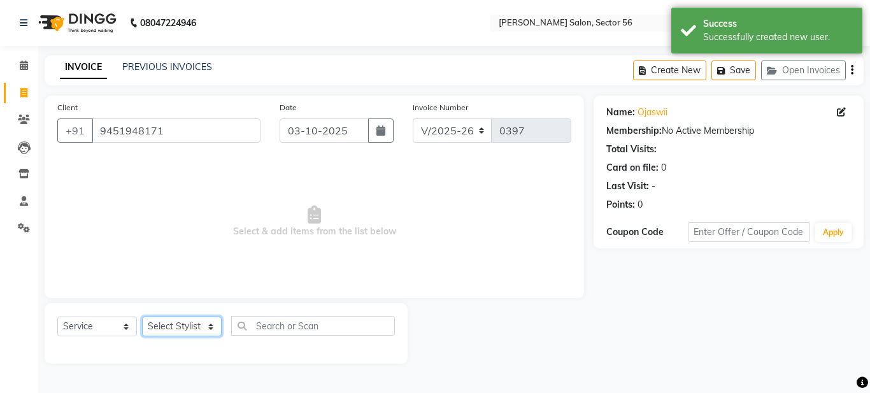
click at [198, 319] on select "Select Stylist [PERSON_NAME] [PERSON_NAME] [PERSON_NAME] [PERSON_NAME] [PERSON_…" at bounding box center [182, 326] width 80 height 20
select select "92143"
click at [142, 316] on select "Select Stylist [PERSON_NAME] [PERSON_NAME] [PERSON_NAME] [PERSON_NAME] [PERSON_…" at bounding box center [182, 326] width 80 height 20
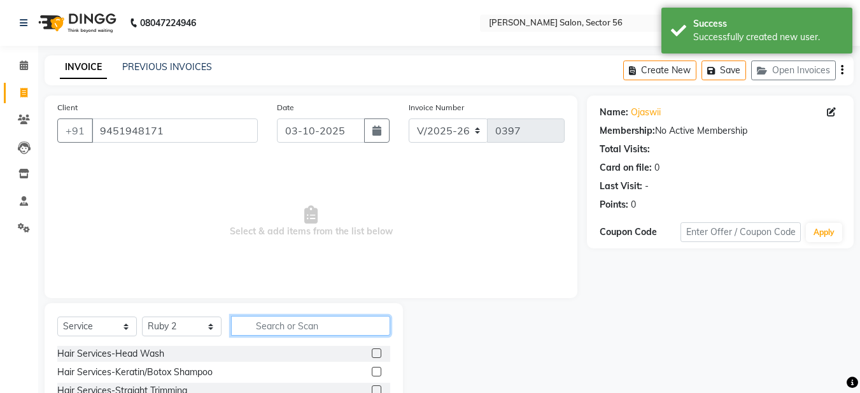
click at [284, 321] on input "text" at bounding box center [310, 326] width 159 height 20
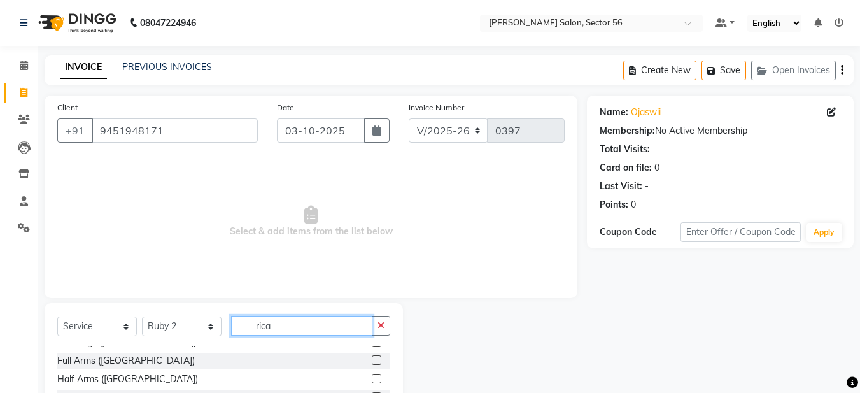
scroll to position [0, 0]
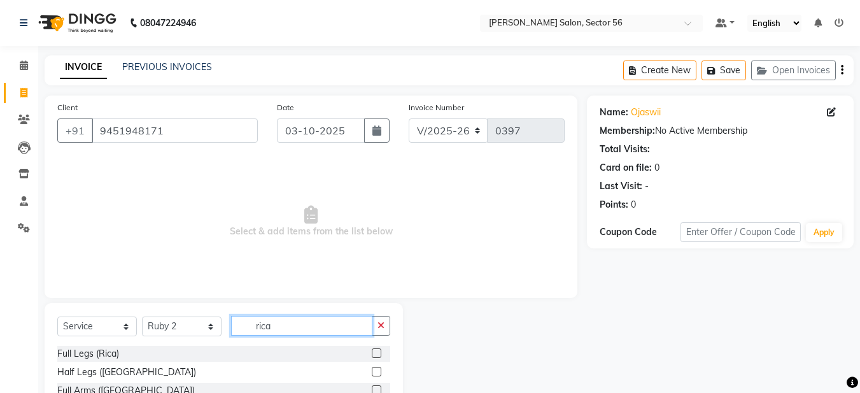
type input "rica"
click at [372, 350] on label at bounding box center [377, 353] width 10 height 10
click at [372, 350] on input "checkbox" at bounding box center [376, 354] width 8 height 8
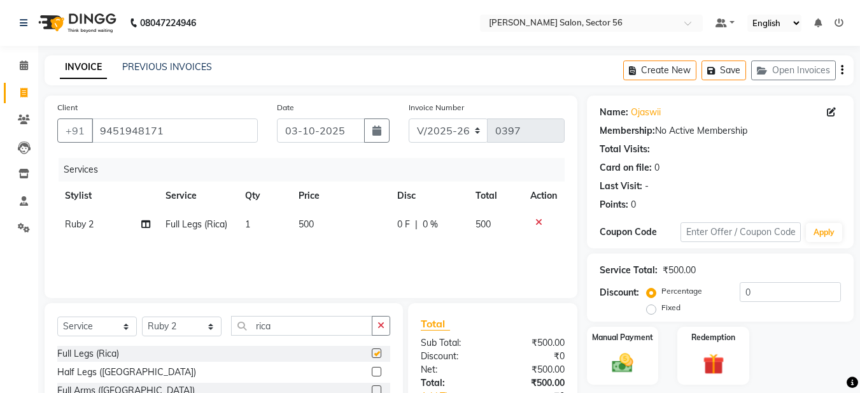
checkbox input "false"
click at [372, 371] on label at bounding box center [377, 372] width 10 height 10
click at [372, 371] on input "checkbox" at bounding box center [376, 372] width 8 height 8
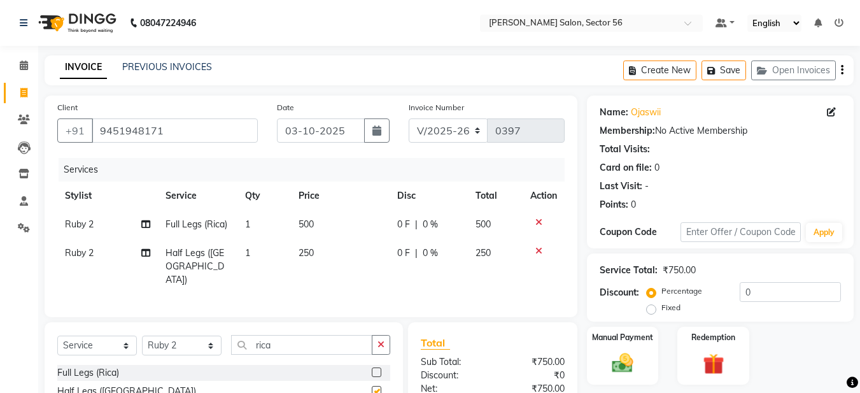
checkbox input "false"
click at [374, 343] on button "button" at bounding box center [381, 345] width 18 height 20
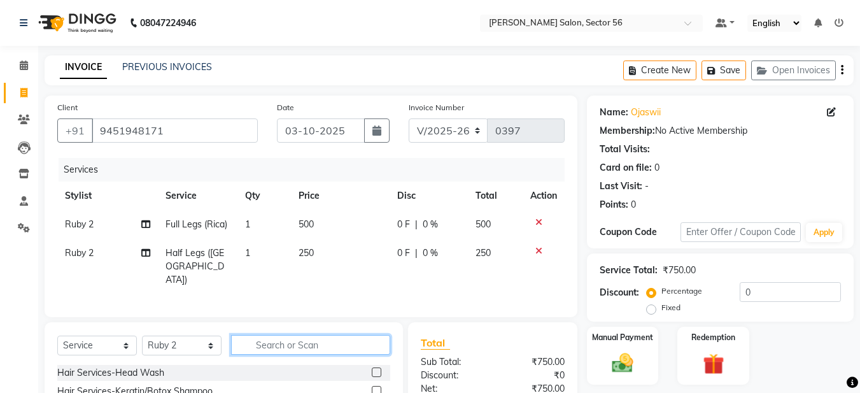
click at [310, 344] on input "text" at bounding box center [310, 345] width 159 height 20
type input "full"
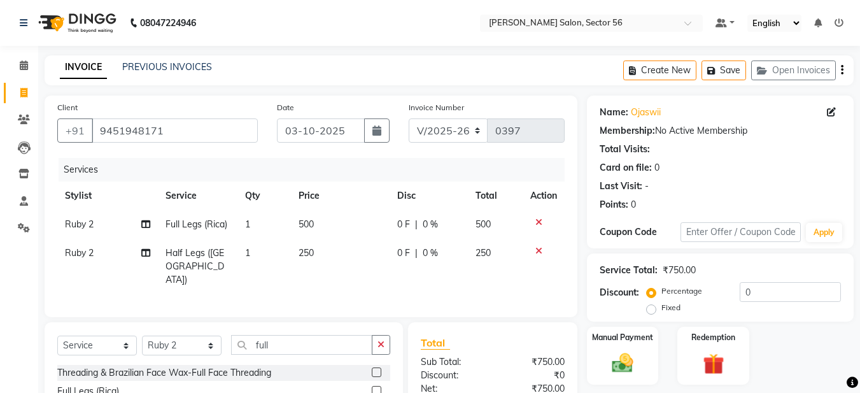
click at [372, 369] on label at bounding box center [377, 372] width 10 height 10
click at [372, 369] on input "checkbox" at bounding box center [376, 373] width 8 height 8
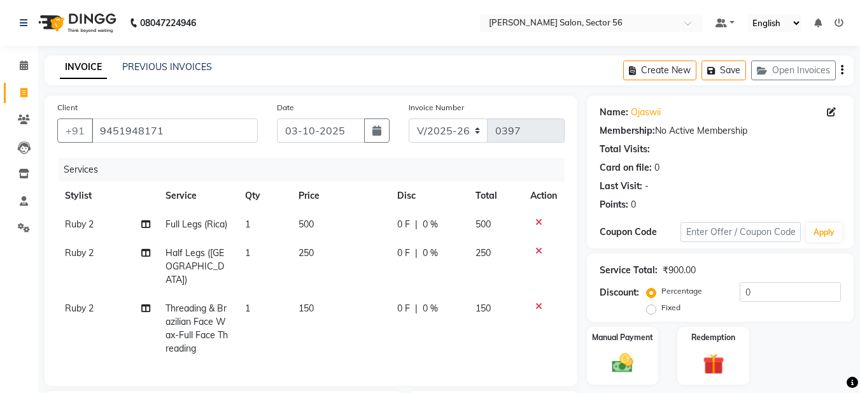
checkbox input "false"
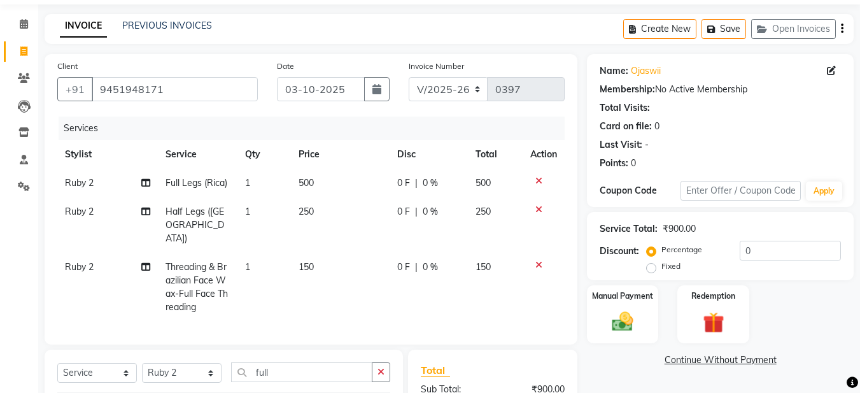
scroll to position [64, 0]
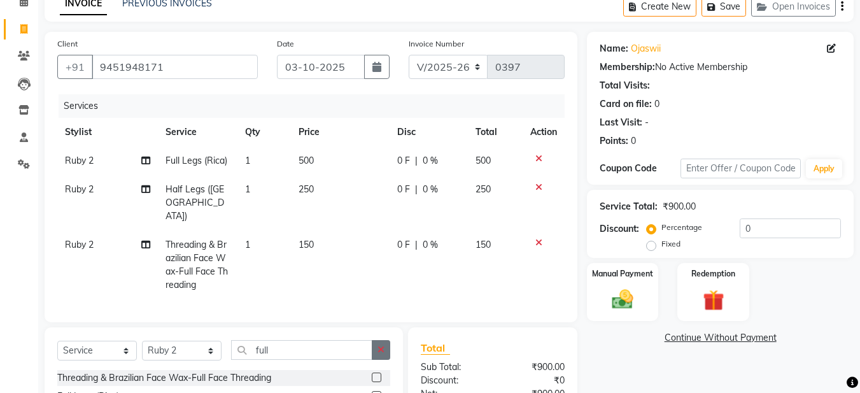
click at [387, 346] on button "button" at bounding box center [381, 350] width 18 height 20
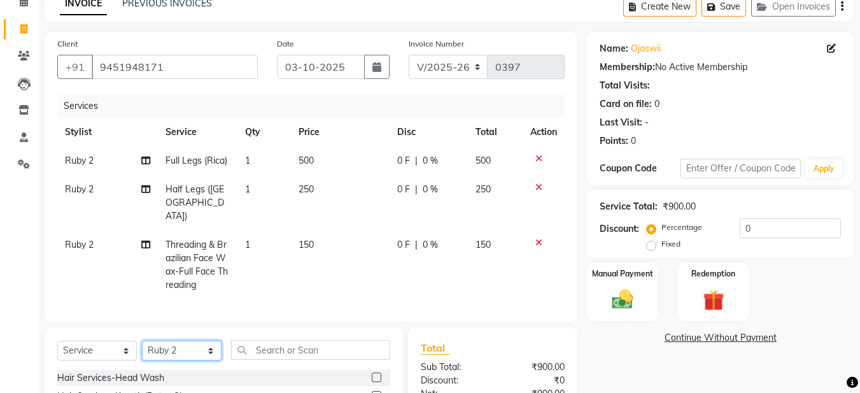
click at [202, 343] on select "Select Stylist [PERSON_NAME] [PERSON_NAME] [PERSON_NAME] [PERSON_NAME] [PERSON_…" at bounding box center [182, 351] width 80 height 20
select select "91308"
click at [142, 341] on select "Select Stylist [PERSON_NAME] [PERSON_NAME] [PERSON_NAME] [PERSON_NAME] [PERSON_…" at bounding box center [182, 351] width 80 height 20
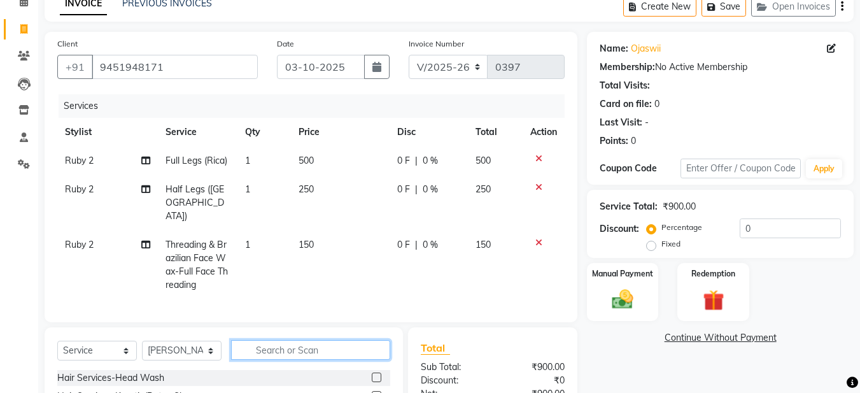
click at [269, 341] on input "text" at bounding box center [310, 350] width 159 height 20
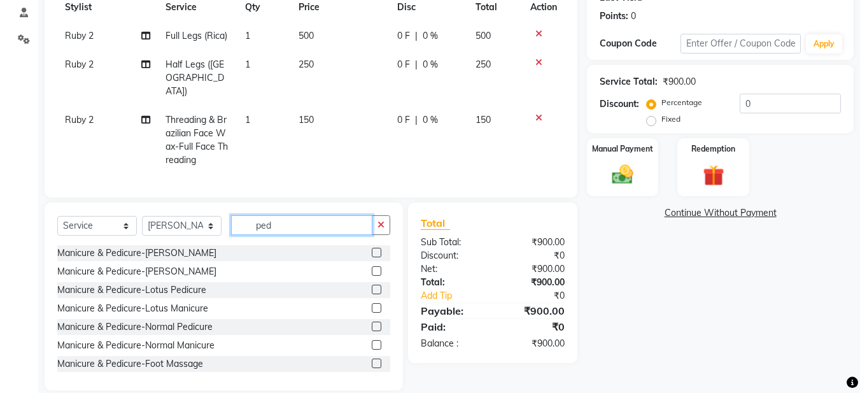
scroll to position [191, 0]
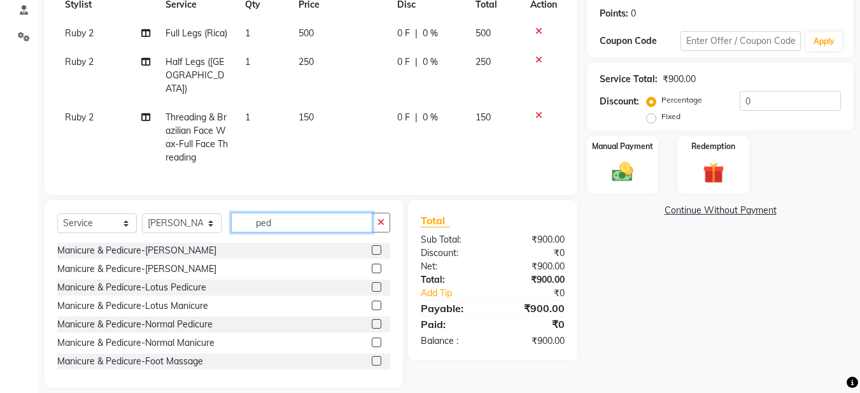
type input "ped"
click at [372, 322] on label at bounding box center [377, 324] width 10 height 10
click at [372, 322] on input "checkbox" at bounding box center [376, 324] width 8 height 8
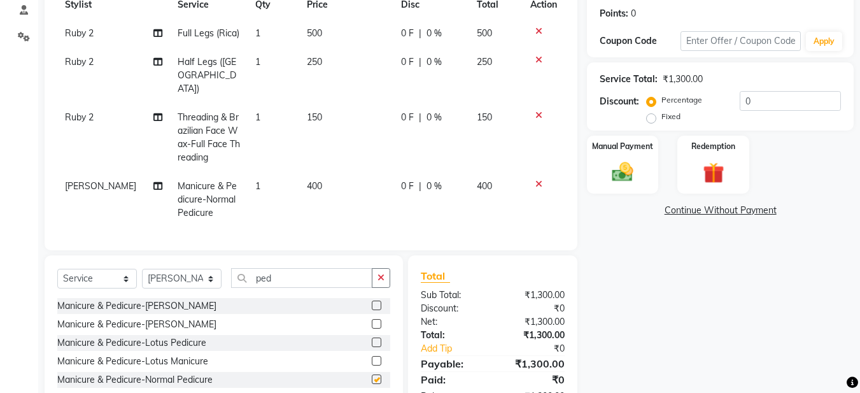
checkbox input "false"
click at [377, 277] on button "button" at bounding box center [381, 278] width 18 height 20
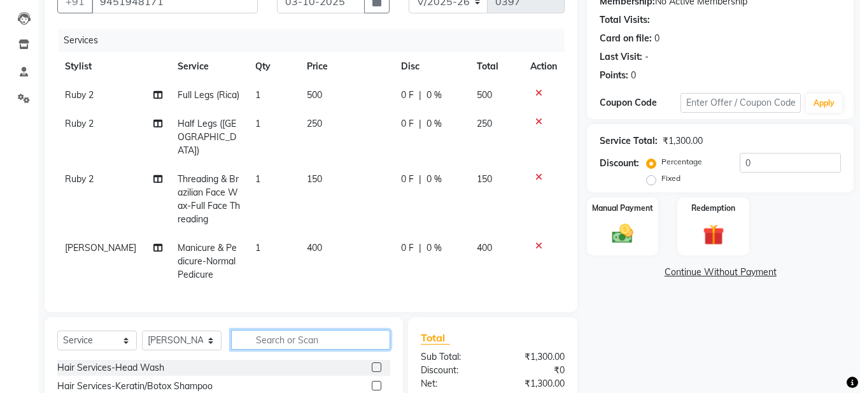
scroll to position [124, 0]
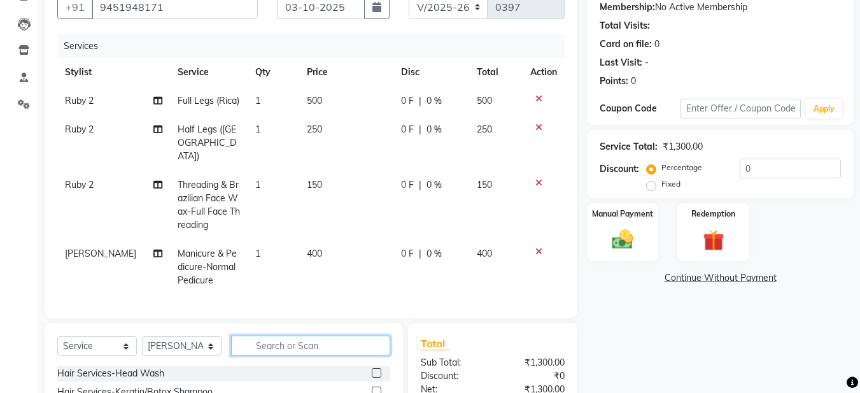
click at [261, 341] on input "text" at bounding box center [310, 346] width 159 height 20
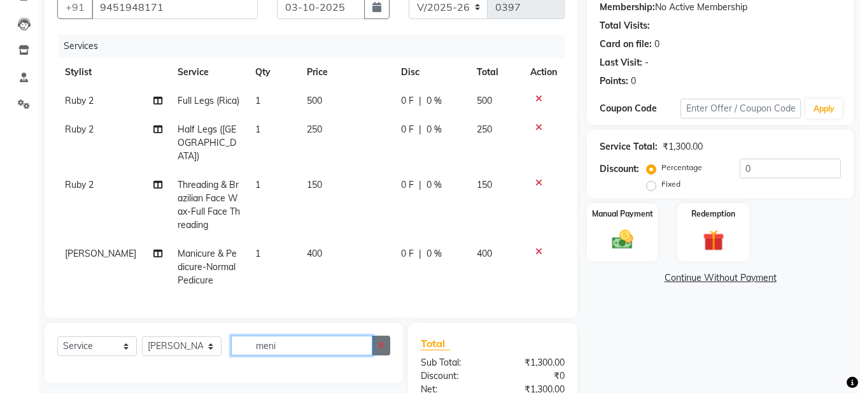
type input "meni"
click at [377, 339] on button "button" at bounding box center [381, 346] width 18 height 20
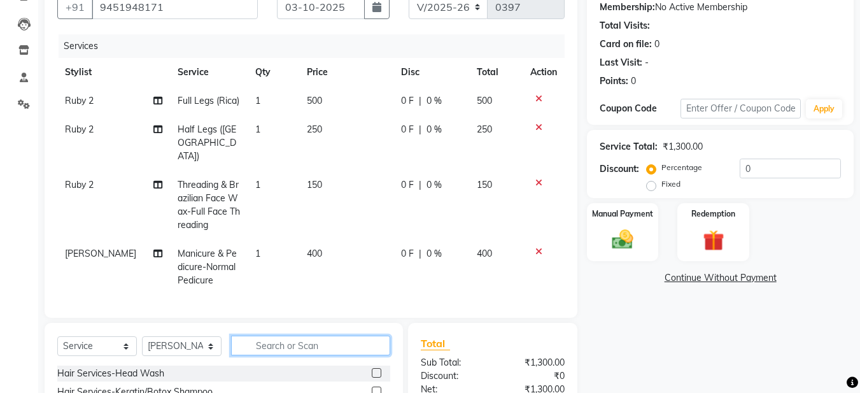
click at [303, 340] on input "text" at bounding box center [310, 346] width 159 height 20
type input "nor"
click at [372, 386] on label at bounding box center [377, 391] width 10 height 10
click at [372, 388] on input "checkbox" at bounding box center [376, 392] width 8 height 8
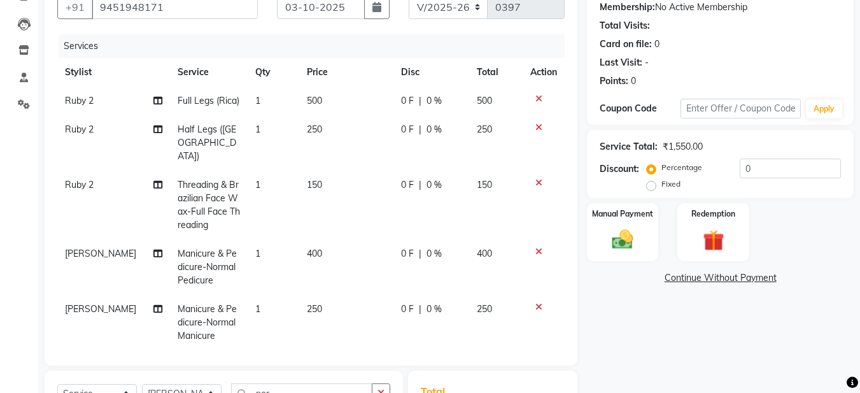
checkbox input "false"
click at [613, 310] on div "Name: Ojaswii Membership: No Active Membership Total Visits: Card on file: 0 La…" at bounding box center [725, 265] width 276 height 586
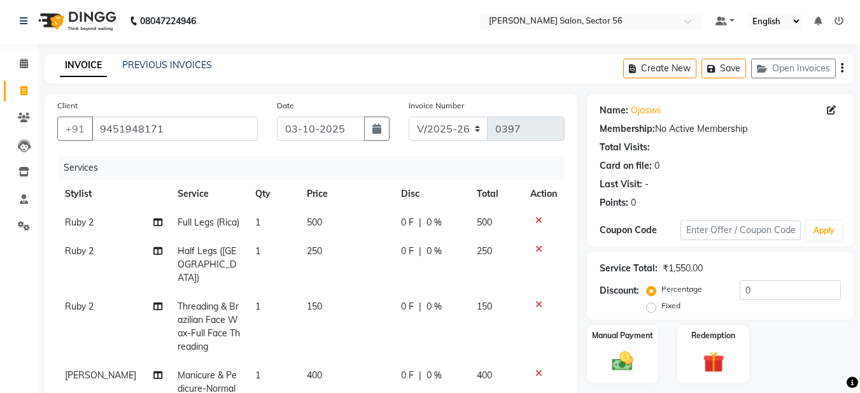
scroll to position [0, 0]
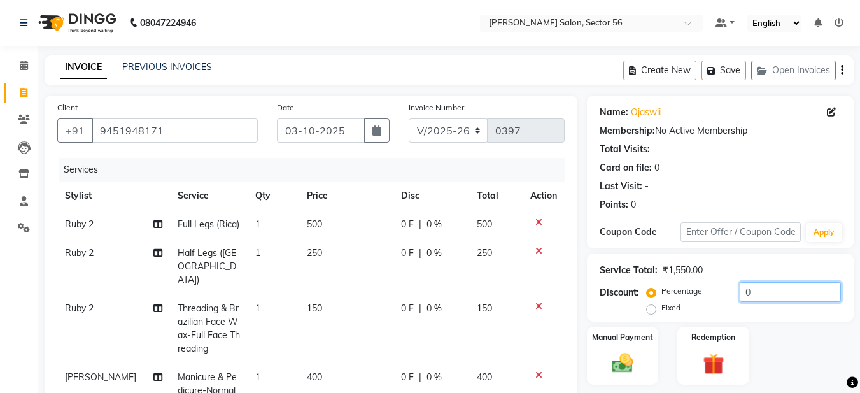
click at [762, 295] on input "0" at bounding box center [790, 292] width 101 height 20
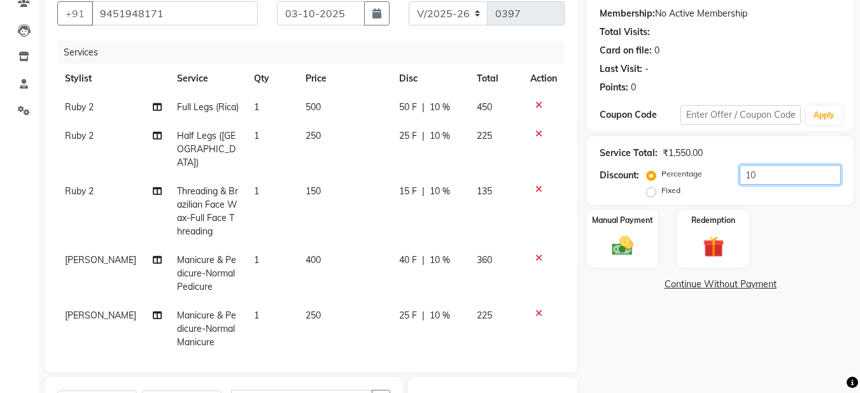
scroll to position [4, 0]
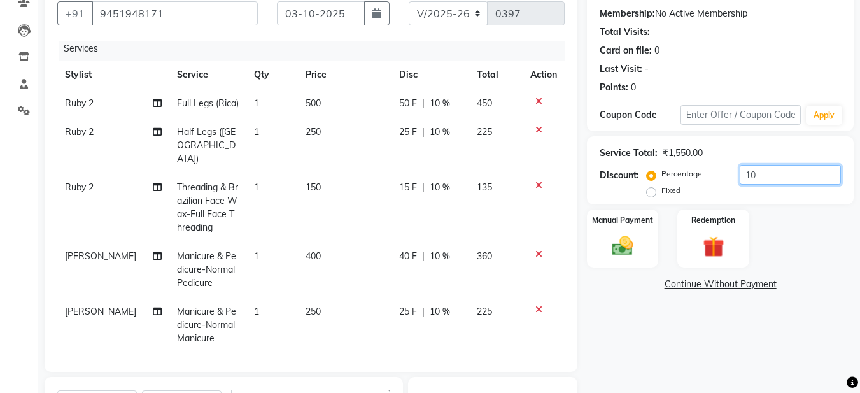
type input "10"
click at [404, 103] on span "50 F" at bounding box center [408, 103] width 18 height 13
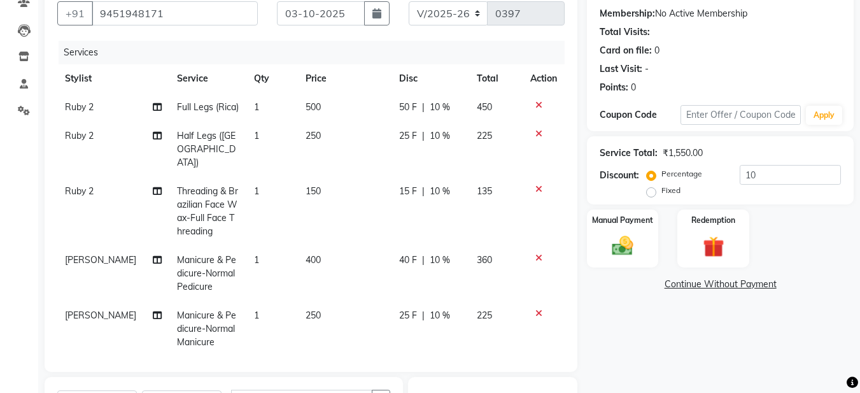
select select "92143"
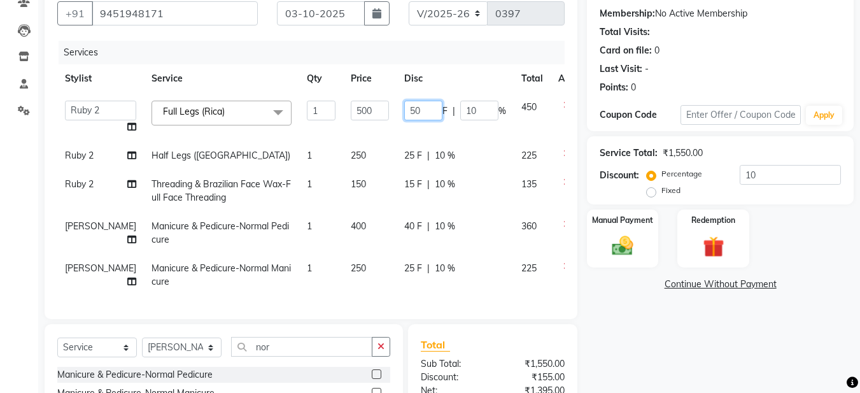
click at [404, 113] on input "50" at bounding box center [423, 111] width 38 height 20
type input "5"
type input "140"
click at [362, 134] on tbody "Aadil Husain Joy Jyoty Mangal Mohamad Gulzar Neelam Pradeep Roshan Thapa Ruby 1…" at bounding box center [324, 194] width 535 height 203
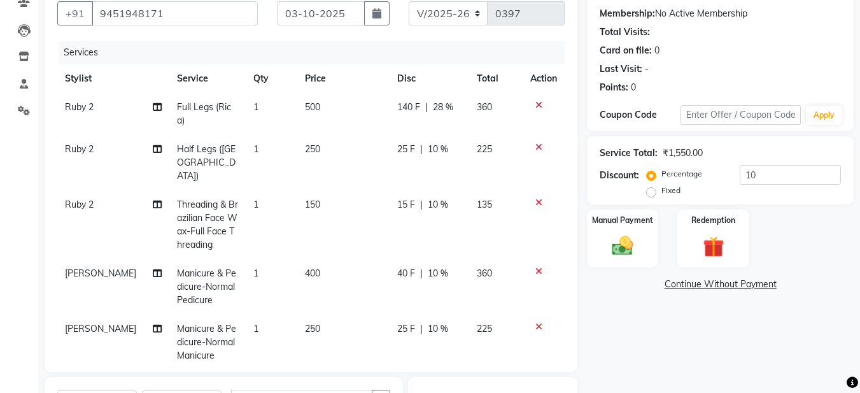
click at [664, 300] on div "Name: Ojaswii Membership: No Active Membership Total Visits: Card on file: 0 La…" at bounding box center [725, 271] width 276 height 586
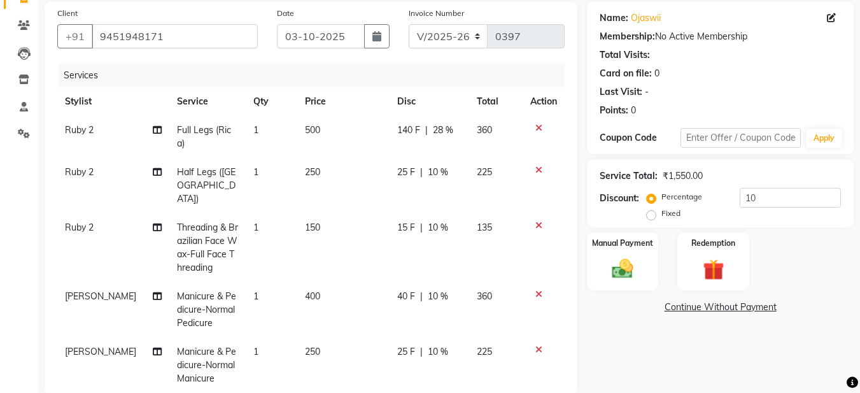
scroll to position [64, 0]
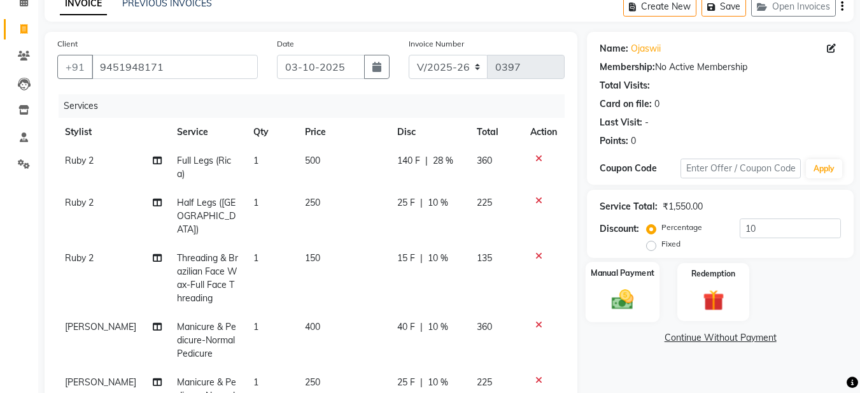
click at [615, 291] on img at bounding box center [623, 299] width 36 height 25
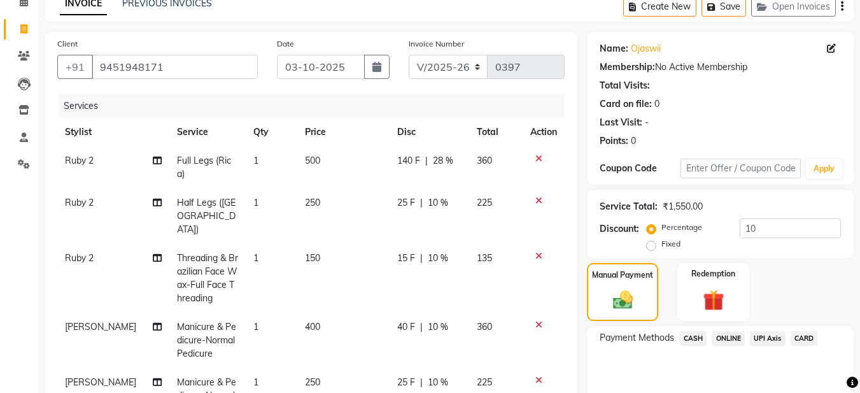
click at [733, 337] on span "ONLINE" at bounding box center [728, 338] width 33 height 15
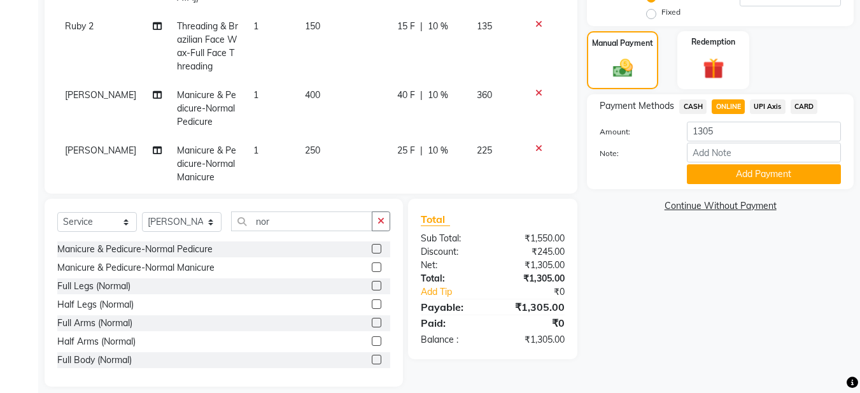
scroll to position [308, 0]
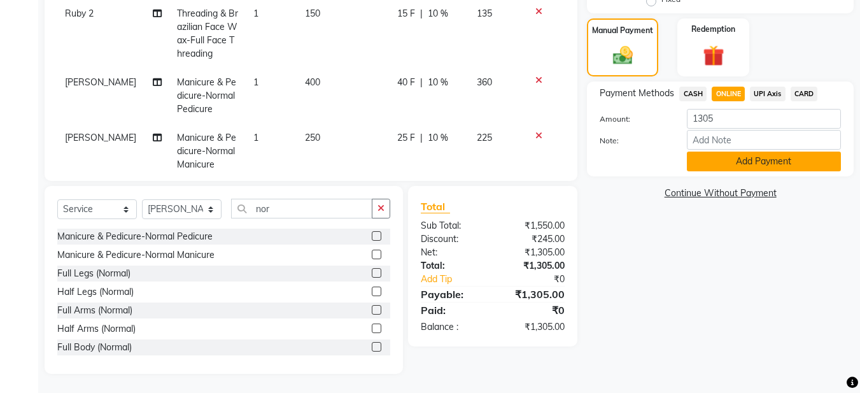
click at [739, 162] on button "Add Payment" at bounding box center [764, 162] width 154 height 20
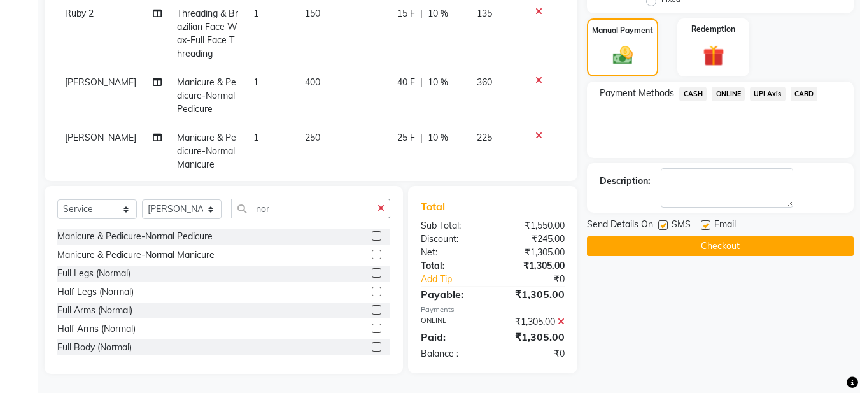
click at [704, 222] on label at bounding box center [706, 225] width 10 height 10
click at [704, 222] on input "checkbox" at bounding box center [705, 226] width 8 height 8
checkbox input "false"
click at [674, 243] on button "Checkout" at bounding box center [720, 246] width 267 height 20
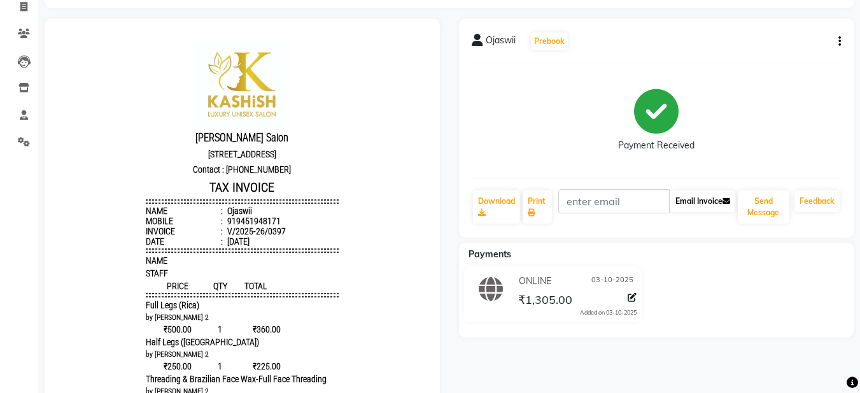
scroll to position [64, 0]
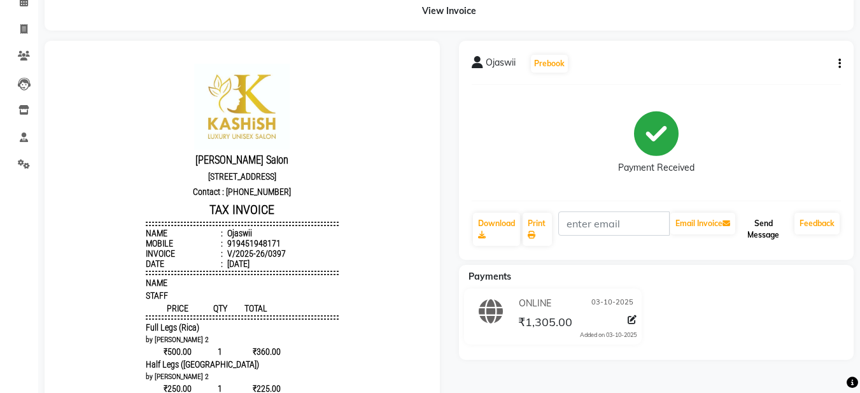
click at [755, 234] on button "Send Message" at bounding box center [764, 229] width 52 height 33
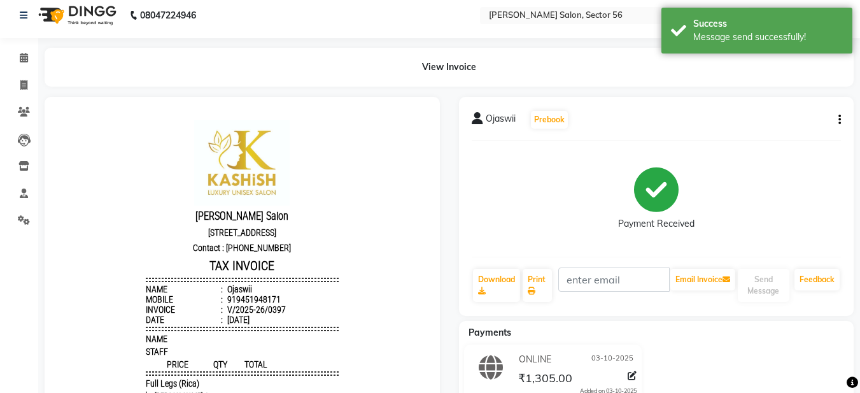
scroll to position [0, 0]
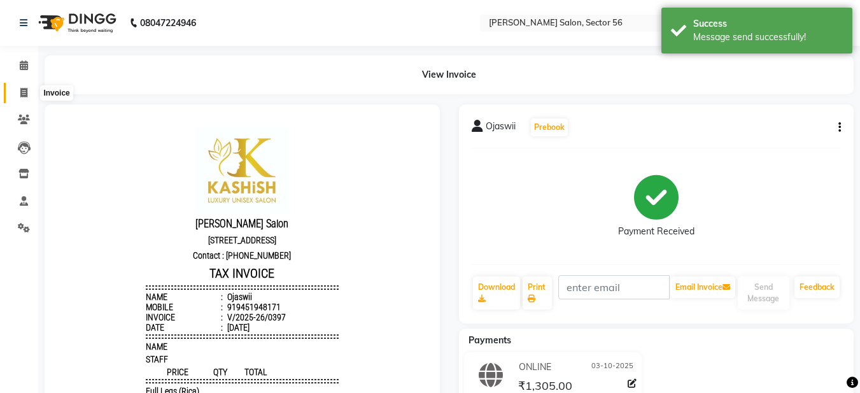
click at [24, 88] on icon at bounding box center [23, 93] width 7 height 10
select select "service"
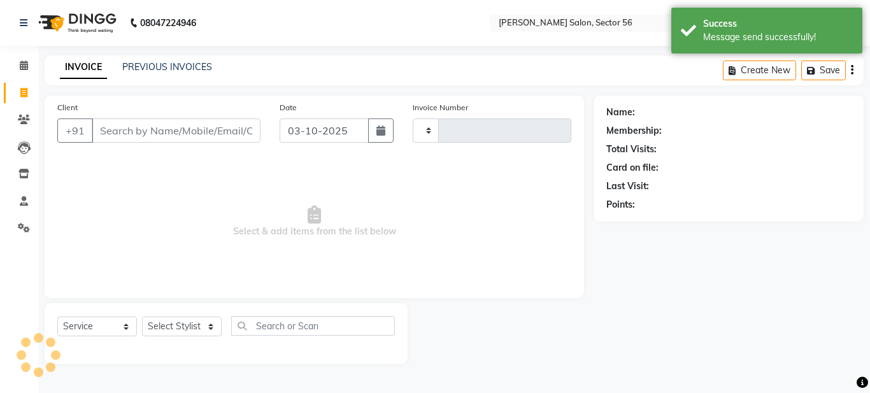
type input "0398"
select select "9000"
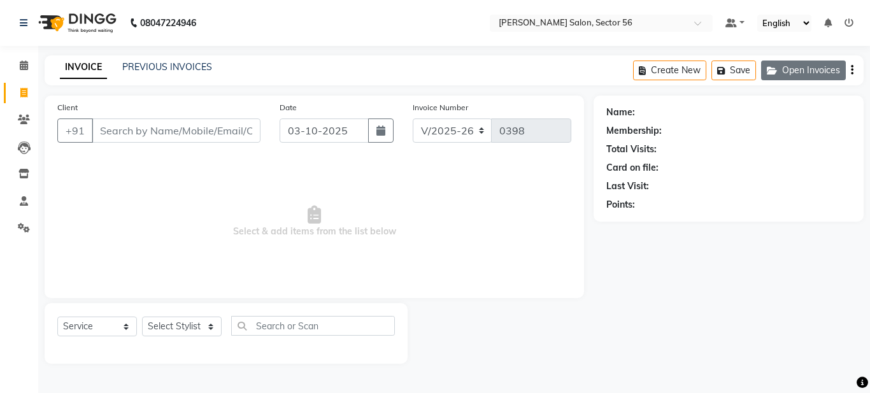
click at [814, 64] on button "Open Invoices" at bounding box center [803, 70] width 85 height 20
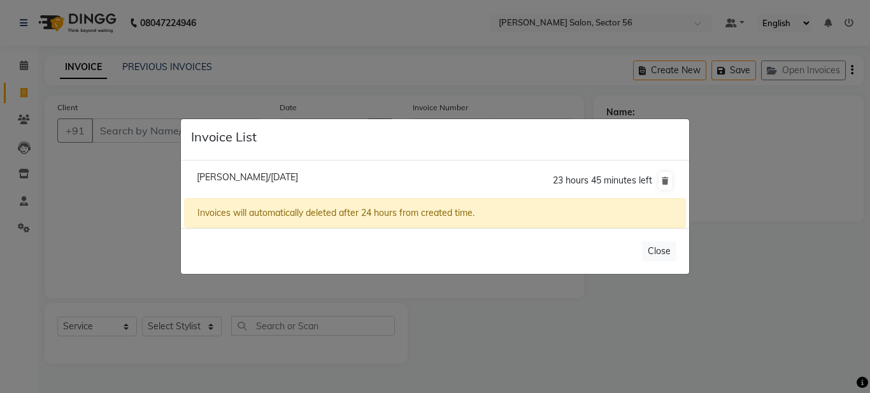
click at [229, 173] on span "Pooja Jindal/03 October 2025" at bounding box center [247, 176] width 101 height 11
type input "9999097447"
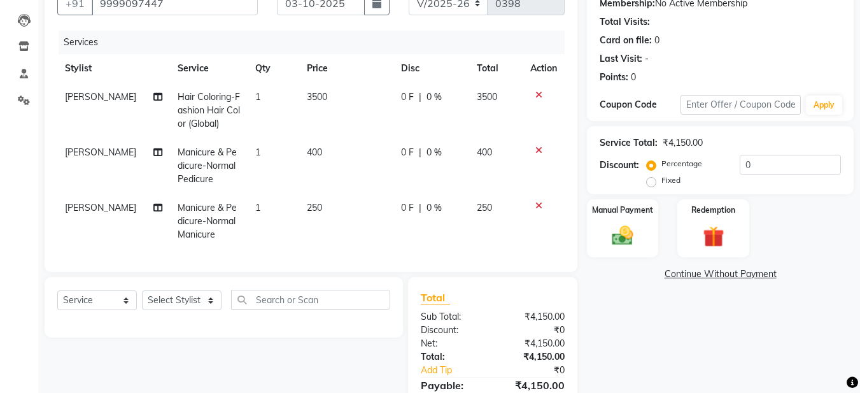
scroll to position [191, 0]
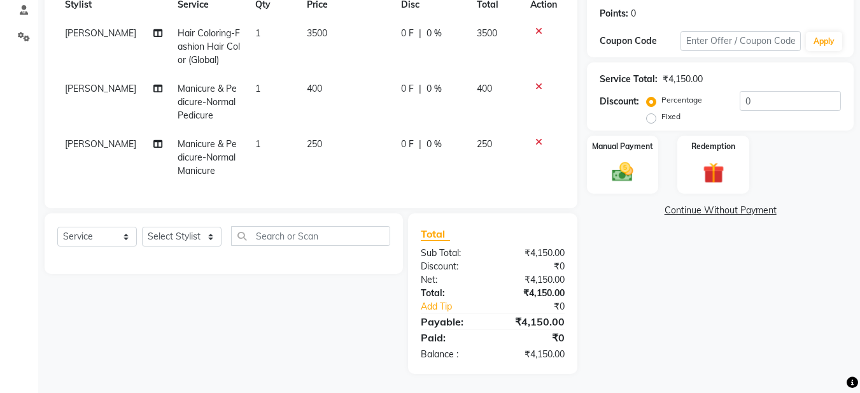
click at [307, 141] on span "250" at bounding box center [314, 143] width 15 height 11
select select "91308"
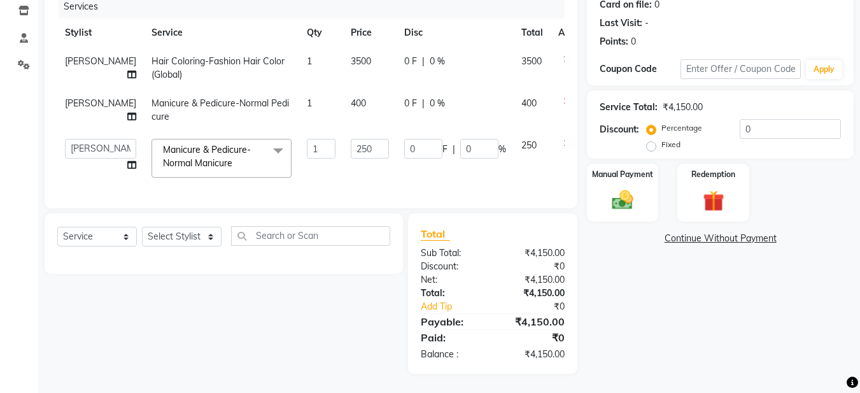
scroll to position [173, 0]
click at [351, 139] on input "250" at bounding box center [370, 149] width 38 height 20
type input "2"
type input "300"
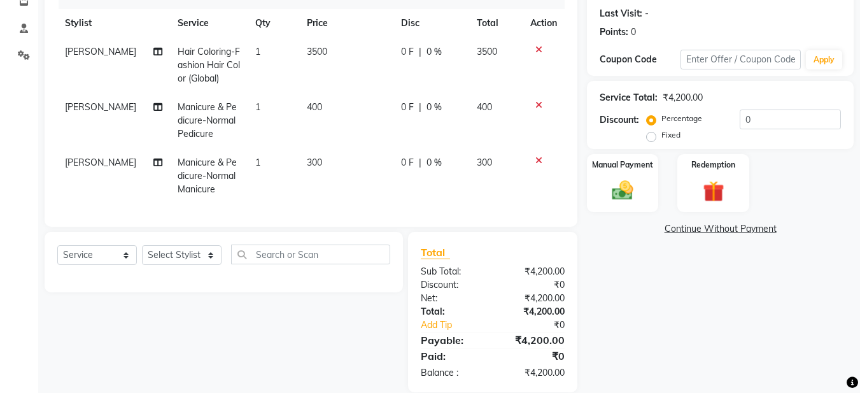
click at [364, 155] on td "300" at bounding box center [346, 175] width 94 height 55
select select "91308"
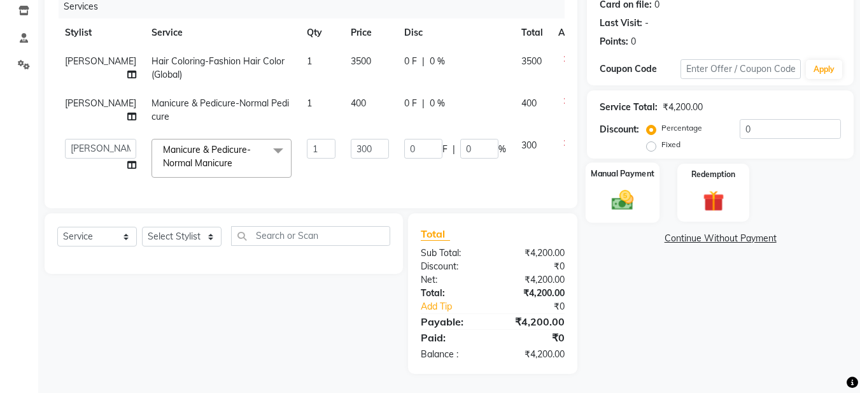
click at [616, 188] on img at bounding box center [623, 199] width 36 height 25
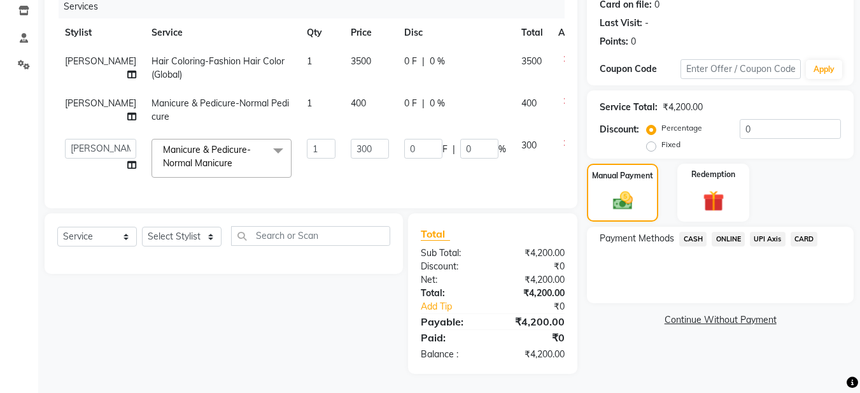
click at [690, 234] on span "CASH" at bounding box center [692, 239] width 27 height 15
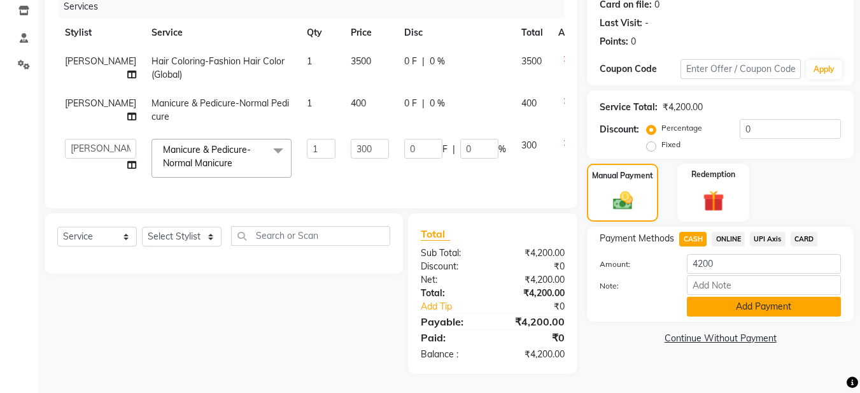
click at [752, 297] on button "Add Payment" at bounding box center [764, 307] width 154 height 20
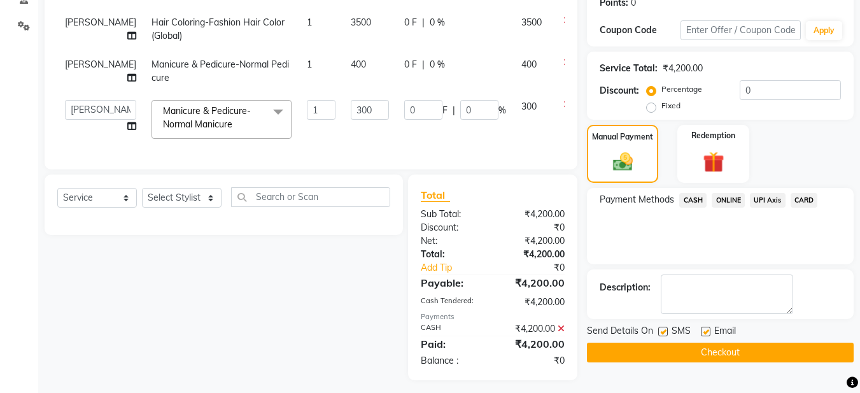
scroll to position [218, 0]
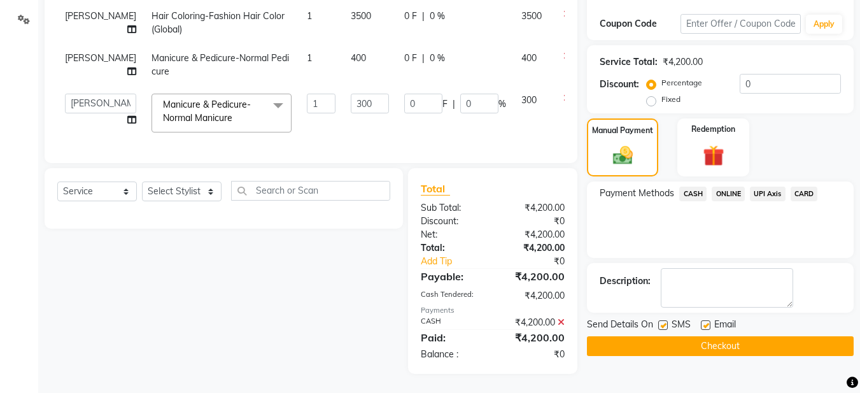
click at [703, 320] on label at bounding box center [706, 325] width 10 height 10
click at [703, 322] on input "checkbox" at bounding box center [705, 326] width 8 height 8
checkbox input "false"
click at [712, 337] on button "Checkout" at bounding box center [720, 346] width 267 height 20
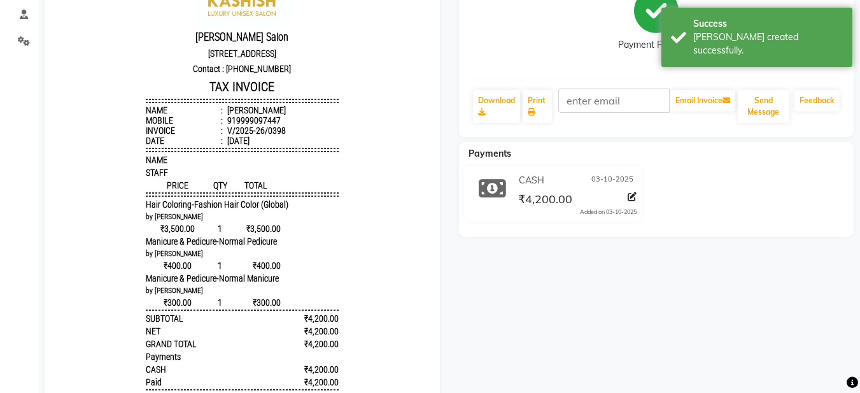
scroll to position [164, 0]
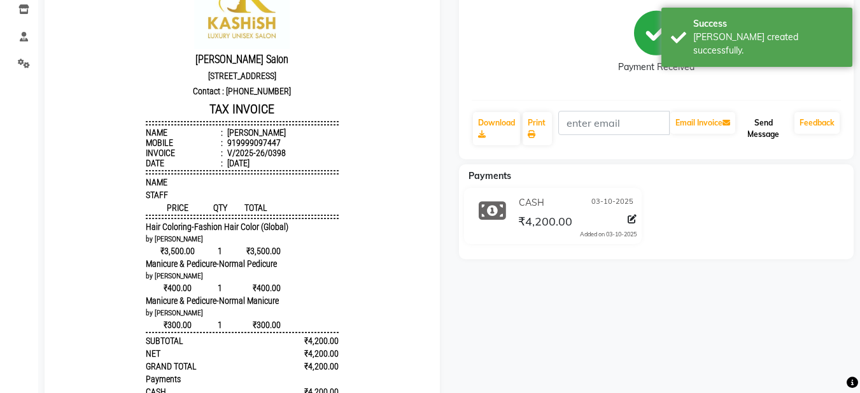
click at [768, 132] on button "Send Message" at bounding box center [764, 128] width 52 height 33
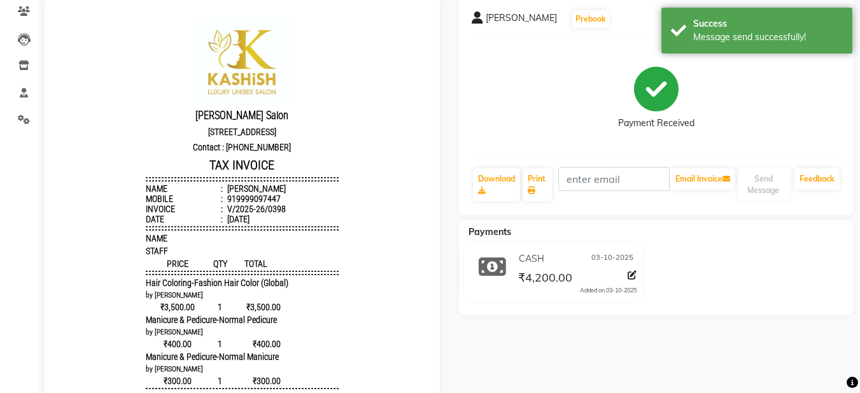
scroll to position [37, 0]
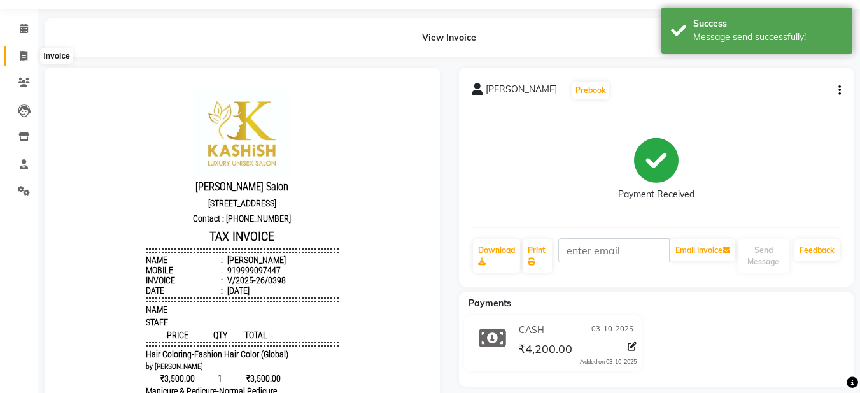
click at [22, 54] on icon at bounding box center [23, 56] width 7 height 10
select select "service"
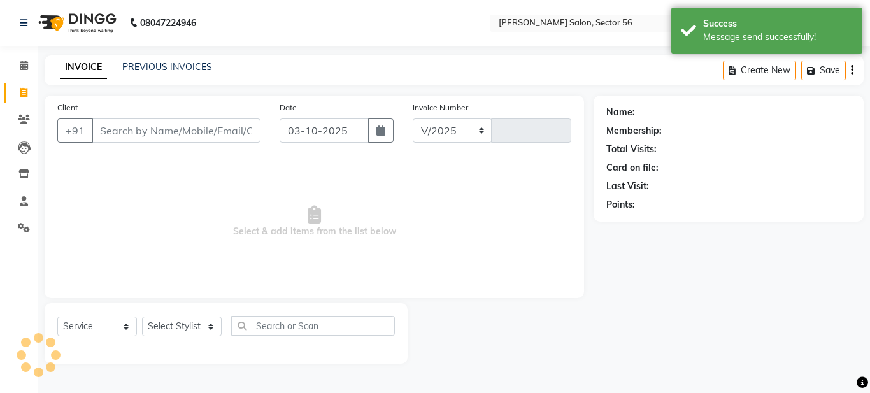
select select "9000"
type input "0399"
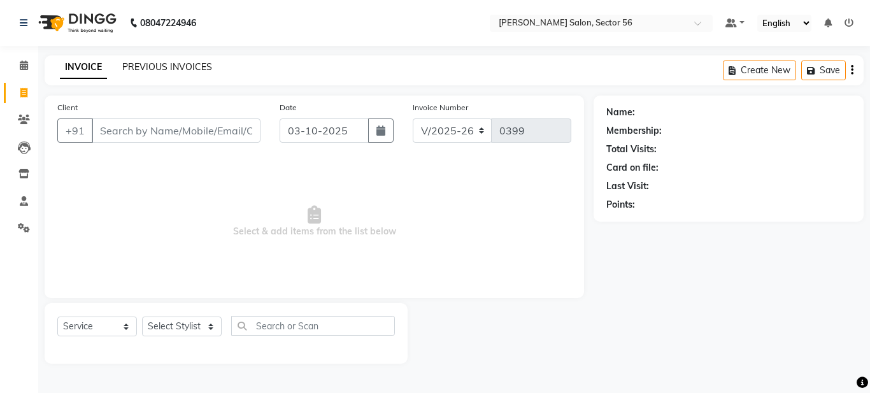
click at [146, 68] on link "PREVIOUS INVOICES" at bounding box center [167, 66] width 90 height 11
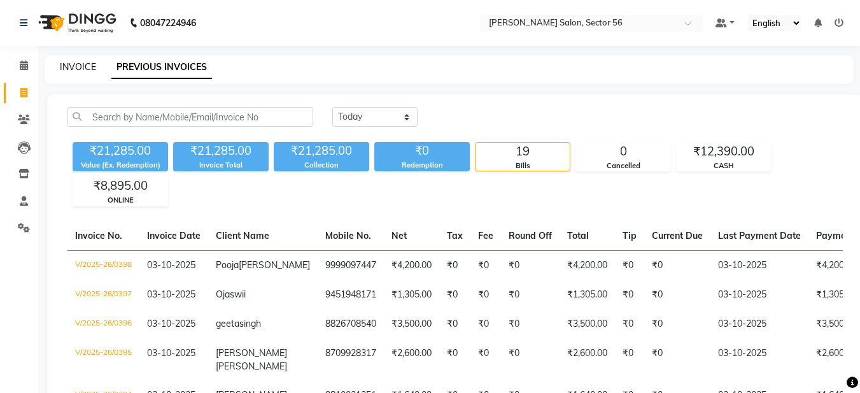
click at [88, 67] on link "INVOICE" at bounding box center [78, 66] width 36 height 11
select select "service"
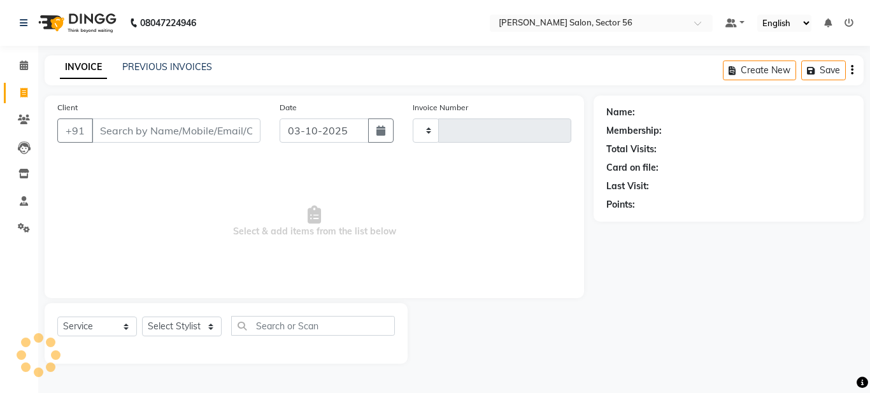
type input "0399"
select select "9000"
click at [144, 135] on input "Client" at bounding box center [176, 130] width 169 height 24
click at [98, 134] on input "Client" at bounding box center [176, 130] width 169 height 24
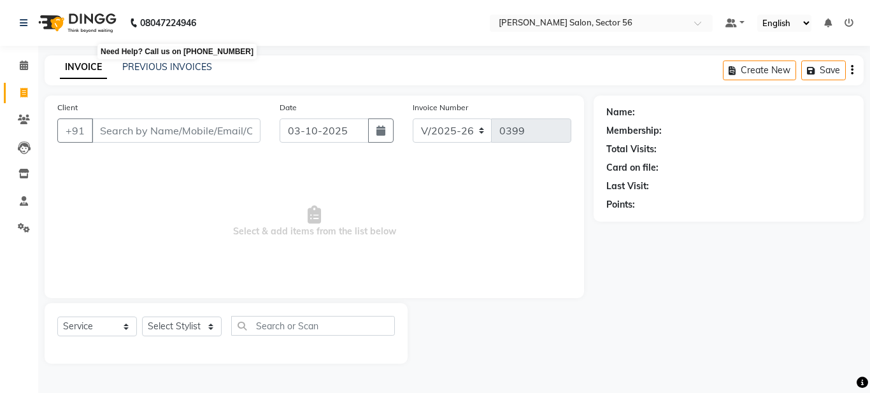
click at [152, 8] on b "08047224946" at bounding box center [168, 23] width 56 height 36
click at [117, 133] on input "Client" at bounding box center [176, 130] width 169 height 24
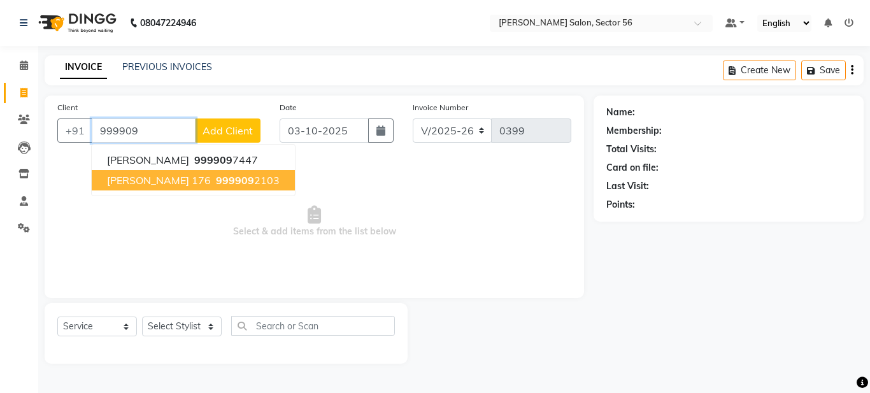
click at [111, 186] on span "Sampada 176" at bounding box center [159, 180] width 104 height 13
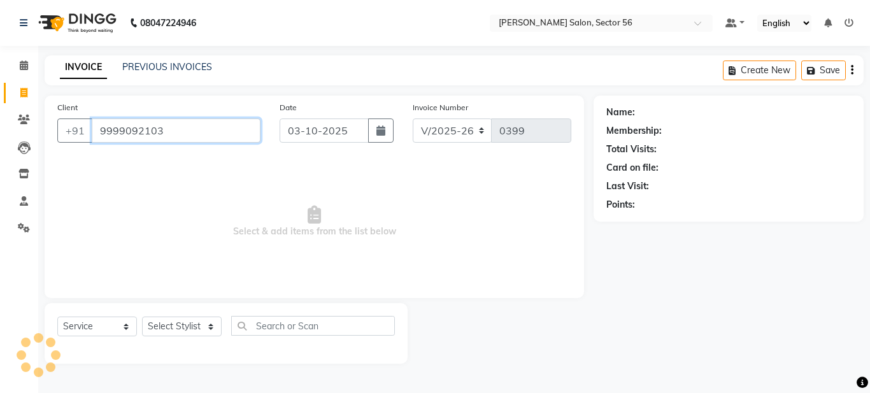
type input "9999092103"
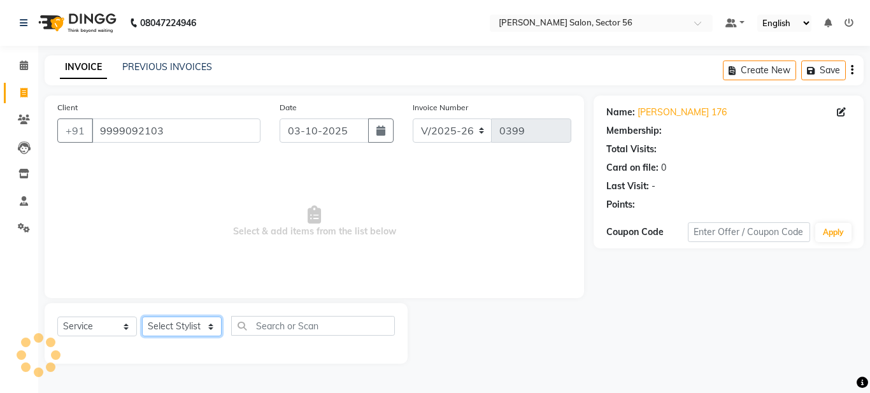
click at [180, 328] on select "Select Stylist [PERSON_NAME] [PERSON_NAME] [PERSON_NAME] [PERSON_NAME] [PERSON_…" at bounding box center [182, 326] width 80 height 20
click at [142, 316] on select "Select Stylist [PERSON_NAME] [PERSON_NAME] [PERSON_NAME] [PERSON_NAME] [PERSON_…" at bounding box center [182, 326] width 80 height 20
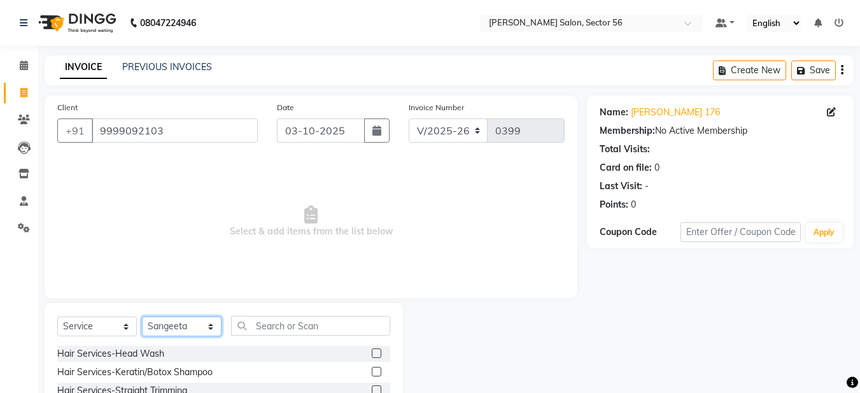
click at [194, 320] on select "Select Stylist [PERSON_NAME] [PERSON_NAME] [PERSON_NAME] [PERSON_NAME] [PERSON_…" at bounding box center [182, 326] width 80 height 20
select select "91308"
click at [142, 316] on select "Select Stylist [PERSON_NAME] [PERSON_NAME] [PERSON_NAME] [PERSON_NAME] [PERSON_…" at bounding box center [182, 326] width 80 height 20
click at [257, 236] on span "Select & add items from the list below" at bounding box center [310, 221] width 507 height 127
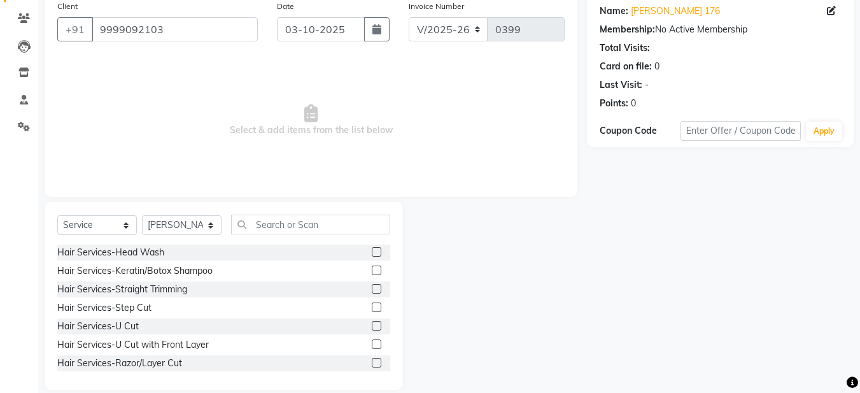
scroll to position [102, 0]
click at [301, 227] on input "text" at bounding box center [310, 224] width 159 height 20
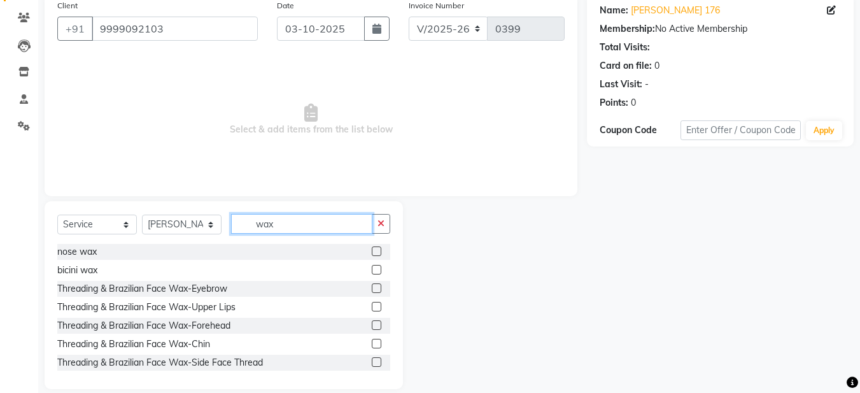
type input "wax"
click at [372, 290] on label at bounding box center [377, 288] width 10 height 10
click at [372, 290] on input "checkbox" at bounding box center [376, 289] width 8 height 8
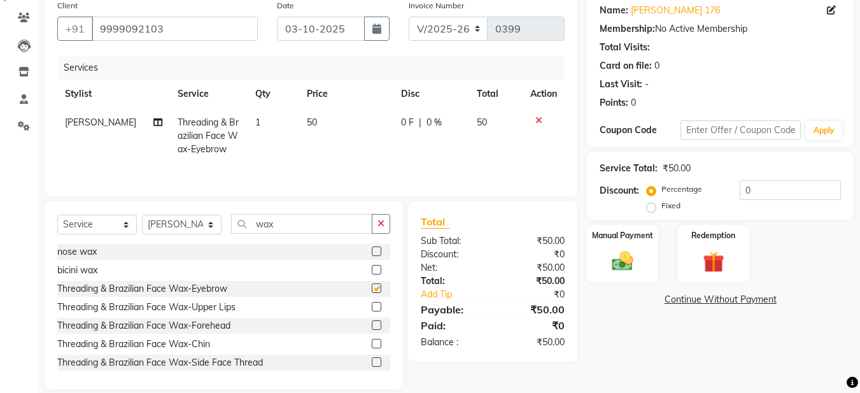
checkbox input "false"
click at [372, 305] on label at bounding box center [377, 307] width 10 height 10
click at [372, 305] on input "checkbox" at bounding box center [376, 307] width 8 height 8
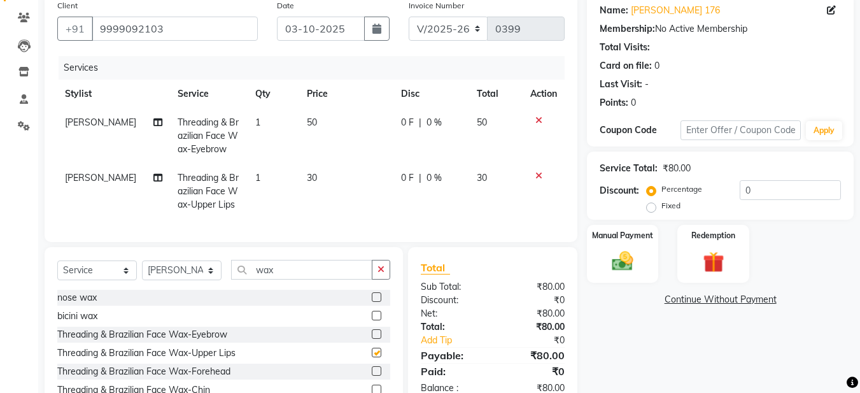
checkbox input "false"
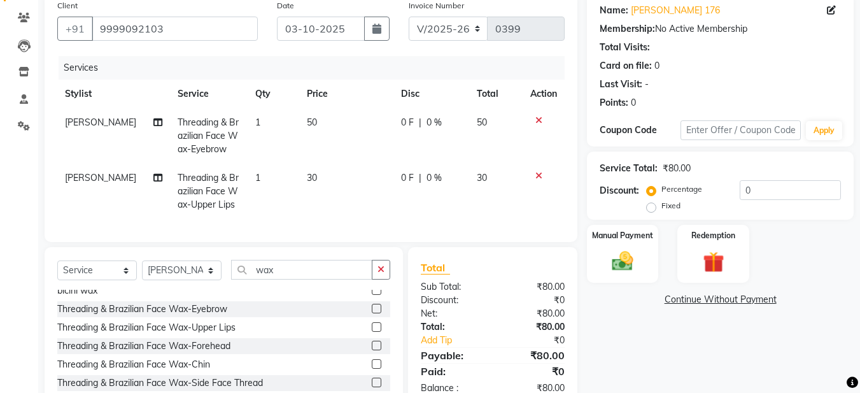
scroll to position [51, 0]
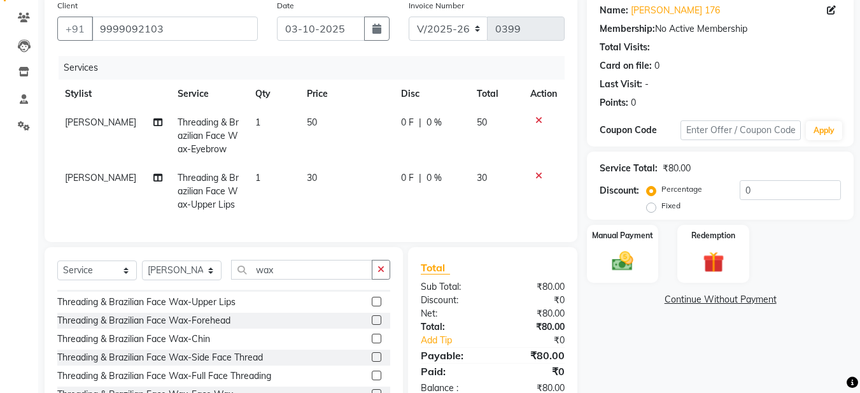
click at [372, 343] on label at bounding box center [377, 339] width 10 height 10
click at [372, 343] on input "checkbox" at bounding box center [376, 339] width 8 height 8
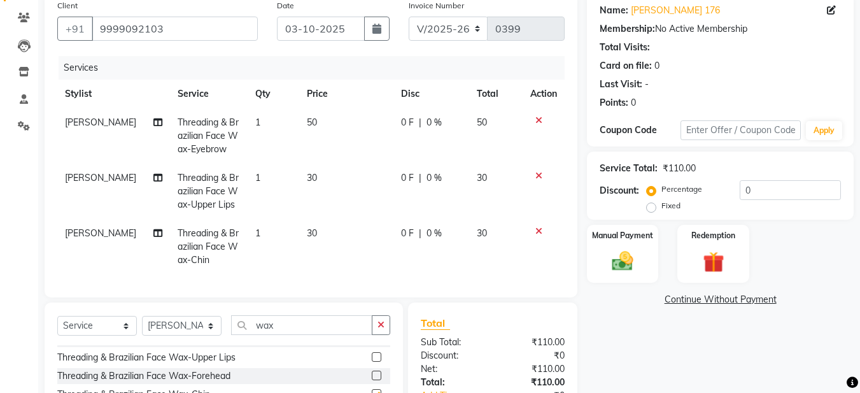
checkbox input "false"
click at [383, 329] on icon "button" at bounding box center [381, 324] width 7 height 9
click at [96, 122] on span "[PERSON_NAME]" at bounding box center [100, 122] width 71 height 11
select select "91308"
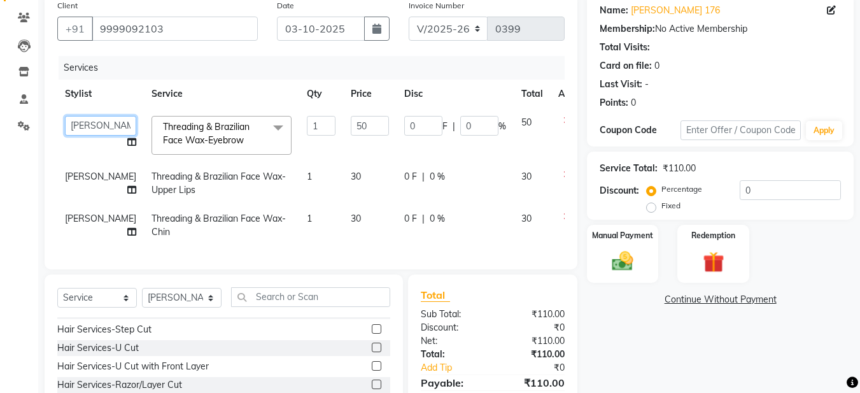
click at [95, 122] on select "Aadil Husain Joy Jyoty Mangal Mohamad Gulzar Neelam Pradeep Roshan Thapa Ruby 1…" at bounding box center [100, 126] width 71 height 20
click at [89, 129] on select "Aadil Husain Joy Jyoty Mangal Mohamad Gulzar Neelam Pradeep Roshan Thapa Ruby 1…" at bounding box center [100, 126] width 71 height 20
select select "91305"
click at [80, 182] on span "[PERSON_NAME]" at bounding box center [100, 176] width 71 height 11
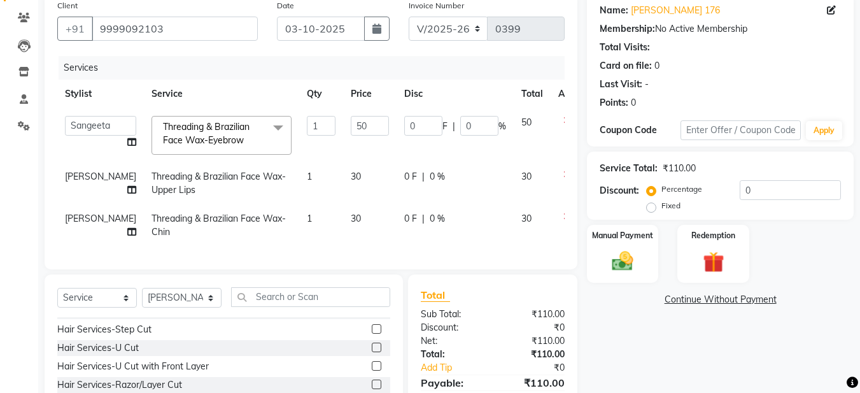
select select "91308"
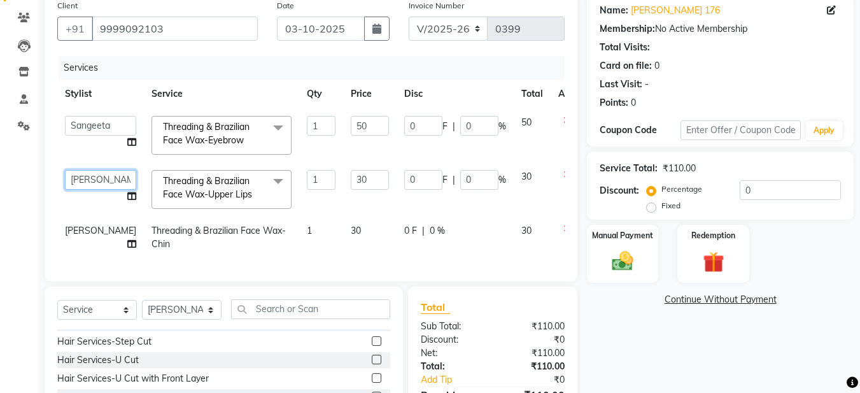
click at [80, 187] on select "Aadil Husain Joy Jyoty Mangal Mohamad Gulzar Neelam Pradeep Roshan Thapa Ruby 1…" at bounding box center [100, 180] width 71 height 20
select select "91305"
click at [77, 236] on span "[PERSON_NAME]" at bounding box center [100, 230] width 71 height 11
select select "91308"
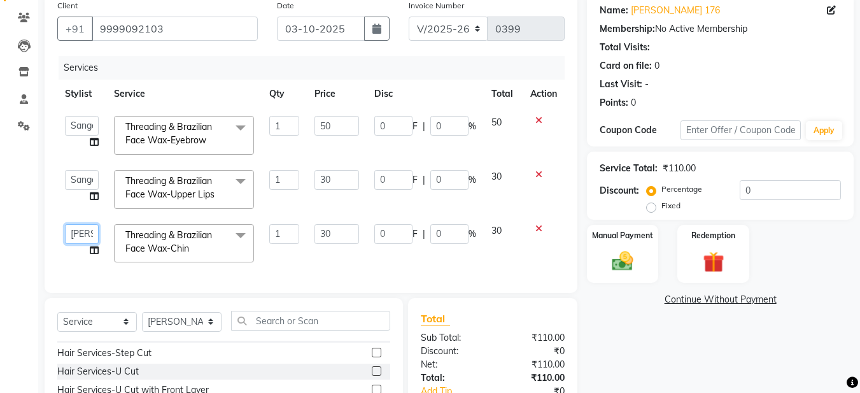
click at [77, 236] on select "Aadil Husain Joy Jyoty Mangal Mohamad Gulzar Neelam Pradeep Roshan Thapa Ruby 1…" at bounding box center [82, 234] width 34 height 20
select select "91305"
click at [195, 332] on select "Select Stylist [PERSON_NAME] [PERSON_NAME] [PERSON_NAME] [PERSON_NAME] [PERSON_…" at bounding box center [182, 322] width 80 height 20
click at [142, 321] on select "Select Stylist [PERSON_NAME] [PERSON_NAME] [PERSON_NAME] [PERSON_NAME] [PERSON_…" at bounding box center [182, 322] width 80 height 20
click at [274, 330] on input "text" at bounding box center [310, 321] width 159 height 20
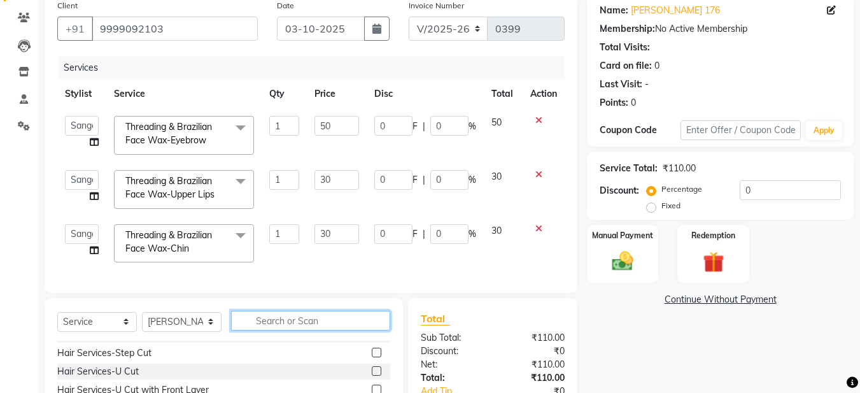
click at [269, 330] on input "text" at bounding box center [310, 321] width 159 height 20
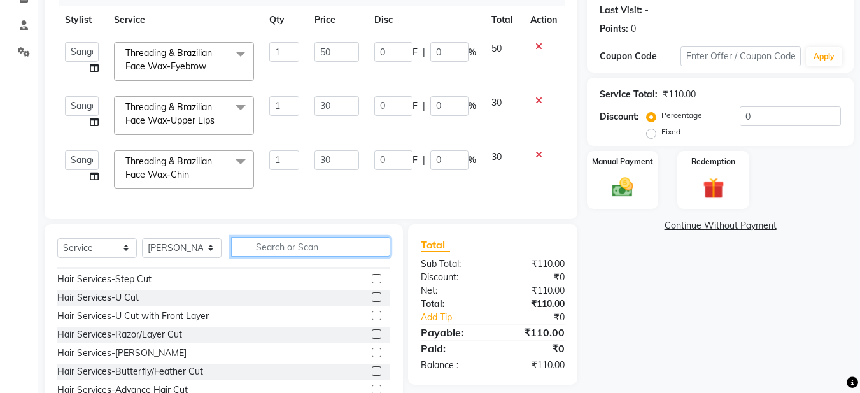
scroll to position [223, 0]
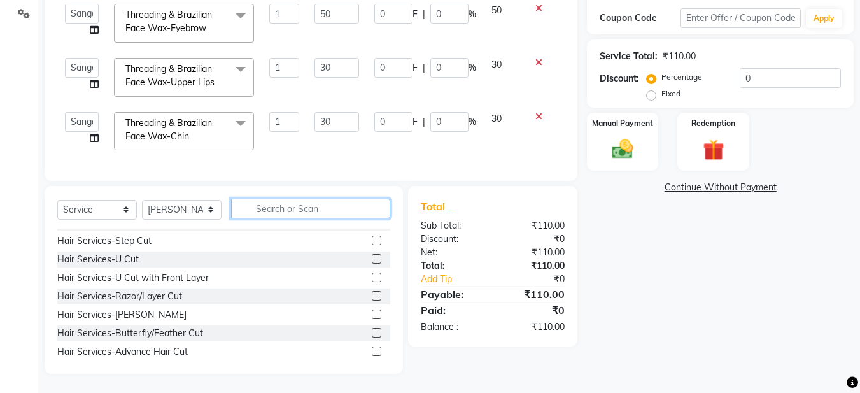
click at [273, 206] on input "text" at bounding box center [310, 209] width 159 height 20
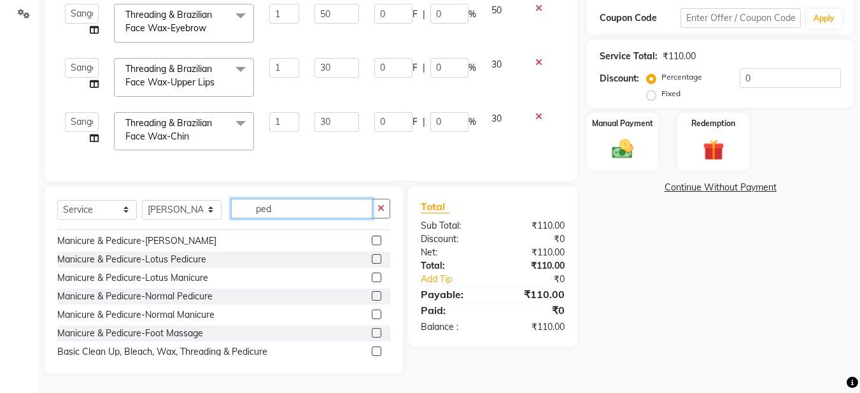
scroll to position [0, 0]
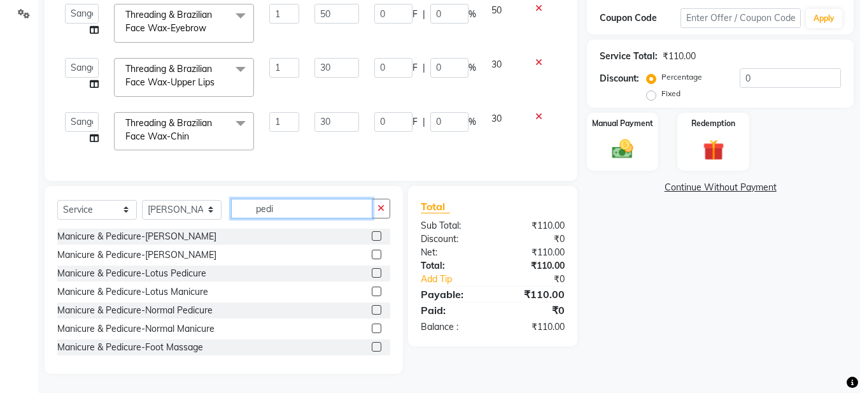
type input "pedi"
click at [372, 273] on label at bounding box center [377, 273] width 10 height 10
click at [372, 273] on input "checkbox" at bounding box center [376, 273] width 8 height 8
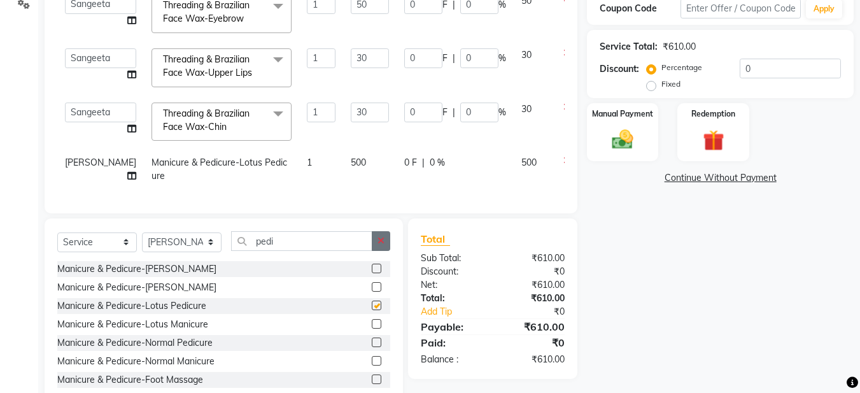
checkbox input "false"
click at [379, 245] on icon "button" at bounding box center [381, 240] width 7 height 9
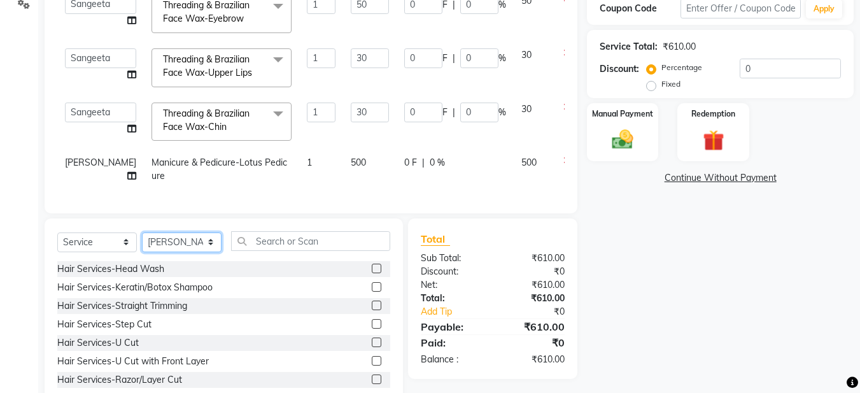
click at [202, 248] on select "Select Stylist [PERSON_NAME] [PERSON_NAME] [PERSON_NAME] [PERSON_NAME] [PERSON_…" at bounding box center [182, 242] width 80 height 20
select select "93669"
click at [142, 241] on select "Select Stylist [PERSON_NAME] [PERSON_NAME] [PERSON_NAME] [PERSON_NAME] [PERSON_…" at bounding box center [182, 242] width 80 height 20
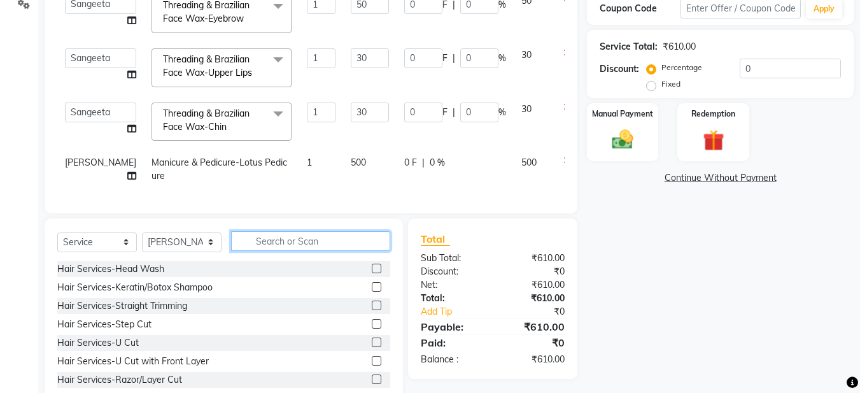
click at [262, 246] on input "text" at bounding box center [310, 241] width 159 height 20
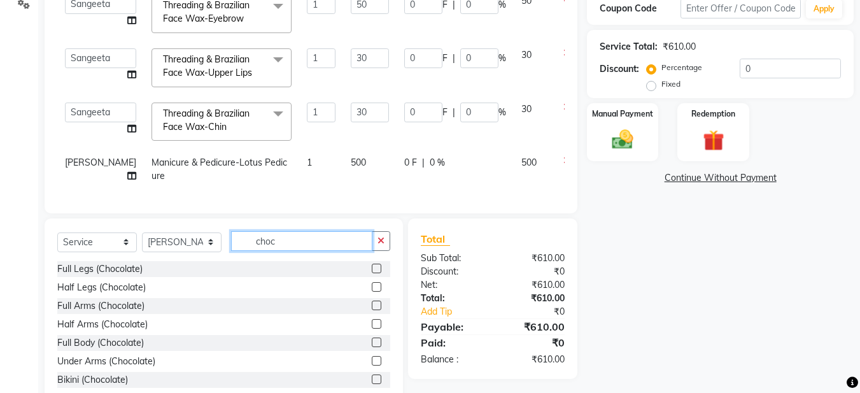
type input "choc"
click at [372, 292] on label at bounding box center [377, 287] width 10 height 10
click at [372, 292] on input "checkbox" at bounding box center [376, 287] width 8 height 8
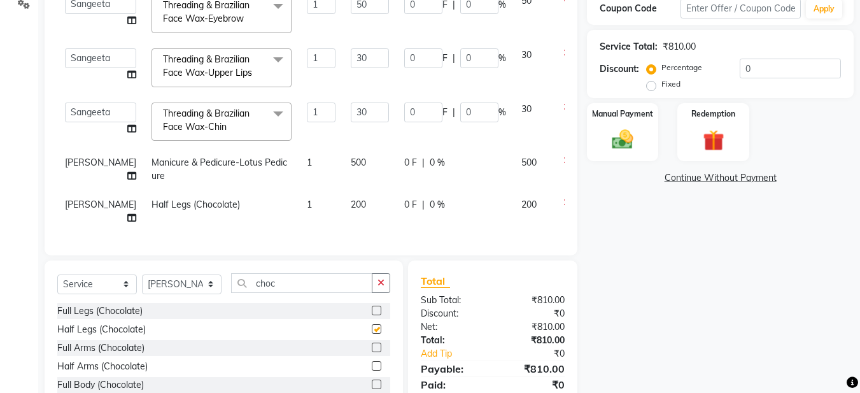
checkbox input "false"
click at [372, 343] on label at bounding box center [377, 348] width 10 height 10
click at [372, 344] on input "checkbox" at bounding box center [376, 348] width 8 height 8
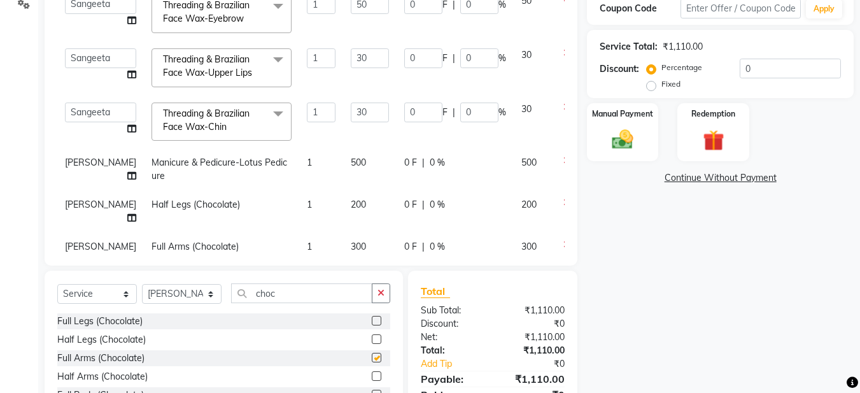
checkbox input "false"
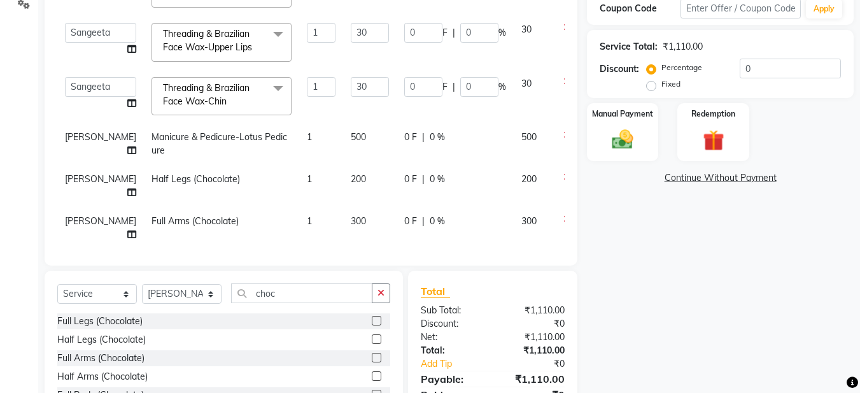
click at [71, 133] on span "[PERSON_NAME]" at bounding box center [100, 136] width 71 height 11
select select "91308"
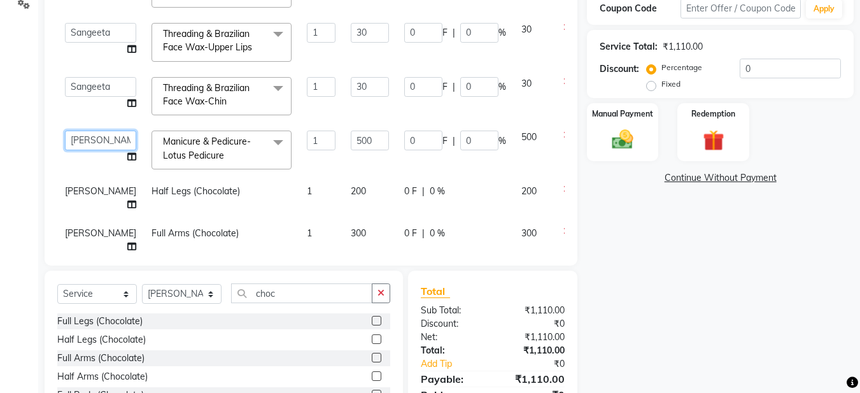
click at [73, 133] on select "Aadil Husain Joy Jyoty Mangal Mohamad Gulzar Neelam Pradeep Roshan Thapa Ruby 1…" at bounding box center [100, 141] width 71 height 20
select select "92143"
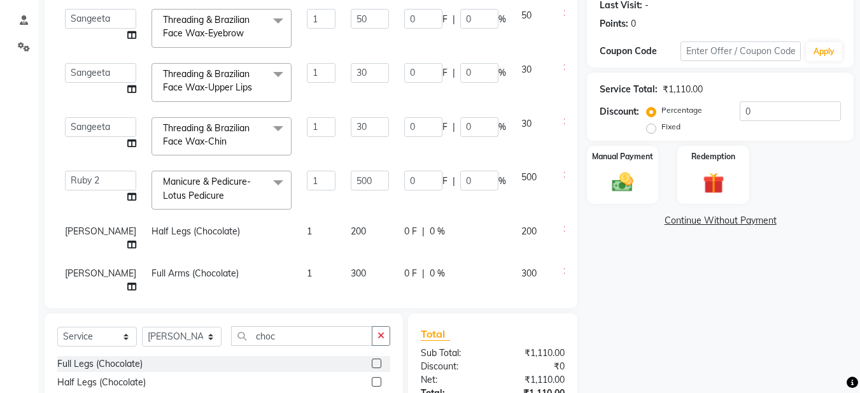
scroll to position [53, 0]
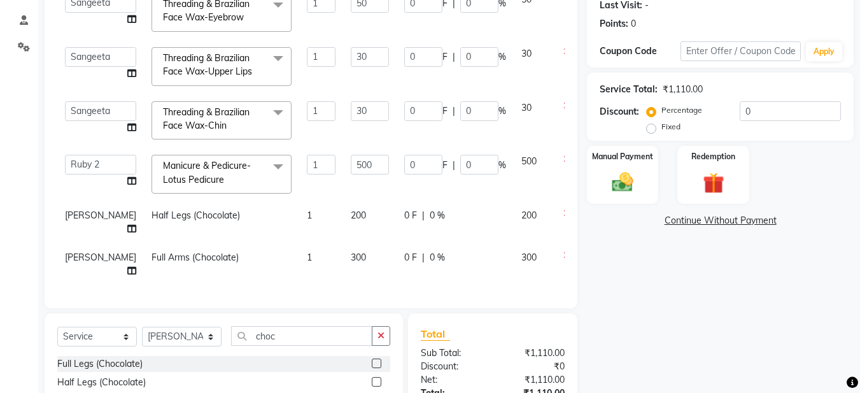
click at [376, 334] on button "button" at bounding box center [381, 336] width 18 height 20
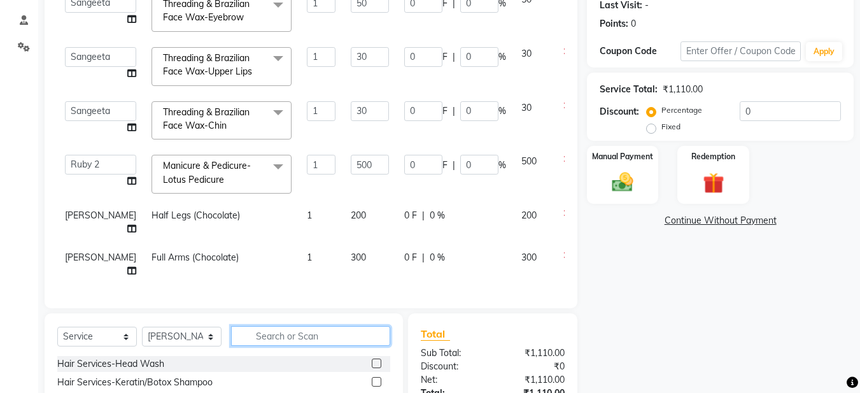
drag, startPoint x: 299, startPoint y: 339, endPoint x: 289, endPoint y: 339, distance: 10.2
click at [297, 339] on input "text" at bounding box center [310, 336] width 159 height 20
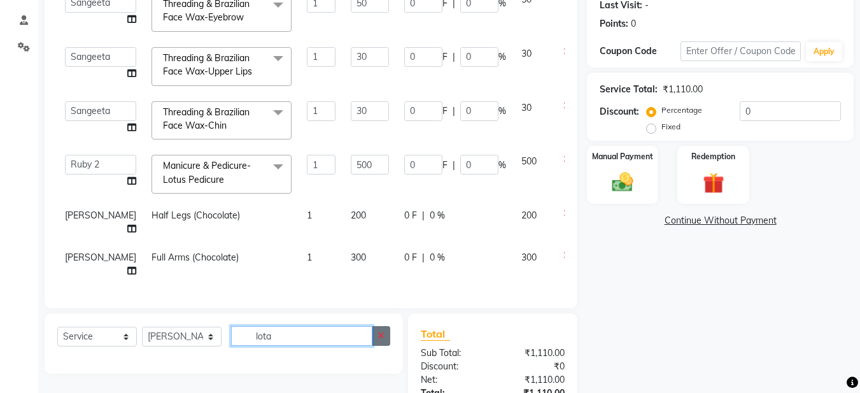
type input "lota"
click at [377, 336] on button "button" at bounding box center [381, 336] width 18 height 20
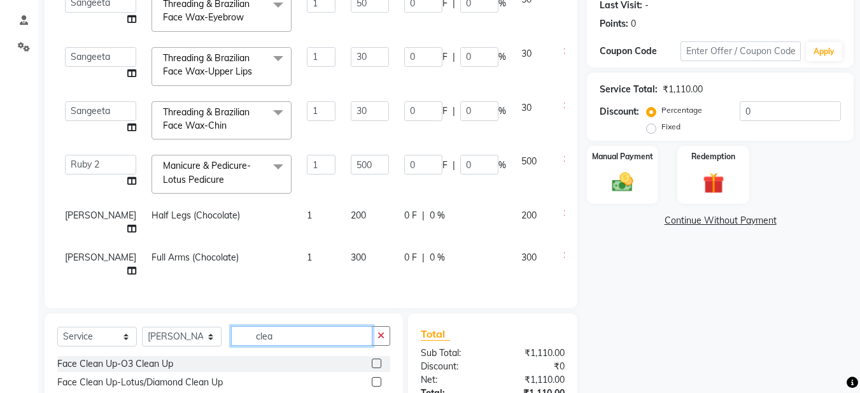
type input "clea"
click at [277, 362] on div "Face Clean Up-O3 Clean Up" at bounding box center [223, 364] width 333 height 16
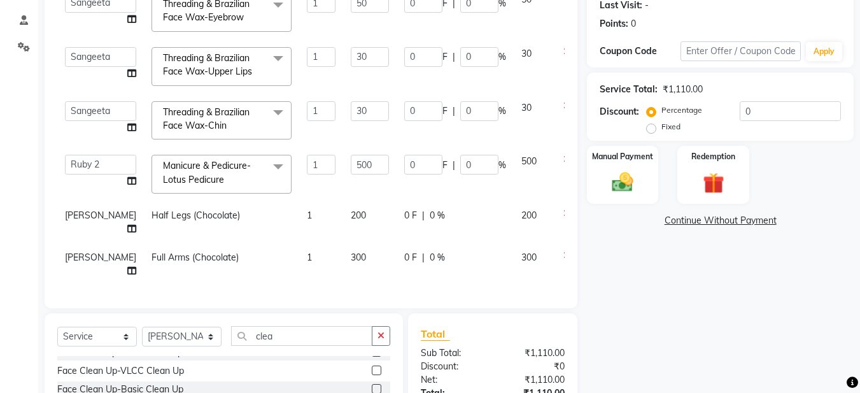
scroll to position [51, 0]
click at [577, 299] on div "Client +91 9999092103 Date 03-10-2025 Invoice Number V/2025 V/2025-26 0399 Serv…" at bounding box center [311, 112] width 533 height 394
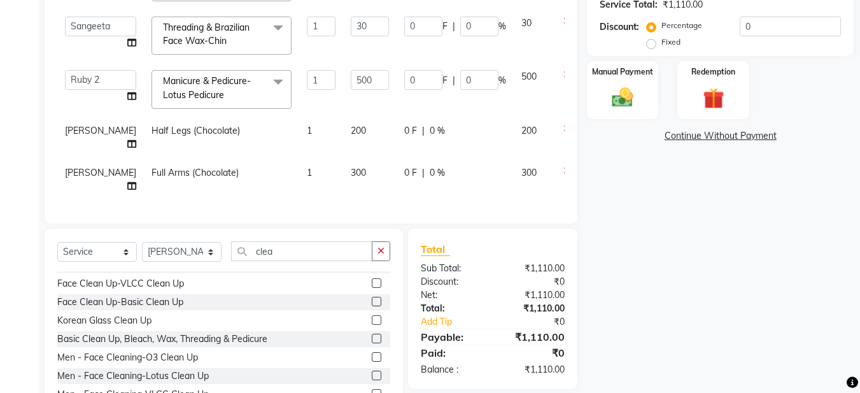
scroll to position [283, 0]
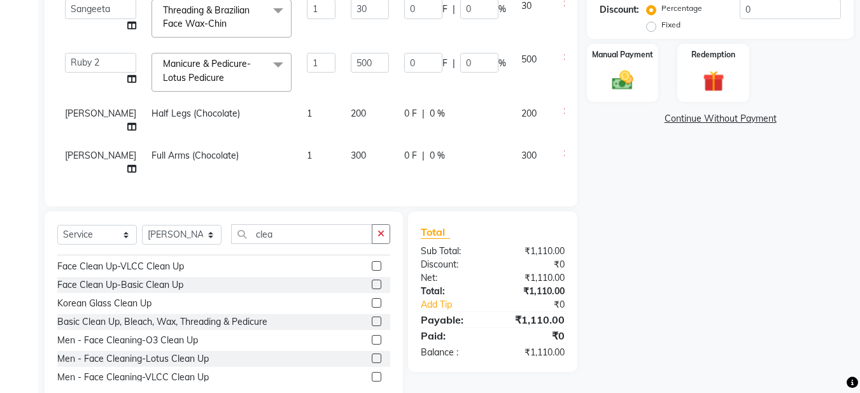
click at [372, 357] on label at bounding box center [377, 358] width 10 height 10
click at [372, 357] on input "checkbox" at bounding box center [376, 359] width 8 height 8
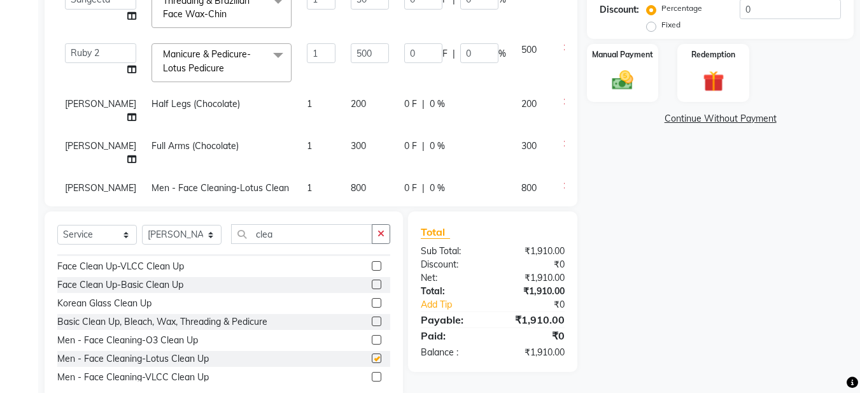
checkbox input "false"
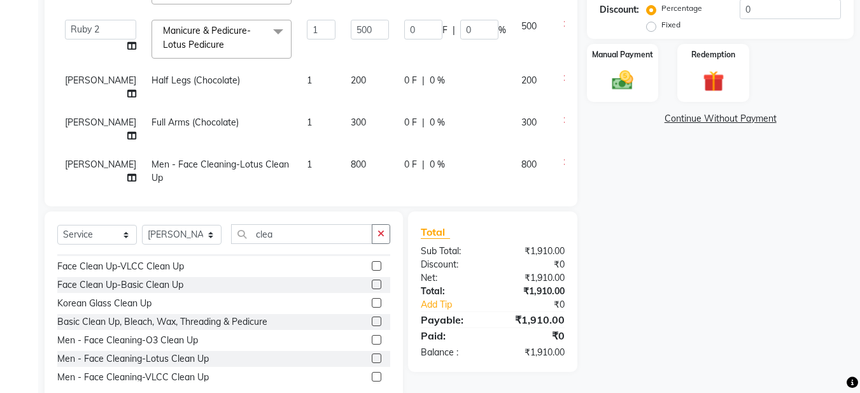
scroll to position [79, 0]
click at [628, 90] on img at bounding box center [623, 79] width 36 height 25
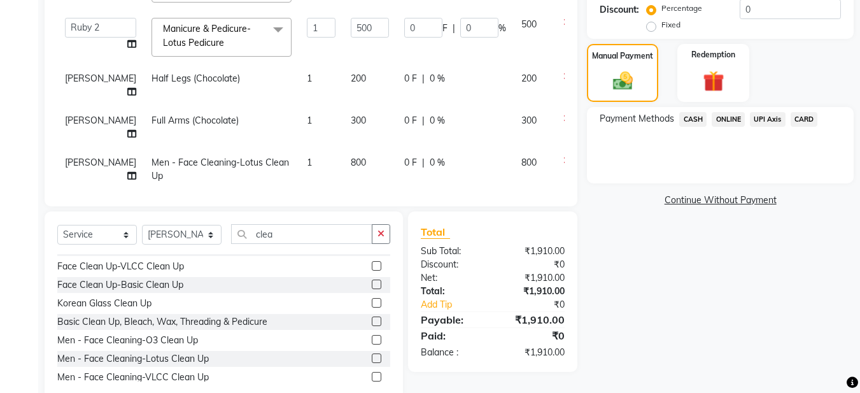
click at [724, 117] on span "ONLINE" at bounding box center [728, 119] width 33 height 15
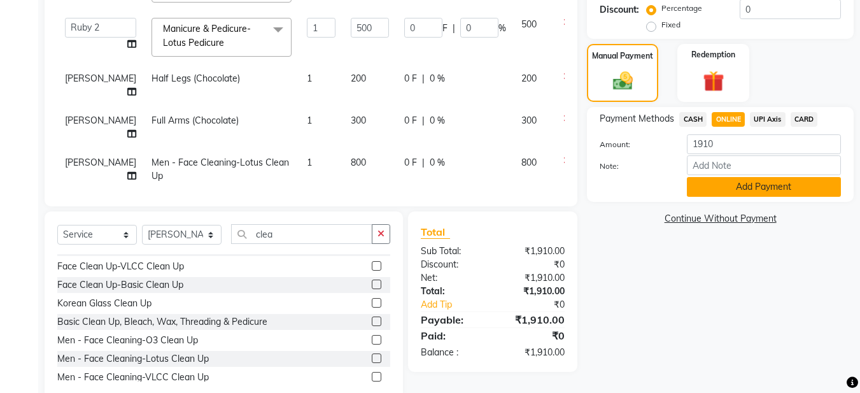
click at [738, 183] on button "Add Payment" at bounding box center [764, 187] width 154 height 20
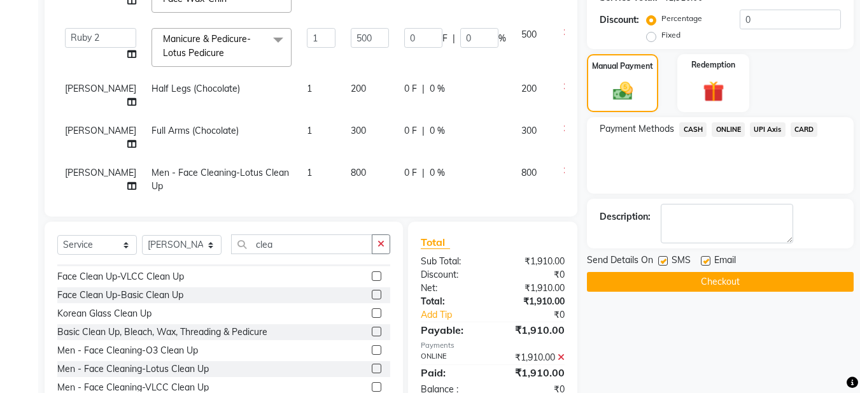
scroll to position [283, 0]
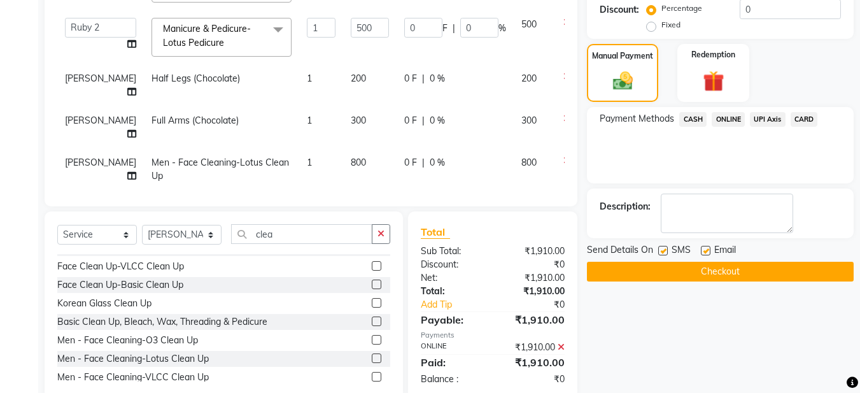
click at [704, 248] on label at bounding box center [706, 251] width 10 height 10
click at [704, 248] on input "checkbox" at bounding box center [705, 251] width 8 height 8
checkbox input "false"
click at [683, 266] on button "Checkout" at bounding box center [720, 272] width 267 height 20
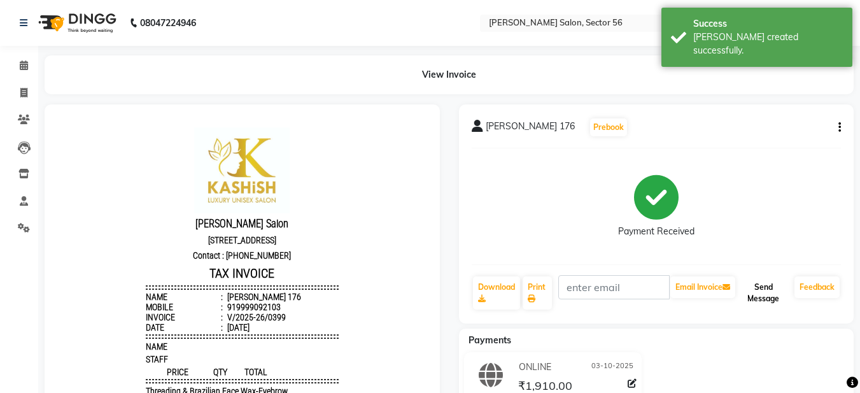
click at [755, 288] on button "Send Message" at bounding box center [764, 292] width 52 height 33
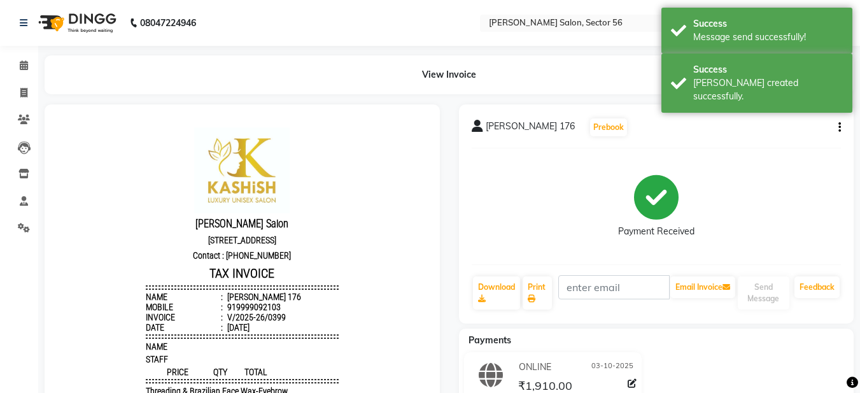
scroll to position [10, 0]
click at [22, 96] on icon at bounding box center [23, 93] width 7 height 10
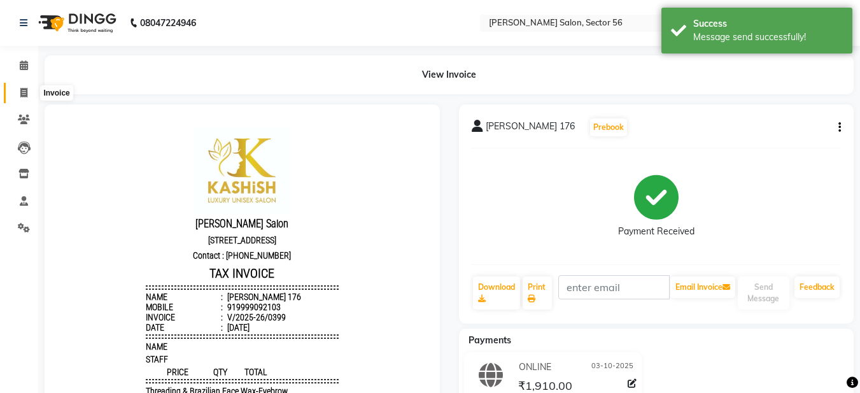
select select "service"
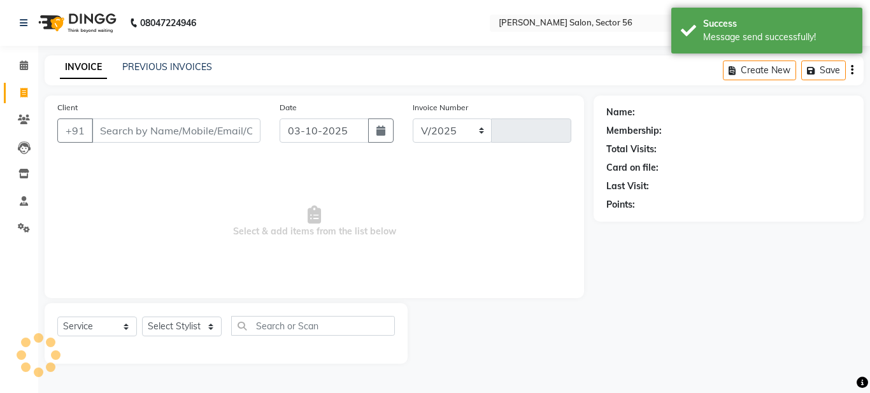
select select "9000"
type input "0400"
click at [153, 71] on link "PREVIOUS INVOICES" at bounding box center [167, 66] width 90 height 11
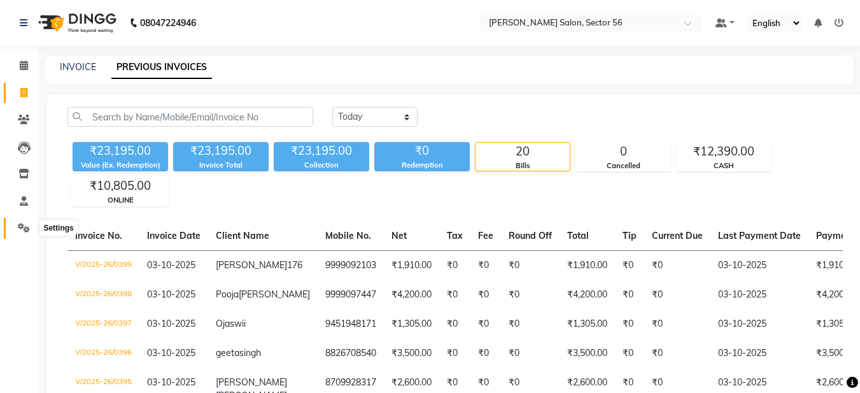
click at [21, 225] on icon at bounding box center [24, 228] width 12 height 10
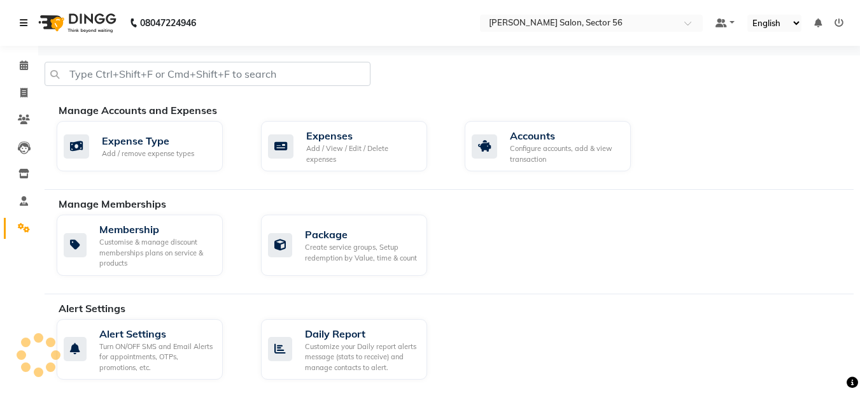
click at [24, 18] on icon at bounding box center [24, 22] width 8 height 9
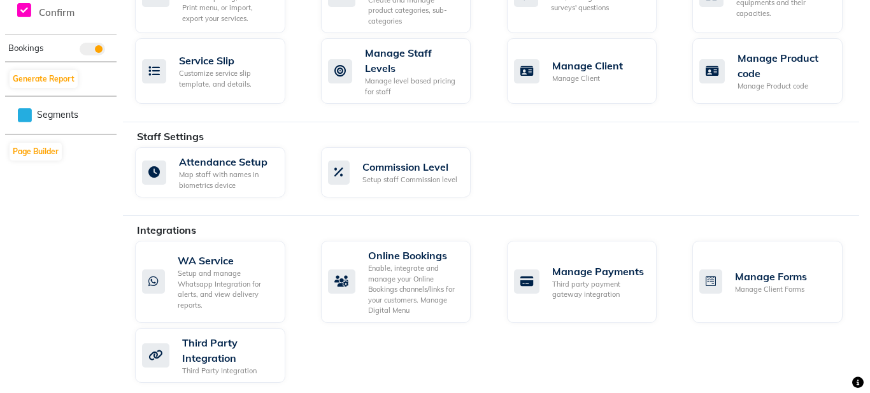
scroll to position [509, 0]
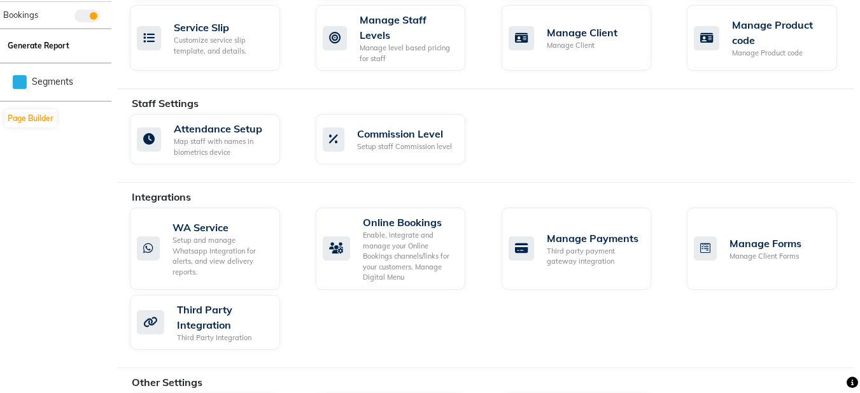
click at [50, 38] on button "Generate Report" at bounding box center [38, 46] width 68 height 18
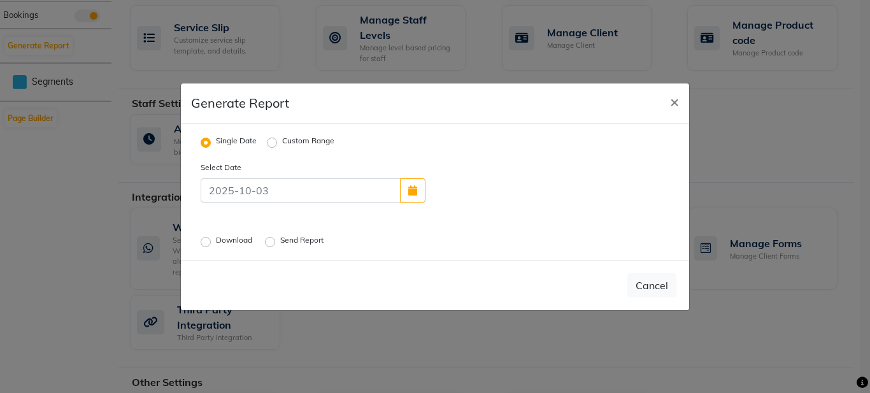
click at [216, 243] on label "Download" at bounding box center [235, 241] width 39 height 15
click at [204, 243] on input "Download" at bounding box center [207, 241] width 9 height 9
radio input "true"
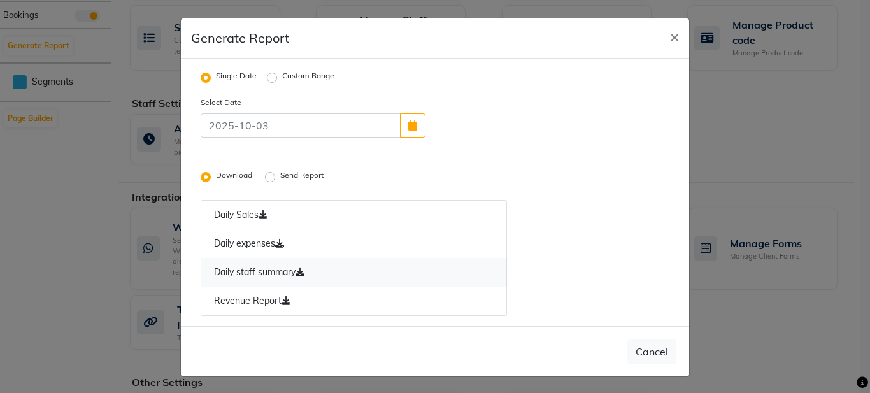
click at [301, 272] on icon at bounding box center [299, 271] width 9 height 9
click at [297, 269] on icon at bounding box center [299, 271] width 9 height 9
click at [300, 271] on icon at bounding box center [299, 271] width 9 height 9
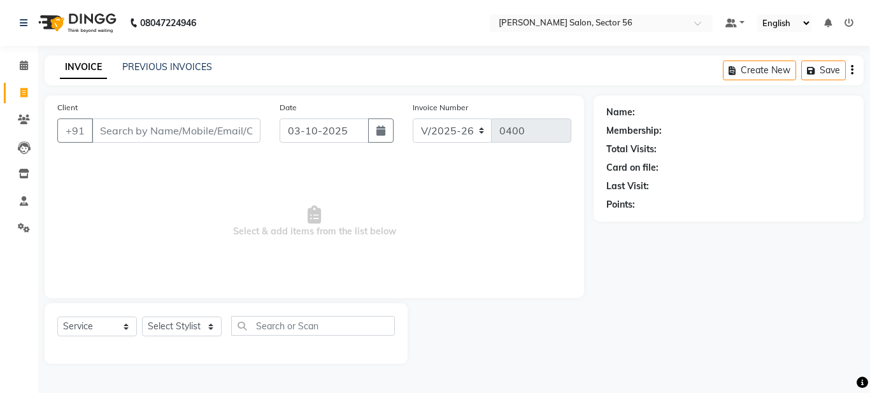
select select "9000"
select select "service"
click at [176, 65] on link "PREVIOUS INVOICES" at bounding box center [167, 66] width 90 height 11
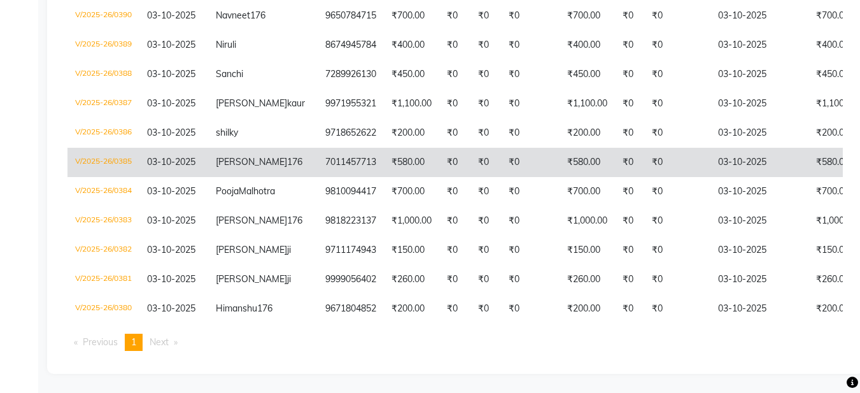
scroll to position [612, 0]
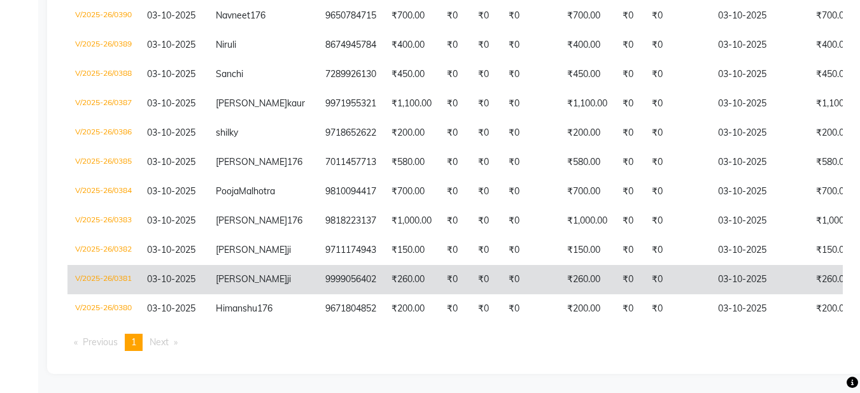
click at [258, 265] on td "[PERSON_NAME]" at bounding box center [263, 279] width 110 height 29
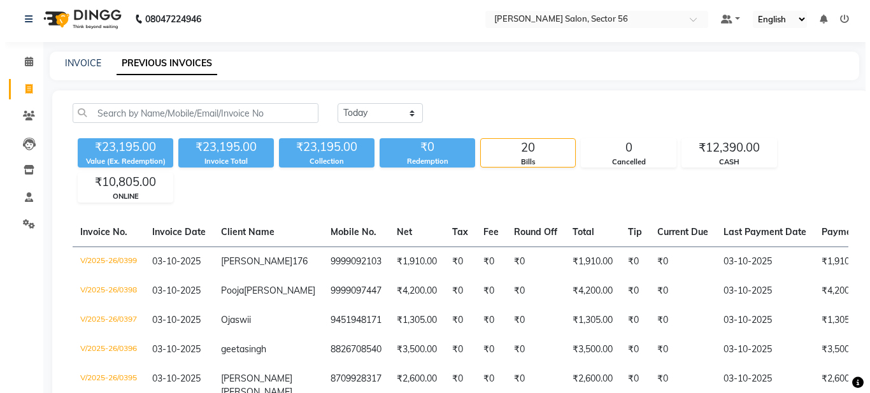
scroll to position [0, 0]
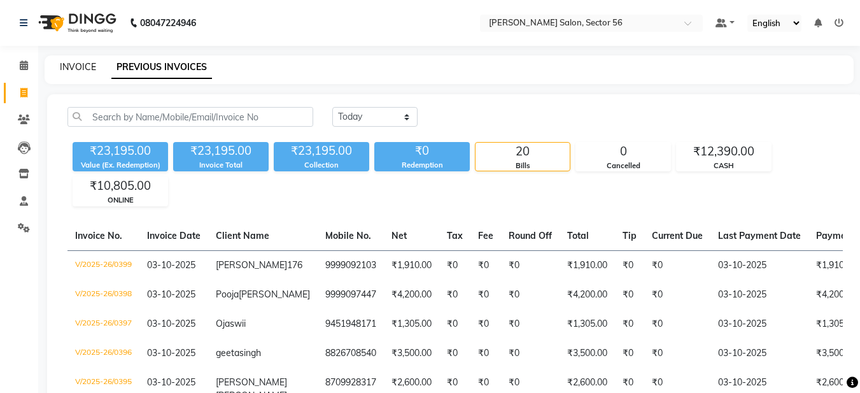
click at [77, 66] on link "INVOICE" at bounding box center [78, 66] width 36 height 11
select select "service"
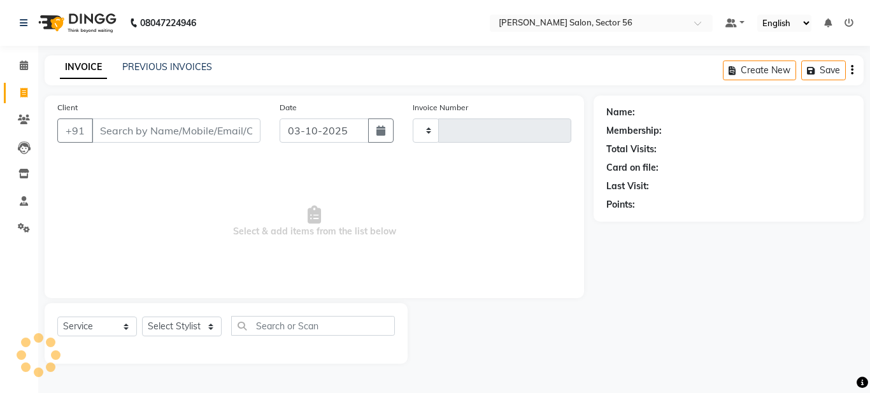
type input "0400"
select select "9000"
click at [115, 125] on input "Client" at bounding box center [176, 130] width 169 height 24
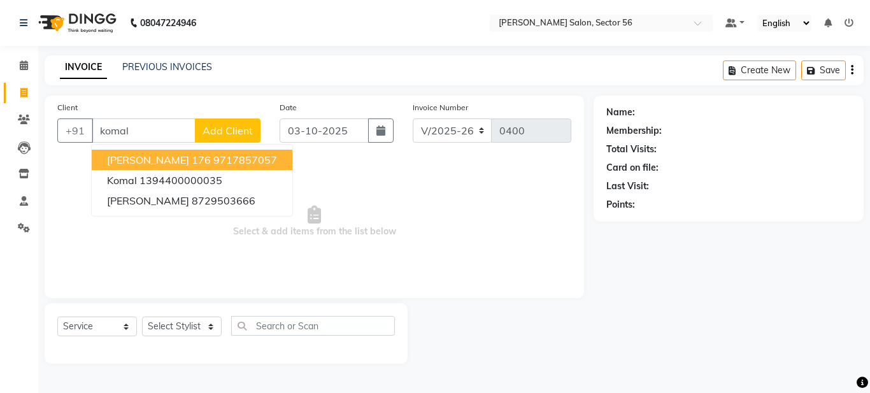
type input "komal"
click at [222, 132] on span "Add Client" at bounding box center [227, 130] width 50 height 13
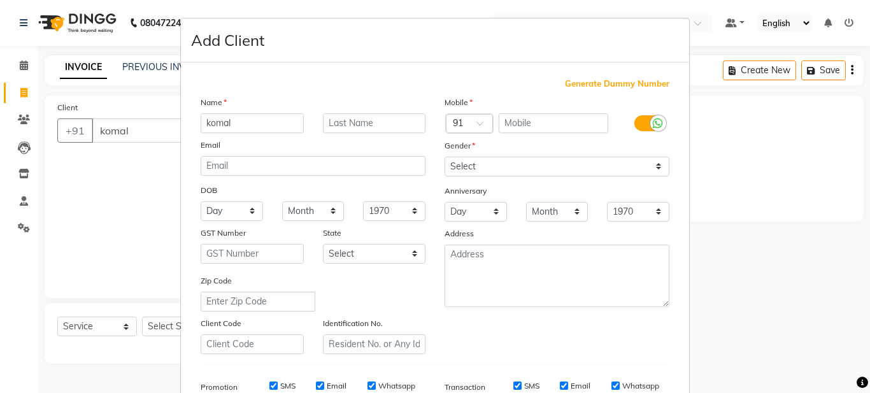
click at [223, 128] on div "Name [PERSON_NAME] Email DOB Day 01 02 03 04 05 06 07 08 09 10 11 12 13 14 15 1…" at bounding box center [313, 225] width 244 height 259
click at [593, 84] on span "Generate Dummy Number" at bounding box center [617, 84] width 104 height 13
type input "1394400000066"
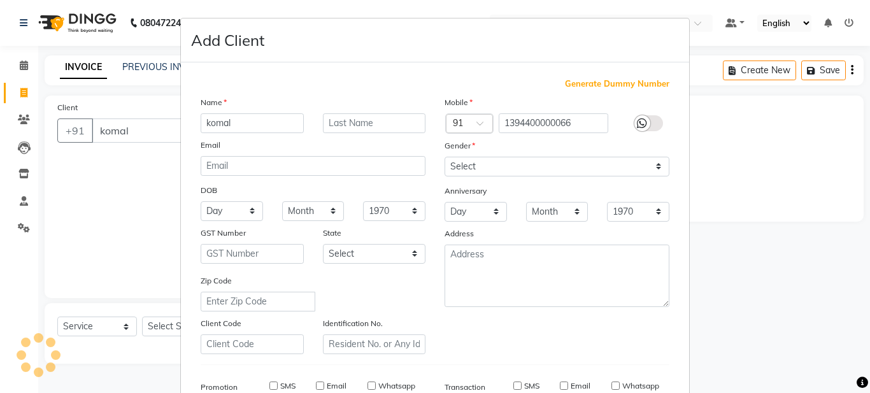
checkbox input "false"
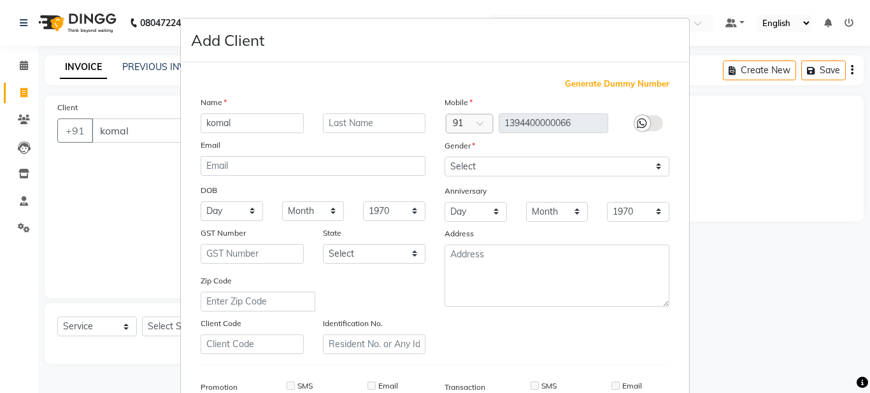
click at [593, 84] on span "Generate Dummy Number" at bounding box center [617, 84] width 104 height 13
click at [536, 166] on select "Select [DEMOGRAPHIC_DATA] [DEMOGRAPHIC_DATA] Other Prefer Not To Say" at bounding box center [556, 167] width 225 height 20
click at [537, 166] on select "Select [DEMOGRAPHIC_DATA] [DEMOGRAPHIC_DATA] Other Prefer Not To Say" at bounding box center [556, 167] width 225 height 20
click at [656, 167] on select "Select [DEMOGRAPHIC_DATA] [DEMOGRAPHIC_DATA] Other Prefer Not To Say" at bounding box center [556, 167] width 225 height 20
select select "[DEMOGRAPHIC_DATA]"
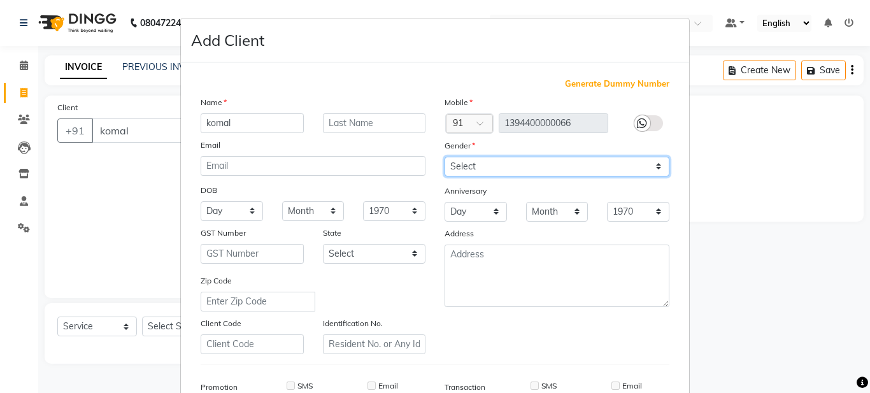
click at [444, 157] on select "Select [DEMOGRAPHIC_DATA] [DEMOGRAPHIC_DATA] Other Prefer Not To Say" at bounding box center [556, 167] width 225 height 20
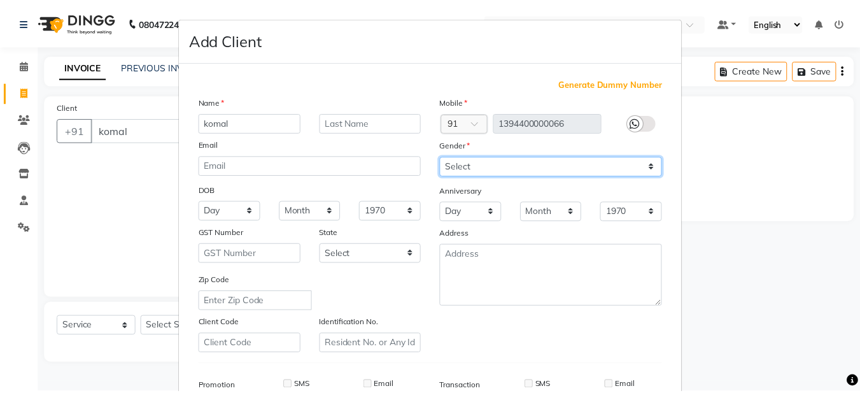
scroll to position [195, 0]
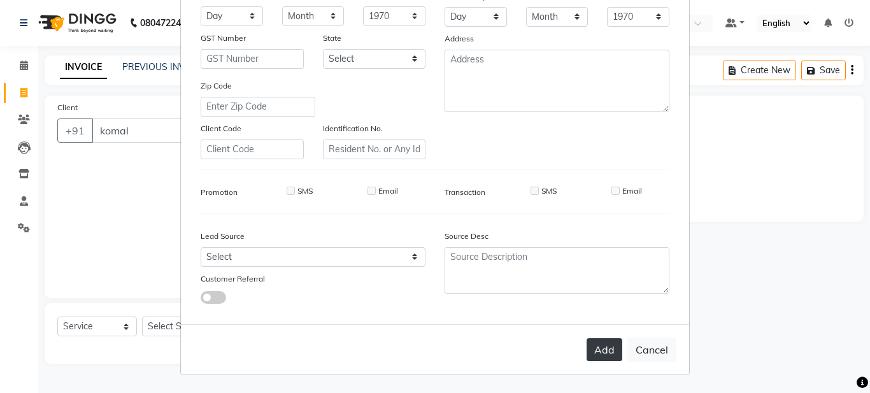
click at [592, 351] on button "Add" at bounding box center [604, 349] width 36 height 23
type input "1394400000066"
select select
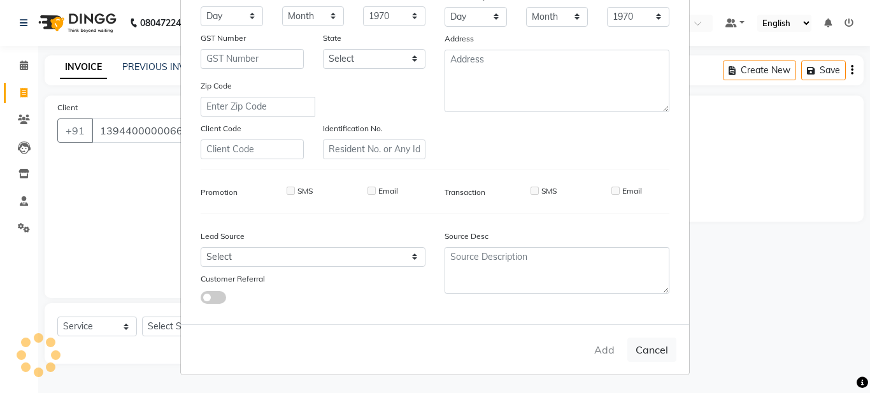
select select
checkbox input "false"
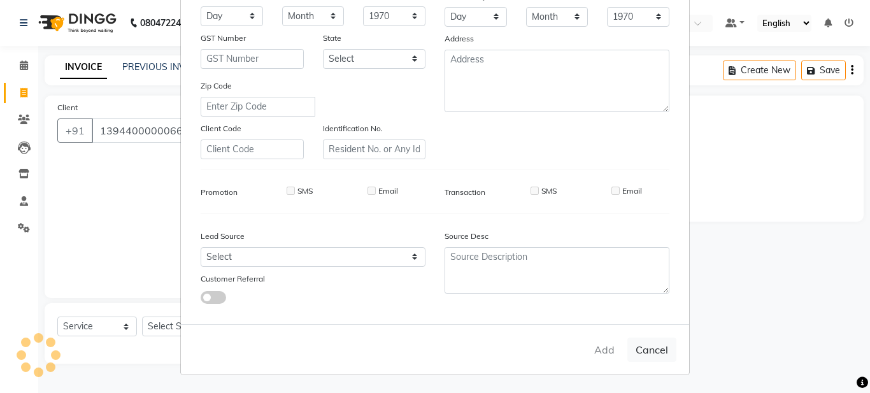
checkbox input "false"
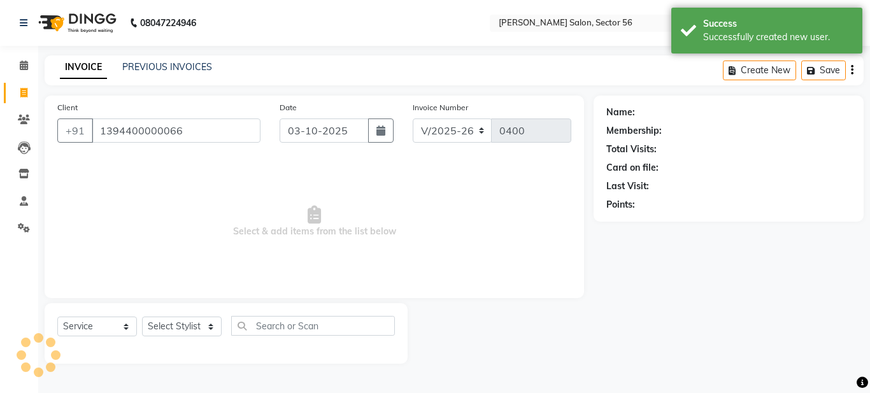
click at [108, 185] on span "Select & add items from the list below" at bounding box center [314, 221] width 514 height 127
click at [187, 328] on select "Select Stylist [PERSON_NAME] [PERSON_NAME] [PERSON_NAME] [PERSON_NAME] [PERSON_…" at bounding box center [182, 326] width 80 height 20
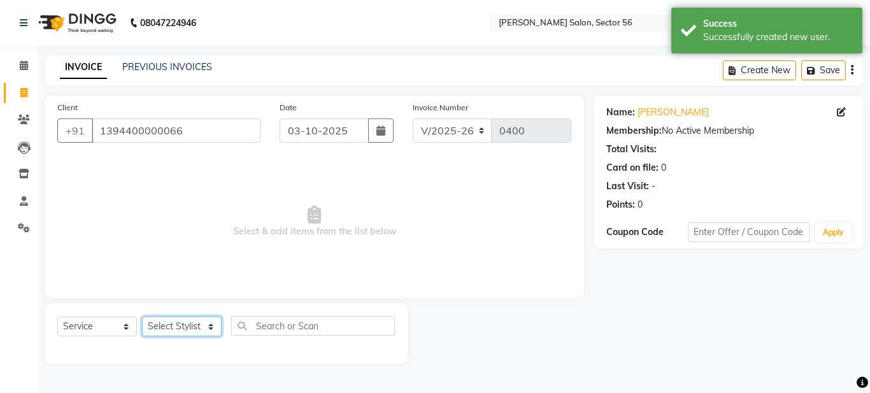
select select "91305"
click at [142, 316] on select "Select Stylist [PERSON_NAME] [PERSON_NAME] [PERSON_NAME] [PERSON_NAME] [PERSON_…" at bounding box center [182, 326] width 80 height 20
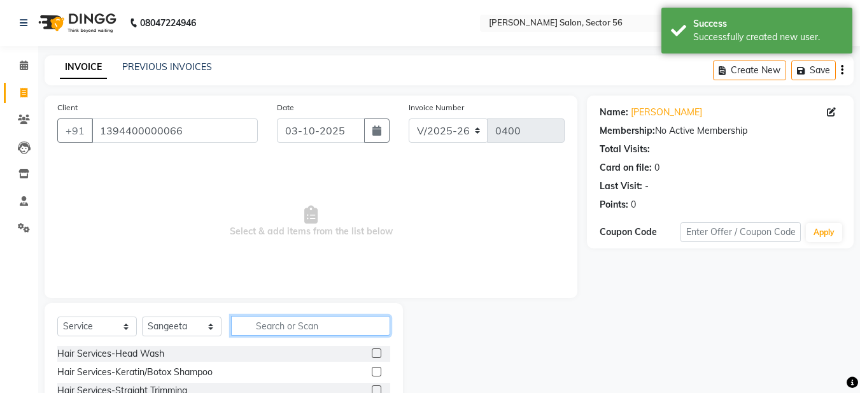
click at [271, 327] on input "text" at bounding box center [310, 326] width 159 height 20
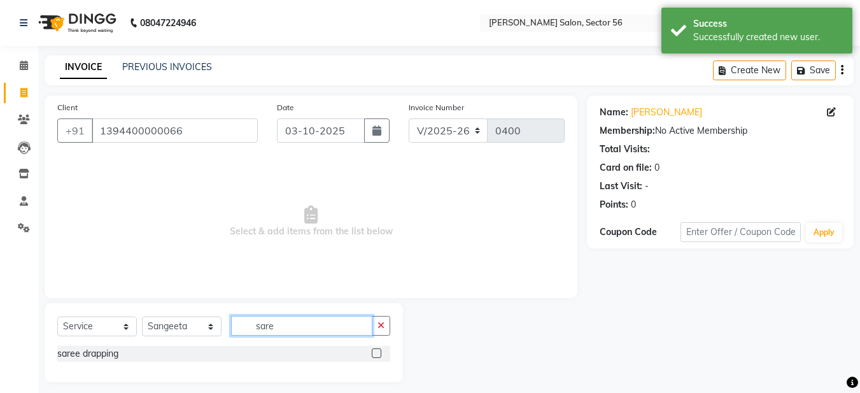
type input "sare"
click at [379, 351] on label at bounding box center [377, 353] width 10 height 10
click at [379, 351] on input "checkbox" at bounding box center [376, 354] width 8 height 8
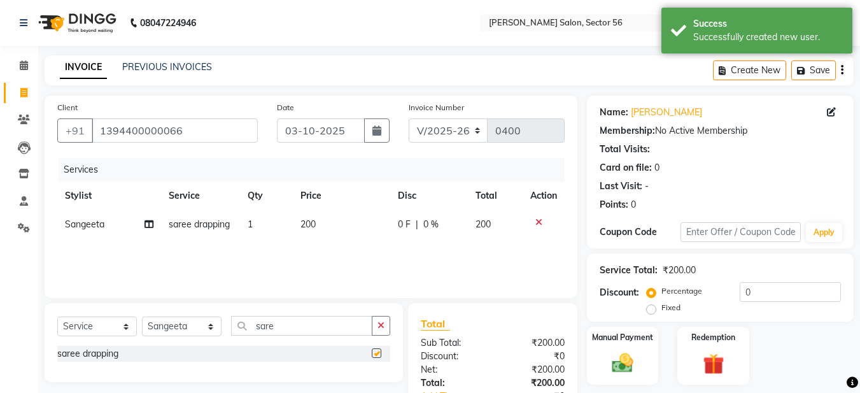
checkbox input "false"
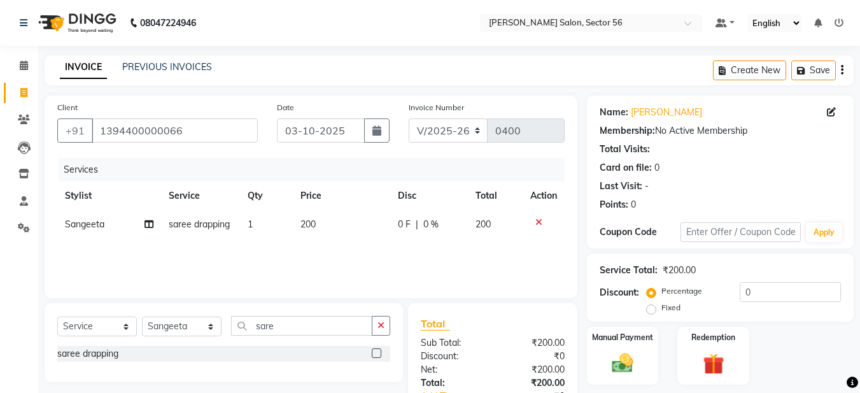
click at [304, 223] on span "200" at bounding box center [308, 223] width 15 height 11
select select "91305"
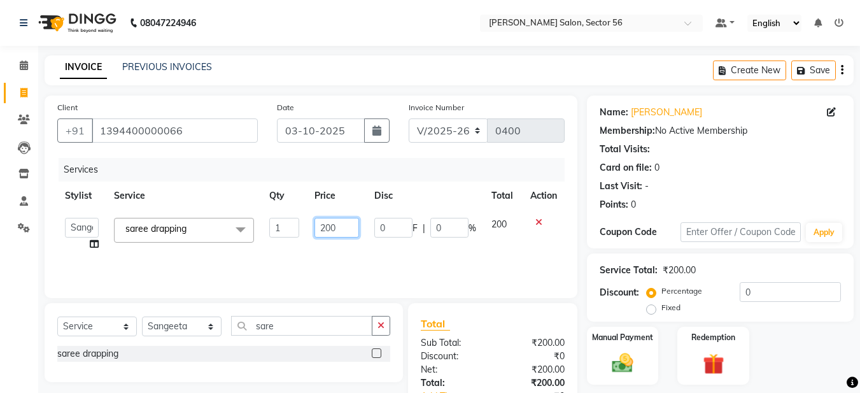
click at [336, 229] on input "200" at bounding box center [337, 228] width 44 height 20
click at [324, 232] on input "200" at bounding box center [337, 228] width 44 height 20
type input "300"
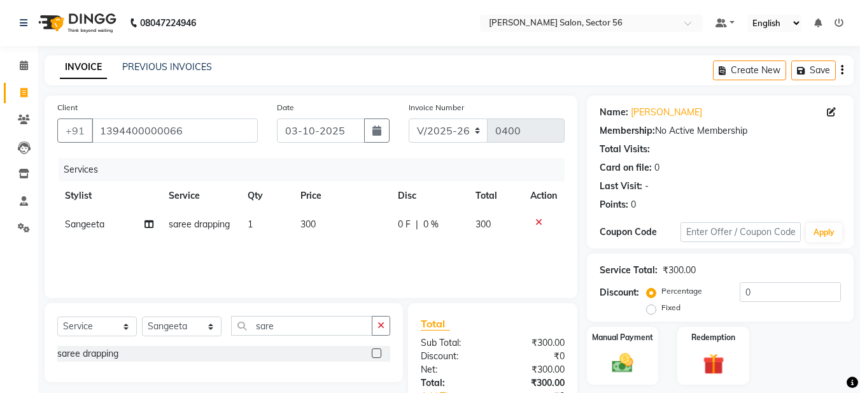
click at [330, 245] on div "Services Stylist Service Qty Price Disc Total Action [PERSON_NAME] saree drappi…" at bounding box center [310, 221] width 507 height 127
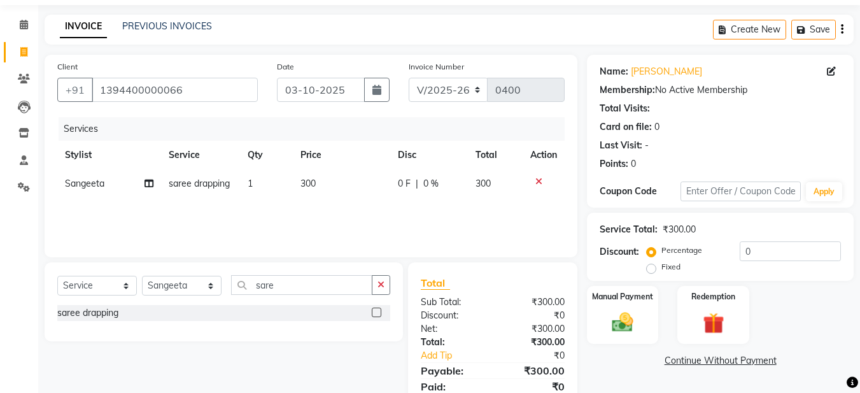
scroll to position [90, 0]
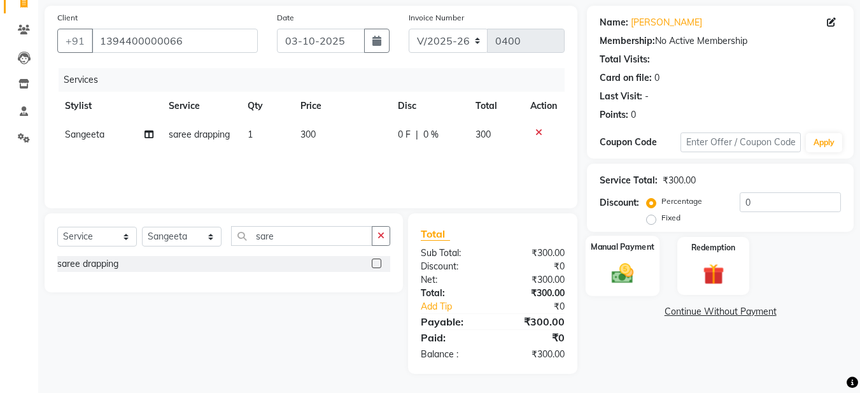
click at [626, 278] on img at bounding box center [623, 272] width 36 height 25
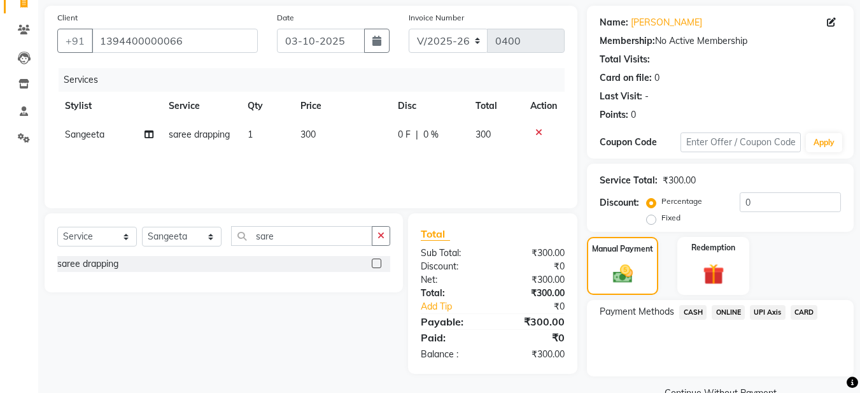
click at [733, 314] on span "ONLINE" at bounding box center [728, 312] width 33 height 15
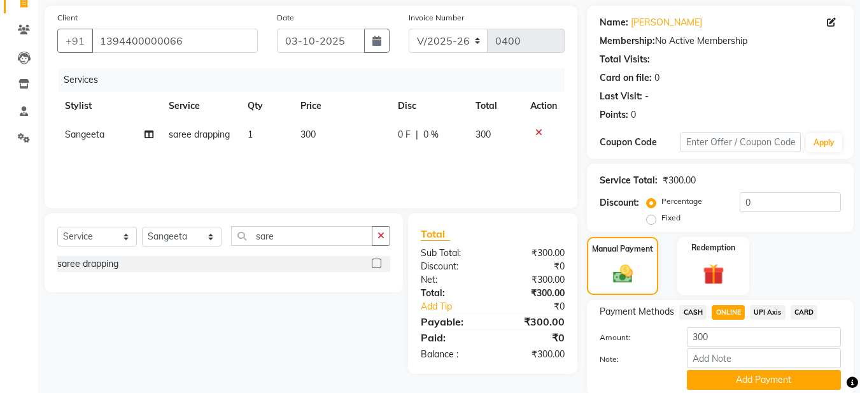
scroll to position [137, 0]
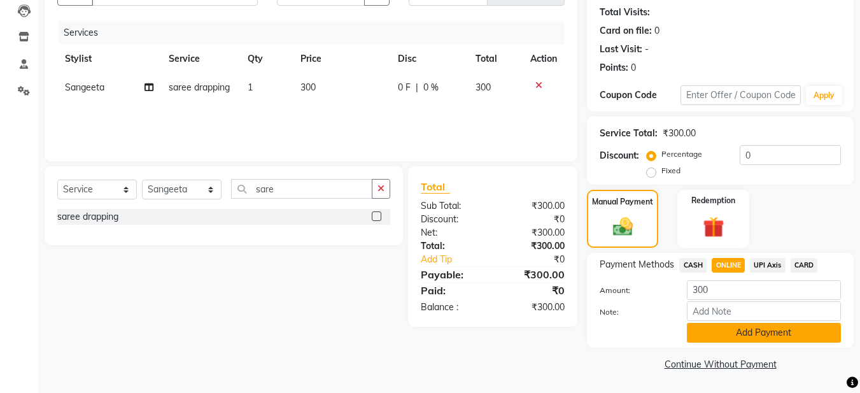
click at [732, 330] on button "Add Payment" at bounding box center [764, 333] width 154 height 20
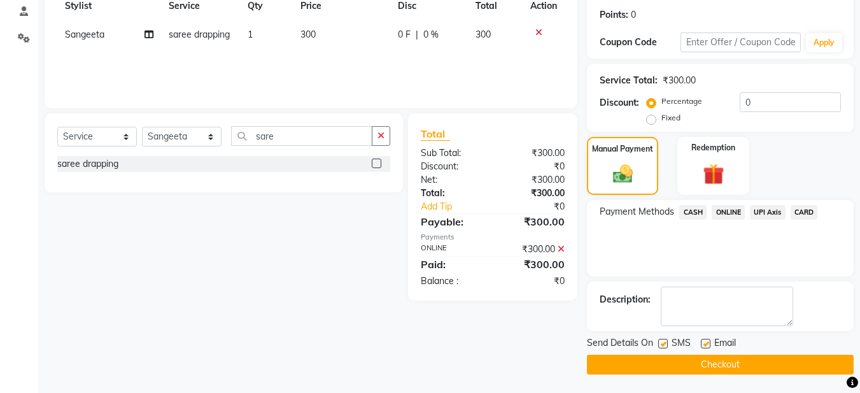
scroll to position [190, 0]
click at [706, 341] on label at bounding box center [706, 343] width 10 height 10
click at [706, 341] on input "checkbox" at bounding box center [705, 343] width 8 height 8
checkbox input "false"
click at [668, 345] on label at bounding box center [663, 343] width 10 height 10
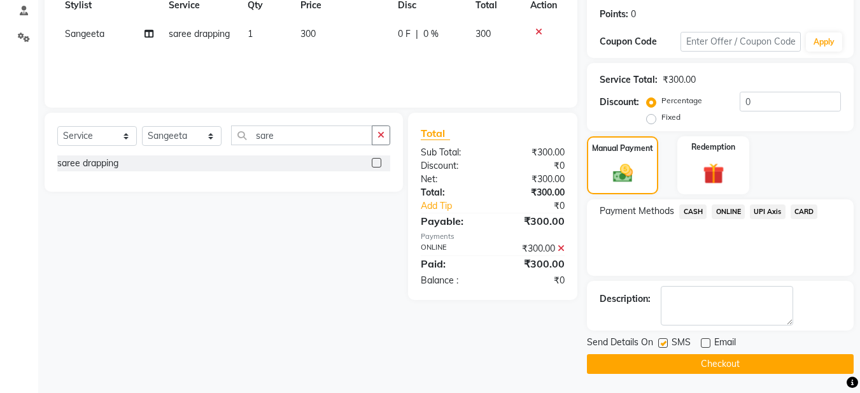
click at [667, 345] on input "checkbox" at bounding box center [662, 343] width 8 height 8
checkbox input "false"
drag, startPoint x: 673, startPoint y: 355, endPoint x: 679, endPoint y: 364, distance: 10.4
click at [672, 356] on button "Checkout" at bounding box center [720, 364] width 267 height 20
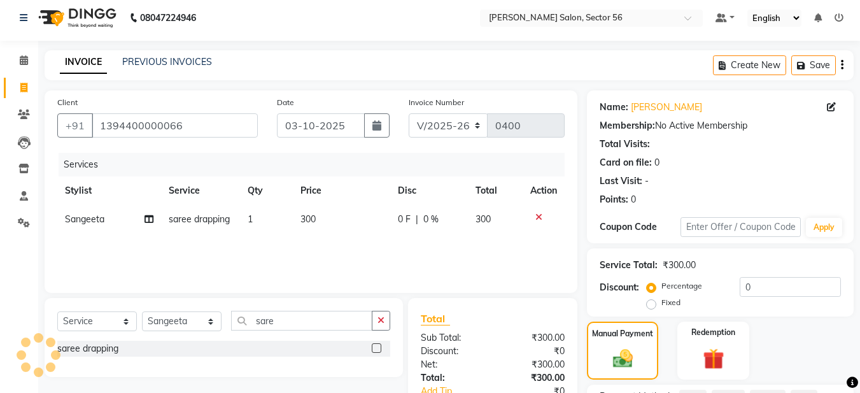
scroll to position [0, 0]
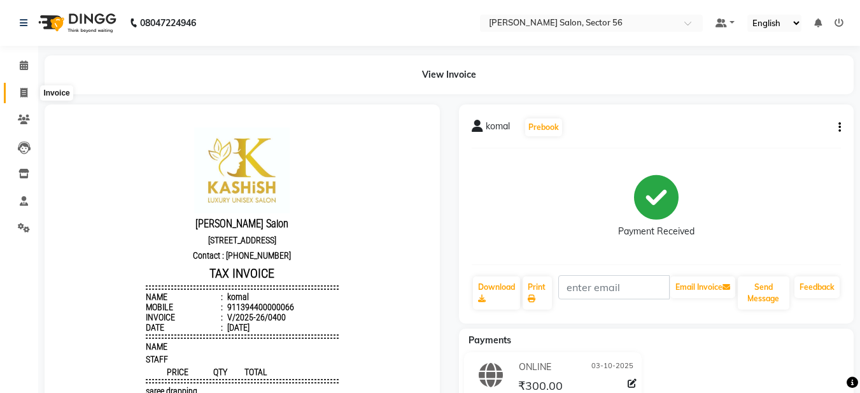
click at [13, 93] on span at bounding box center [24, 93] width 22 height 15
select select "service"
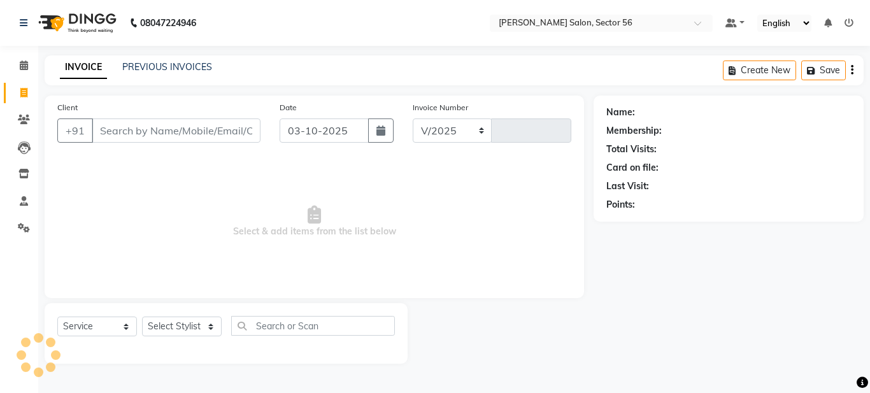
select select "9000"
type input "0401"
click at [145, 66] on link "PREVIOUS INVOICES" at bounding box center [167, 66] width 90 height 11
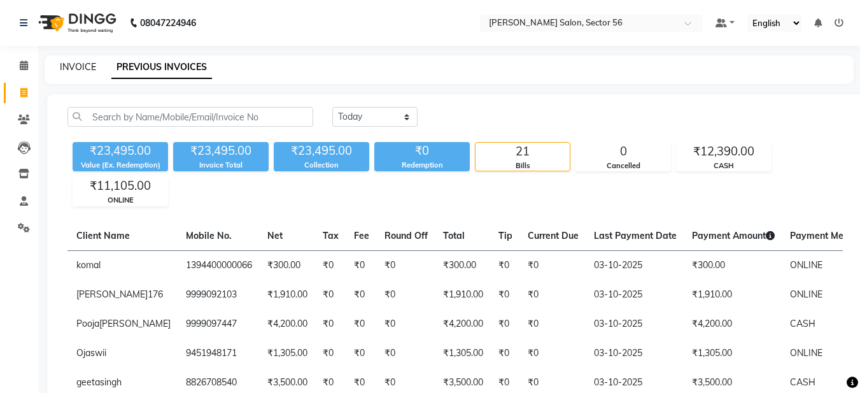
click at [73, 69] on link "INVOICE" at bounding box center [78, 66] width 36 height 11
select select "service"
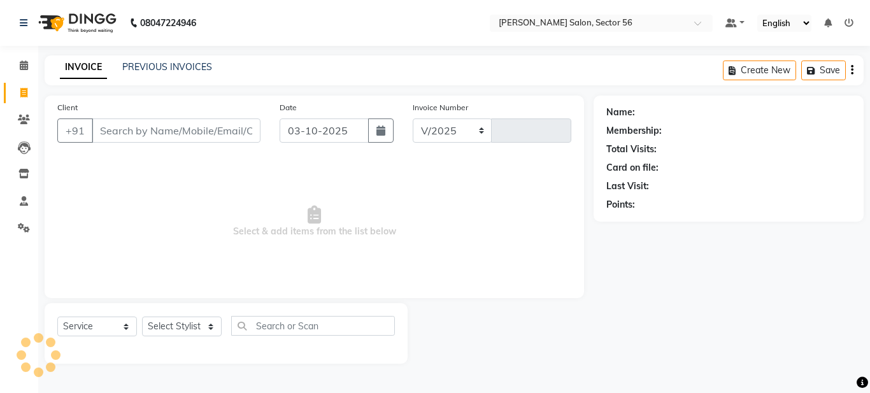
select select "9000"
type input "0401"
click at [148, 65] on link "PREVIOUS INVOICES" at bounding box center [167, 66] width 90 height 11
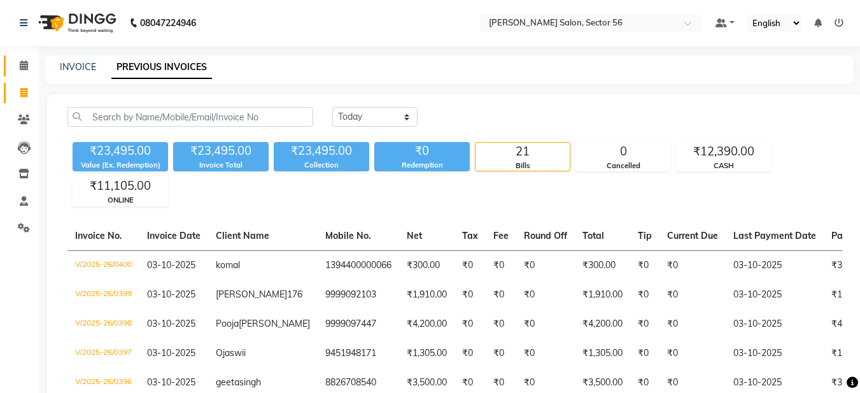
click at [19, 73] on link "Calendar" at bounding box center [19, 65] width 31 height 21
click at [32, 64] on span at bounding box center [24, 66] width 22 height 15
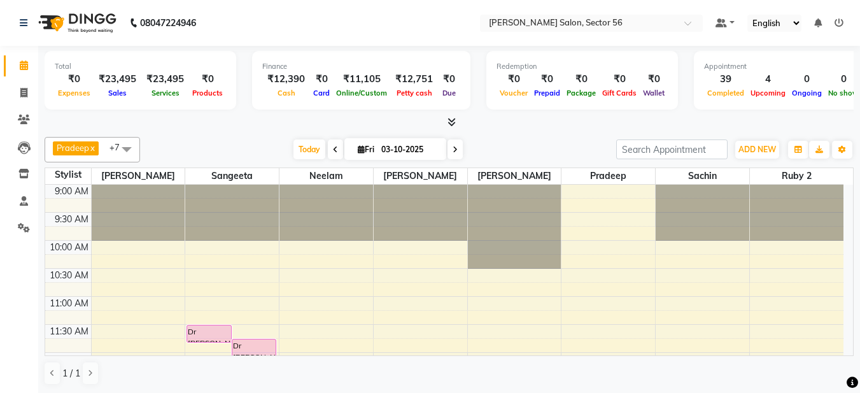
click at [245, 124] on div at bounding box center [449, 122] width 809 height 13
click at [243, 74] on div "Total ₹0 Expenses ₹23,495 Sales ₹23,495 Services ₹0 Products Finance ₹12,390 Ca…" at bounding box center [449, 82] width 809 height 62
click at [246, 76] on div "Total ₹0 Expenses ₹23,495 Sales ₹23,495 Services ₹0 Products Finance ₹12,390 Ca…" at bounding box center [449, 82] width 809 height 62
click at [468, 88] on div "Total ₹0 Expenses ₹23,495 Sales ₹23,495 Services ₹0 Products Finance ₹12,390 Ca…" at bounding box center [449, 82] width 809 height 62
click at [469, 78] on div "Total ₹0 Expenses ₹23,495 Sales ₹23,495 Services ₹0 Products Finance ₹12,390 Ca…" at bounding box center [449, 82] width 809 height 62
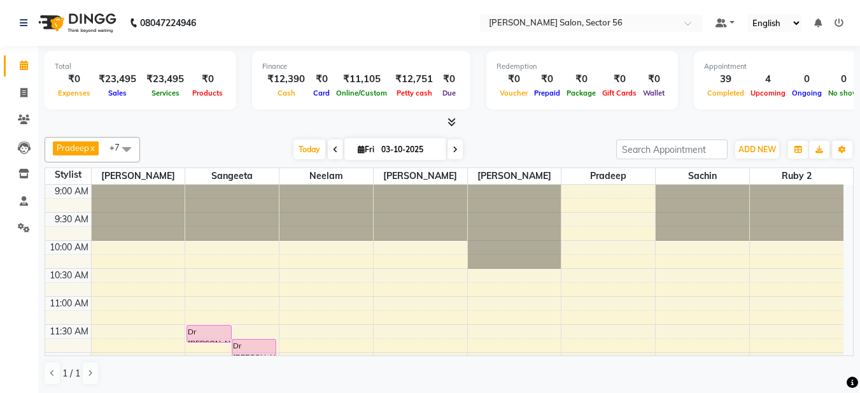
click at [592, 125] on div at bounding box center [449, 122] width 809 height 13
click at [675, 95] on div "Total ₹0 Expenses ₹23,495 Sales ₹23,495 Services ₹0 Products Finance ₹12,390 Ca…" at bounding box center [449, 82] width 809 height 62
click at [764, 156] on div "ADD NEW Toggle Dropdown Add Appointment Add Invoice Add Expense Add Attendance …" at bounding box center [757, 149] width 46 height 20
click at [767, 143] on button "ADD NEW Toggle Dropdown" at bounding box center [757, 150] width 44 height 18
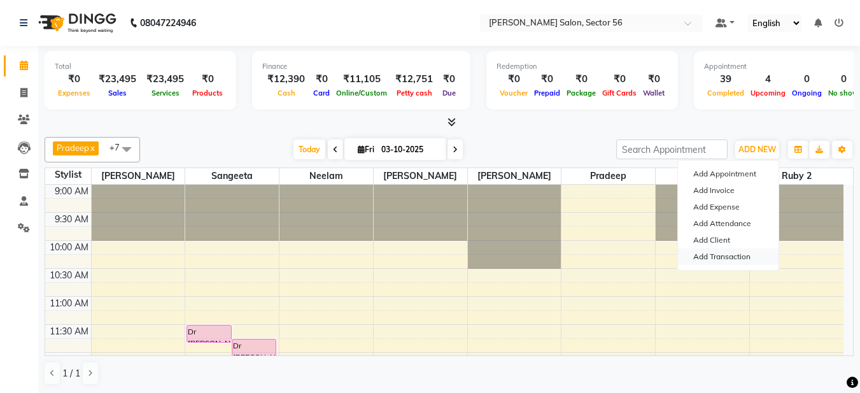
click at [739, 252] on link "Add Transaction" at bounding box center [728, 256] width 101 height 17
select select "direct"
select select
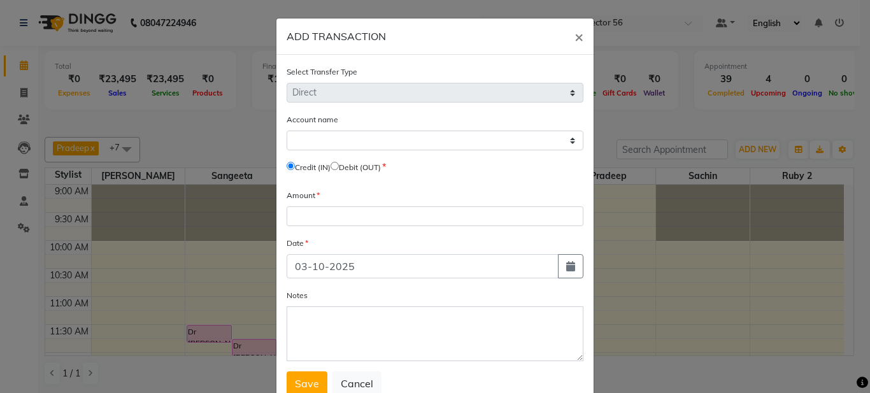
click at [338, 167] on input "radio" at bounding box center [334, 166] width 8 height 8
radio input "true"
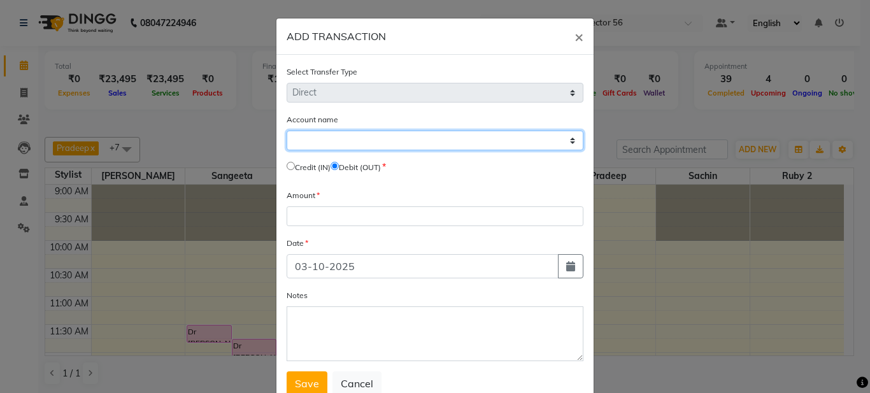
click at [331, 138] on select "Select Default Account" at bounding box center [435, 141] width 297 height 20
click at [366, 145] on select "Select Default Account" at bounding box center [435, 141] width 297 height 20
click at [467, 139] on select "Select Default Account" at bounding box center [435, 141] width 297 height 20
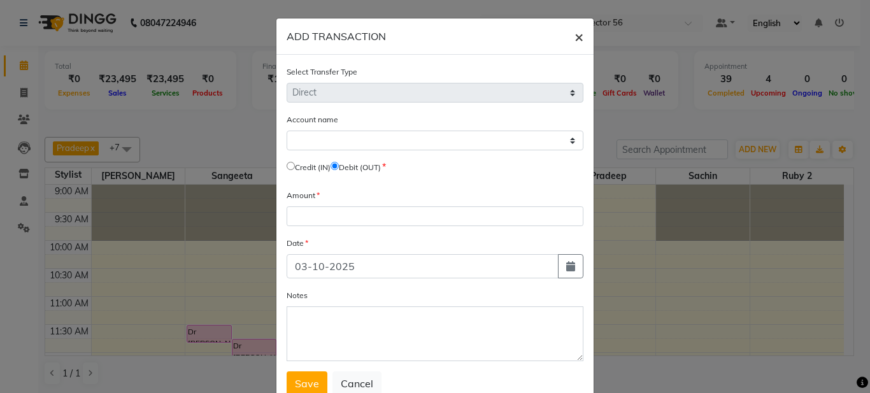
click at [575, 34] on span "×" at bounding box center [578, 36] width 9 height 19
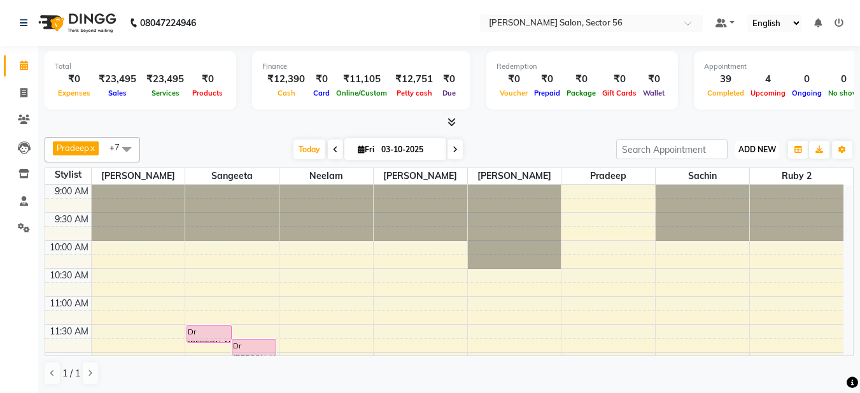
click at [751, 153] on span "ADD NEW" at bounding box center [758, 150] width 38 height 10
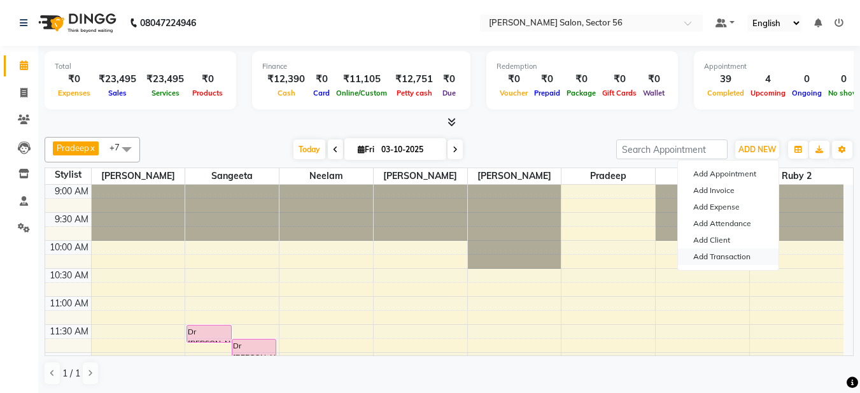
click at [723, 259] on link "Add Transaction" at bounding box center [728, 256] width 101 height 17
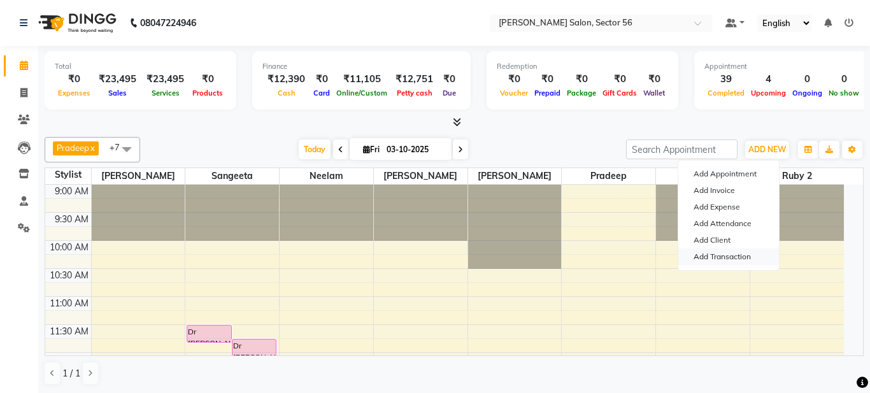
select select "direct"
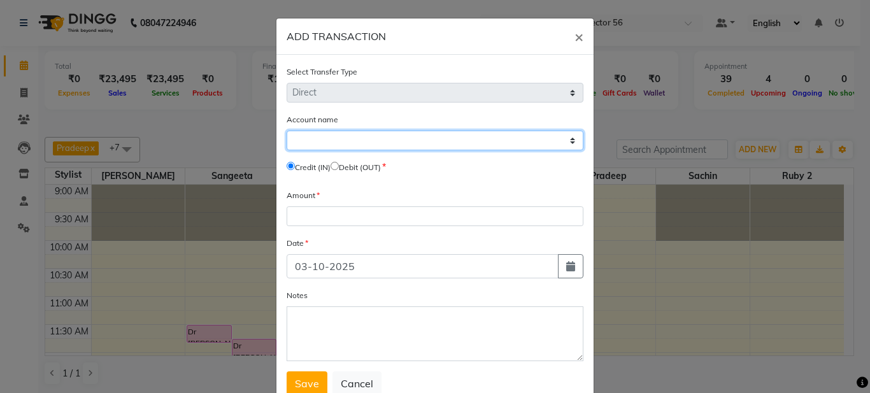
click at [408, 138] on select "Select Default Account" at bounding box center [435, 141] width 297 height 20
click at [372, 138] on select "Select Default Account" at bounding box center [435, 141] width 297 height 20
select select "8248"
click at [287, 131] on select "Select Default Account" at bounding box center [435, 141] width 297 height 20
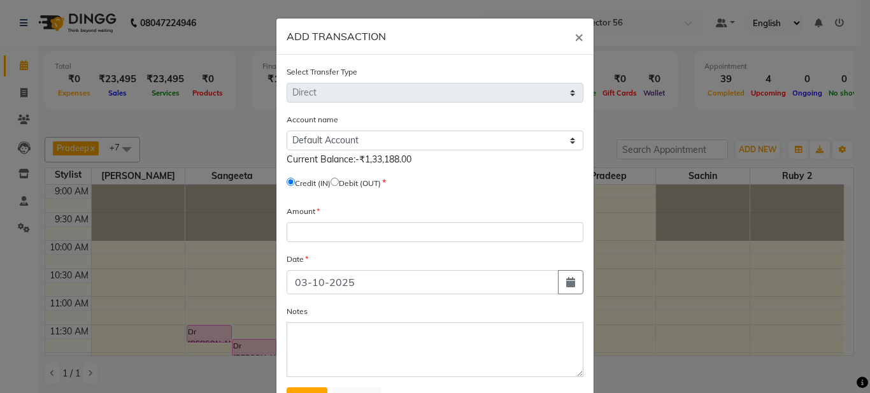
click at [339, 181] on input "radio" at bounding box center [334, 182] width 8 height 8
radio input "true"
click at [450, 183] on div "Credit (IN) Debit (OUT)" at bounding box center [435, 185] width 297 height 18
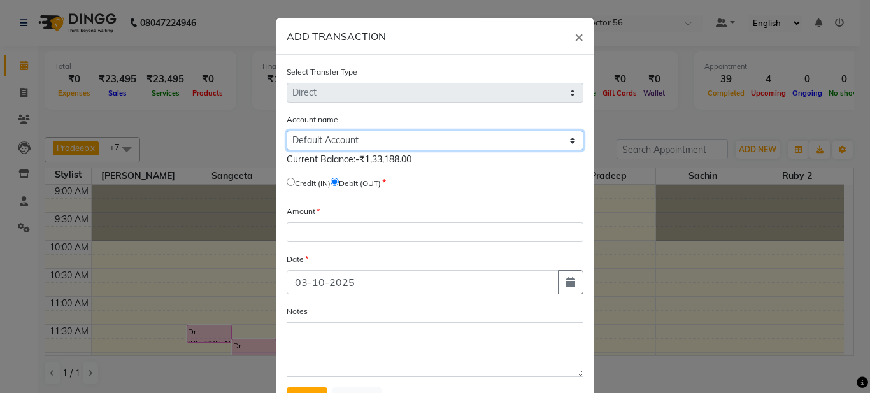
click at [451, 136] on select "Select Default Account" at bounding box center [435, 141] width 297 height 20
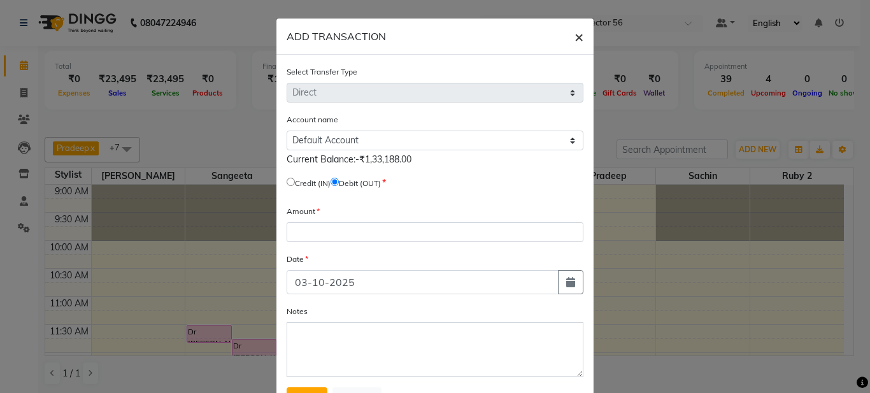
click at [575, 36] on span "×" at bounding box center [578, 36] width 9 height 19
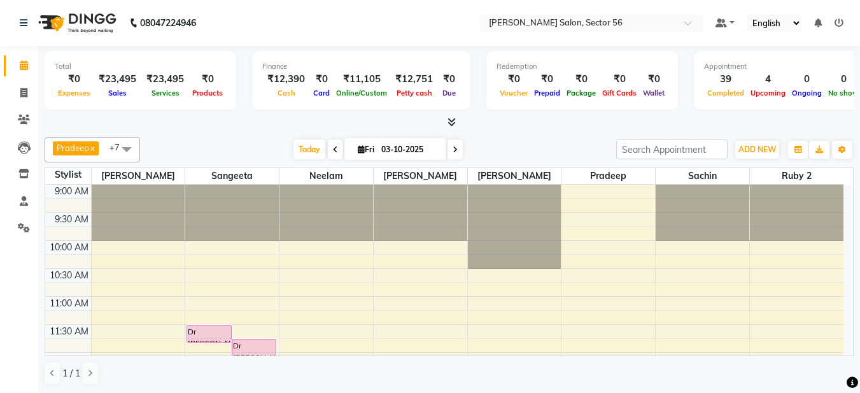
click at [588, 132] on div "Pradeep x [PERSON_NAME] x [PERSON_NAME] 2 x [PERSON_NAME] x Sachin x [PERSON_NA…" at bounding box center [449, 261] width 809 height 259
click at [25, 95] on icon at bounding box center [23, 93] width 7 height 10
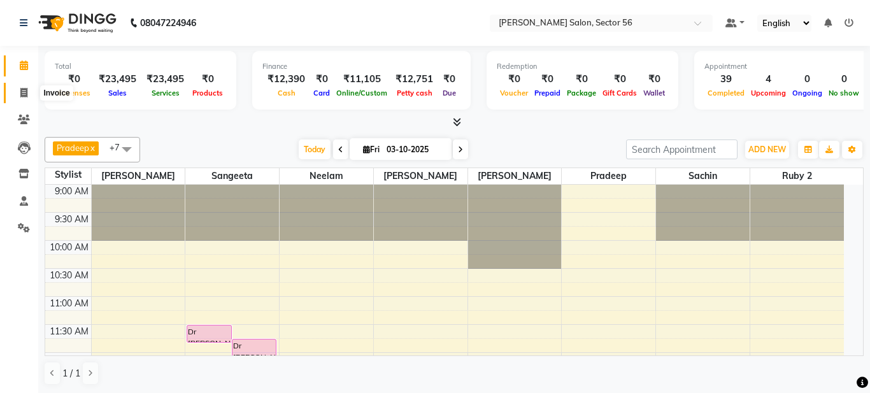
select select "service"
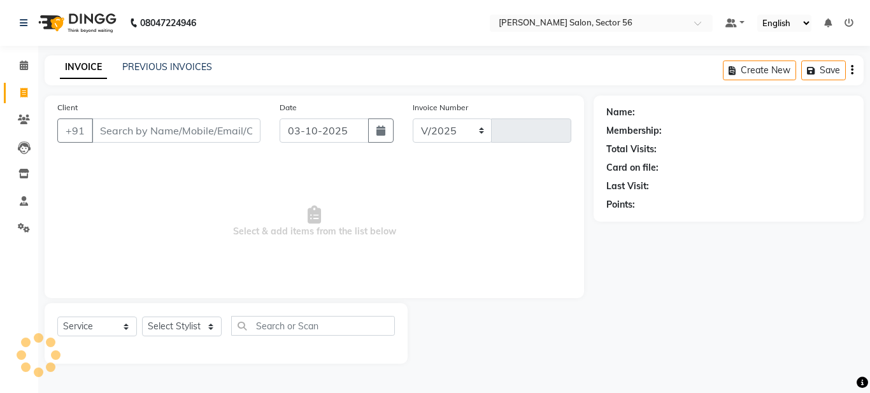
select select "9000"
type input "0401"
click at [851, 25] on icon at bounding box center [848, 22] width 9 height 9
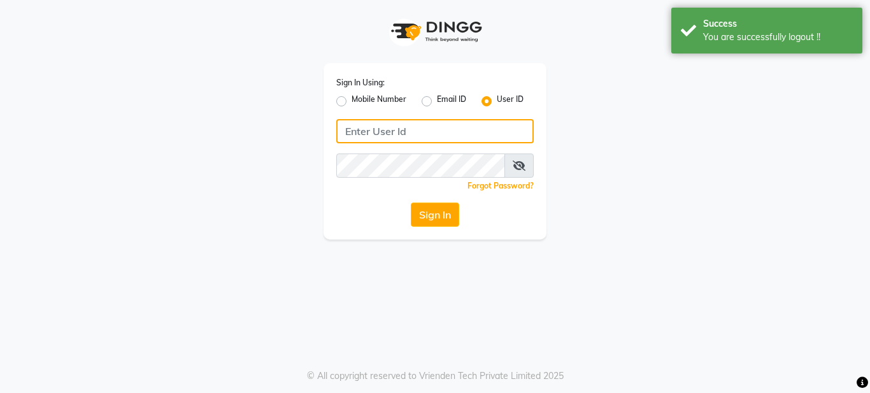
click at [407, 129] on input "Username" at bounding box center [434, 131] width 197 height 24
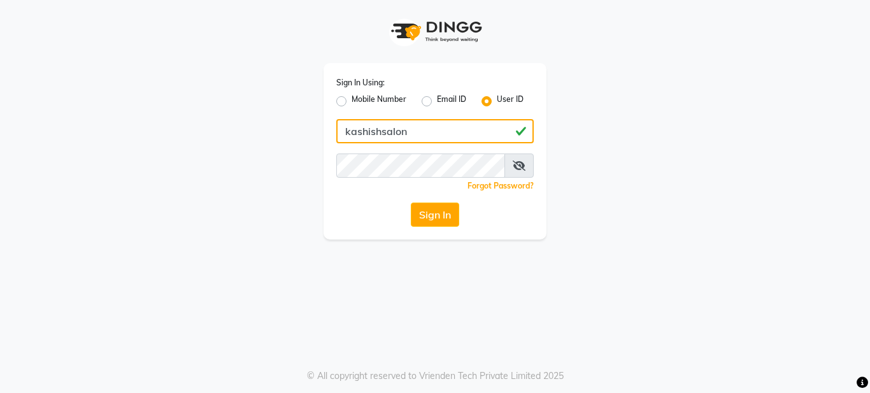
type input "kashishsalon"
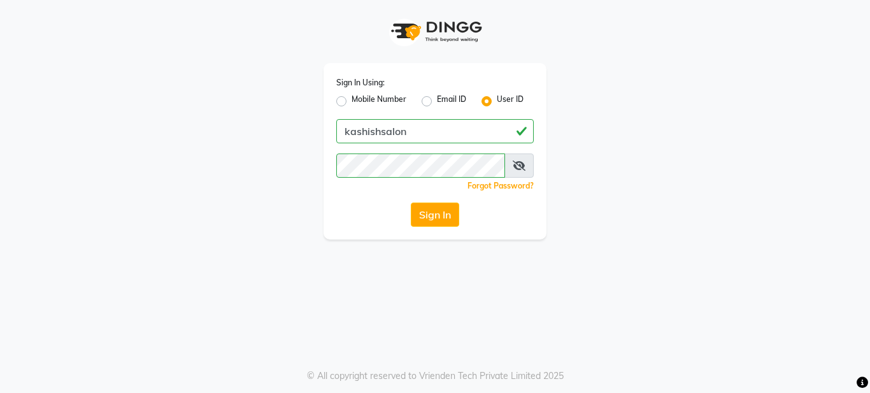
click at [357, 204] on div "Sign In" at bounding box center [434, 214] width 197 height 24
click at [434, 219] on button "Sign In" at bounding box center [435, 214] width 48 height 24
